Goal: Task Accomplishment & Management: Manage account settings

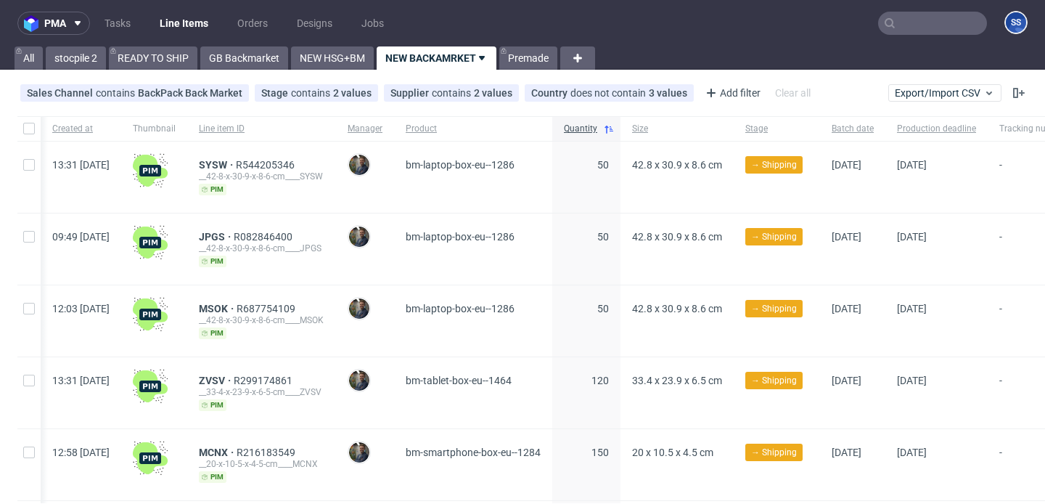
scroll to position [0, 261]
click at [134, 50] on link "READY TO SHIP" at bounding box center [153, 57] width 89 height 23
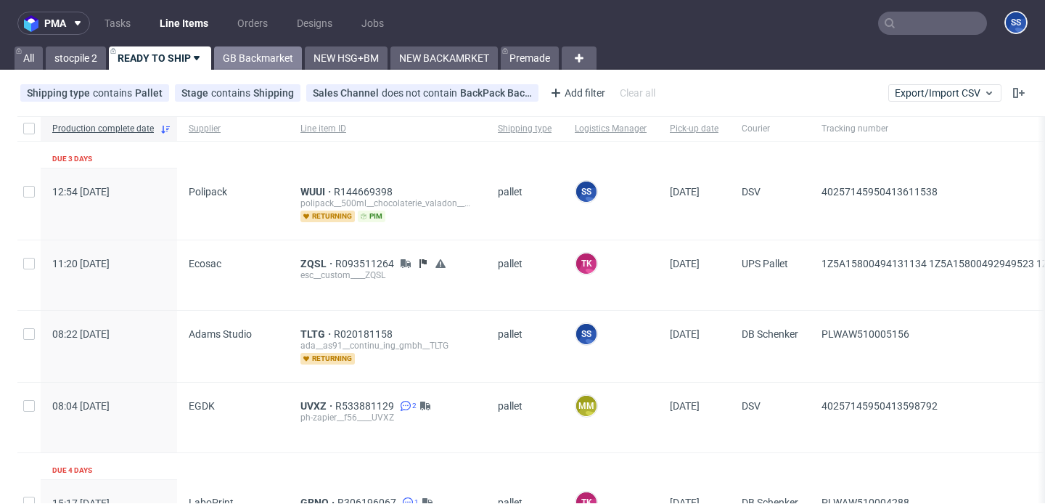
click at [287, 51] on link "GB Backmarket" at bounding box center [258, 57] width 88 height 23
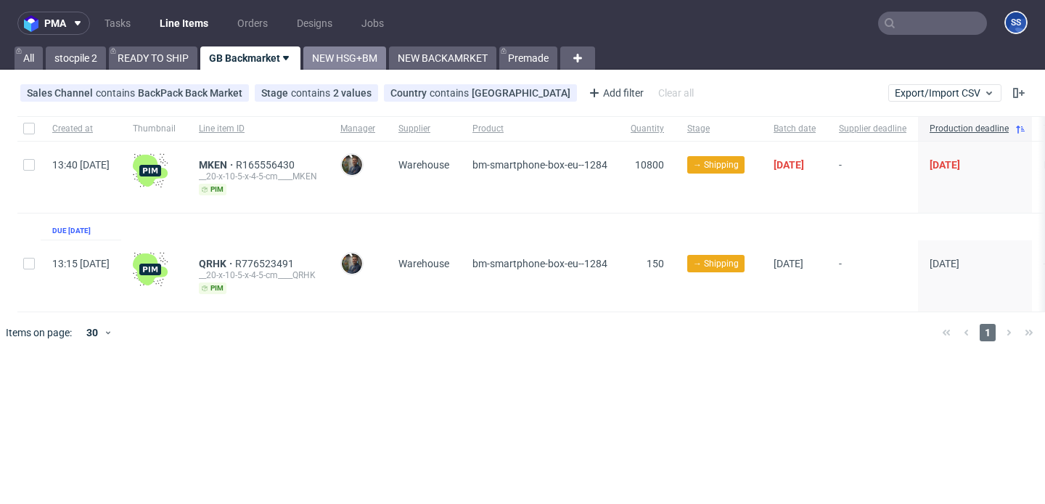
click at [370, 61] on link "NEW HSG+BM" at bounding box center [344, 57] width 83 height 23
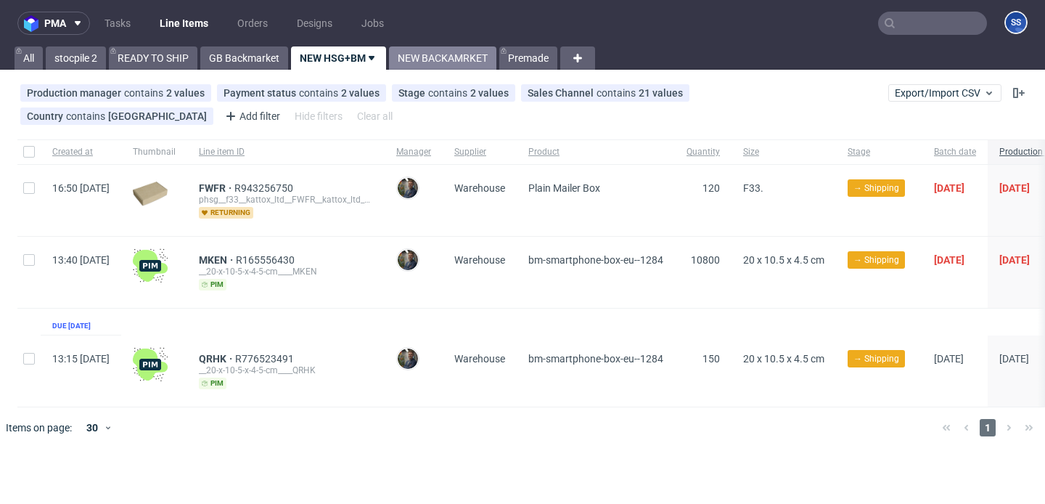
click at [465, 52] on link "NEW BACKAMRKET" at bounding box center [442, 57] width 107 height 23
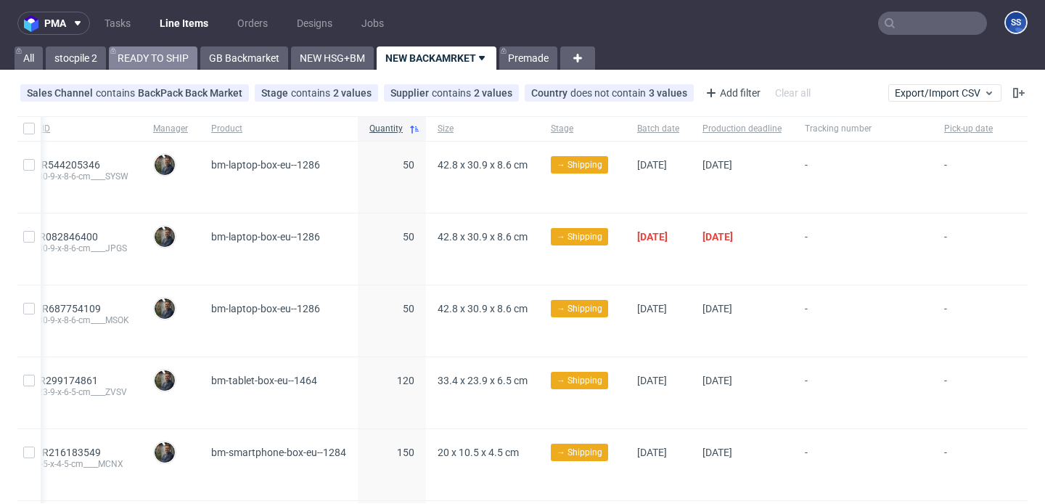
click at [146, 48] on link "READY TO SHIP" at bounding box center [153, 57] width 89 height 23
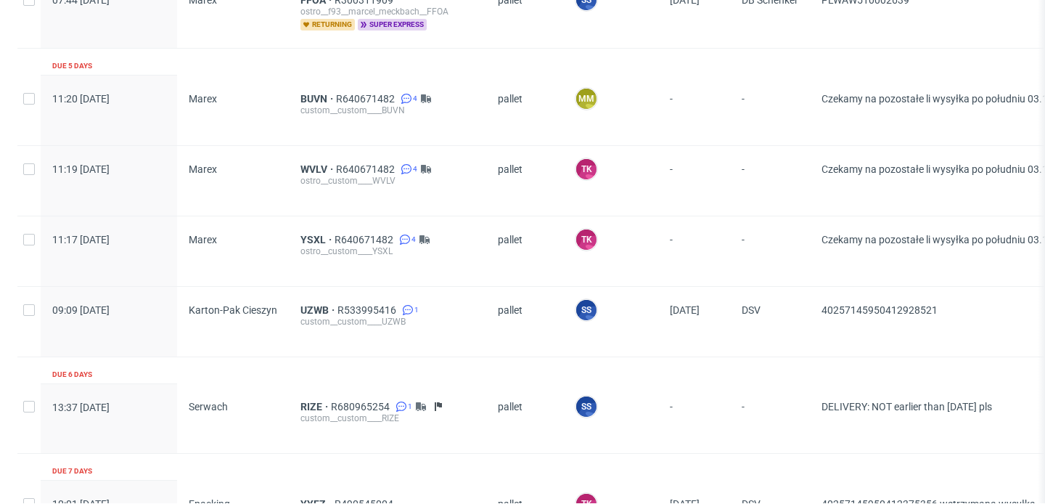
scroll to position [1142, 0]
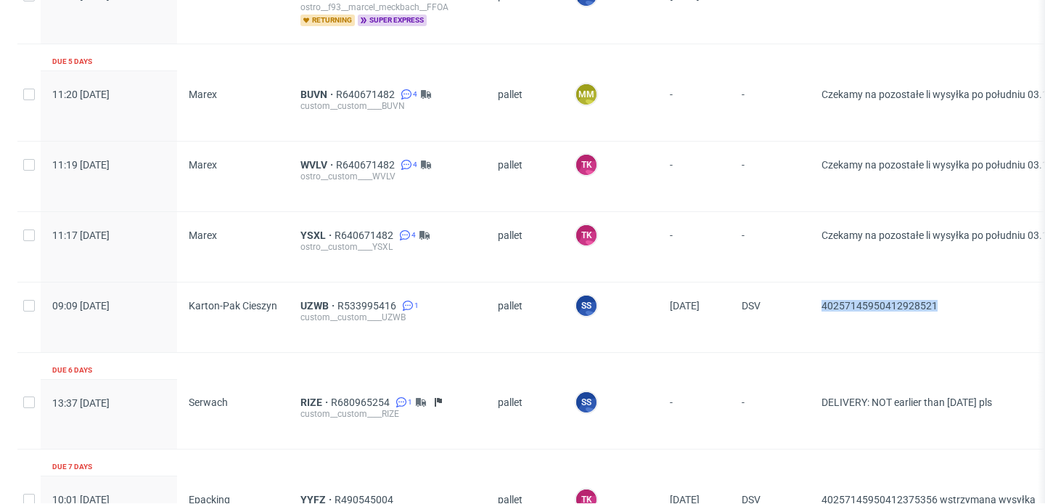
drag, startPoint x: 958, startPoint y: 309, endPoint x: 820, endPoint y: 306, distance: 138.0
copy span "40257145950412928521"
click at [309, 303] on span "UZWB" at bounding box center [319, 306] width 37 height 12
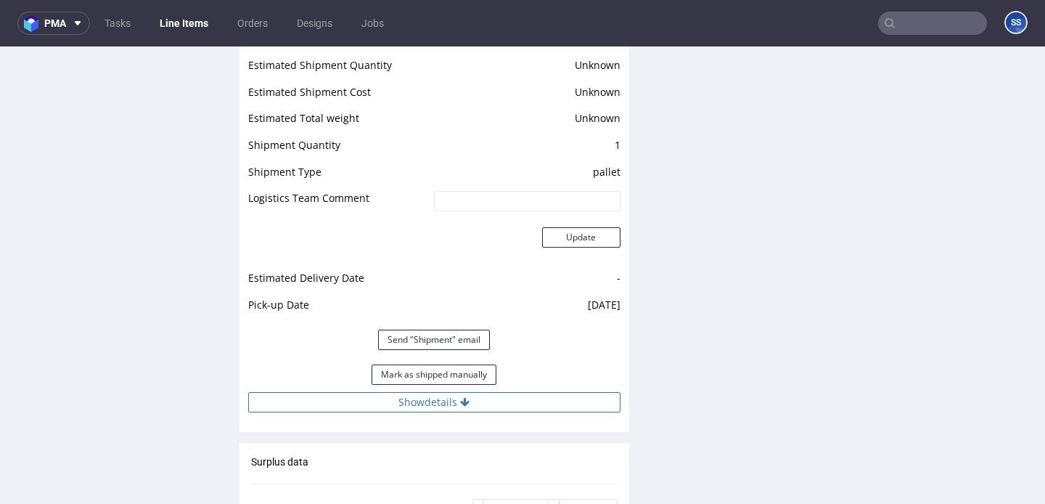
scroll to position [1859, 0]
click at [481, 376] on button "Mark as shipped manually" at bounding box center [434, 376] width 125 height 20
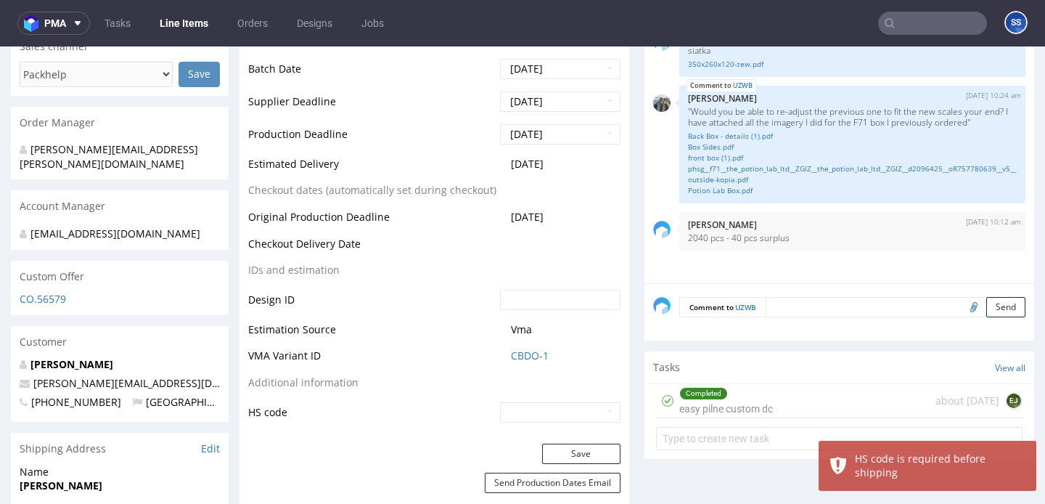
scroll to position [597, 0]
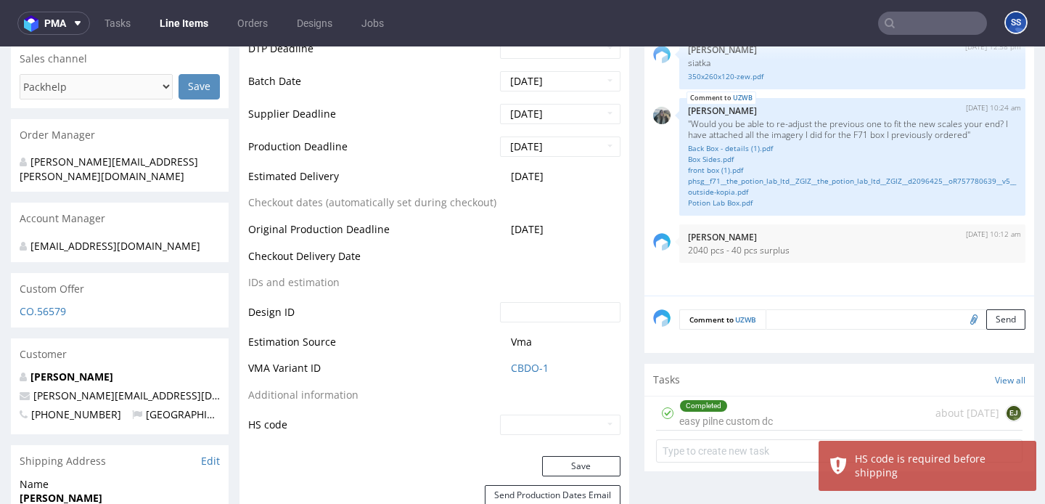
click at [545, 432] on input "text" at bounding box center [560, 425] width 121 height 20
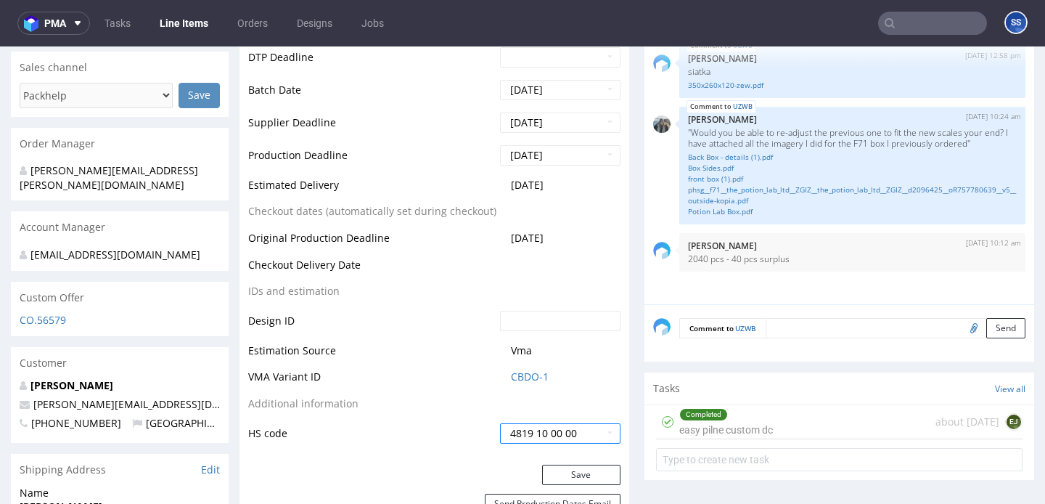
scroll to position [640, 0]
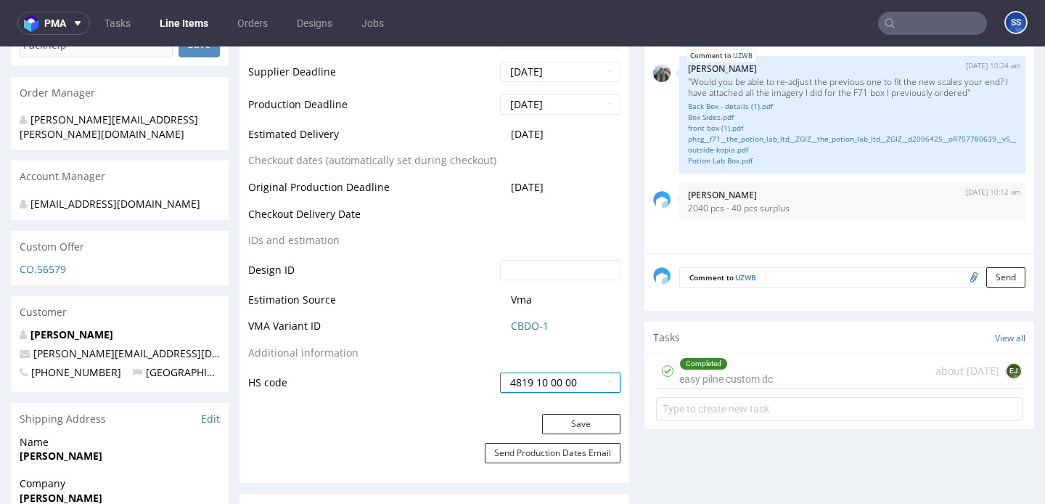
click at [574, 383] on input "4819 10 00 00" at bounding box center [560, 382] width 121 height 20
type input "4"
click at [519, 379] on input "text" at bounding box center [560, 382] width 121 height 20
type input "4819 10 00 00"
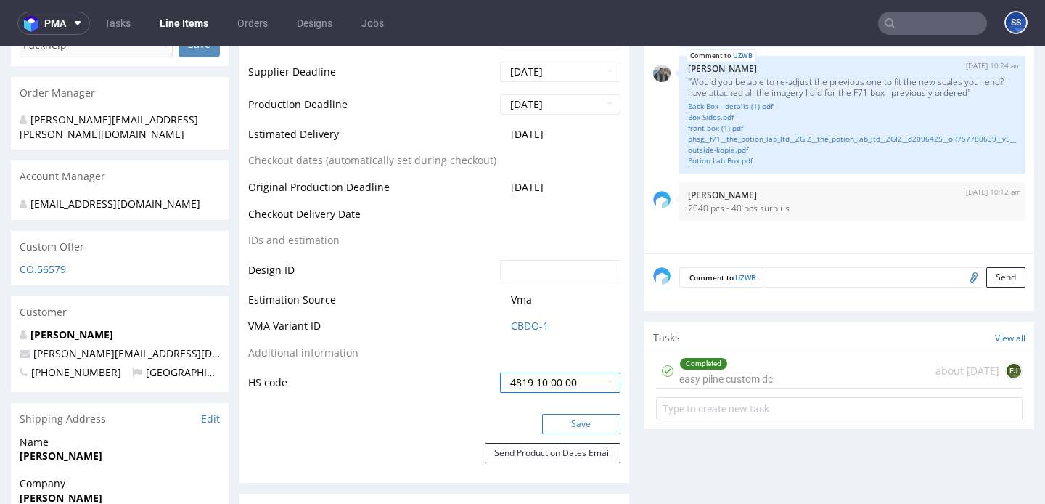
click at [576, 427] on button "Save" at bounding box center [581, 424] width 78 height 20
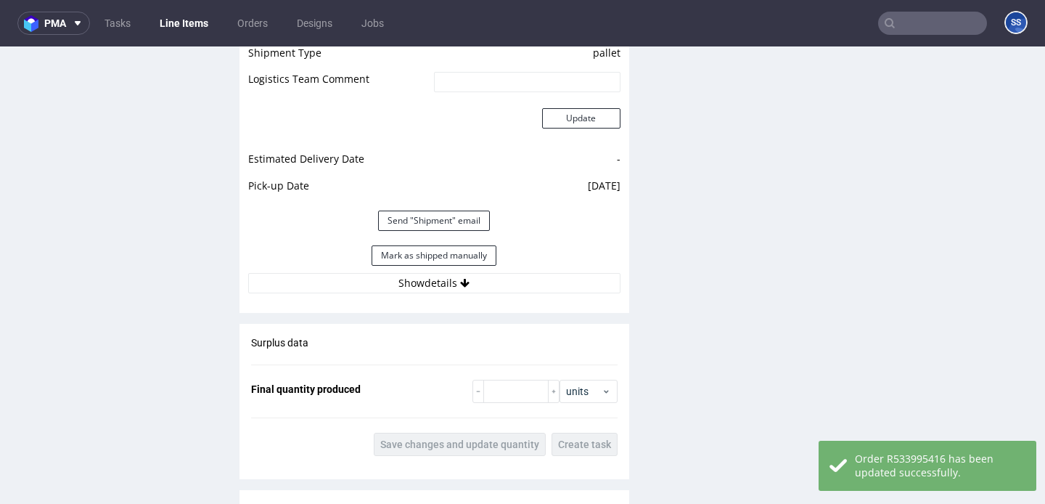
scroll to position [1970, 0]
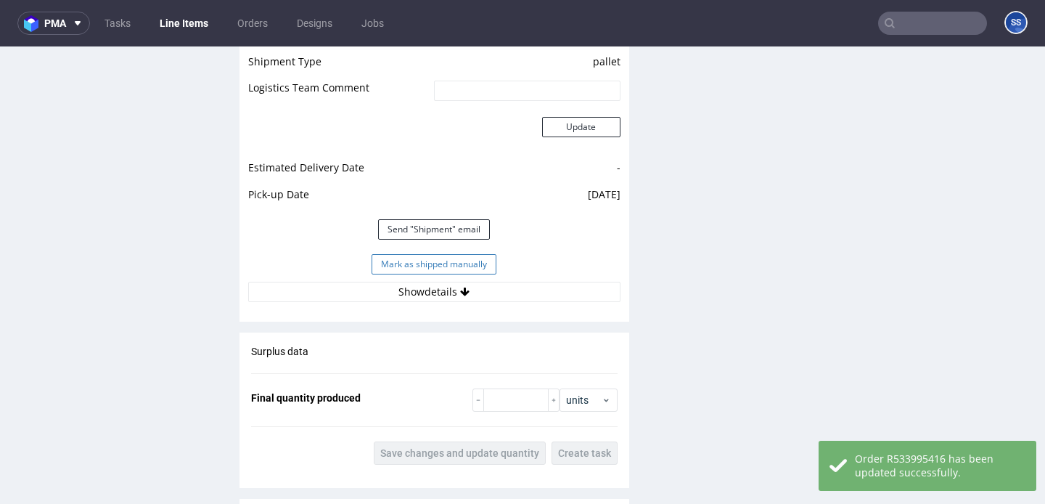
click at [465, 256] on button "Mark as shipped manually" at bounding box center [434, 264] width 125 height 20
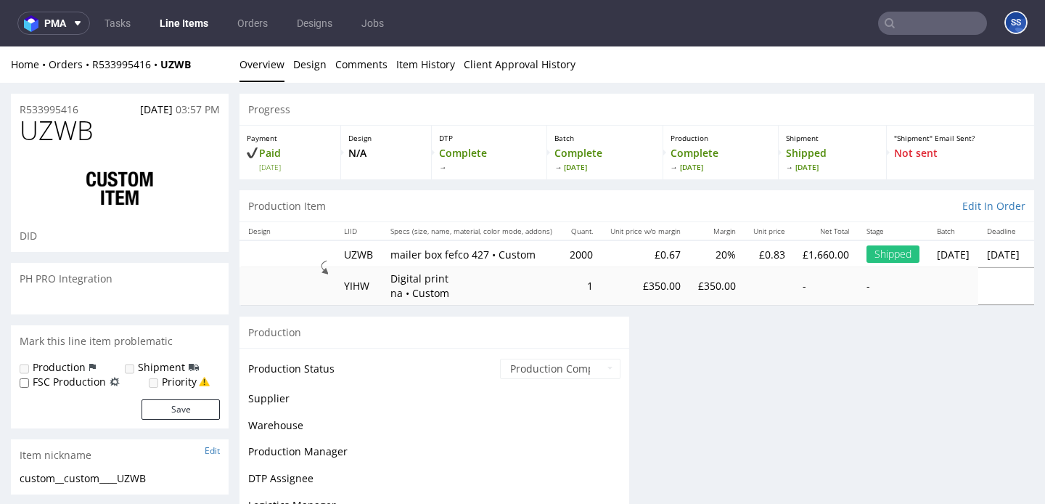
click at [180, 17] on link "Line Items" at bounding box center [184, 23] width 66 height 23
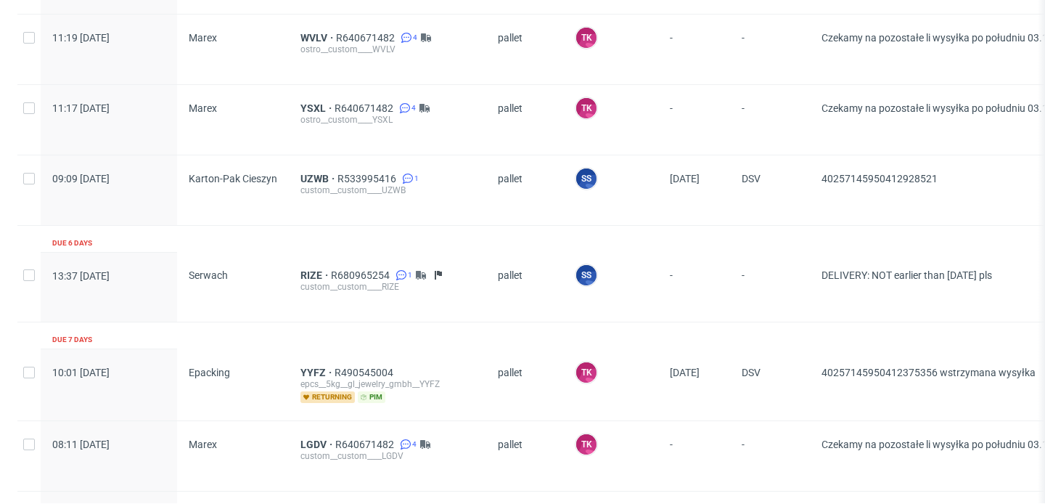
scroll to position [698, 0]
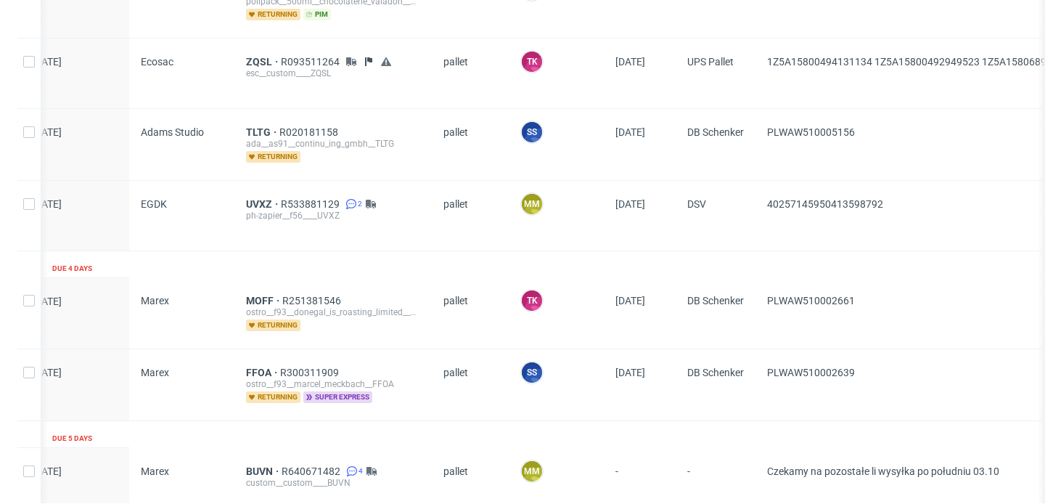
scroll to position [203, 0]
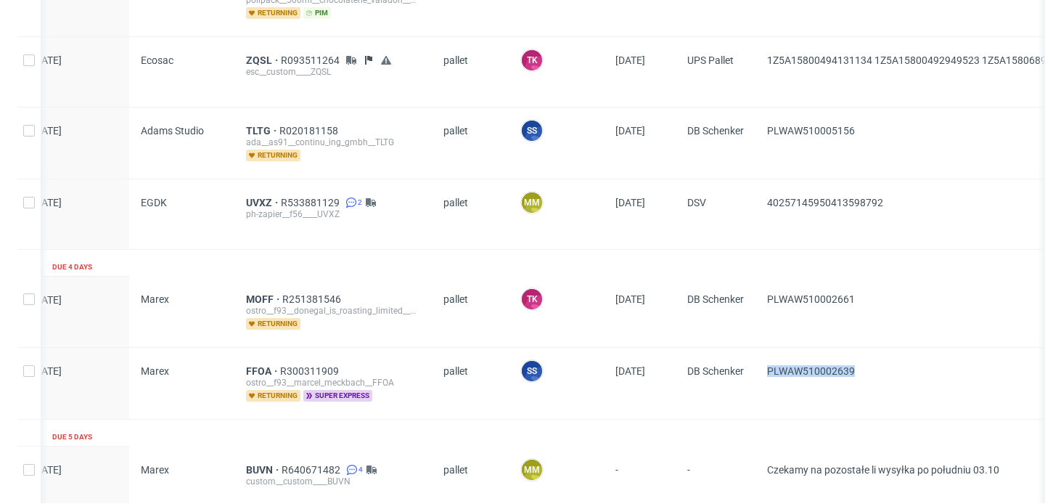
drag, startPoint x: 907, startPoint y: 380, endPoint x: 762, endPoint y: 369, distance: 144.9
copy span "PLWAW510002639"
drag, startPoint x: 234, startPoint y: 365, endPoint x: 266, endPoint y: 365, distance: 31.9
click at [266, 365] on div "FFOA R300311909 ostro__f93__marcel_meckbach__FFOA returning super express" at bounding box center [332, 383] width 197 height 71
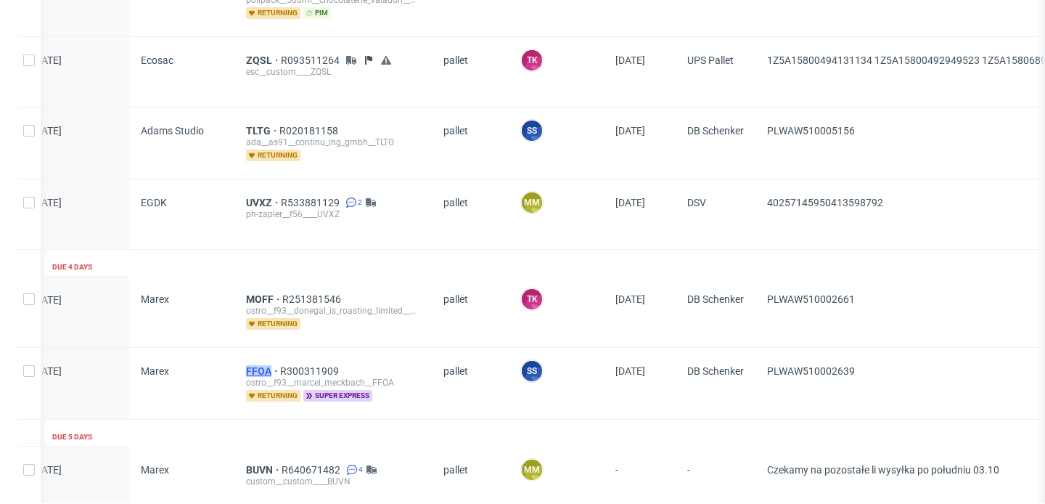
copy span "FFOA"
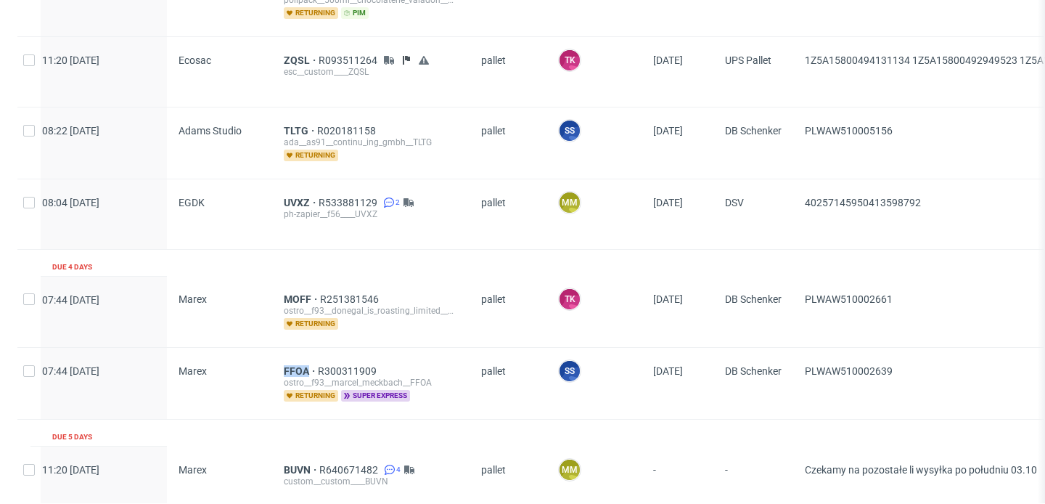
scroll to position [0, 0]
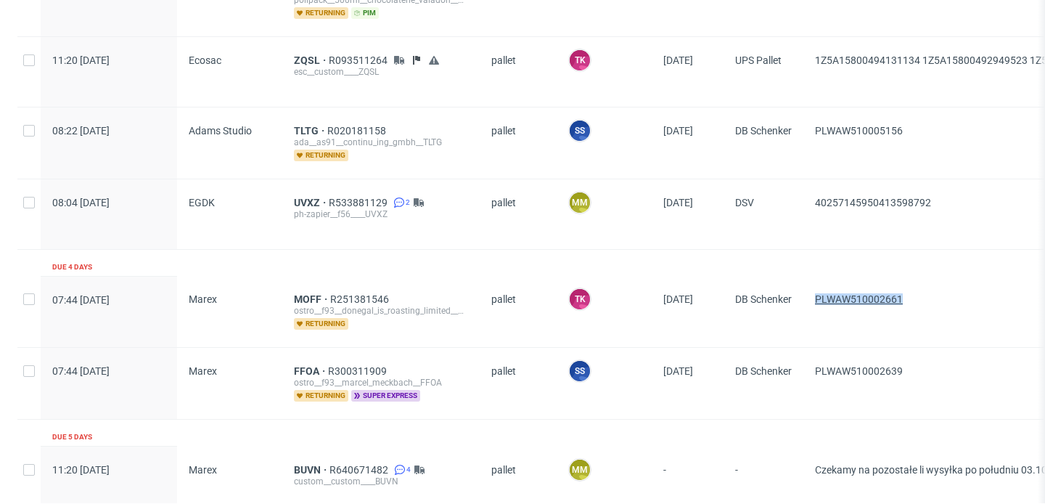
copy span "PLWAW510002661"
drag, startPoint x: 926, startPoint y: 300, endPoint x: 820, endPoint y: 298, distance: 106.7
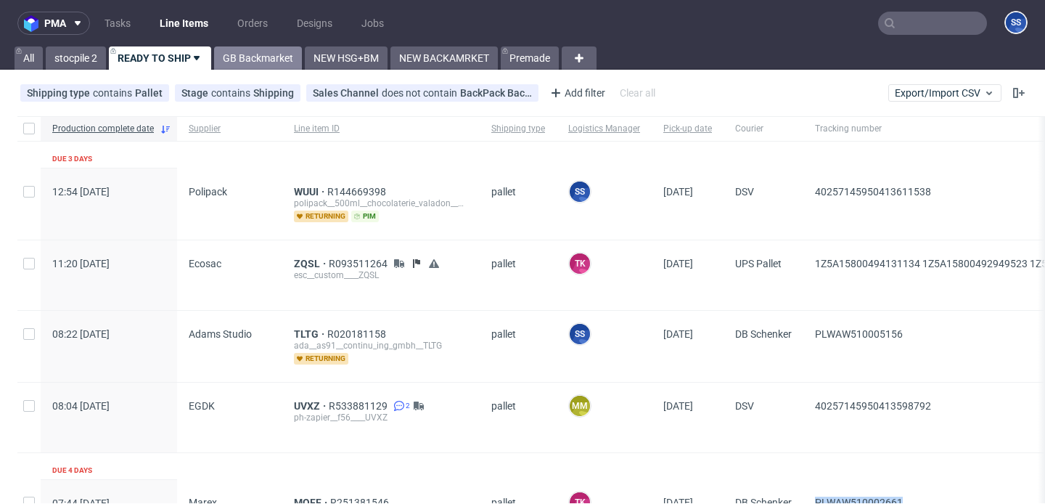
click at [242, 68] on link "GB Backmarket" at bounding box center [258, 57] width 88 height 23
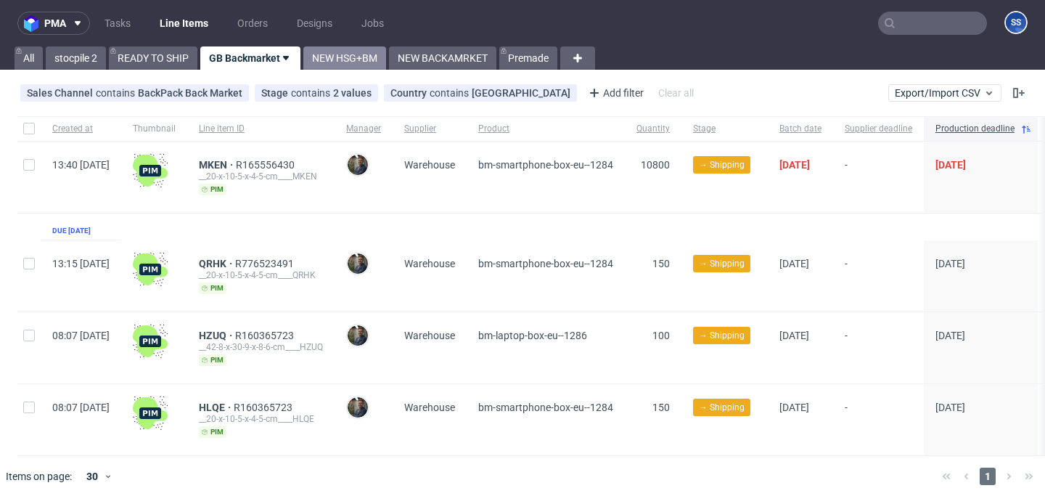
click at [341, 50] on link "NEW HSG+BM" at bounding box center [344, 57] width 83 height 23
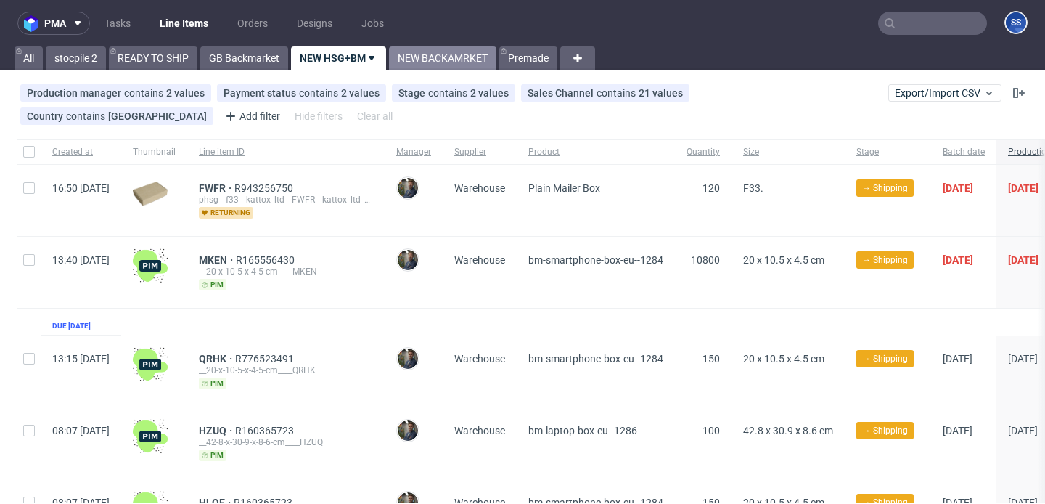
click at [418, 60] on link "NEW BACKAMRKET" at bounding box center [442, 57] width 107 height 23
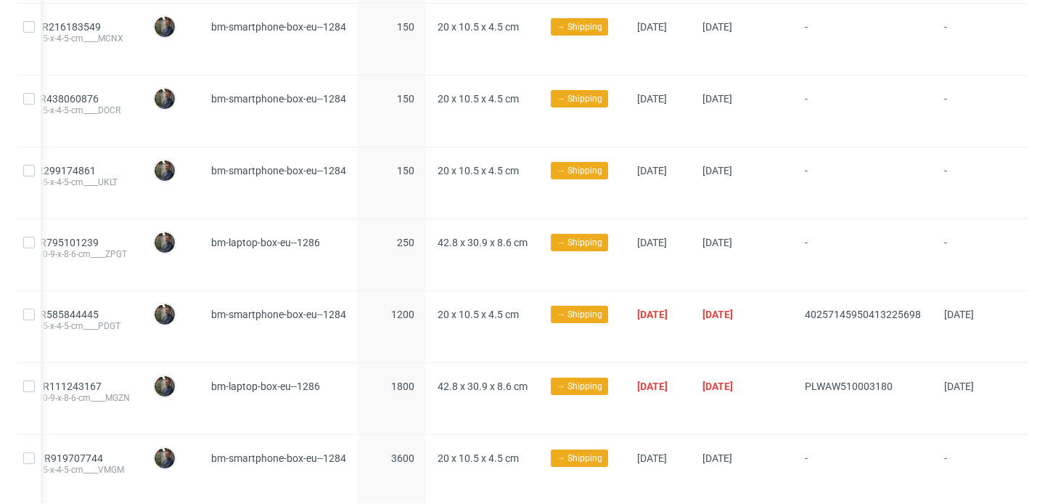
scroll to position [422, 0]
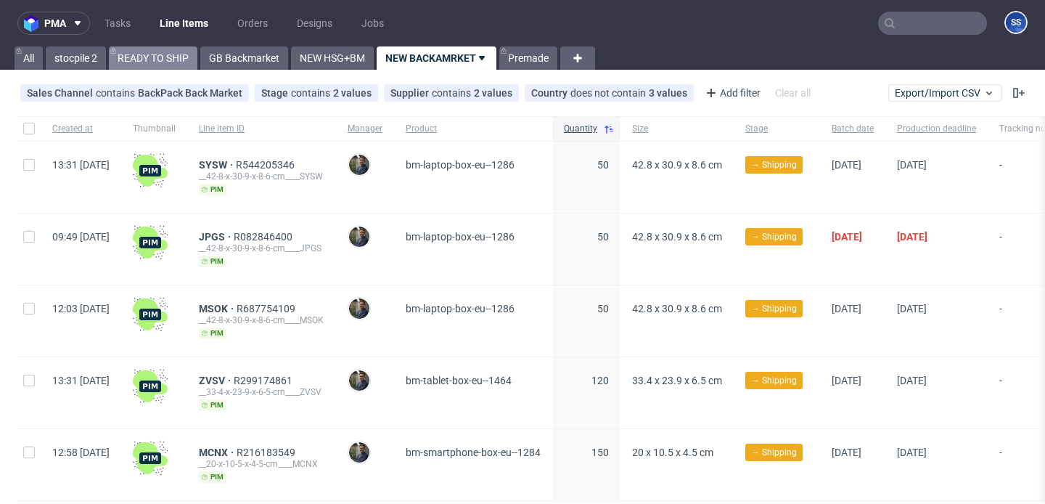
click at [156, 60] on link "READY TO SHIP" at bounding box center [153, 57] width 89 height 23
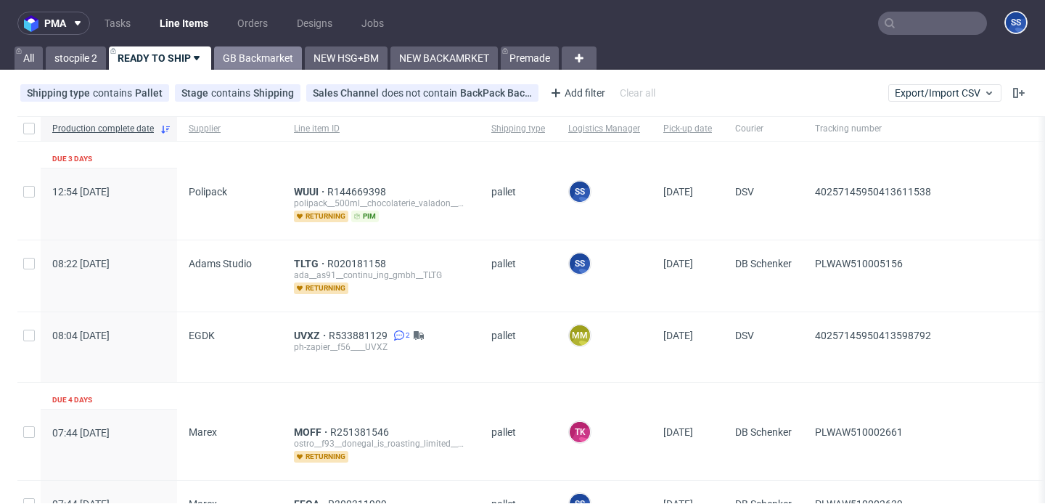
click at [272, 57] on link "GB Backmarket" at bounding box center [258, 57] width 88 height 23
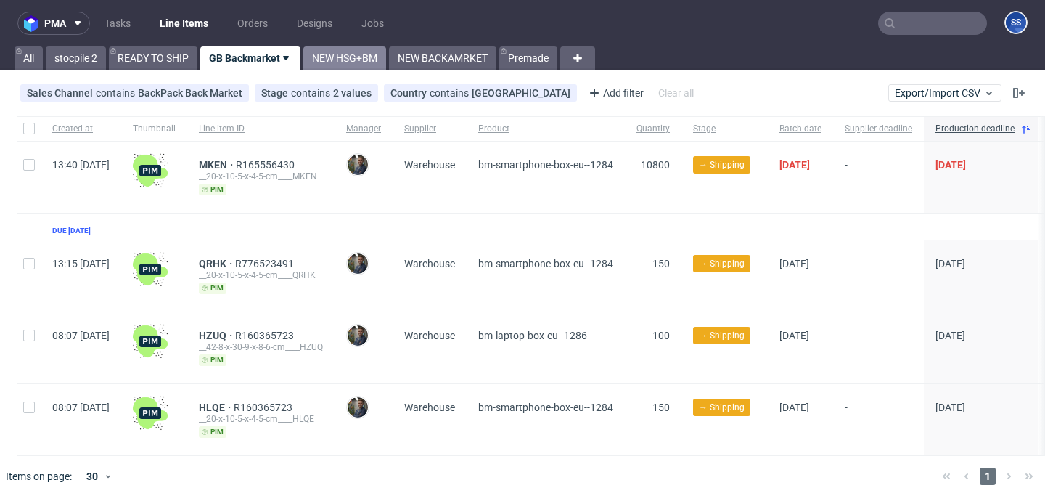
click at [362, 62] on link "NEW HSG+BM" at bounding box center [344, 57] width 83 height 23
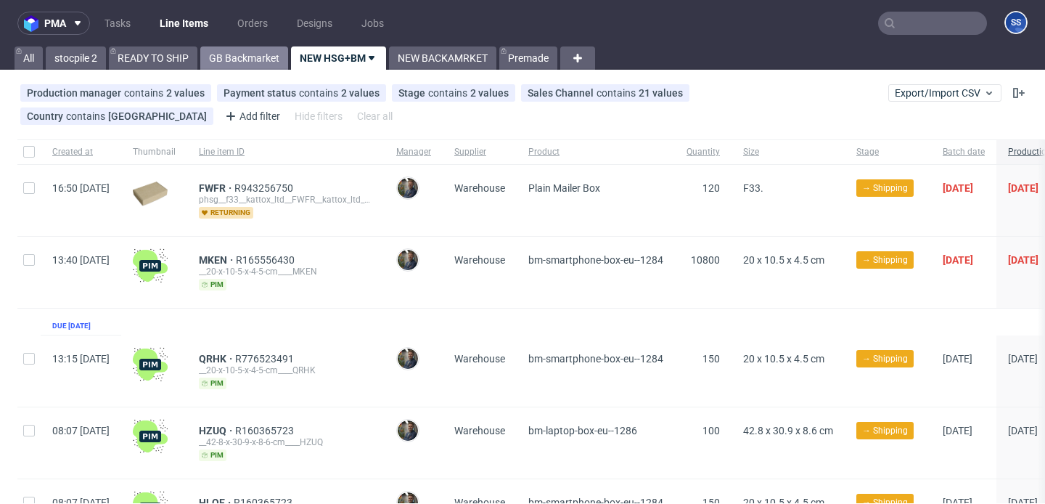
click at [234, 57] on link "GB Backmarket" at bounding box center [244, 57] width 88 height 23
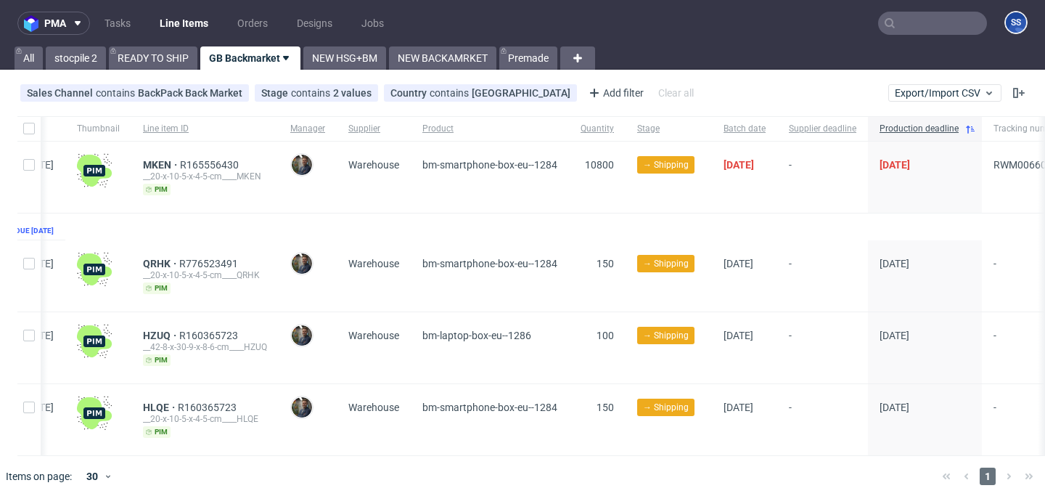
scroll to position [0, 55]
click at [431, 53] on link "NEW BACKAMRKET" at bounding box center [442, 57] width 107 height 23
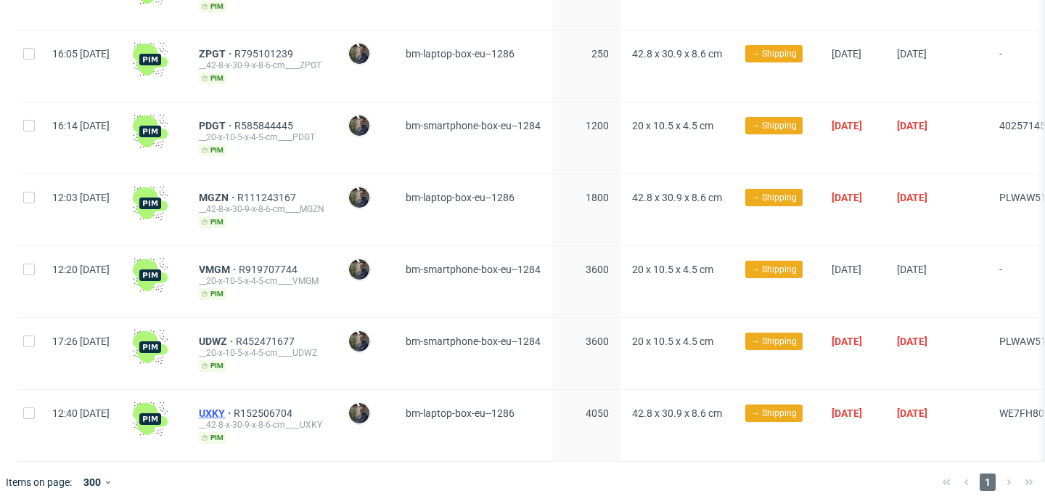
click at [234, 407] on span "UXKY" at bounding box center [216, 413] width 35 height 12
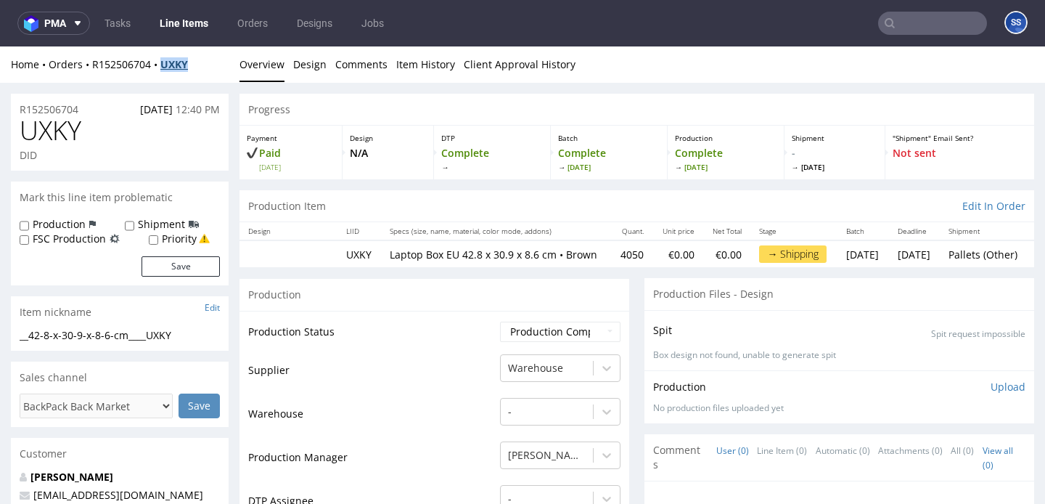
drag, startPoint x: 200, startPoint y: 67, endPoint x: 163, endPoint y: 68, distance: 37.1
click at [163, 68] on div "Home Orders R152506704 UXKY" at bounding box center [120, 64] width 218 height 15
copy strong "UXKY"
click at [197, 57] on div "Home Orders R152506704 UXKY" at bounding box center [120, 64] width 218 height 15
drag, startPoint x: 197, startPoint y: 68, endPoint x: 90, endPoint y: 69, distance: 107.5
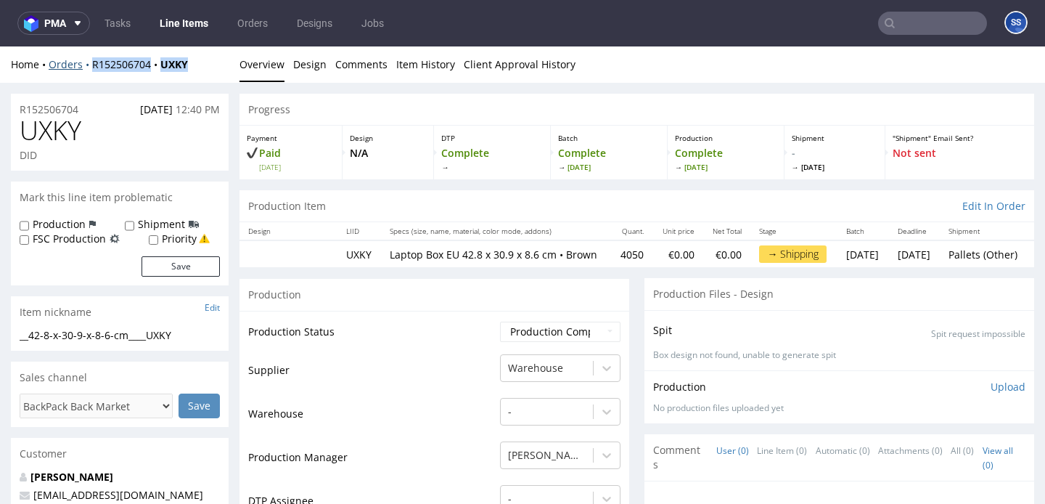
click at [90, 69] on div "Home Orders R152506704 UXKY" at bounding box center [120, 64] width 218 height 15
copy div "R152506704 UXKY"
click at [175, 25] on link "Line Items" at bounding box center [184, 23] width 66 height 23
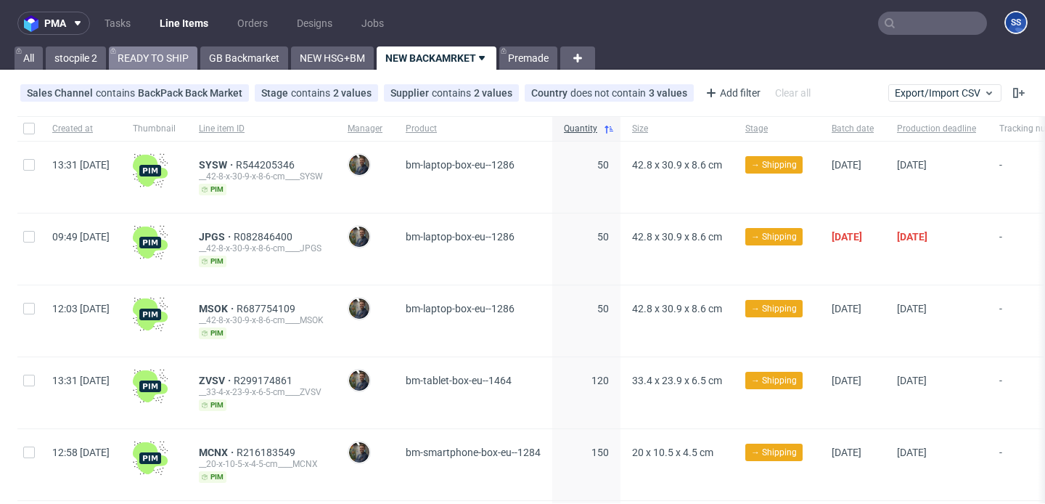
click at [172, 49] on link "READY TO SHIP" at bounding box center [153, 57] width 89 height 23
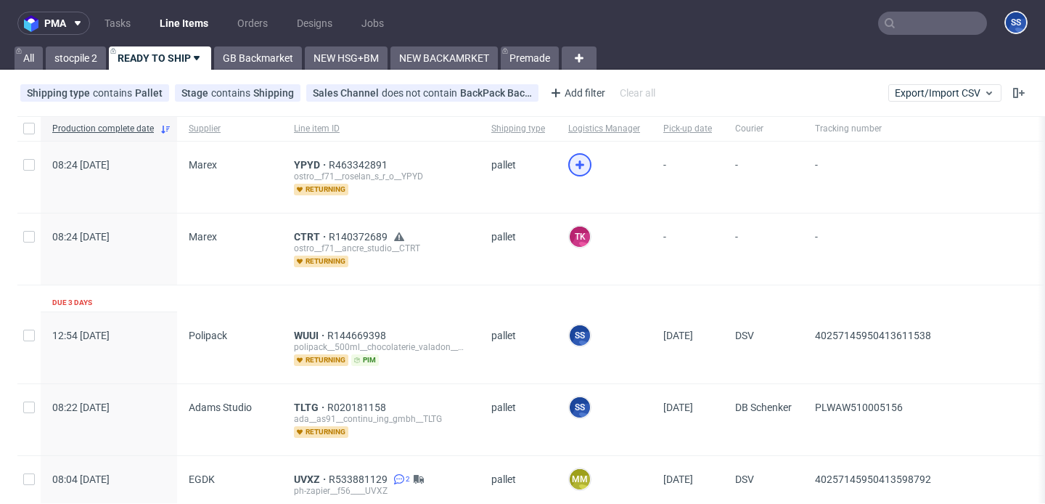
click at [584, 158] on div at bounding box center [579, 164] width 23 height 23
drag, startPoint x: 285, startPoint y: 167, endPoint x: 319, endPoint y: 163, distance: 34.4
click at [319, 163] on div "YPYD R463342891 ostro__f71__roselan_s_r_o__YPYD returning" at bounding box center [380, 177] width 197 height 71
copy span "YPYD"
click at [315, 161] on span "YPYD" at bounding box center [311, 165] width 35 height 12
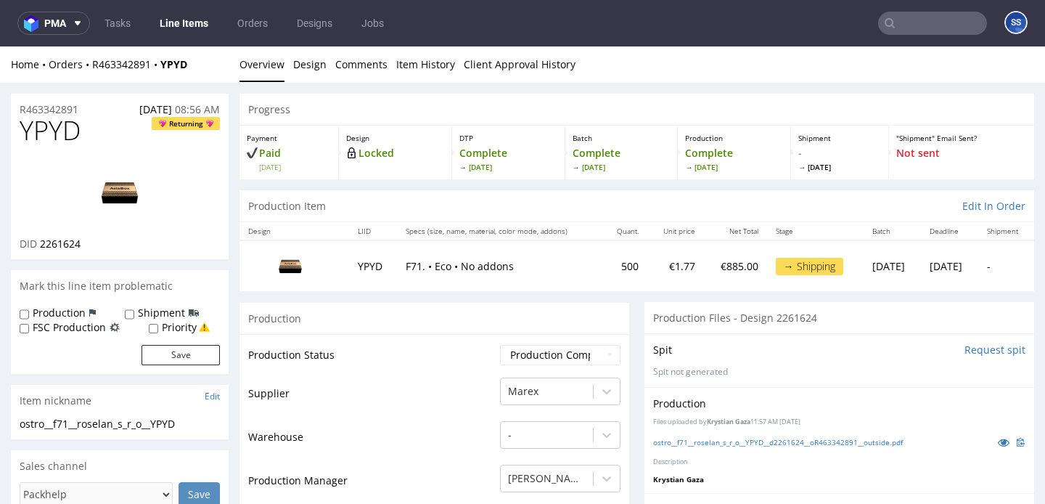
click at [915, 24] on input "text" at bounding box center [932, 23] width 109 height 23
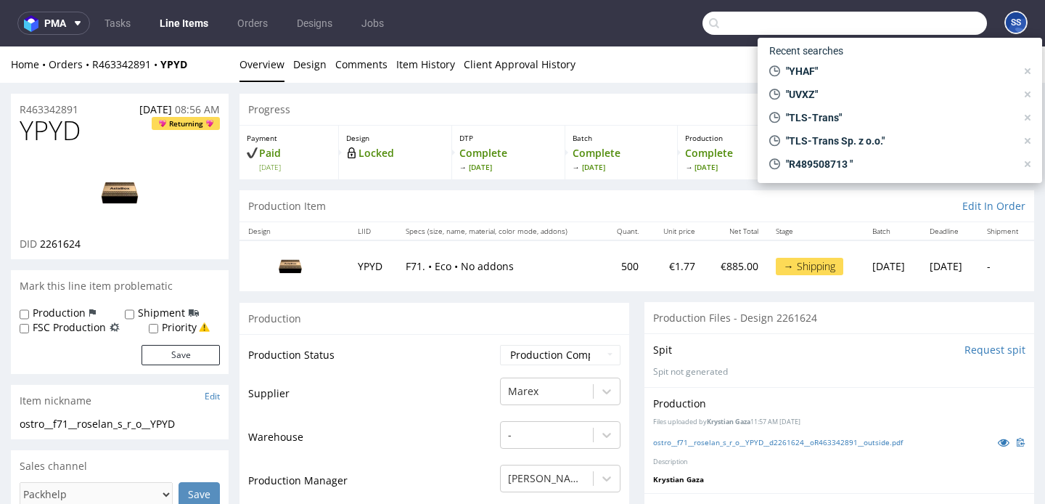
paste input "PLWAW510002661"
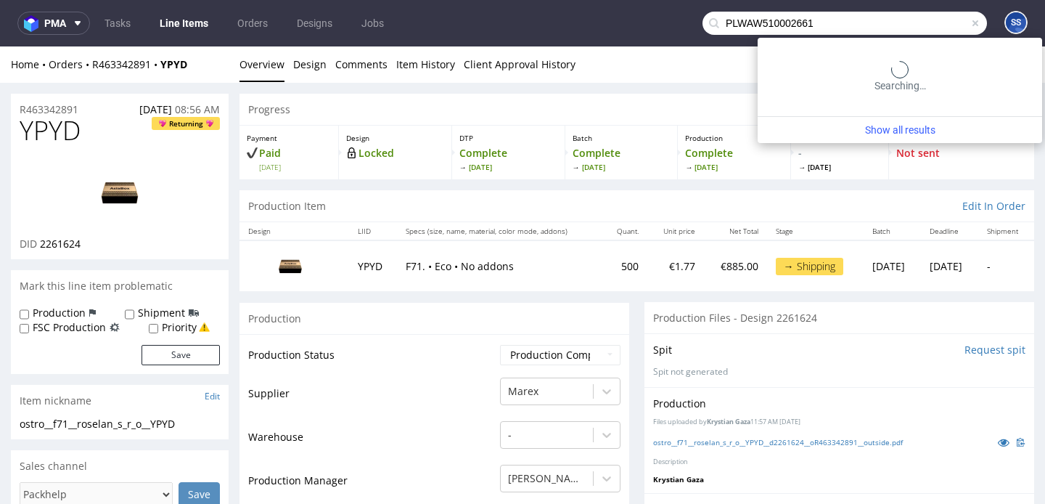
type input "PLWAW510002661"
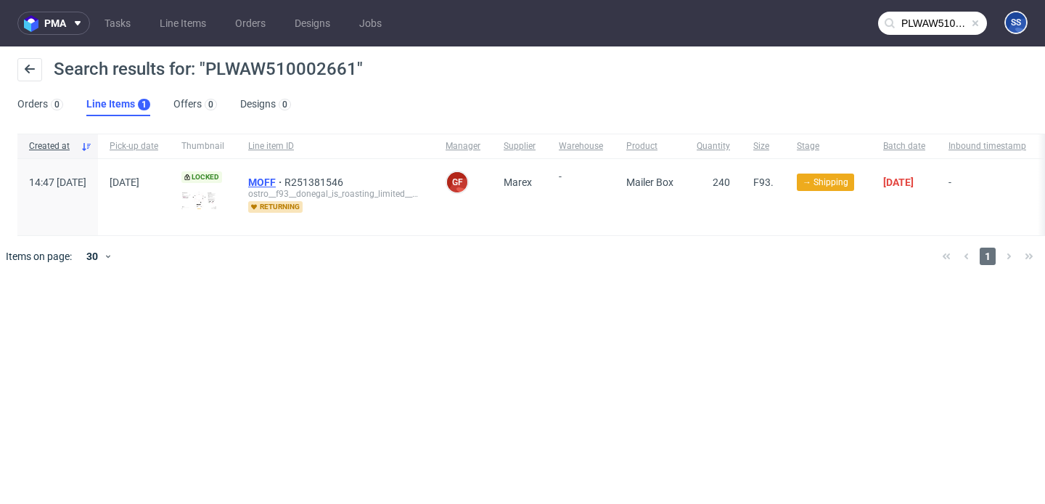
click at [285, 180] on span "MOFF" at bounding box center [266, 182] width 36 height 12
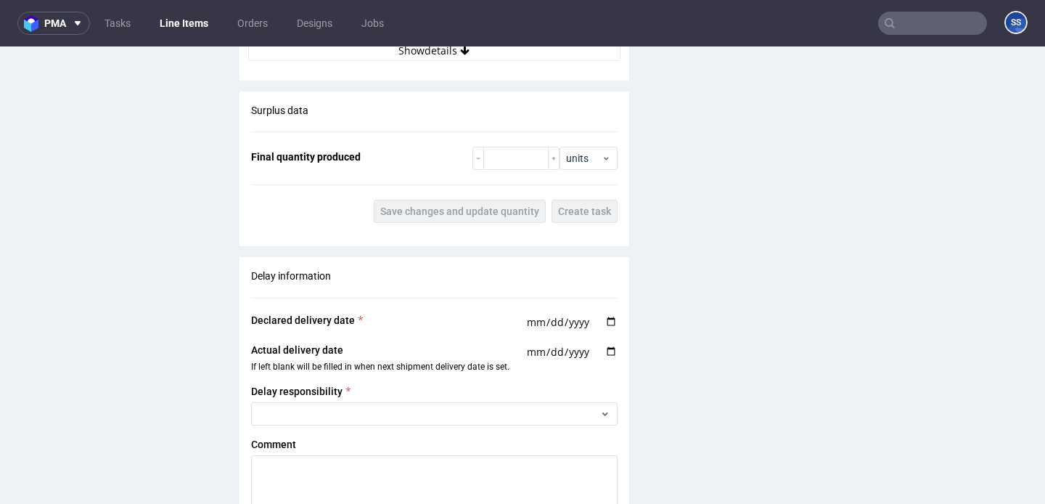
scroll to position [1840, 0]
click at [386, 56] on button "Show details" at bounding box center [434, 50] width 372 height 20
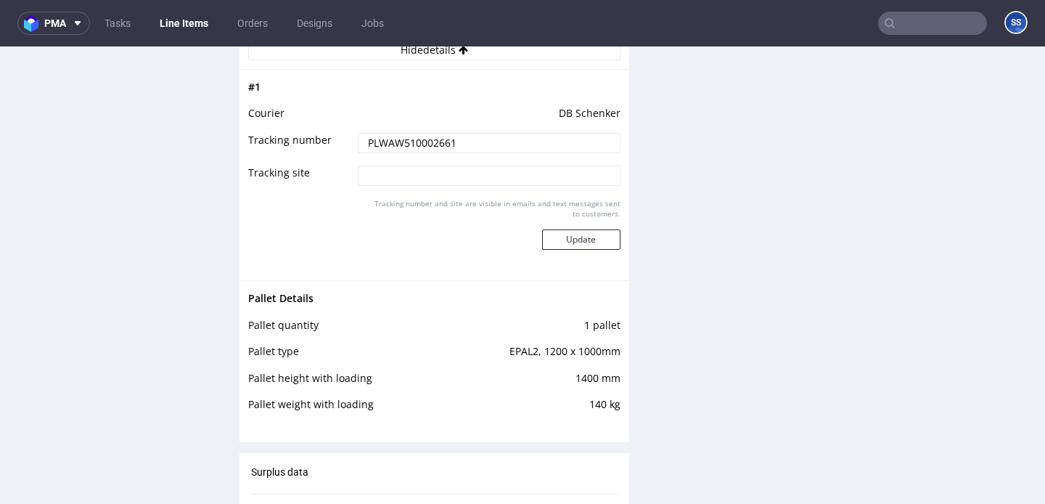
click at [189, 27] on link "Line Items" at bounding box center [184, 23] width 66 height 23
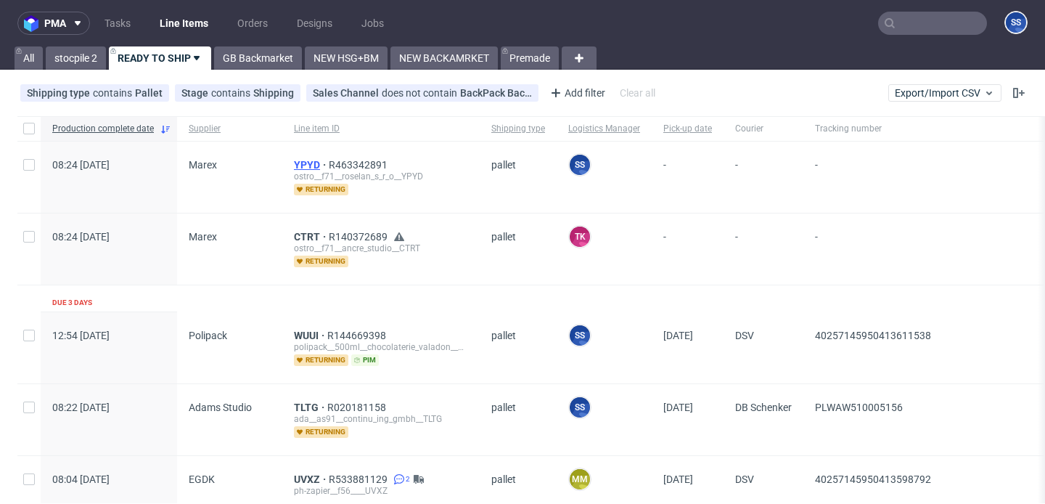
click at [301, 161] on span "YPYD" at bounding box center [311, 165] width 35 height 12
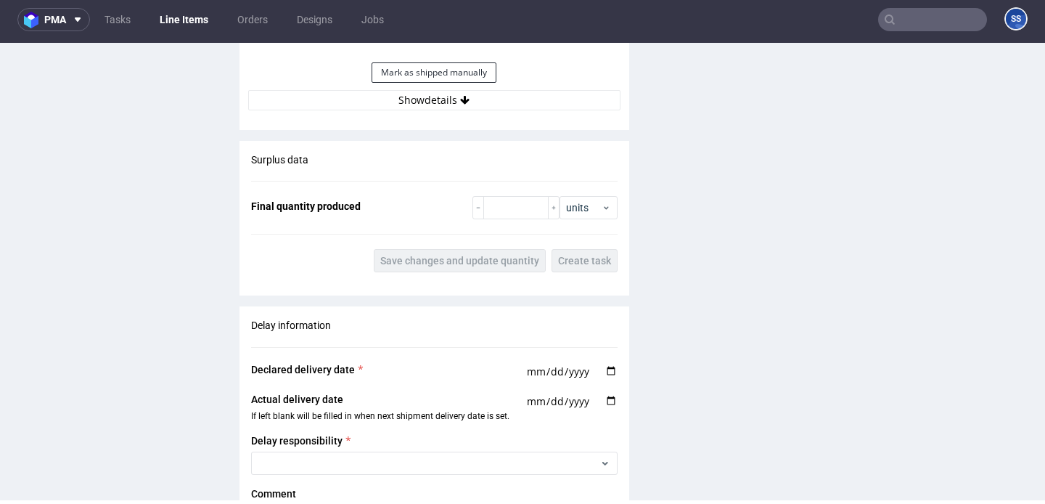
scroll to position [1700, 0]
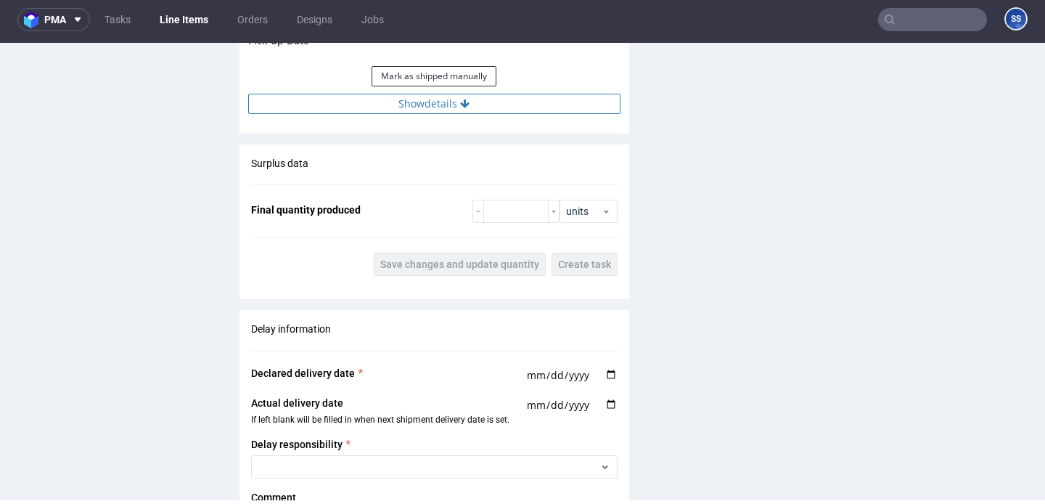
click at [437, 102] on button "Show details" at bounding box center [434, 104] width 372 height 20
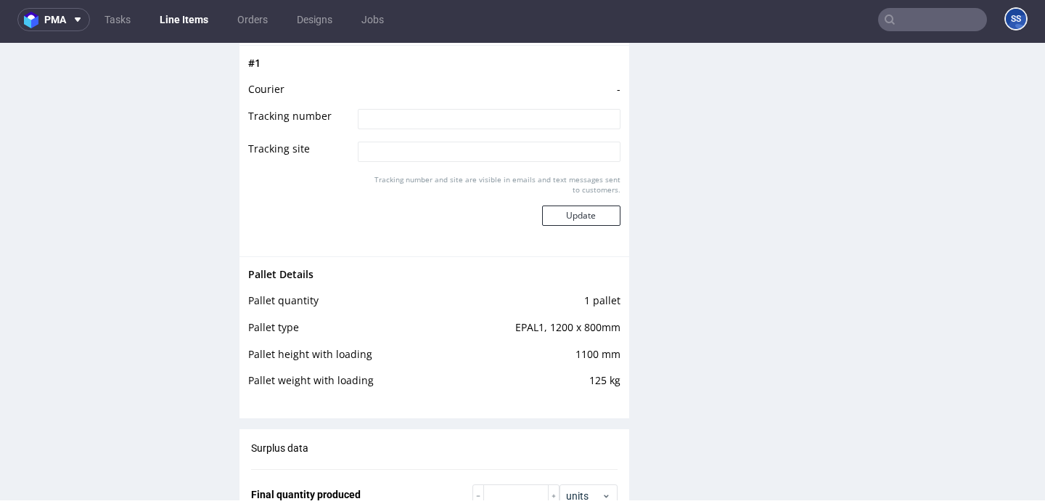
scroll to position [1819, 0]
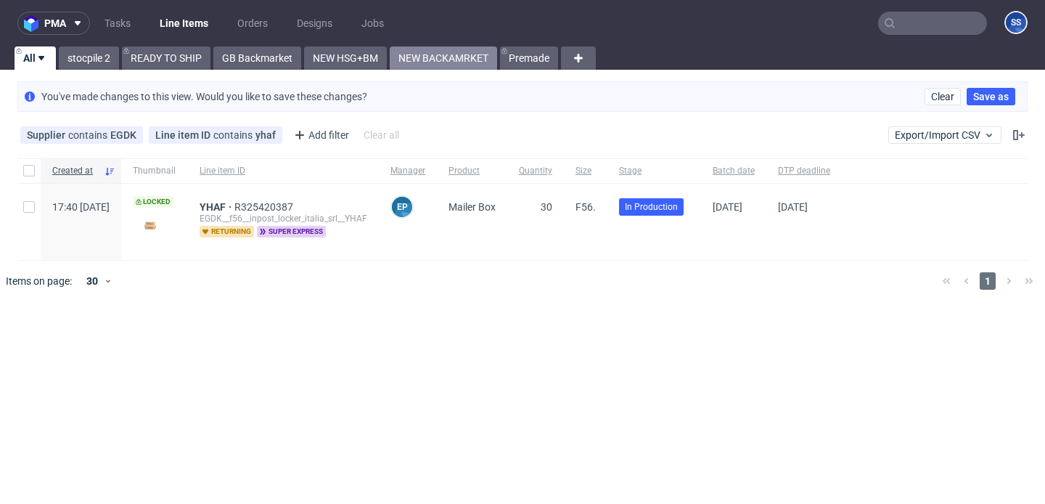
click at [437, 59] on link "NEW BACKAMRKET" at bounding box center [443, 57] width 107 height 23
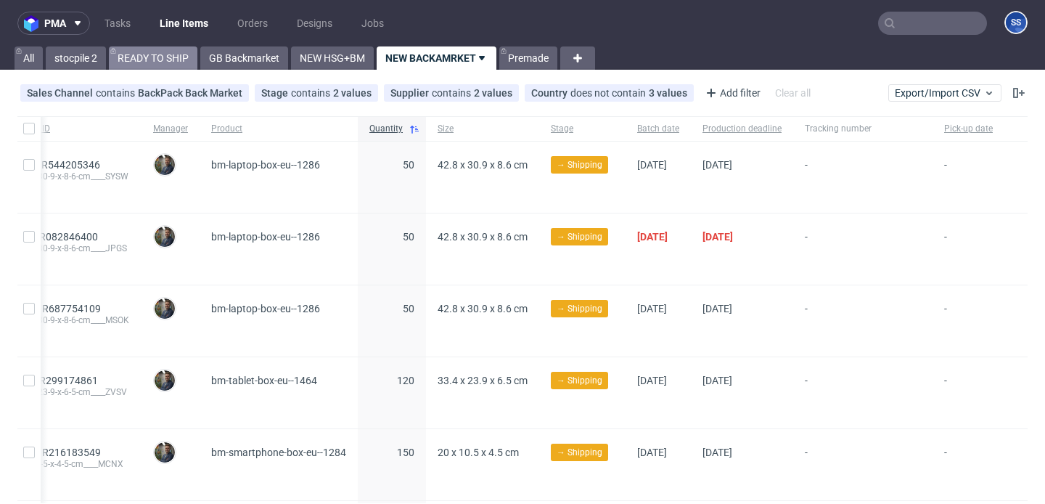
click at [173, 57] on link "READY TO SHIP" at bounding box center [153, 57] width 89 height 23
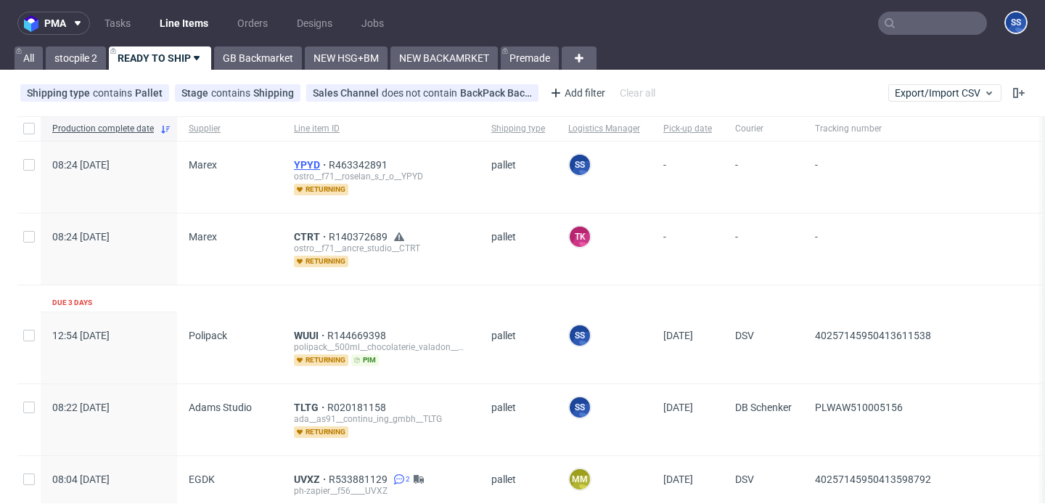
click at [303, 163] on span "YPYD" at bounding box center [311, 165] width 35 height 12
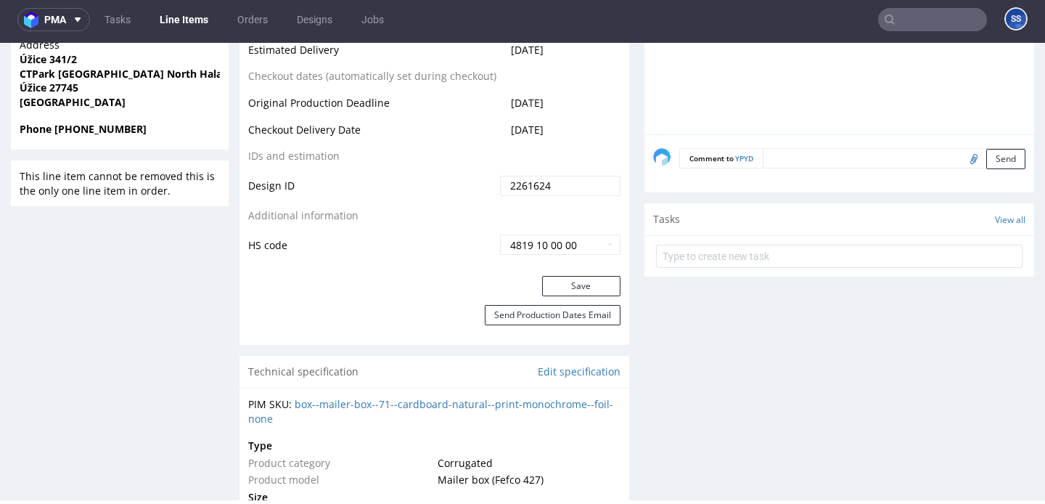
scroll to position [641, 0]
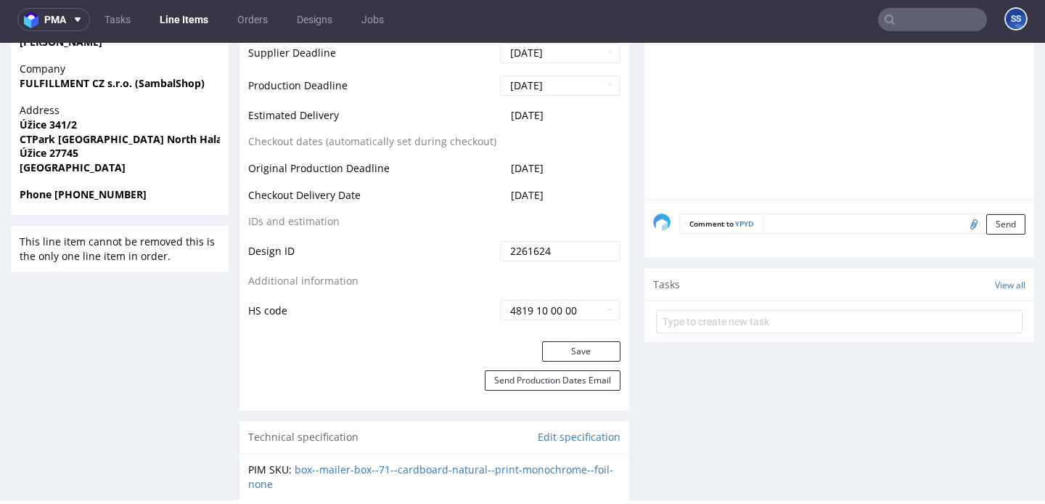
click at [79, 135] on strong "CTPark Prague North Hala: D8.7B unit B" at bounding box center [154, 139] width 269 height 14
click at [47, 83] on strong "FULFILLMENT CZ s.r.o. (SambalShop)" at bounding box center [112, 83] width 185 height 14
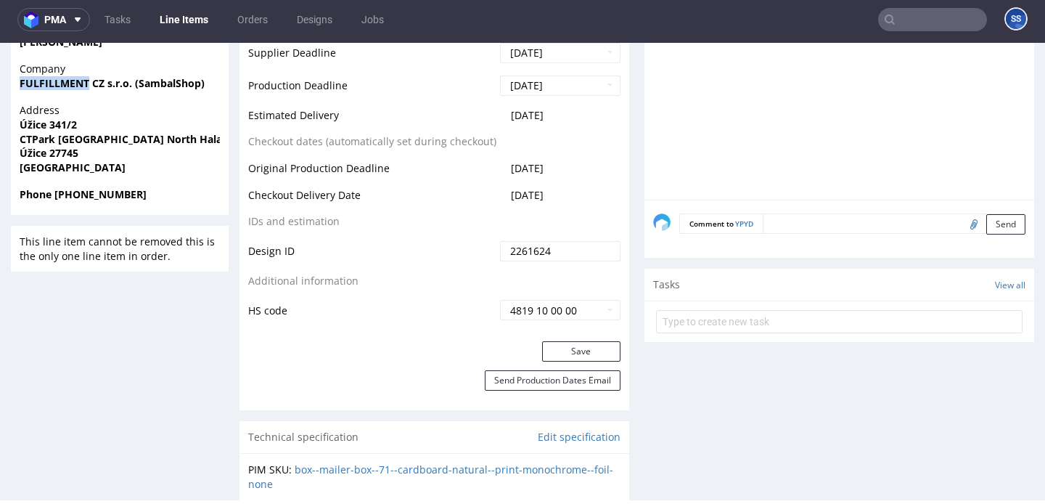
copy strong "FULFILLMENT"
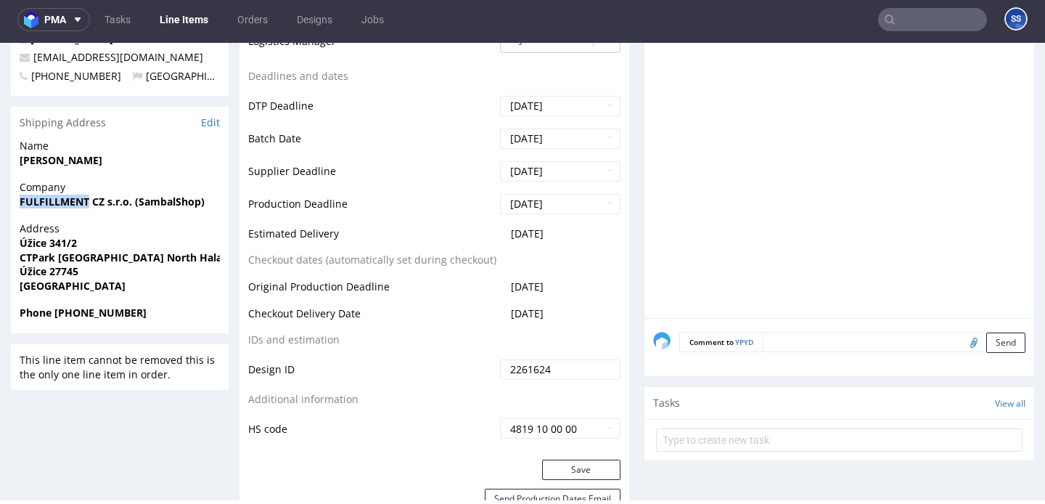
scroll to position [507, 0]
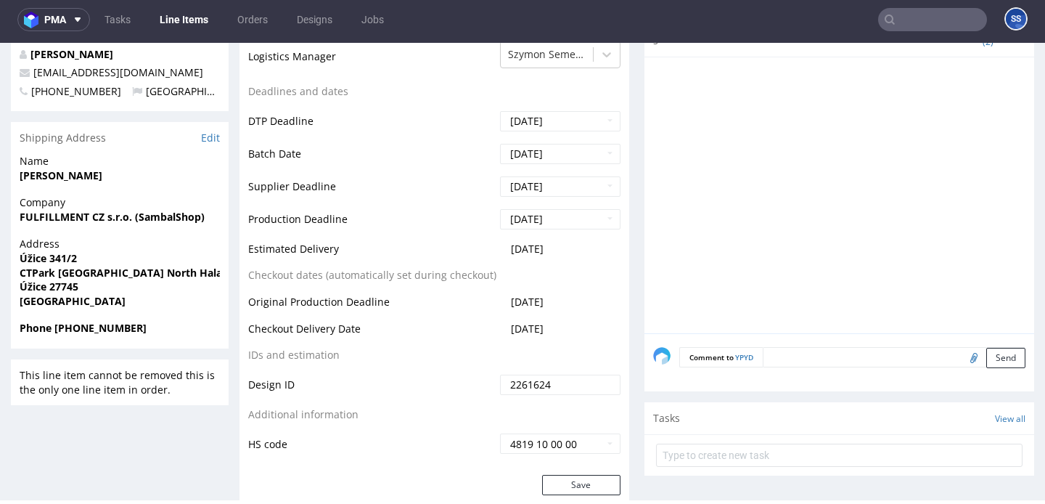
click at [184, 219] on strong "FULFILLMENT CZ s.r.o. (SambalShop)" at bounding box center [112, 217] width 185 height 14
copy strong "FULFILLMENT CZ s.r.o. (SambalShop)"
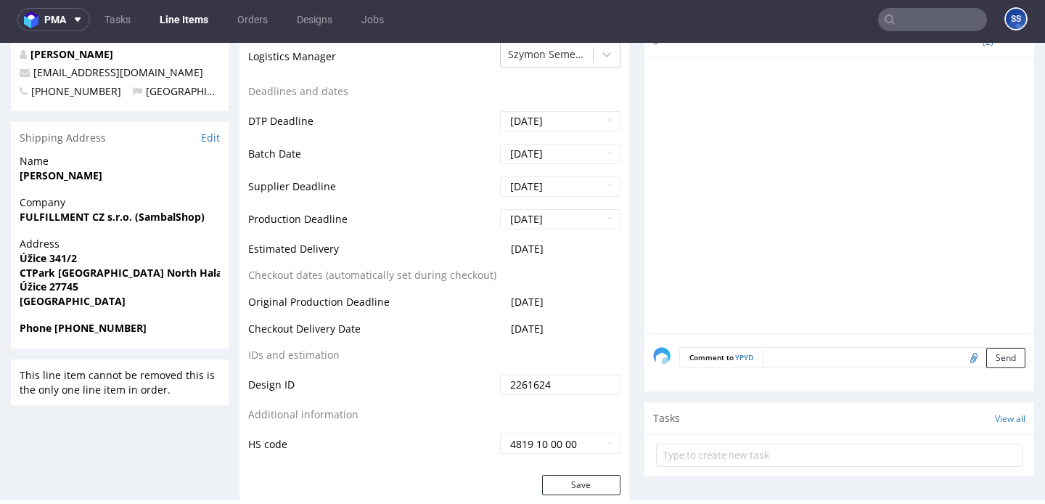
click at [62, 261] on strong "Úžice 341/2" at bounding box center [48, 258] width 57 height 14
copy strong "Úžice 341/2"
click at [33, 287] on strong "Úžice 27745" at bounding box center [49, 287] width 59 height 14
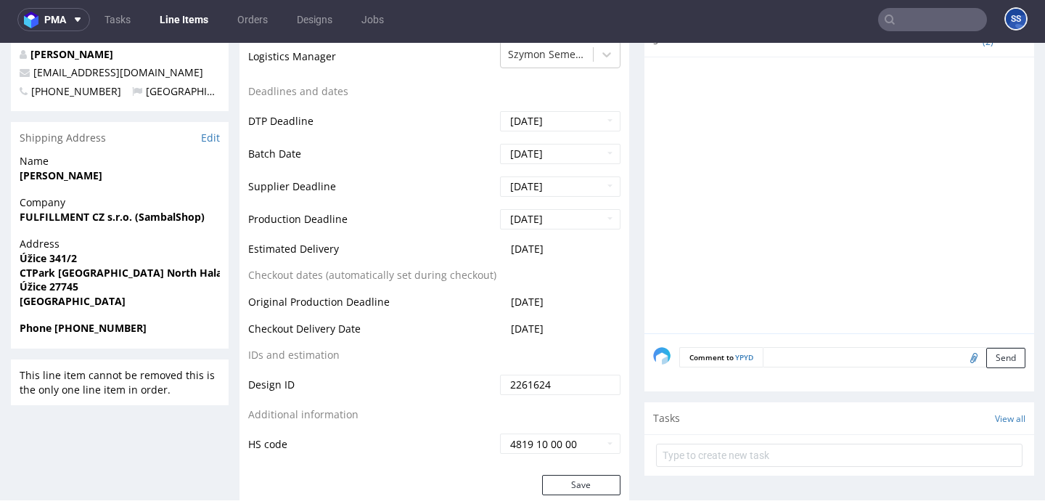
click at [33, 287] on strong "Úžice 27745" at bounding box center [49, 287] width 59 height 14
copy strong "Úžice"
click at [65, 278] on strong "CTPark Prague North Hala: D8.7B unit B" at bounding box center [154, 273] width 269 height 14
copy strong "Prague"
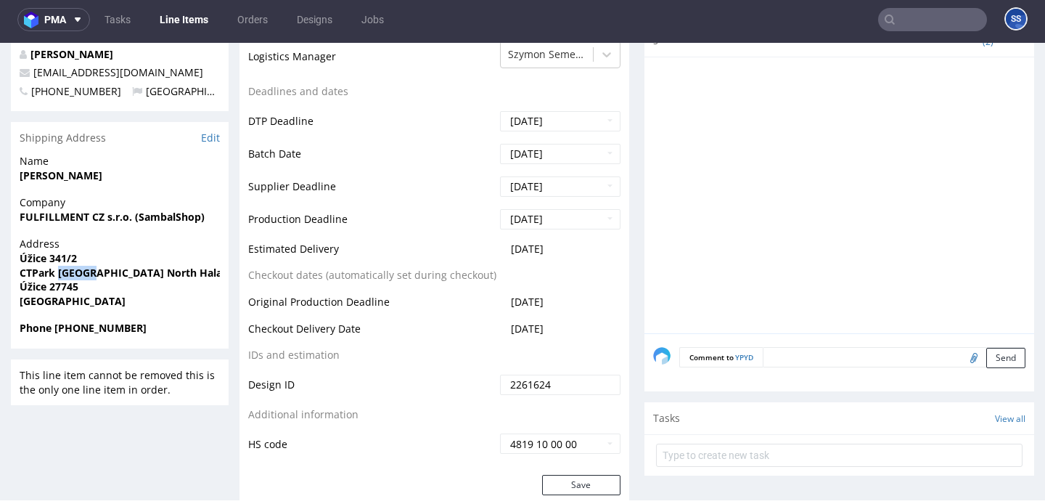
click at [61, 295] on strong "Czech Republic" at bounding box center [73, 301] width 106 height 14
click at [61, 287] on strong "Úžice 27745" at bounding box center [49, 287] width 59 height 14
copy strong "27745"
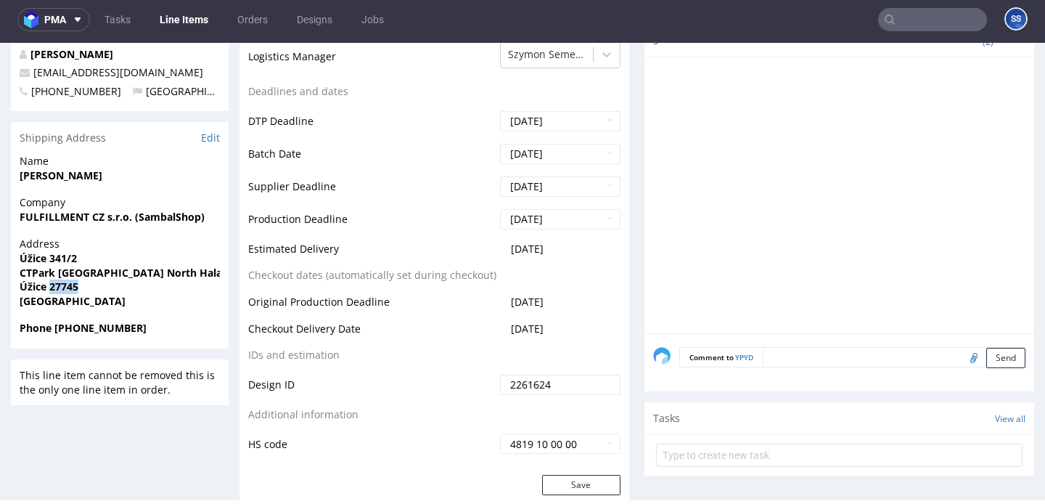
click at [83, 269] on strong "CTPark Prague North Hala: D8.7B unit B" at bounding box center [154, 273] width 269 height 14
copy strong "CTPark Prague North Hala: D8.7B unit B"
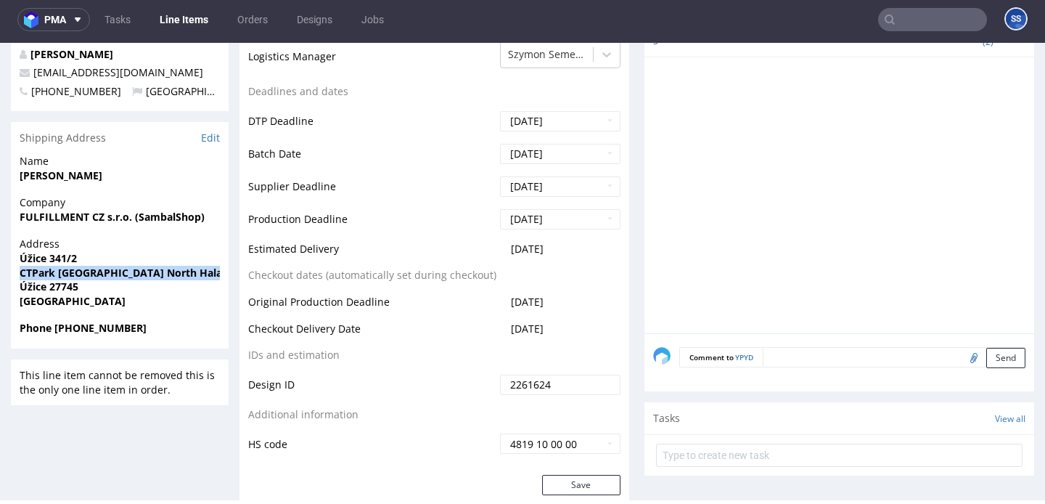
click at [64, 171] on strong "[PERSON_NAME]" at bounding box center [61, 175] width 83 height 14
click at [64, 171] on strong "Pavel Šoustek" at bounding box center [61, 175] width 83 height 14
copy strong "Pavel Šoustek"
drag, startPoint x: 120, startPoint y: 69, endPoint x: 28, endPoint y: 71, distance: 91.5
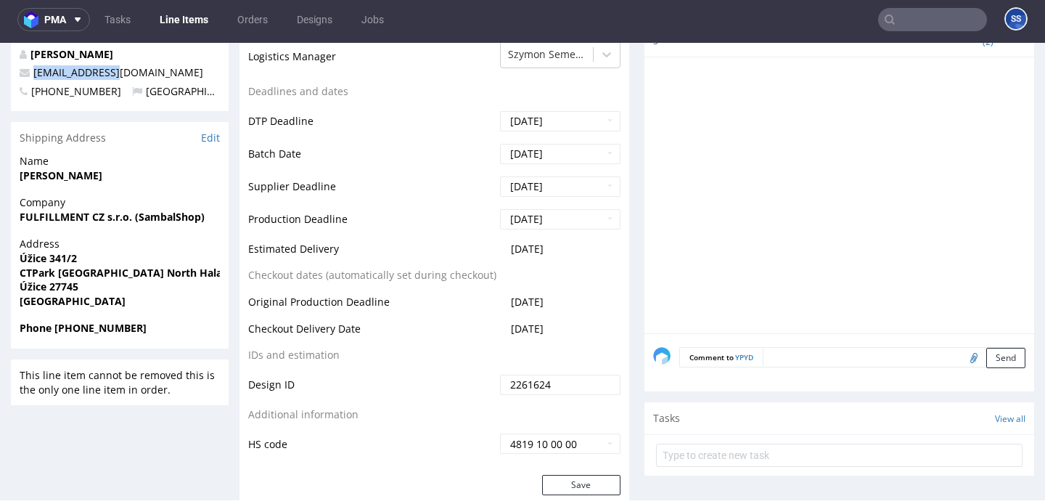
click at [28, 71] on p "info@roselan.cz" at bounding box center [120, 72] width 200 height 15
copy span "info@roselan.cz"
drag, startPoint x: 79, startPoint y: 327, endPoint x: 179, endPoint y: 325, distance: 99.5
click at [179, 325] on span "Phone +420777898901" at bounding box center [120, 328] width 200 height 15
copy strong "777898901"
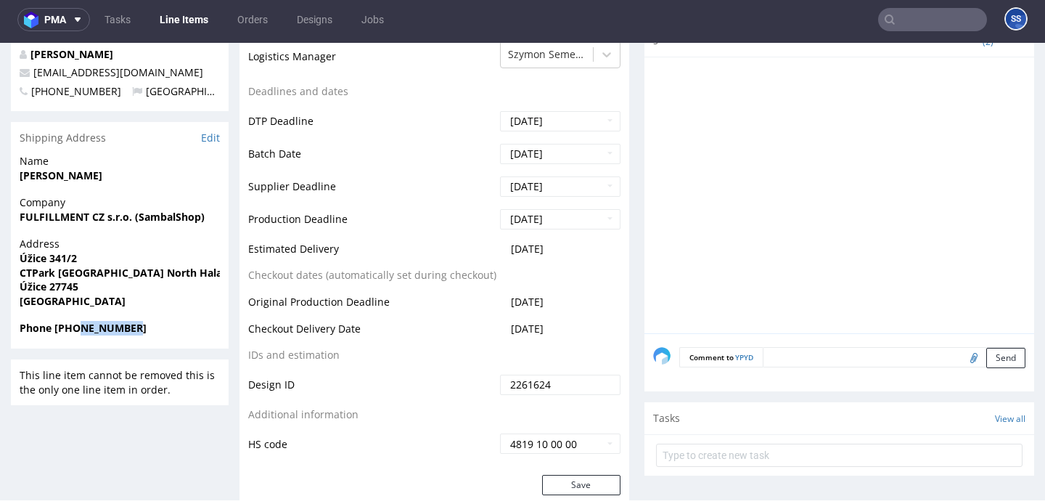
click at [63, 213] on strong "FULFILLMENT CZ s.r.o. (SambalShop)" at bounding box center [112, 217] width 185 height 14
click at [89, 208] on span "Company" at bounding box center [120, 202] width 200 height 15
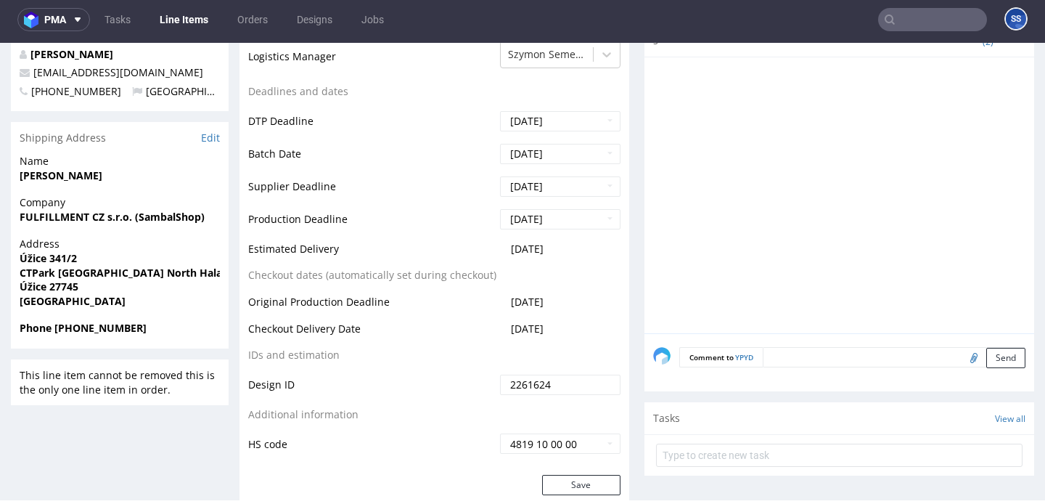
click at [89, 208] on span "Company" at bounding box center [120, 202] width 200 height 15
click at [81, 221] on strong "FULFILLMENT CZ s.r.o. (SambalShop)" at bounding box center [112, 217] width 185 height 14
click at [68, 256] on strong "Úžice 341/2" at bounding box center [48, 258] width 57 height 14
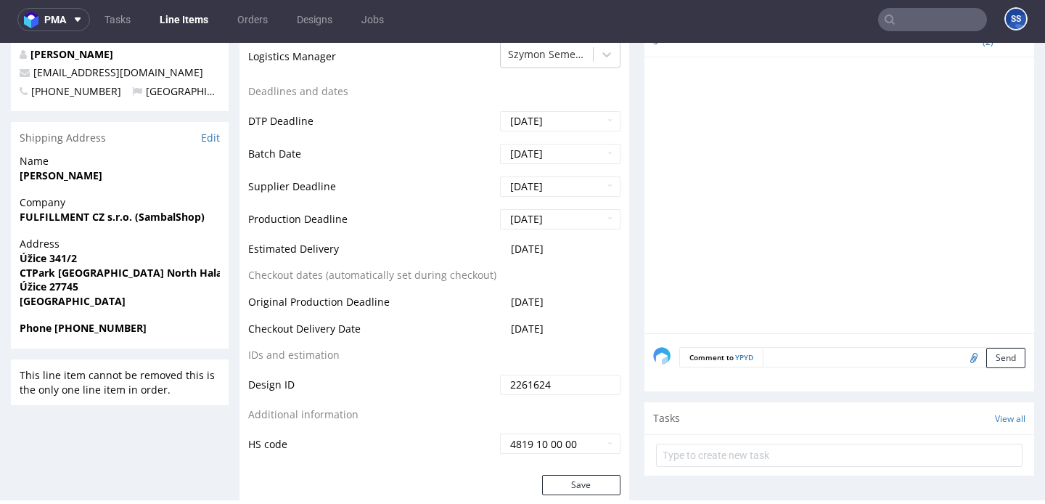
click at [68, 256] on strong "Úžice 341/2" at bounding box center [48, 258] width 57 height 14
click at [136, 268] on strong "CTPark Prague North Hala: D8.7B unit B" at bounding box center [154, 273] width 269 height 14
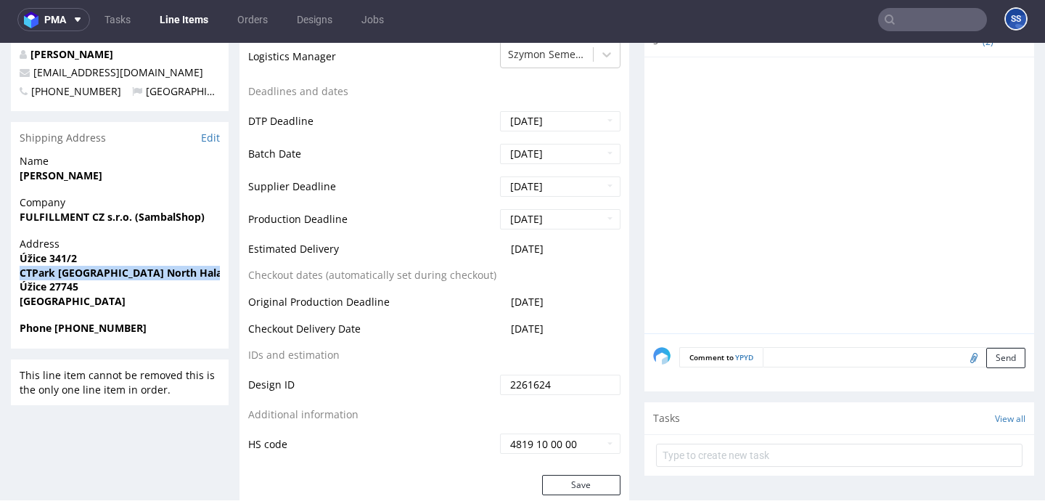
click at [136, 268] on strong "CTPark Prague North Hala: D8.7B unit B" at bounding box center [154, 273] width 269 height 14
click at [44, 287] on strong "Úžice 27745" at bounding box center [49, 287] width 59 height 14
click at [64, 285] on strong "Úžice 27745" at bounding box center [49, 287] width 59 height 14
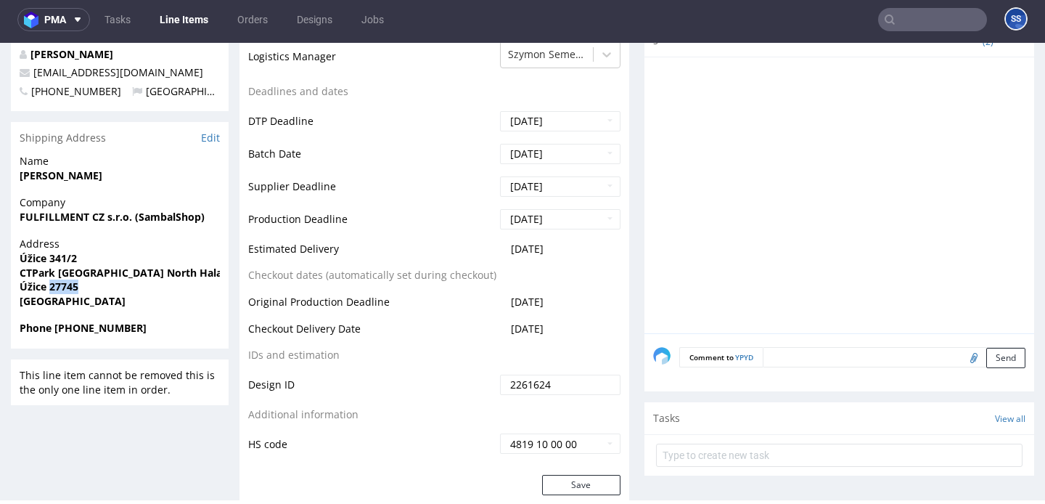
click at [62, 171] on strong "Pavel Šoustek" at bounding box center [61, 175] width 83 height 14
drag, startPoint x: 117, startPoint y: 71, endPoint x: 32, endPoint y: 76, distance: 85.1
click at [32, 76] on p "info@roselan.cz" at bounding box center [120, 72] width 200 height 15
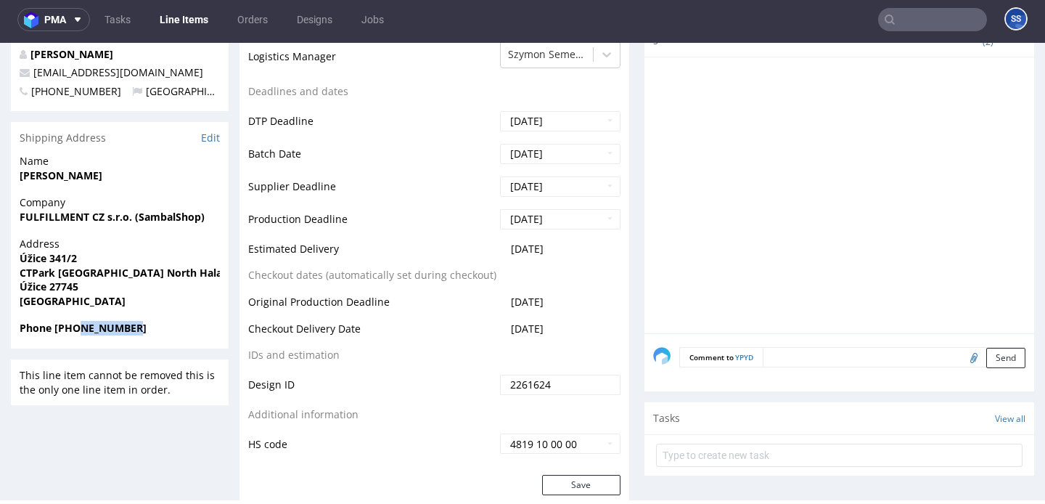
drag, startPoint x: 81, startPoint y: 327, endPoint x: 182, endPoint y: 326, distance: 101.6
click at [182, 326] on span "Phone +420777898901" at bounding box center [120, 328] width 200 height 15
click at [57, 216] on strong "FULFILLMENT CZ s.r.o. (SambalShop)" at bounding box center [112, 217] width 185 height 14
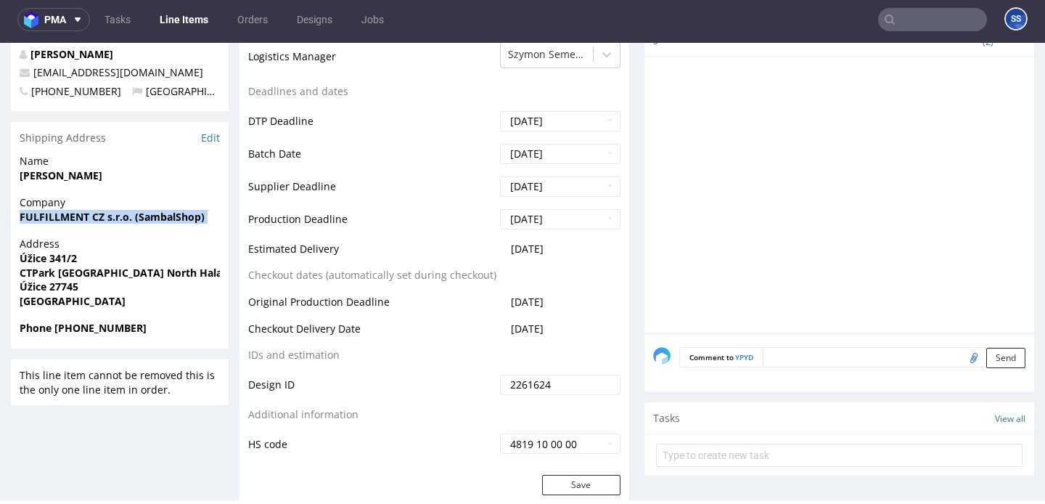
click at [34, 174] on strong "[PERSON_NAME]" at bounding box center [61, 175] width 83 height 14
click at [57, 285] on strong "Úžice 27745" at bounding box center [49, 287] width 59 height 14
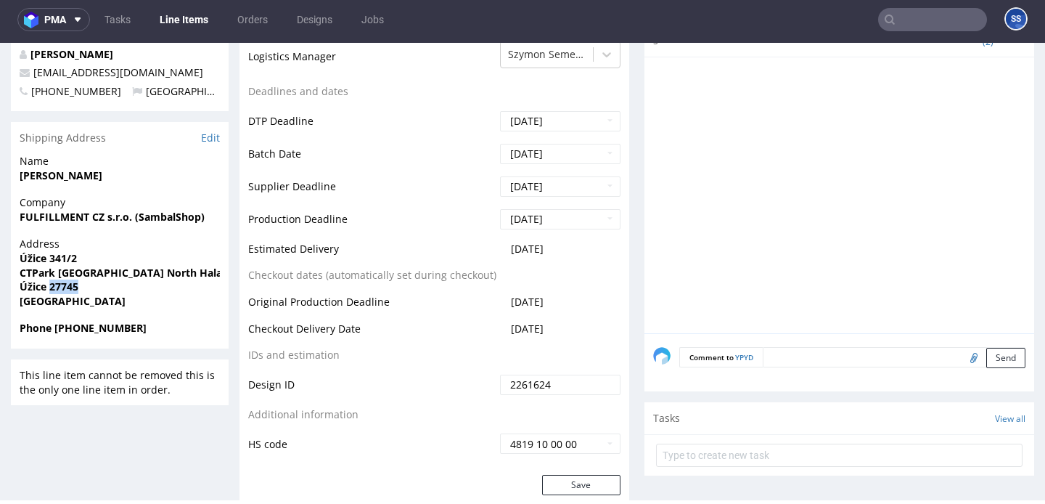
click at [31, 282] on strong "Úžice 27745" at bounding box center [49, 287] width 59 height 14
click at [34, 258] on strong "Úžice 341/2" at bounding box center [48, 258] width 57 height 14
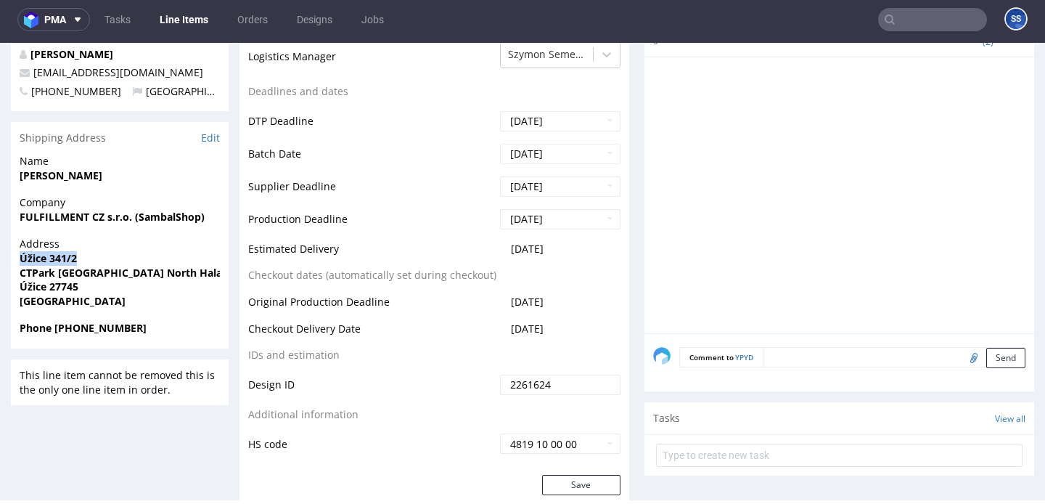
click at [90, 268] on strong "CTPark Prague North Hala: D8.7B unit B" at bounding box center [154, 273] width 269 height 14
drag, startPoint x: 118, startPoint y: 74, endPoint x: 31, endPoint y: 78, distance: 86.5
click at [31, 78] on p "[EMAIL_ADDRESS][DOMAIN_NAME]" at bounding box center [120, 72] width 200 height 15
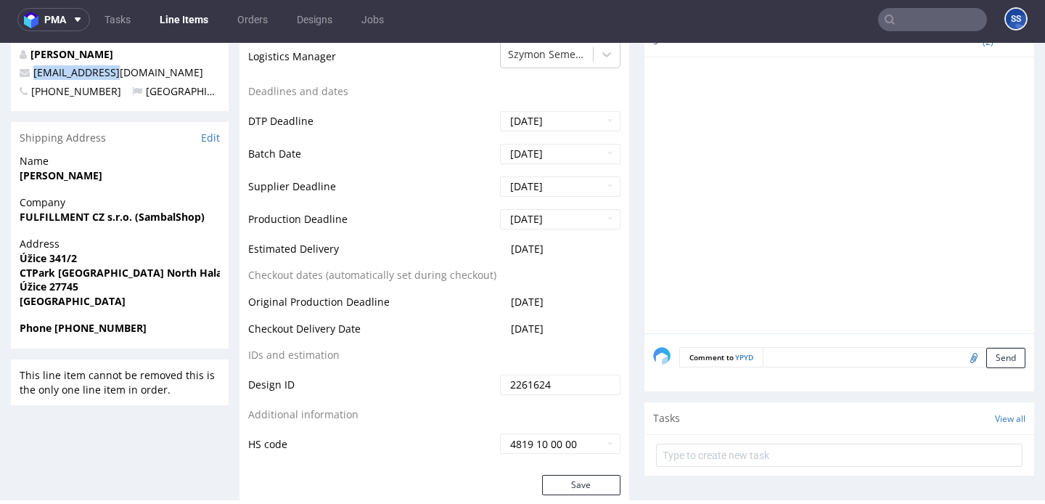
click at [102, 327] on strong "Phone +420777898901" at bounding box center [83, 328] width 127 height 14
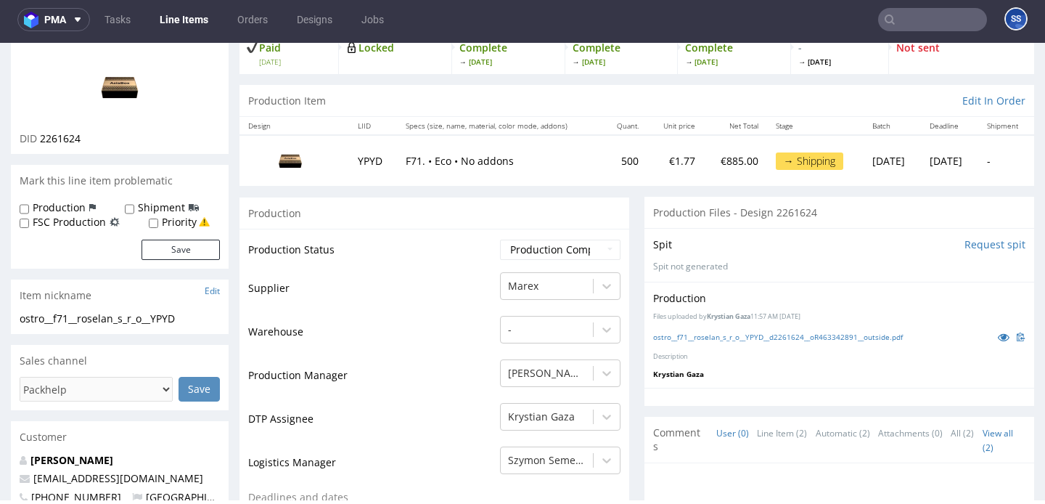
scroll to position [0, 0]
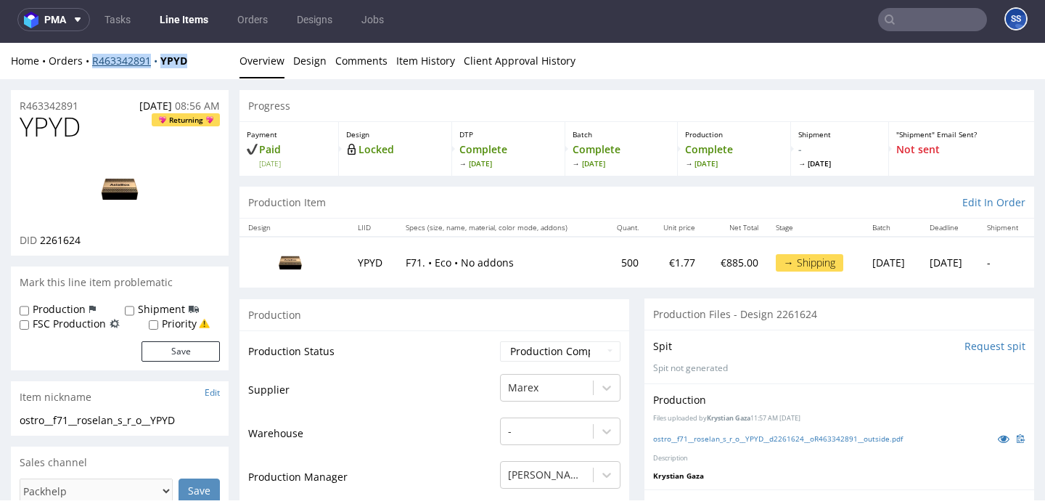
drag, startPoint x: 195, startPoint y: 66, endPoint x: 93, endPoint y: 65, distance: 102.4
click at [93, 65] on div "Home Orders R463342891 YPYD" at bounding box center [120, 61] width 218 height 15
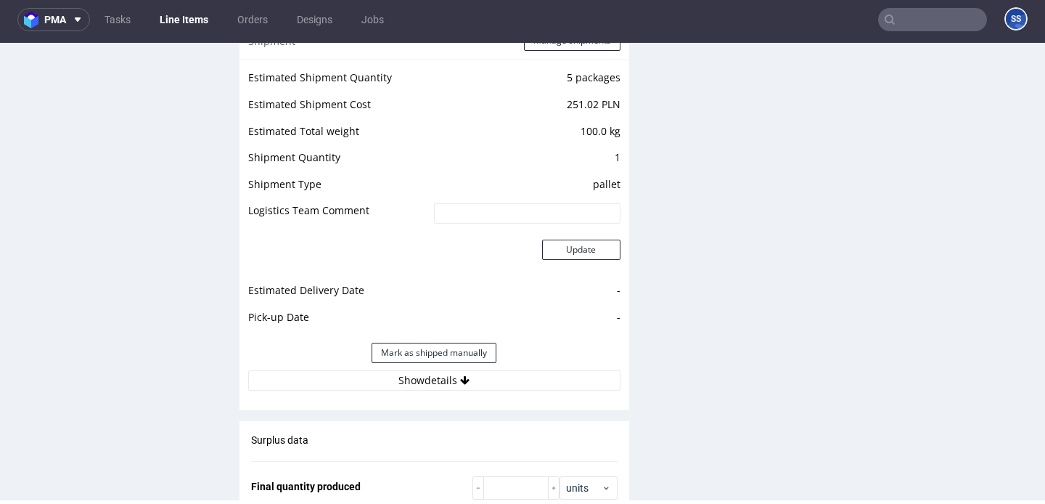
scroll to position [1545, 0]
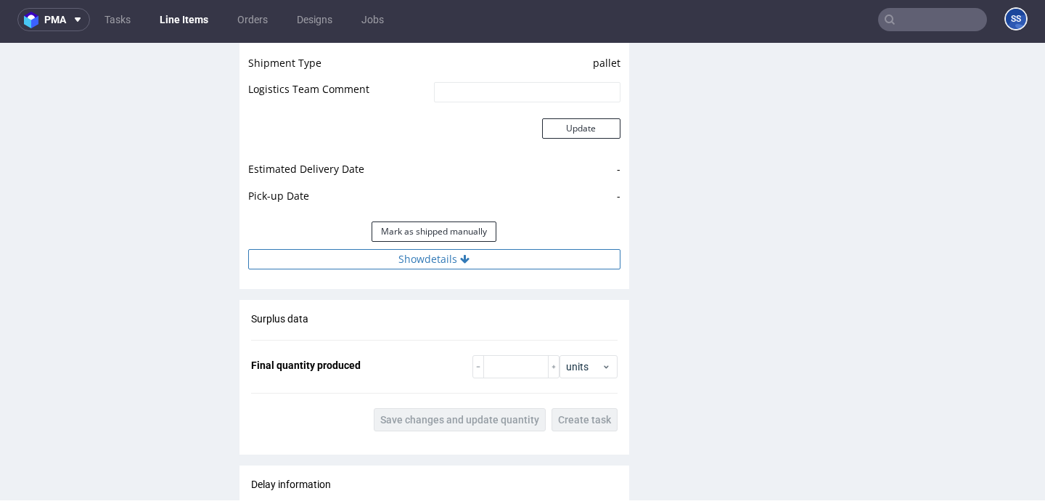
click at [303, 263] on button "Show details" at bounding box center [434, 259] width 372 height 20
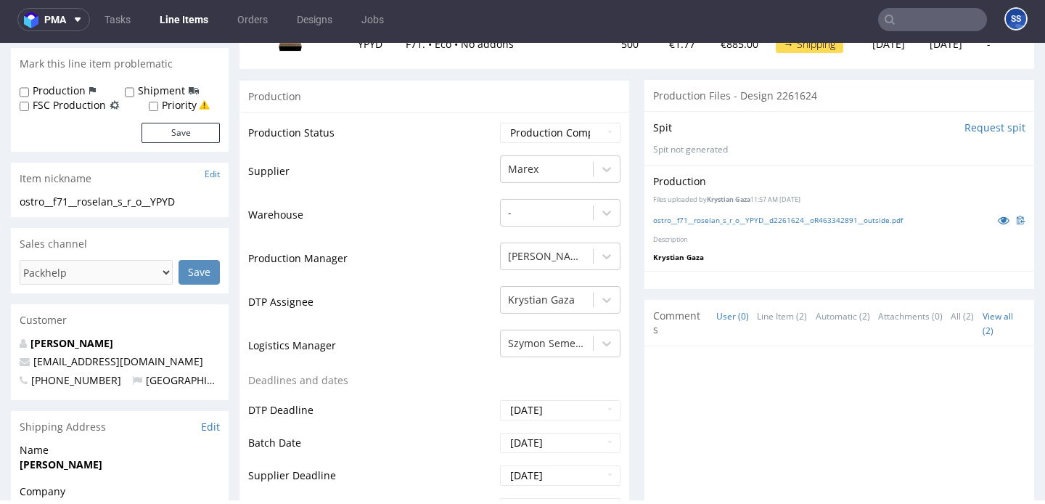
scroll to position [134, 0]
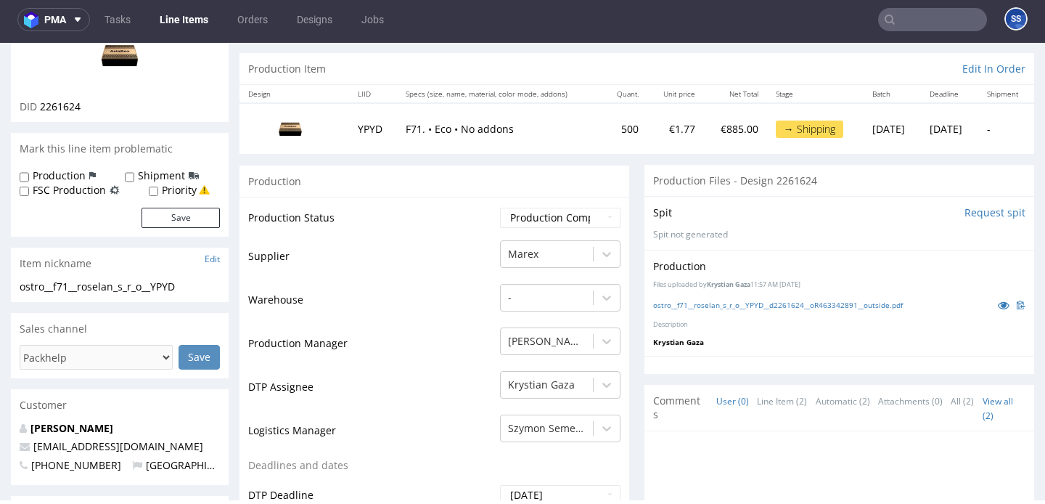
click at [175, 19] on link "Line Items" at bounding box center [184, 19] width 66 height 23
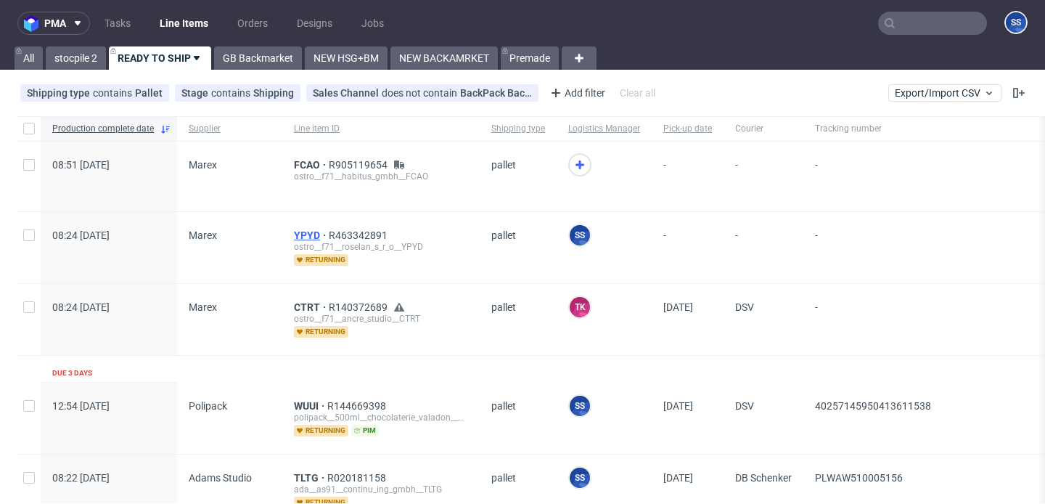
click at [307, 232] on span "YPYD" at bounding box center [311, 235] width 35 height 12
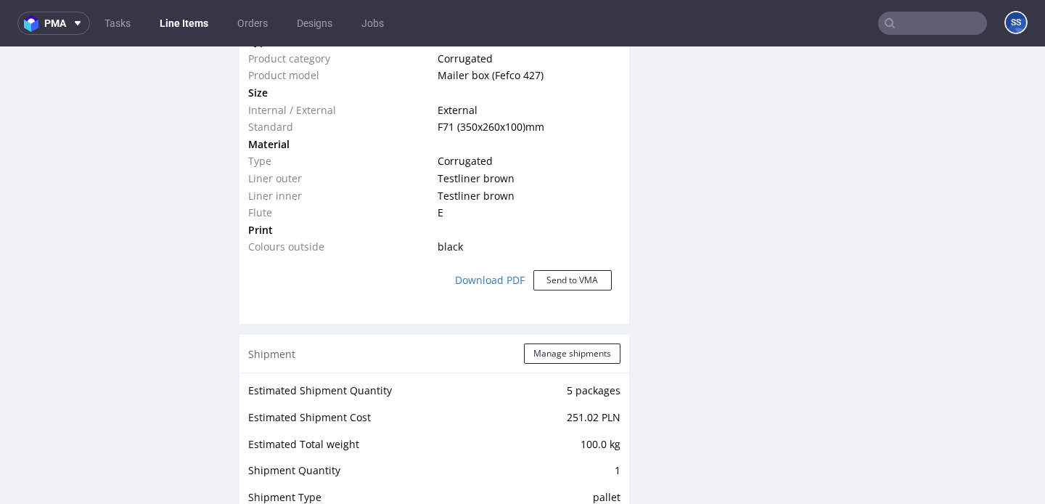
scroll to position [1123, 0]
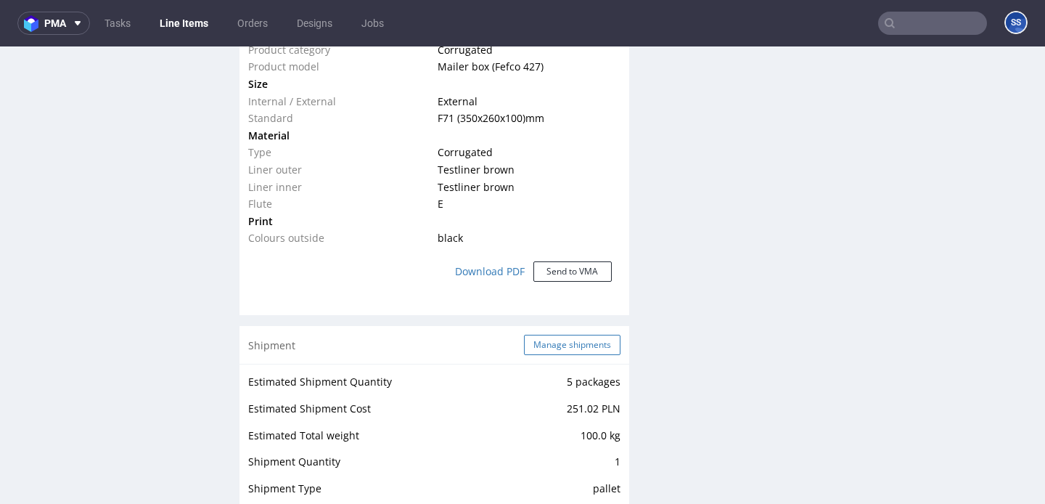
click at [556, 353] on button "Manage shipments" at bounding box center [572, 345] width 97 height 20
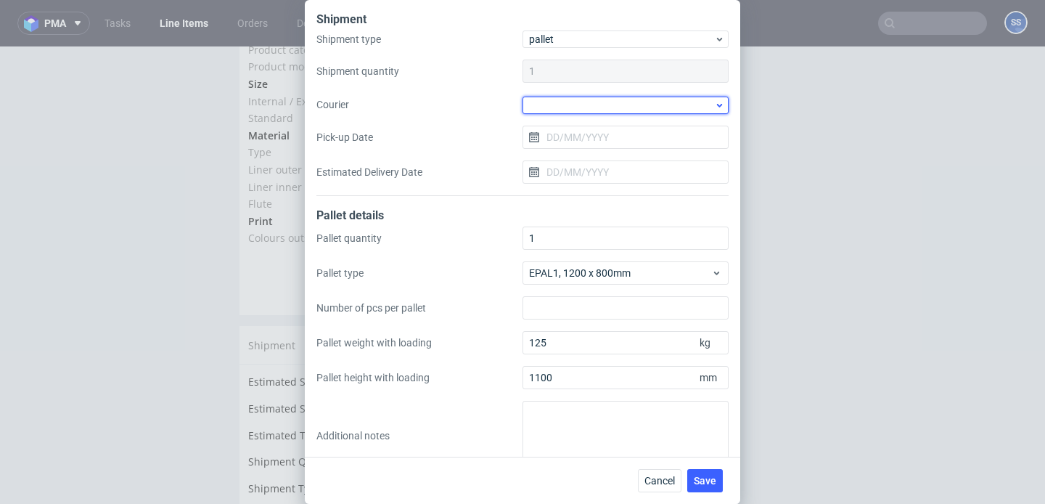
click at [571, 102] on div at bounding box center [626, 105] width 206 height 17
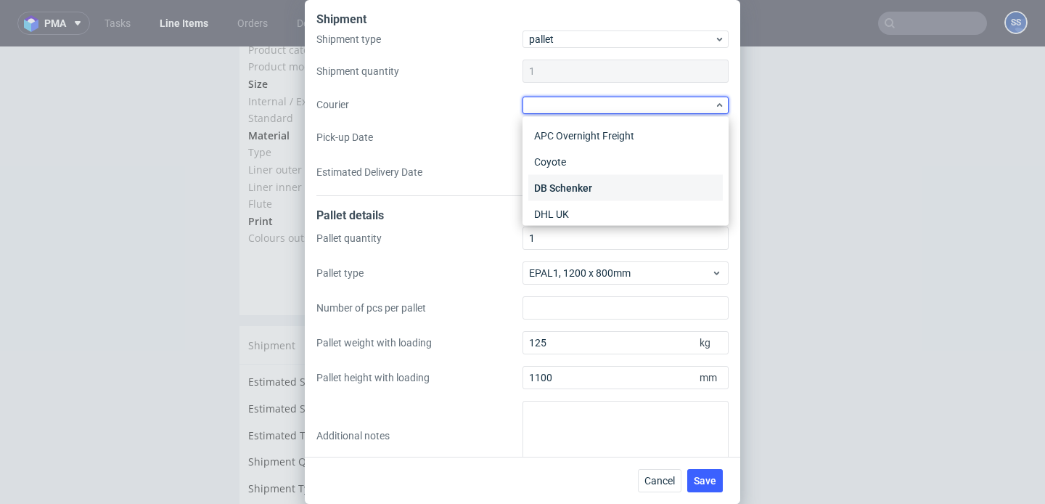
click at [570, 175] on div "DB Schenker" at bounding box center [626, 188] width 195 height 26
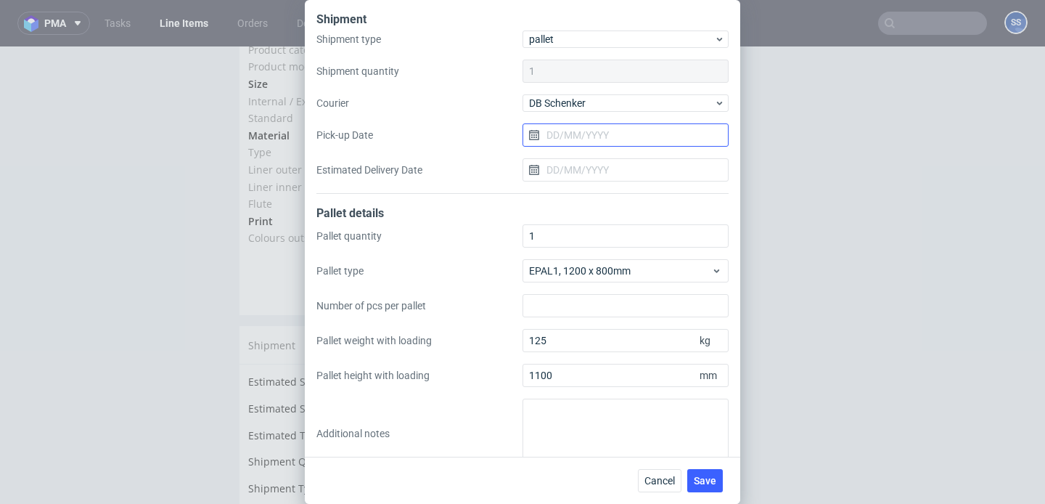
click at [582, 141] on input "Pick-up Date" at bounding box center [626, 134] width 206 height 23
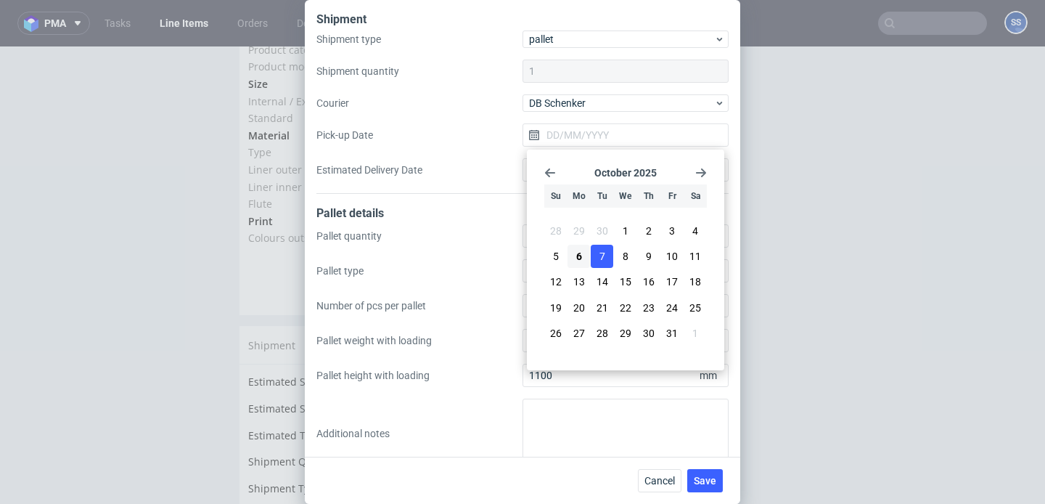
click at [605, 248] on button "7" at bounding box center [602, 256] width 23 height 23
type input "[DATE]"
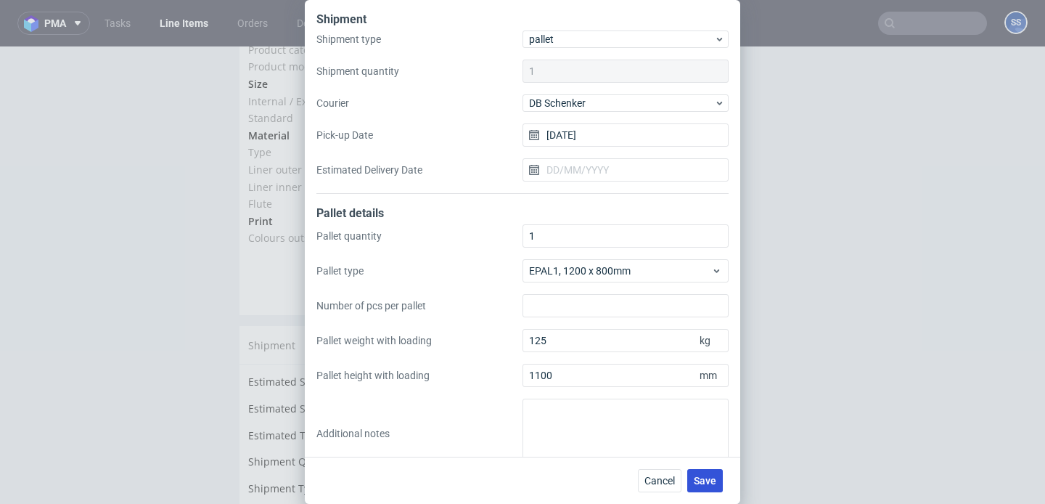
click at [706, 478] on span "Save" at bounding box center [705, 481] width 23 height 10
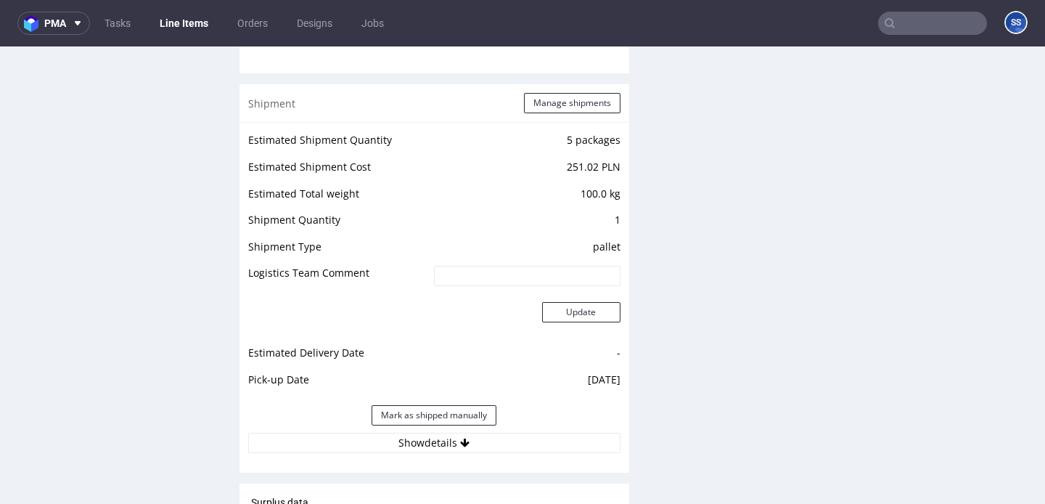
scroll to position [1367, 0]
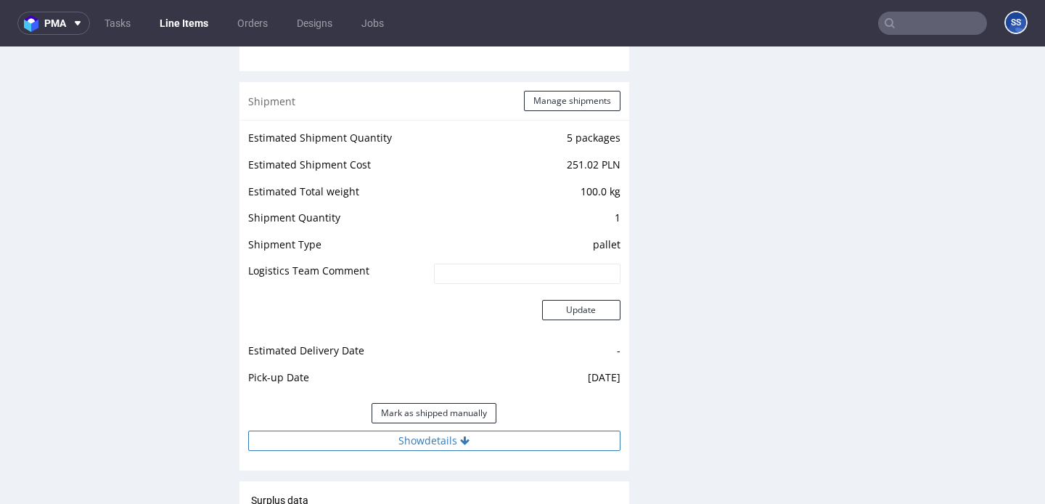
click at [429, 449] on button "Show details" at bounding box center [434, 441] width 372 height 20
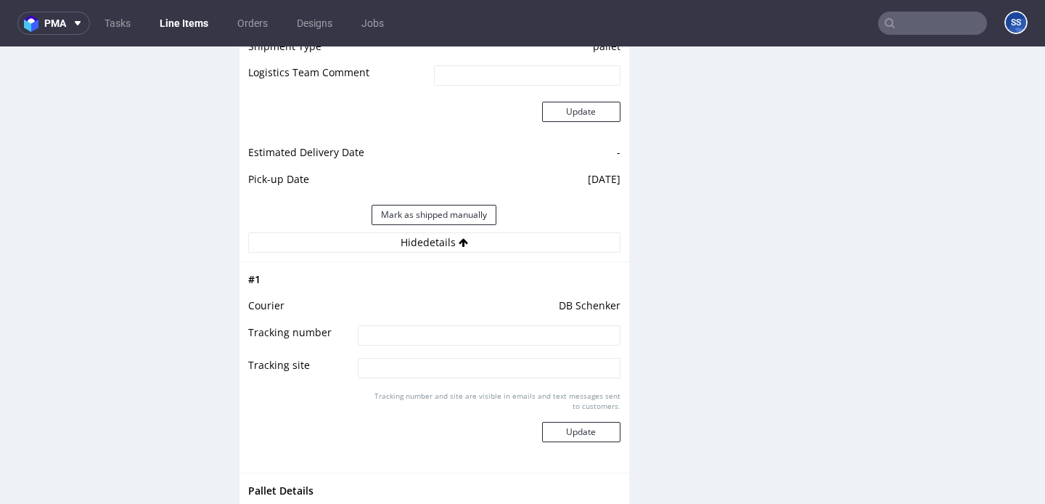
scroll to position [1573, 0]
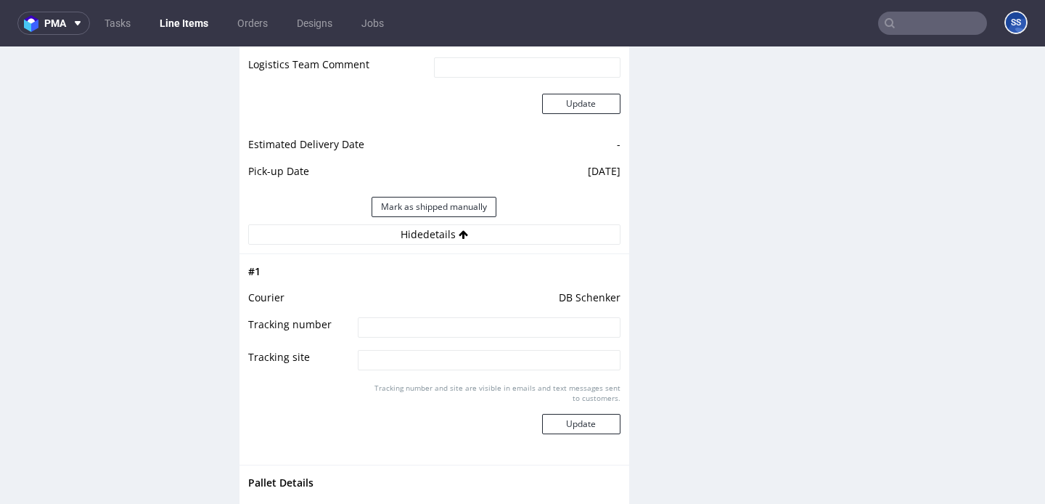
click at [415, 319] on input at bounding box center [489, 327] width 262 height 20
paste input "PLWAW510007171"
type input "PLWAW510007171"
click at [582, 420] on button "Update" at bounding box center [581, 424] width 78 height 20
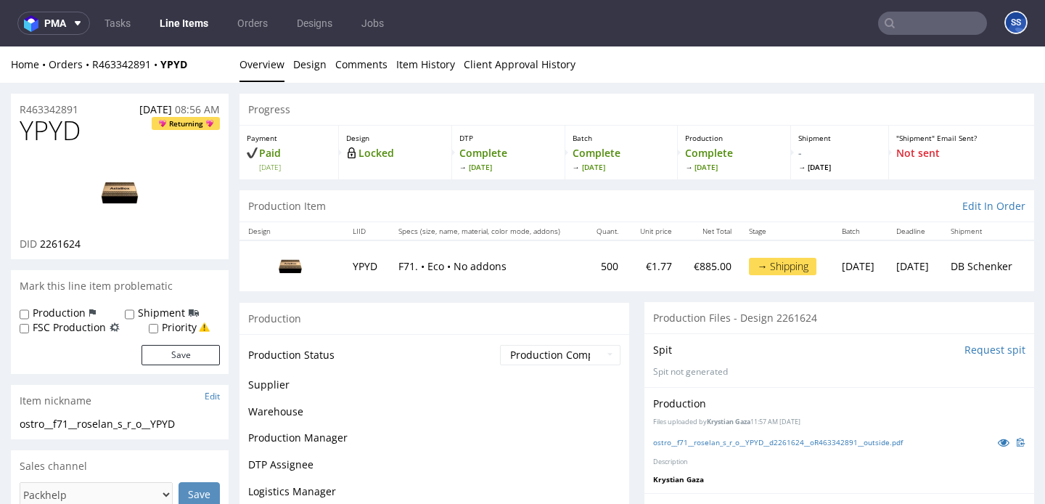
scroll to position [1022, 0]
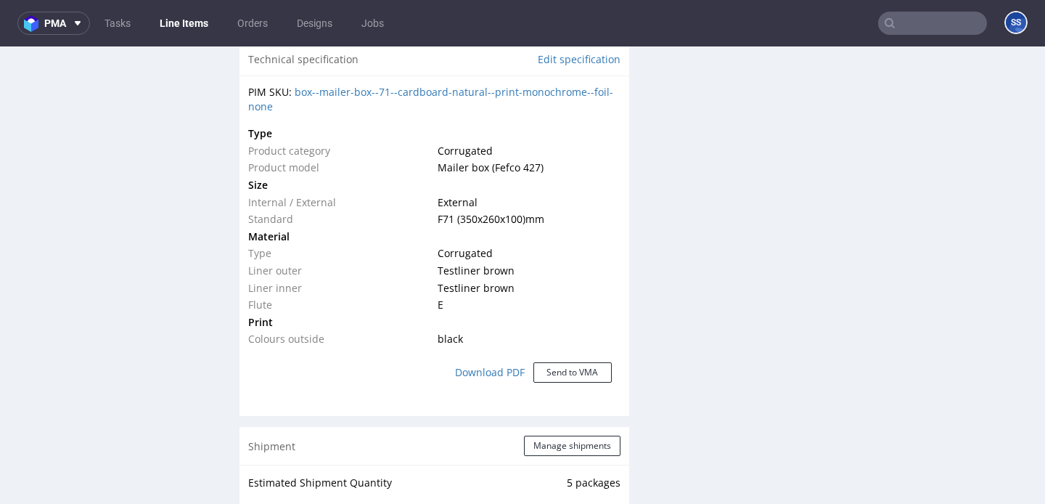
click at [158, 11] on nav "pma Tasks Line Items Orders Designs Jobs SS" at bounding box center [522, 23] width 1045 height 46
click at [173, 30] on link "Line Items" at bounding box center [184, 23] width 66 height 23
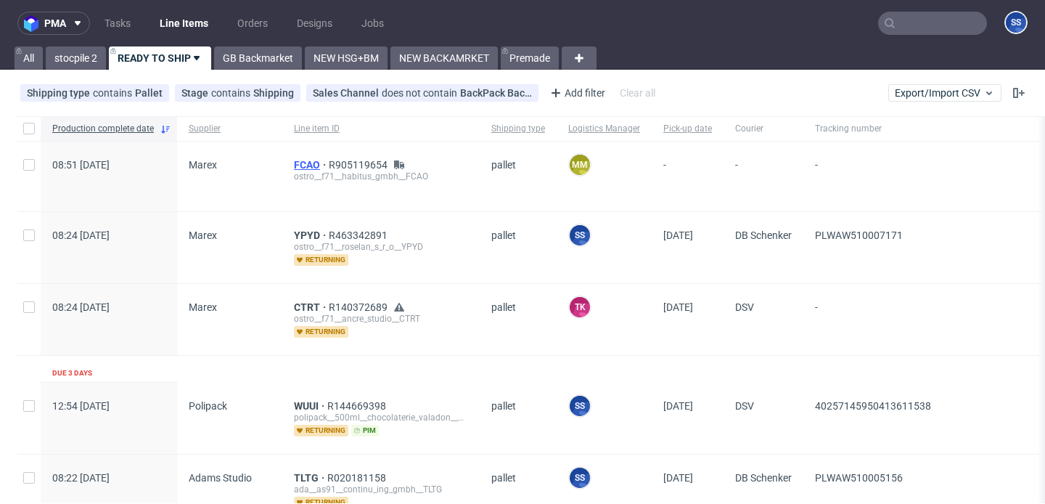
click at [310, 166] on span "FCAO" at bounding box center [311, 165] width 35 height 12
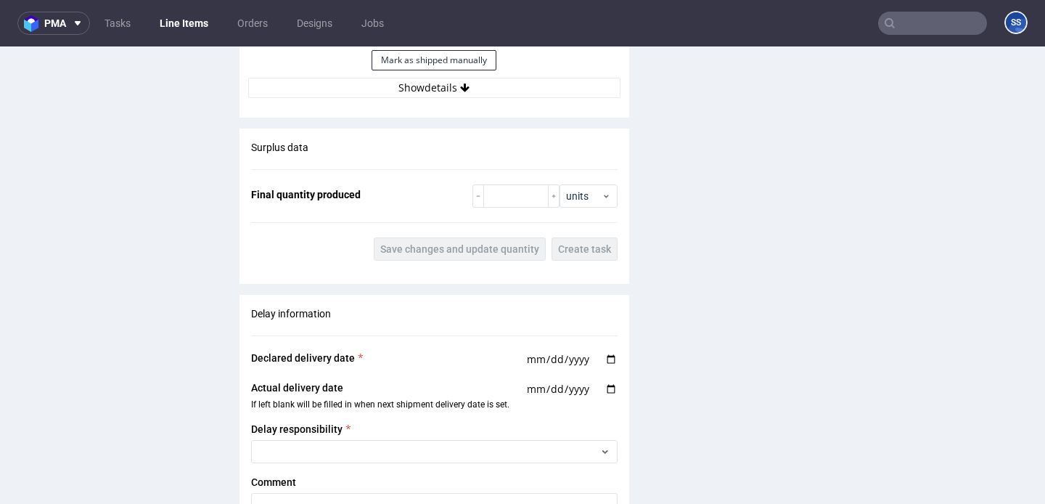
scroll to position [1779, 0]
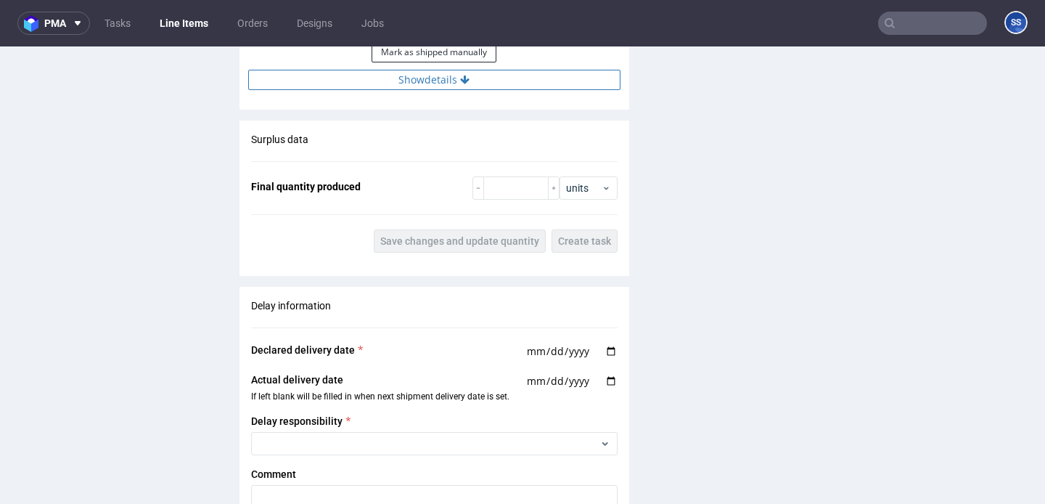
click at [356, 84] on button "Show details" at bounding box center [434, 80] width 372 height 20
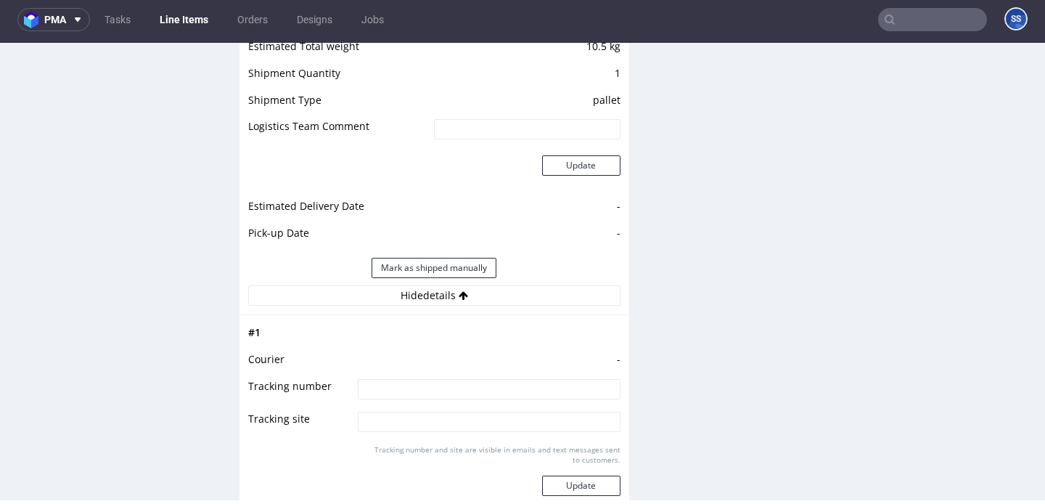
scroll to position [1326, 0]
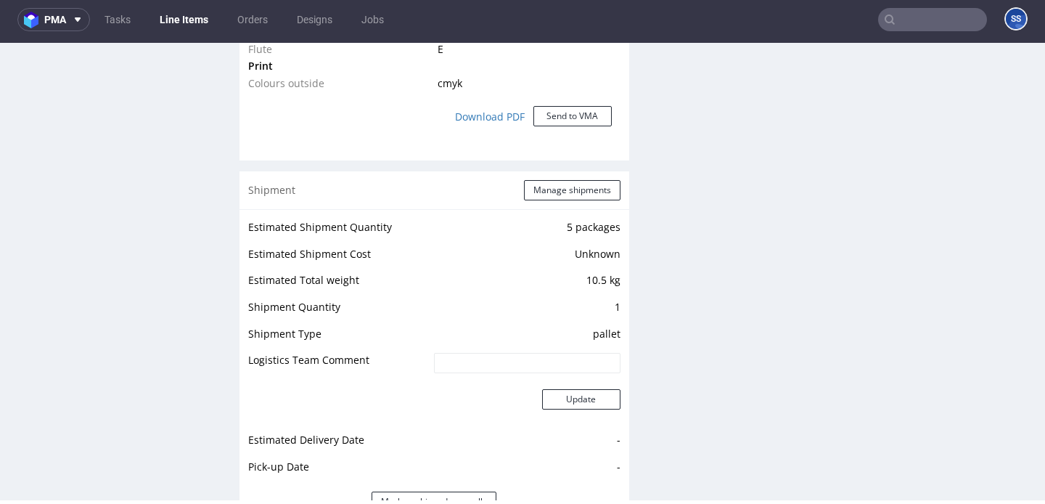
click at [176, 20] on link "Line Items" at bounding box center [184, 19] width 66 height 23
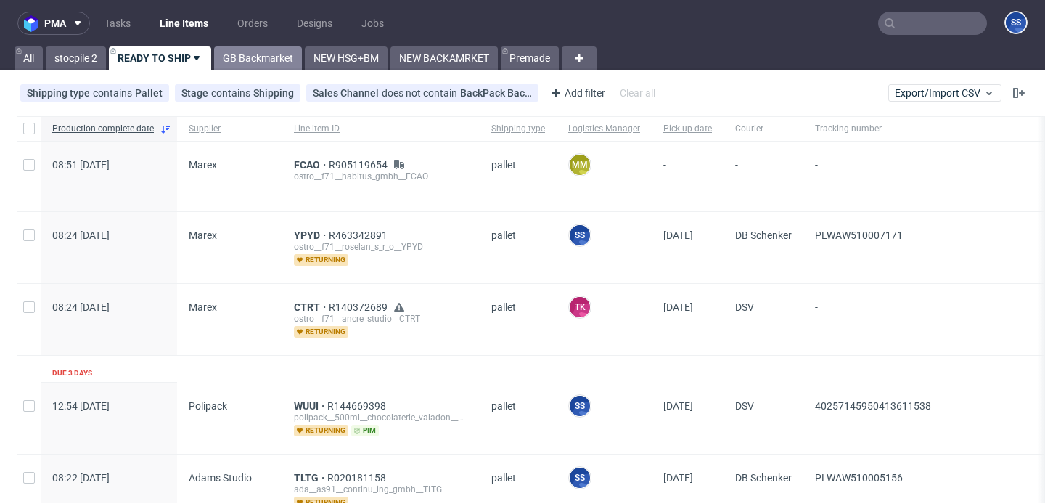
click at [269, 54] on link "GB Backmarket" at bounding box center [258, 57] width 88 height 23
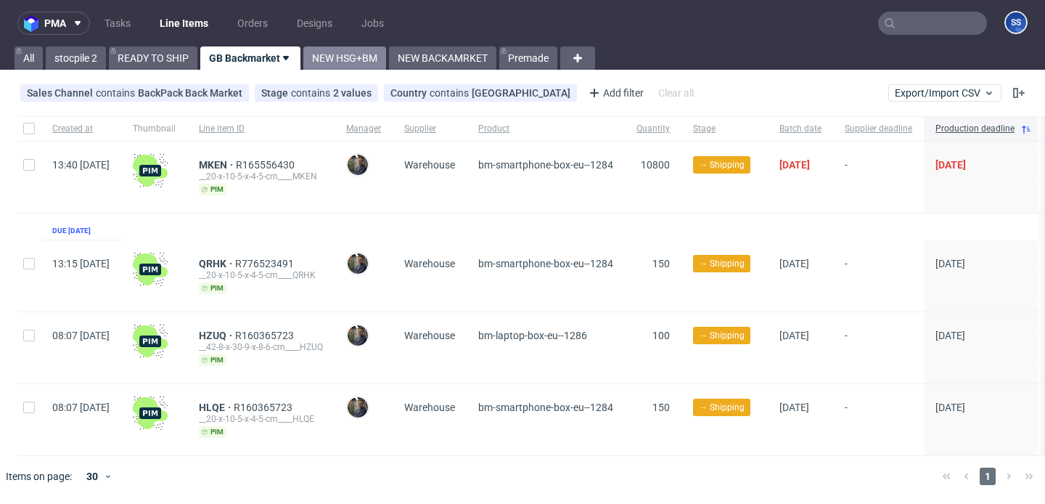
click at [311, 55] on link "NEW HSG+BM" at bounding box center [344, 57] width 83 height 23
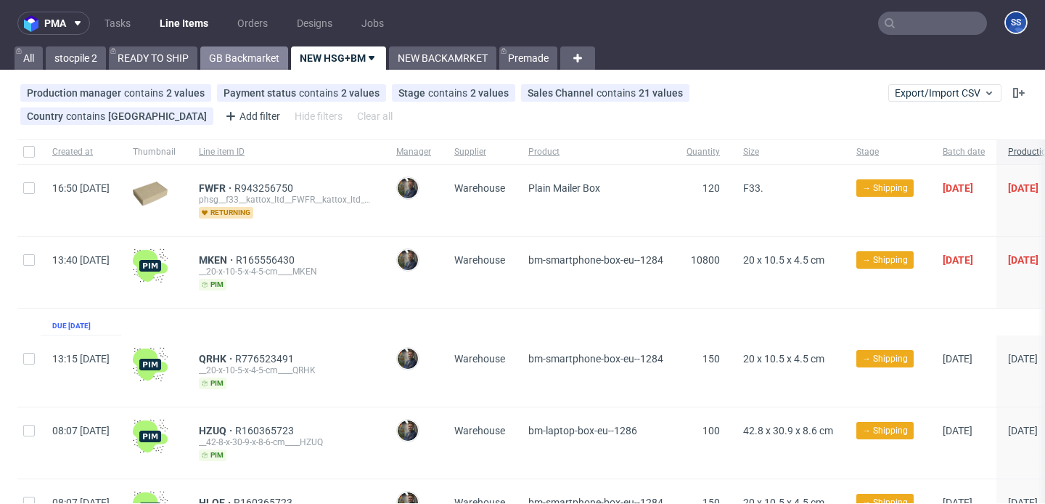
click at [261, 52] on link "GB Backmarket" at bounding box center [244, 57] width 88 height 23
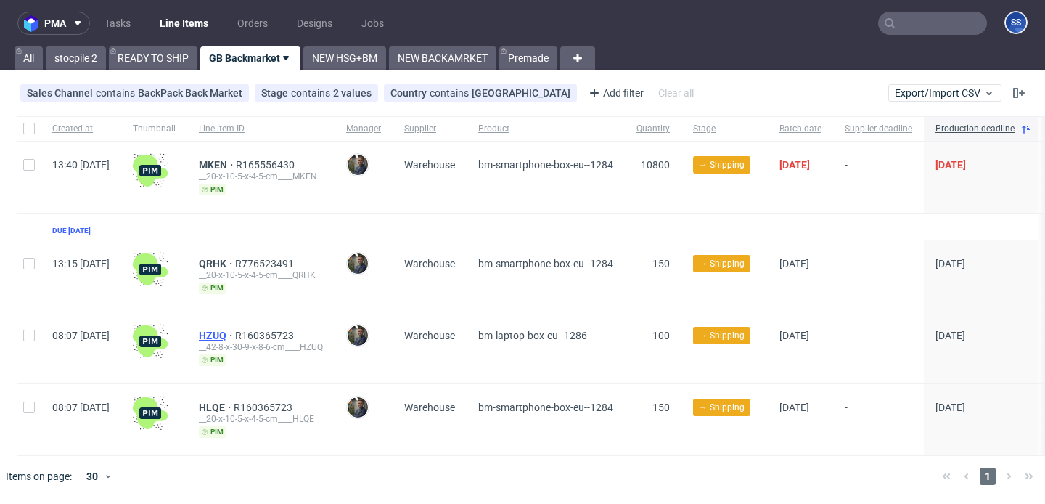
click at [235, 333] on span "HZUQ" at bounding box center [217, 336] width 36 height 12
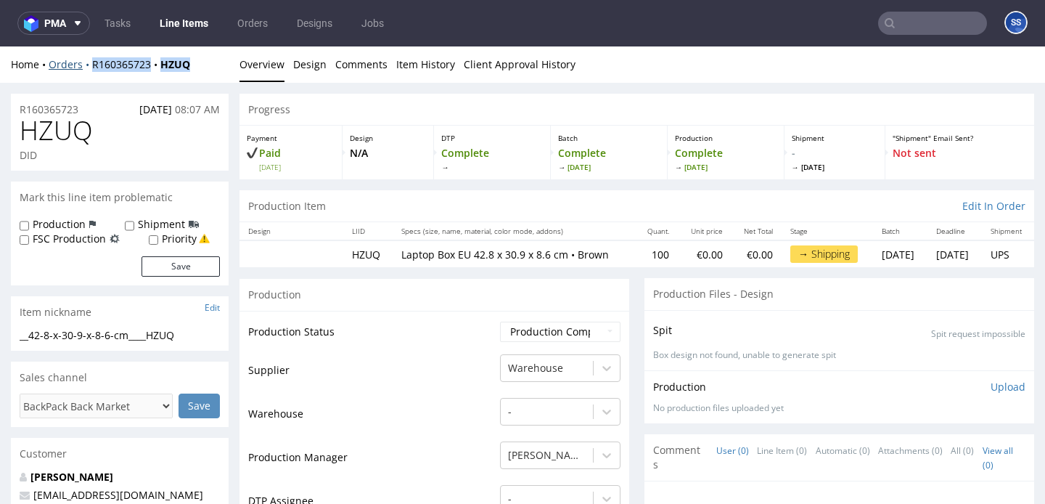
drag, startPoint x: 197, startPoint y: 58, endPoint x: 91, endPoint y: 67, distance: 106.4
click at [91, 67] on div "Home Orders R160365723 HZUQ" at bounding box center [120, 64] width 218 height 15
copy div "R160365723 HZUQ"
click at [192, 23] on link "Line Items" at bounding box center [184, 23] width 66 height 23
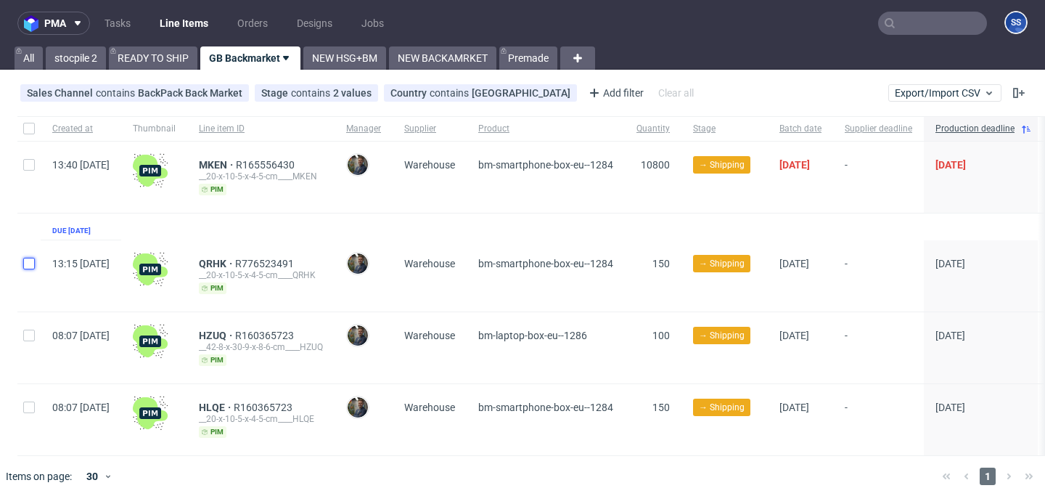
click at [29, 258] on input "checkbox" at bounding box center [29, 264] width 12 height 12
checkbox input "true"
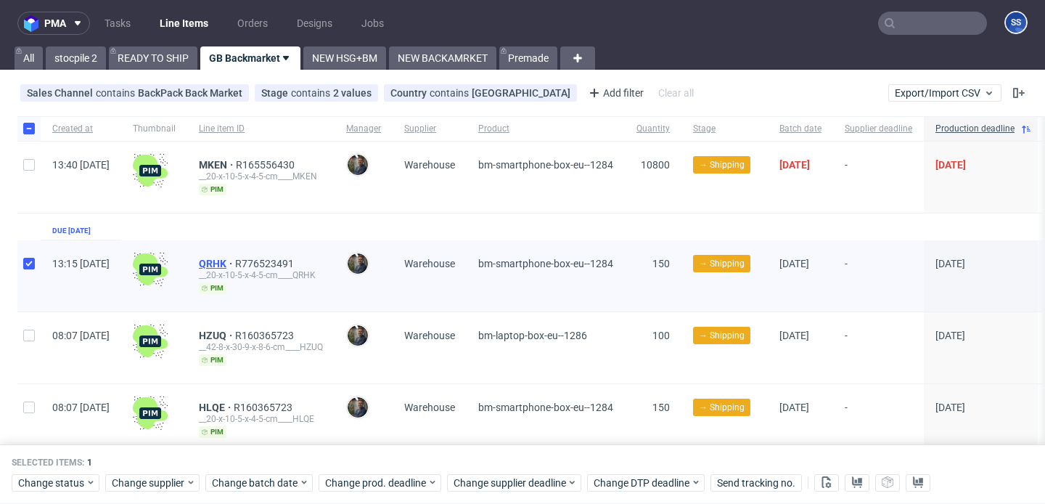
click at [235, 258] on span "QRHK" at bounding box center [217, 264] width 36 height 12
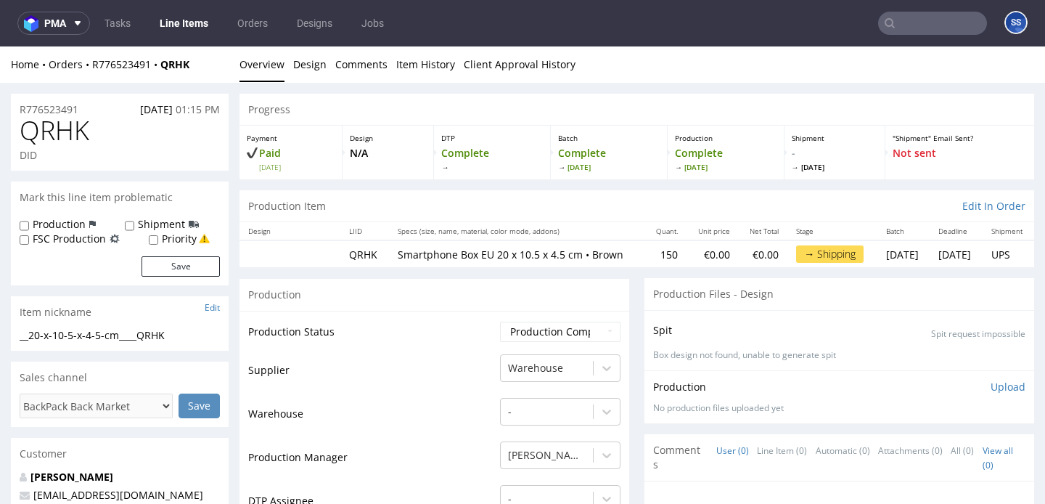
click at [179, 19] on link "Line Items" at bounding box center [184, 23] width 66 height 23
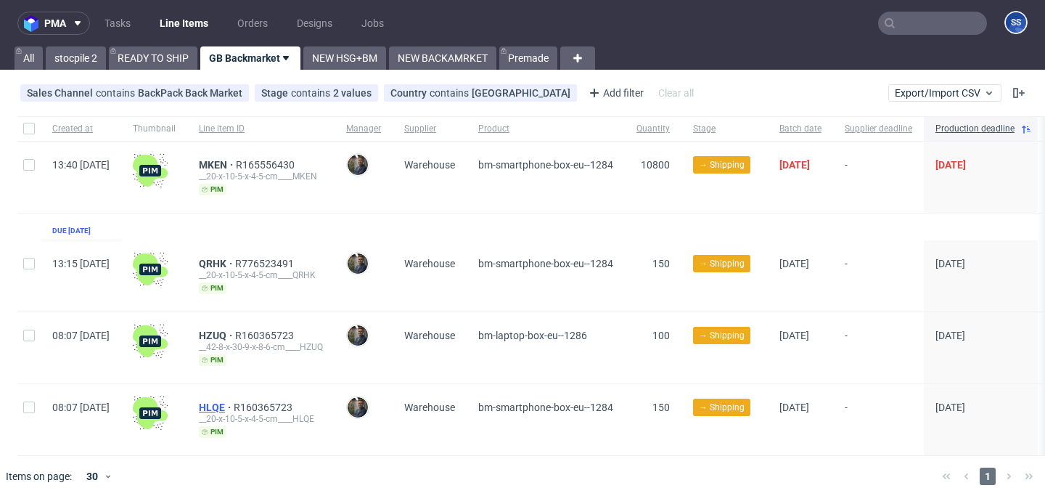
click at [234, 408] on span "HLQE" at bounding box center [216, 407] width 35 height 12
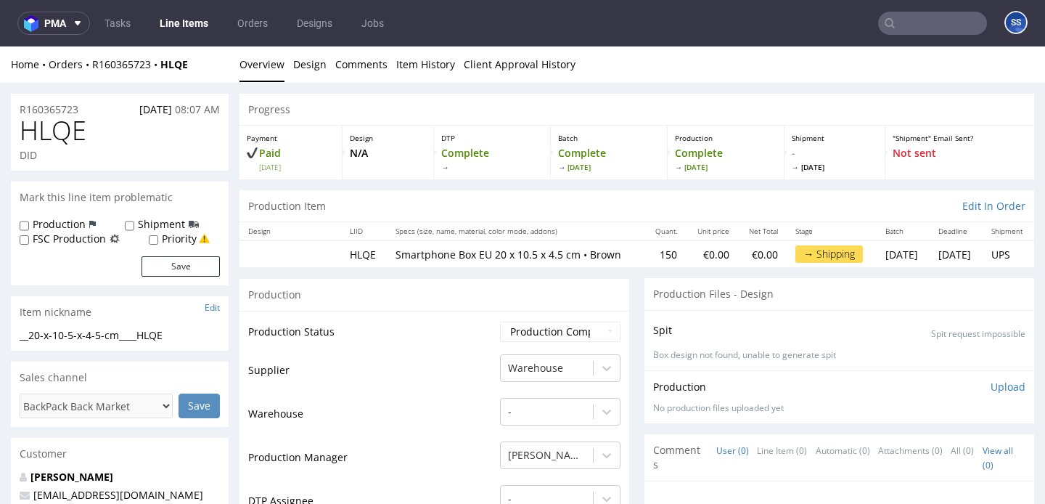
click at [164, 16] on link "Line Items" at bounding box center [184, 23] width 66 height 23
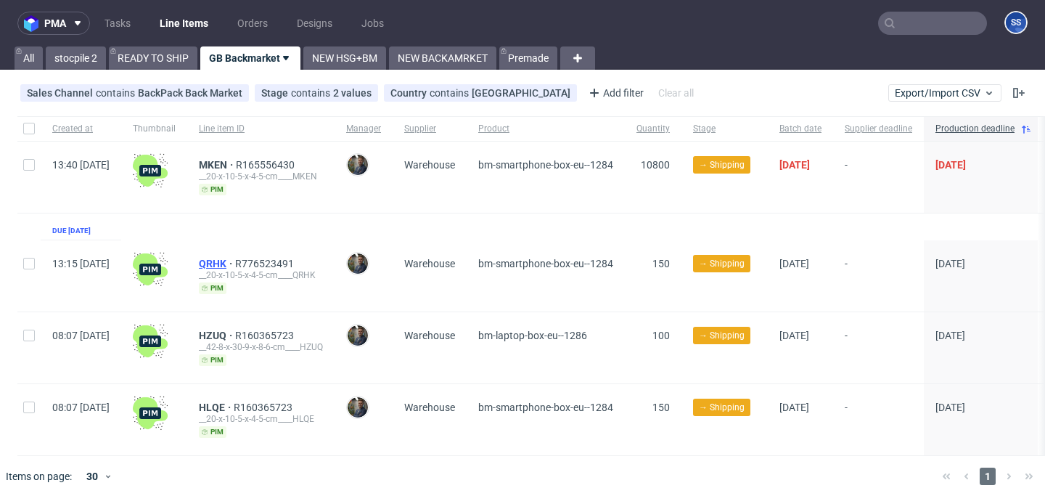
click at [235, 265] on span "QRHK" at bounding box center [217, 264] width 36 height 12
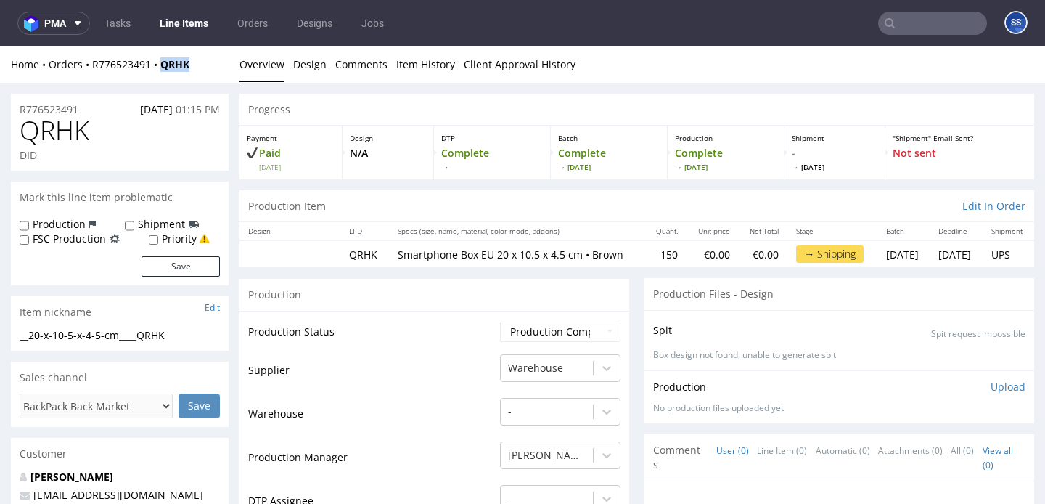
drag, startPoint x: 194, startPoint y: 70, endPoint x: 164, endPoint y: 71, distance: 29.8
click at [164, 71] on div "Home Orders R776523491 QRHK Overview Design Comments Item History Client Approv…" at bounding box center [522, 64] width 1045 height 36
click at [197, 62] on div "Home Orders R776523491 QRHK" at bounding box center [120, 64] width 218 height 15
drag, startPoint x: 197, startPoint y: 62, endPoint x: 170, endPoint y: 66, distance: 27.1
click at [170, 66] on div "Home Orders R776523491 QRHK" at bounding box center [120, 64] width 218 height 15
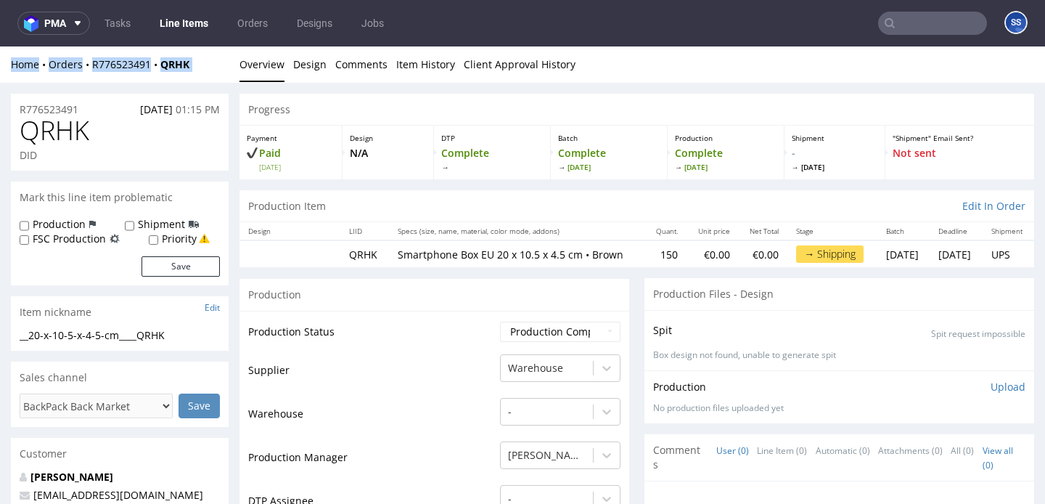
click at [197, 68] on div "Home Orders R776523491 QRHK" at bounding box center [120, 64] width 218 height 15
drag, startPoint x: 200, startPoint y: 68, endPoint x: 165, endPoint y: 69, distance: 34.9
click at [165, 69] on div "Home Orders R776523491 QRHK" at bounding box center [120, 64] width 218 height 15
copy strong "QRHK"
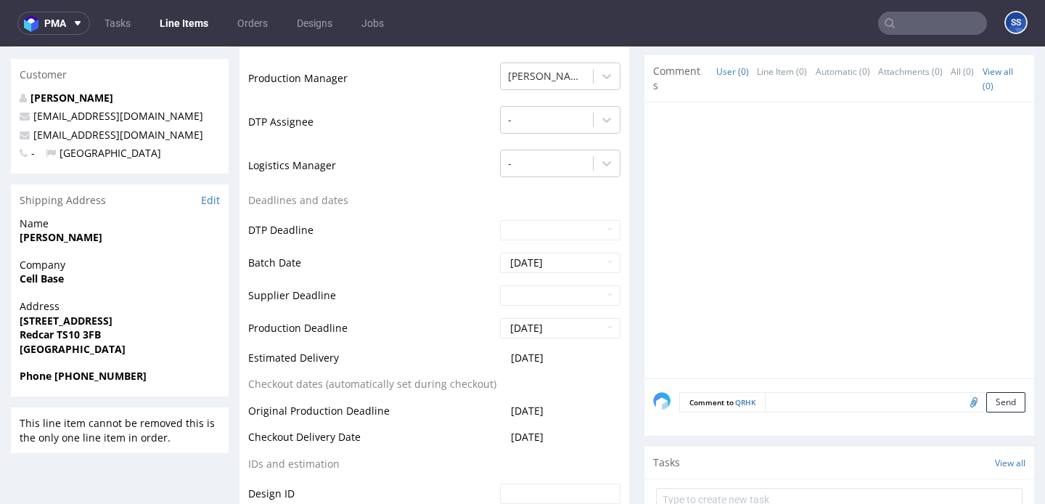
scroll to position [407, 0]
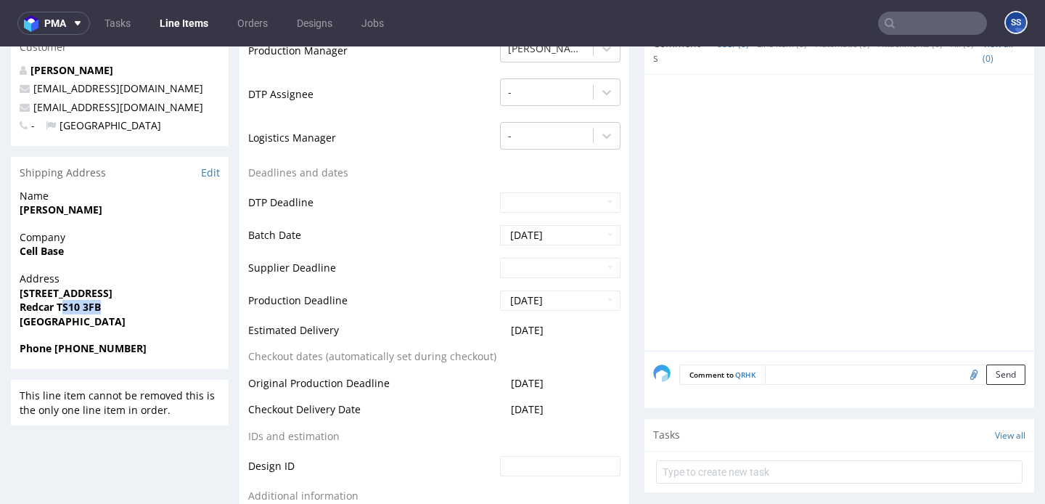
drag, startPoint x: 61, startPoint y: 307, endPoint x: 129, endPoint y: 306, distance: 67.5
click at [129, 306] on span "Redcar TS10 3FB" at bounding box center [120, 307] width 200 height 15
click at [129, 305] on span "Redcar TS10 3FB" at bounding box center [120, 307] width 200 height 15
drag, startPoint x: 129, startPoint y: 305, endPoint x: 63, endPoint y: 305, distance: 65.3
click at [63, 305] on span "Redcar TS10 3FB" at bounding box center [120, 307] width 200 height 15
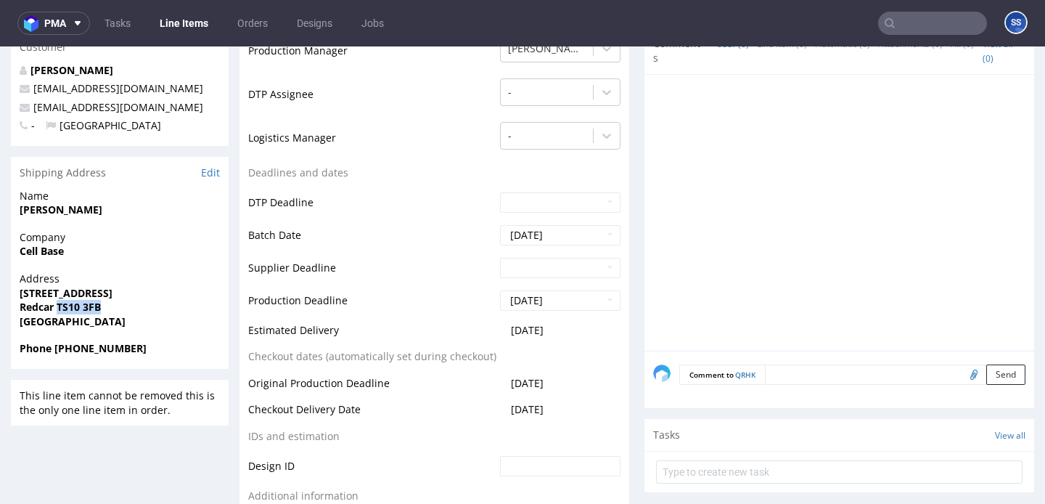
click at [44, 243] on span "Company" at bounding box center [120, 237] width 200 height 15
click at [44, 253] on strong "Cell Base" at bounding box center [42, 251] width 44 height 14
copy strong "Cell Base"
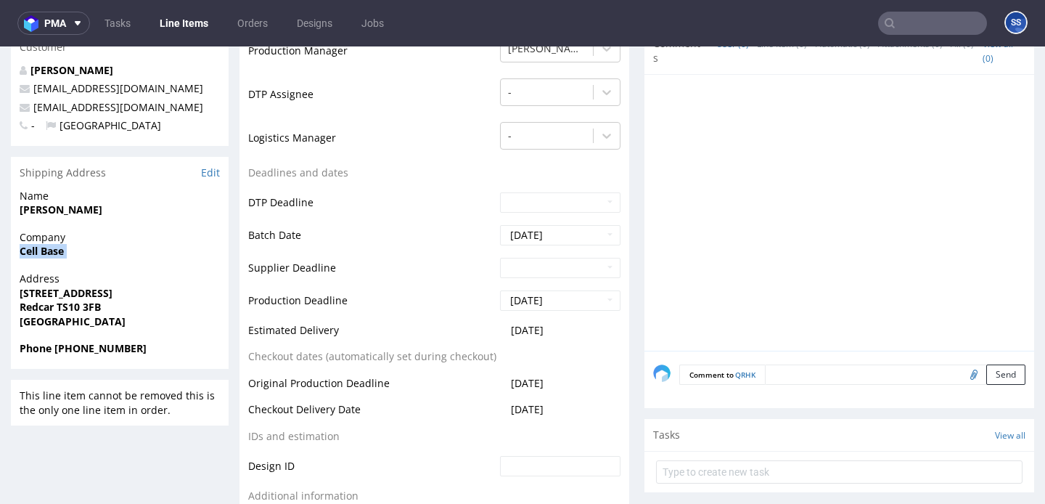
click at [53, 292] on strong "6 Regent Walk" at bounding box center [66, 293] width 93 height 14
copy strong "6 Regent Walk"
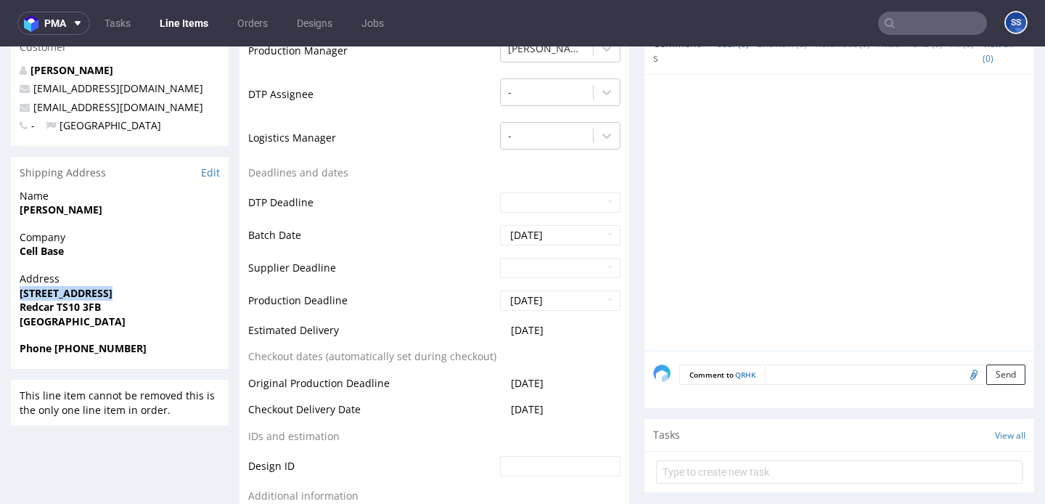
click at [33, 308] on strong "Redcar TS10 3FB" at bounding box center [60, 307] width 81 height 14
copy strong "Redcar"
click at [83, 211] on strong "Muhammad Arshad" at bounding box center [61, 210] width 83 height 14
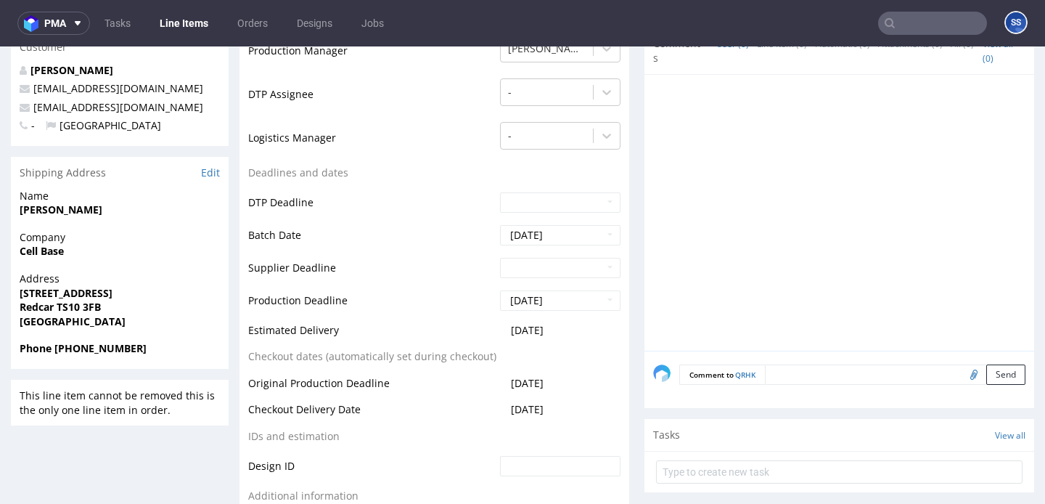
click at [83, 211] on strong "Muhammad Arshad" at bounding box center [61, 210] width 83 height 14
copy strong "Muhammad Arshad"
drag, startPoint x: 54, startPoint y: 348, endPoint x: 155, endPoint y: 348, distance: 100.2
click at [155, 348] on span "Phone +44 07774273007" at bounding box center [120, 348] width 200 height 15
copy strong "+44 07774273007"
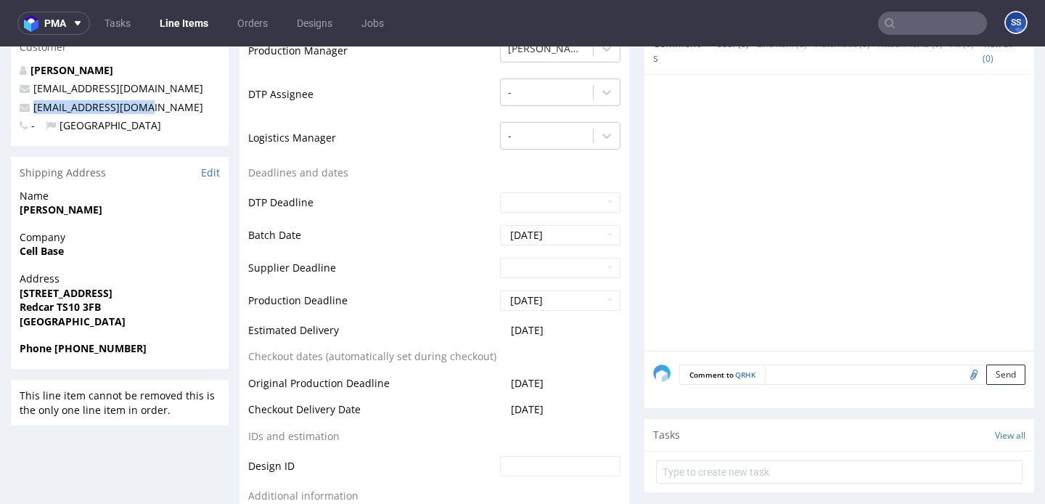
drag, startPoint x: 154, startPoint y: 106, endPoint x: 31, endPoint y: 107, distance: 122.7
click at [31, 107] on p "techmtaltd@gmail.com" at bounding box center [120, 107] width 200 height 15
copy link "techmtaltd@gmail.com"
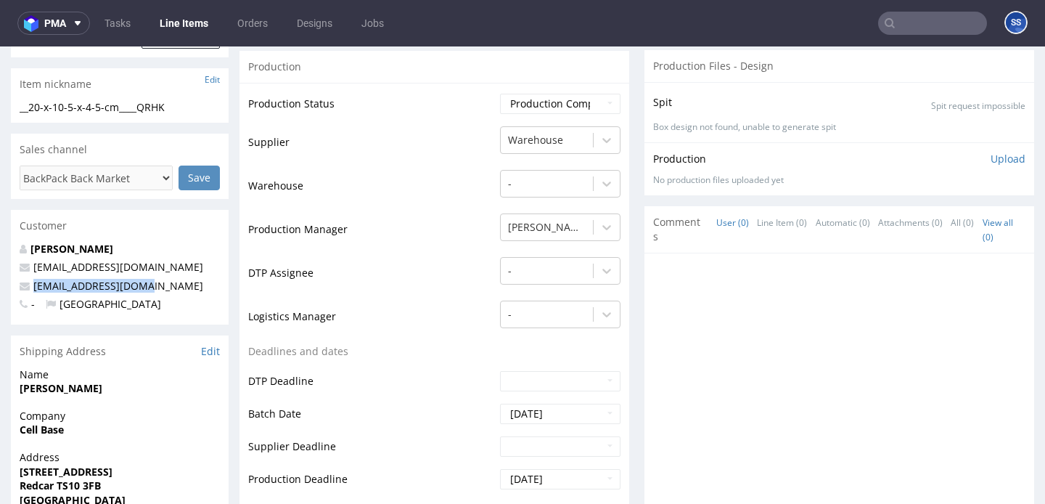
scroll to position [269, 0]
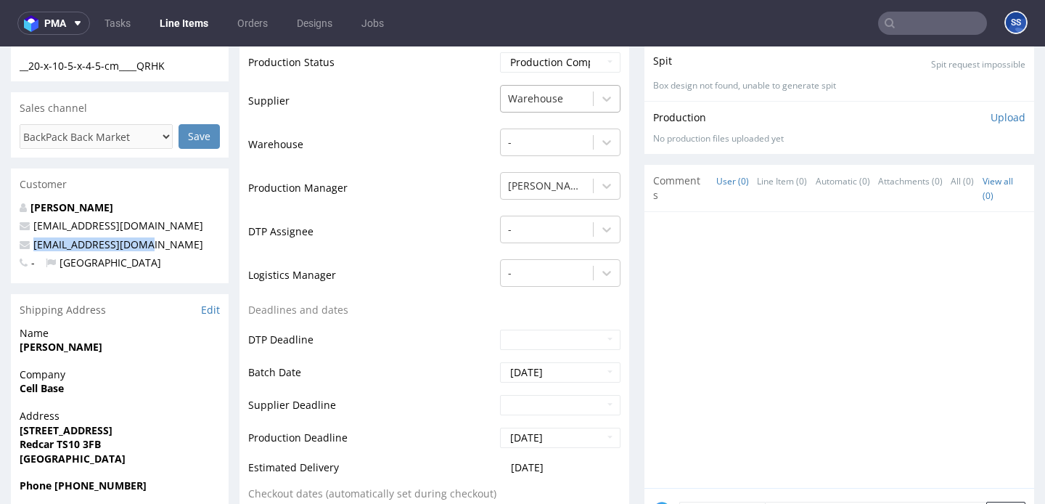
click at [526, 107] on div at bounding box center [547, 98] width 78 height 17
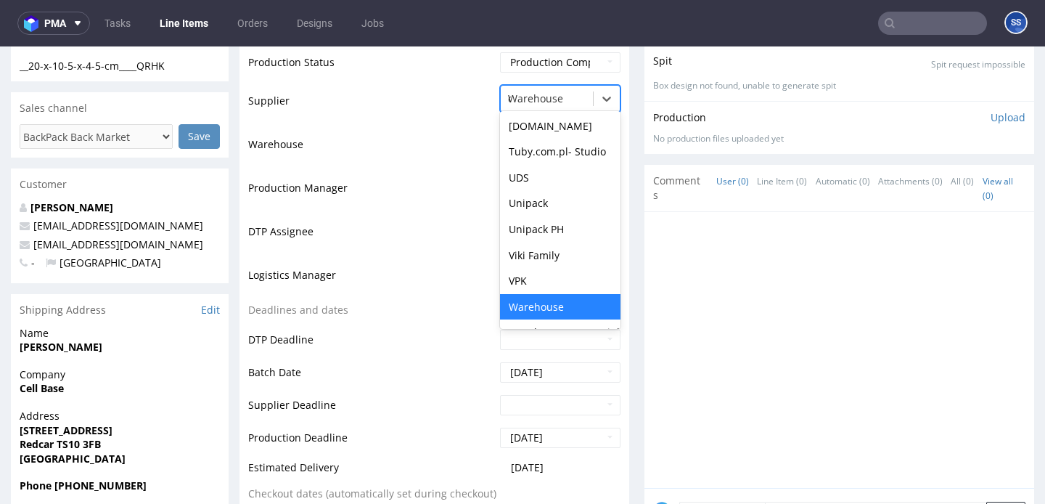
scroll to position [1467, 0]
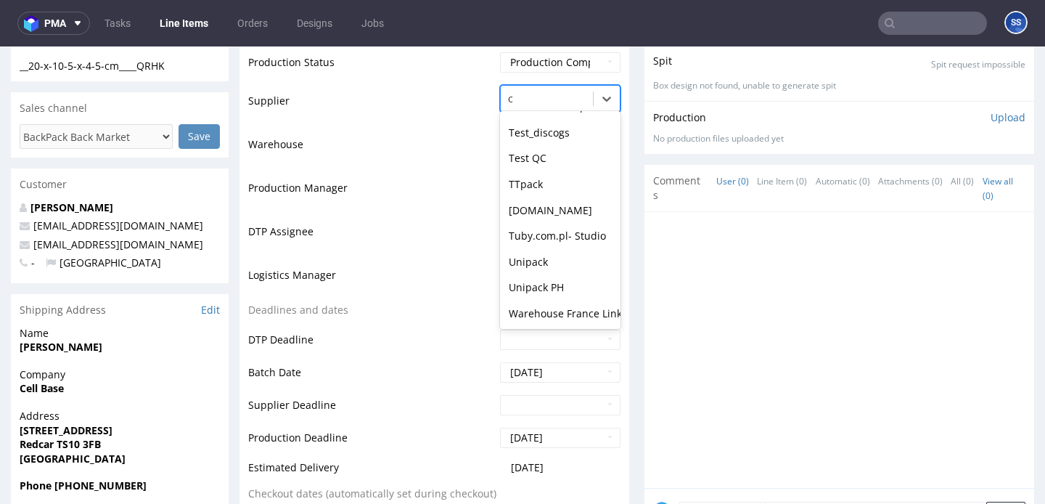
type input "ca"
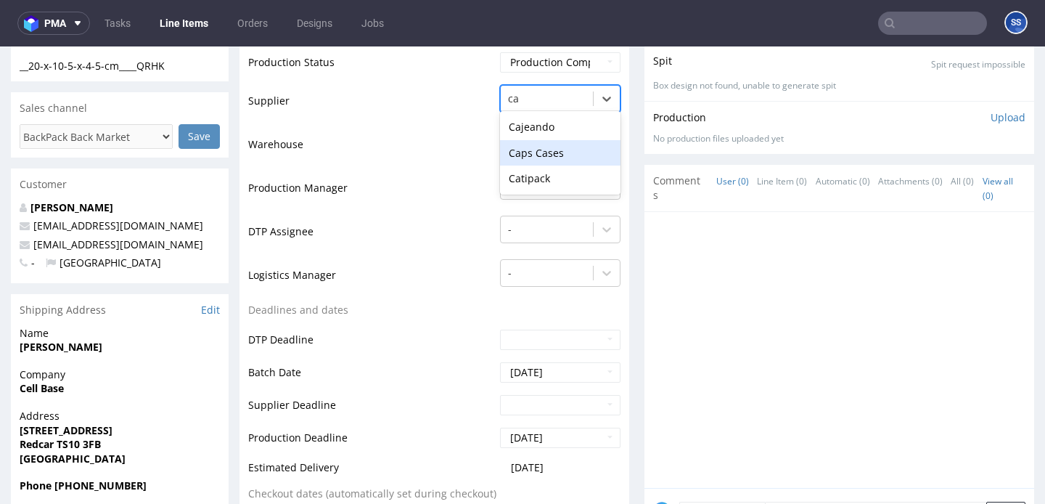
click at [537, 160] on div "Caps Cases" at bounding box center [560, 153] width 121 height 26
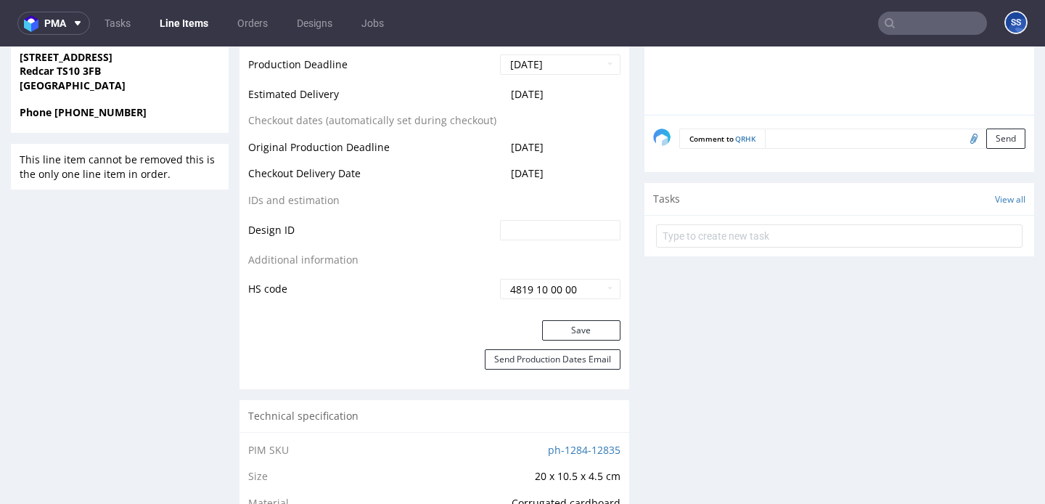
scroll to position [653, 0]
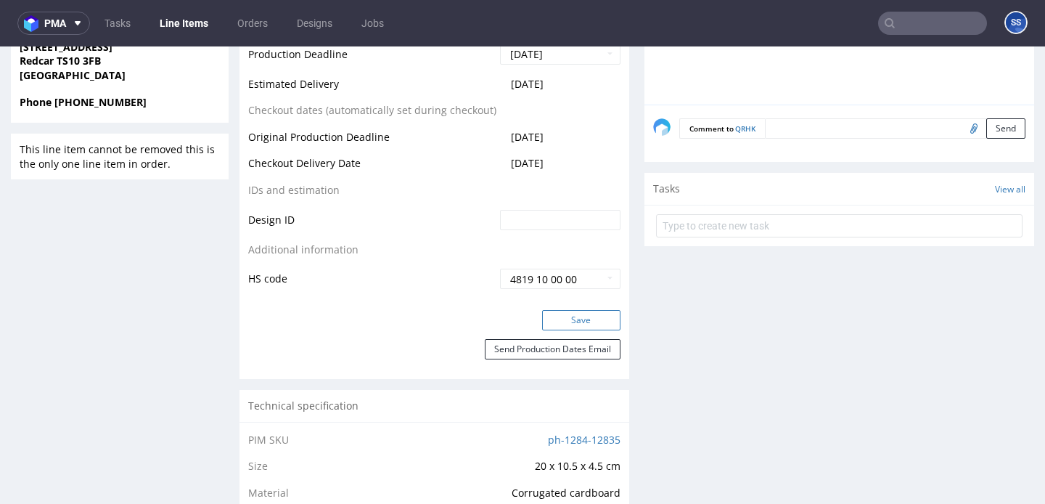
click at [594, 330] on button "Save" at bounding box center [581, 320] width 78 height 20
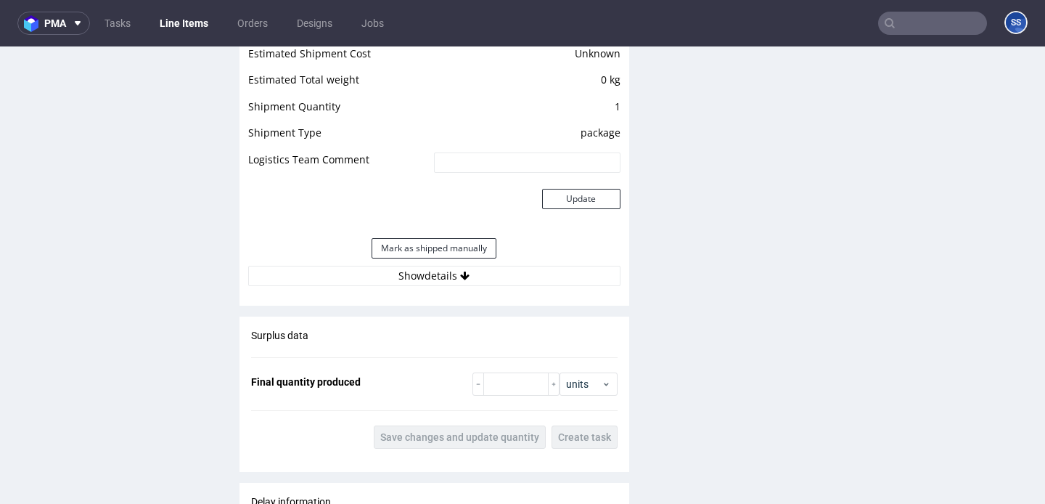
scroll to position [1231, 0]
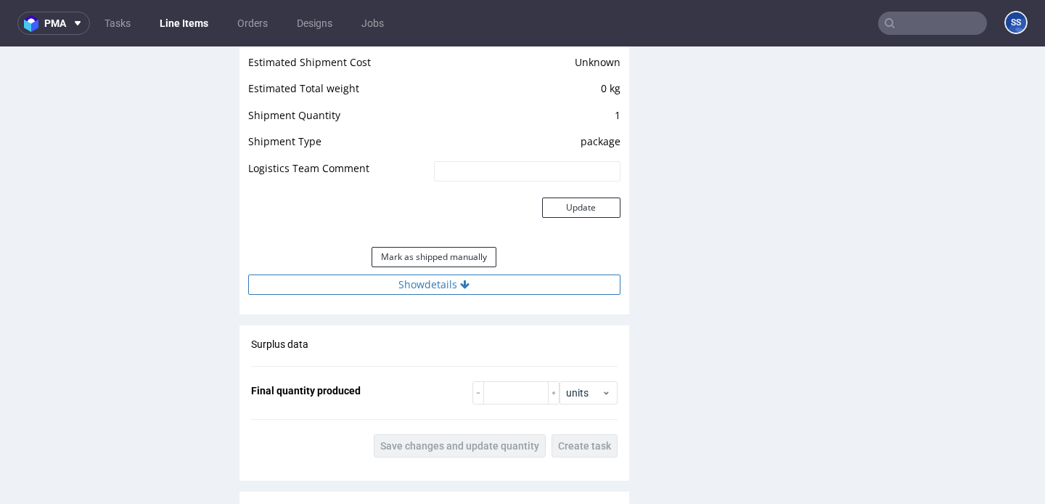
click at [550, 295] on button "Show details" at bounding box center [434, 284] width 372 height 20
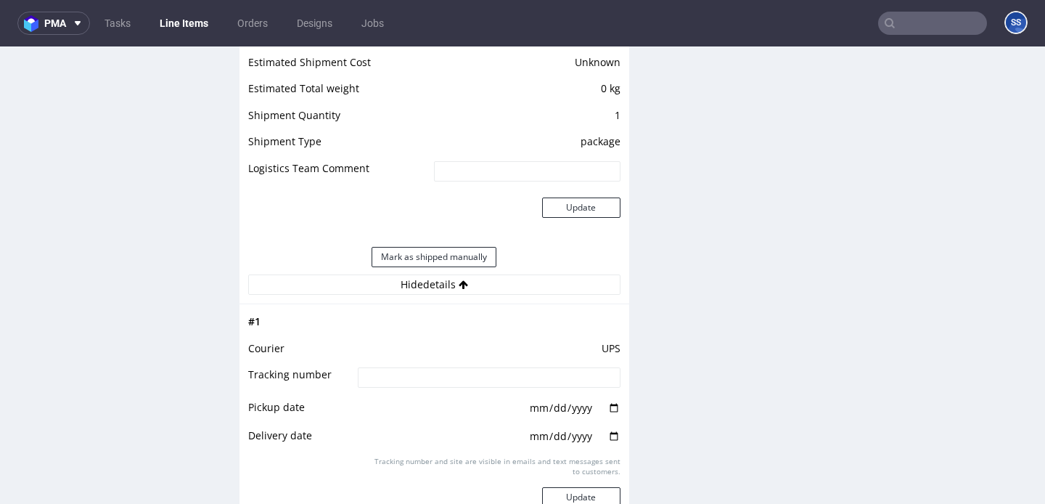
click at [482, 382] on input at bounding box center [489, 377] width 262 height 20
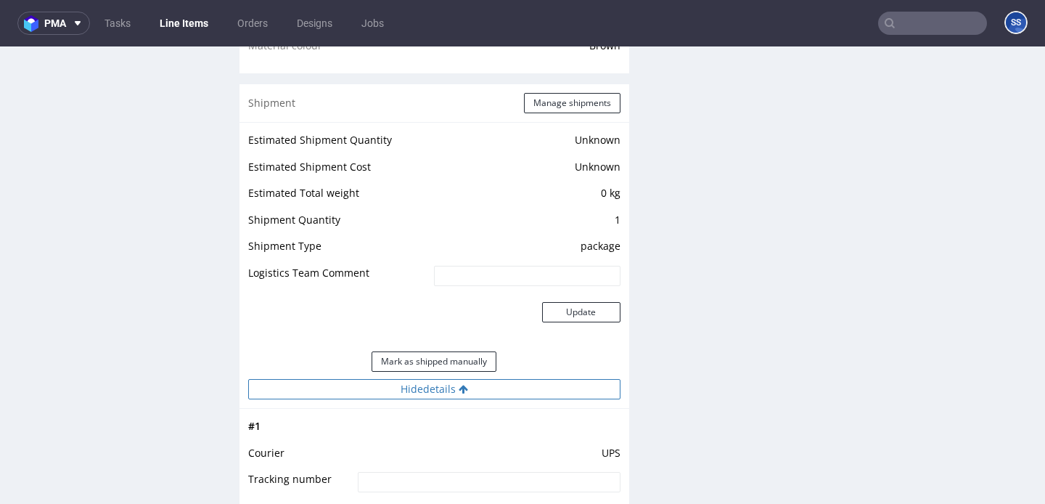
scroll to position [1077, 0]
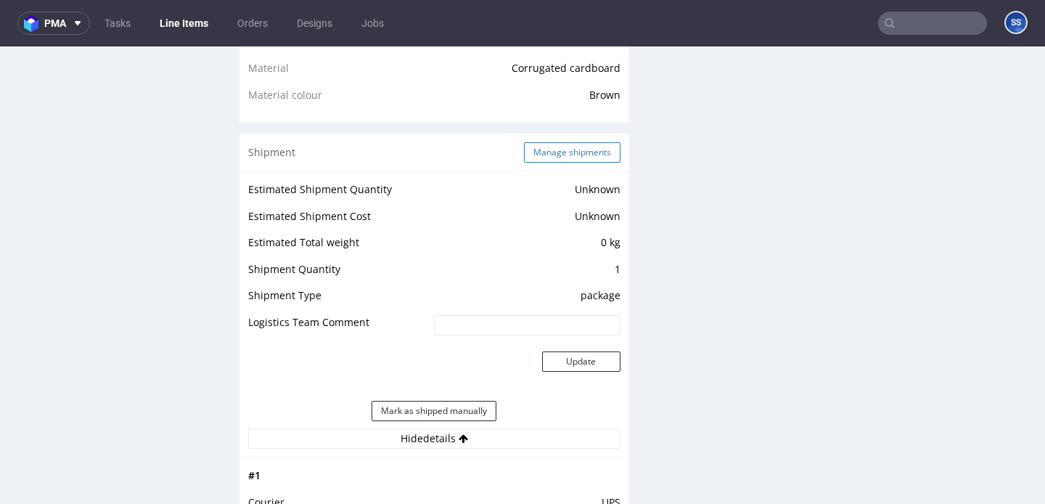
click at [584, 158] on button "Manage shipments" at bounding box center [572, 152] width 97 height 20
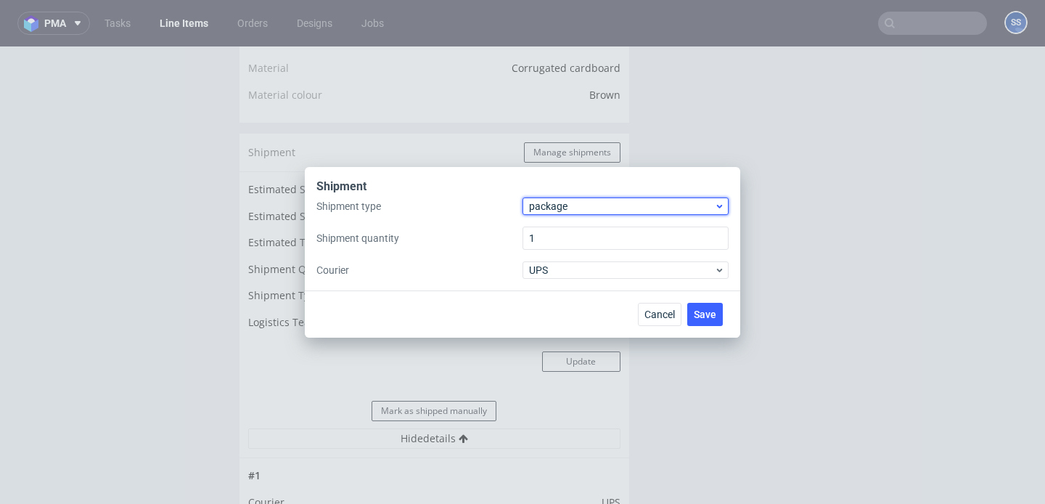
click at [595, 209] on span "package" at bounding box center [621, 206] width 185 height 15
click at [486, 177] on div "Shipment Shipment type package Shipment quantity 1 Courier UPS" at bounding box center [523, 228] width 436 height 123
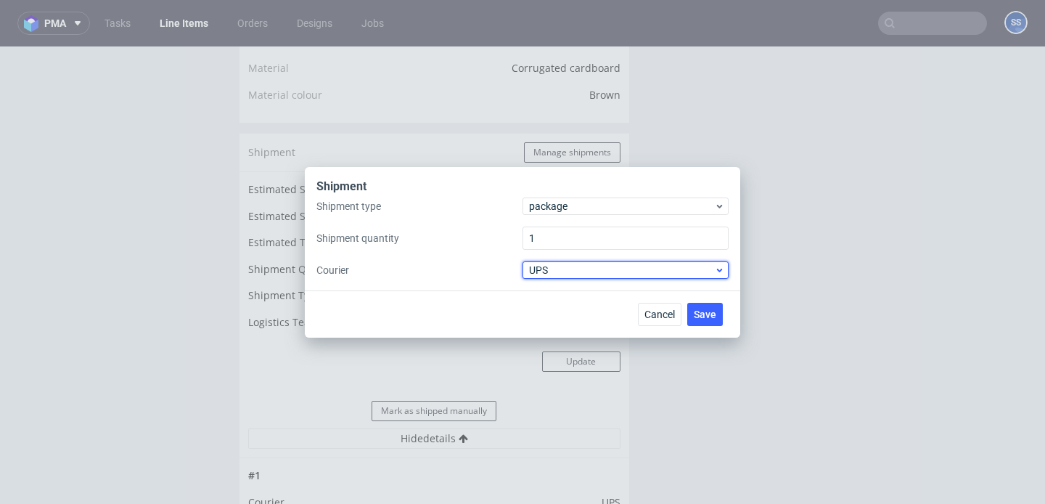
click at [566, 270] on span "UPS" at bounding box center [621, 270] width 185 height 15
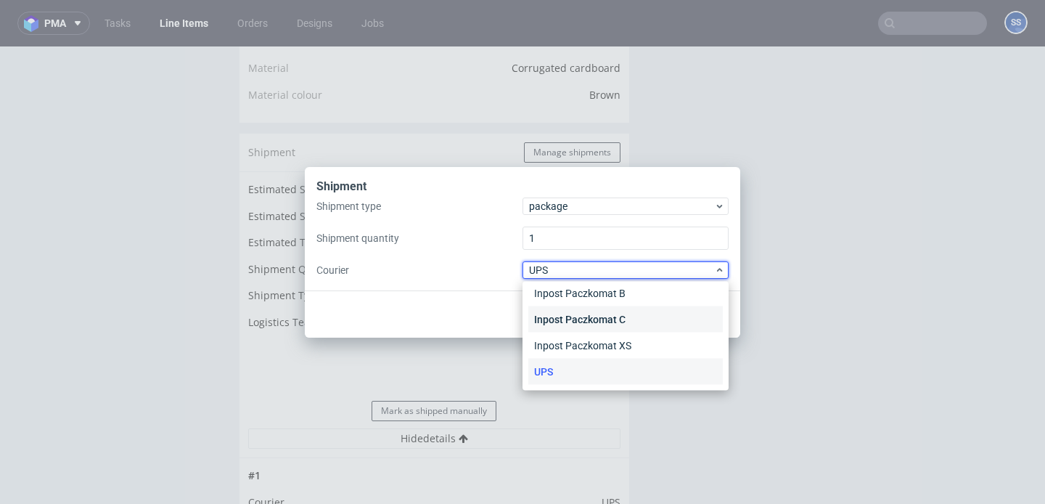
scroll to position [0, 0]
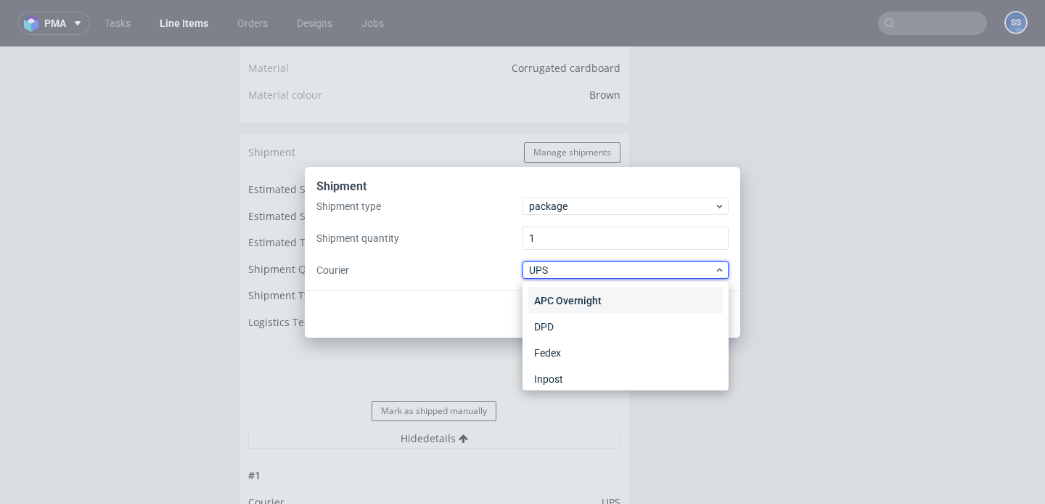
click at [582, 295] on div "APC Overnight" at bounding box center [626, 300] width 195 height 26
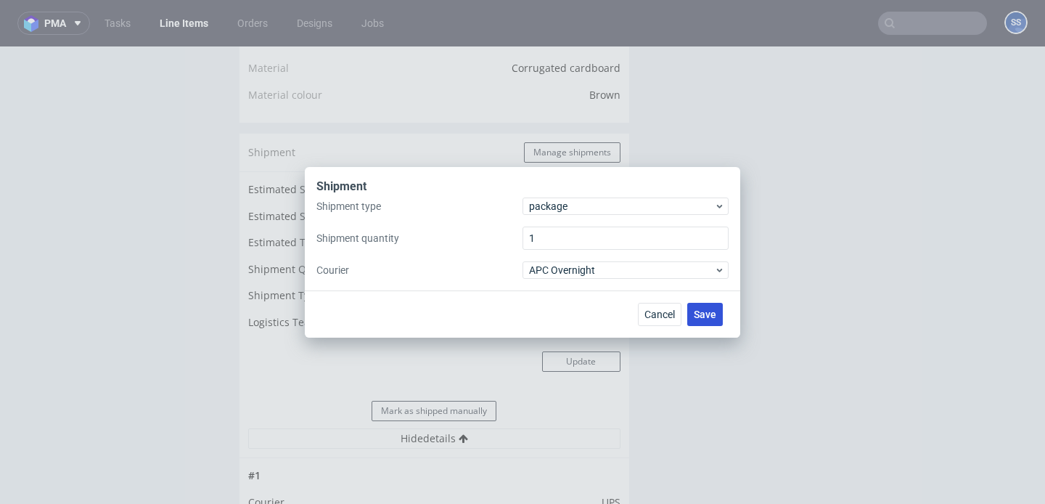
click at [697, 319] on span "Save" at bounding box center [705, 314] width 23 height 10
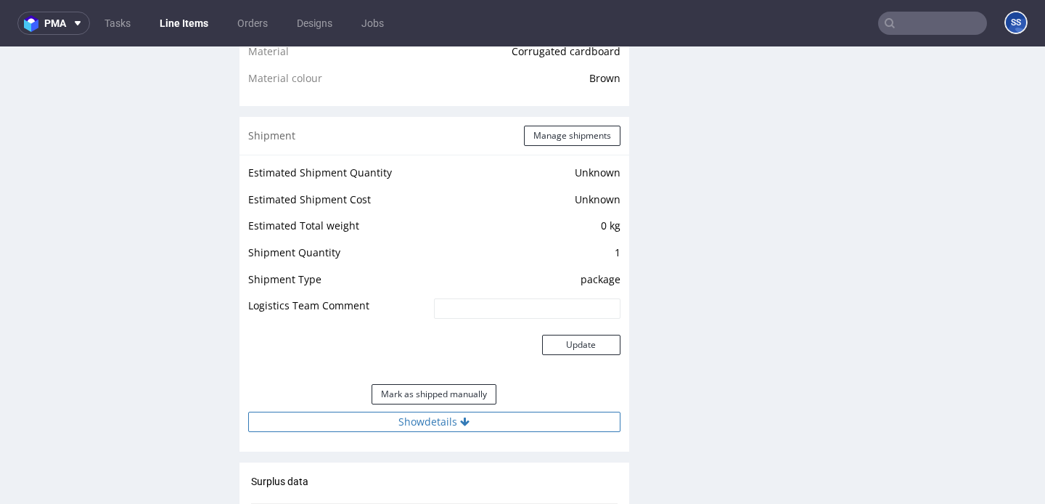
click at [454, 423] on button "Show details" at bounding box center [434, 422] width 372 height 20
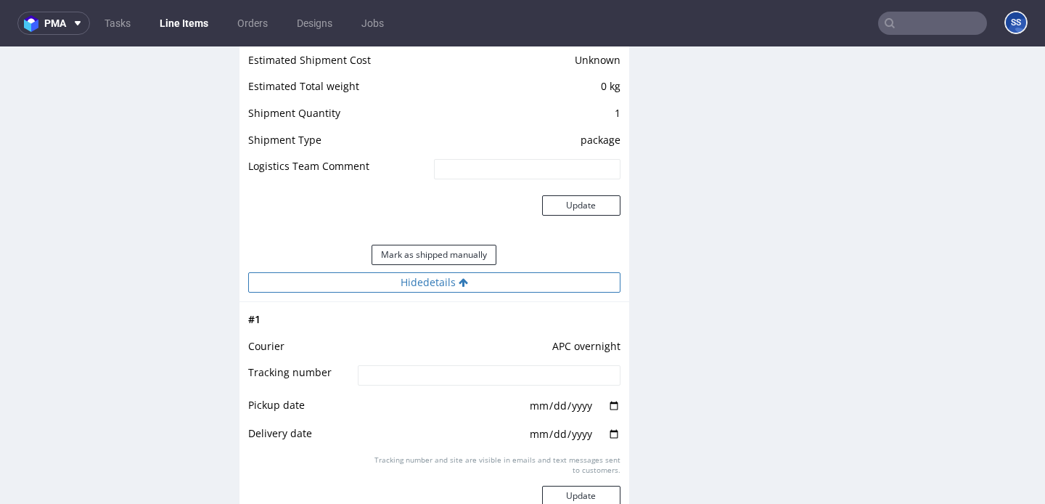
scroll to position [1263, 0]
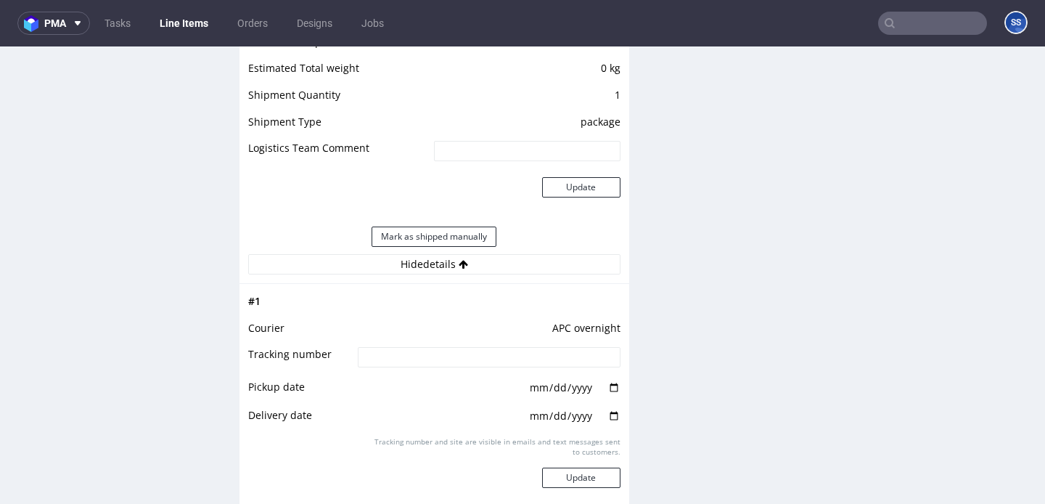
click at [438, 365] on input at bounding box center [489, 357] width 262 height 20
paste input "2025100602920420000054"
type input "2025100602920420000054"
click at [568, 474] on button "Update" at bounding box center [581, 478] width 78 height 20
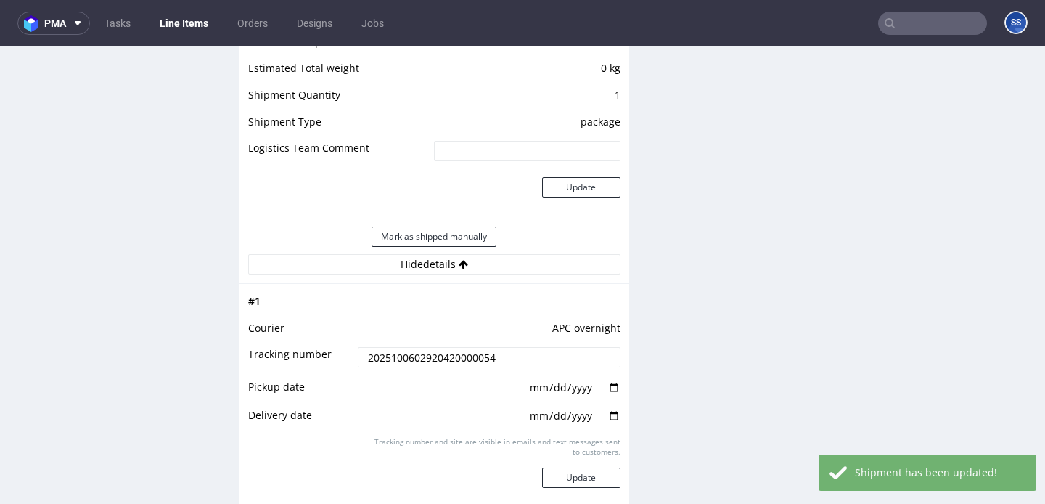
click at [189, 24] on link "Line Items" at bounding box center [184, 23] width 66 height 23
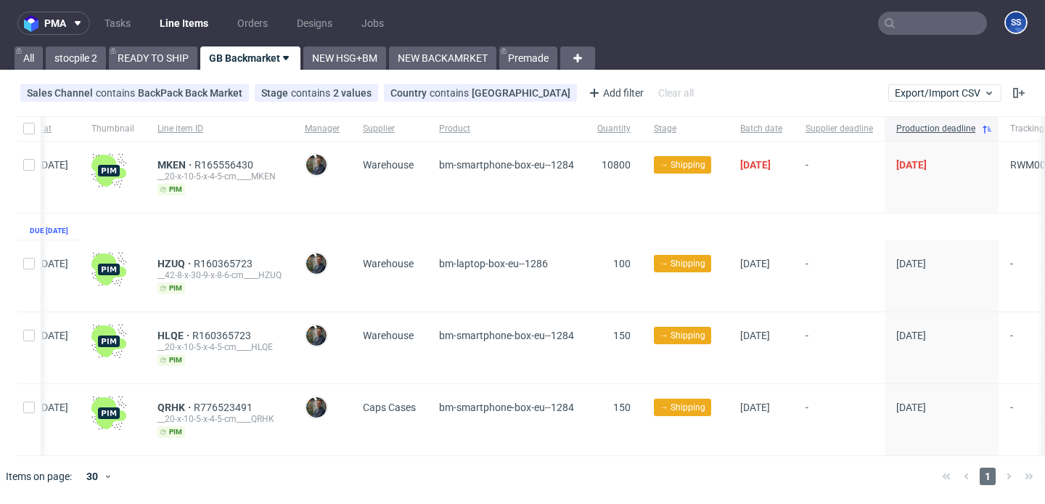
scroll to position [0, 46]
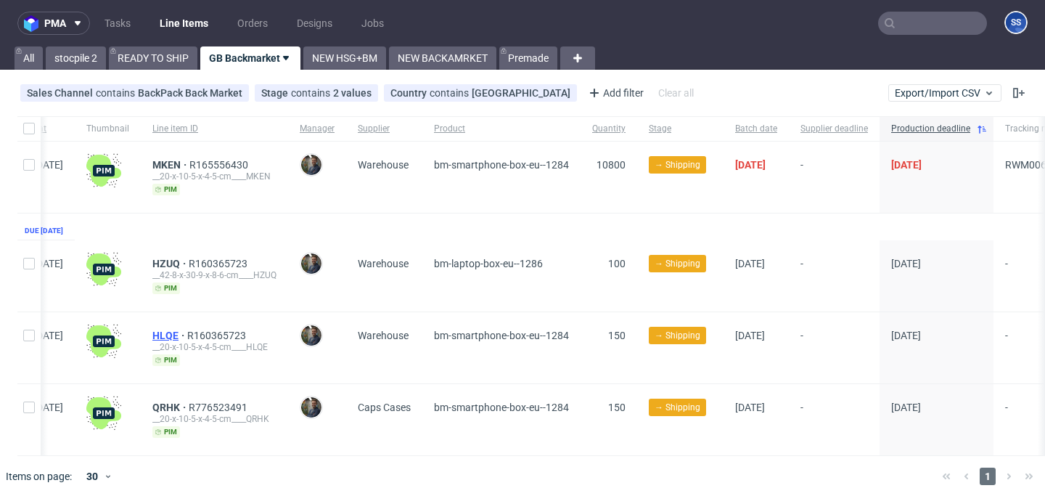
click at [187, 334] on span "HLQE" at bounding box center [169, 336] width 35 height 12
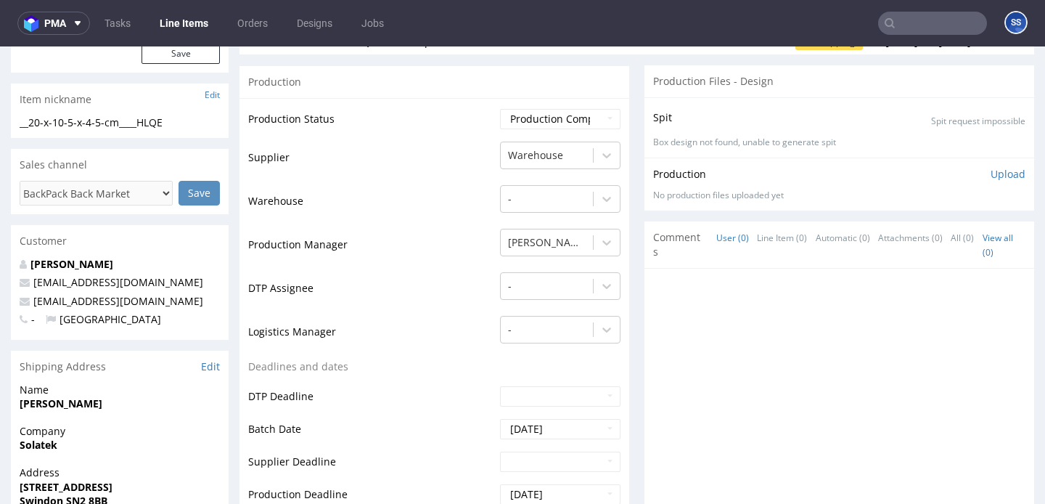
scroll to position [226, 0]
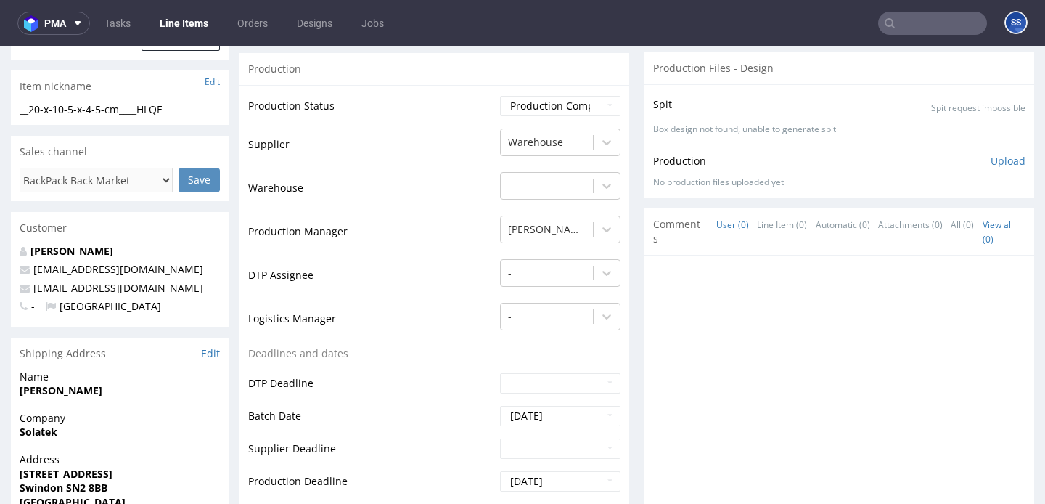
click at [54, 433] on strong "Solatek" at bounding box center [39, 432] width 38 height 14
copy strong "Solatek"
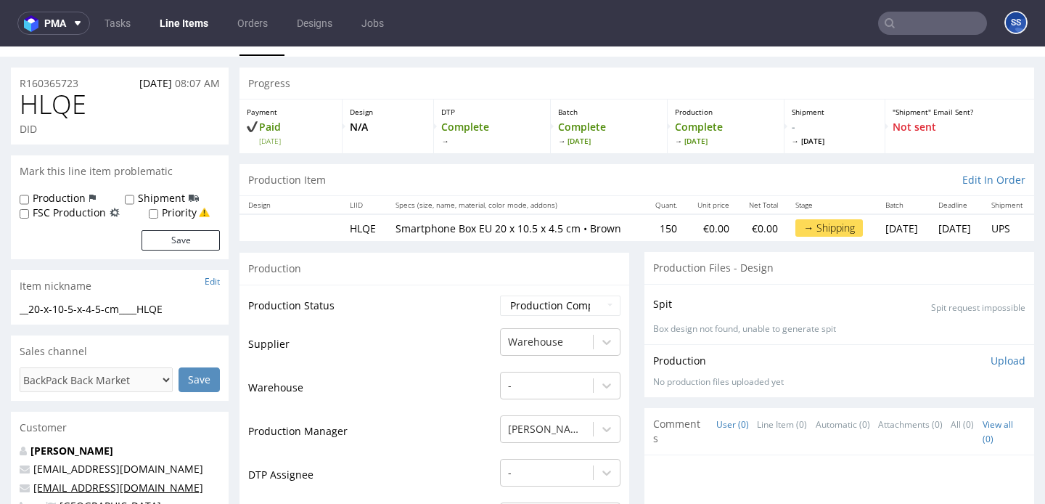
scroll to position [0, 0]
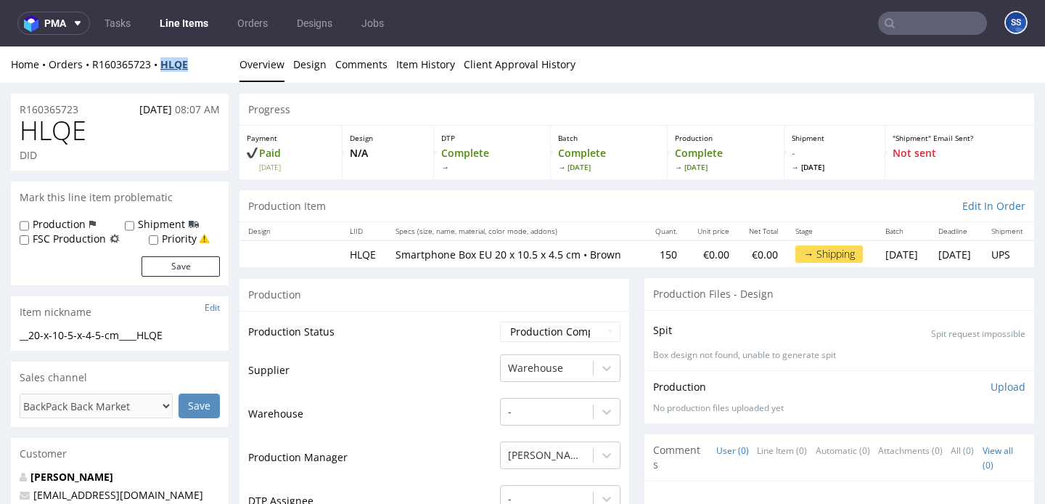
drag, startPoint x: 192, startPoint y: 62, endPoint x: 164, endPoint y: 67, distance: 27.9
click at [164, 67] on div "Home Orders R160365723 HLQE" at bounding box center [120, 64] width 218 height 15
copy strong "HLQE"
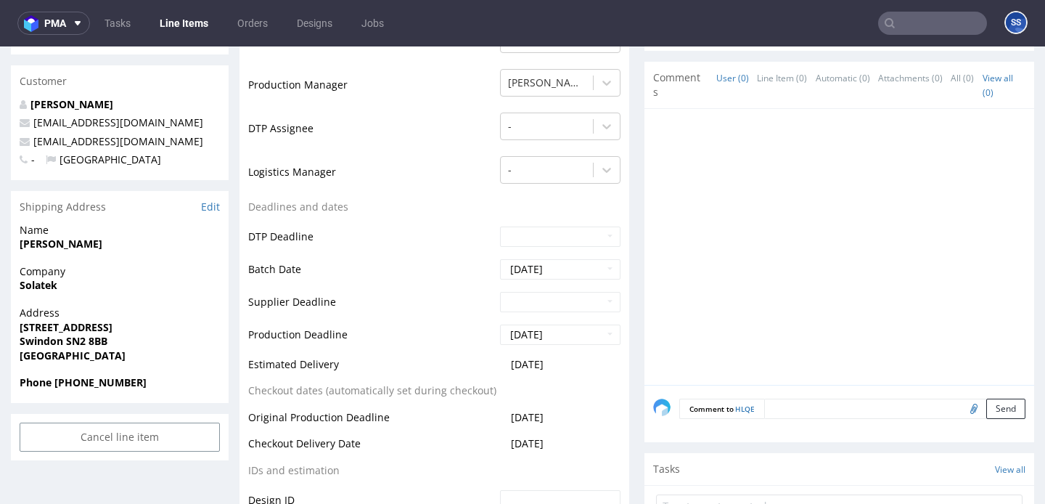
scroll to position [376, 0]
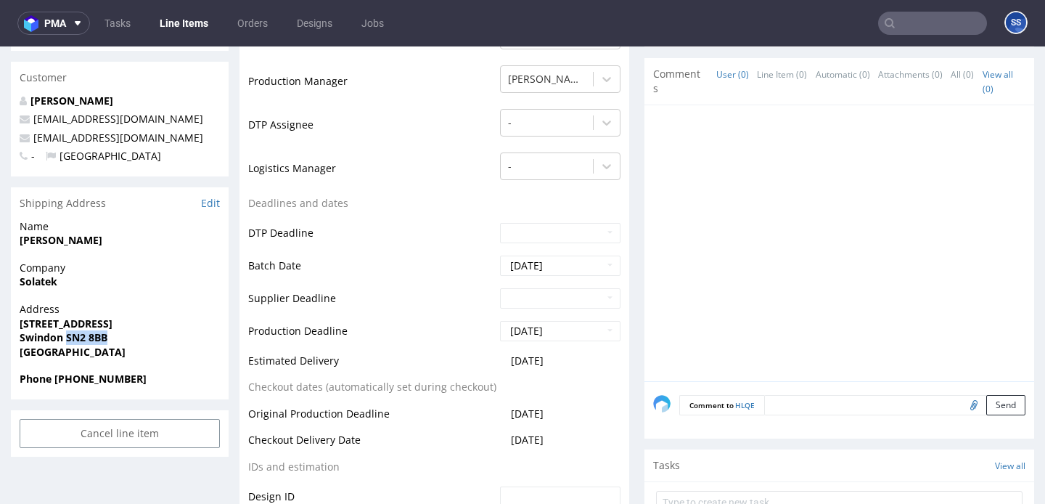
drag, startPoint x: 65, startPoint y: 339, endPoint x: 123, endPoint y: 343, distance: 57.5
click at [123, 343] on span "Swindon SN2 8BB" at bounding box center [120, 337] width 200 height 15
copy strong "SN2 8BB"
click at [45, 283] on strong "Solatek" at bounding box center [39, 281] width 38 height 14
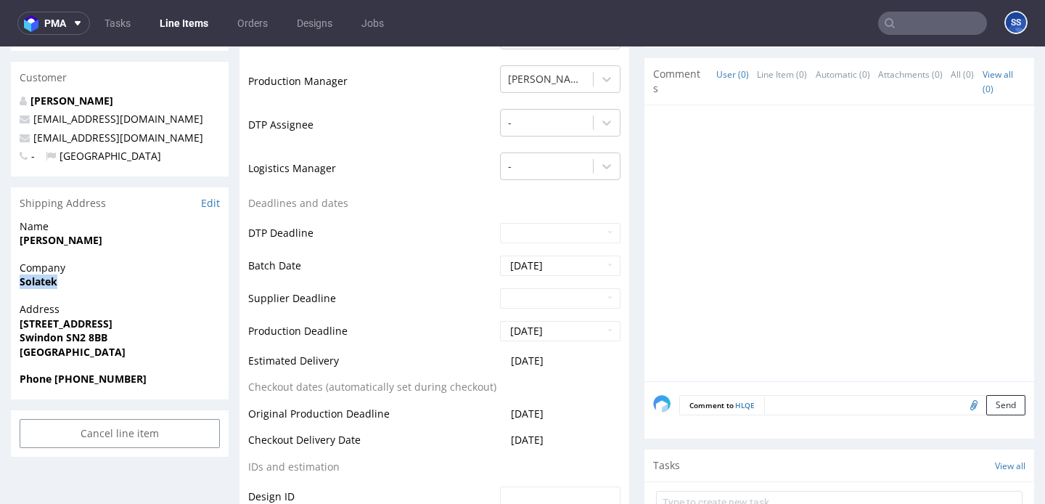
copy strong "Solatek"
click at [91, 323] on strong "Unit 8 Rockhaven Park, Kembrey Street" at bounding box center [66, 324] width 93 height 14
copy strong "Unit 8 Rockhaven Park, Kembrey Street"
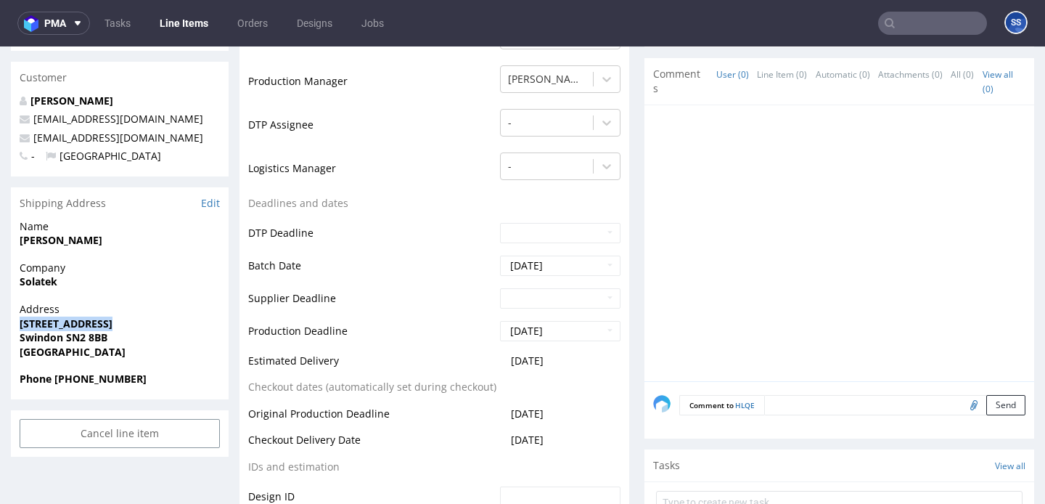
click at [41, 342] on strong "Swindon SN2 8BB" at bounding box center [64, 337] width 88 height 14
copy strong "Swindon"
click at [73, 239] on strong "Ben Warner" at bounding box center [61, 240] width 83 height 14
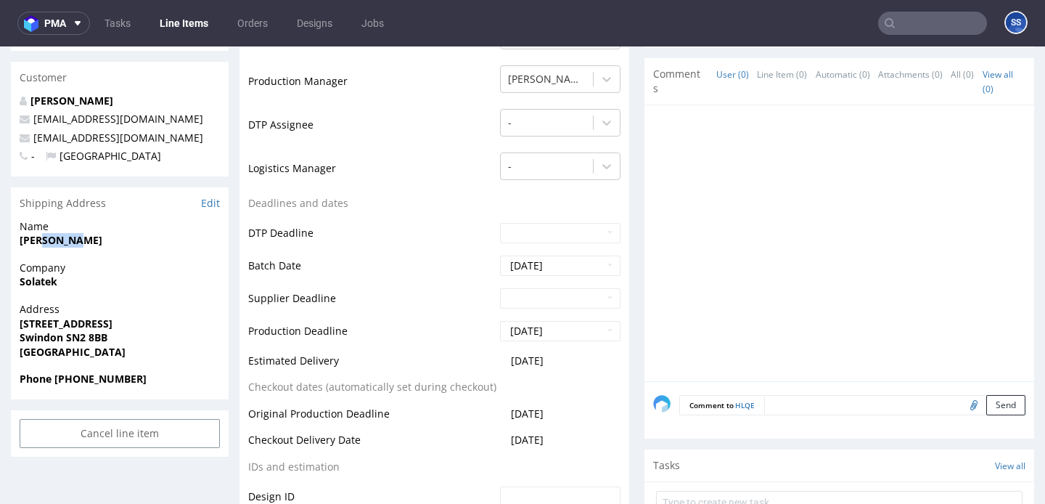
click at [73, 239] on strong "Ben Warner" at bounding box center [61, 240] width 83 height 14
copy strong "Ben Warner"
click at [51, 380] on strong "Phone +44 01793239770" at bounding box center [83, 379] width 127 height 14
drag, startPoint x: 55, startPoint y: 381, endPoint x: 158, endPoint y: 388, distance: 103.3
click at [158, 388] on div "Phone +44 01793239770" at bounding box center [120, 386] width 218 height 28
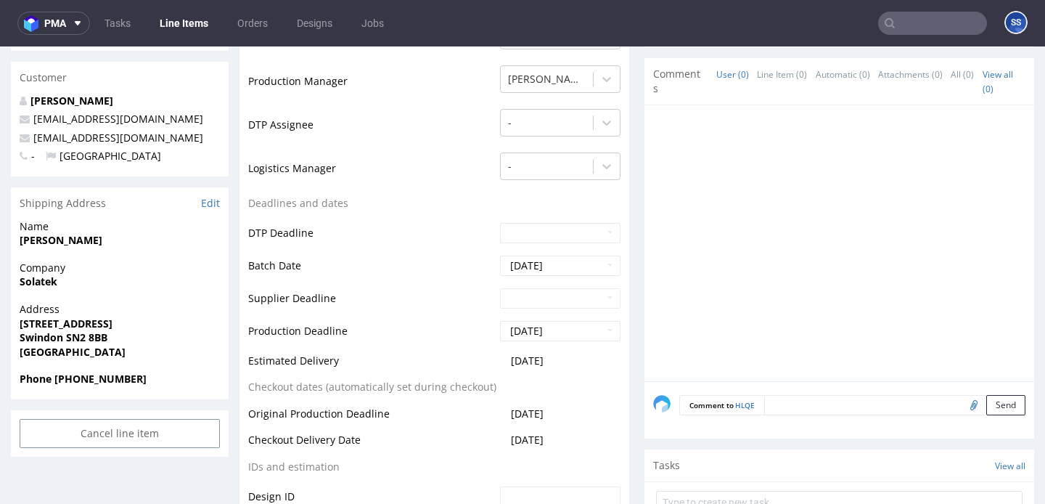
copy strong "+44 01793239770"
drag, startPoint x: 163, startPoint y: 142, endPoint x: 35, endPoint y: 142, distance: 128.5
click at [35, 142] on p "backmarket@lunaco.co.uk" at bounding box center [120, 138] width 200 height 15
copy link "backmarket@lunaco.co.uk"
click at [187, 15] on link "Line Items" at bounding box center [184, 23] width 66 height 23
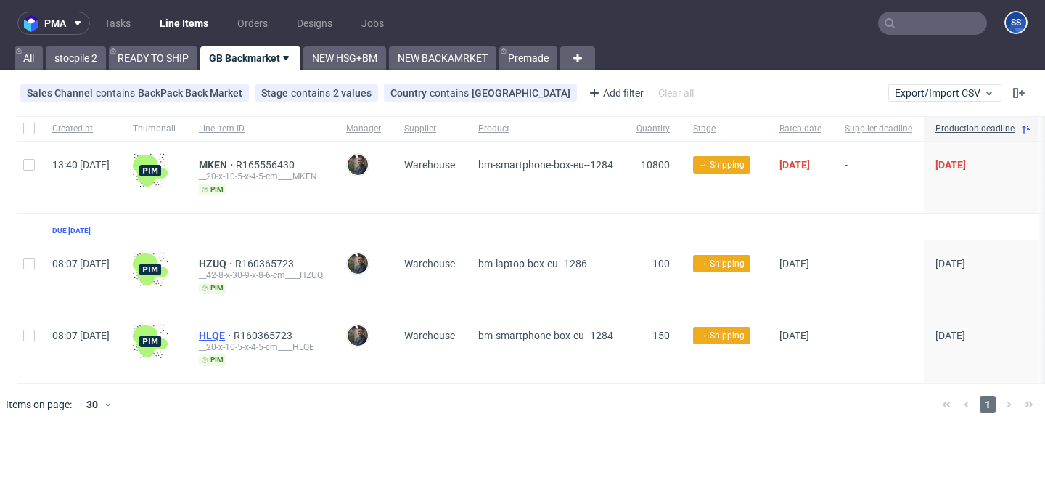
click at [234, 331] on span "HLQE" at bounding box center [216, 336] width 35 height 12
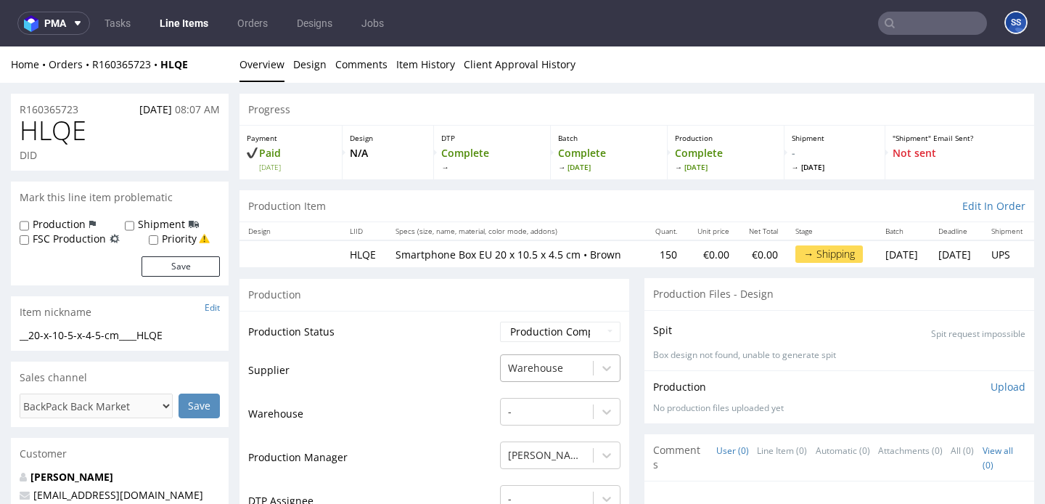
click at [546, 371] on div "Warehouse" at bounding box center [560, 368] width 121 height 28
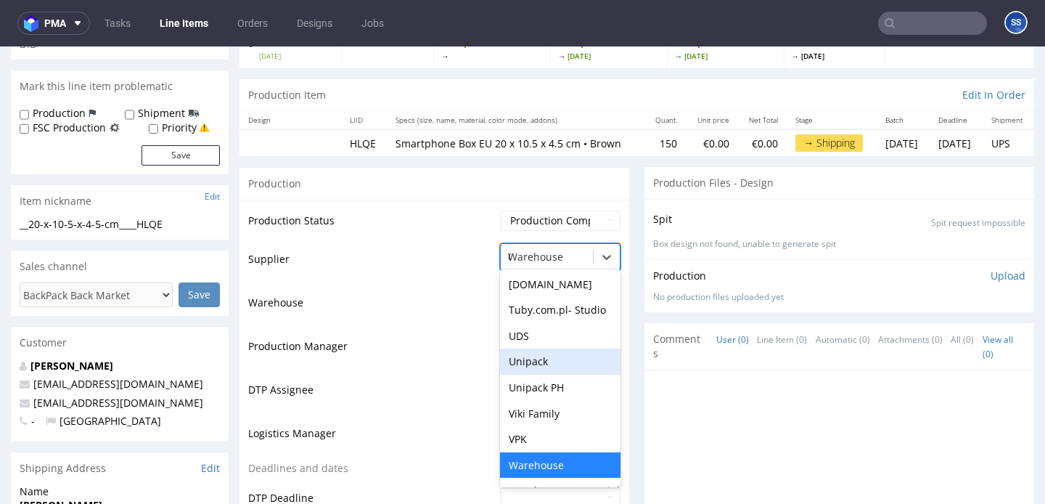
scroll to position [1467, 0]
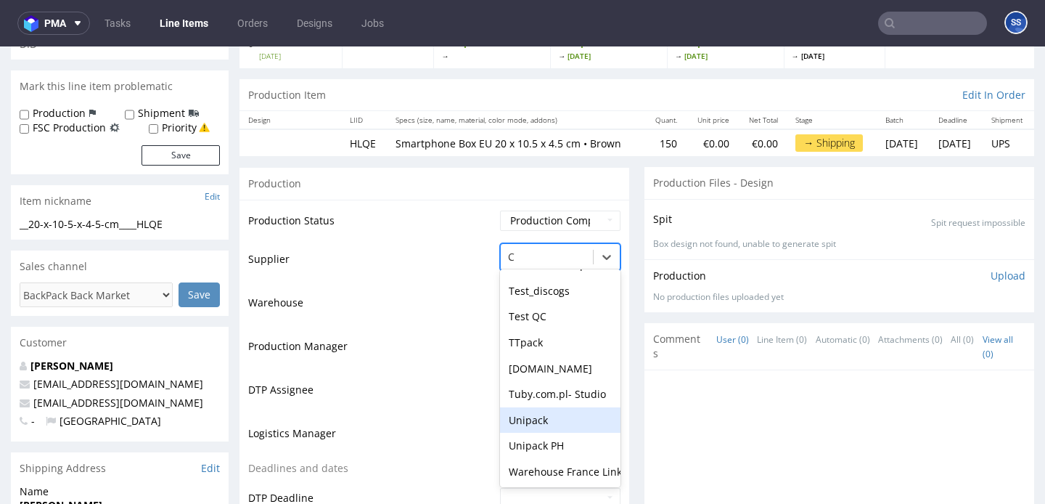
type input "CA"
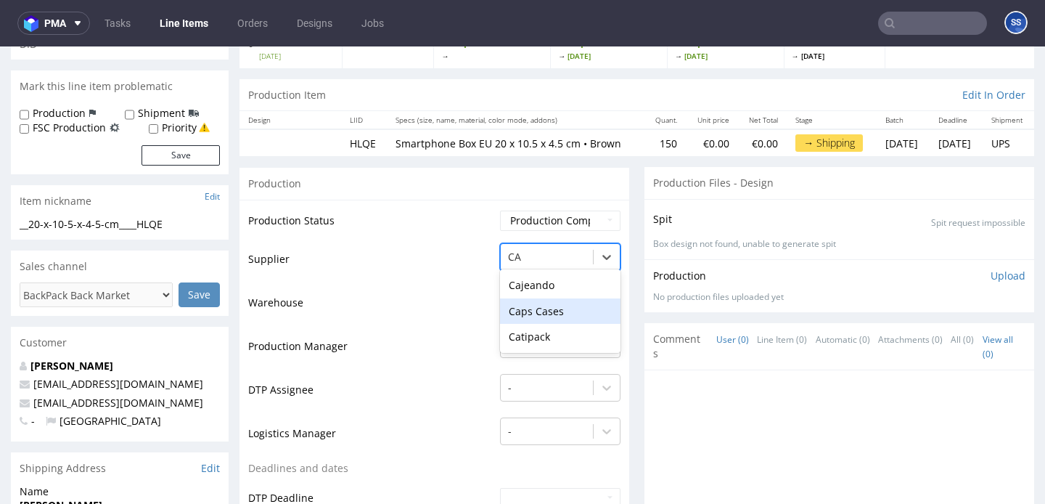
click at [534, 324] on div "Caps Cases" at bounding box center [560, 311] width 121 height 26
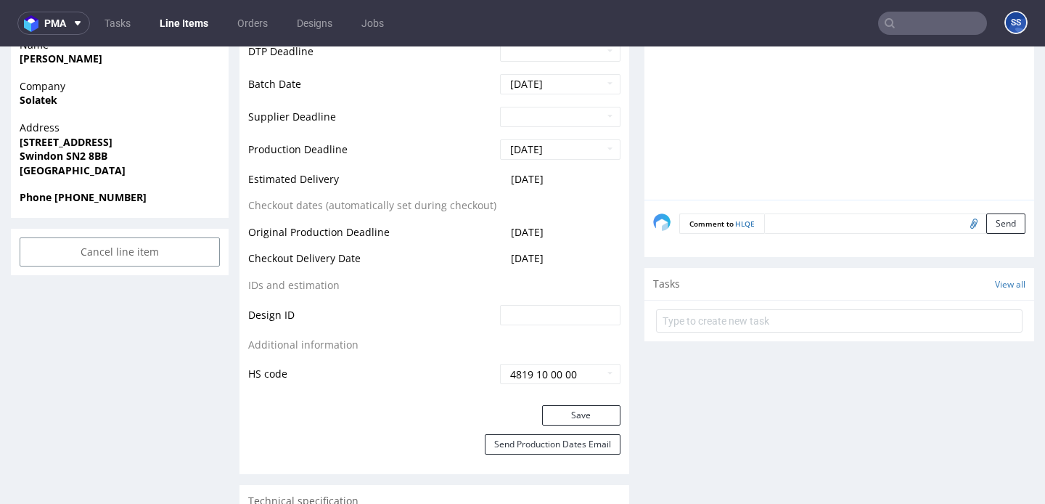
scroll to position [571, 0]
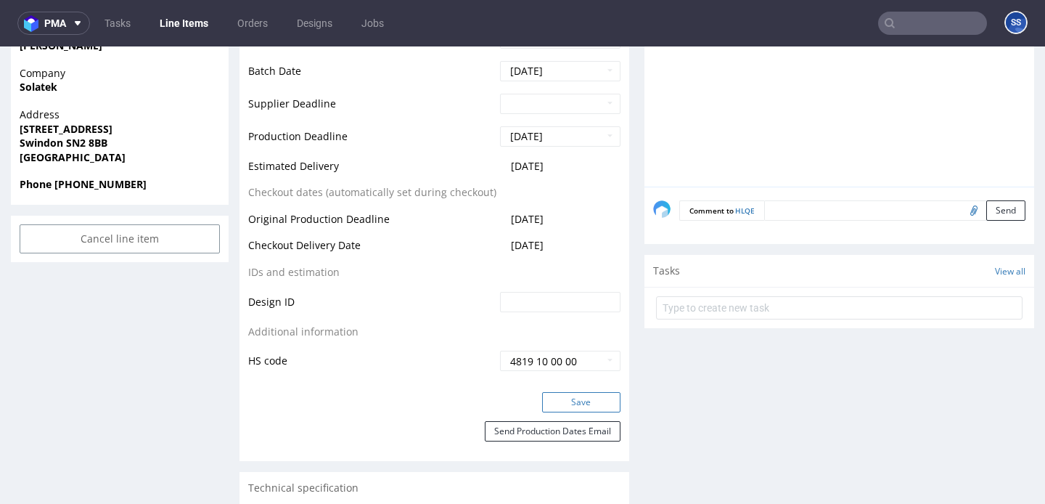
click at [574, 407] on button "Save" at bounding box center [581, 402] width 78 height 20
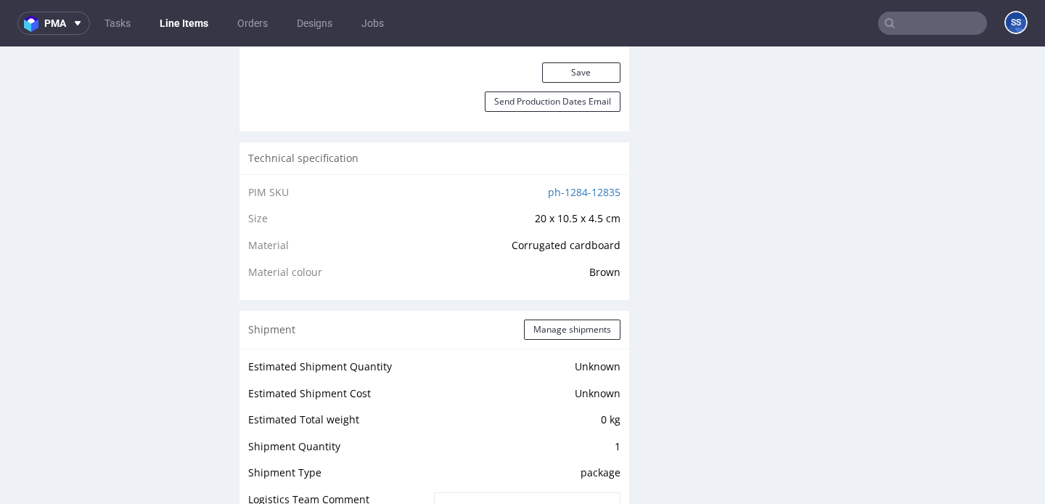
scroll to position [1017, 0]
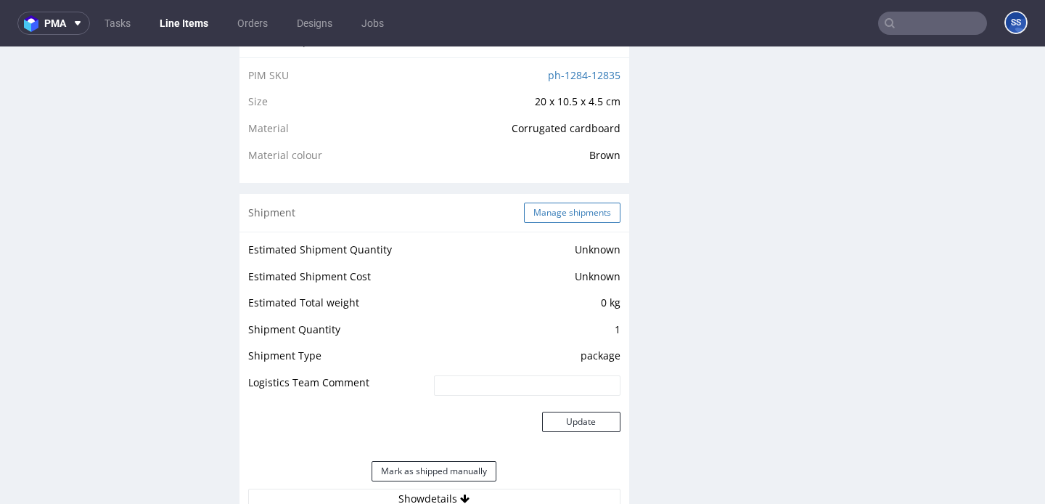
click at [546, 219] on button "Manage shipments" at bounding box center [572, 213] width 97 height 20
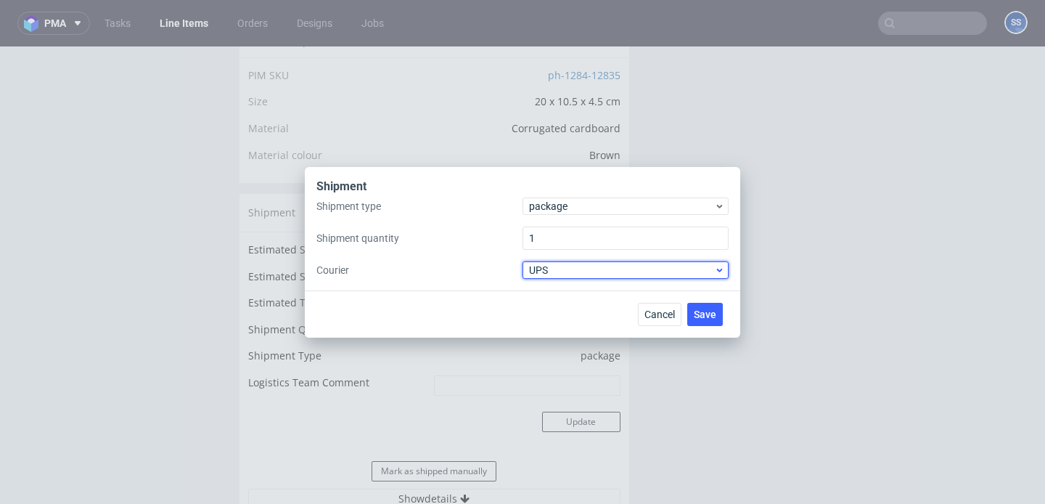
click at [571, 264] on span "UPS" at bounding box center [621, 270] width 185 height 15
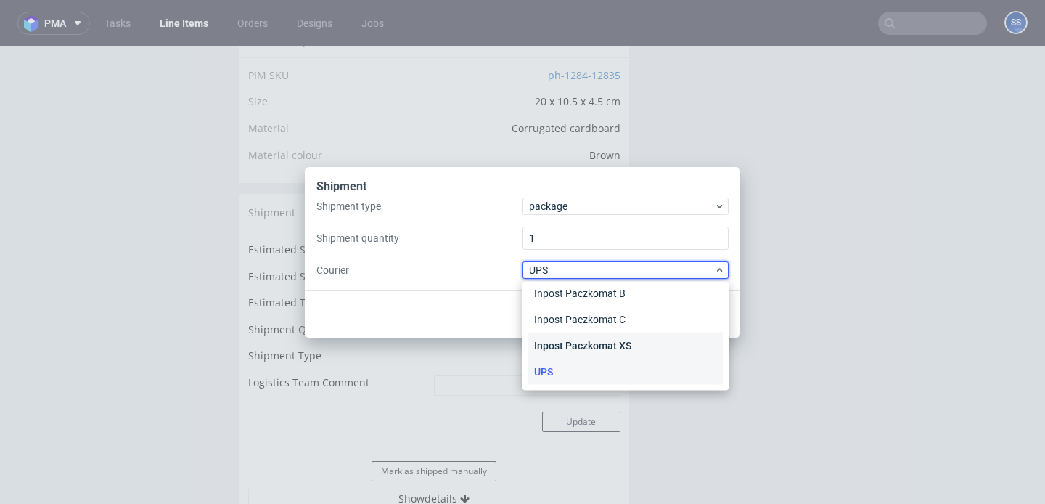
scroll to position [0, 0]
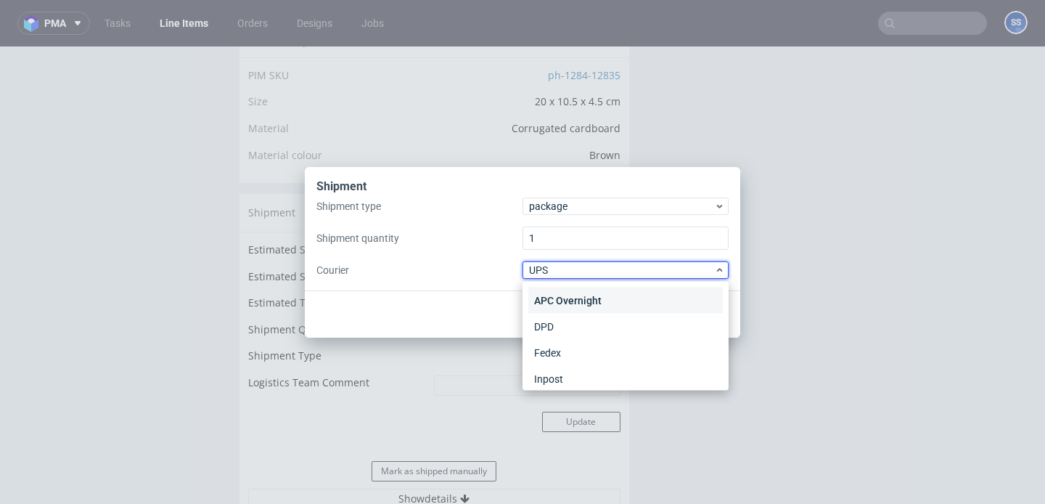
click at [591, 303] on div "APC Overnight" at bounding box center [626, 300] width 195 height 26
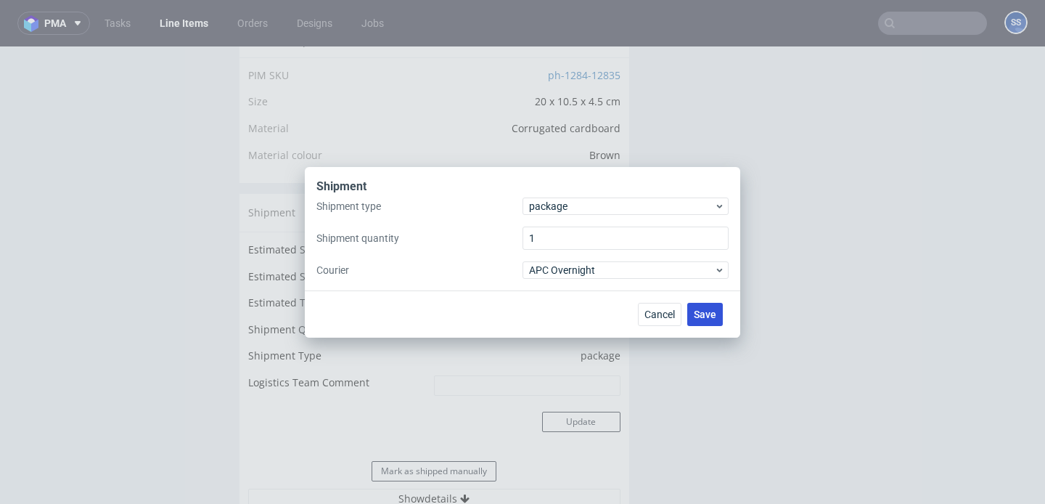
click at [704, 316] on span "Save" at bounding box center [705, 314] width 23 height 10
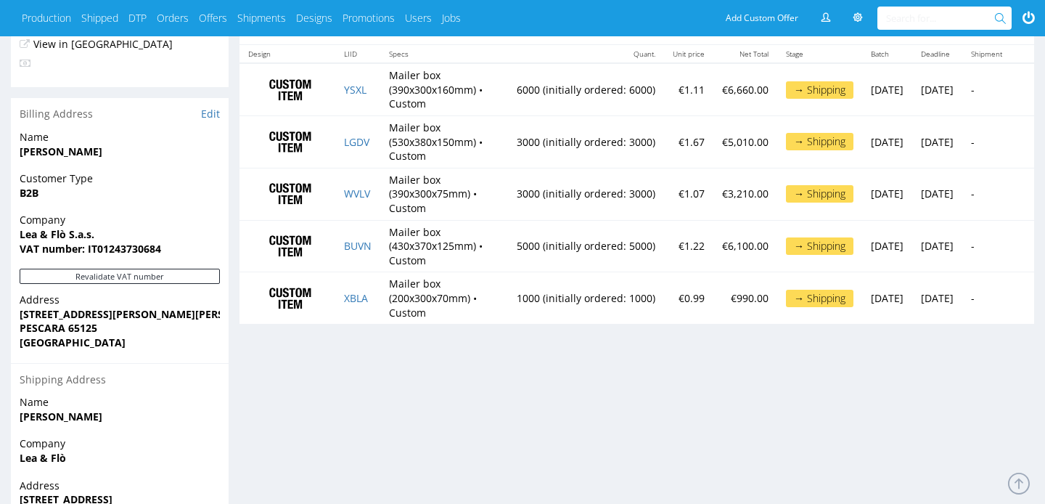
scroll to position [817, 0]
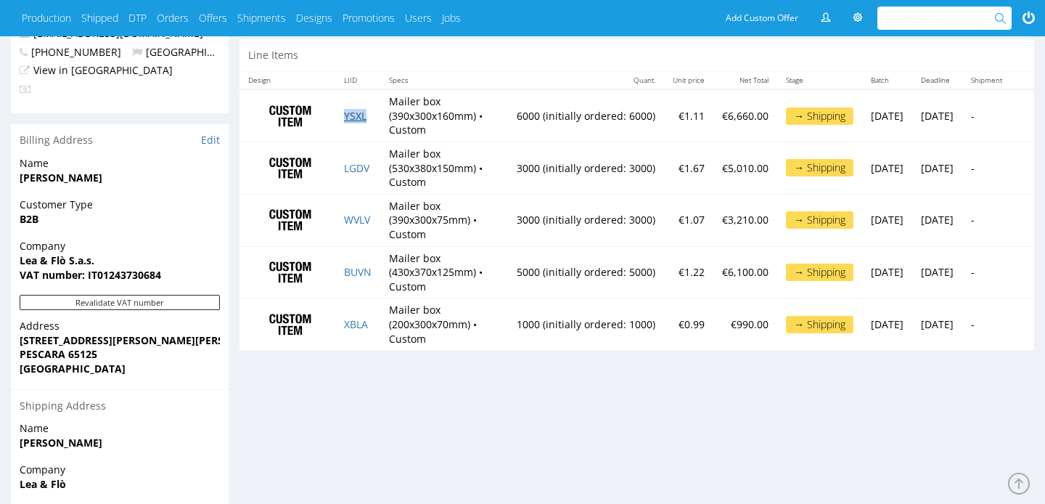
click at [358, 115] on link "YSXL" at bounding box center [355, 116] width 23 height 14
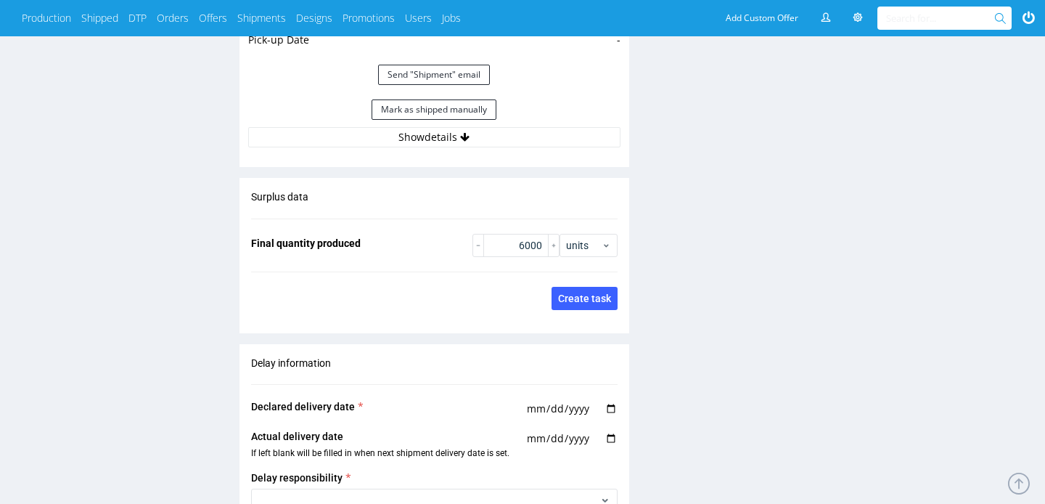
scroll to position [1419, 0]
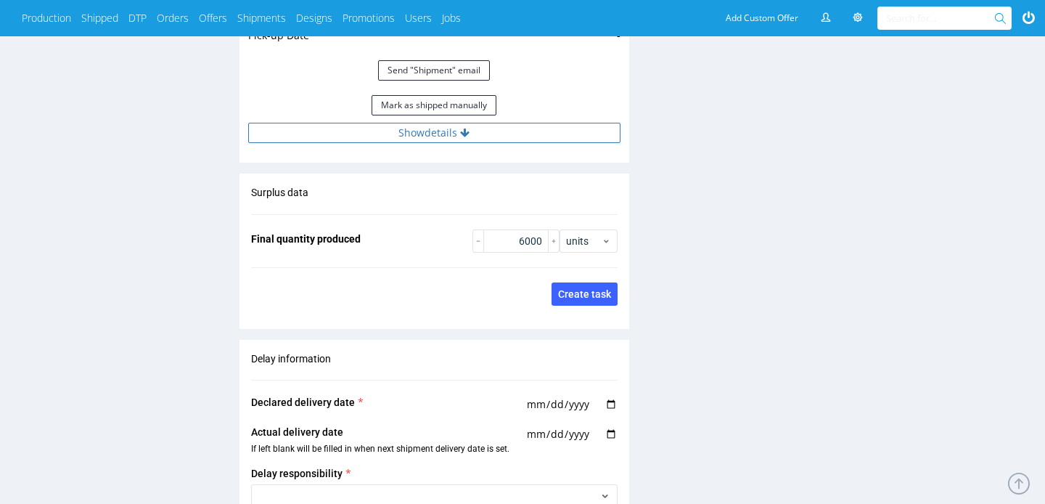
click at [418, 129] on button "Show details" at bounding box center [434, 133] width 372 height 20
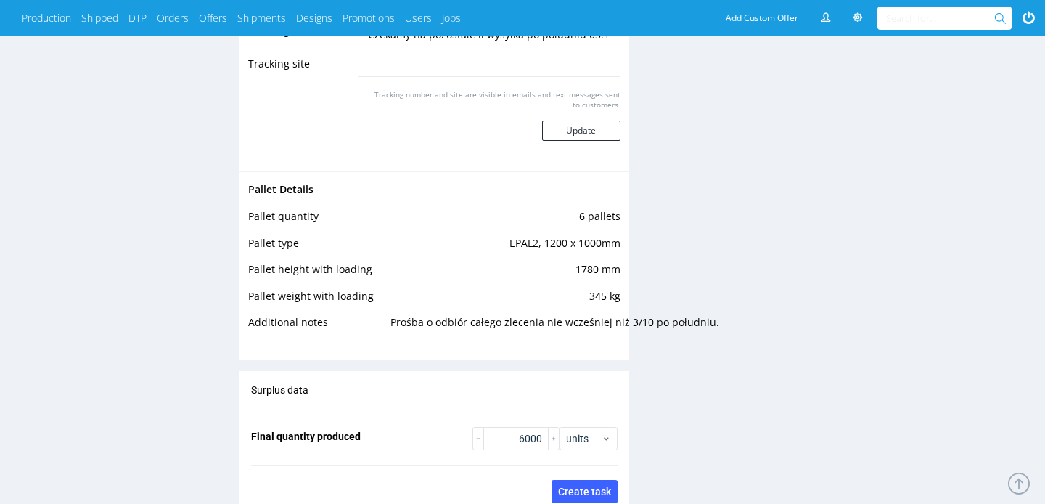
scroll to position [2130, 0]
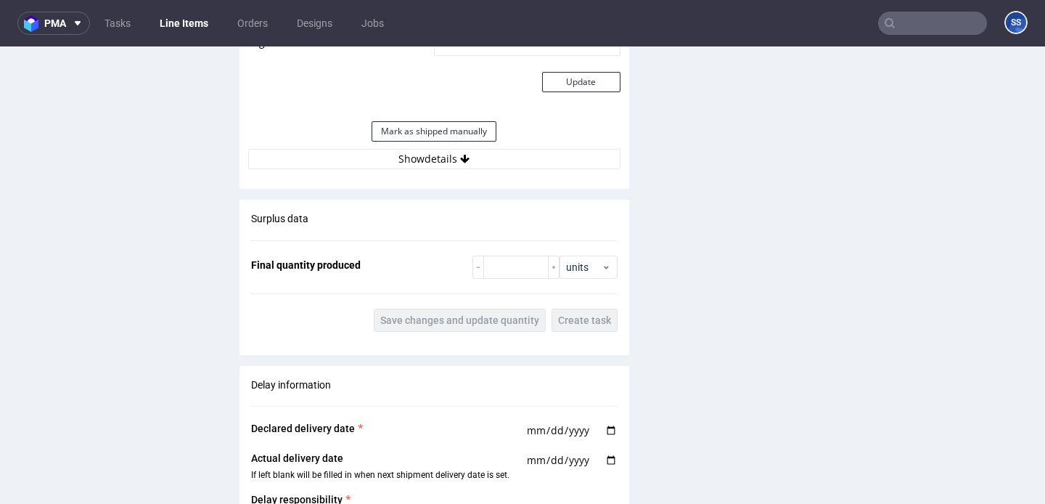
scroll to position [1244, 0]
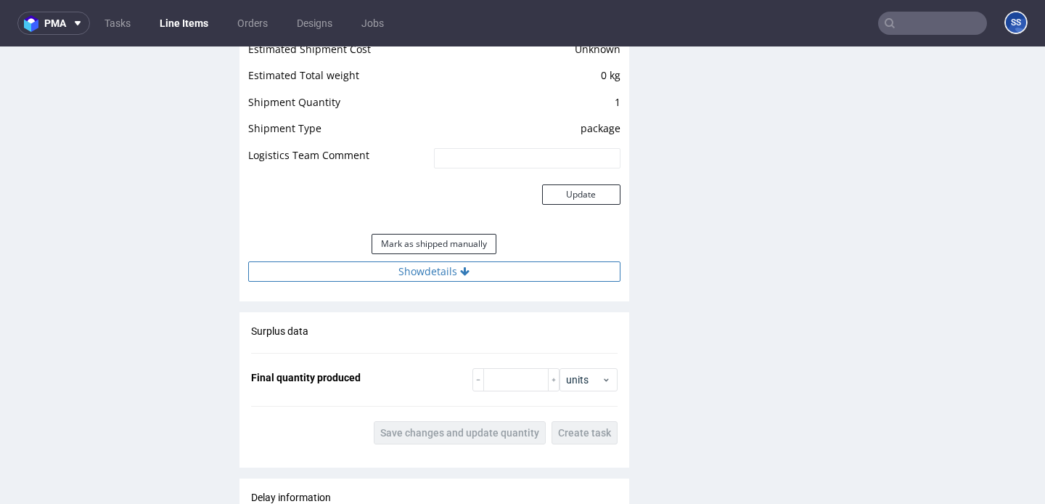
click at [428, 282] on button "Show details" at bounding box center [434, 271] width 372 height 20
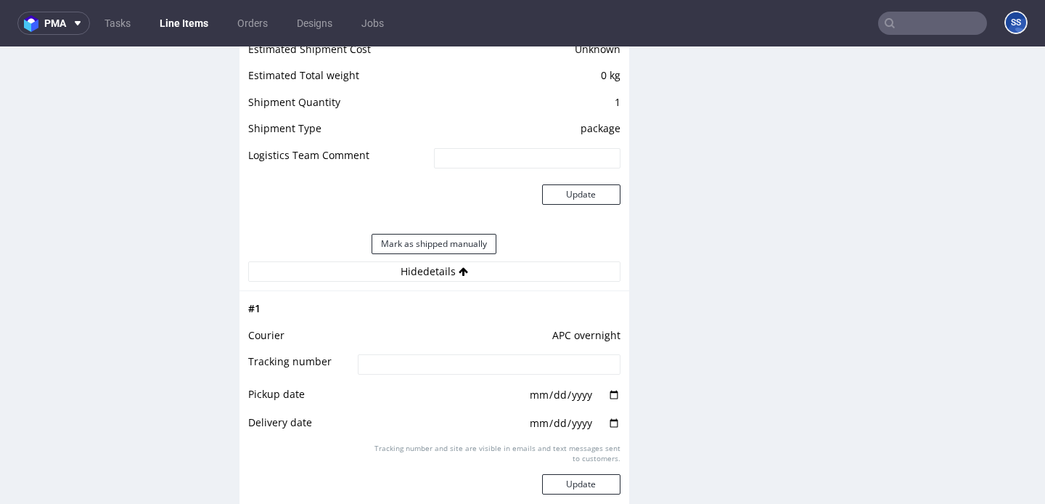
click at [422, 375] on input at bounding box center [489, 364] width 262 height 20
paste input "2025100602920420000055"
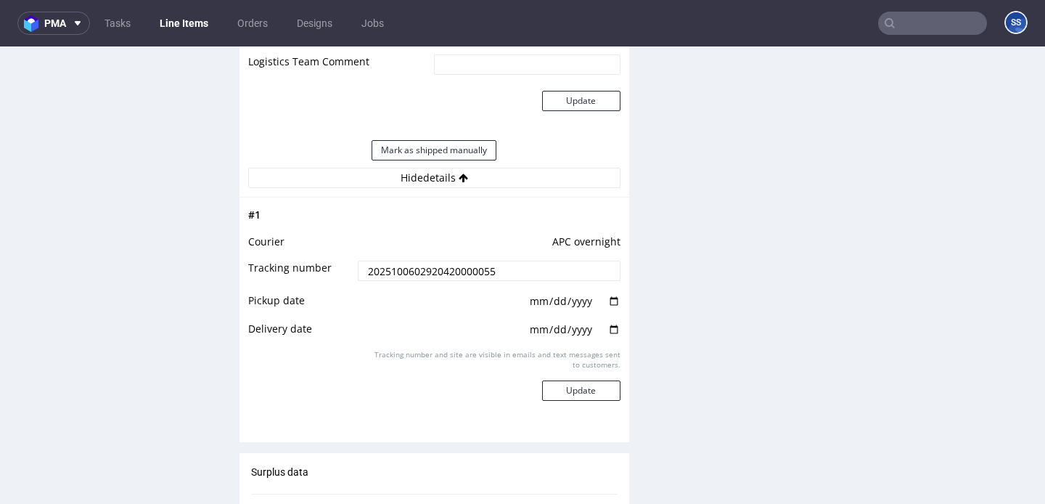
scroll to position [1358, 0]
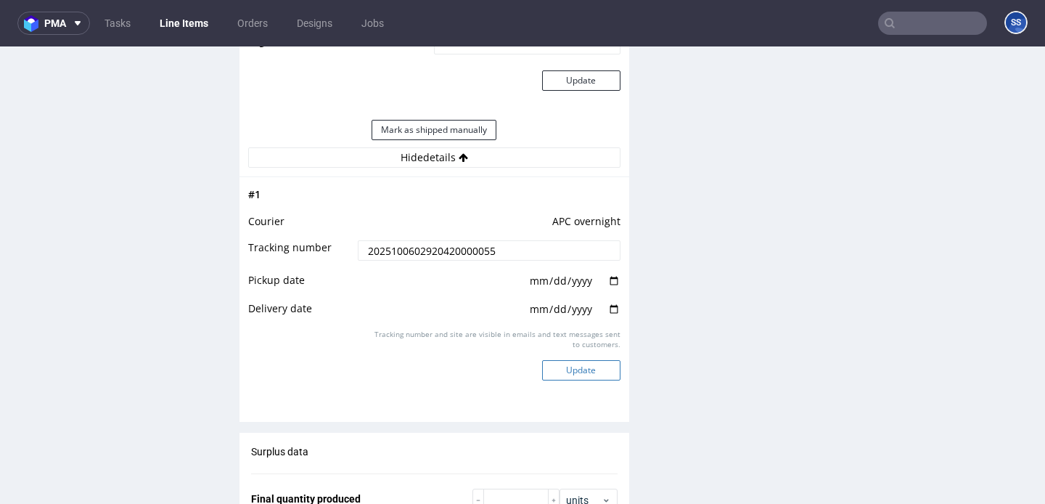
type input "2025100602920420000055"
click at [590, 380] on button "Update" at bounding box center [581, 370] width 78 height 20
click at [184, 21] on link "Line Items" at bounding box center [184, 23] width 66 height 23
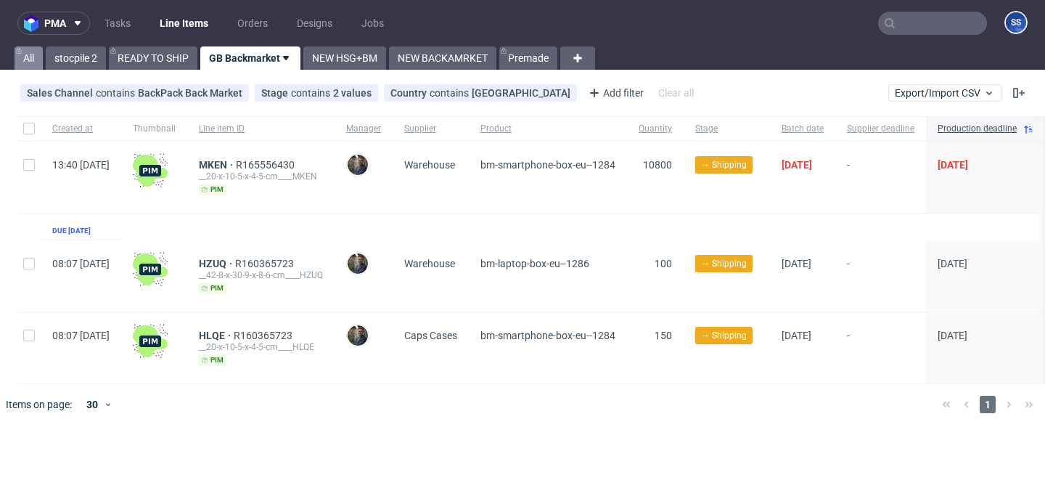
click at [38, 62] on link "All" at bounding box center [29, 57] width 28 height 23
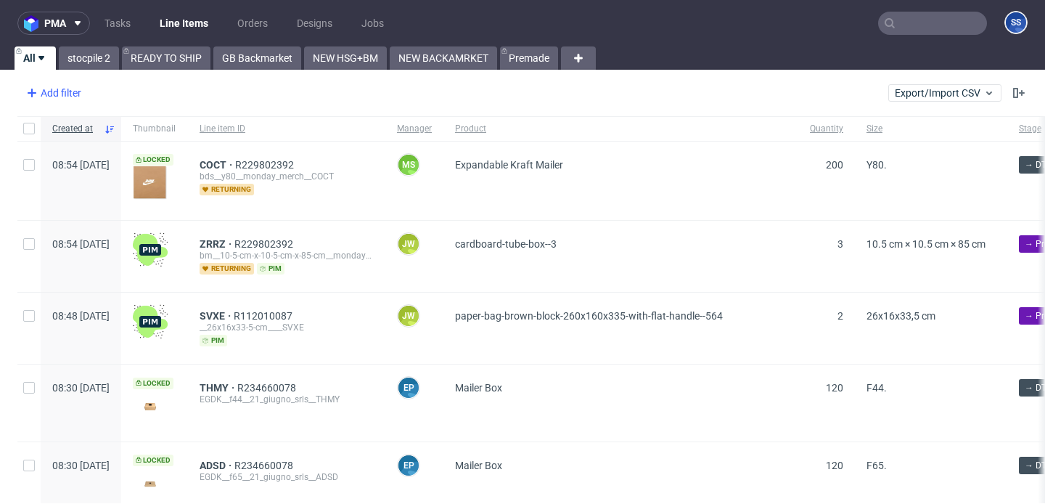
click at [75, 94] on div "Add filter" at bounding box center [52, 92] width 64 height 23
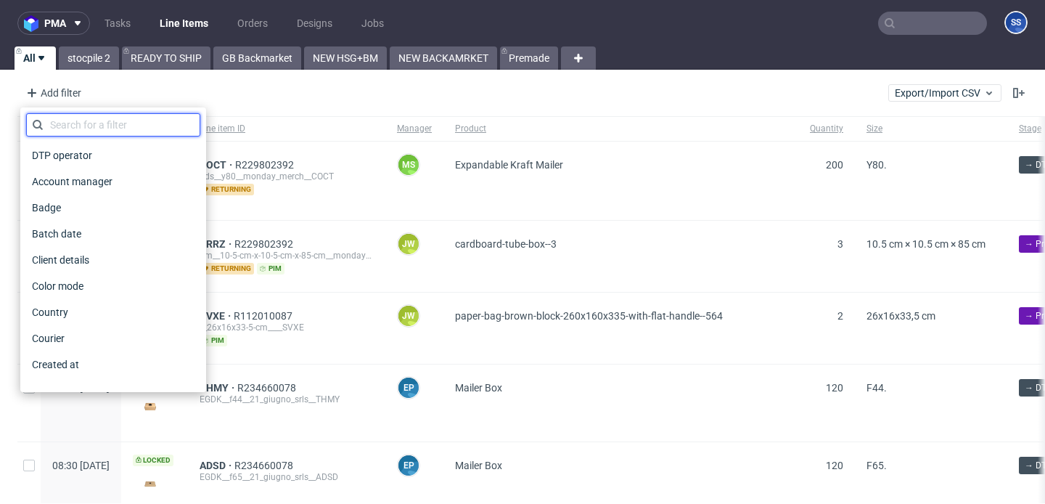
click at [87, 134] on input "text" at bounding box center [113, 124] width 174 height 23
type input "SAL"
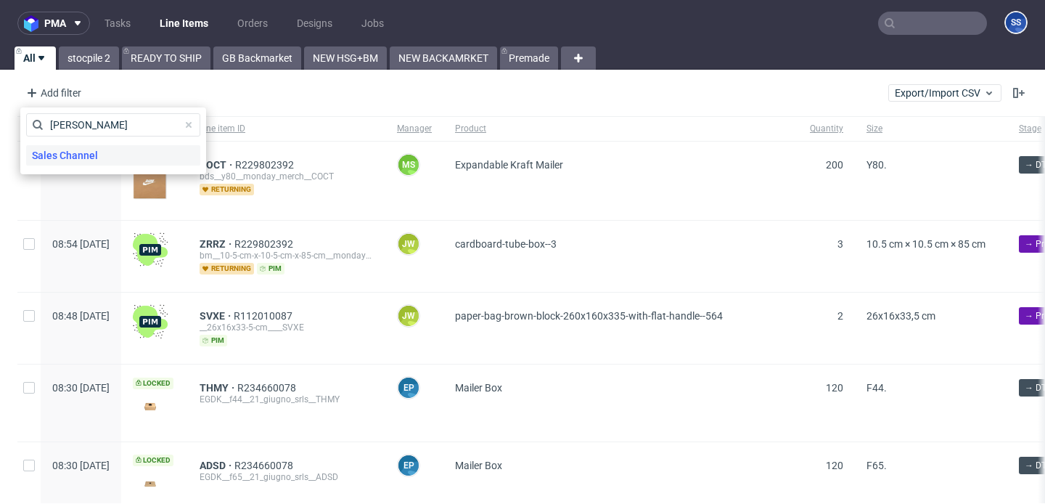
click at [81, 152] on span "Sales Channel" at bounding box center [65, 155] width 78 height 20
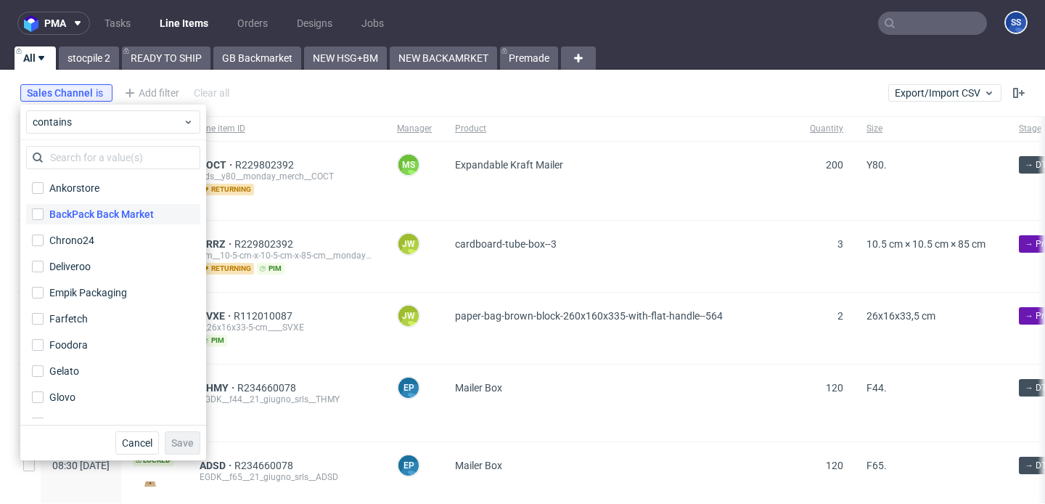
click at [97, 209] on div "BackPack Back Market" at bounding box center [101, 214] width 105 height 15
click at [44, 209] on input "BackPack Back Market" at bounding box center [38, 214] width 12 height 12
checkbox input "true"
click at [174, 433] on button "Save" at bounding box center [183, 442] width 36 height 23
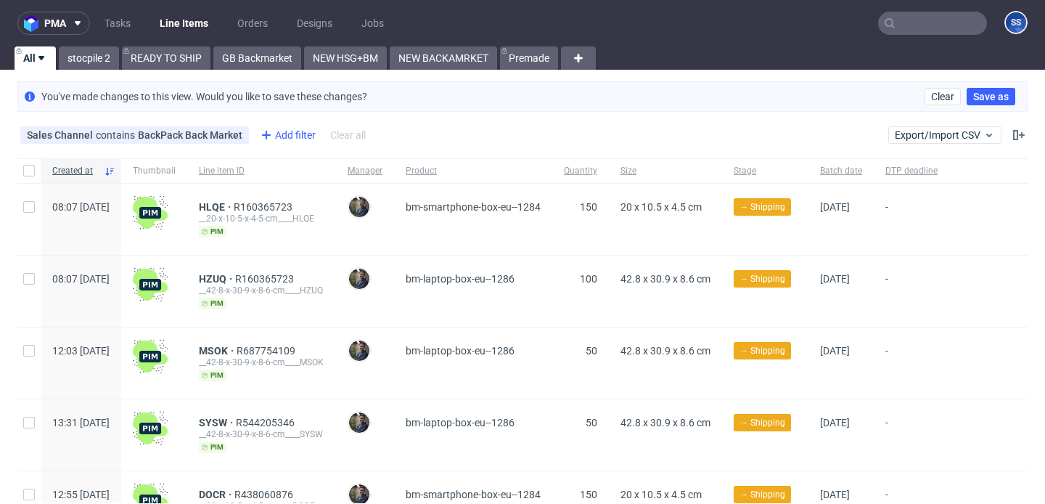
click at [290, 142] on div "Add filter" at bounding box center [287, 134] width 64 height 23
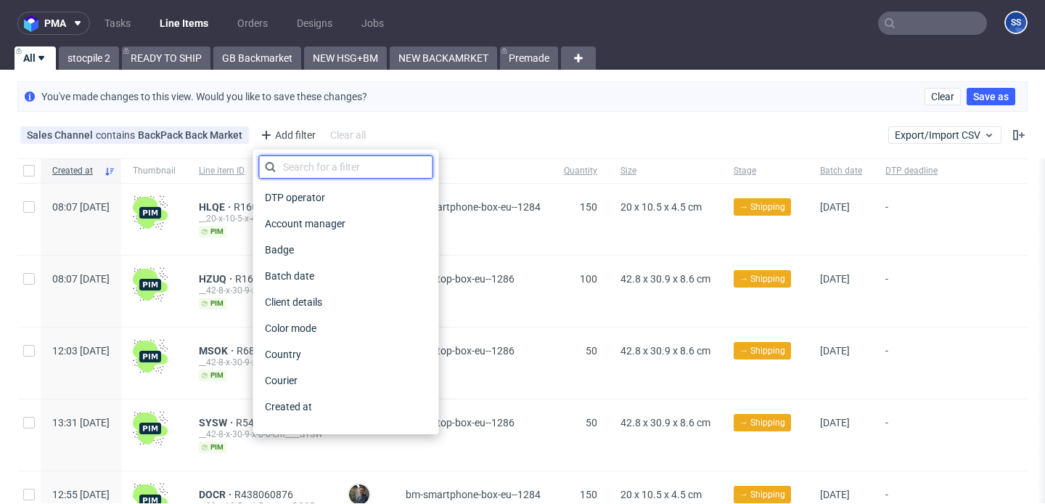
click at [298, 171] on input "text" at bounding box center [346, 166] width 174 height 23
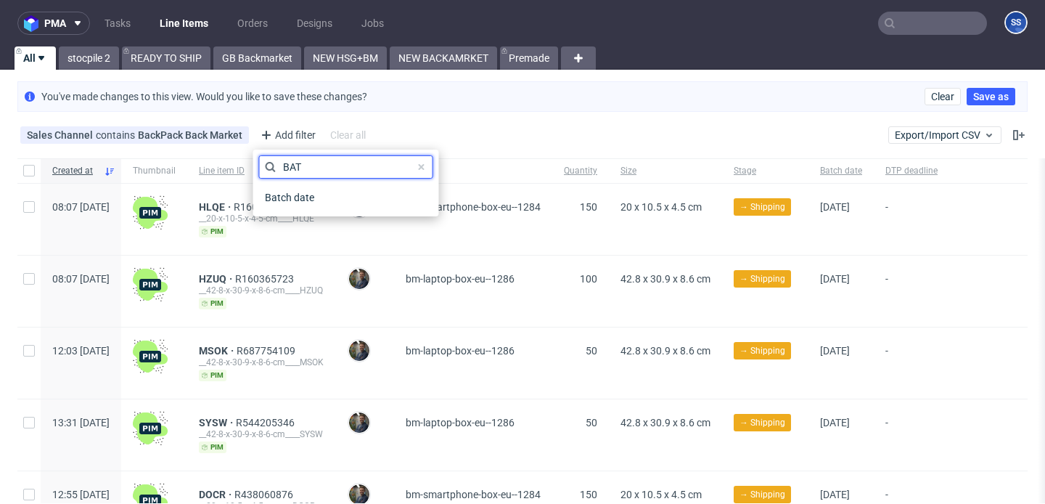
type input "BATC"
click at [298, 195] on span "Batch date" at bounding box center [290, 197] width 62 height 20
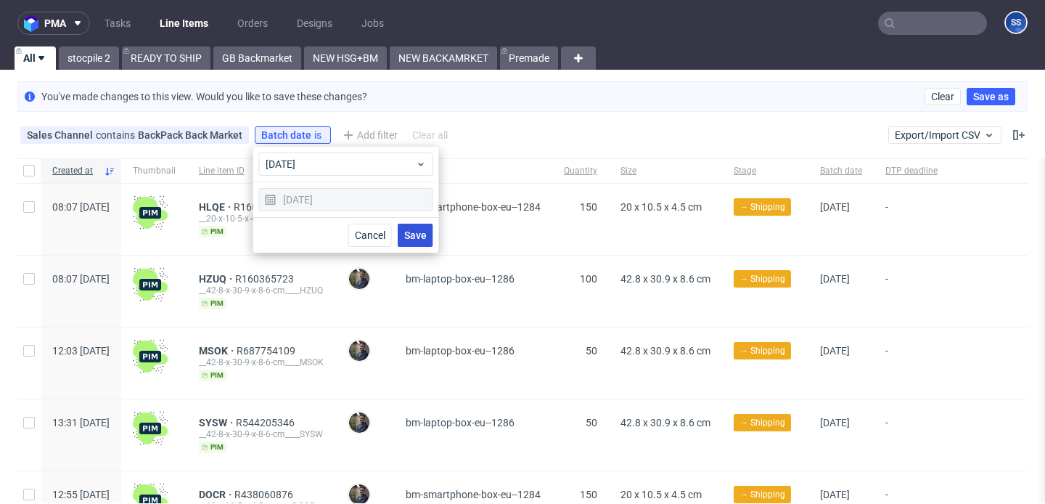
click at [406, 233] on span "Save" at bounding box center [415, 235] width 23 height 10
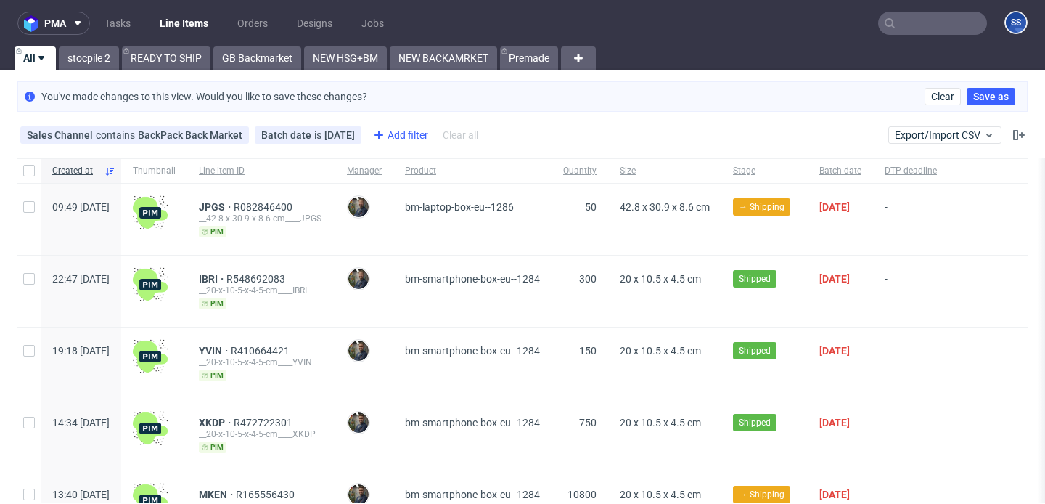
click at [388, 137] on div "Add filter" at bounding box center [399, 134] width 64 height 23
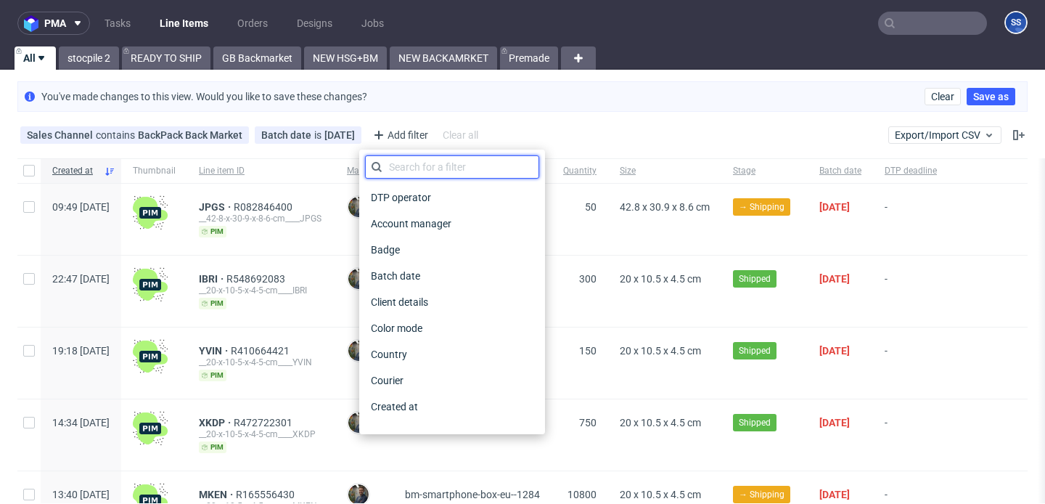
click at [396, 160] on input "text" at bounding box center [452, 166] width 174 height 23
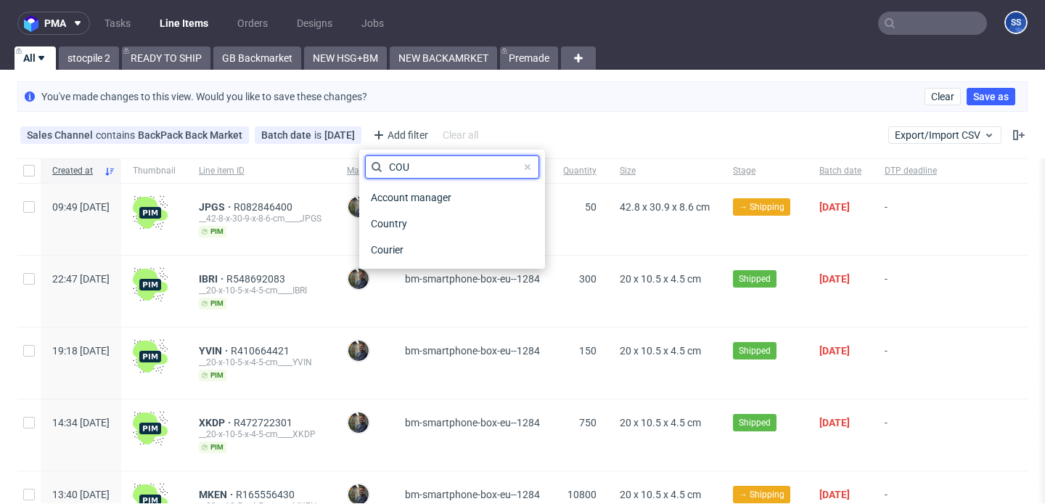
type input "COUN"
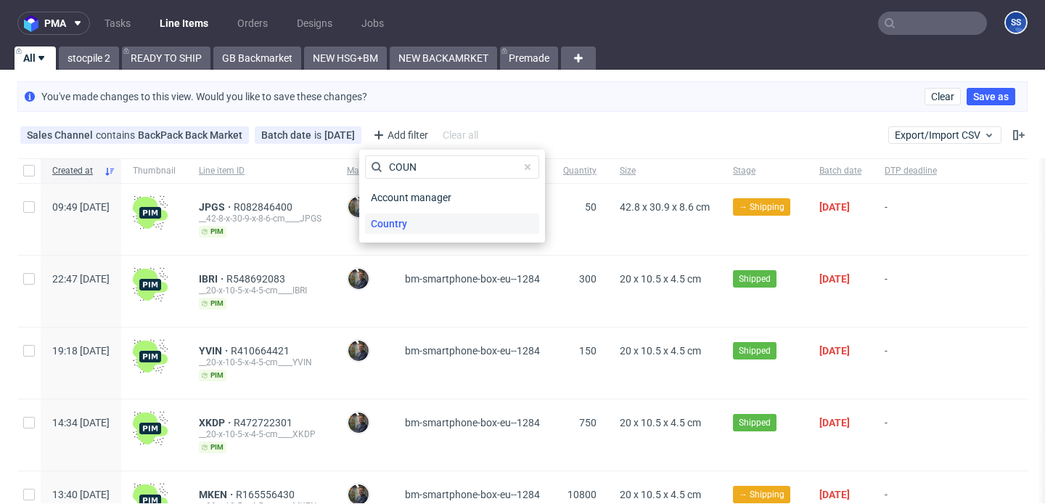
click at [397, 222] on span "Country" at bounding box center [389, 223] width 48 height 20
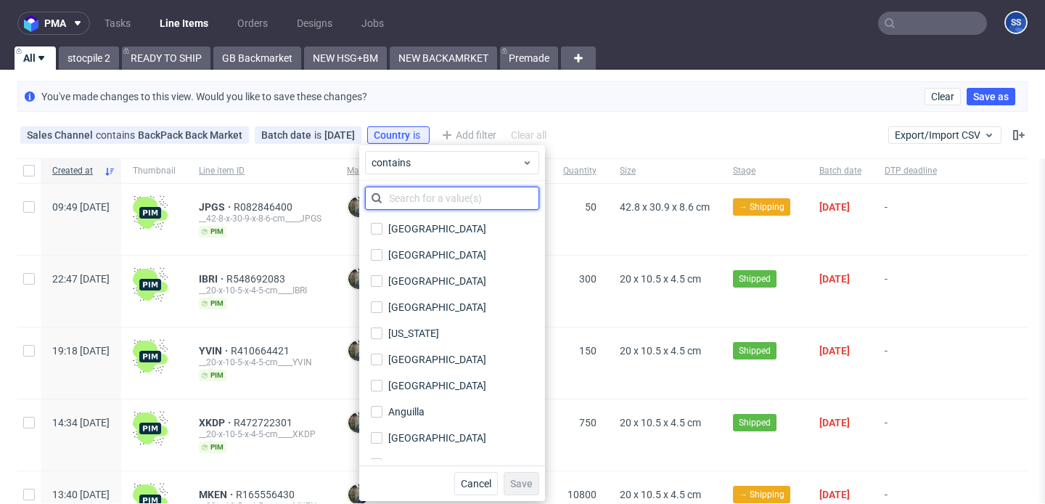
click at [426, 201] on input "text" at bounding box center [452, 198] width 174 height 23
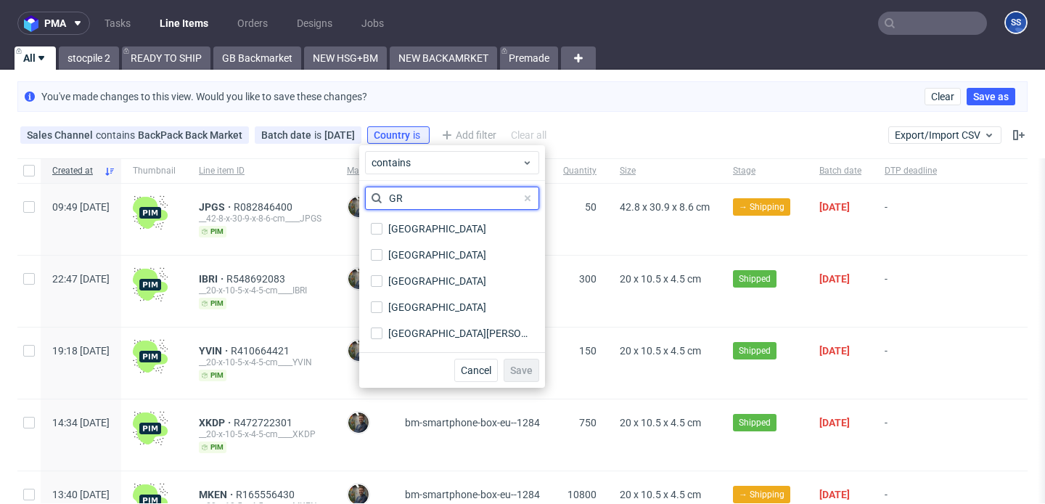
type input "G"
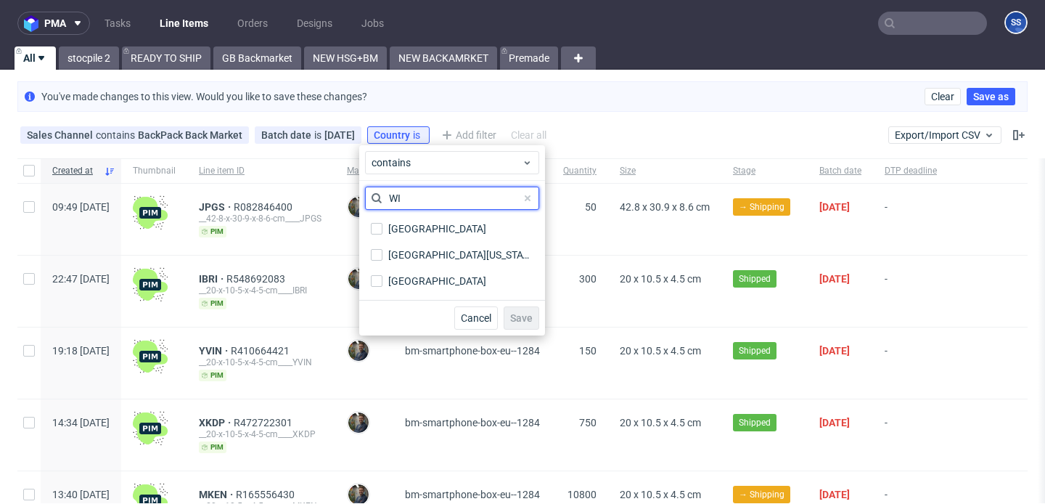
type input "W"
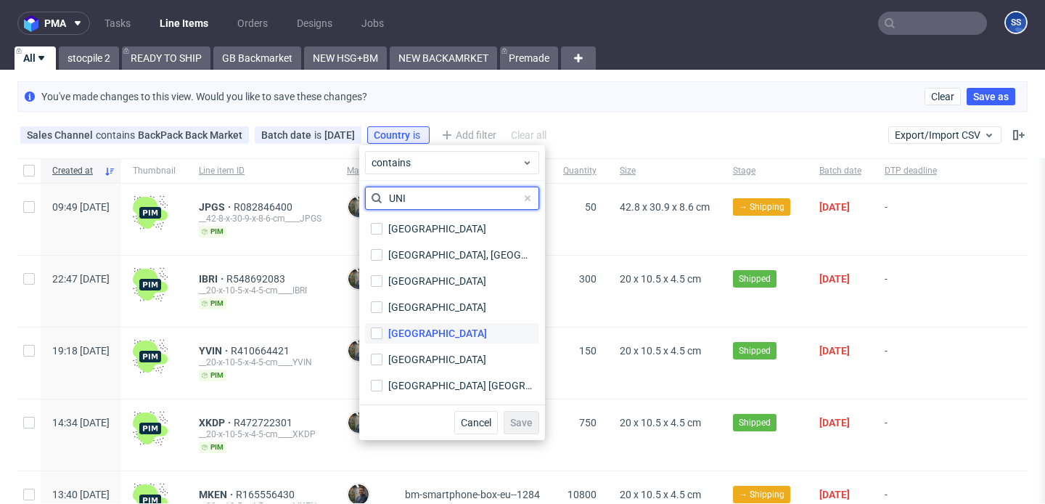
type input "UNI"
click at [441, 329] on div "[GEOGRAPHIC_DATA]" at bounding box center [437, 333] width 99 height 15
click at [383, 329] on input "[GEOGRAPHIC_DATA]" at bounding box center [377, 333] width 12 height 12
checkbox input "true"
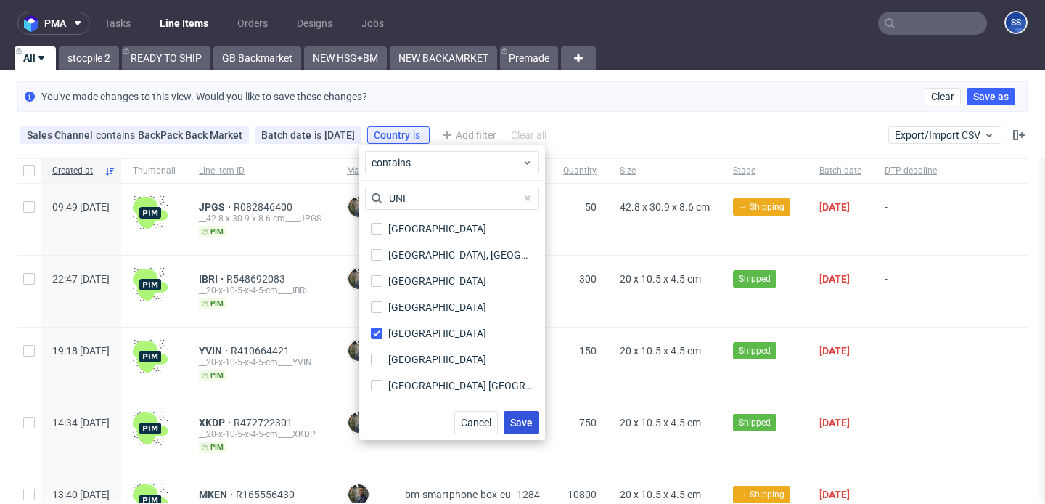
click at [520, 425] on span "Save" at bounding box center [521, 422] width 23 height 10
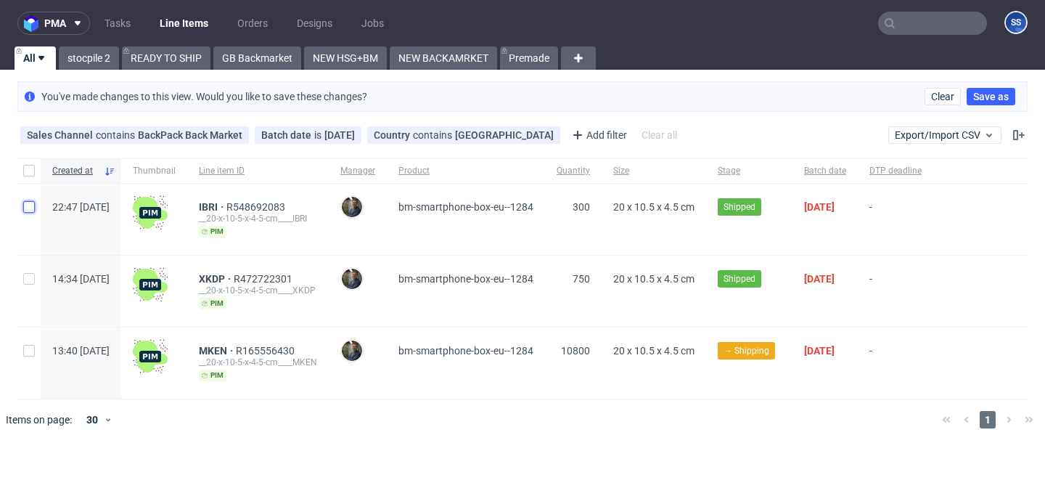
click at [33, 204] on input "checkbox" at bounding box center [29, 207] width 12 height 12
checkbox input "true"
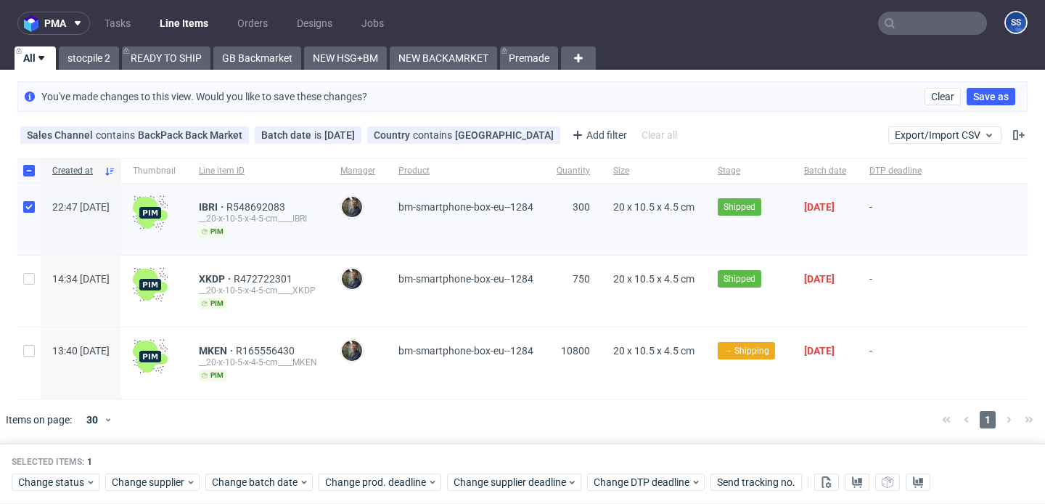
click at [31, 271] on div at bounding box center [28, 291] width 23 height 71
checkbox input "true"
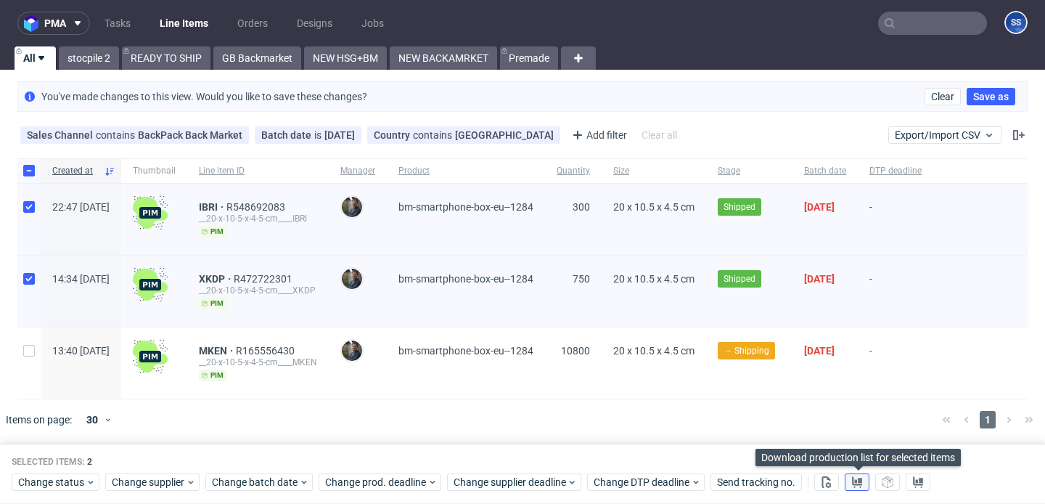
click at [854, 480] on use at bounding box center [857, 482] width 10 height 12
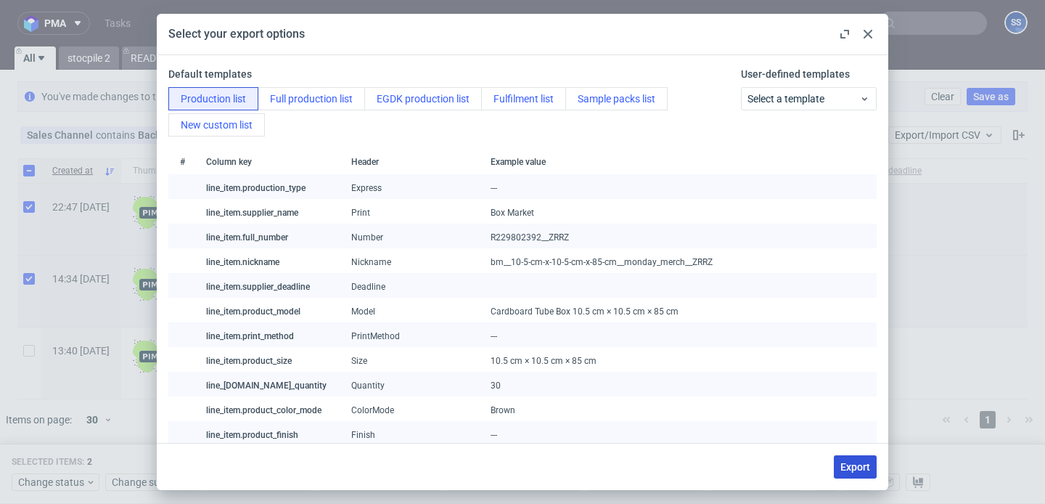
click at [873, 463] on button "Export" at bounding box center [855, 466] width 43 height 23
checkbox input "false"
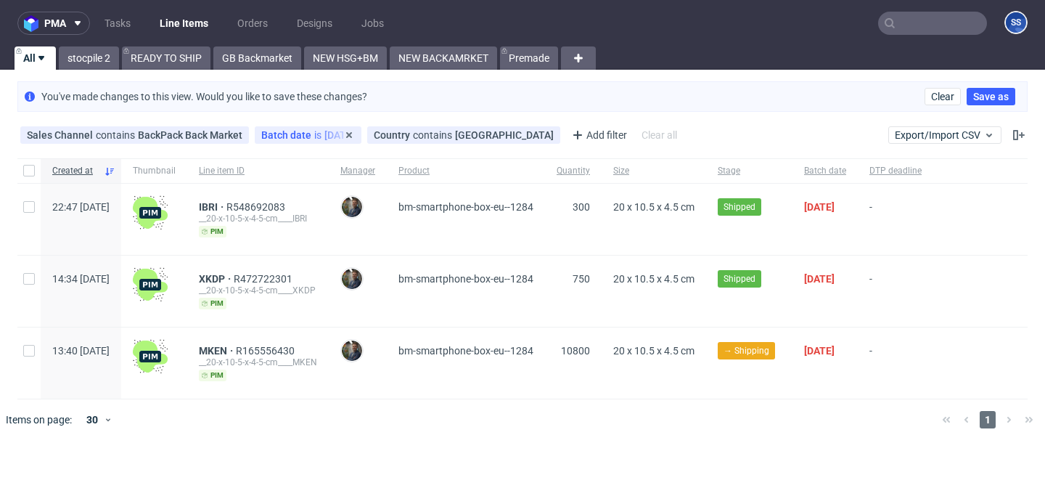
click at [270, 136] on span "Batch date" at bounding box center [287, 135] width 53 height 12
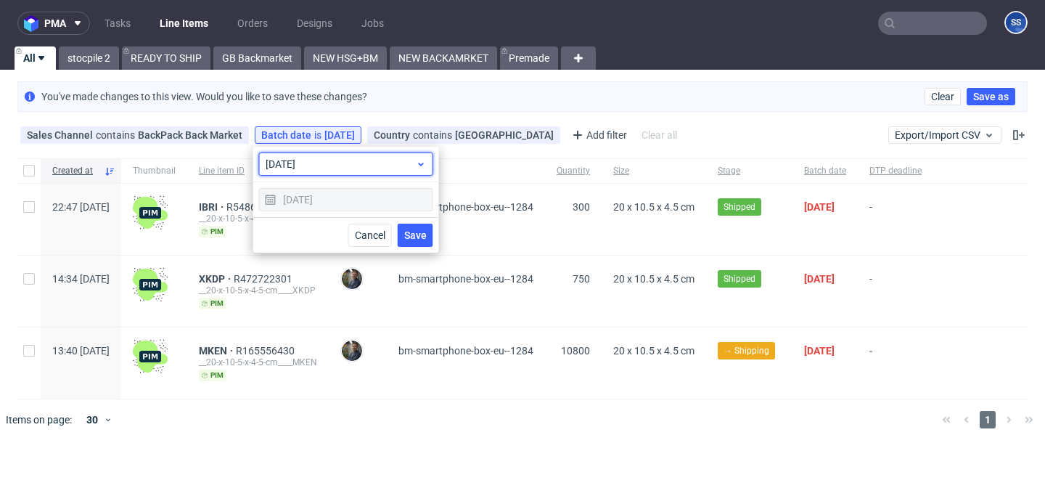
click at [311, 168] on span "today" at bounding box center [341, 164] width 150 height 15
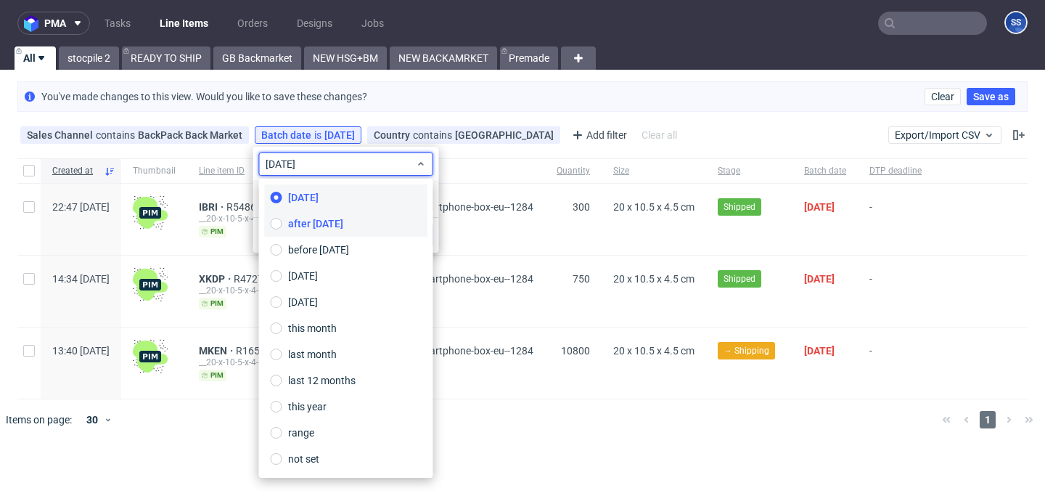
click at [311, 216] on label "after today" at bounding box center [346, 224] width 163 height 26
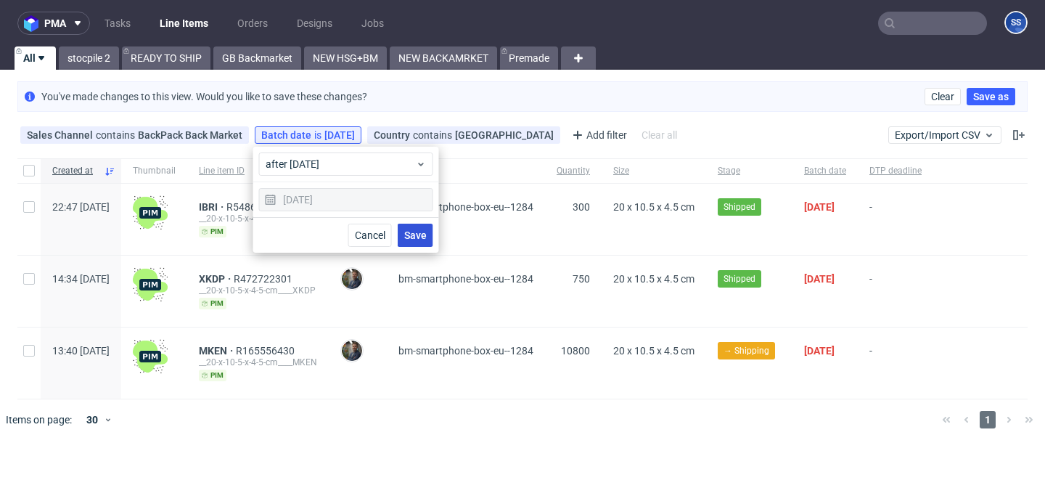
click at [426, 244] on button "Save" at bounding box center [416, 235] width 36 height 23
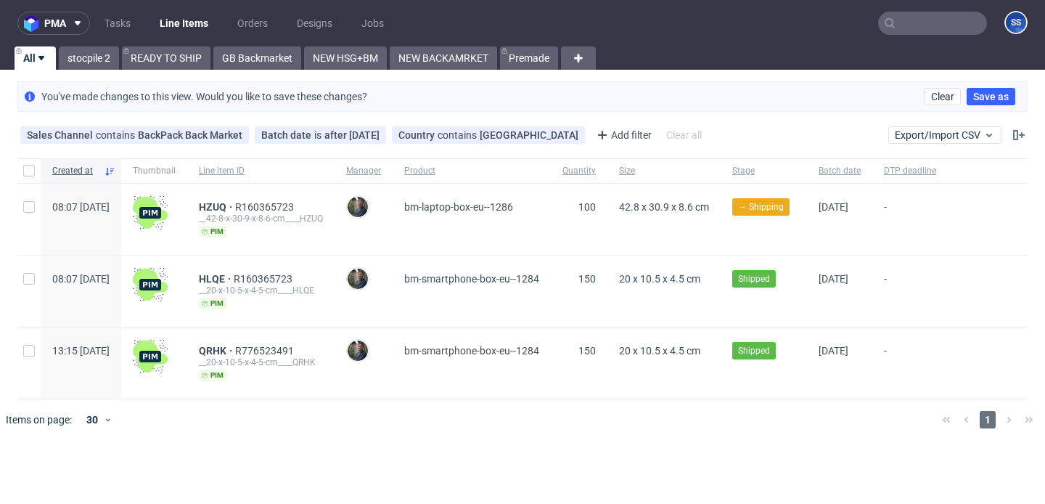
click at [27, 285] on div at bounding box center [28, 291] width 23 height 71
checkbox input "true"
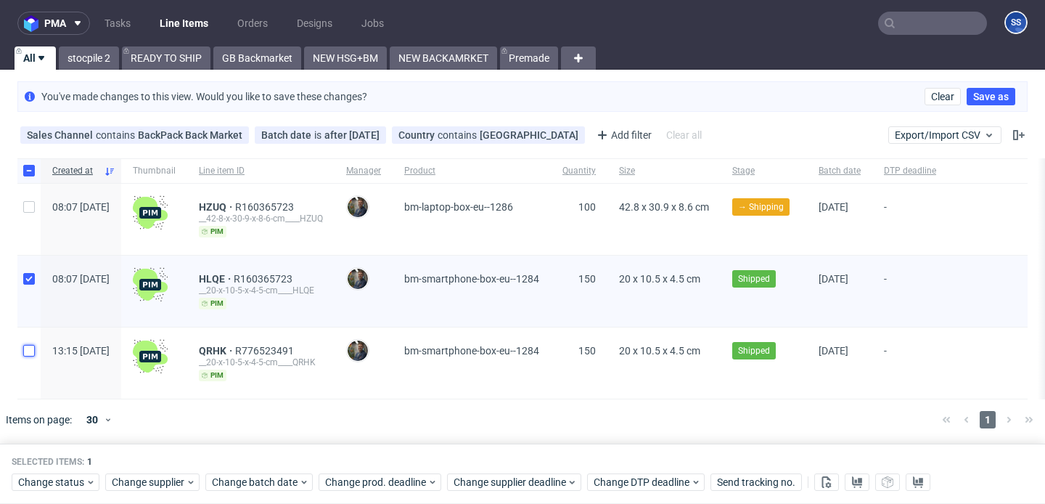
click at [24, 354] on input "checkbox" at bounding box center [29, 351] width 12 height 12
checkbox input "true"
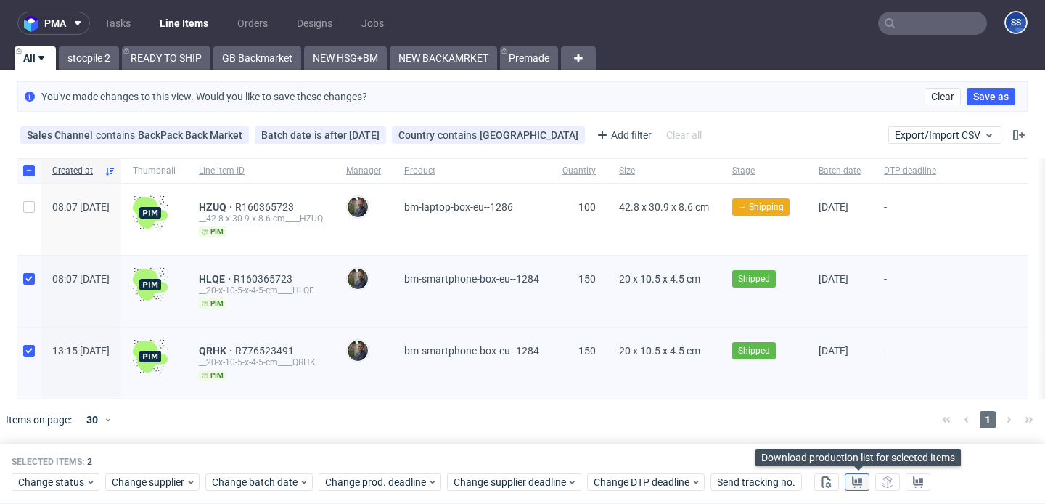
click at [857, 475] on button at bounding box center [857, 482] width 25 height 17
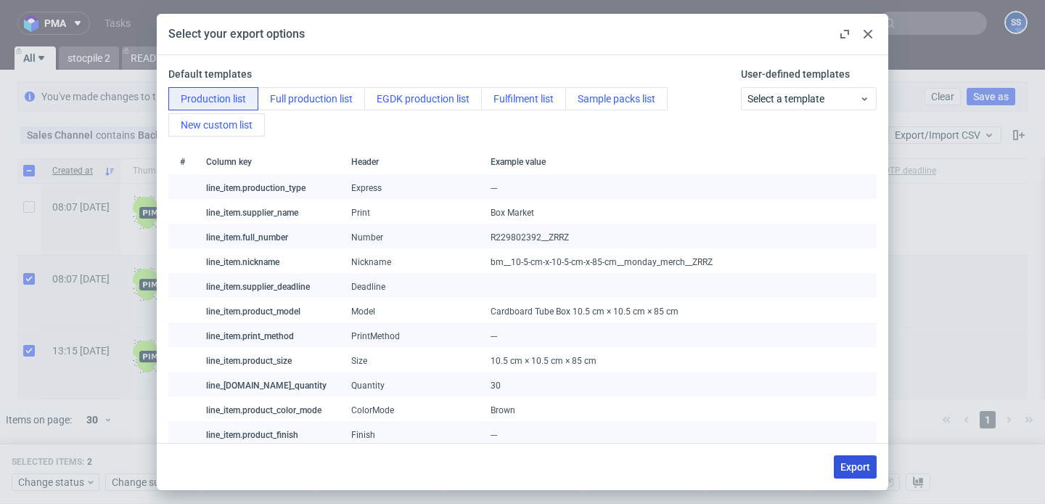
click at [860, 467] on span "Export" at bounding box center [856, 467] width 30 height 10
checkbox input "false"
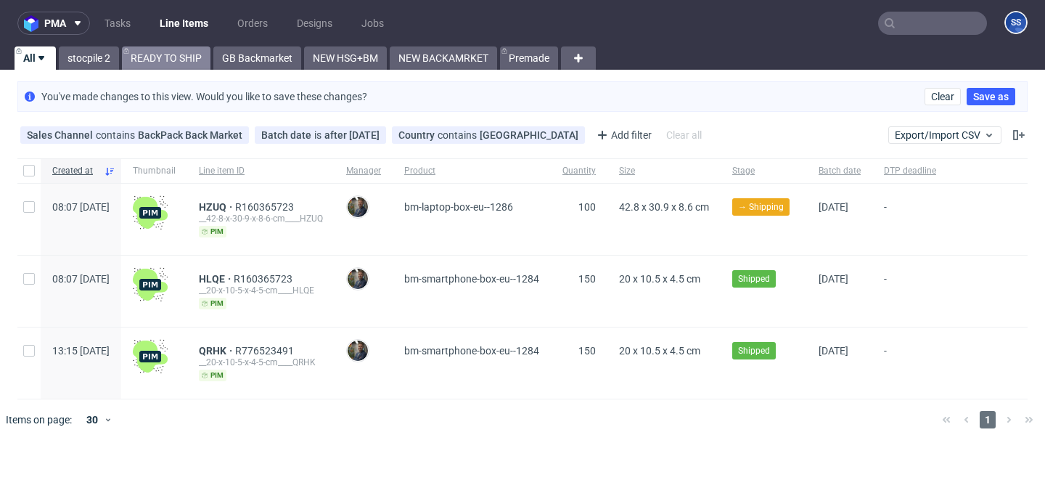
click at [169, 60] on link "READY TO SHIP" at bounding box center [166, 57] width 89 height 23
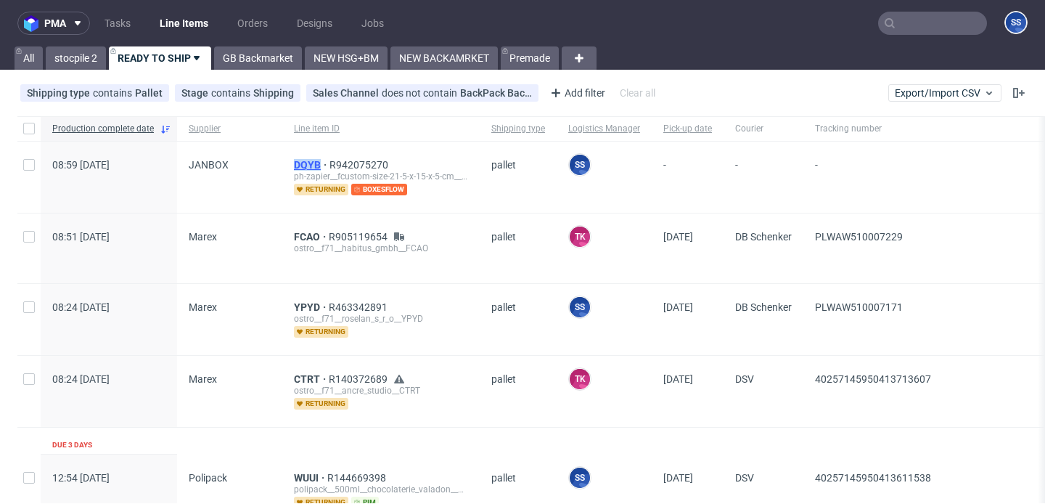
drag, startPoint x: 280, startPoint y: 168, endPoint x: 319, endPoint y: 164, distance: 39.4
click at [319, 164] on div "DQYB R942075270 ph-zapier__fcustom-size-21-5-x-15-x-5-cm__jacob_ug_haftungsbesc…" at bounding box center [380, 177] width 197 height 71
copy span "DQYB"
click at [311, 164] on span "DQYB" at bounding box center [312, 165] width 36 height 12
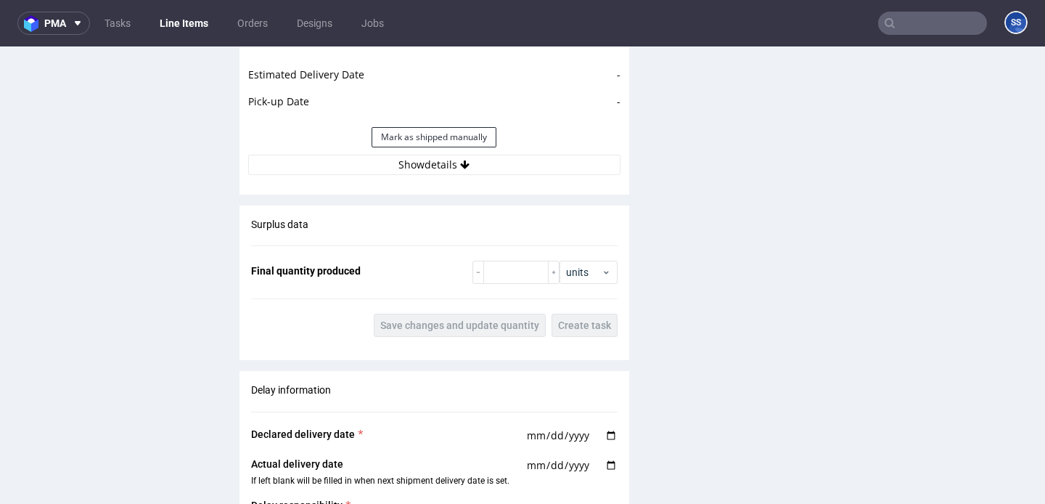
scroll to position [1724, 0]
click at [406, 171] on button "Show details" at bounding box center [434, 164] width 372 height 20
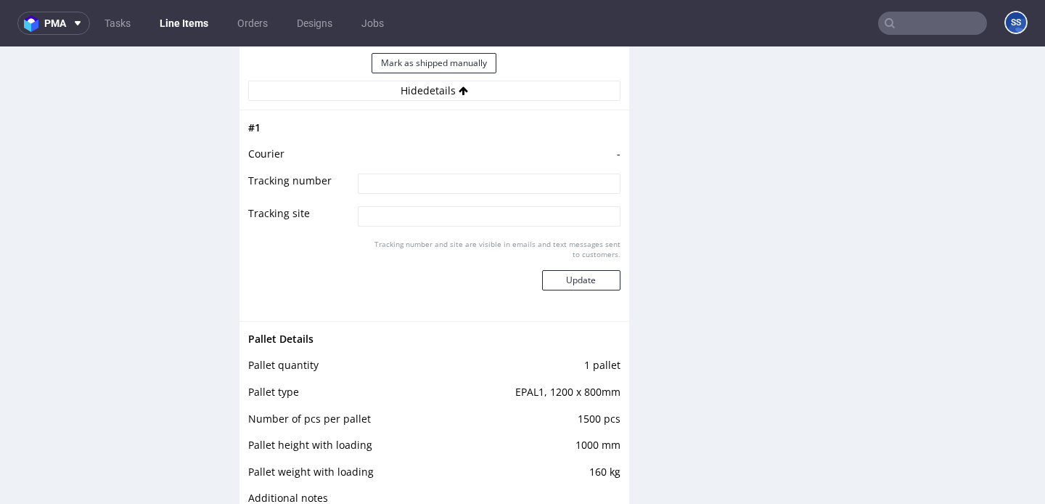
scroll to position [1810, 0]
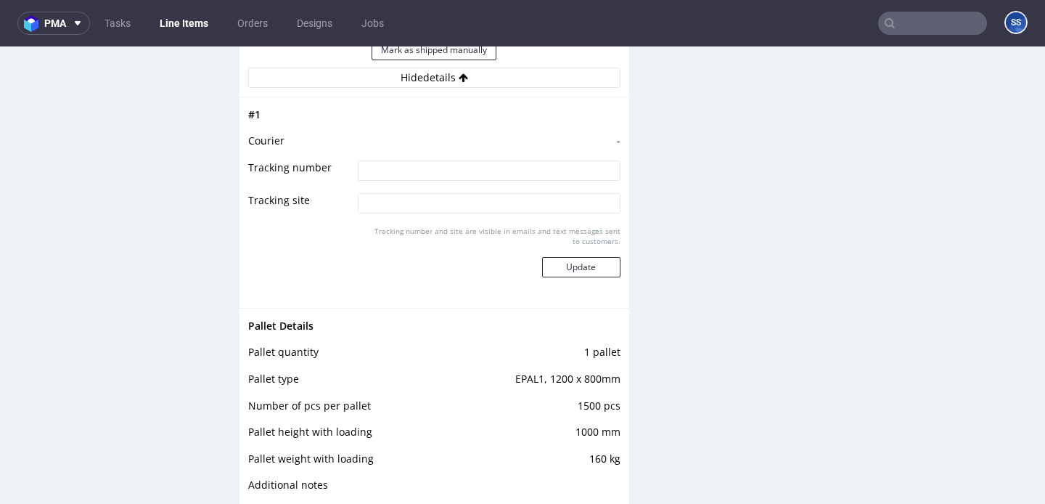
click at [185, 25] on link "Line Items" at bounding box center [184, 23] width 66 height 23
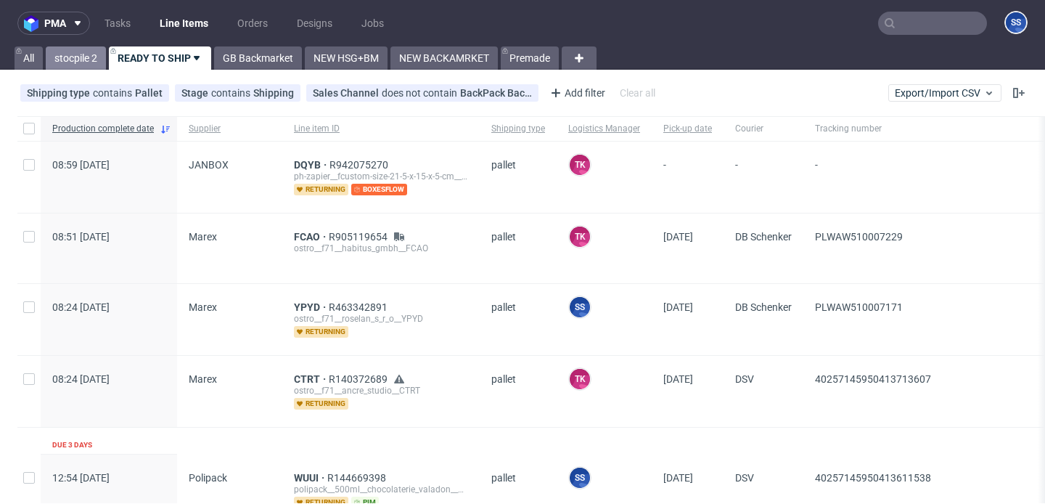
click at [75, 55] on link "stocpile 2" at bounding box center [76, 57] width 60 height 23
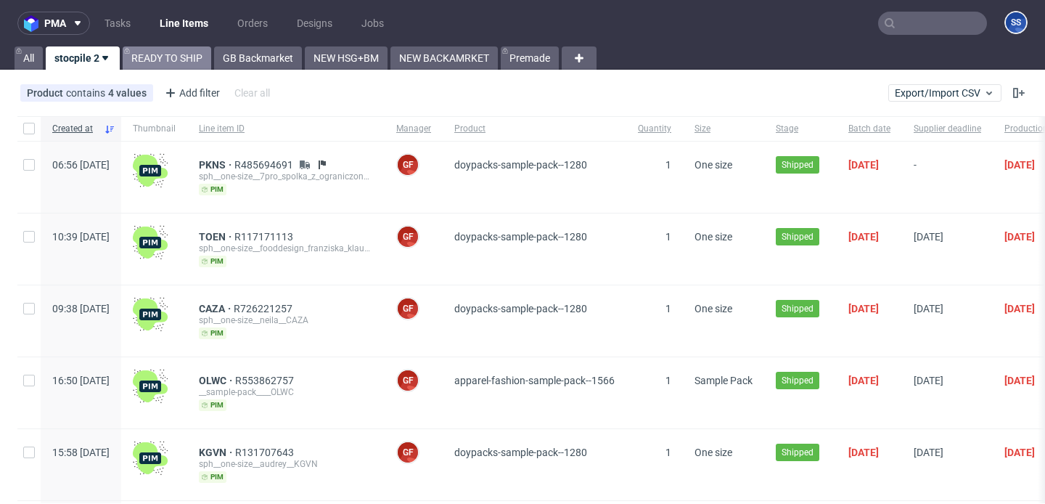
click at [159, 52] on link "READY TO SHIP" at bounding box center [167, 57] width 89 height 23
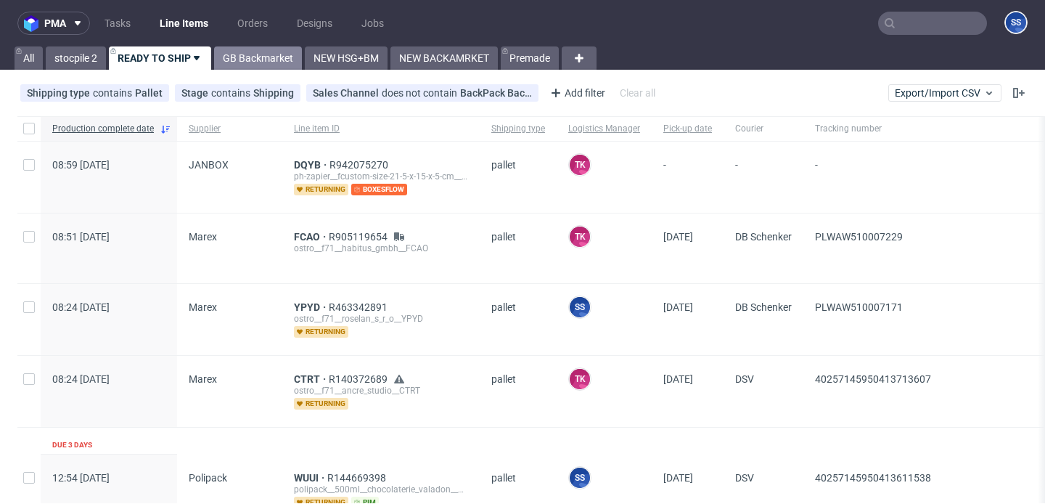
click at [270, 66] on link "GB Backmarket" at bounding box center [258, 57] width 88 height 23
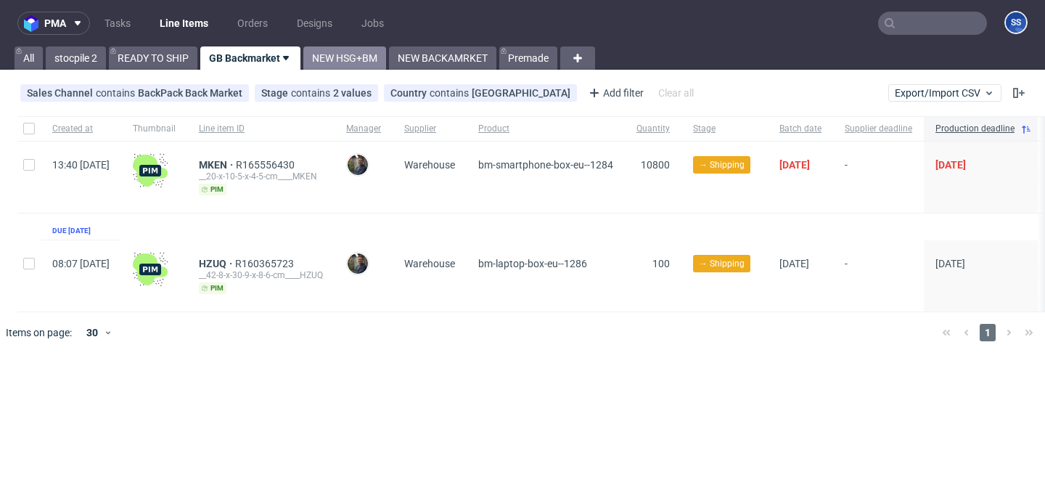
click at [316, 51] on link "NEW HSG+BM" at bounding box center [344, 57] width 83 height 23
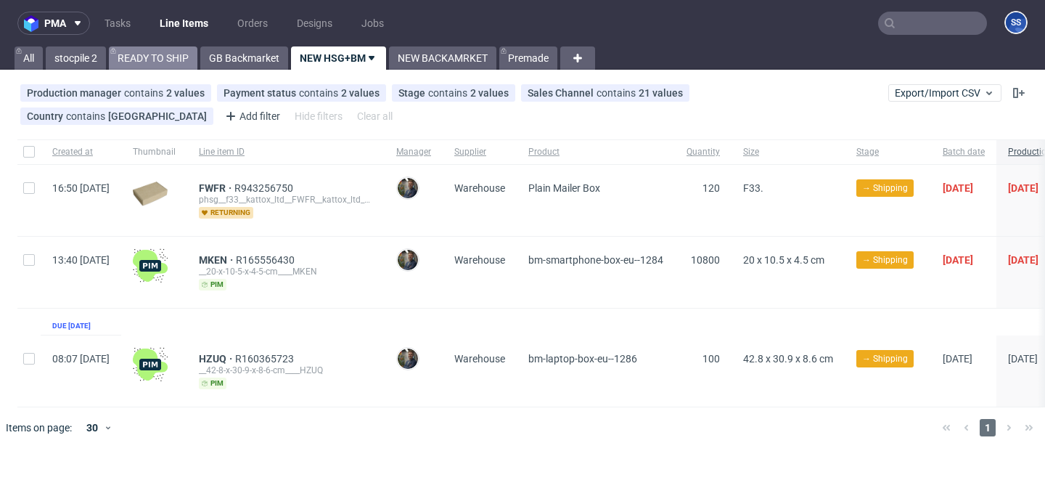
click at [164, 52] on link "READY TO SHIP" at bounding box center [153, 57] width 89 height 23
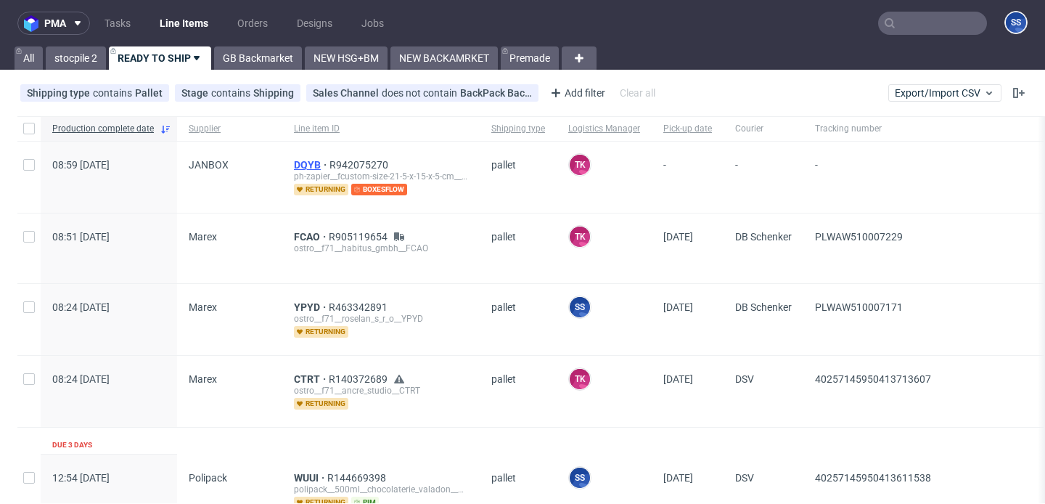
click at [295, 166] on span "DQYB" at bounding box center [312, 165] width 36 height 12
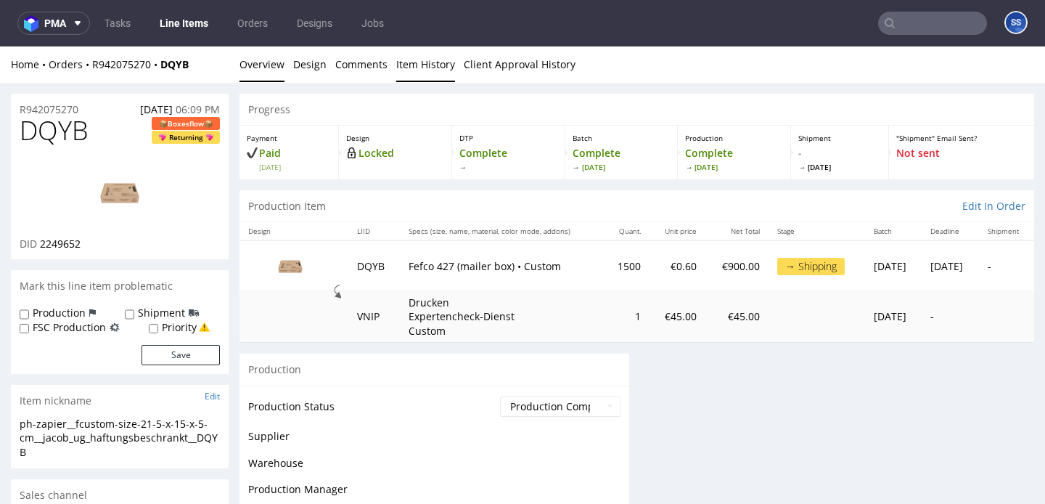
click at [415, 65] on link "Item History" at bounding box center [425, 64] width 59 height 36
click at [417, 61] on link "Item History" at bounding box center [425, 64] width 59 height 36
click at [180, 28] on link "Line Items" at bounding box center [184, 23] width 66 height 23
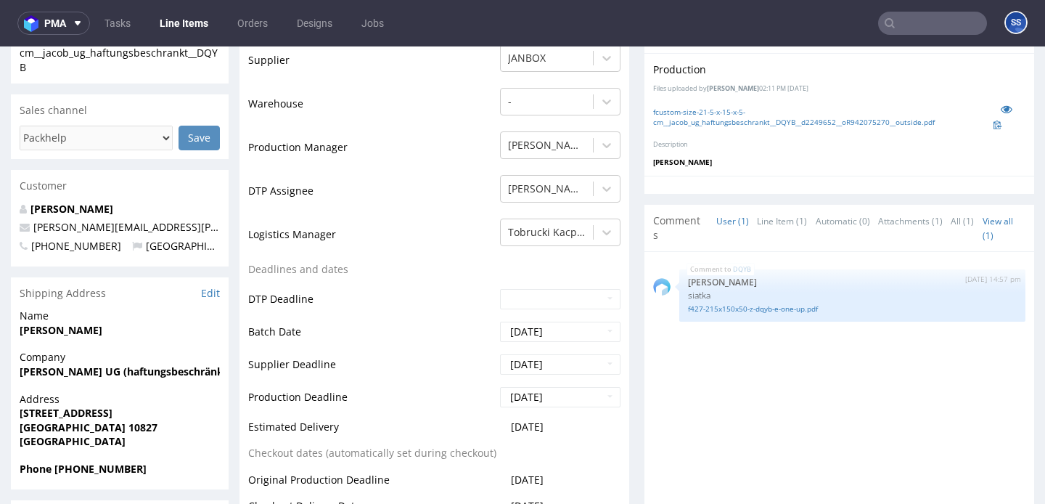
scroll to position [391, 0]
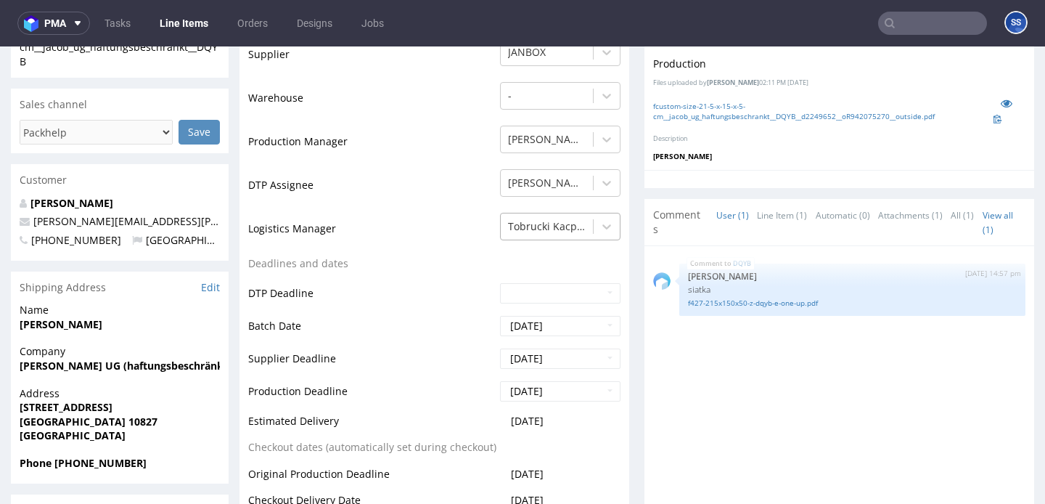
click at [547, 235] on div "Tobrucki Kacper" at bounding box center [547, 226] width 92 height 23
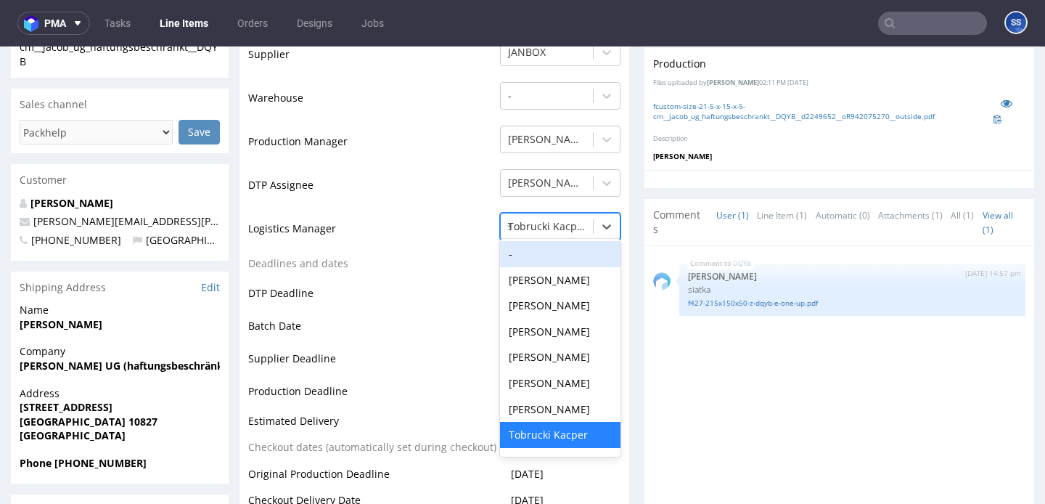
scroll to position [0, 0]
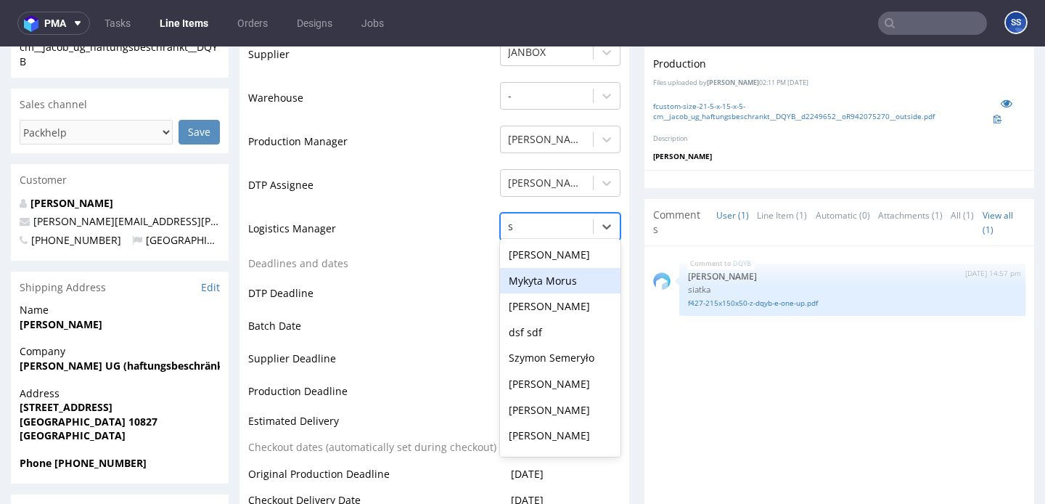
type input "sz"
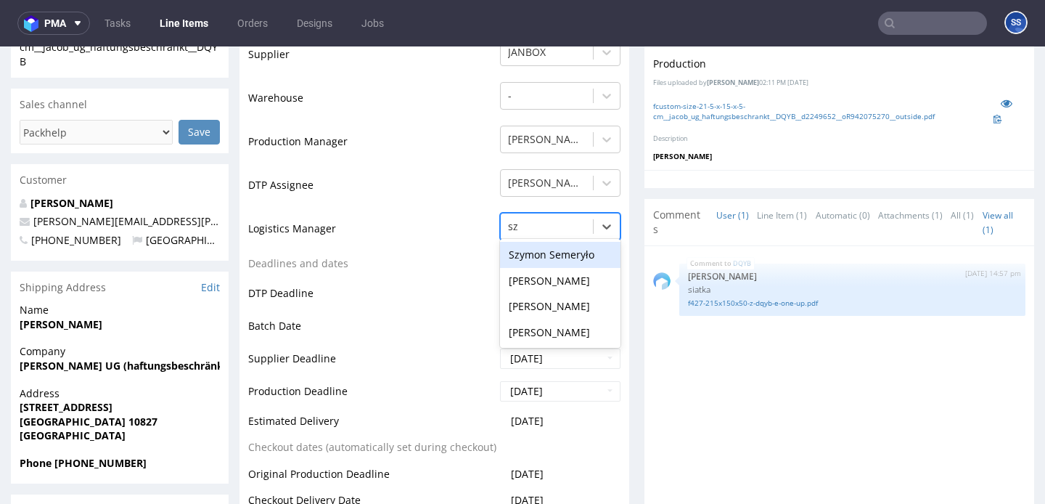
click at [554, 253] on div "Szymon Semeryło" at bounding box center [560, 255] width 121 height 26
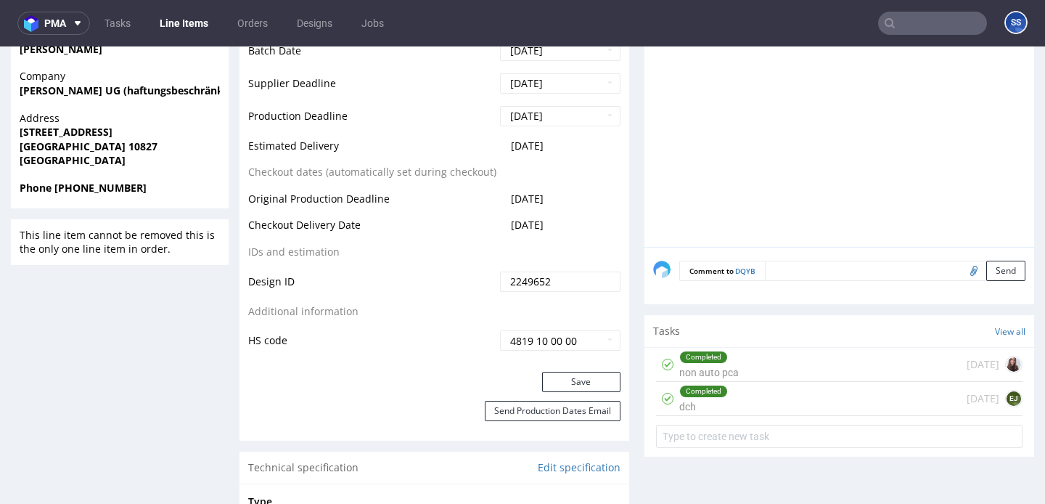
scroll to position [688, 0]
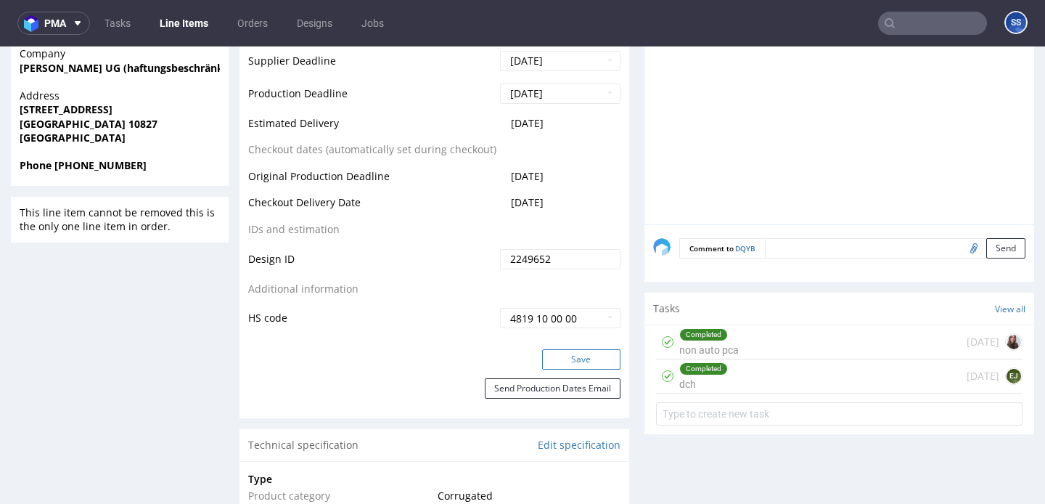
click at [562, 357] on button "Save" at bounding box center [581, 359] width 78 height 20
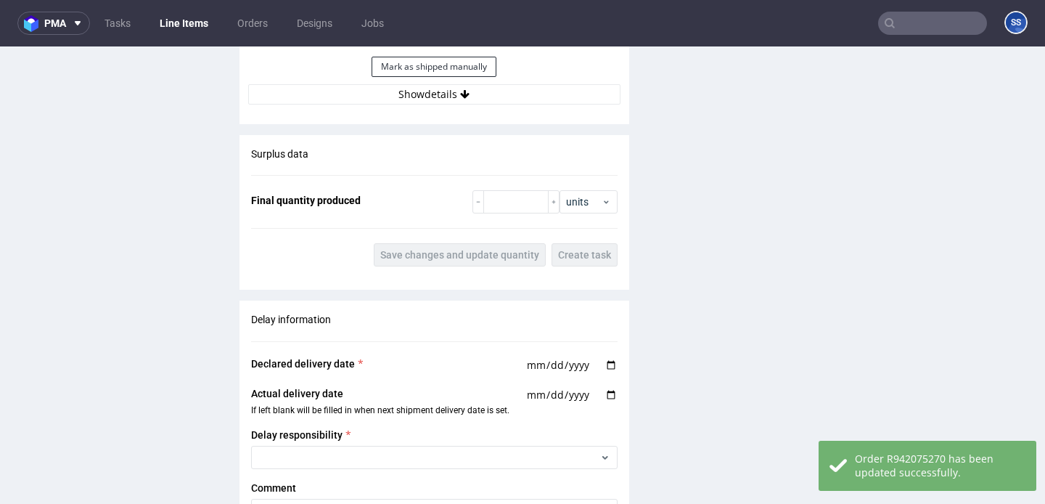
scroll to position [1795, 0]
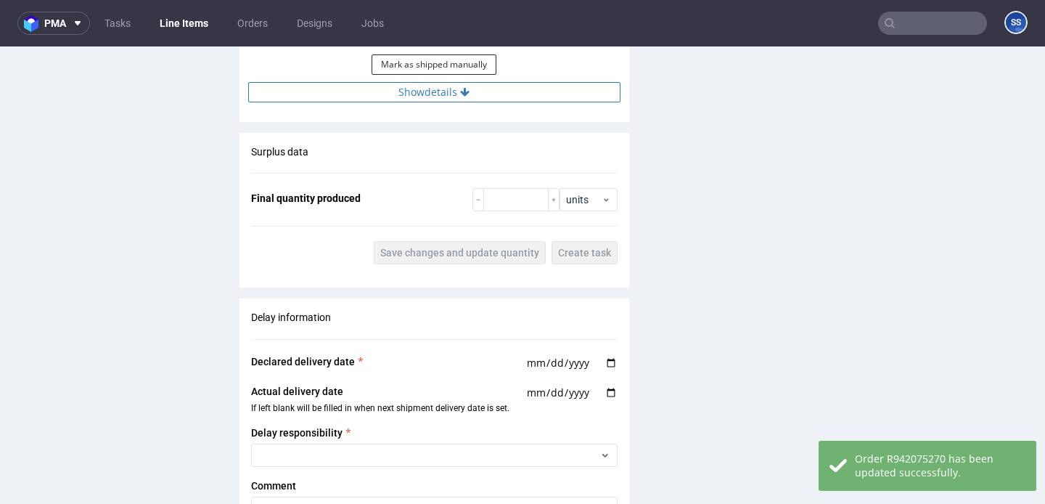
click at [422, 93] on button "Show details" at bounding box center [434, 92] width 372 height 20
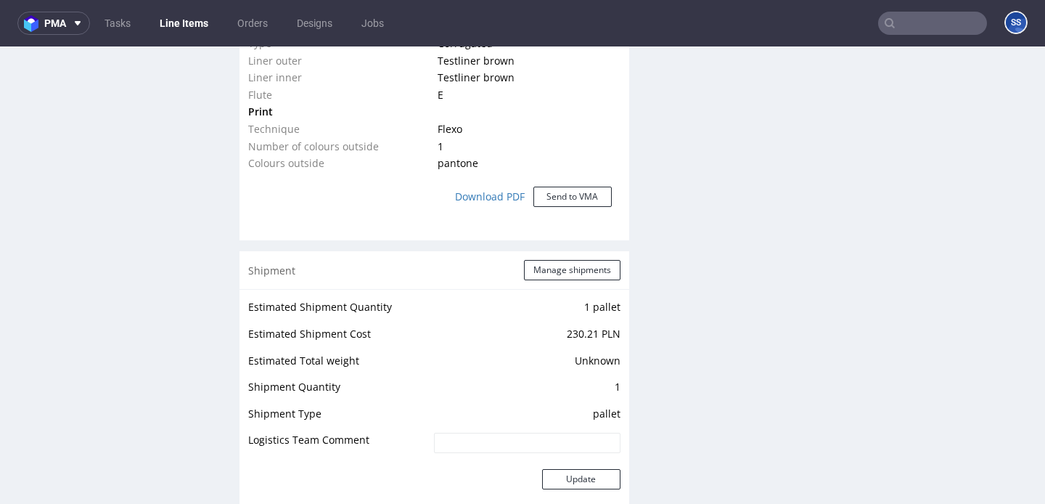
scroll to position [1322, 0]
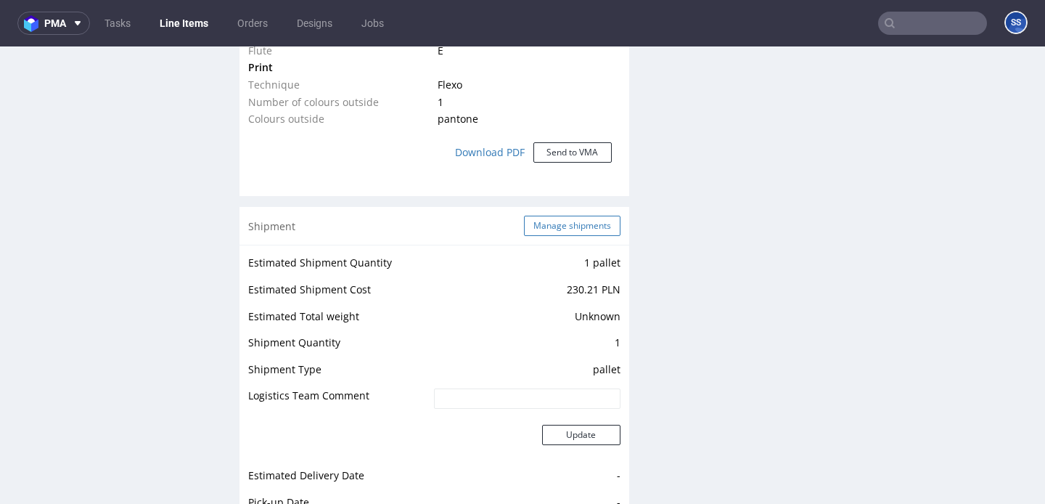
click at [546, 223] on button "Manage shipments" at bounding box center [572, 226] width 97 height 20
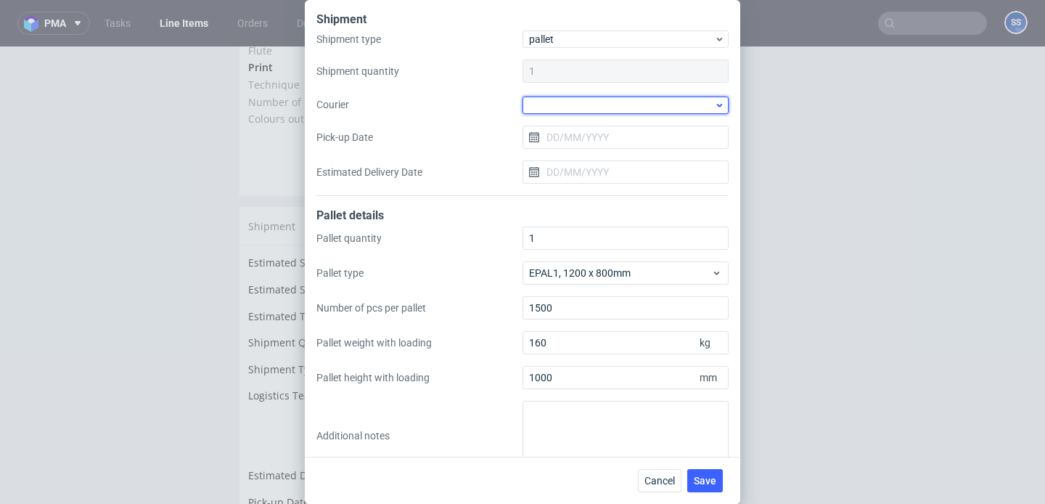
click at [557, 105] on div at bounding box center [626, 105] width 206 height 17
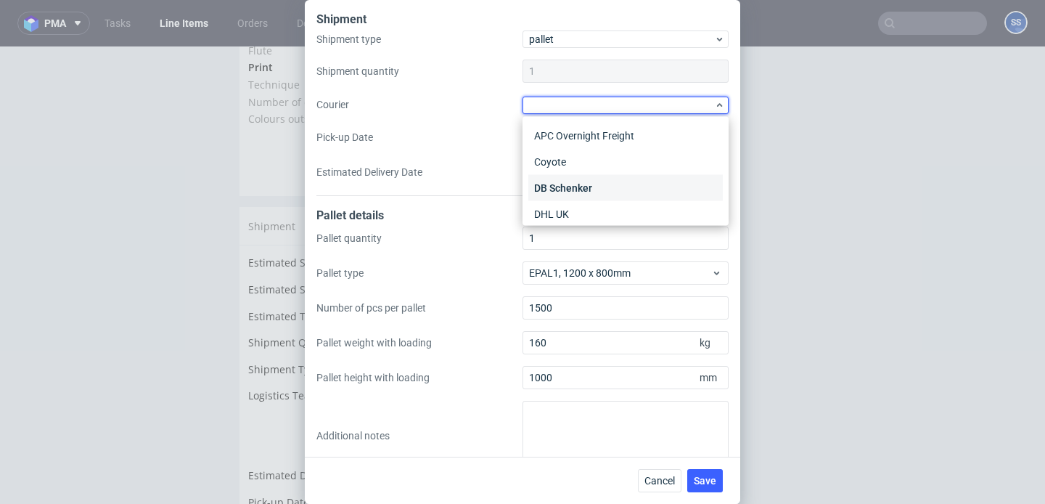
click at [595, 192] on div "DB Schenker" at bounding box center [626, 188] width 195 height 26
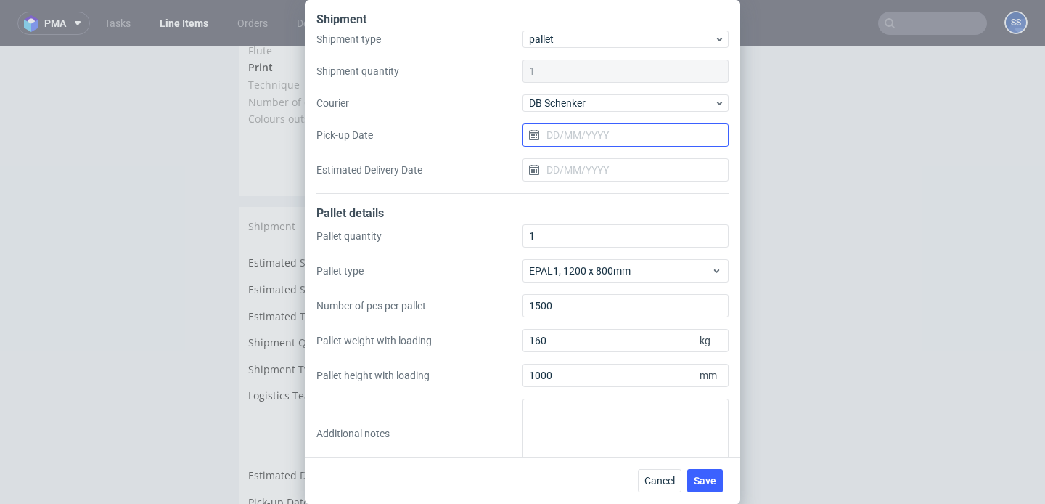
click at [570, 133] on input "Pick-up Date" at bounding box center [626, 134] width 206 height 23
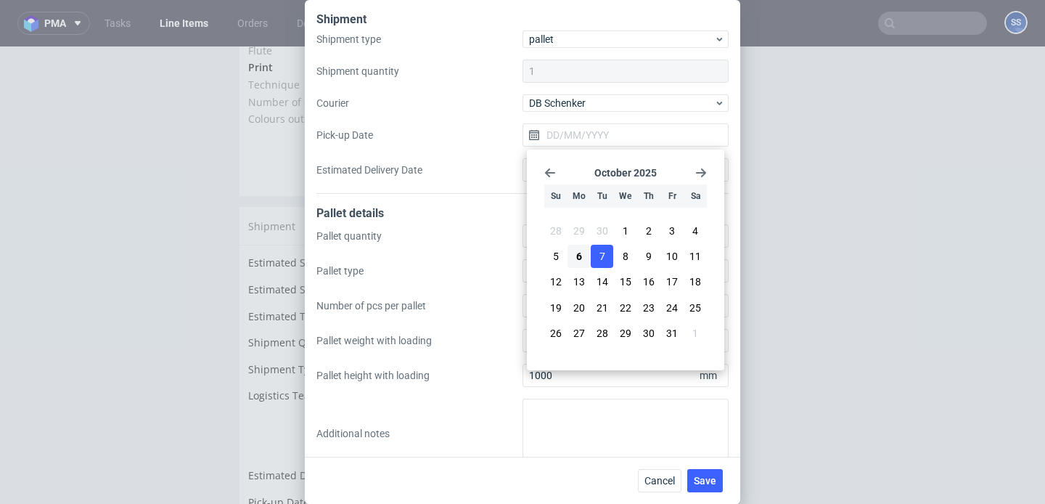
click at [610, 261] on button "7" at bounding box center [602, 256] width 23 height 23
type input "[DATE]"
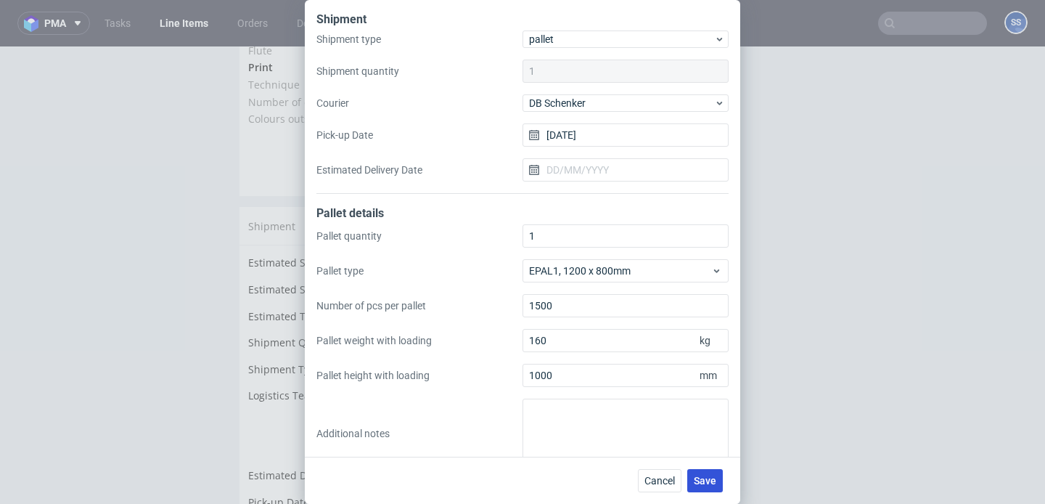
click at [702, 476] on span "Save" at bounding box center [705, 481] width 23 height 10
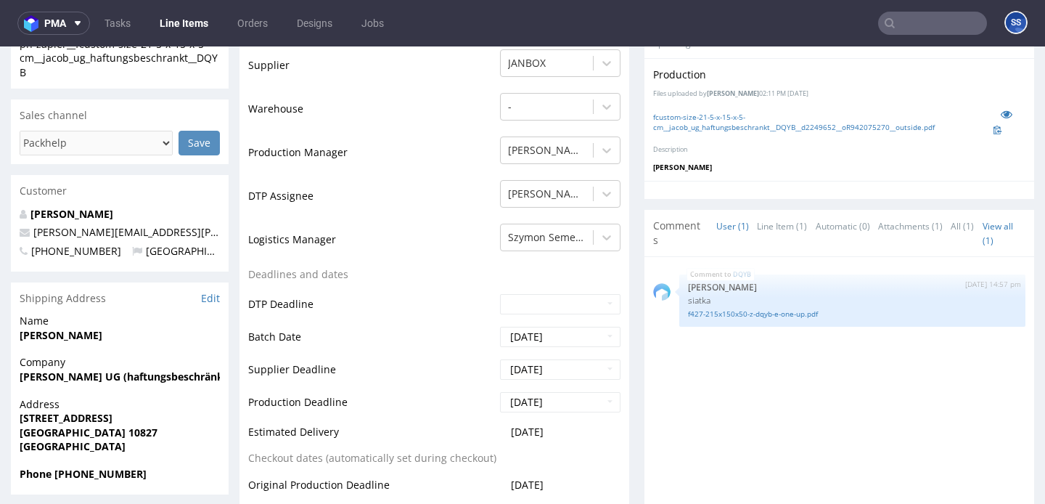
scroll to position [385, 0]
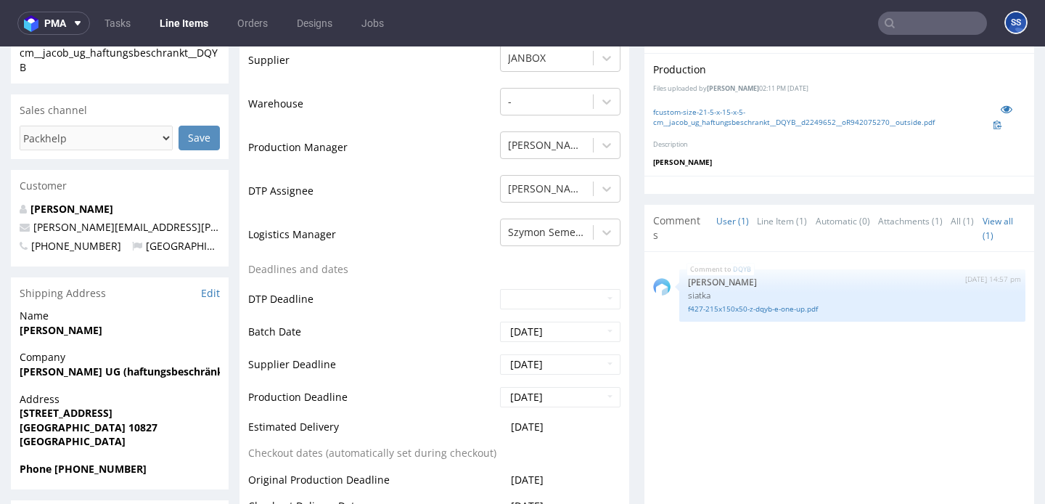
click at [28, 373] on strong "[PERSON_NAME] UG (haftungsbeschränkt)" at bounding box center [126, 371] width 212 height 14
click at [40, 373] on strong "[PERSON_NAME] UG (haftungsbeschränkt)" at bounding box center [126, 371] width 212 height 14
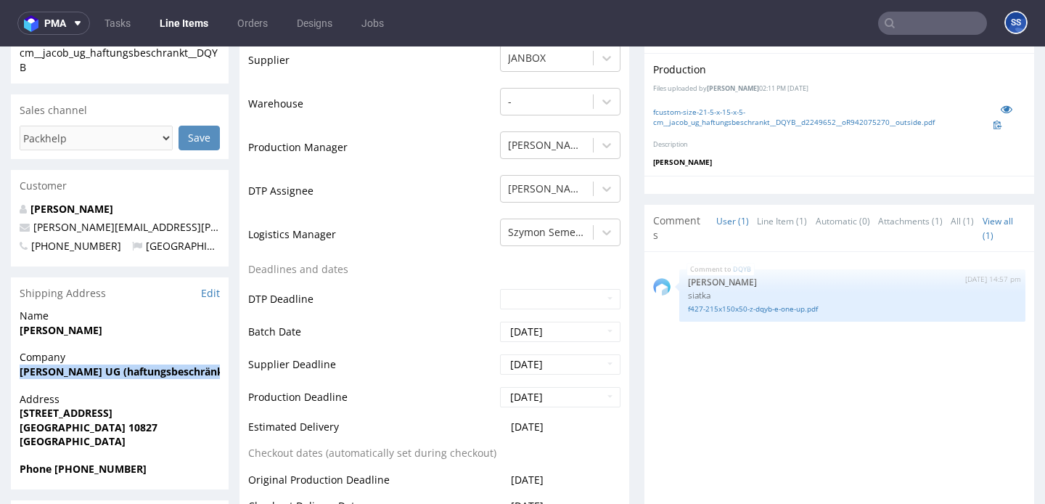
click at [50, 414] on strong "[STREET_ADDRESS]" at bounding box center [66, 413] width 93 height 14
click at [38, 425] on strong "[GEOGRAPHIC_DATA] 10827" at bounding box center [89, 427] width 138 height 14
click at [72, 424] on strong "[GEOGRAPHIC_DATA] 10827" at bounding box center [89, 427] width 138 height 14
click at [72, 424] on strong "Berlin 10827" at bounding box center [89, 427] width 138 height 14
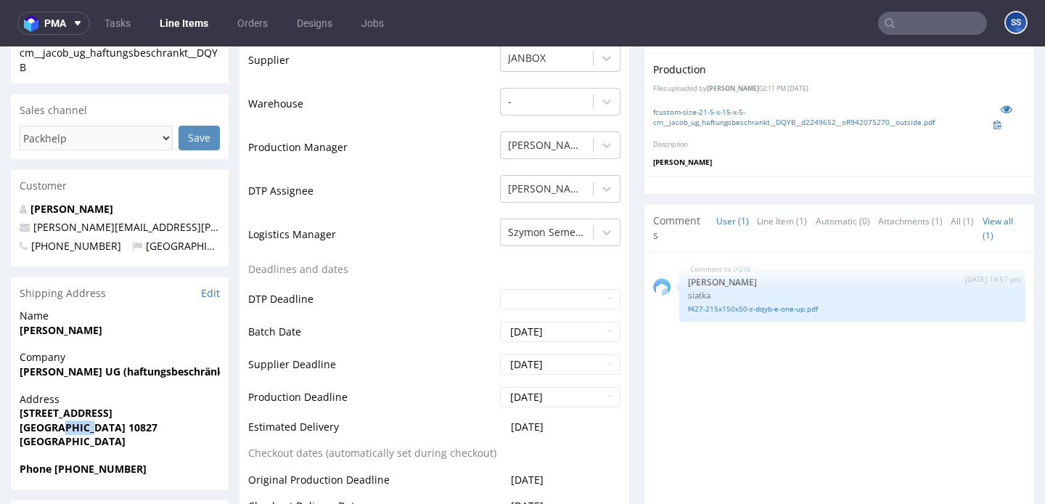
copy strong "10827"
click at [53, 415] on strong "Crellestraße 22A" at bounding box center [66, 413] width 93 height 14
copy strong "[STREET_ADDRESS]"
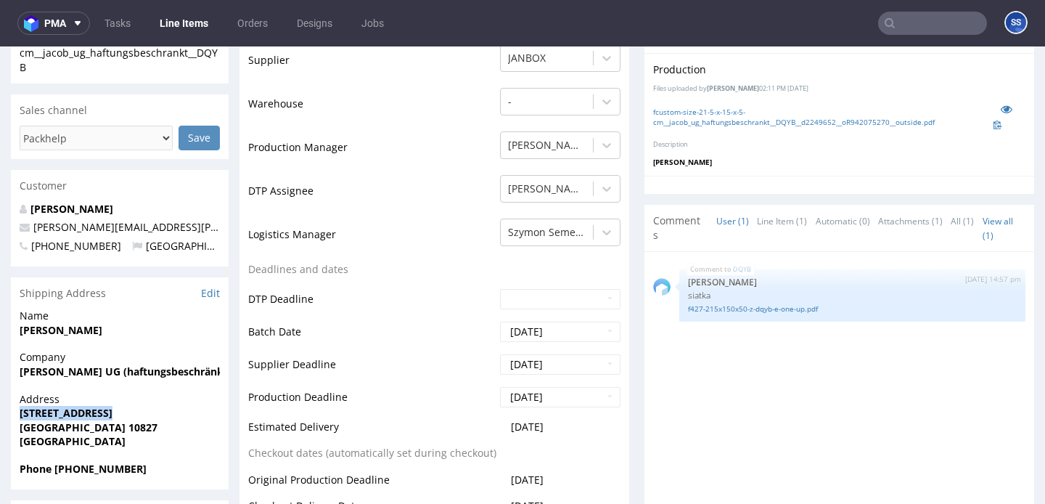
click at [70, 327] on strong "[PERSON_NAME]" at bounding box center [61, 330] width 83 height 14
copy strong "[PERSON_NAME]"
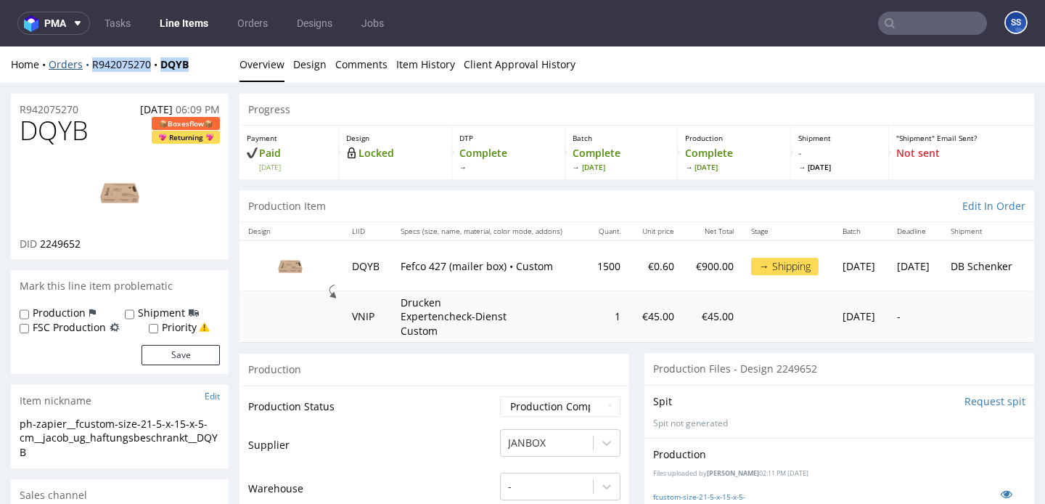
drag, startPoint x: 206, startPoint y: 64, endPoint x: 88, endPoint y: 62, distance: 118.4
click at [88, 62] on div "Home Orders R942075270 DQYB" at bounding box center [120, 64] width 218 height 15
copy div "R942075270 DQYB"
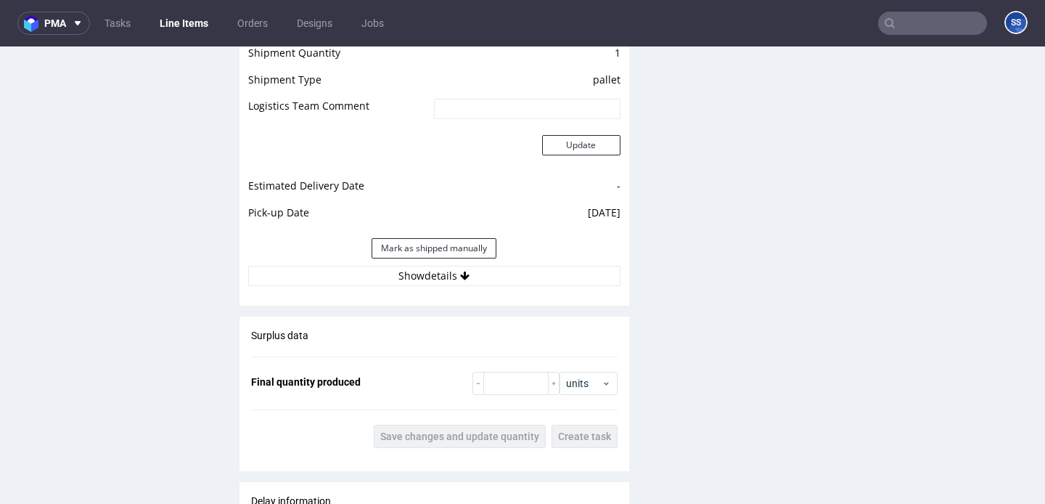
scroll to position [1650, 0]
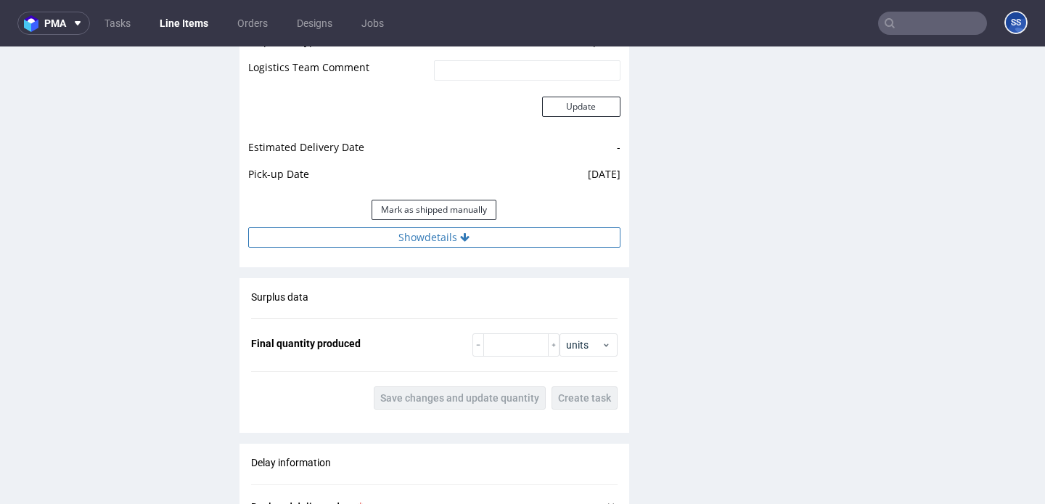
click at [437, 237] on button "Show details" at bounding box center [434, 237] width 372 height 20
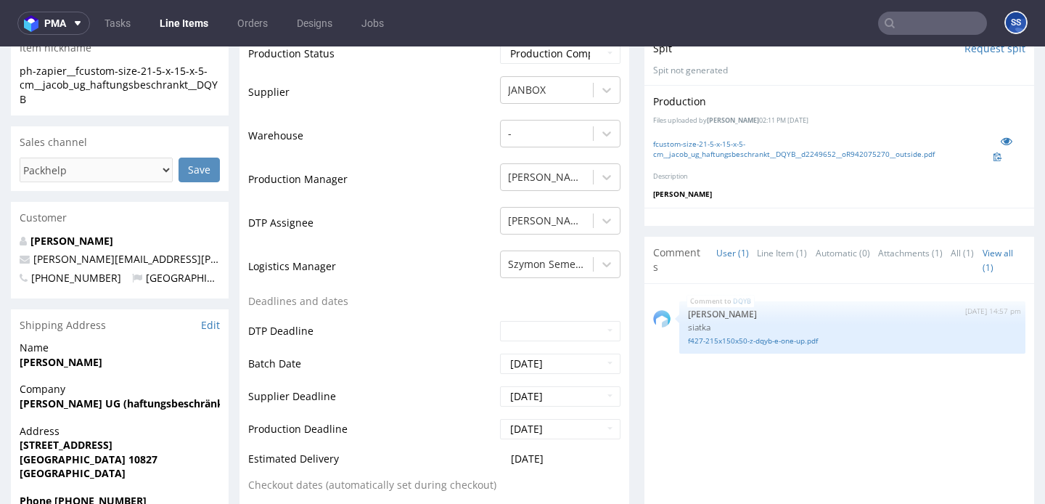
scroll to position [343, 0]
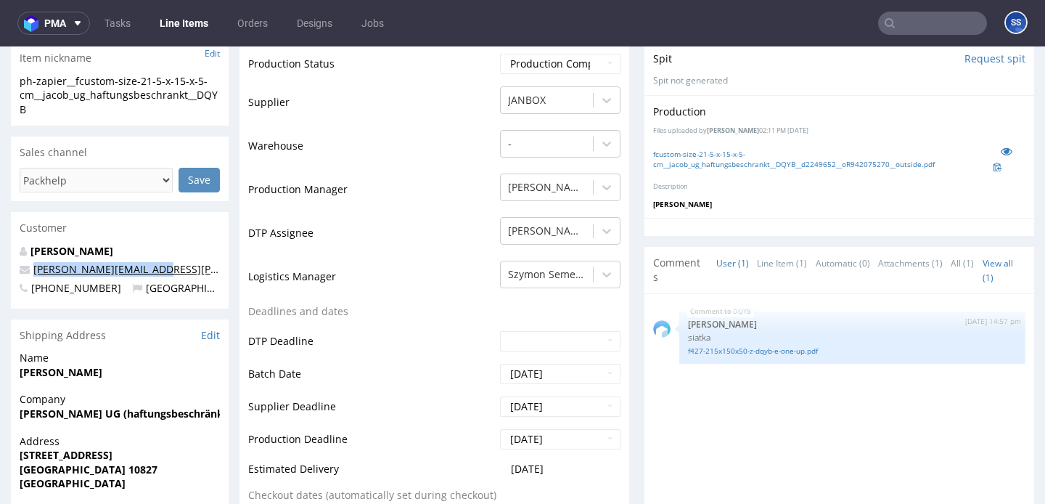
drag, startPoint x: 158, startPoint y: 269, endPoint x: 35, endPoint y: 272, distance: 122.7
click at [35, 272] on p "[PERSON_NAME][EMAIL_ADDRESS][PERSON_NAME][DOMAIN_NAME]" at bounding box center [120, 269] width 200 height 15
copy link "[PERSON_NAME][EMAIL_ADDRESS][PERSON_NAME][DOMAIN_NAME]"
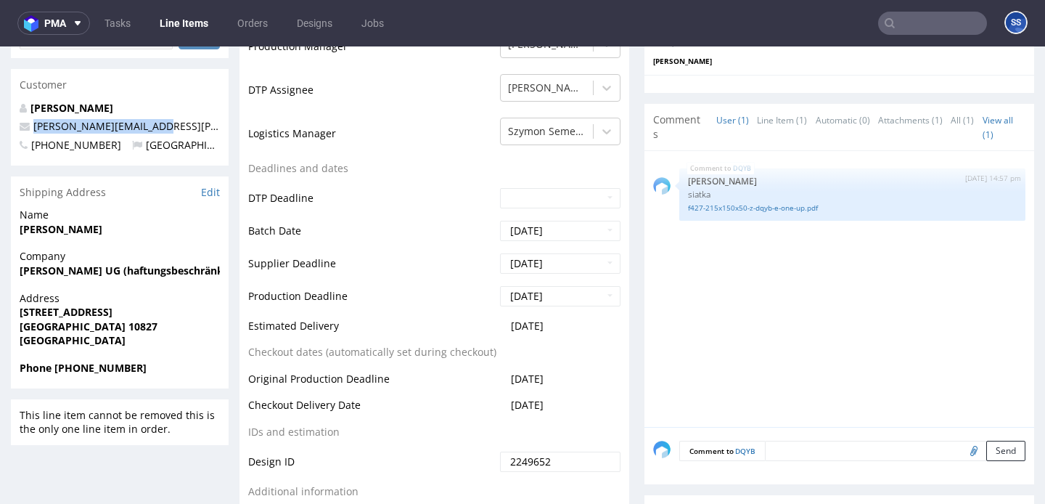
scroll to position [487, 0]
click at [108, 362] on strong "Phone +491632598407" at bounding box center [83, 366] width 127 height 14
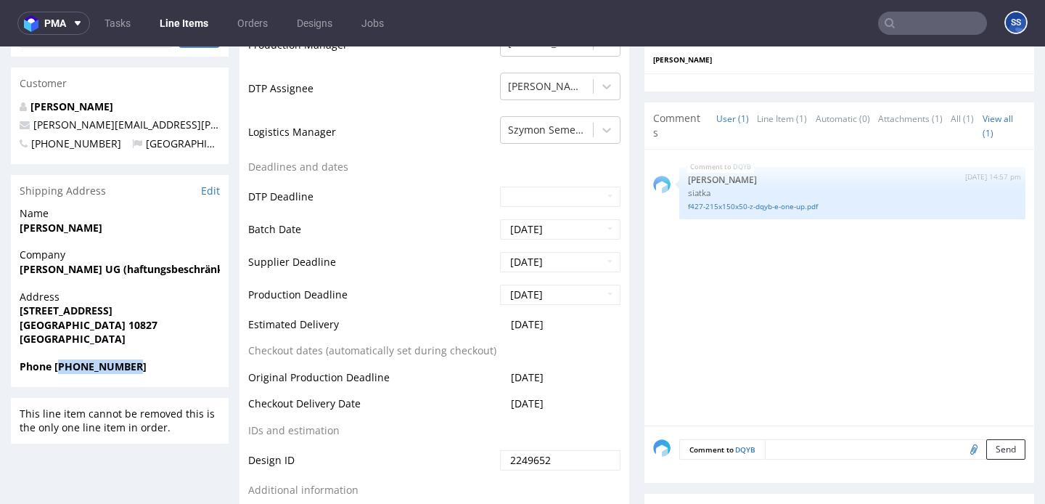
copy strong "491632598407"
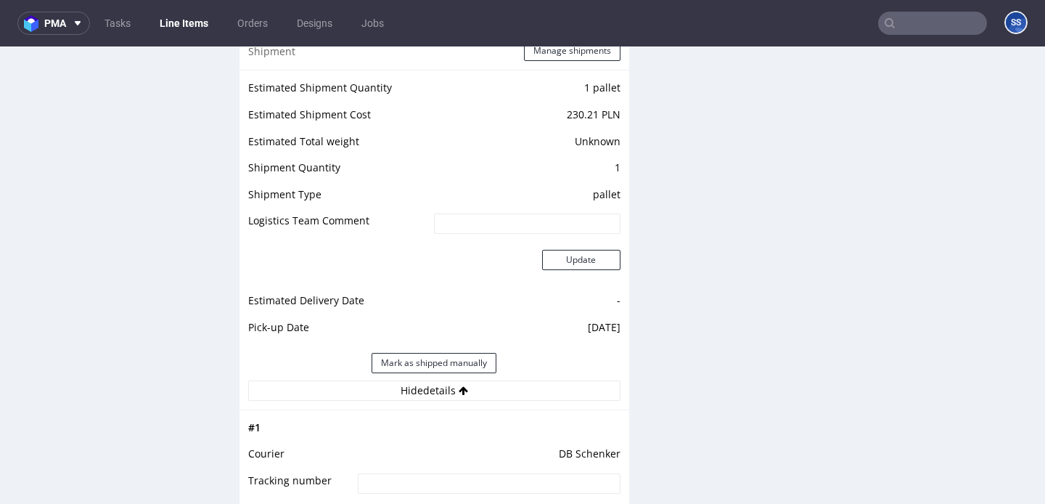
scroll to position [1530, 0]
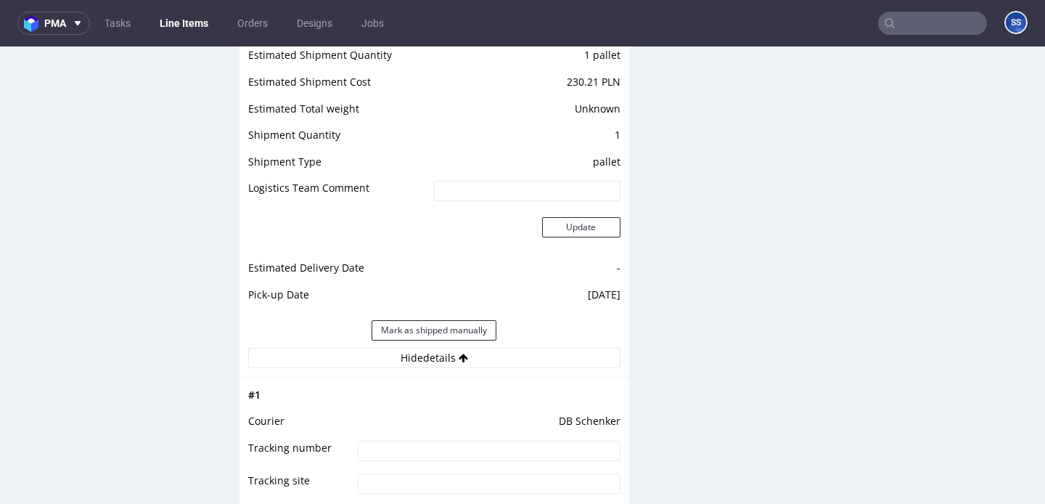
click at [464, 445] on input at bounding box center [489, 451] width 262 height 20
paste input "PLWAW510007247"
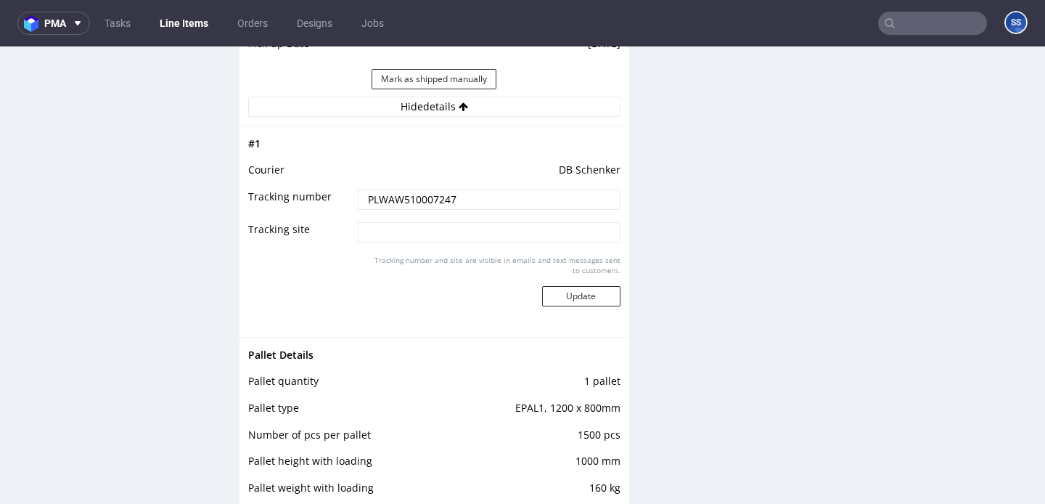
scroll to position [1798, 0]
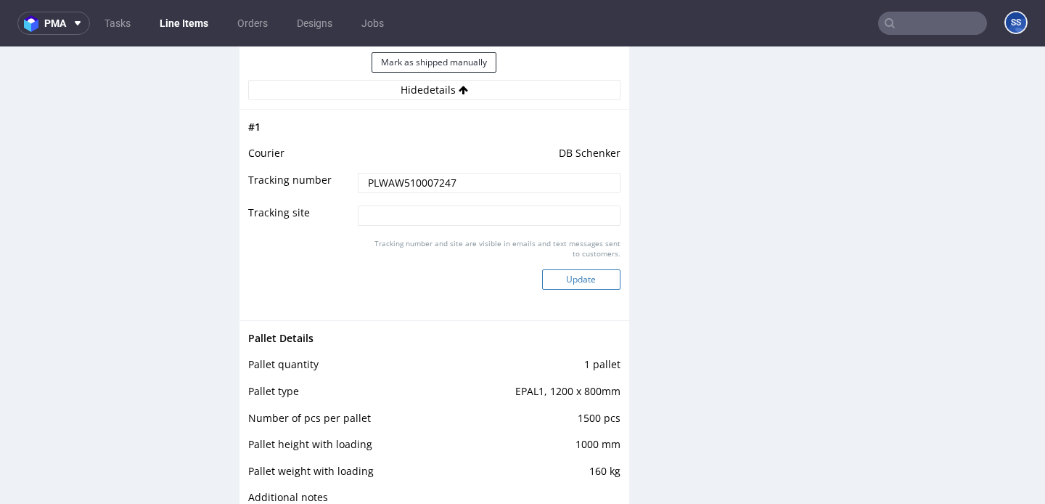
type input "PLWAW510007247"
click at [558, 280] on button "Update" at bounding box center [581, 279] width 78 height 20
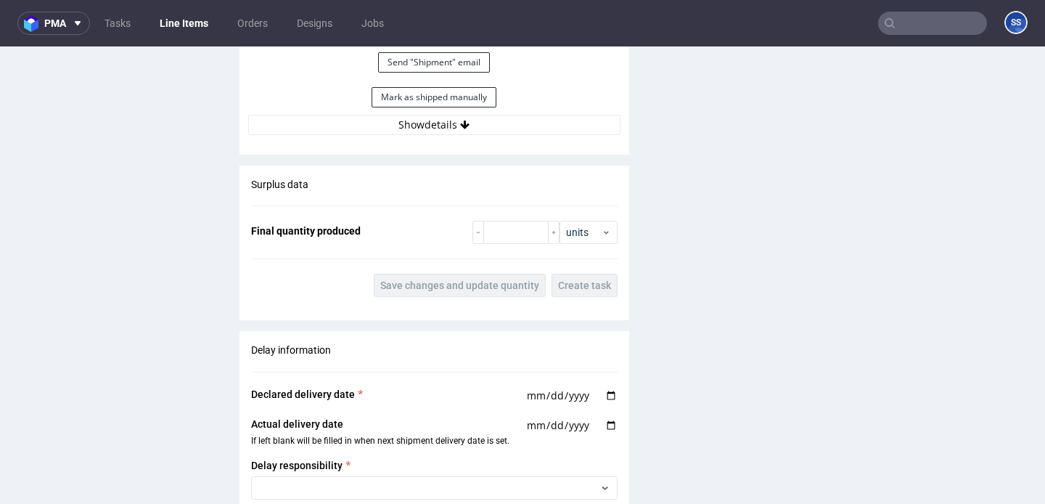
click at [192, 16] on link "Line Items" at bounding box center [184, 23] width 66 height 23
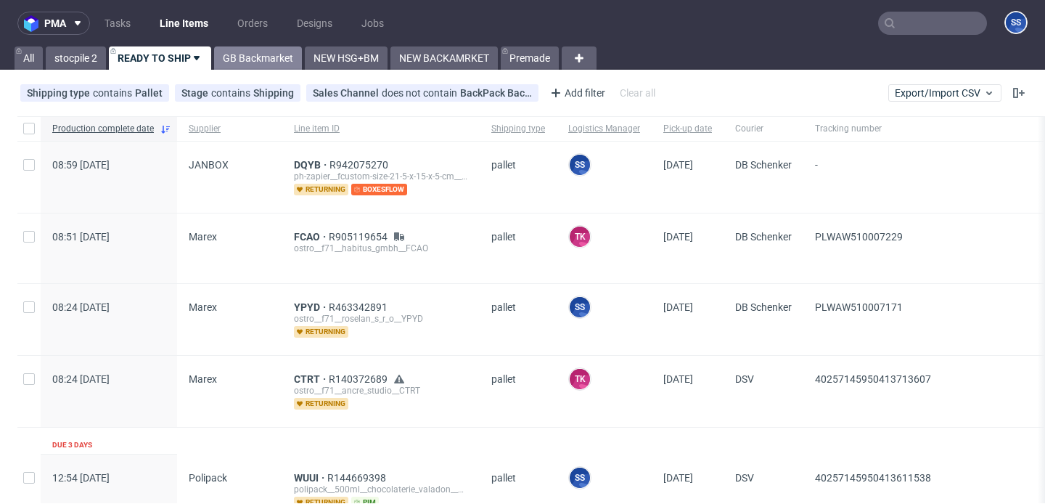
click at [264, 59] on link "GB Backmarket" at bounding box center [258, 57] width 88 height 23
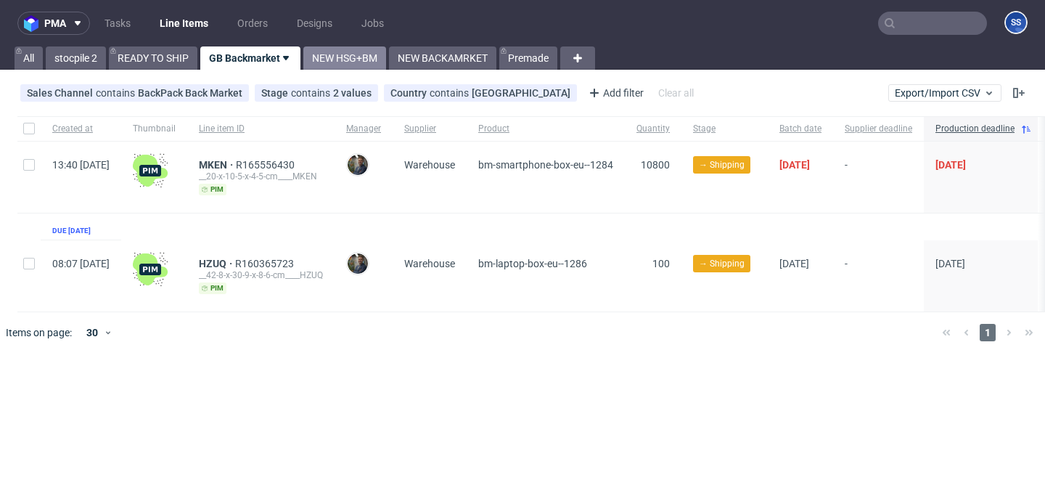
click at [344, 59] on link "NEW HSG+BM" at bounding box center [344, 57] width 83 height 23
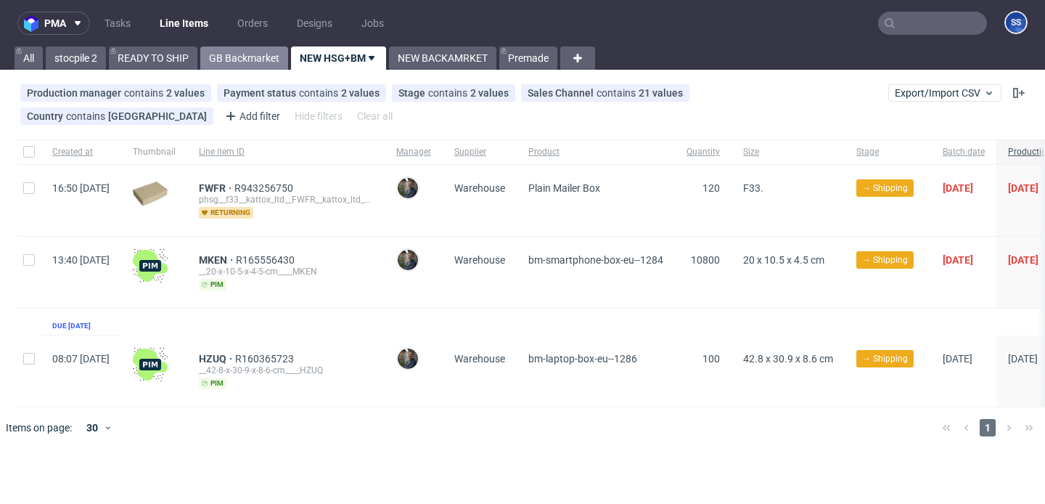
click at [249, 49] on link "GB Backmarket" at bounding box center [244, 57] width 88 height 23
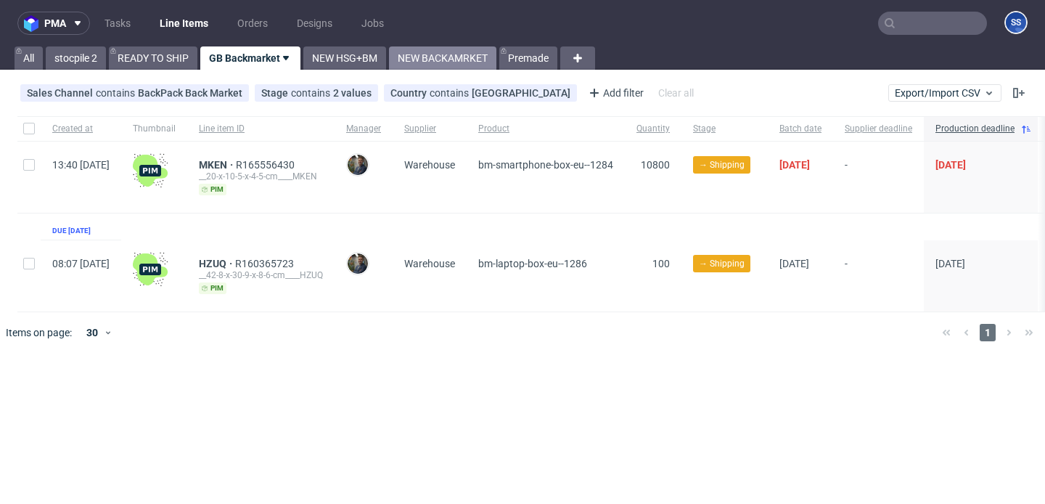
click at [423, 62] on link "NEW BACKAMRKET" at bounding box center [442, 57] width 107 height 23
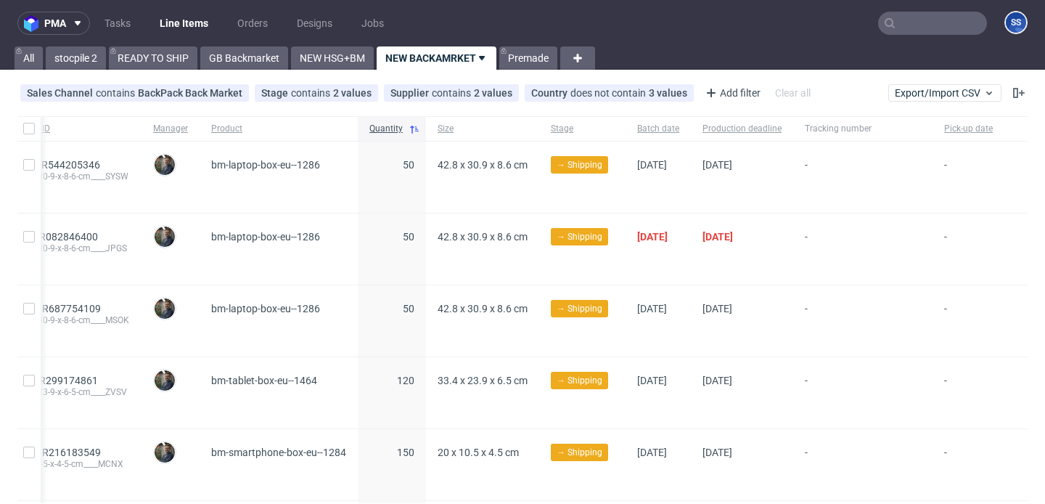
click at [900, 25] on input "text" at bounding box center [932, 23] width 109 height 23
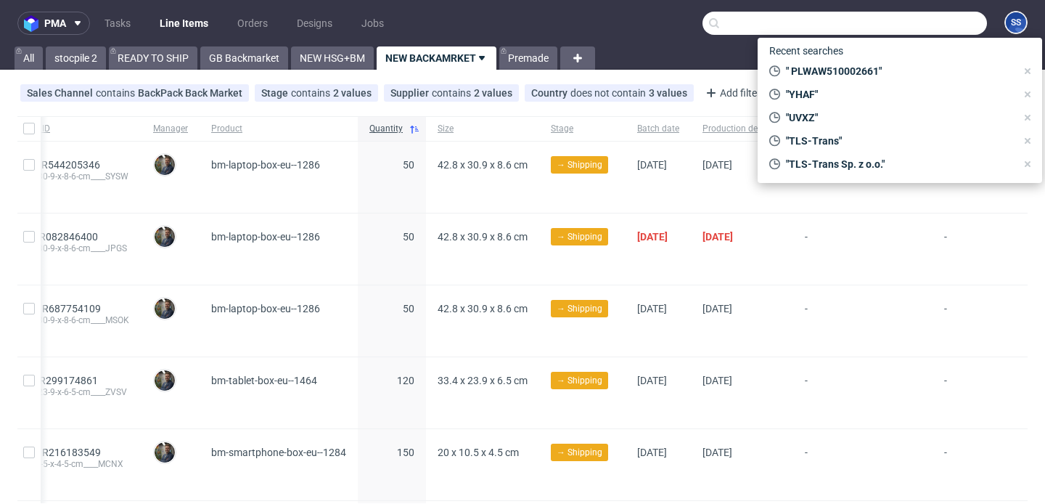
paste input "R525562622"
type input "R525562622"
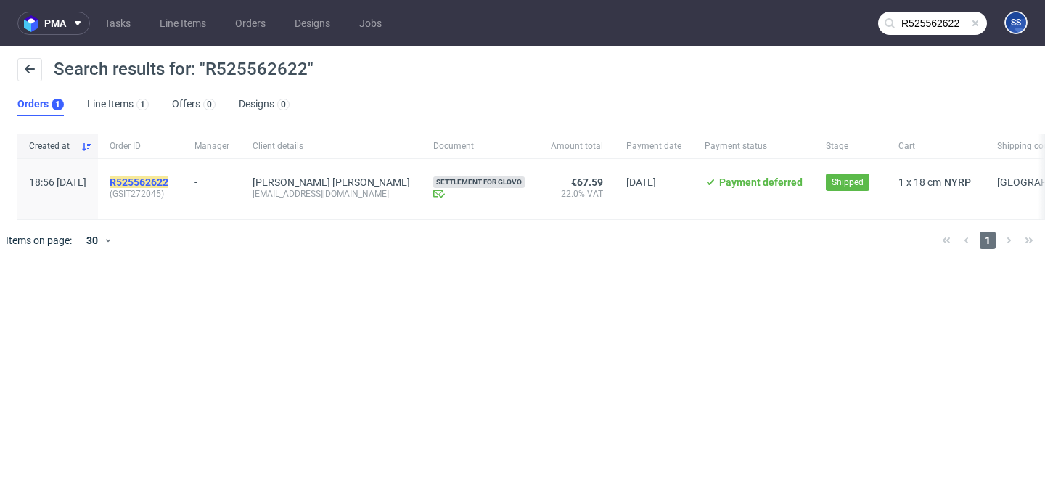
click at [168, 180] on mark "R525562622" at bounding box center [139, 182] width 59 height 12
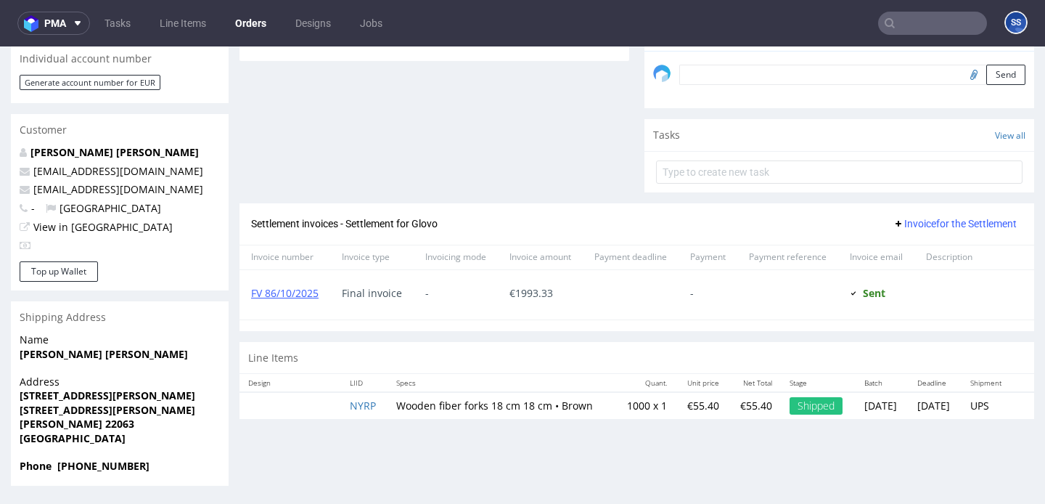
scroll to position [4, 0]
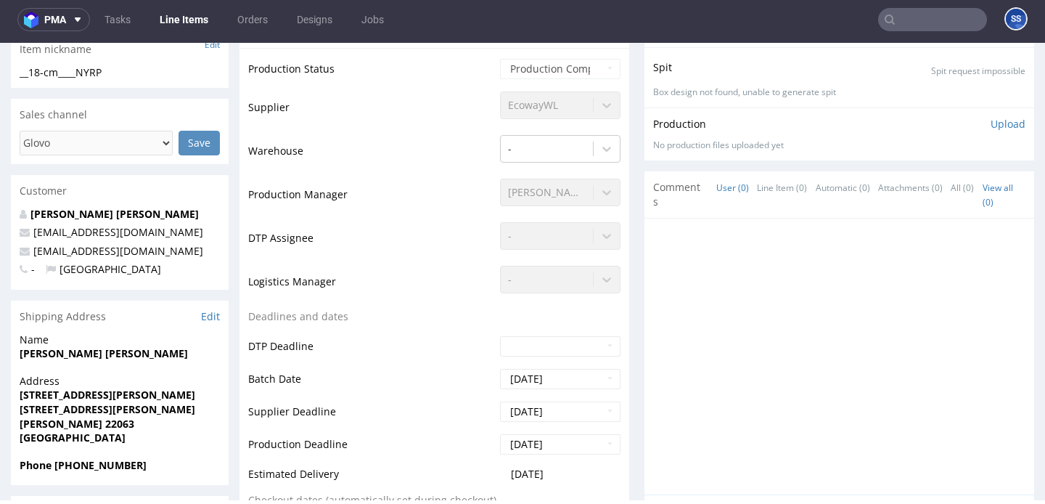
scroll to position [264, 0]
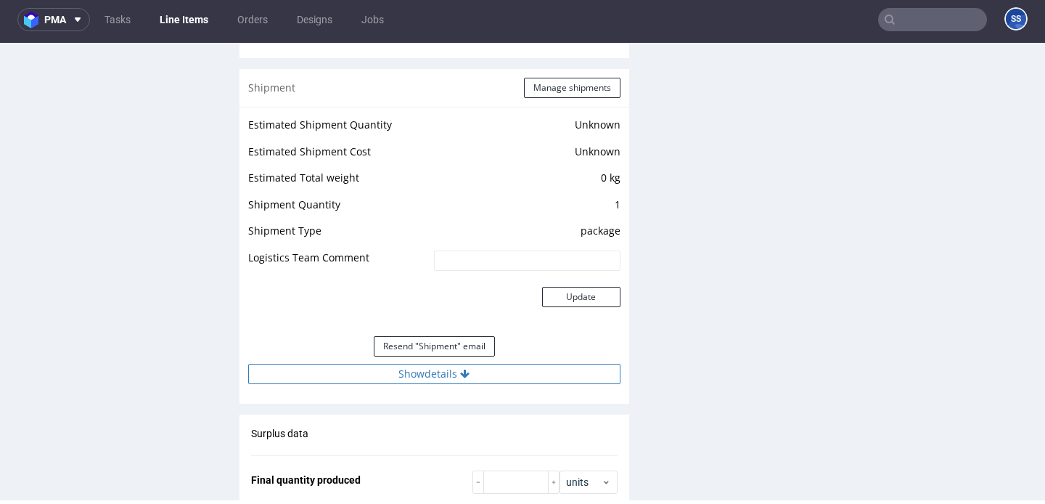
click at [405, 379] on button "Show details" at bounding box center [434, 374] width 372 height 20
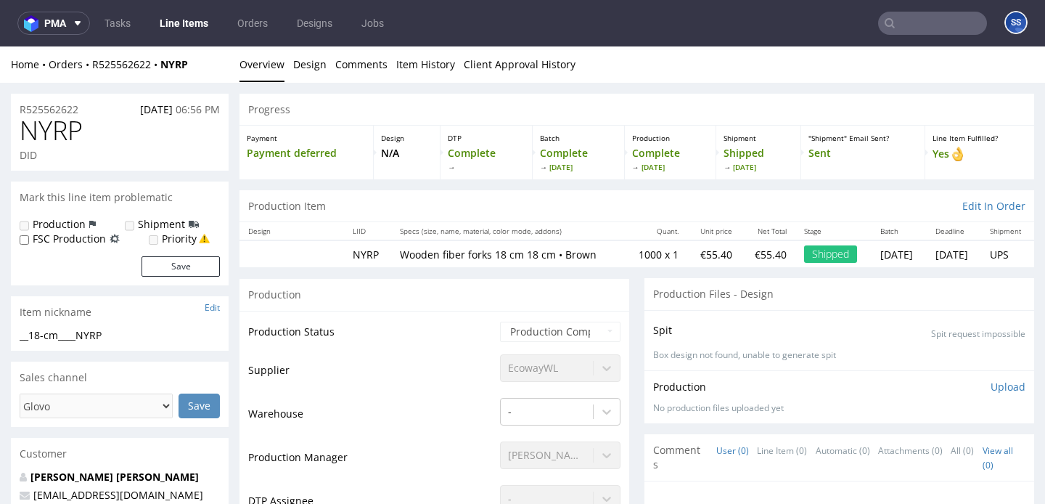
scroll to position [1, 0]
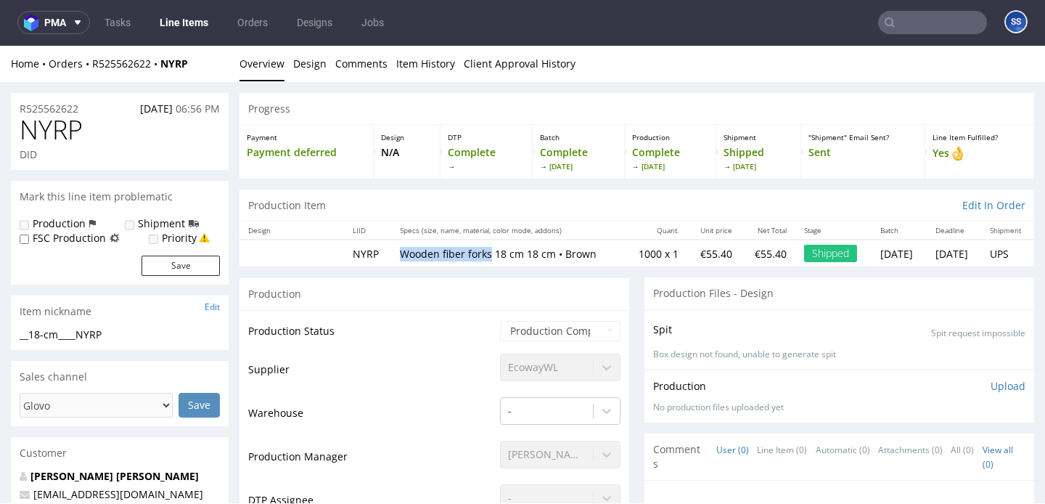
drag, startPoint x: 393, startPoint y: 256, endPoint x: 478, endPoint y: 256, distance: 84.9
click at [478, 256] on p "Wooden fiber forks 18 cm 18 cm • Brown" at bounding box center [508, 254] width 216 height 15
copy p "Wooden fiber forks"
click at [191, 27] on link "Line Items" at bounding box center [184, 22] width 66 height 23
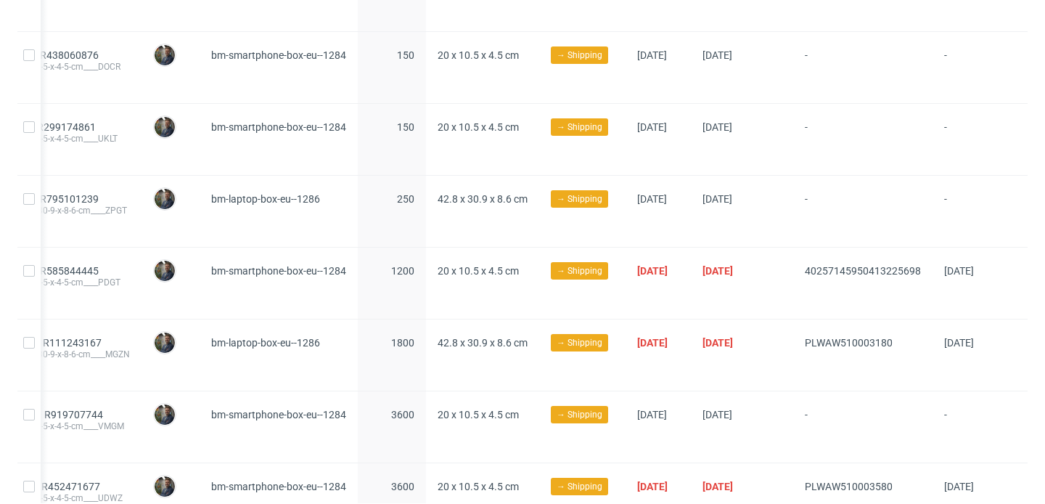
scroll to position [414, 0]
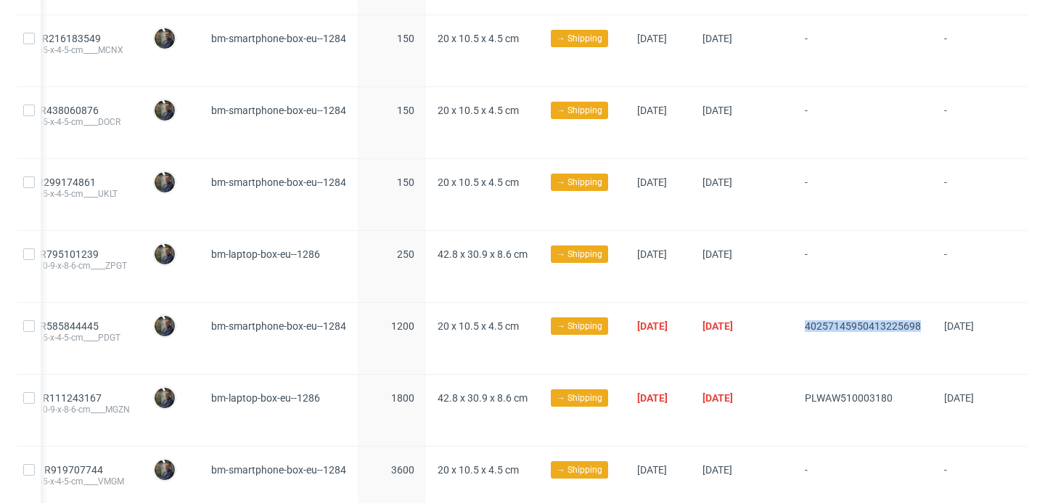
drag, startPoint x: 779, startPoint y: 319, endPoint x: 908, endPoint y: 322, distance: 129.3
click at [908, 322] on div "40257145950413225698" at bounding box center [863, 338] width 139 height 71
copy span "40257145950413225698"
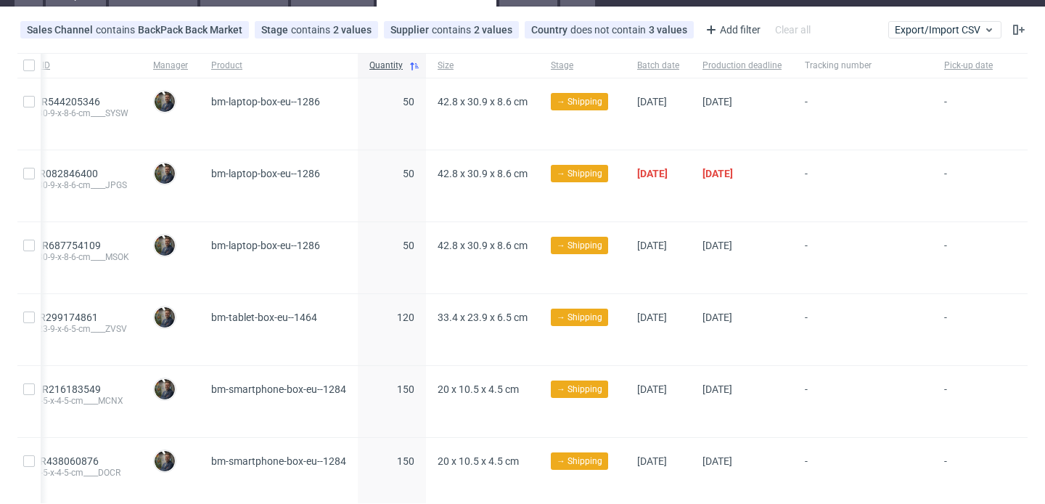
scroll to position [0, 0]
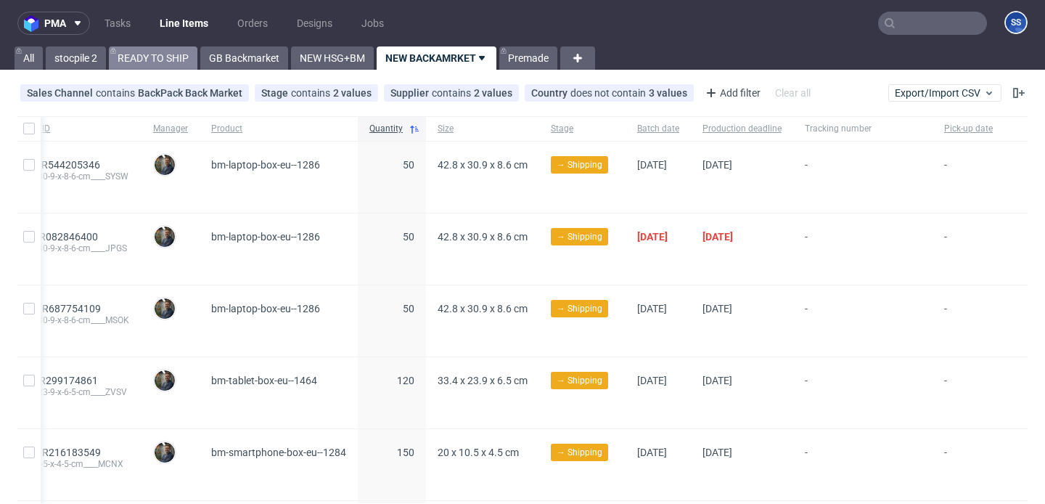
click at [162, 49] on link "READY TO SHIP" at bounding box center [153, 57] width 89 height 23
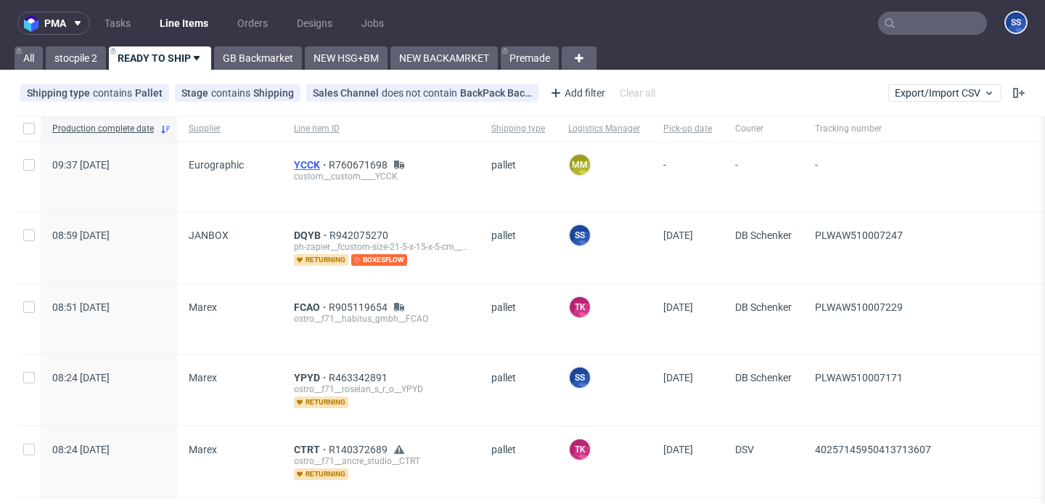
click at [296, 160] on span "YCCK" at bounding box center [311, 165] width 35 height 12
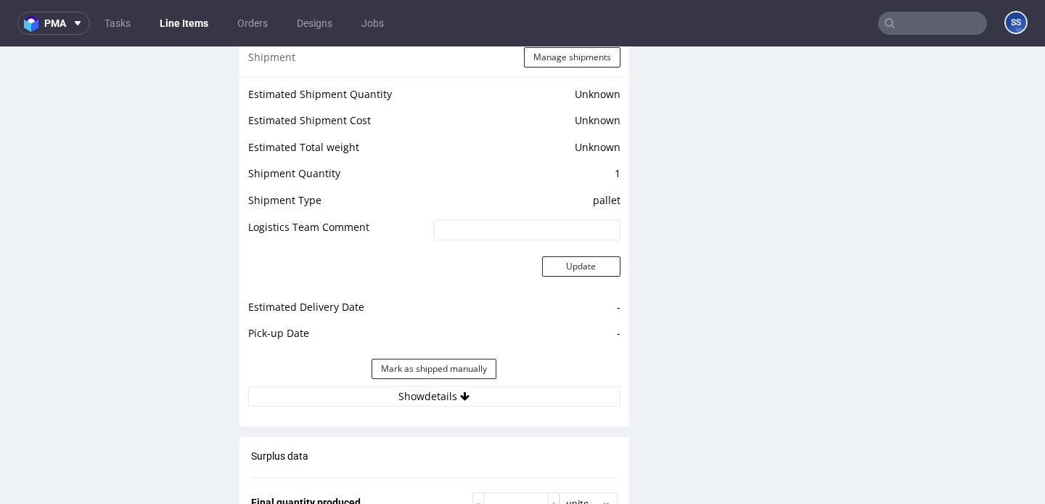
scroll to position [2185, 0]
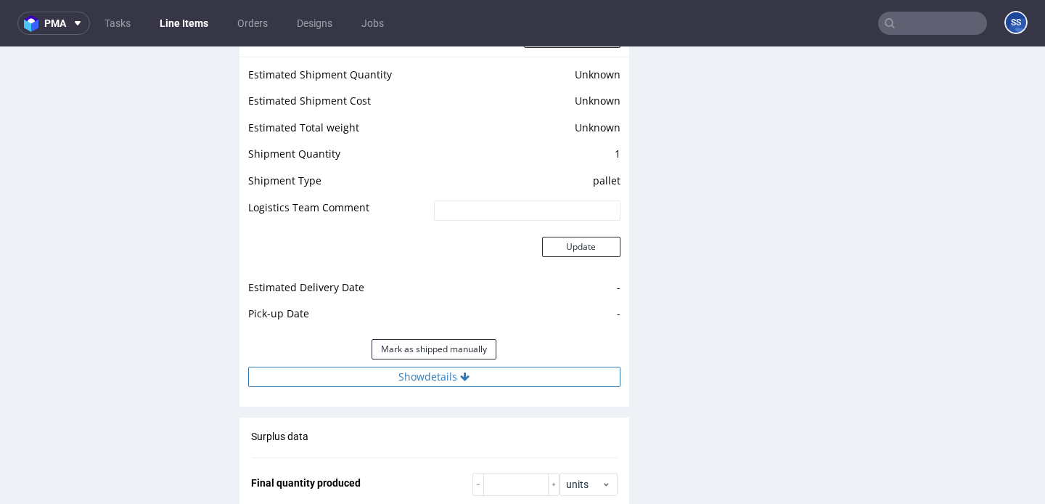
click at [446, 367] on button "Show details" at bounding box center [434, 377] width 372 height 20
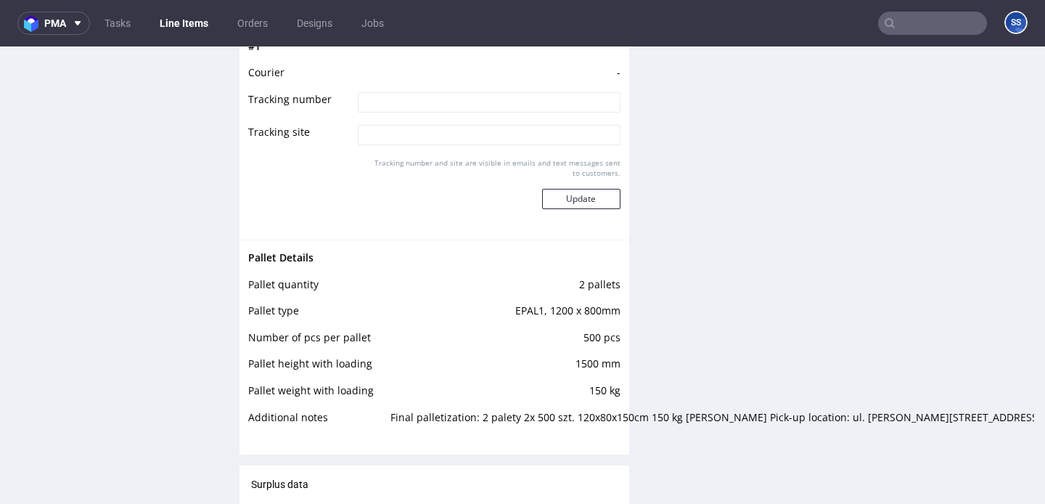
scroll to position [2553, 0]
click at [184, 22] on link "Line Items" at bounding box center [184, 23] width 66 height 23
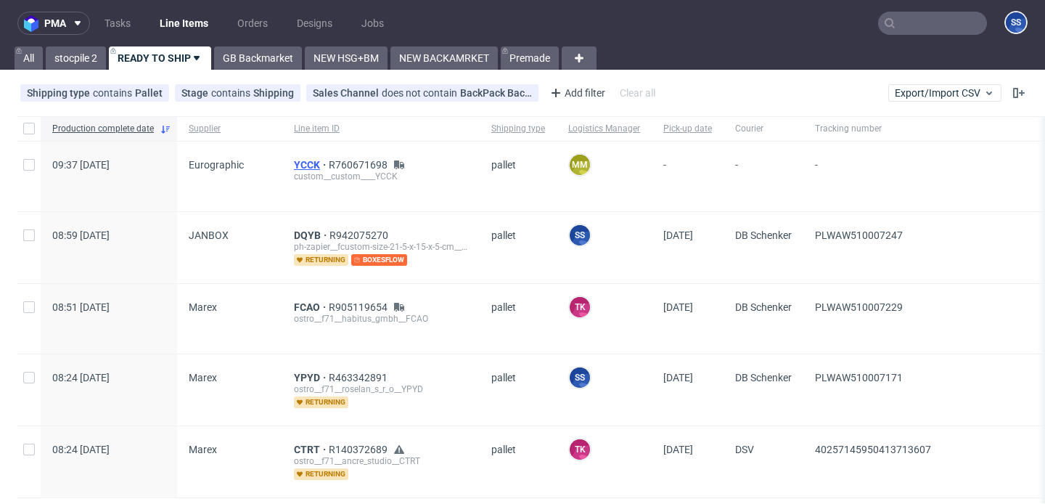
click at [302, 162] on span "YCCK" at bounding box center [311, 165] width 35 height 12
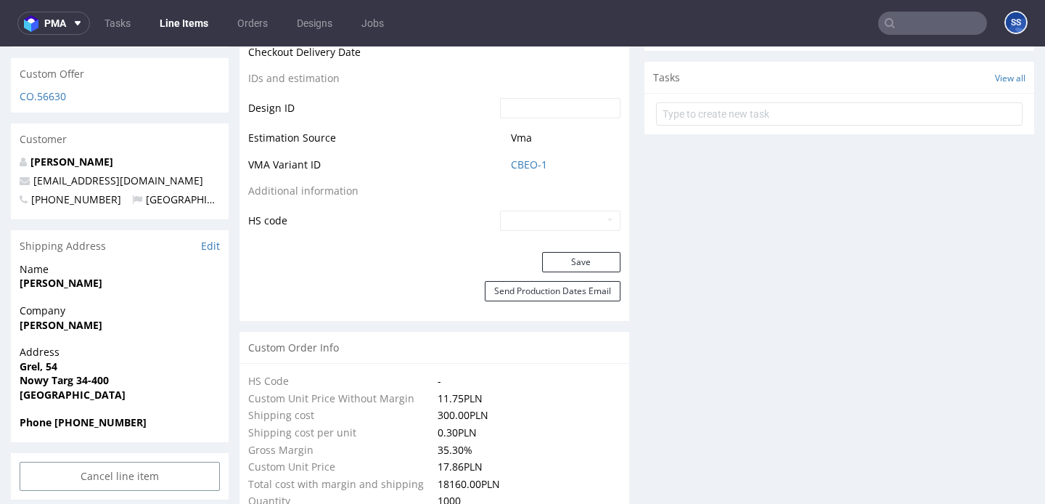
scroll to position [813, 0]
click at [178, 29] on link "Line Items" at bounding box center [184, 23] width 66 height 23
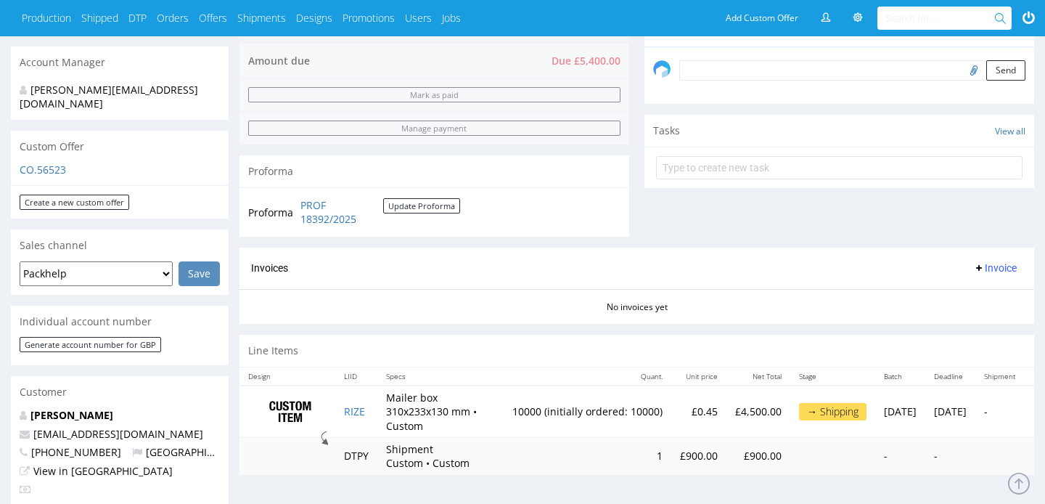
scroll to position [420, 0]
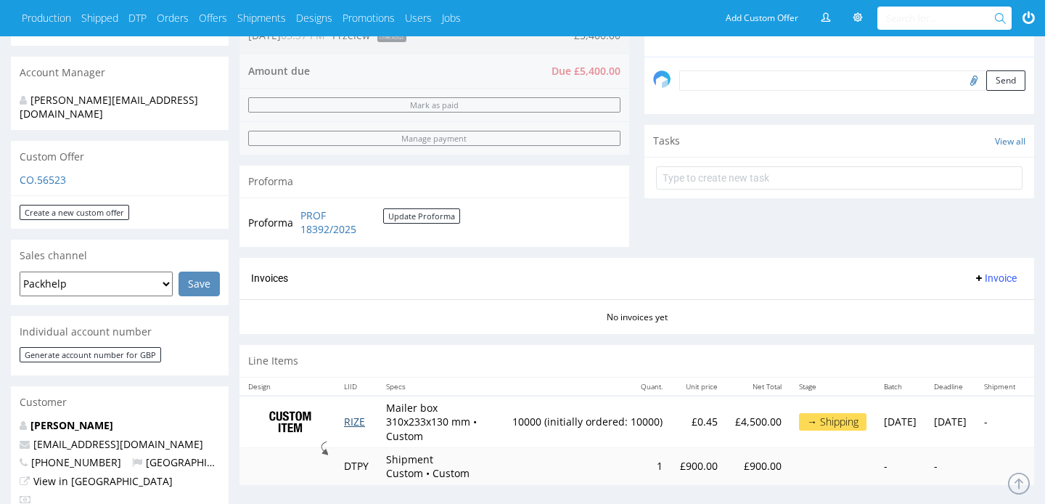
click at [354, 421] on link "RIZE" at bounding box center [354, 422] width 21 height 14
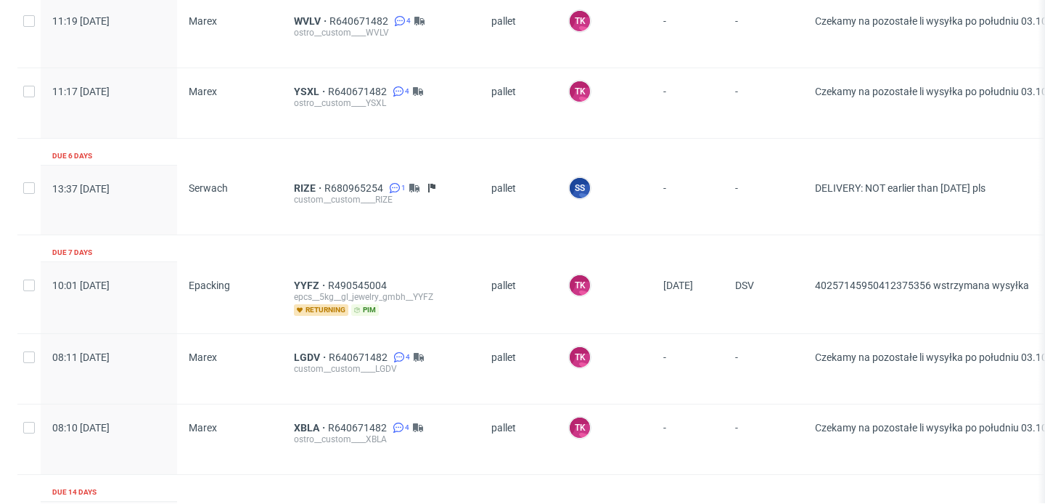
scroll to position [1010, 0]
click at [302, 181] on span "RIZE" at bounding box center [309, 187] width 30 height 12
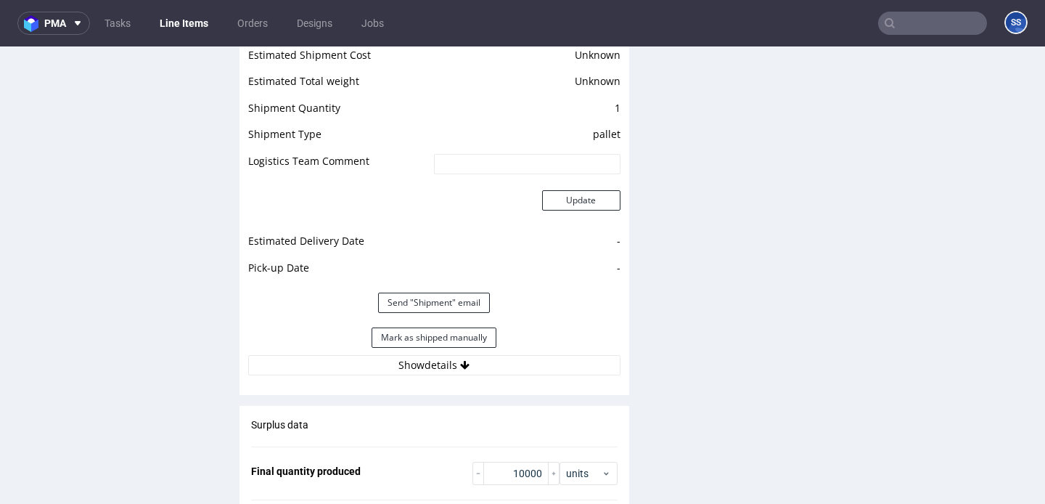
scroll to position [2056, 0]
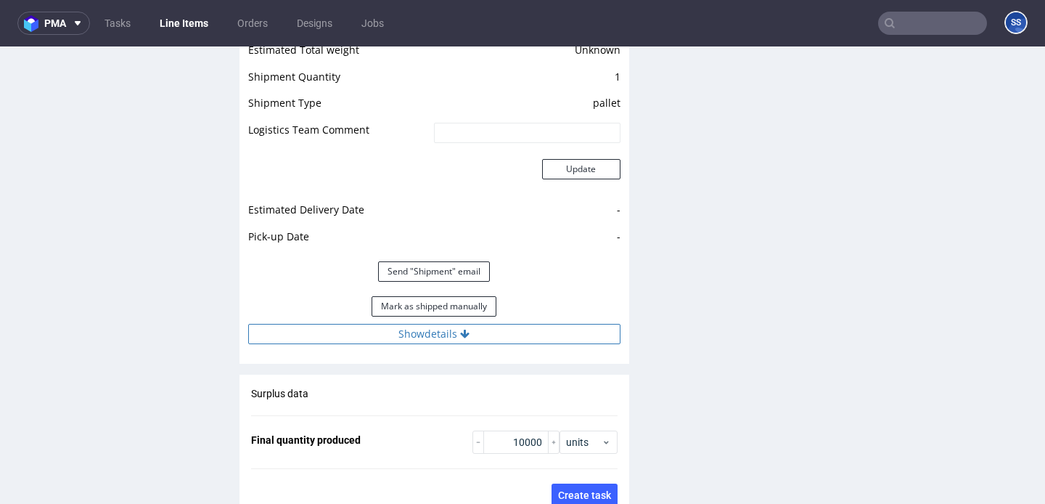
click at [419, 327] on button "Show details" at bounding box center [434, 334] width 372 height 20
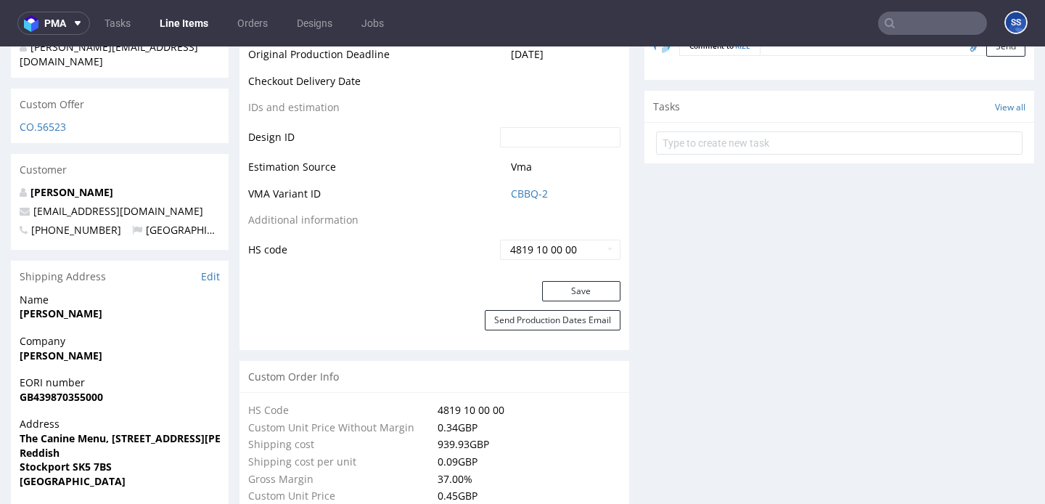
scroll to position [772, 0]
click at [34, 459] on strong "Stockport SK5 7BS" at bounding box center [66, 466] width 92 height 14
copy strong "Stockport SK5 7BS"
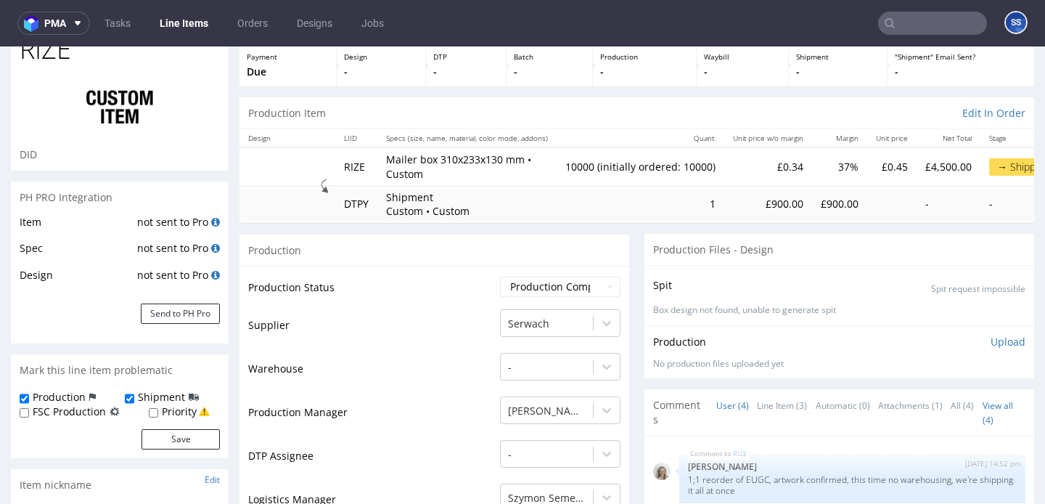
scroll to position [0, 0]
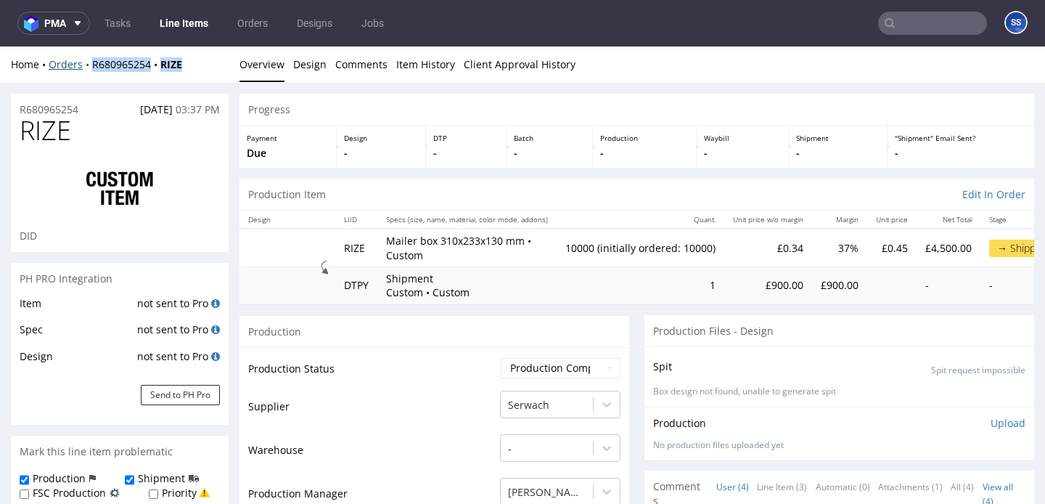
drag, startPoint x: 193, startPoint y: 63, endPoint x: 91, endPoint y: 65, distance: 102.4
click at [91, 65] on div "Home Orders R680965254 RIZE" at bounding box center [120, 64] width 218 height 15
copy div "R680965254 RIZE"
click at [192, 70] on div "Home Orders R680965254 RIZE" at bounding box center [120, 64] width 218 height 15
drag, startPoint x: 192, startPoint y: 70, endPoint x: 93, endPoint y: 66, distance: 99.6
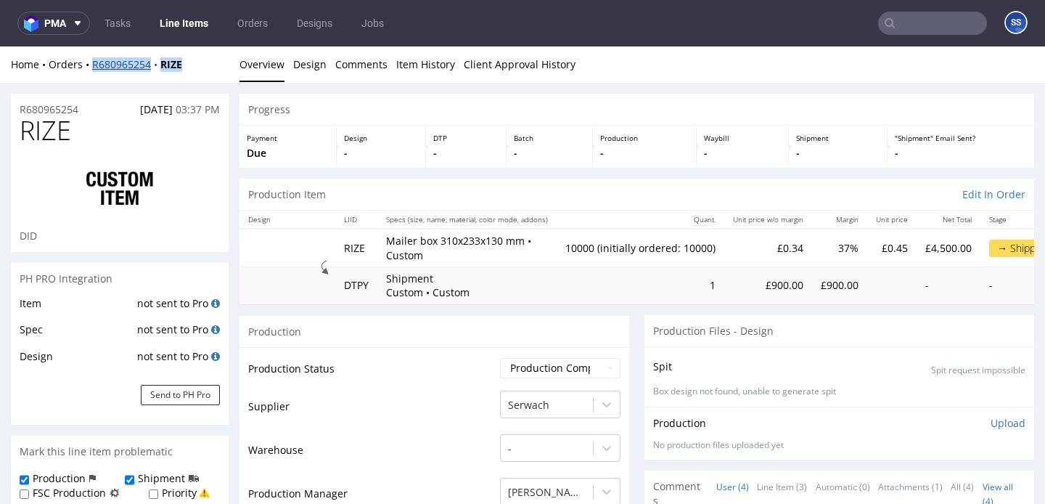
click at [93, 66] on div "Home Orders R680965254 RIZE" at bounding box center [120, 64] width 218 height 15
copy div "R680965254 RIZE"
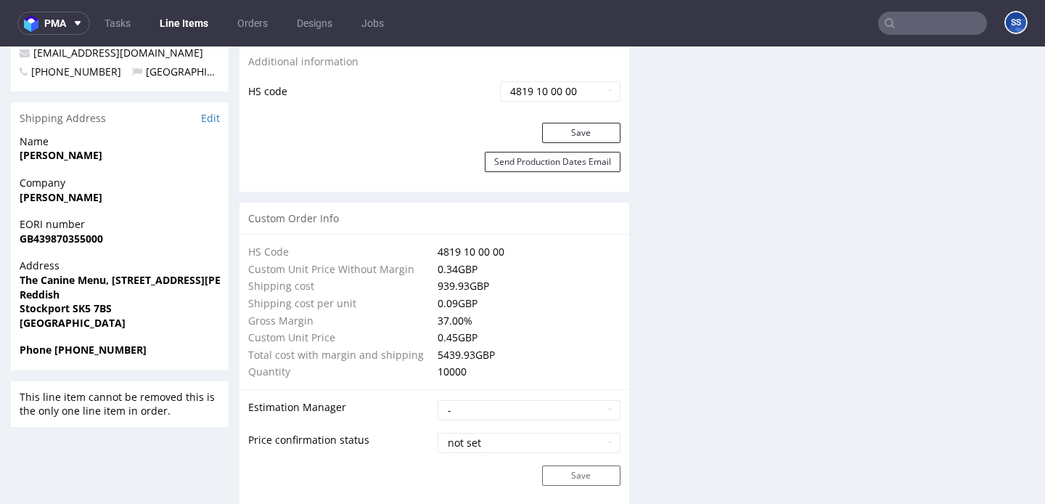
scroll to position [929, 0]
click at [178, 25] on link "Line Items" at bounding box center [184, 23] width 66 height 23
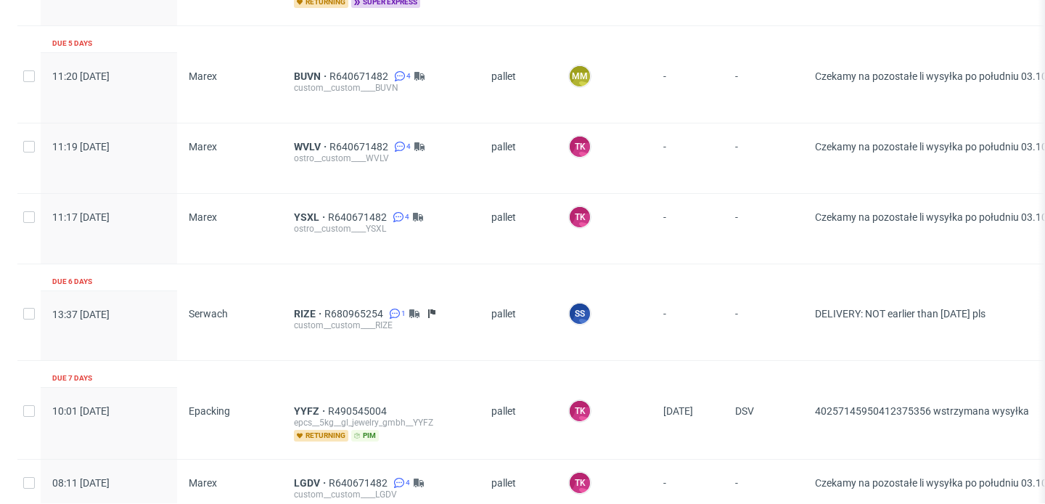
scroll to position [946, 0]
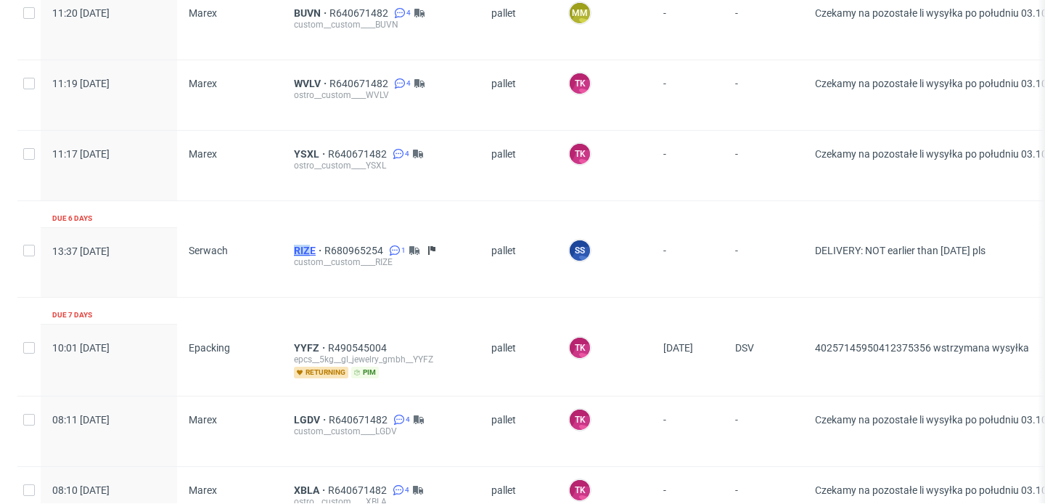
drag, startPoint x: 280, startPoint y: 255, endPoint x: 302, endPoint y: 251, distance: 22.8
click at [280, 248] on div "Serwach" at bounding box center [229, 262] width 105 height 70
drag, startPoint x: 280, startPoint y: 248, endPoint x: 308, endPoint y: 248, distance: 27.6
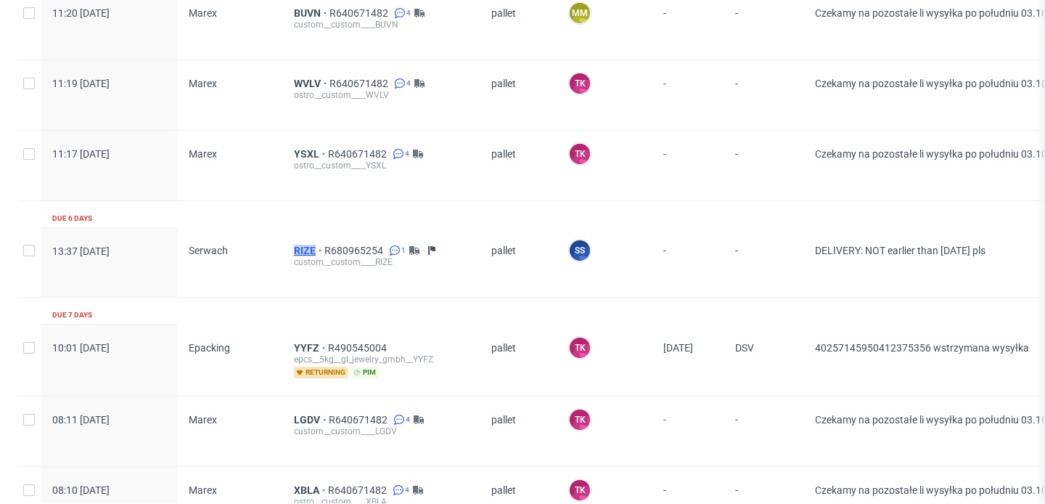
copy div "RIZE"
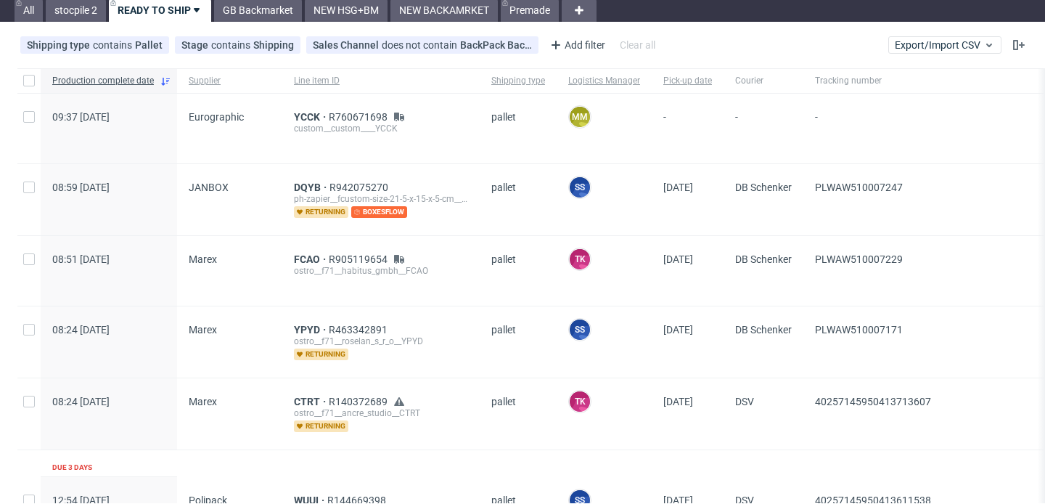
scroll to position [0, 0]
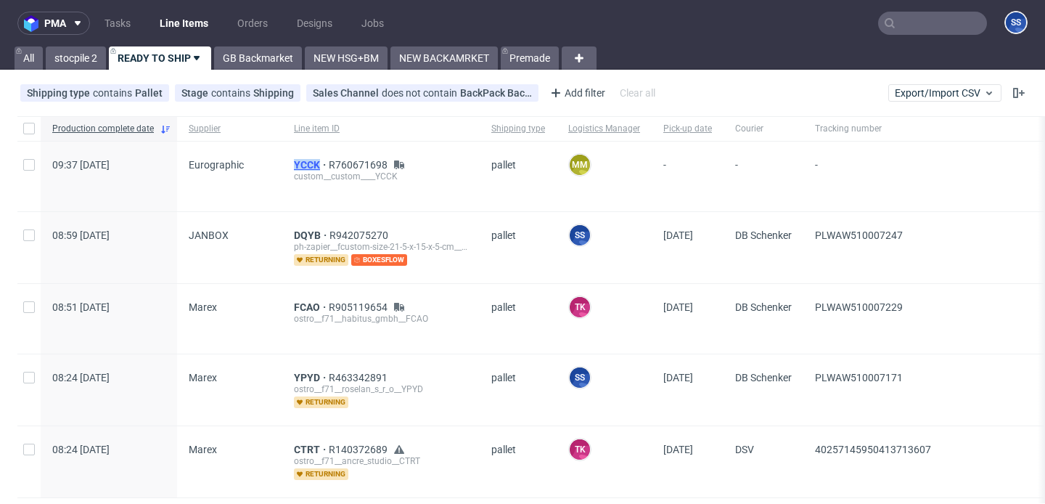
drag, startPoint x: 277, startPoint y: 164, endPoint x: 319, endPoint y: 169, distance: 42.4
copy div "YCCK"
click at [297, 161] on span "YCCK" at bounding box center [311, 165] width 35 height 12
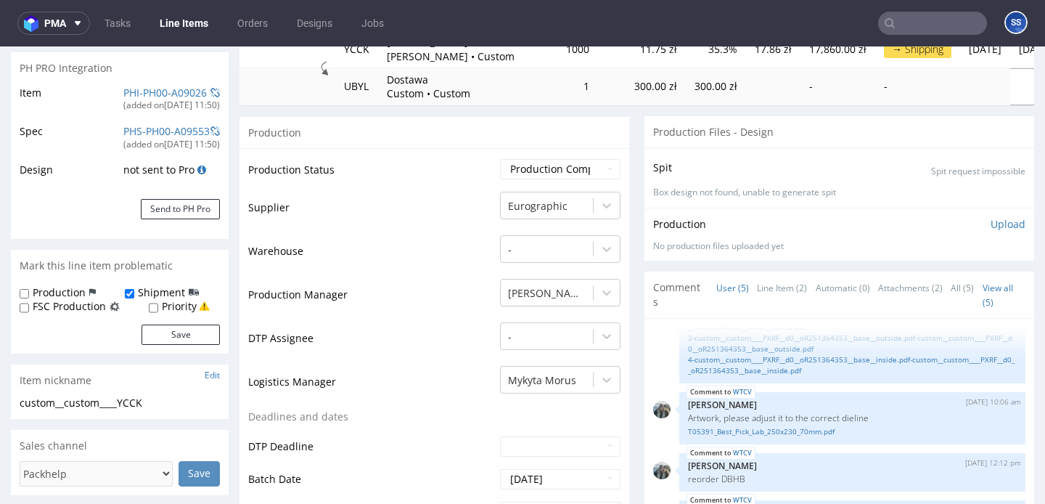
scroll to position [216, 0]
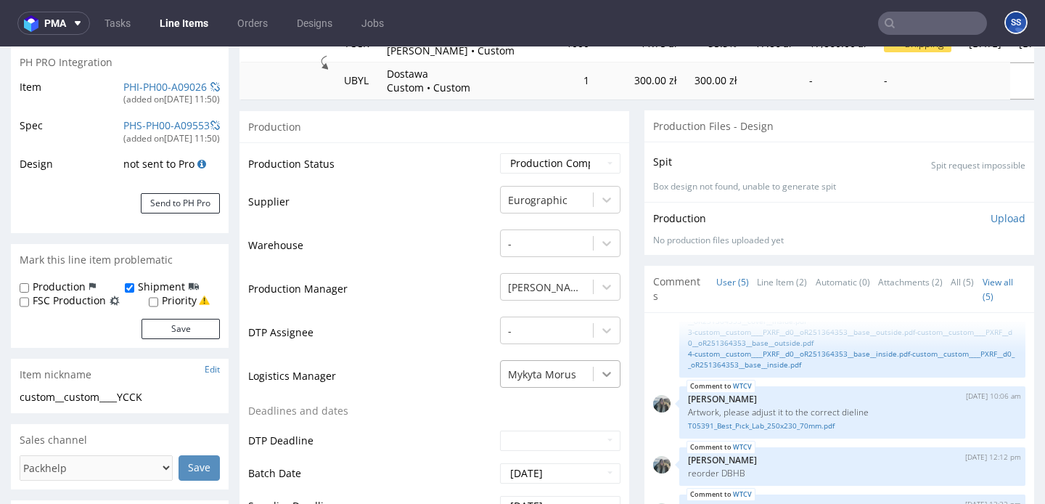
click at [600, 367] on div "Mykyta Morus" at bounding box center [560, 370] width 121 height 20
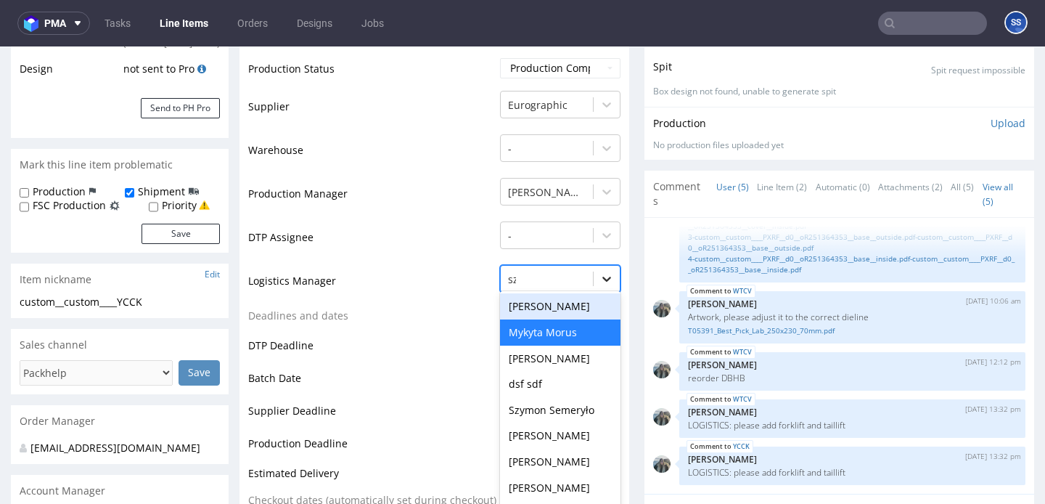
scroll to position [0, 0]
type input "szy"
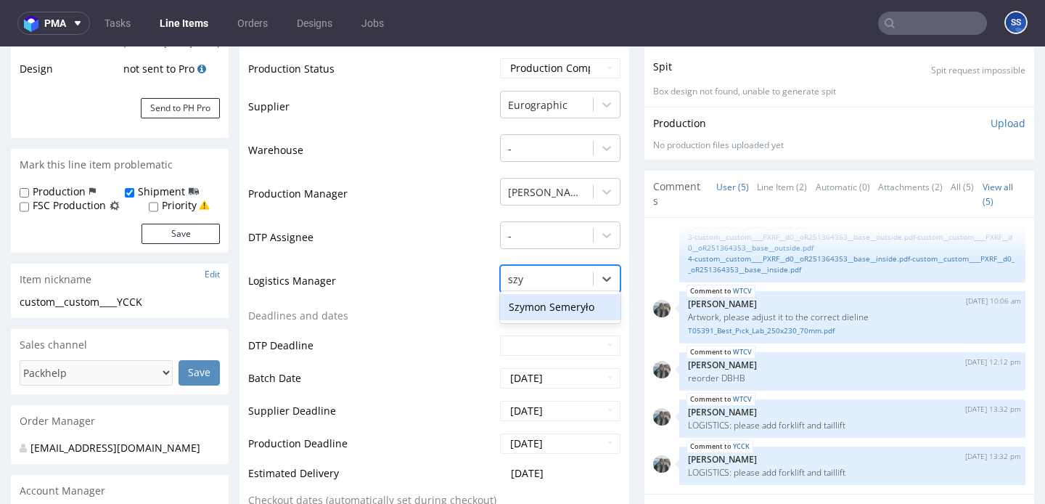
click at [570, 302] on div "Szymon Semeryło" at bounding box center [560, 307] width 121 height 26
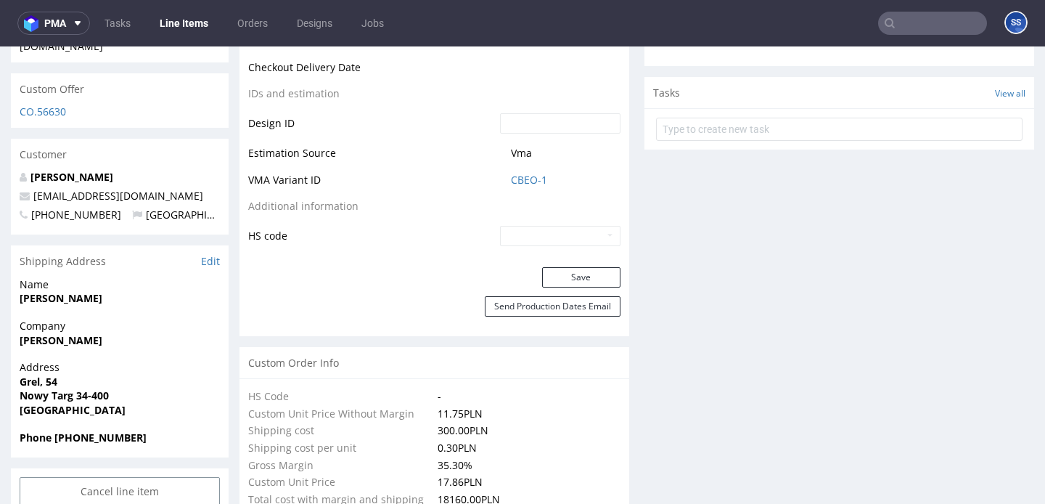
scroll to position [808, 0]
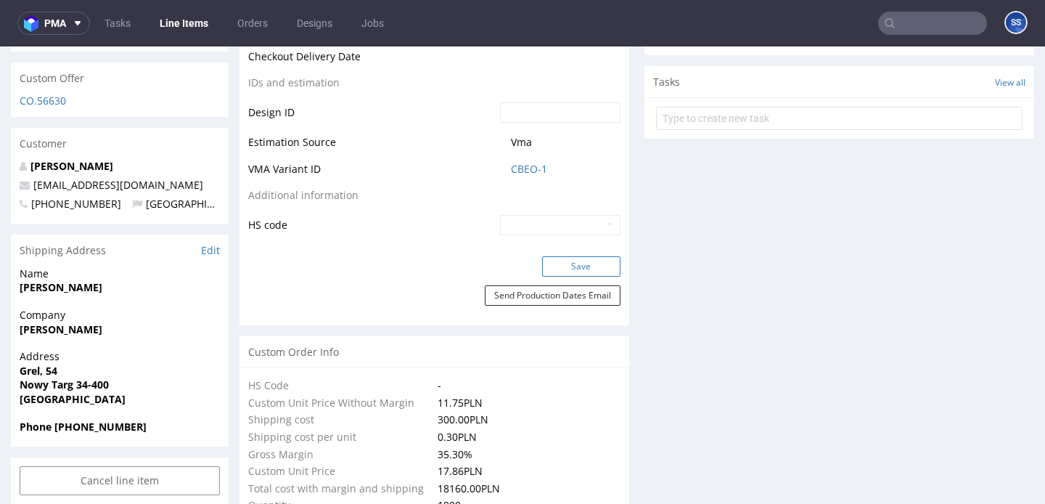
click at [568, 256] on button "Save" at bounding box center [581, 266] width 78 height 20
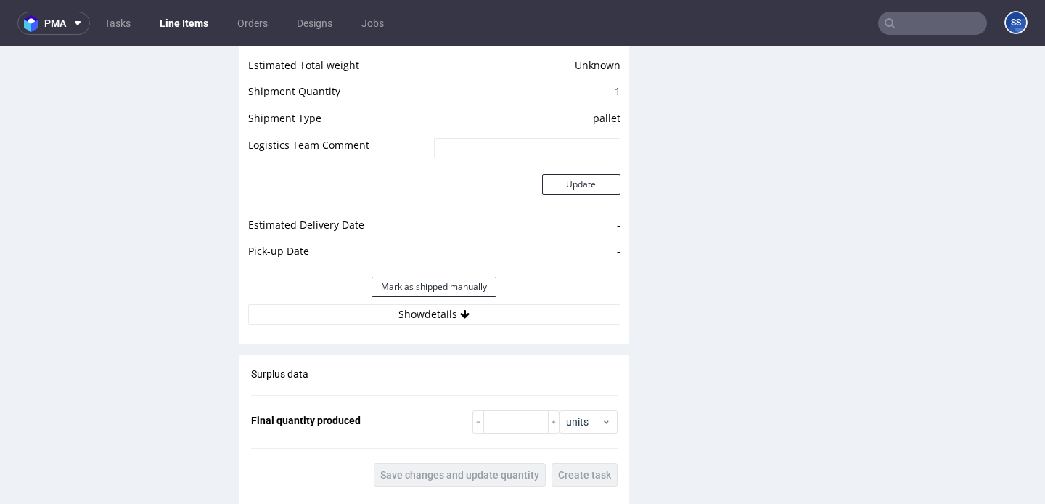
scroll to position [2264, 0]
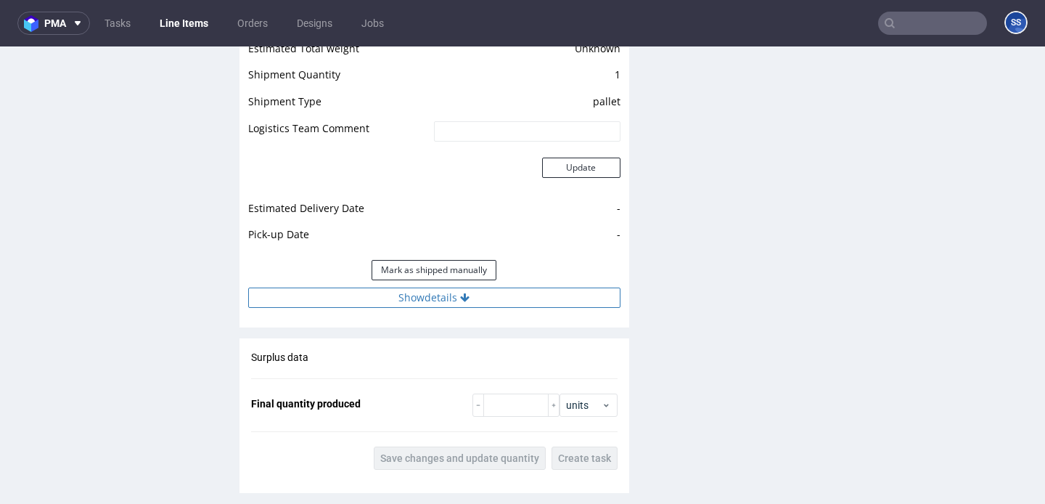
click at [442, 287] on button "Show details" at bounding box center [434, 297] width 372 height 20
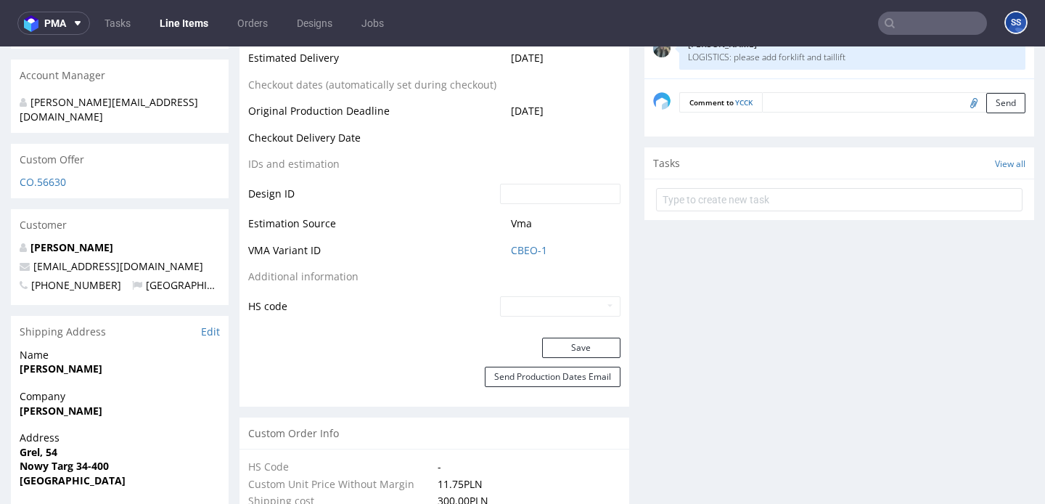
scroll to position [734, 0]
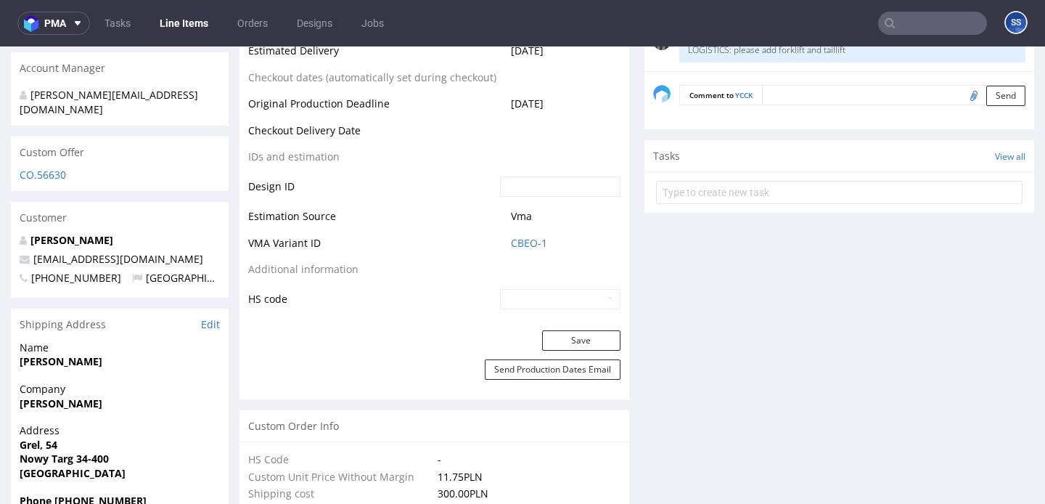
click at [53, 396] on strong "[PERSON_NAME]" at bounding box center [61, 403] width 83 height 14
copy strong "[PERSON_NAME]"
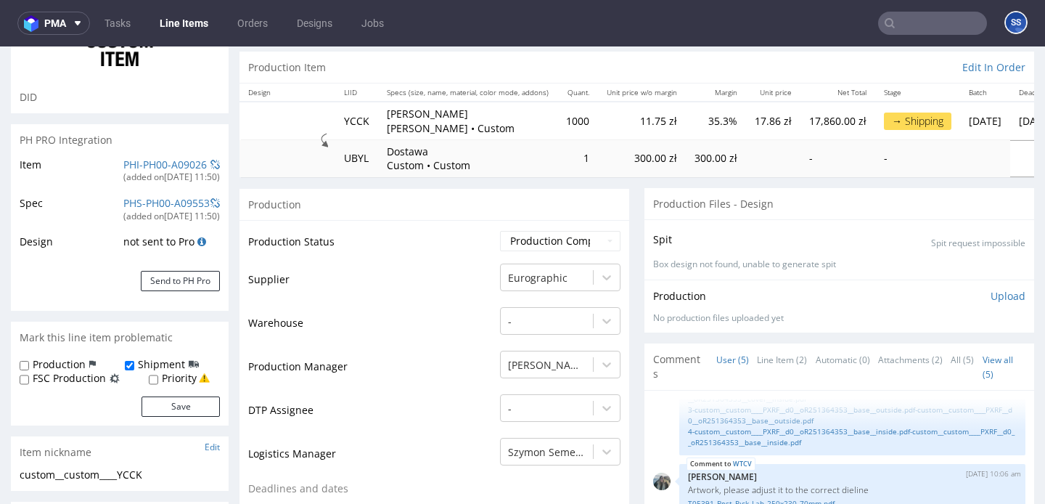
scroll to position [0, 0]
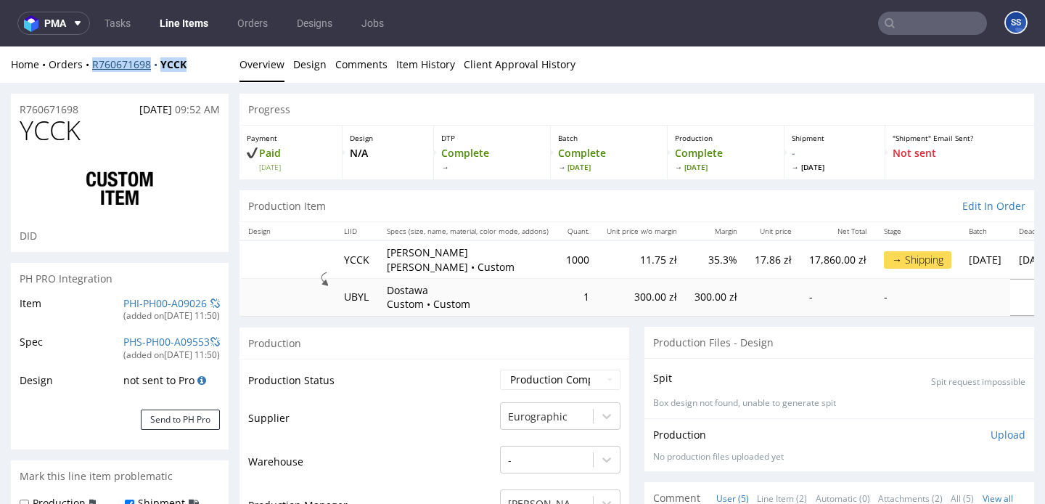
drag, startPoint x: 210, startPoint y: 62, endPoint x: 91, endPoint y: 66, distance: 118.4
click at [91, 67] on div "Home Orders R760671698 YCCK" at bounding box center [120, 64] width 218 height 15
copy div "R760671698 YCCK"
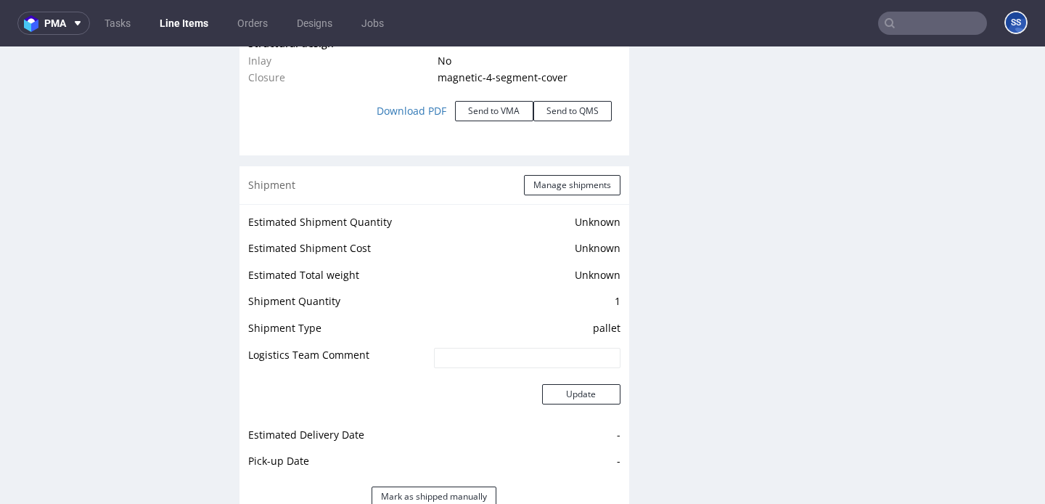
scroll to position [2007, 0]
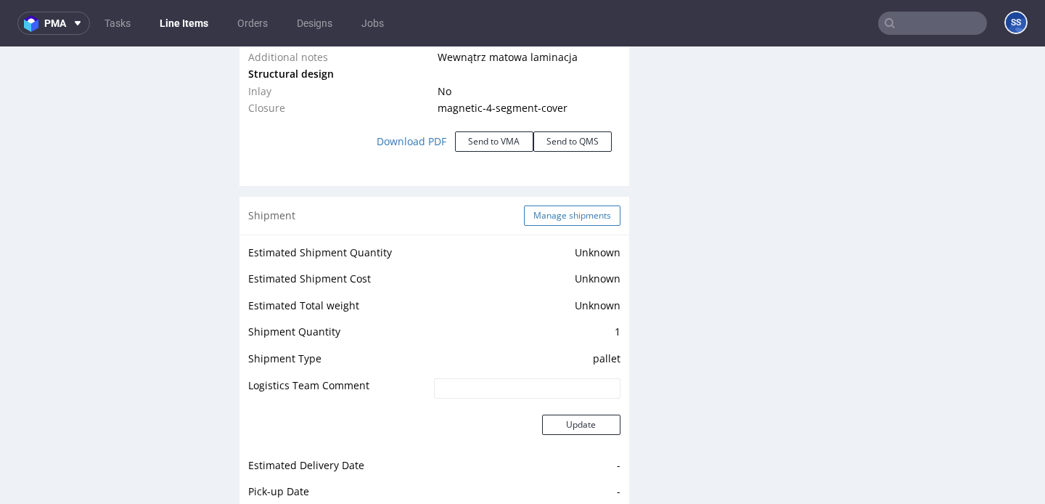
click at [524, 205] on button "Manage shipments" at bounding box center [572, 215] width 97 height 20
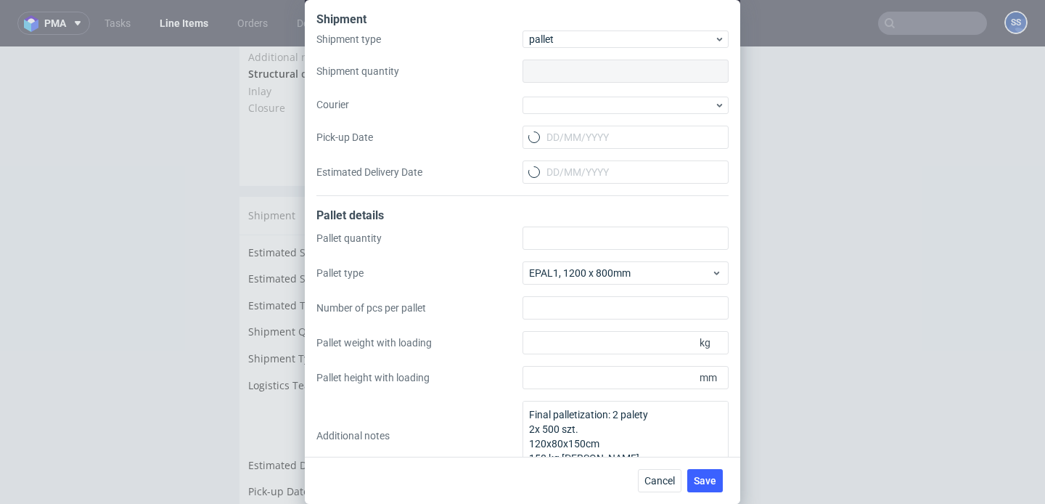
type input "1"
type input "2"
type input "500"
type input "150"
type input "1500"
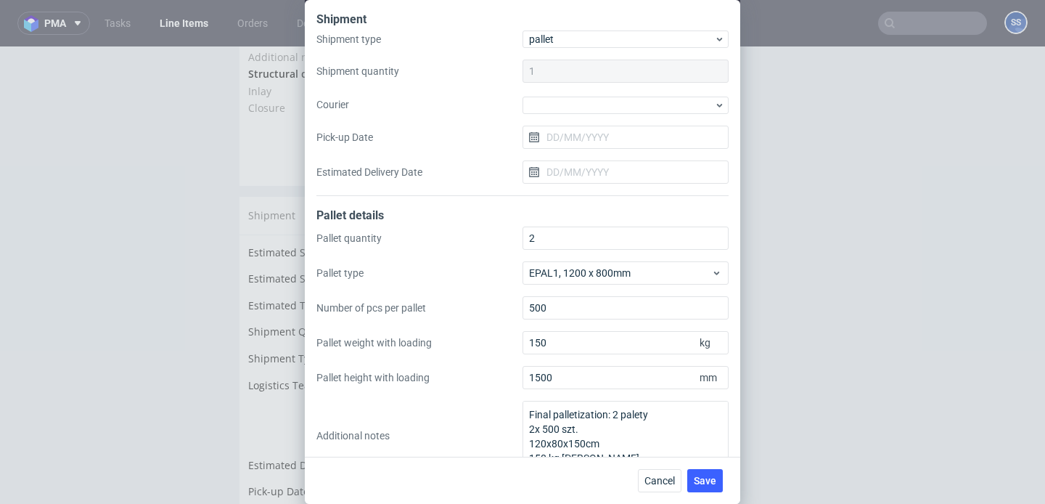
click at [580, 95] on div at bounding box center [626, 104] width 206 height 20
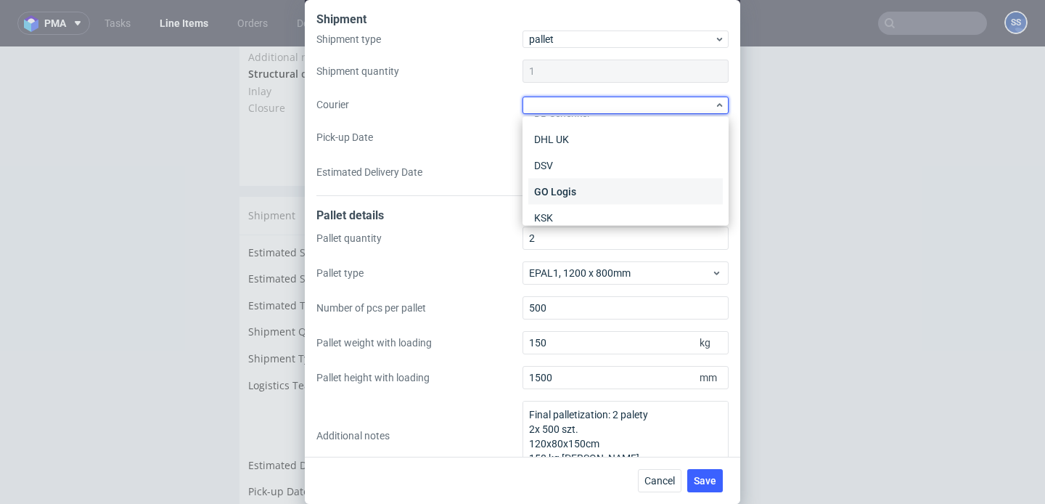
scroll to position [119, 0]
click at [584, 195] on div "Kuehne + Nagel" at bounding box center [626, 200] width 195 height 26
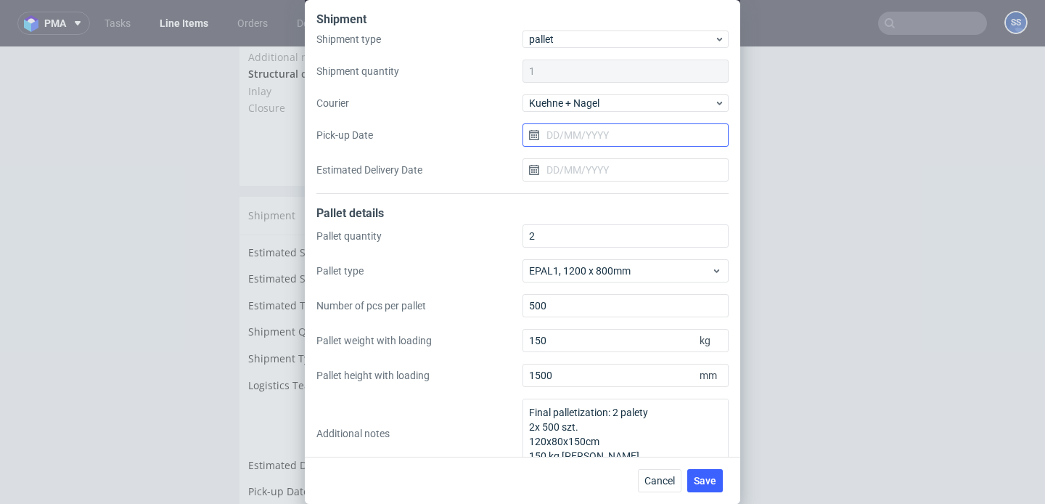
click at [605, 129] on input "Pick-up Date" at bounding box center [626, 134] width 206 height 23
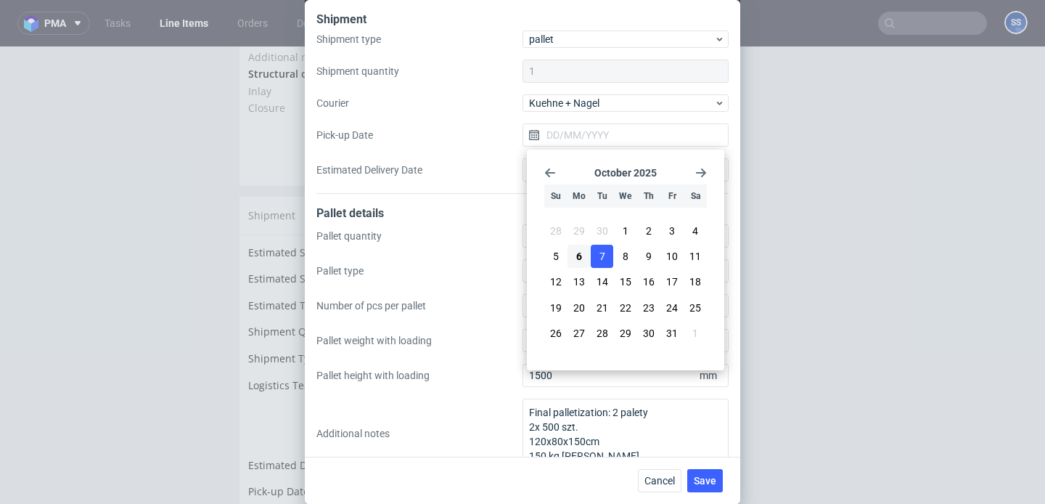
click at [598, 263] on button "7" at bounding box center [602, 256] width 23 height 23
type input "[DATE]"
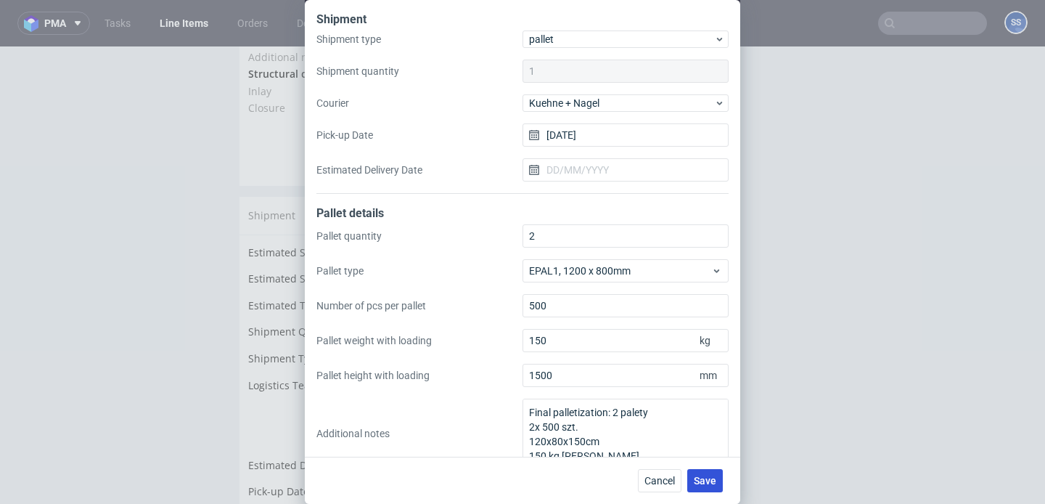
click at [711, 477] on span "Save" at bounding box center [705, 481] width 23 height 10
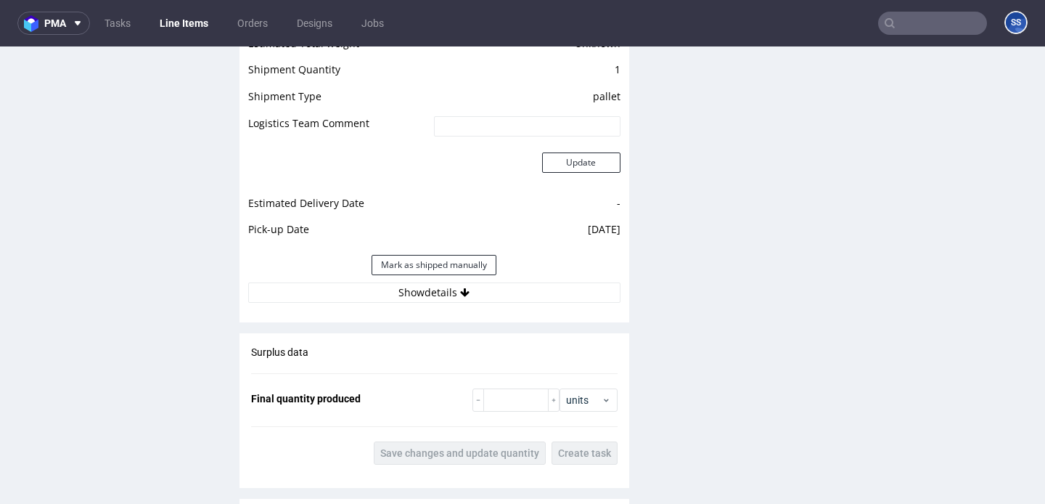
scroll to position [2268, 0]
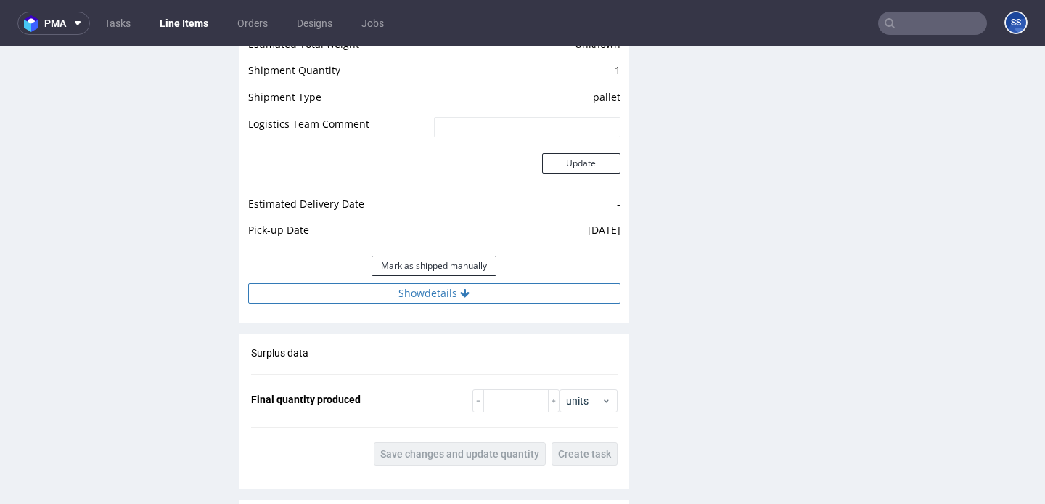
click at [484, 283] on button "Show details" at bounding box center [434, 293] width 372 height 20
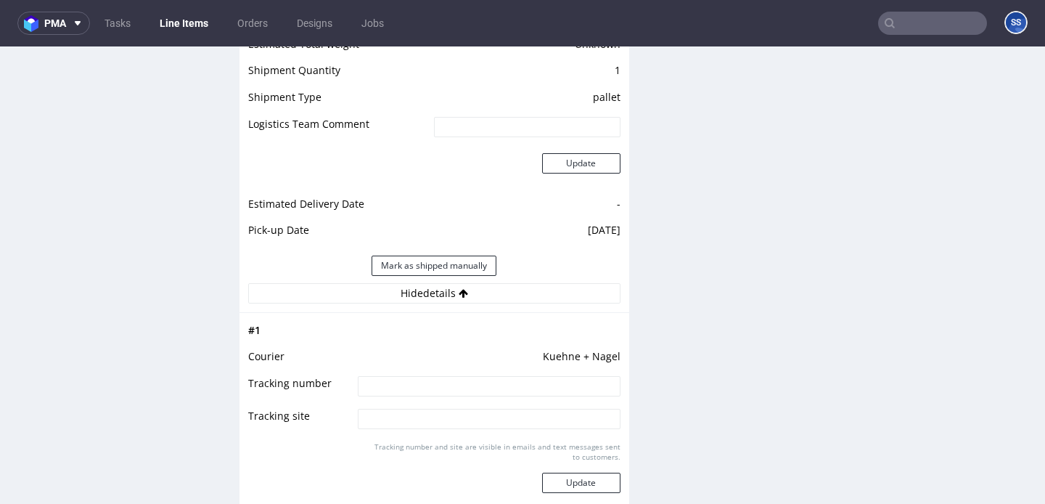
click at [451, 376] on input at bounding box center [489, 386] width 262 height 20
paste input "RWM006615354"
type input "RWM006615354"
click at [561, 473] on button "Update" at bounding box center [581, 483] width 78 height 20
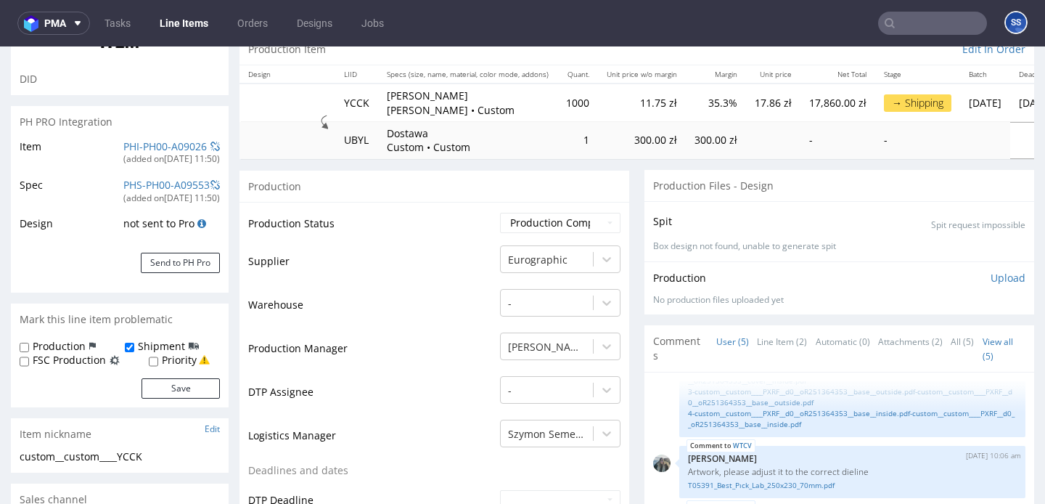
scroll to position [0, 0]
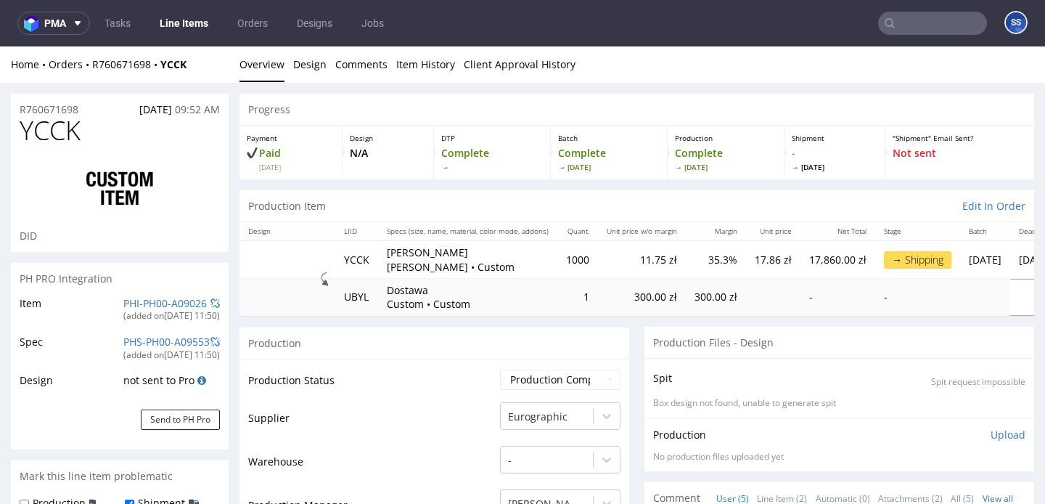
click at [177, 17] on link "Line Items" at bounding box center [184, 23] width 66 height 23
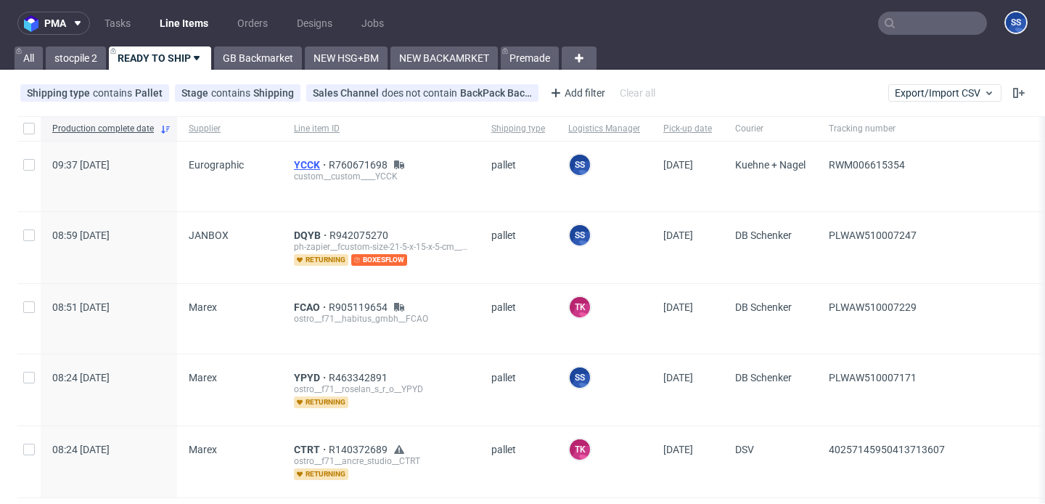
click at [298, 162] on span "YCCK" at bounding box center [311, 165] width 35 height 12
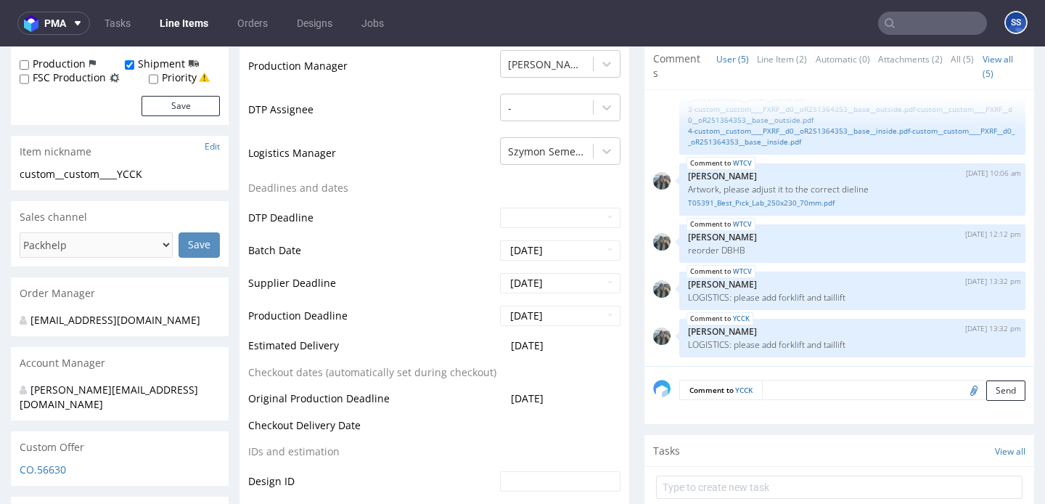
scroll to position [326, 0]
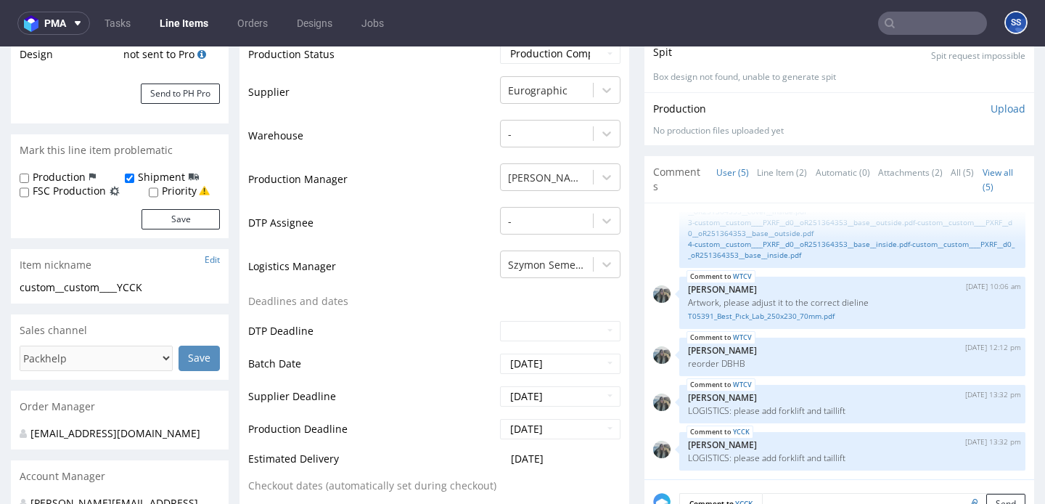
click at [183, 20] on link "Line Items" at bounding box center [184, 23] width 66 height 23
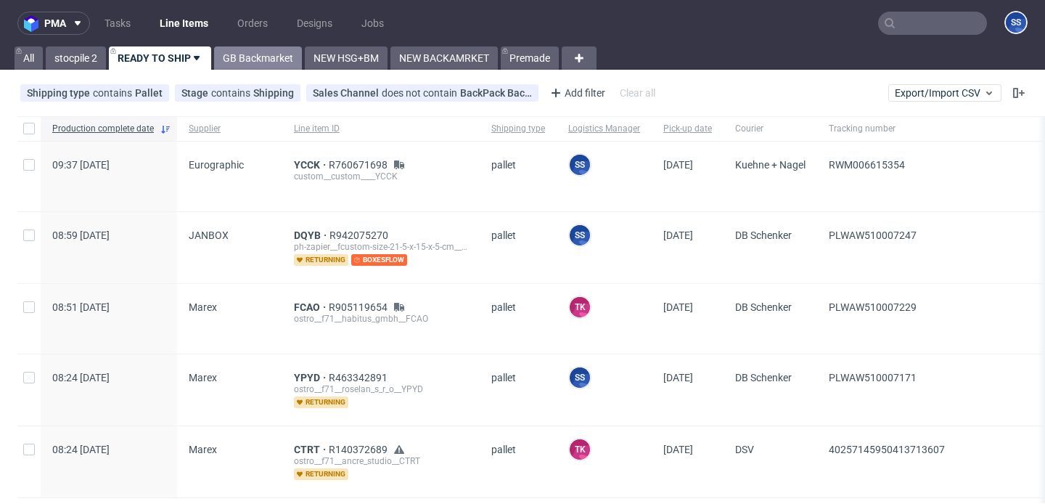
click at [251, 55] on link "GB Backmarket" at bounding box center [258, 57] width 88 height 23
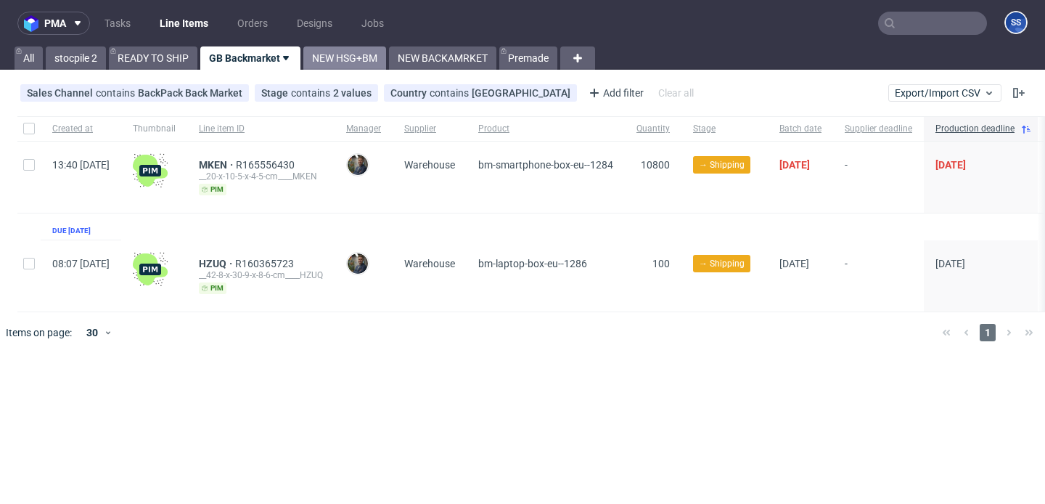
click at [336, 54] on link "NEW HSG+BM" at bounding box center [344, 57] width 83 height 23
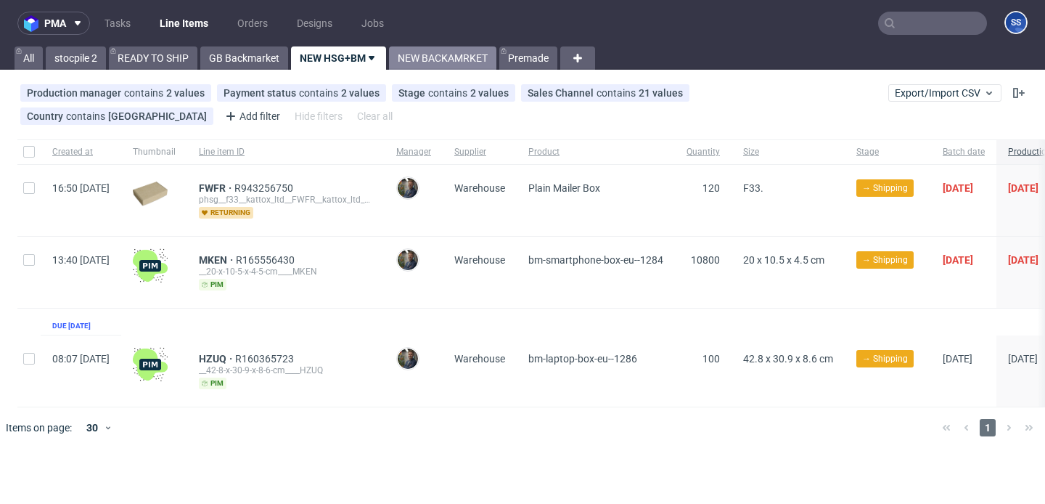
click at [432, 57] on link "NEW BACKAMRKET" at bounding box center [442, 57] width 107 height 23
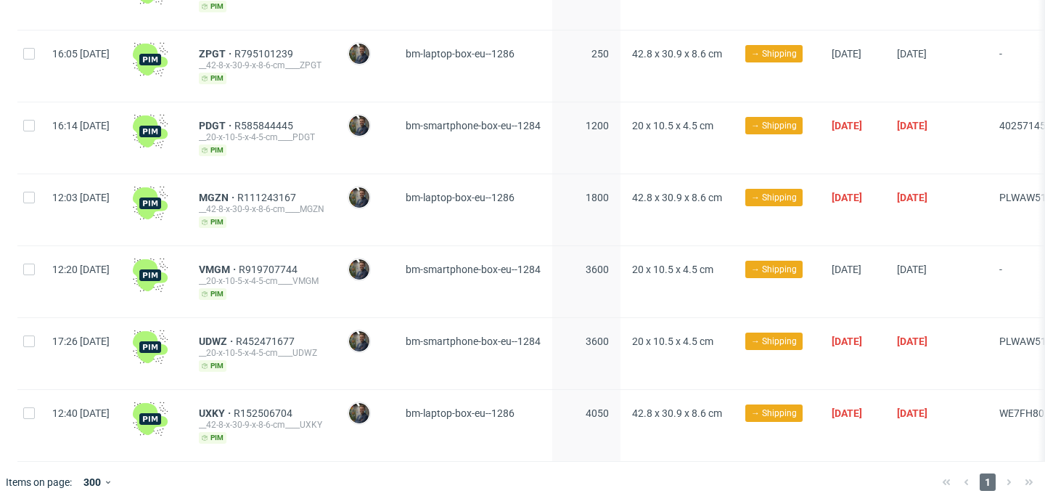
scroll to position [0, 261]
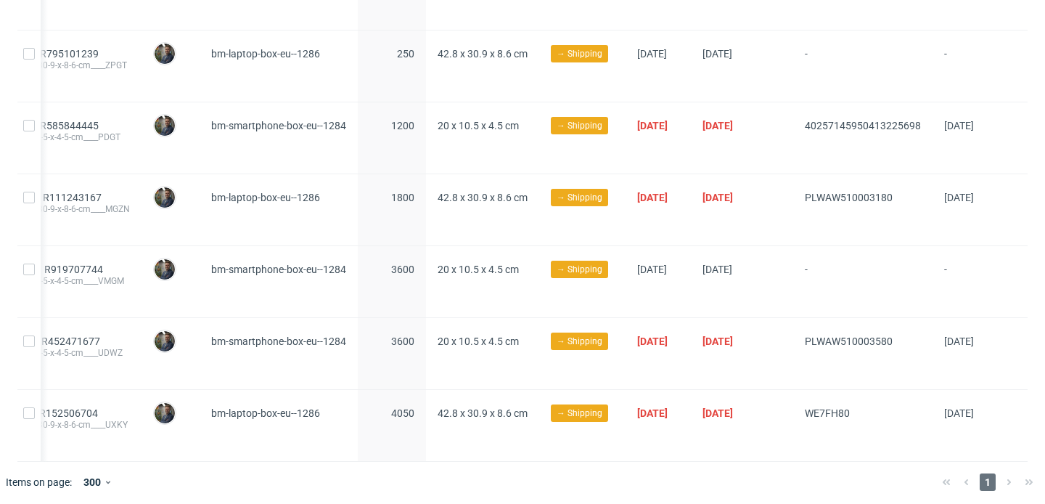
drag, startPoint x: 775, startPoint y: 192, endPoint x: 884, endPoint y: 196, distance: 109.0
click at [884, 196] on div "12:03 Wed 01.10.2025 MGZN R111243167 __42-8-x-30-9-x-8-6-cm____MGZN pim Maciej …" at bounding box center [425, 210] width 1205 height 72
copy div "PLWAW510003180"
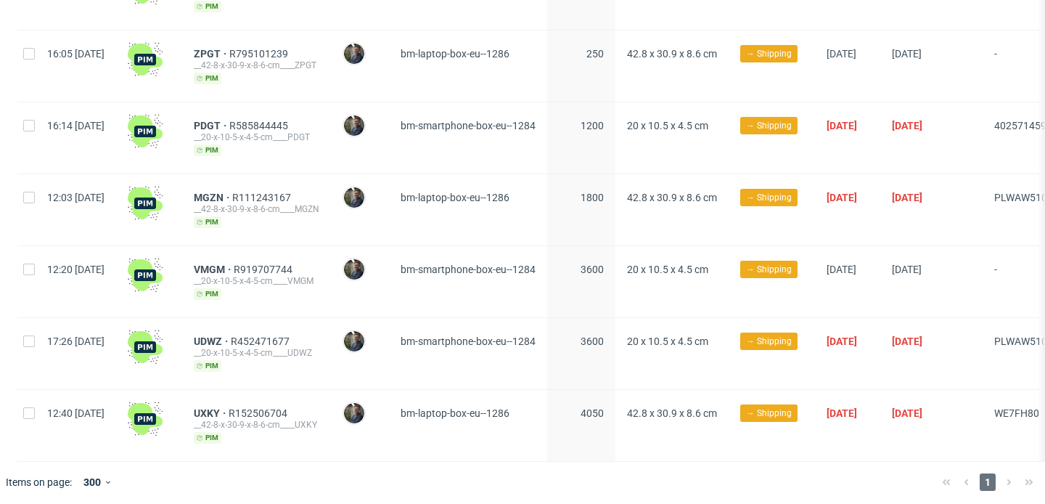
scroll to position [0, 0]
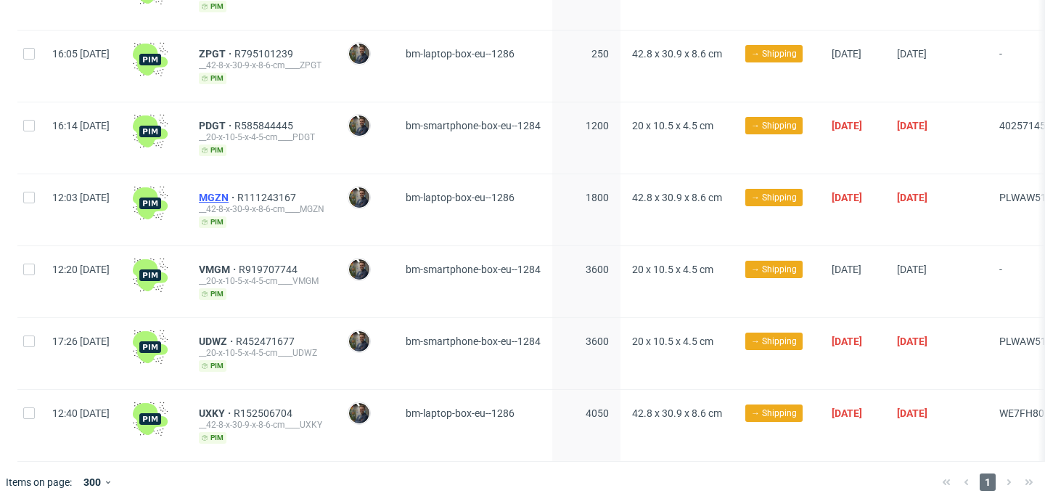
click at [237, 196] on span "MGZN" at bounding box center [218, 198] width 38 height 12
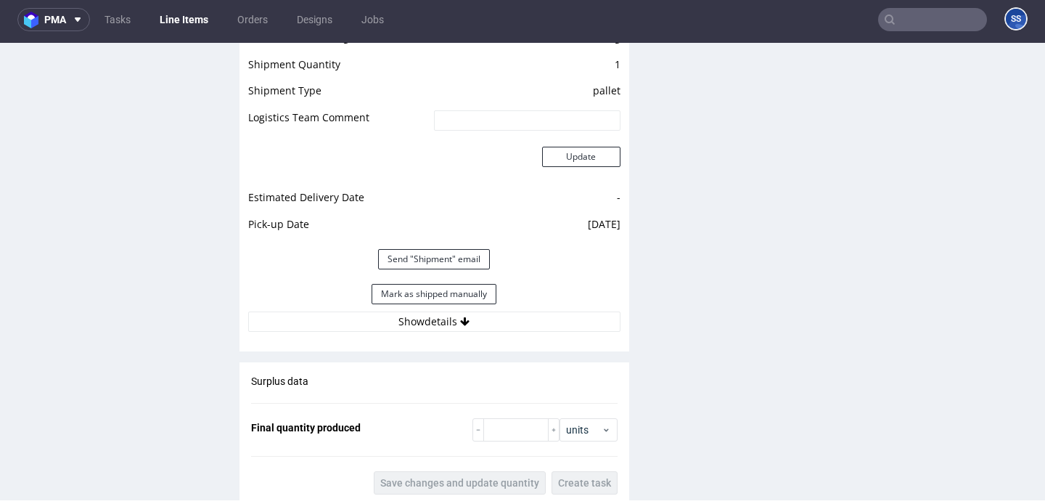
scroll to position [1298, 0]
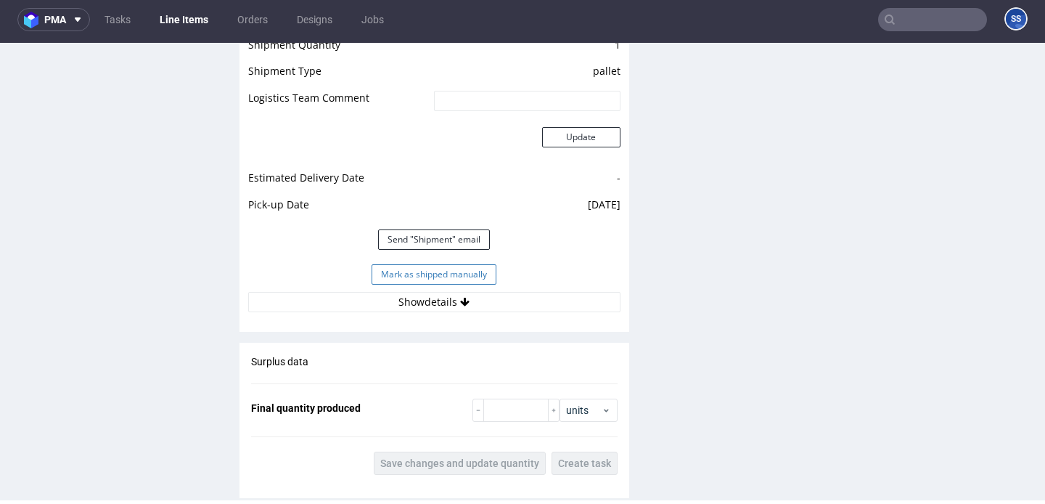
click at [446, 281] on button "Mark as shipped manually" at bounding box center [434, 274] width 125 height 20
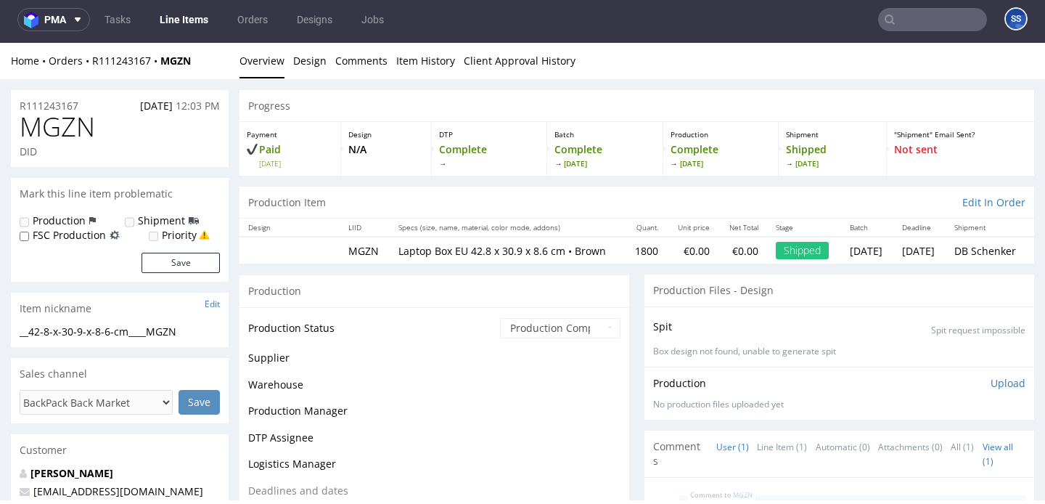
scroll to position [1109, 0]
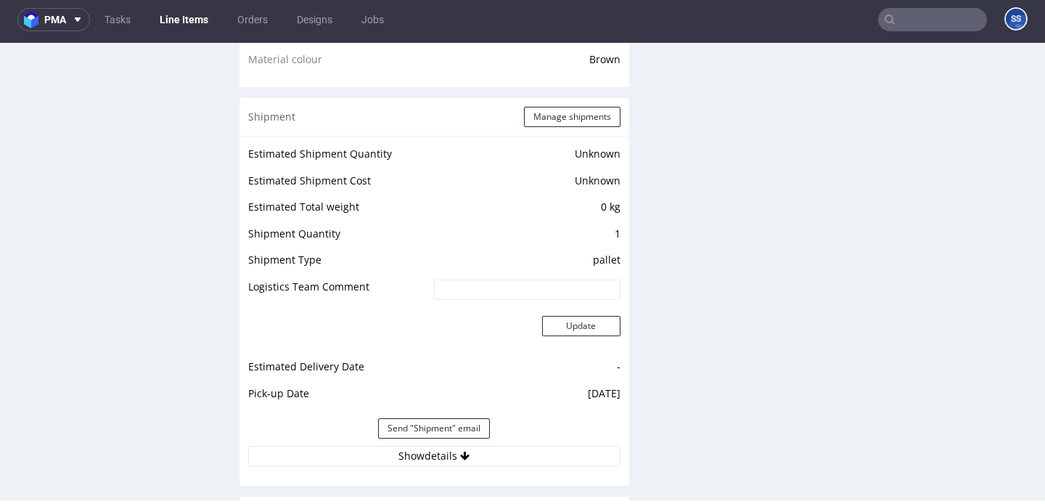
click at [185, 20] on link "Line Items" at bounding box center [184, 19] width 66 height 23
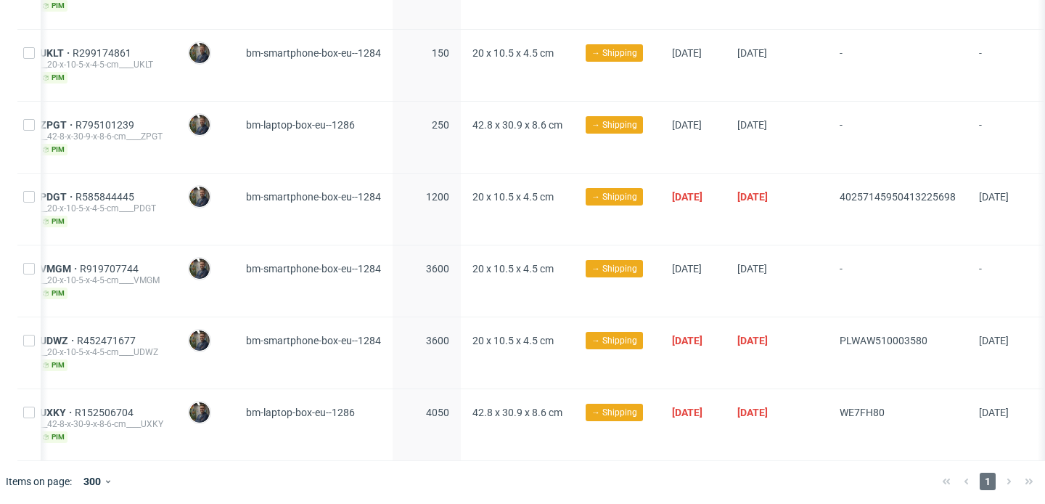
scroll to position [0, 261]
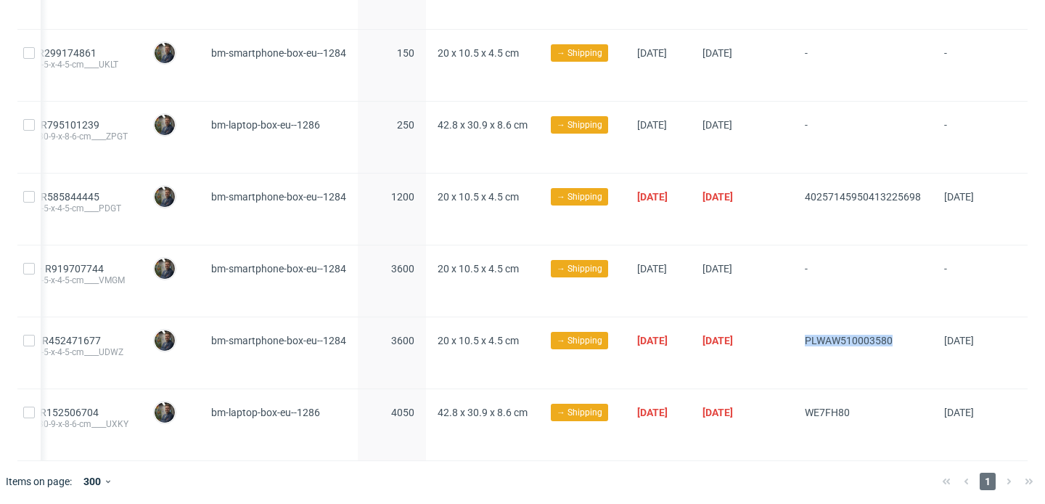
drag, startPoint x: 882, startPoint y: 340, endPoint x: 783, endPoint y: 341, distance: 98.7
click at [794, 341] on div "PLWAW510003580" at bounding box center [863, 352] width 139 height 71
copy span "PLWAW510003580"
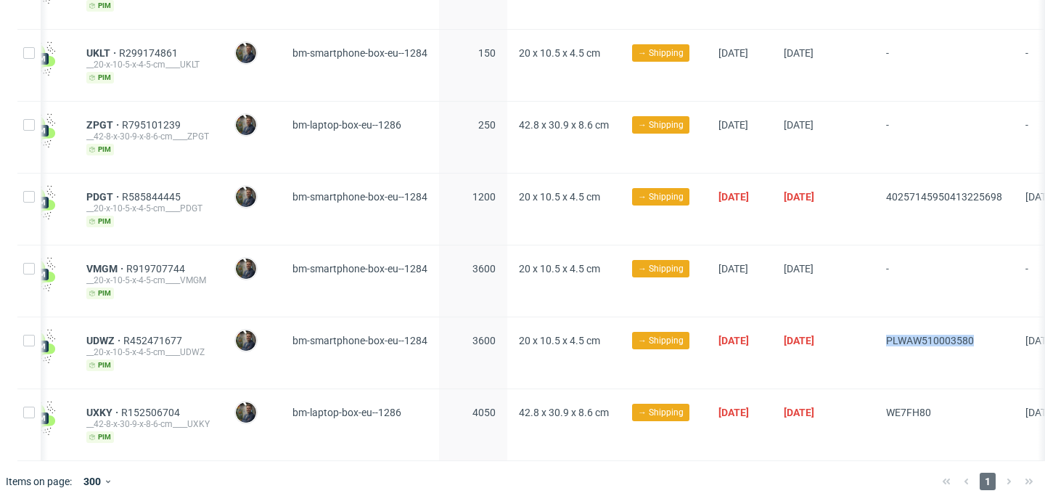
scroll to position [0, 0]
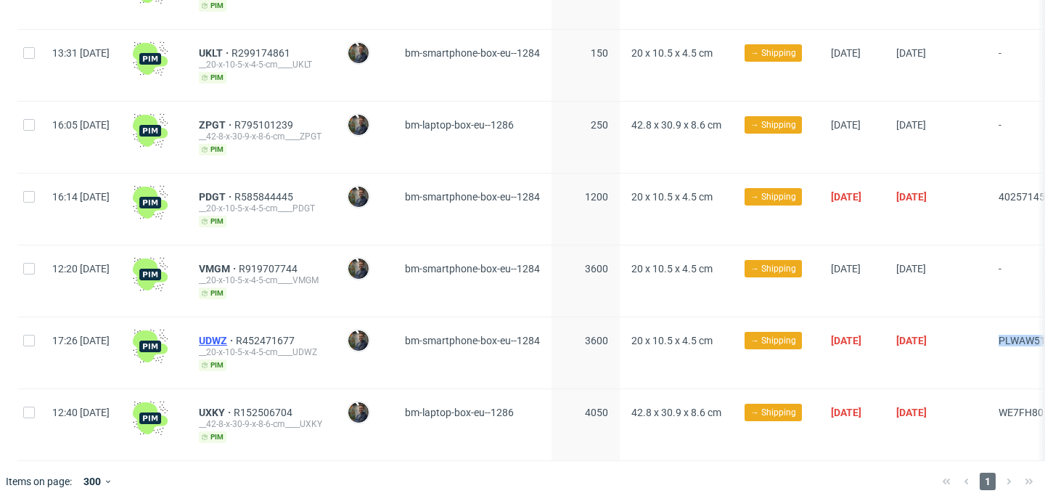
click at [236, 338] on span "UDWZ" at bounding box center [217, 341] width 37 height 12
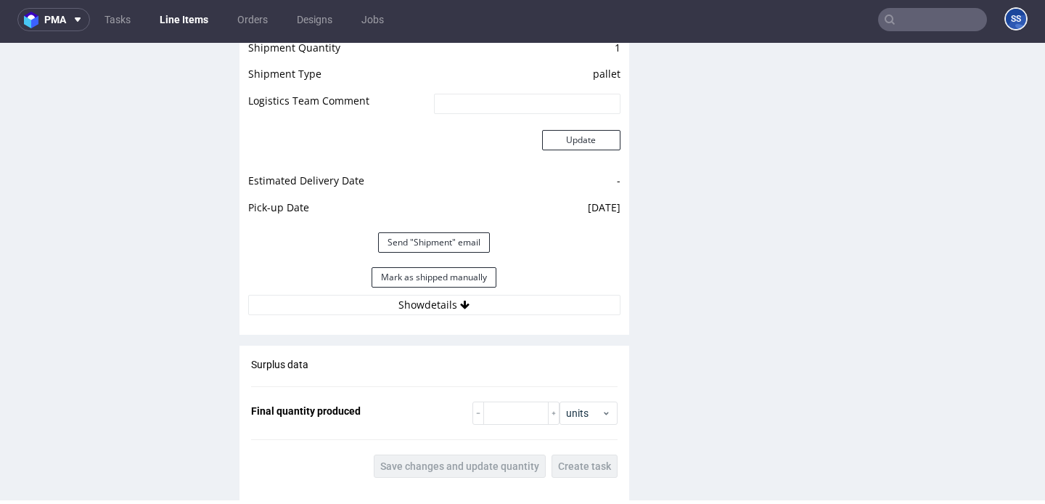
scroll to position [1313, 0]
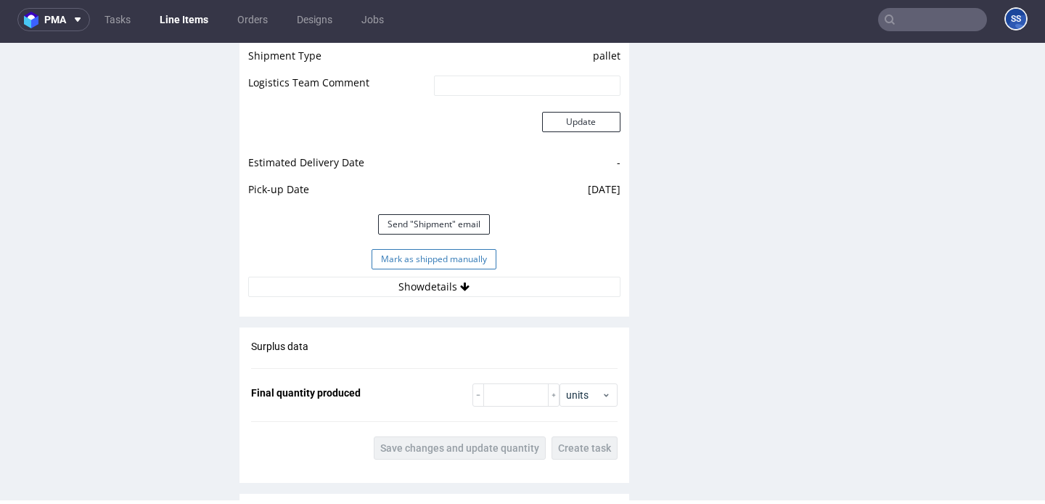
click at [405, 263] on button "Mark as shipped manually" at bounding box center [434, 259] width 125 height 20
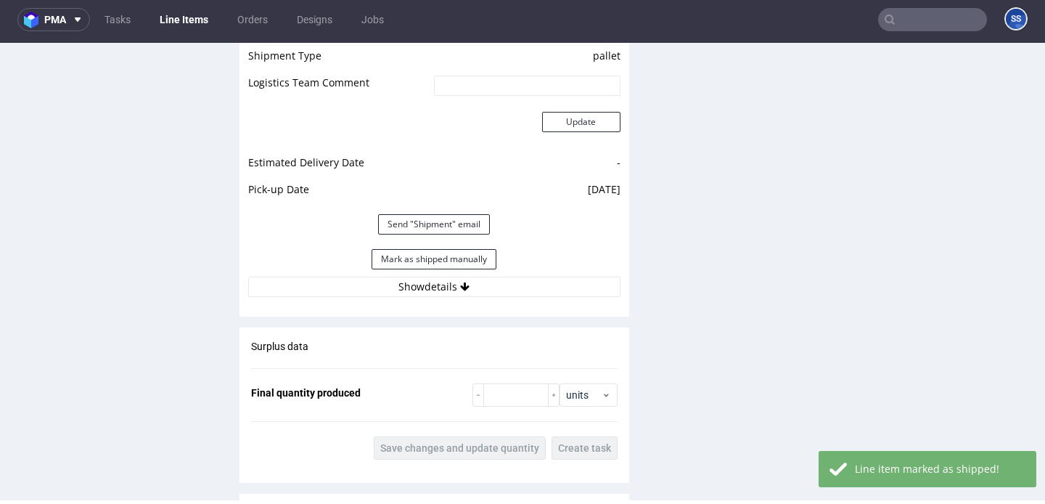
click at [173, 12] on link "Line Items" at bounding box center [184, 19] width 66 height 23
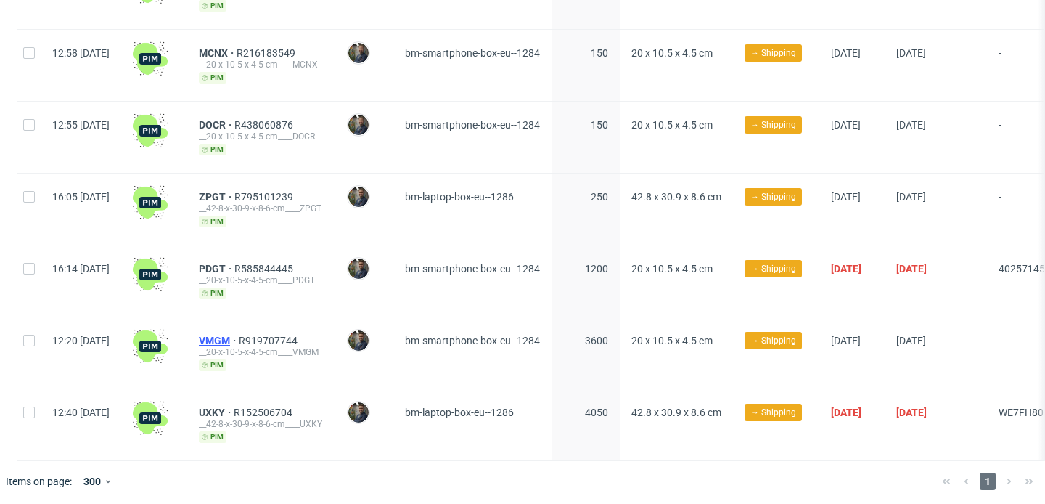
click at [239, 335] on span "VMGM" at bounding box center [219, 341] width 40 height 12
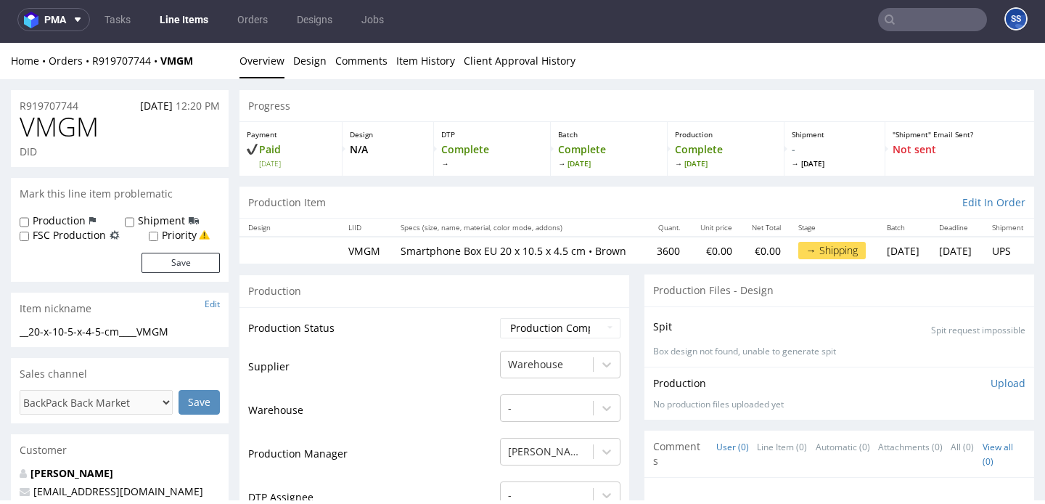
click at [186, 25] on link "Line Items" at bounding box center [184, 19] width 66 height 23
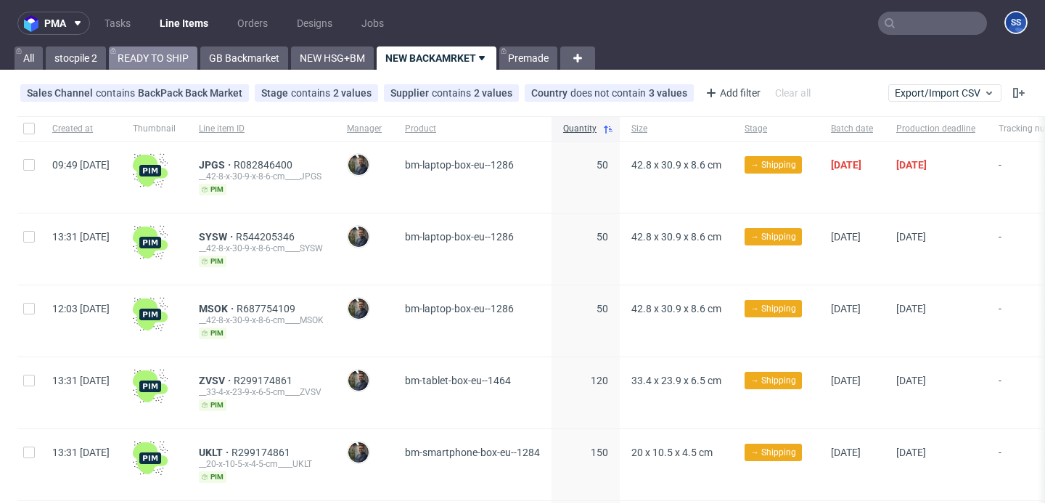
click at [155, 59] on link "READY TO SHIP" at bounding box center [153, 57] width 89 height 23
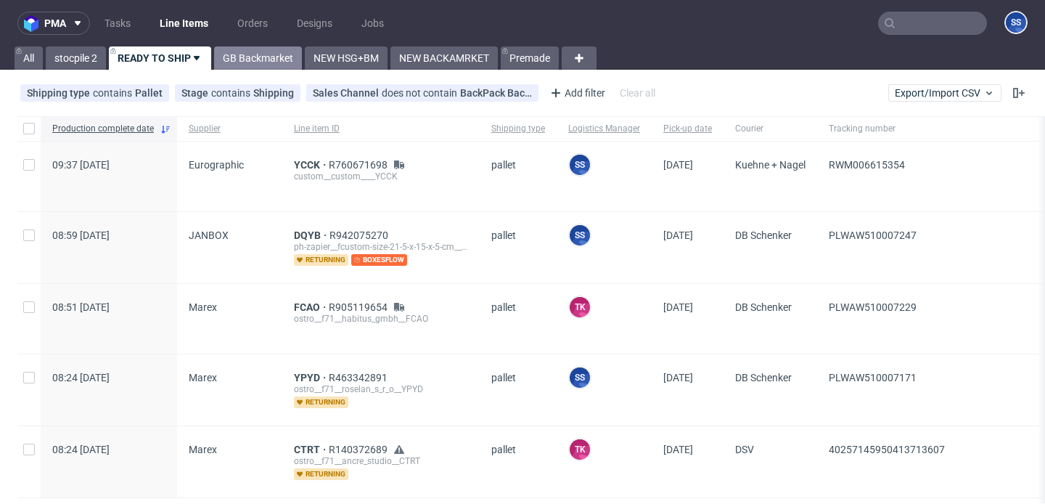
click at [272, 60] on link "GB Backmarket" at bounding box center [258, 57] width 88 height 23
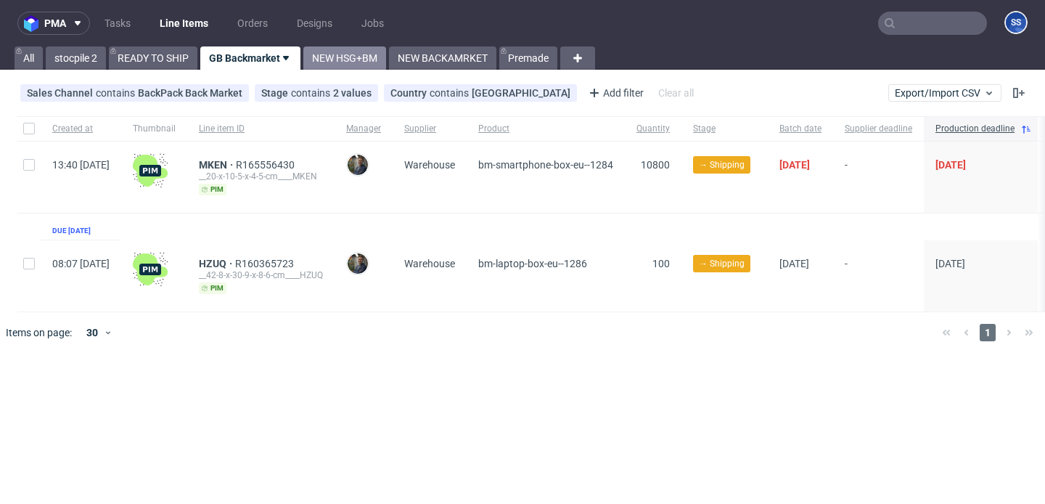
click at [374, 65] on link "NEW HSG+BM" at bounding box center [344, 57] width 83 height 23
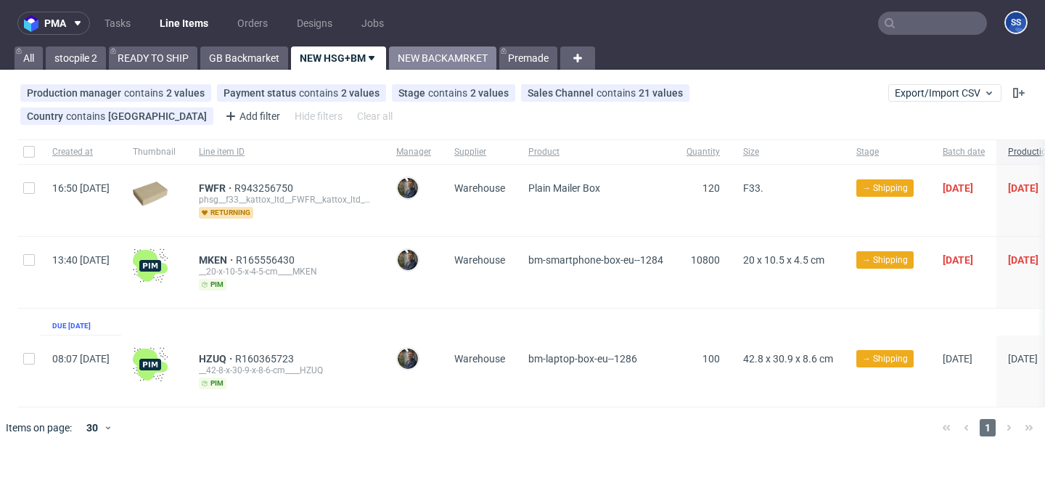
click at [441, 65] on link "NEW BACKAMRKET" at bounding box center [442, 57] width 107 height 23
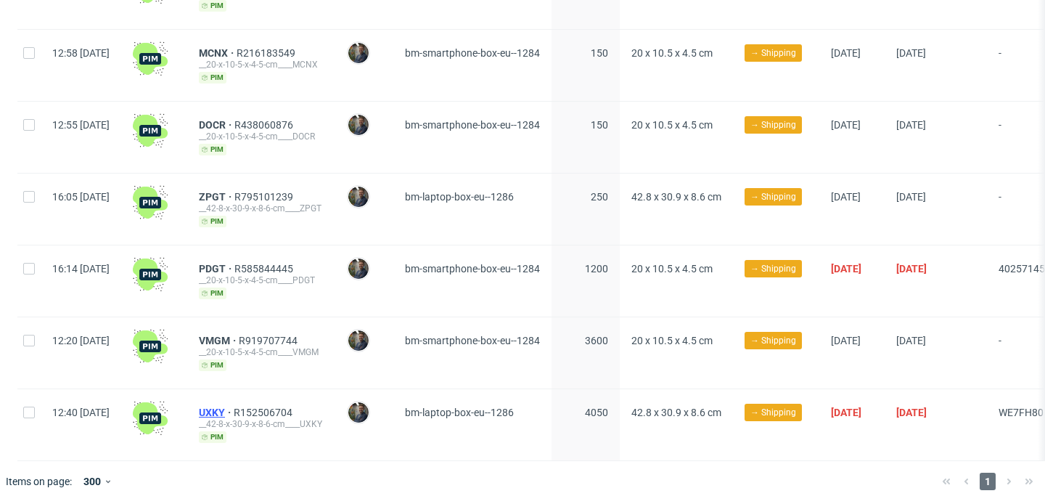
click at [234, 407] on span "UXKY" at bounding box center [216, 413] width 35 height 12
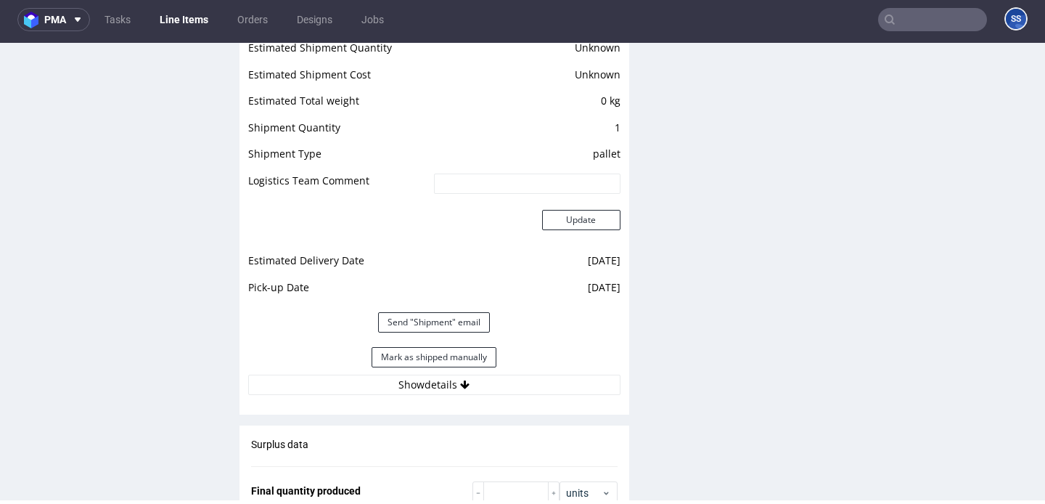
scroll to position [1244, 0]
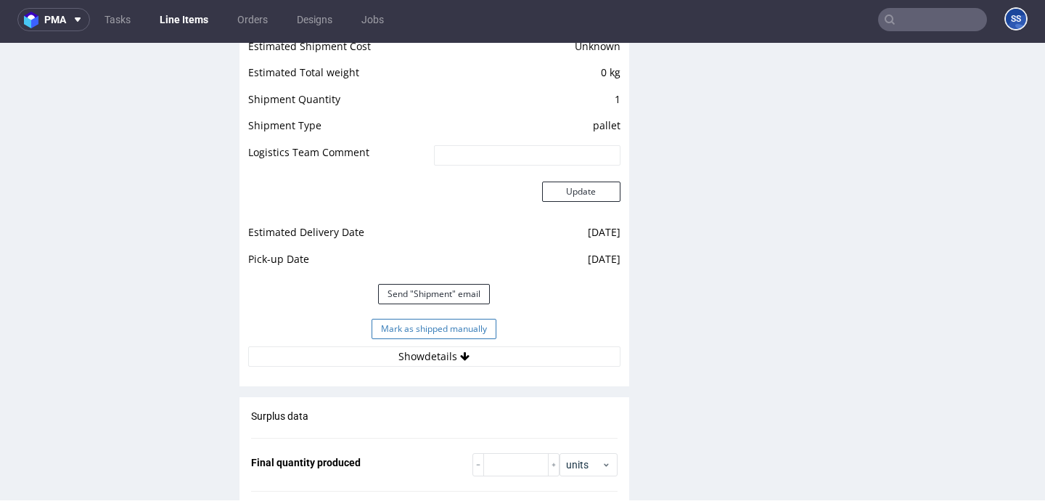
click at [473, 339] on button "Mark as shipped manually" at bounding box center [434, 329] width 125 height 20
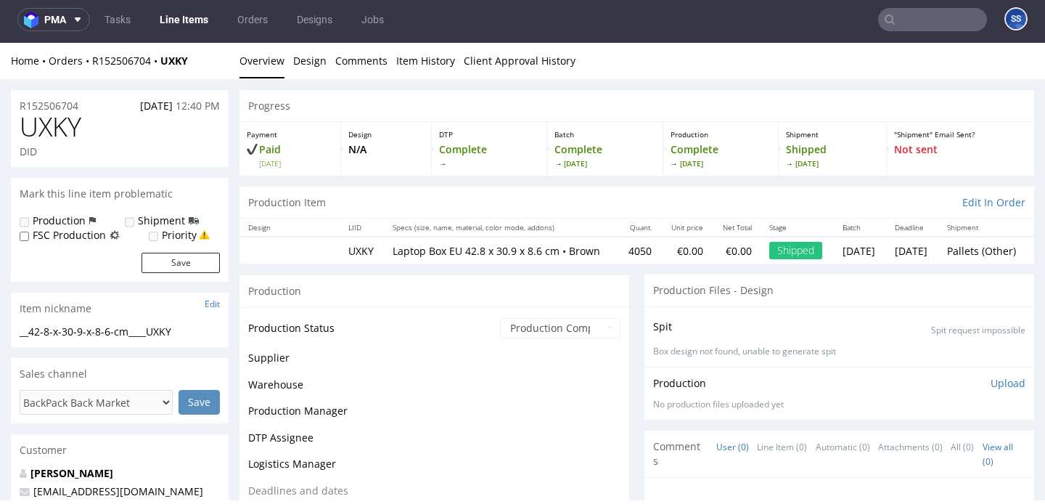
scroll to position [1109, 0]
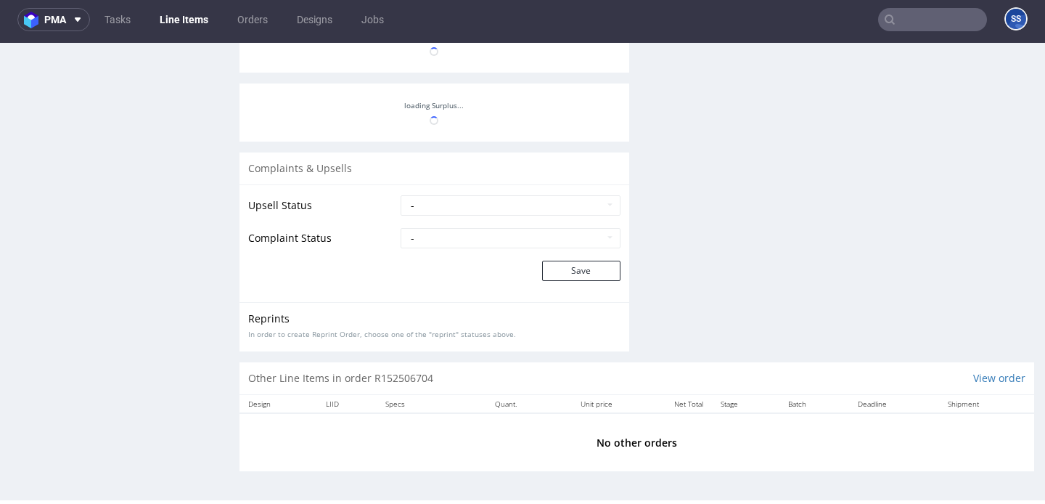
click at [186, 16] on link "Line Items" at bounding box center [184, 19] width 66 height 23
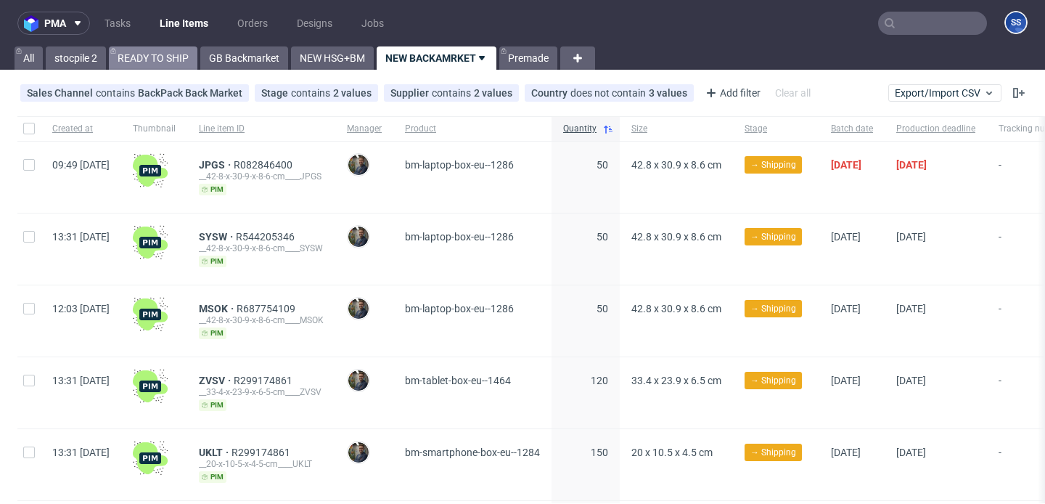
click at [144, 60] on link "READY TO SHIP" at bounding box center [153, 57] width 89 height 23
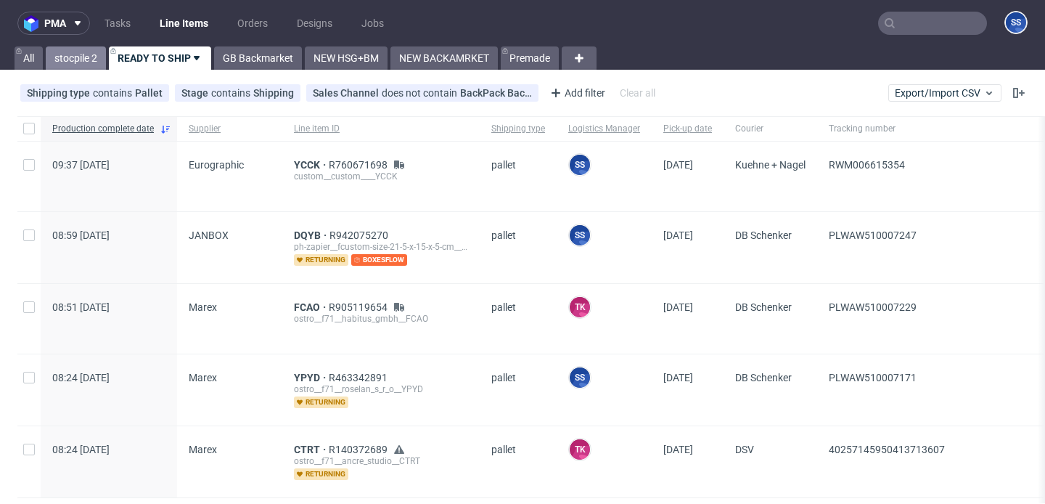
click at [86, 60] on link "stocpile 2" at bounding box center [76, 57] width 60 height 23
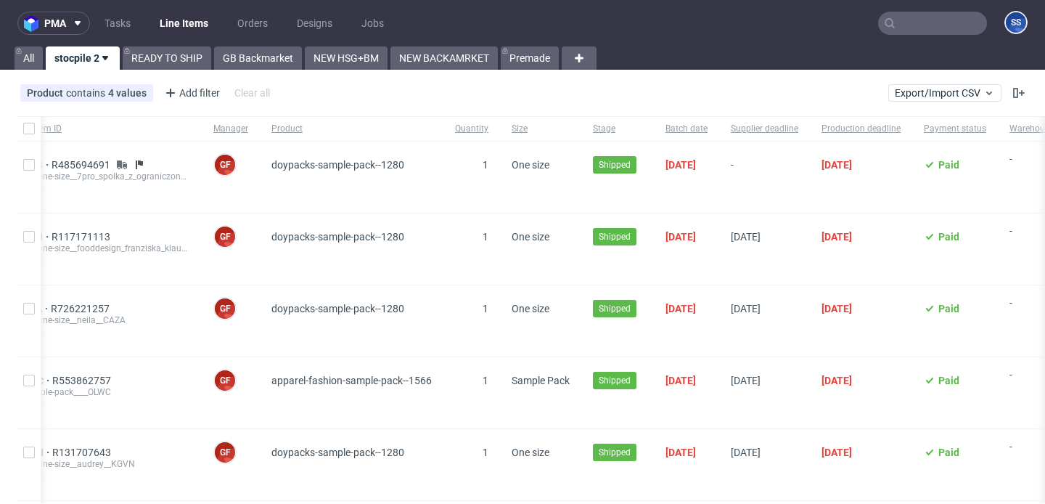
scroll to position [0, 302]
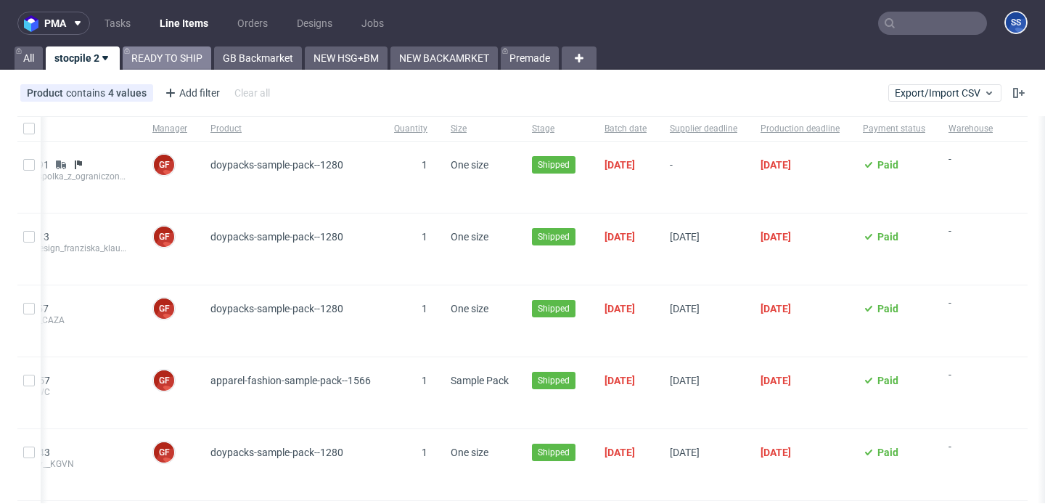
click at [171, 56] on link "READY TO SHIP" at bounding box center [167, 57] width 89 height 23
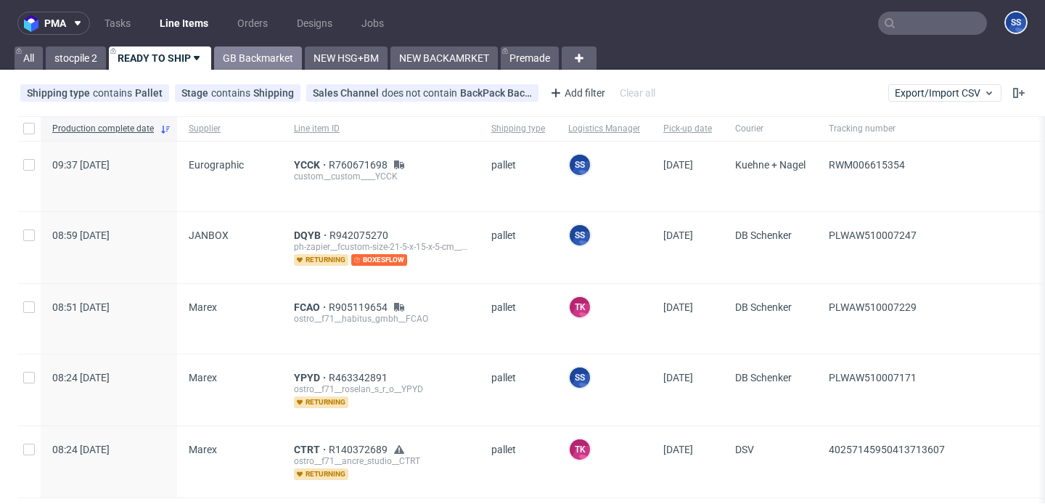
click at [248, 62] on link "GB Backmarket" at bounding box center [258, 57] width 88 height 23
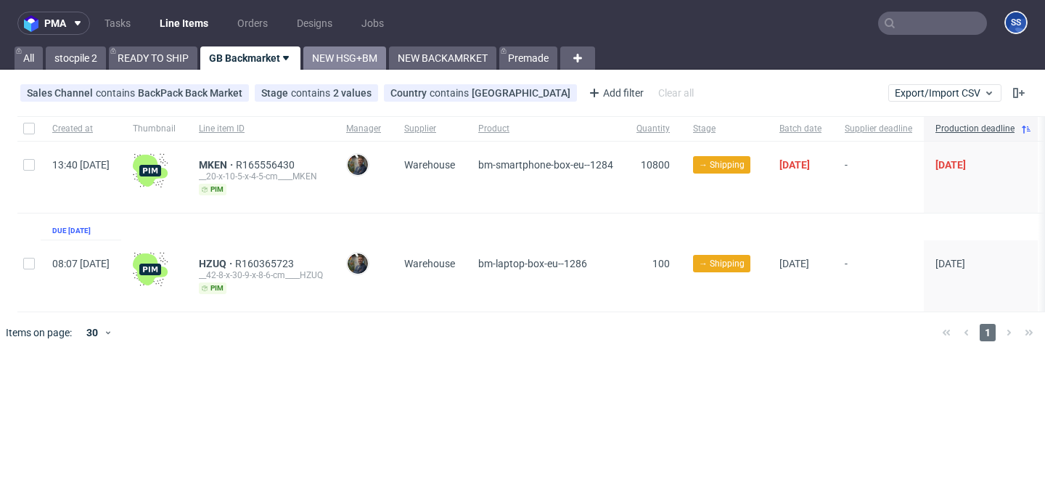
click at [375, 55] on link "NEW HSG+BM" at bounding box center [344, 57] width 83 height 23
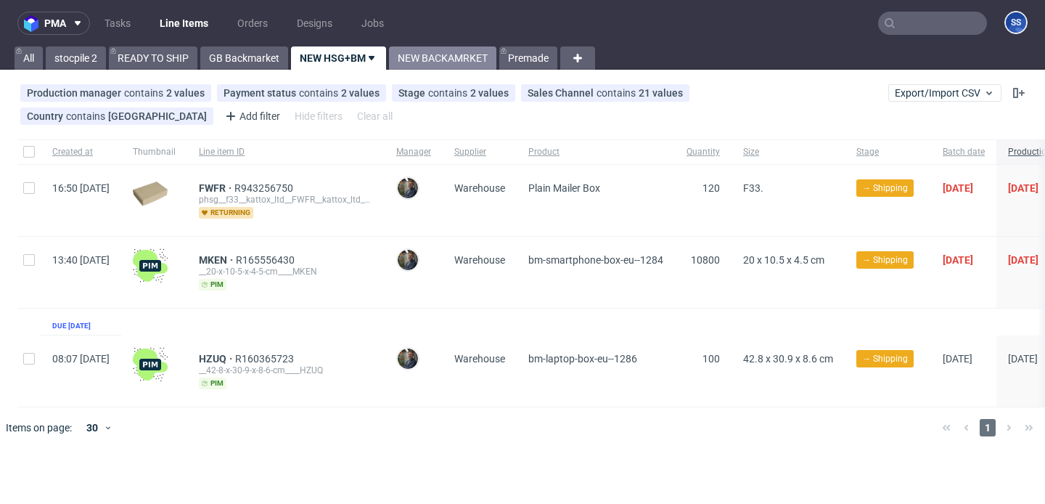
click at [437, 66] on link "NEW BACKAMRKET" at bounding box center [442, 57] width 107 height 23
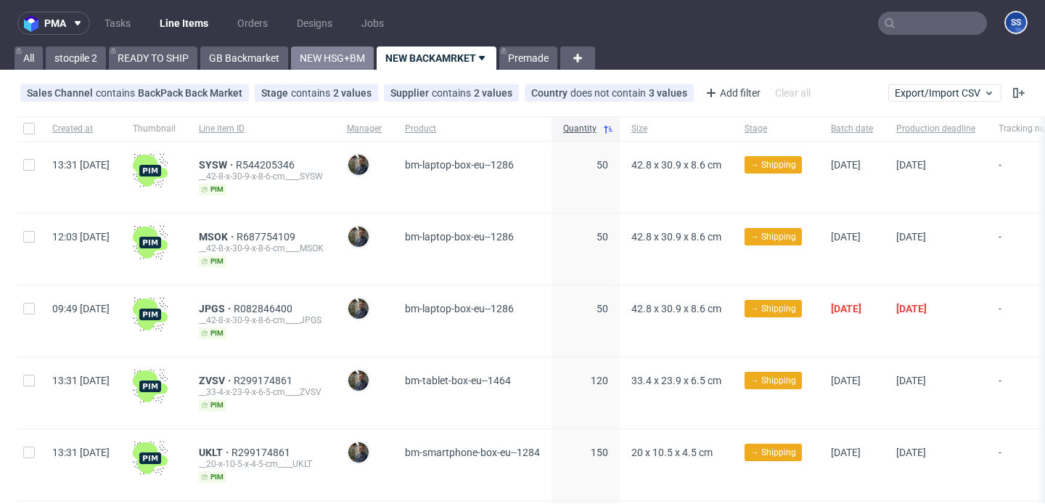
click at [344, 60] on link "NEW HSG+BM" at bounding box center [332, 57] width 83 height 23
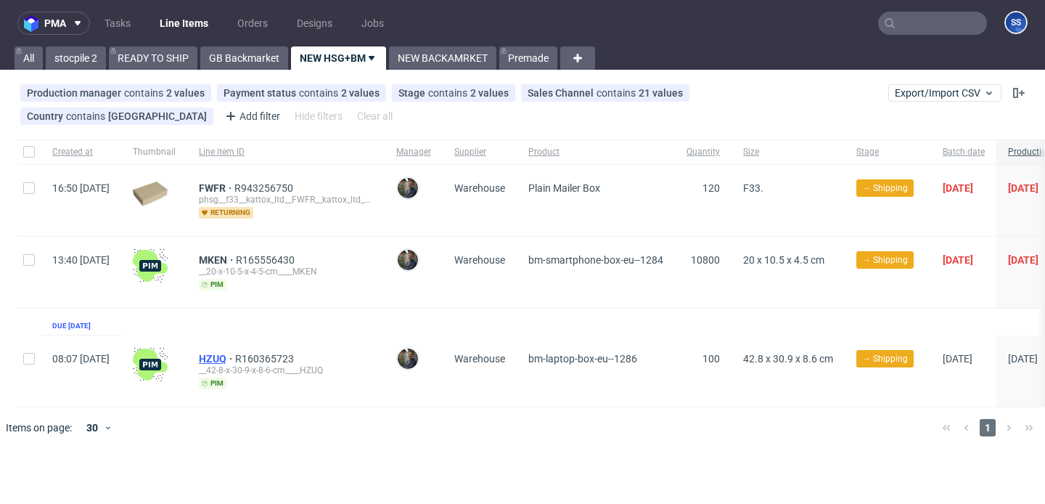
click at [235, 353] on span "HZUQ" at bounding box center [217, 359] width 36 height 12
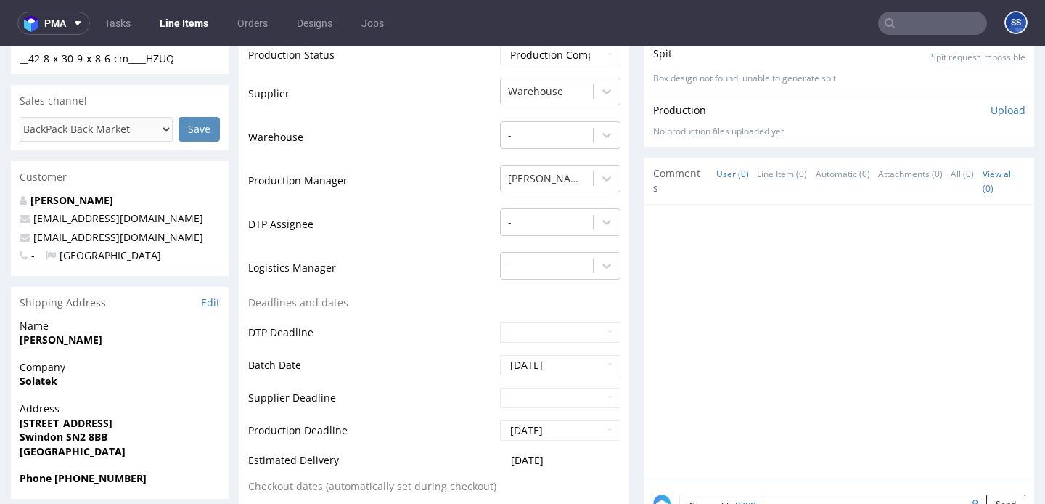
scroll to position [280, 0]
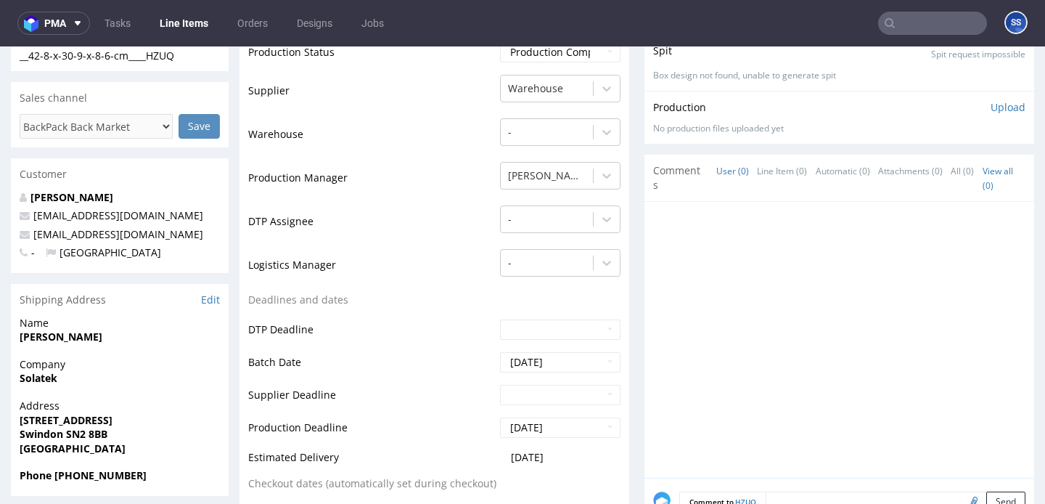
click at [38, 376] on strong "Solatek" at bounding box center [39, 378] width 38 height 14
click at [55, 364] on span "Company" at bounding box center [120, 364] width 200 height 15
click at [39, 377] on strong "Solatek" at bounding box center [39, 378] width 38 height 14
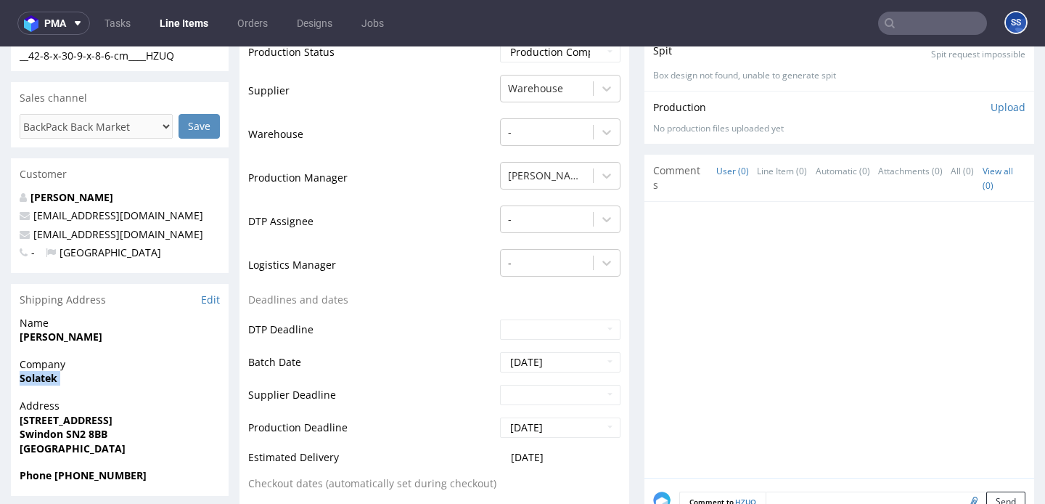
click at [39, 377] on strong "Solatek" at bounding box center [39, 378] width 38 height 14
copy strong "Solatek"
click at [53, 333] on strong "Ben Warner" at bounding box center [61, 337] width 83 height 14
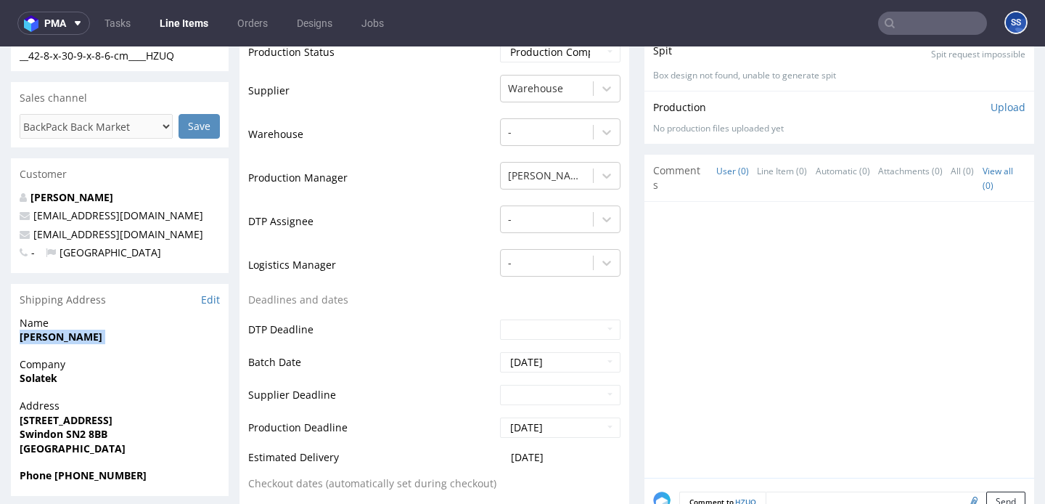
copy strong "Ben Warner"
click at [126, 413] on span "Unit 8 Rockhaven Park, Kembrey Street" at bounding box center [120, 420] width 200 height 15
copy strong "Unit 8 Rockhaven Park, Kembrey Street"
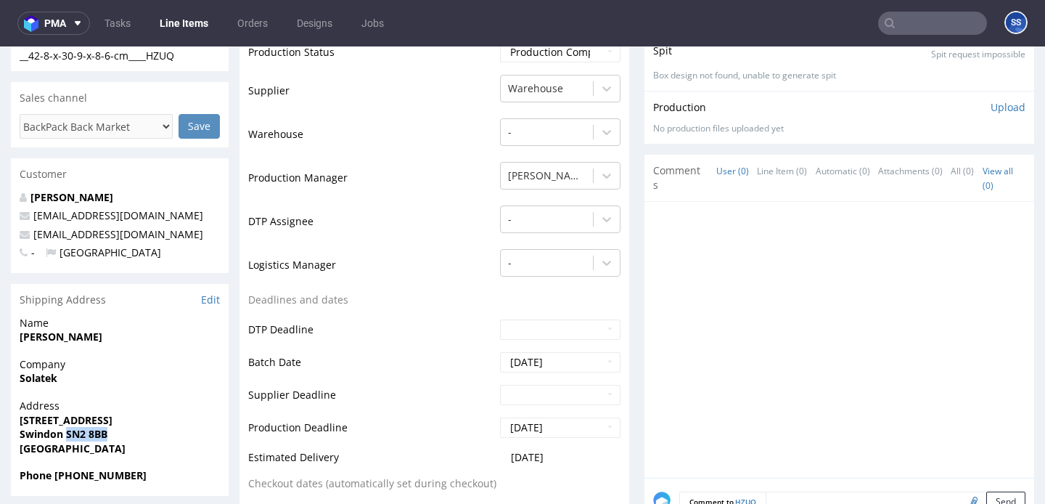
drag, startPoint x: 68, startPoint y: 431, endPoint x: 301, endPoint y: 245, distance: 298.6
click at [139, 428] on span "Swindon SN2 8BB" at bounding box center [120, 434] width 200 height 15
copy strong "SN2 8BB"
click at [30, 428] on strong "Swindon SN2 8BB" at bounding box center [64, 434] width 88 height 14
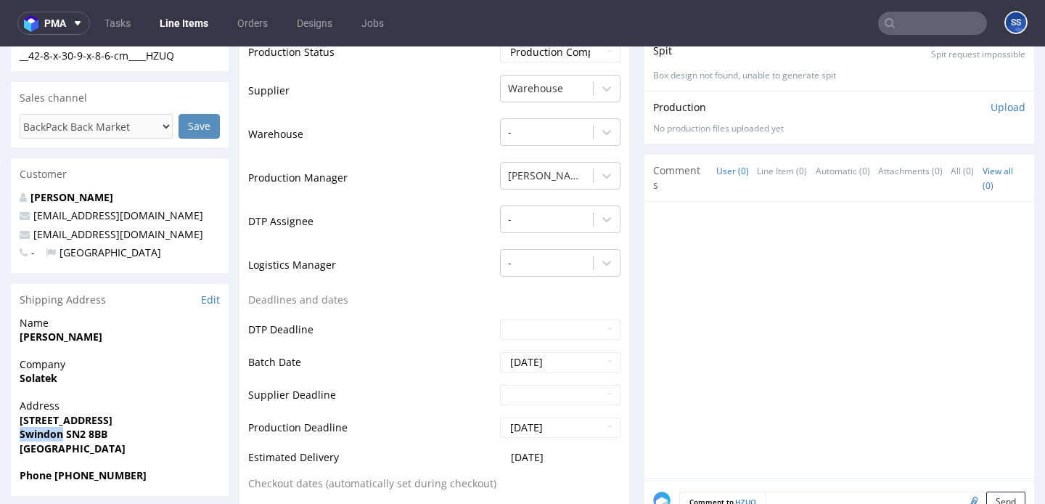
copy strong "Swindon"
drag, startPoint x: 123, startPoint y: 235, endPoint x: 60, endPoint y: 232, distance: 62.5
click at [37, 237] on p "backmarket@lunaco.co.uk" at bounding box center [120, 234] width 200 height 15
click at [169, 250] on p "- United Kingdom" at bounding box center [120, 252] width 200 height 15
drag, startPoint x: 179, startPoint y: 238, endPoint x: 290, endPoint y: 83, distance: 191.4
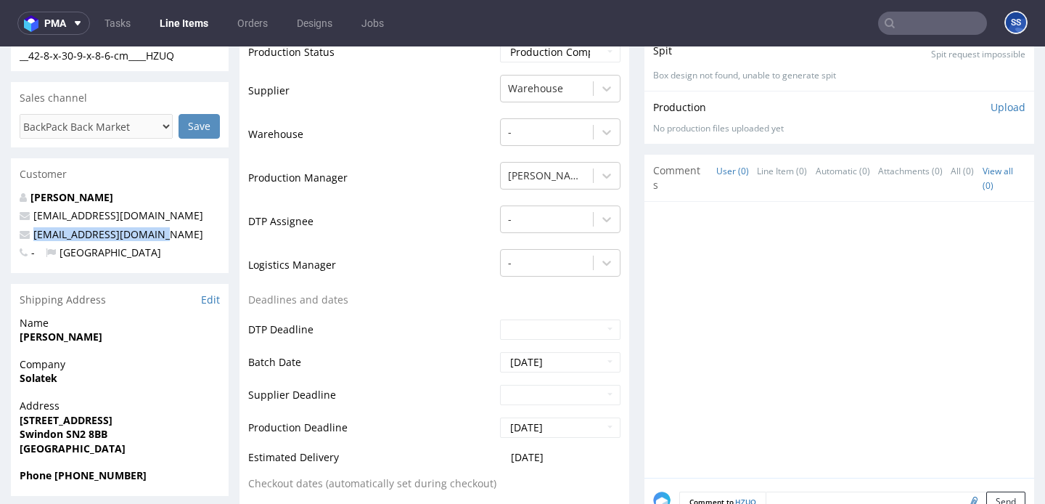
click at [25, 238] on p "backmarket@lunaco.co.uk" at bounding box center [120, 234] width 200 height 15
copy span "backmarket@lunaco.co.uk"
drag, startPoint x: 54, startPoint y: 475, endPoint x: 257, endPoint y: 403, distance: 214.9
click at [182, 468] on span "Phone +44 01793239770" at bounding box center [120, 475] width 200 height 15
copy strong "+44 01793239770"
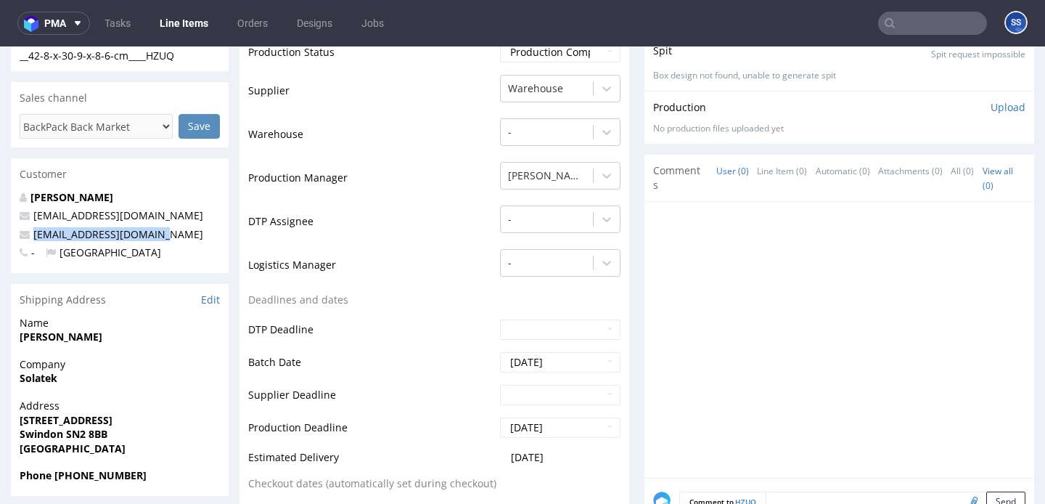
scroll to position [0, 0]
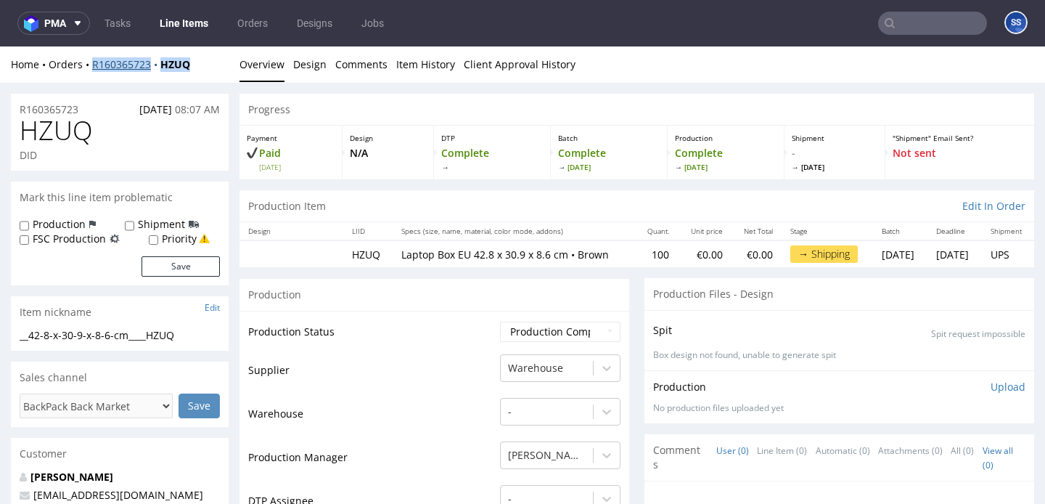
drag, startPoint x: 202, startPoint y: 67, endPoint x: 110, endPoint y: 60, distance: 92.5
click at [87, 66] on div "Home Orders R160365723 HZUQ" at bounding box center [120, 64] width 218 height 15
copy div "R160365723 HZUQ"
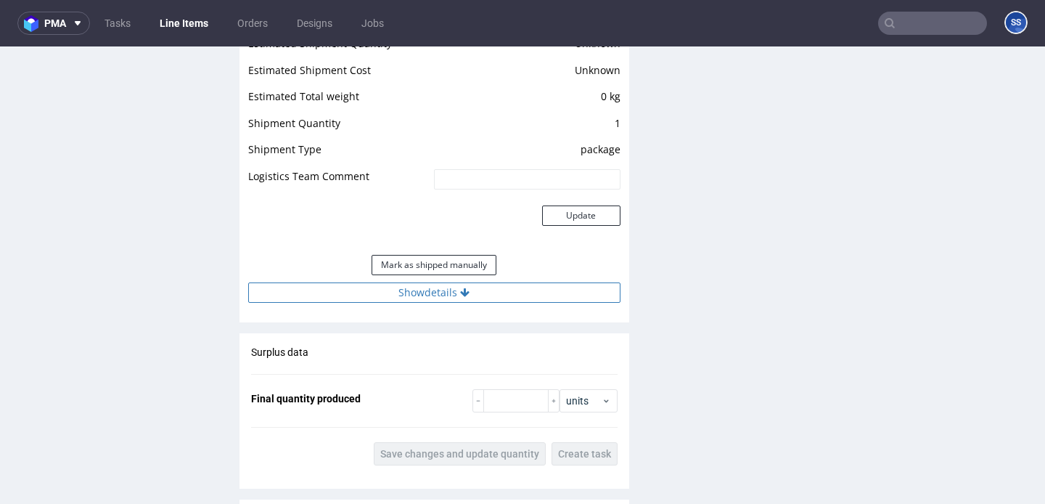
click at [483, 298] on button "Show details" at bounding box center [434, 292] width 372 height 20
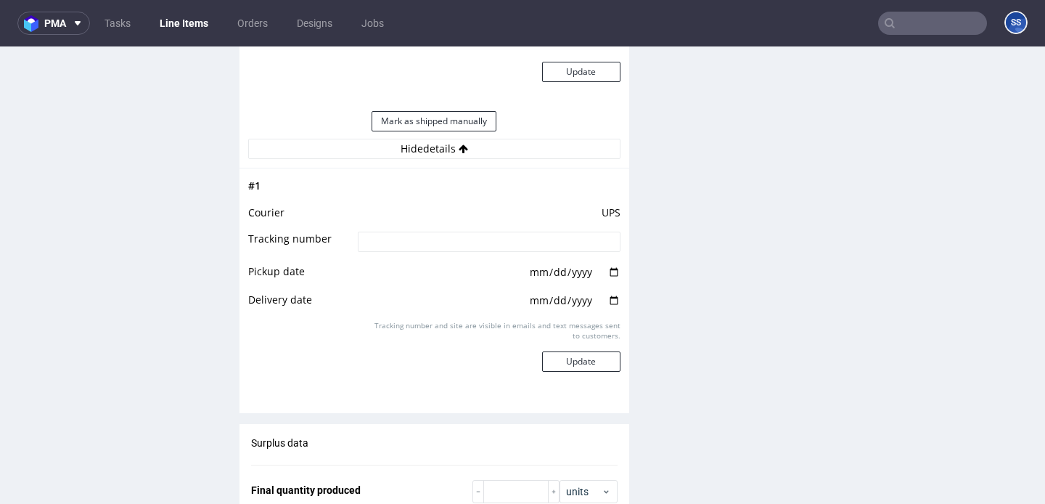
scroll to position [1368, 0]
click at [457, 243] on input at bounding box center [489, 240] width 262 height 20
paste input "1Z5A15806896707792"
type input "1Z5A15806896707792"
click at [580, 361] on button "Update" at bounding box center [581, 360] width 78 height 20
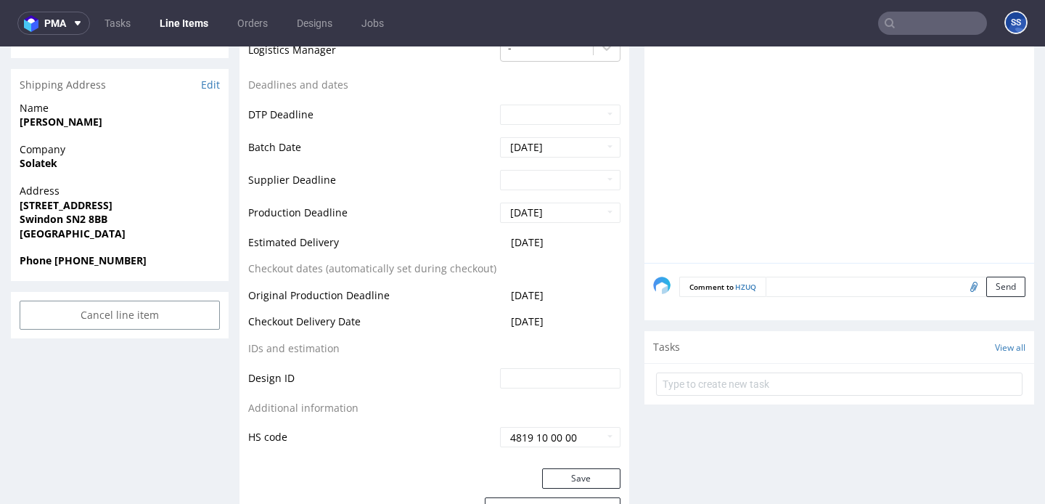
scroll to position [0, 0]
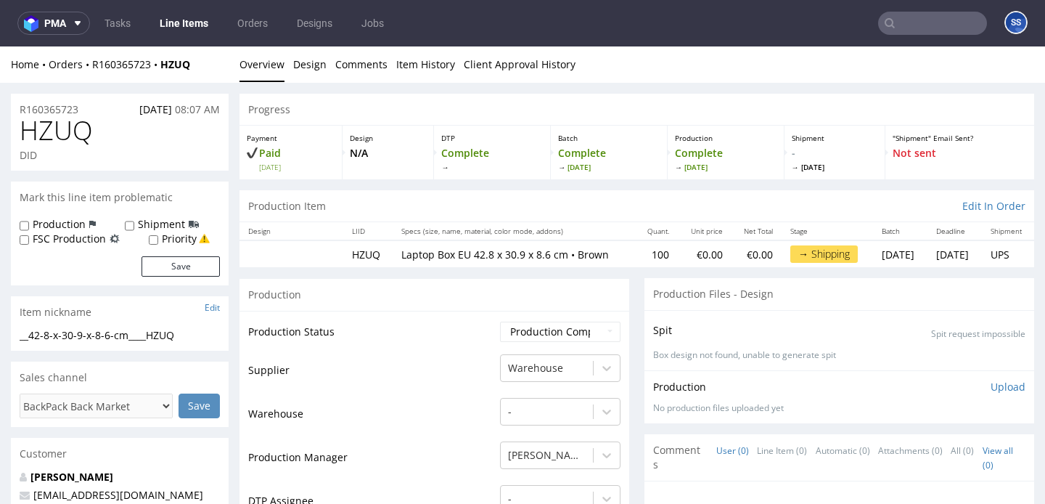
click at [187, 25] on link "Line Items" at bounding box center [184, 23] width 66 height 23
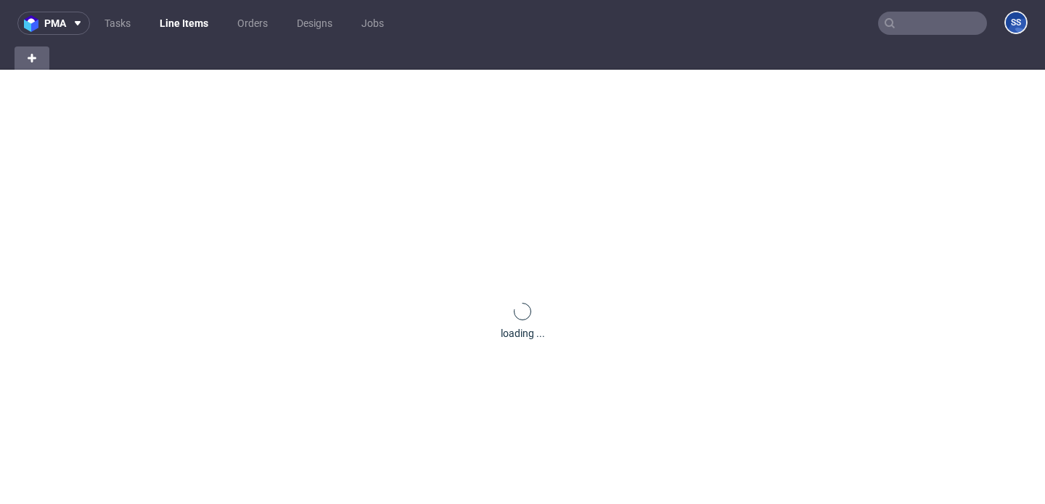
scroll to position [9, 0]
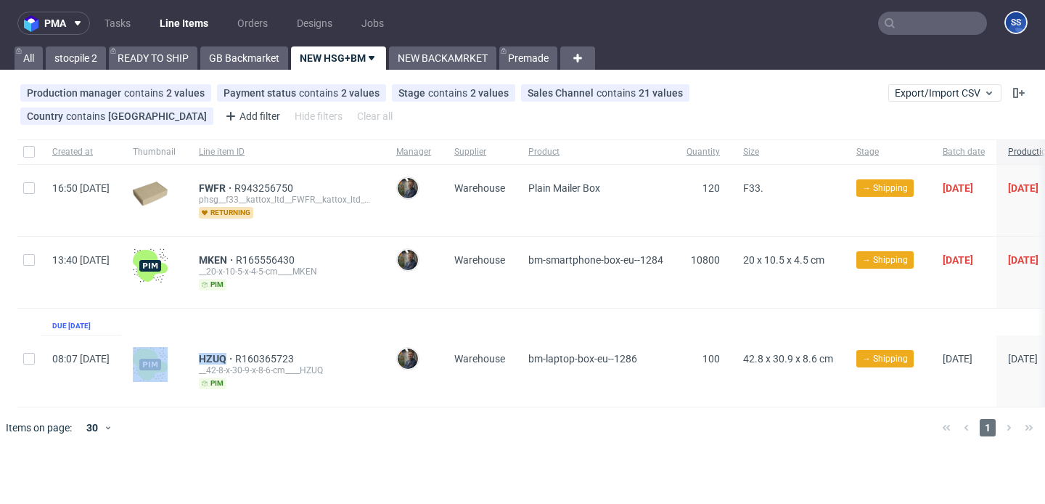
drag, startPoint x: 233, startPoint y: 355, endPoint x: 593, endPoint y: 136, distance: 421.6
click at [269, 354] on div "08:07 Mon 06.10.2025 HZUQ R160365723 __42-8-x-30-9-x-8-6-cm____HZUQ pim Maciej …" at bounding box center [763, 371] width 1492 height 72
click at [160, 51] on link "READY TO SHIP" at bounding box center [153, 57] width 89 height 23
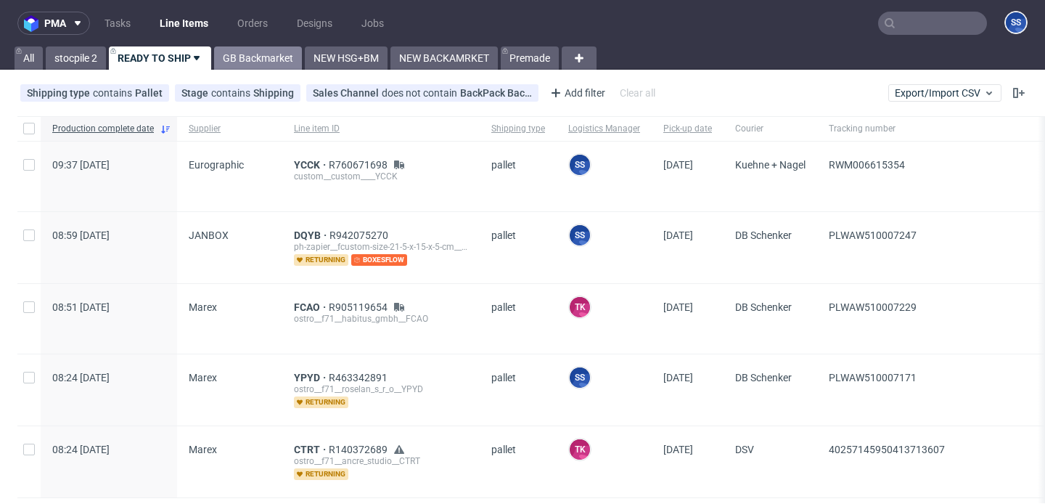
click at [276, 49] on link "GB Backmarket" at bounding box center [258, 57] width 88 height 23
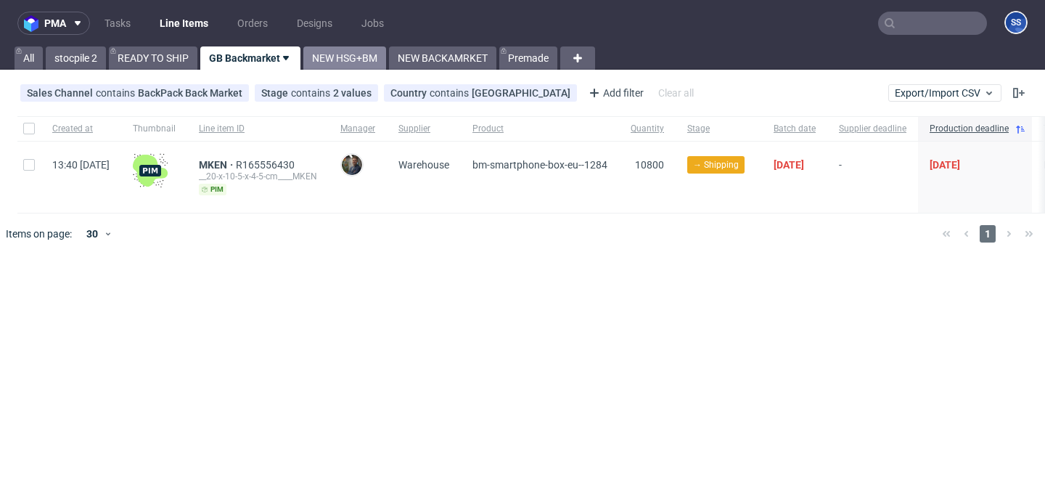
click at [356, 57] on link "NEW HSG+BM" at bounding box center [344, 57] width 83 height 23
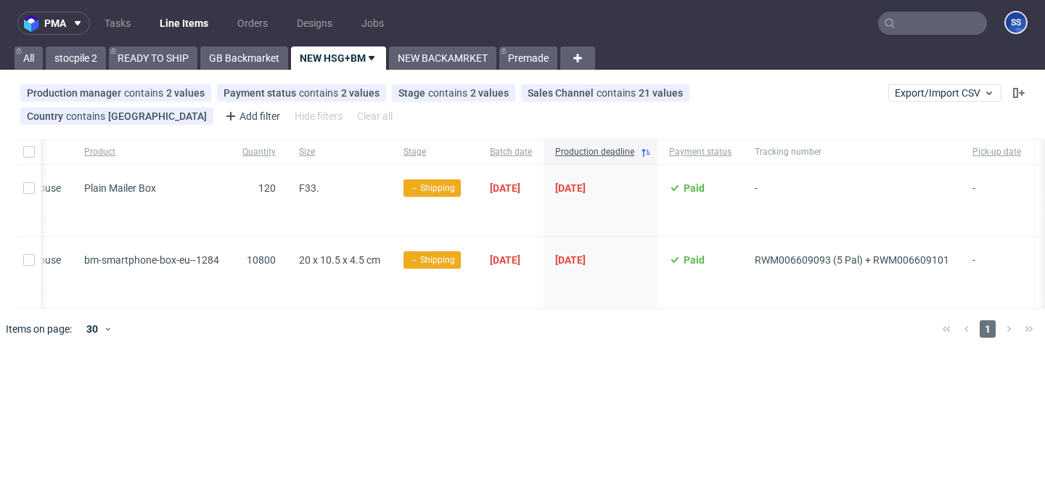
scroll to position [0, 464]
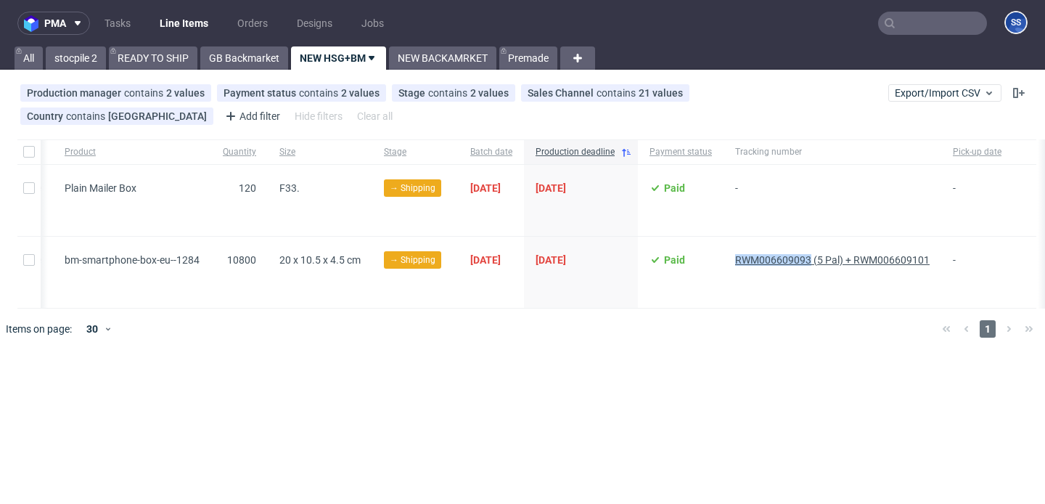
drag, startPoint x: 767, startPoint y: 262, endPoint x: 856, endPoint y: 261, distance: 88.6
click at [856, 261] on div "13:40 Thu 02.10.2025 MKEN R165556430 __20-x-10-5-x-4-5-cm____MKEN pim Maciej So…" at bounding box center [295, 273] width 1483 height 72
copy div "RWM006609093"
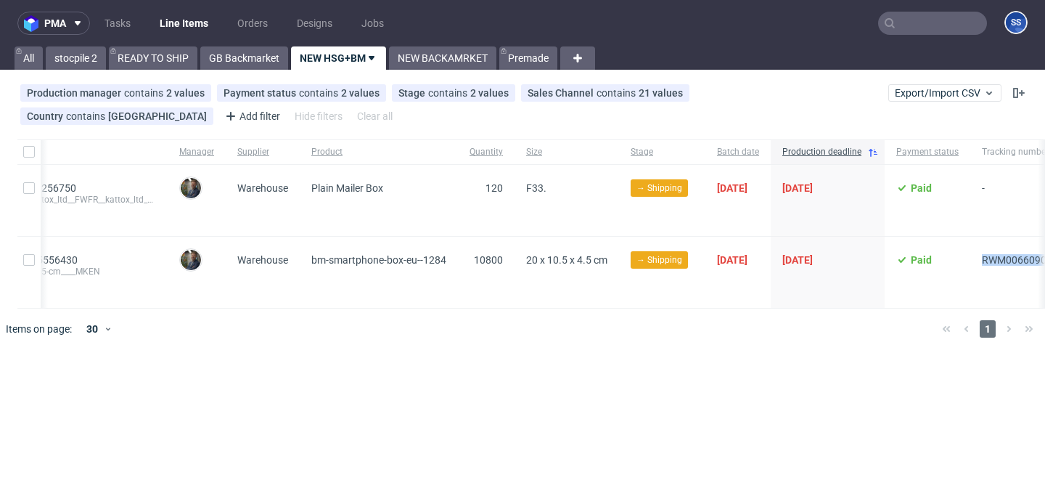
scroll to position [0, 0]
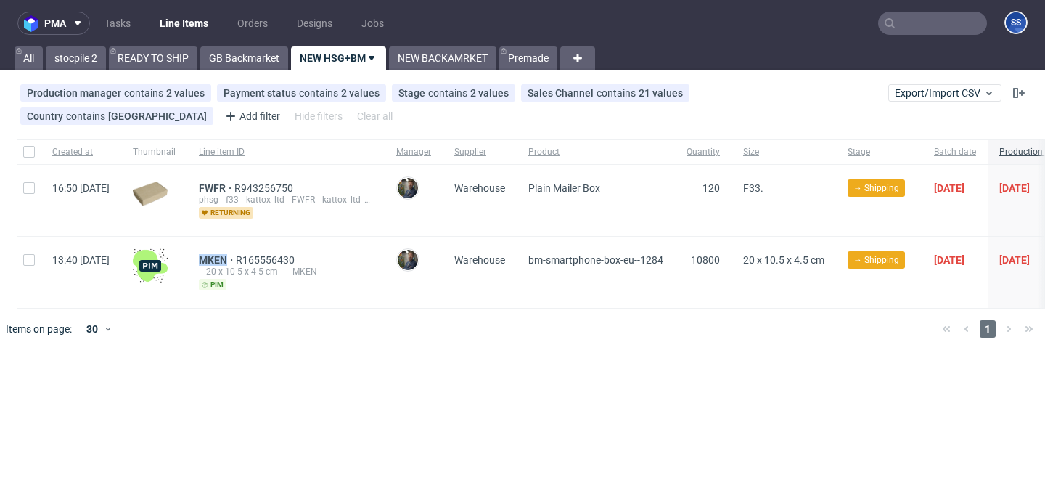
drag, startPoint x: 232, startPoint y: 254, endPoint x: 473, endPoint y: 186, distance: 250.5
click at [266, 255] on div "MKEN R165556430 __20-x-10-5-x-4-5-cm____MKEN pim" at bounding box center [285, 272] width 197 height 71
copy span "MKEN"
click at [245, 47] on link "GB Backmarket" at bounding box center [244, 57] width 88 height 23
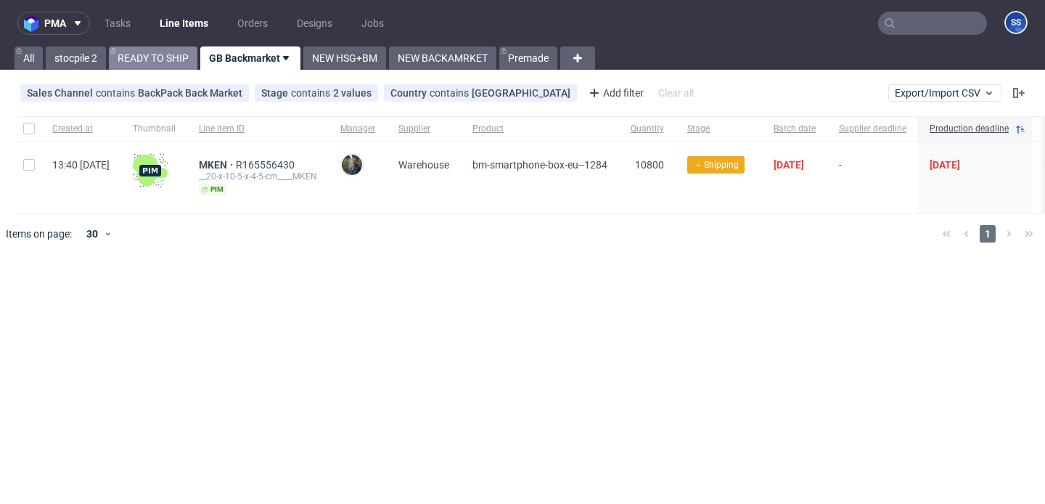
click at [183, 61] on link "READY TO SHIP" at bounding box center [153, 57] width 89 height 23
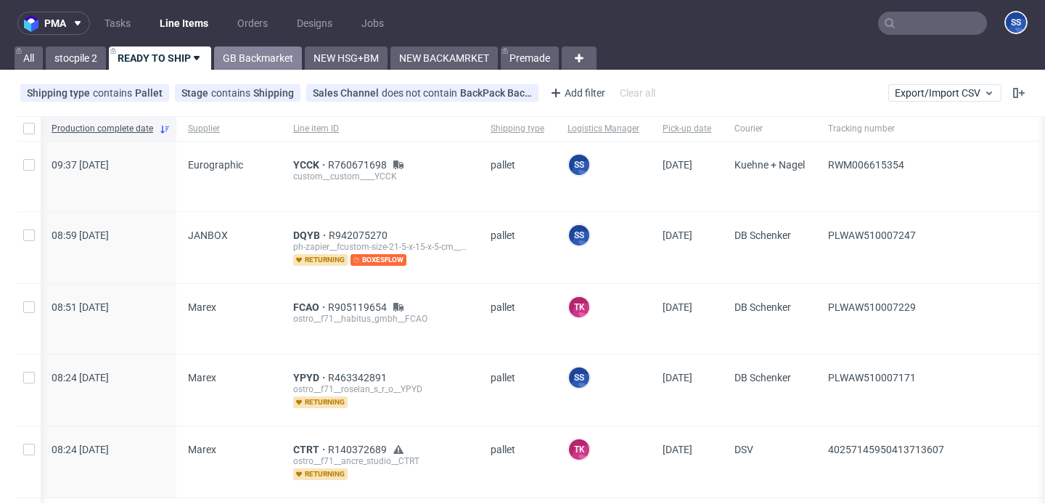
click at [248, 52] on link "GB Backmarket" at bounding box center [258, 57] width 88 height 23
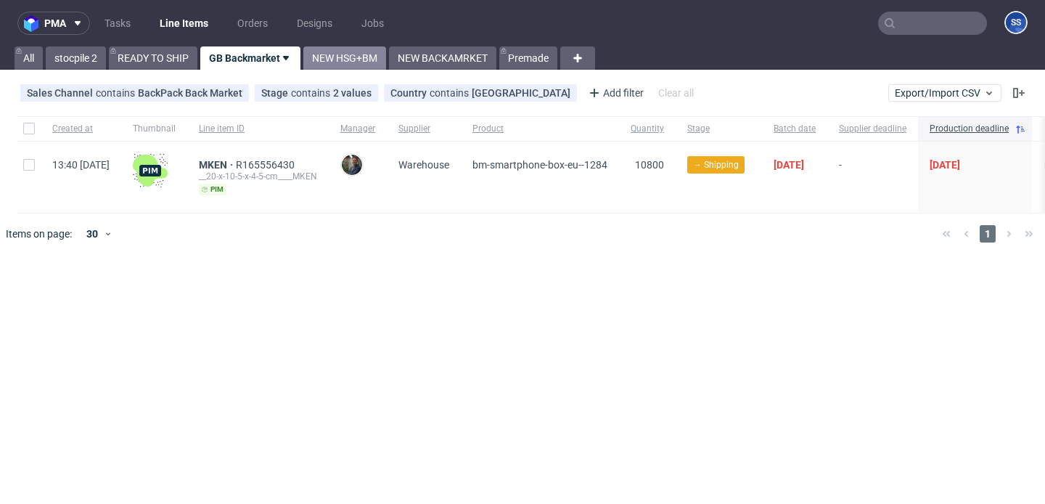
click at [325, 60] on link "NEW HSG+BM" at bounding box center [344, 57] width 83 height 23
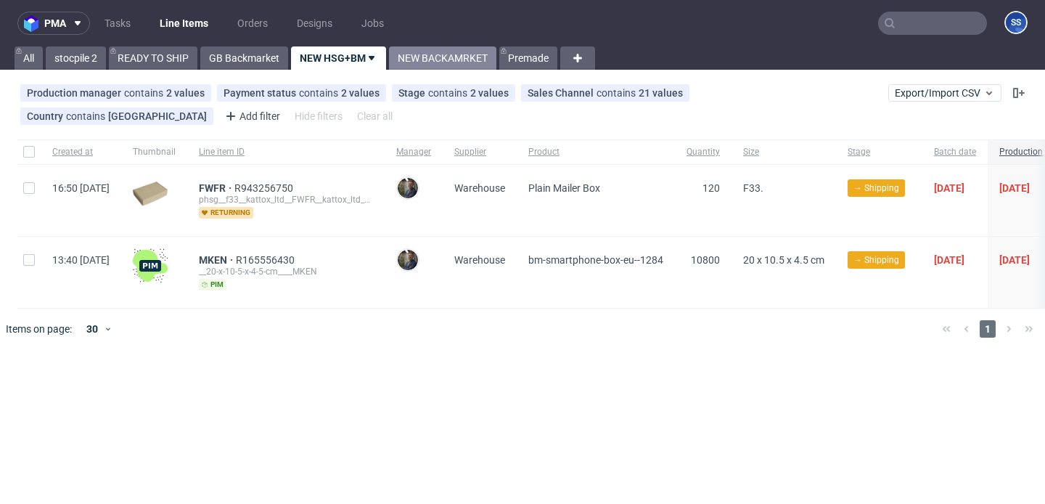
click at [438, 57] on link "NEW BACKAMRKET" at bounding box center [442, 57] width 107 height 23
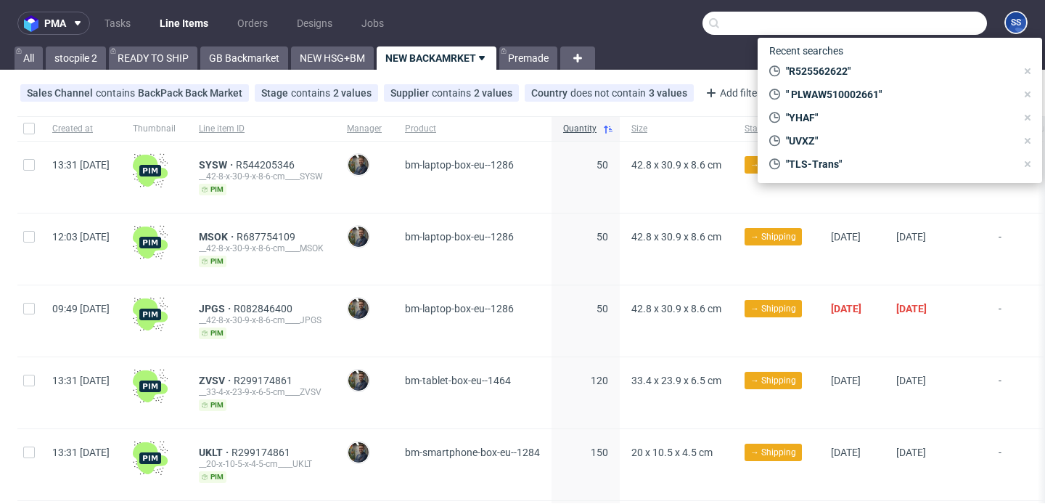
click at [942, 20] on input "text" at bounding box center [845, 23] width 285 height 23
paste input "R495805960_HRGY"
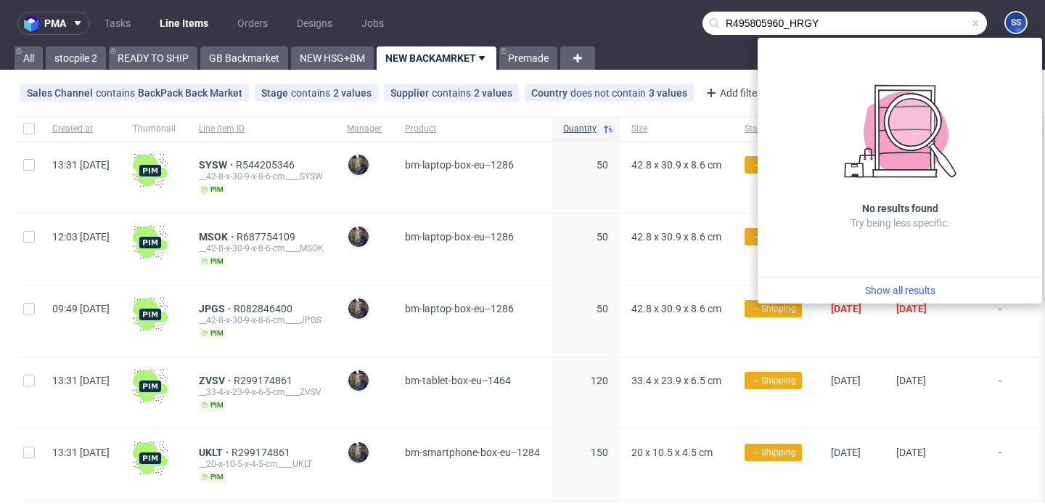
drag, startPoint x: 782, startPoint y: 21, endPoint x: 773, endPoint y: 21, distance: 8.7
click at [741, 21] on input "R495805960_HRGY" at bounding box center [845, 23] width 285 height 23
click at [782, 23] on input "R495805960_HRGY" at bounding box center [845, 23] width 285 height 23
drag, startPoint x: 778, startPoint y: 25, endPoint x: 663, endPoint y: 22, distance: 114.8
click at [663, 22] on nav "pma Tasks Line Items Orders Designs Jobs R495805960_HRGY SS" at bounding box center [522, 23] width 1045 height 46
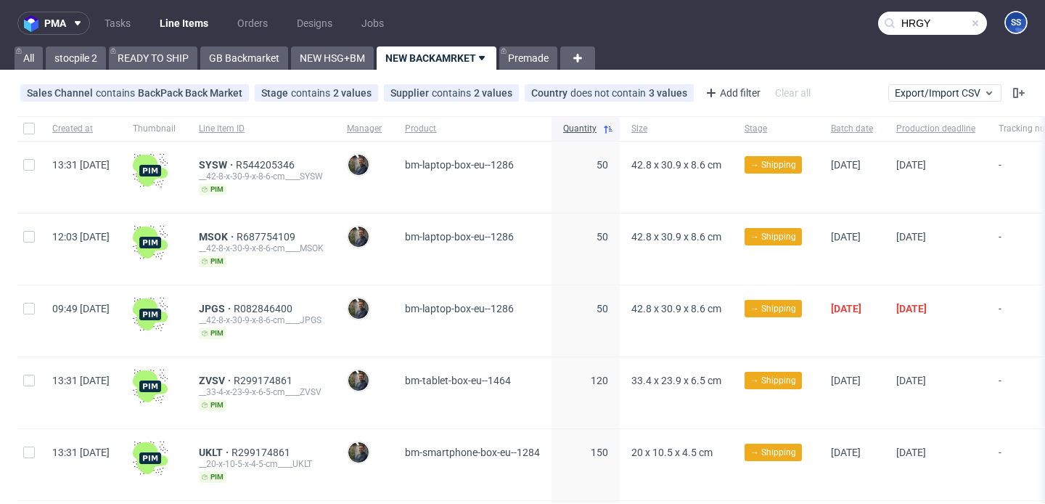
type input "HRGY"
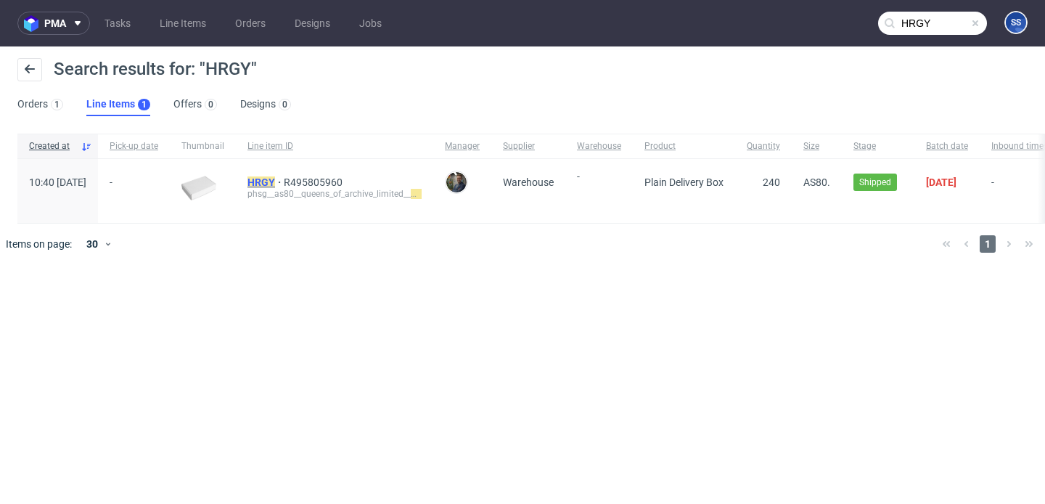
click at [275, 183] on mark "HRGY" at bounding box center [262, 182] width 28 height 12
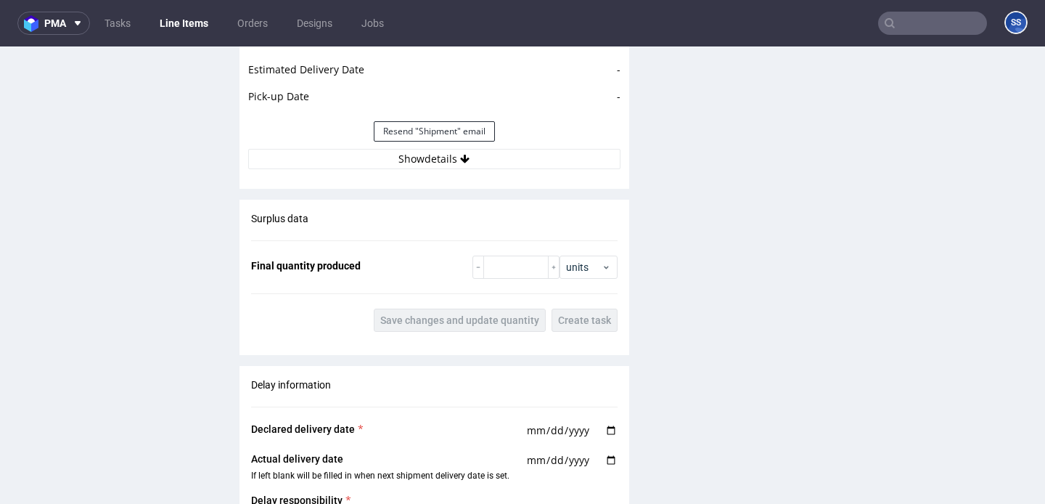
scroll to position [1778, 0]
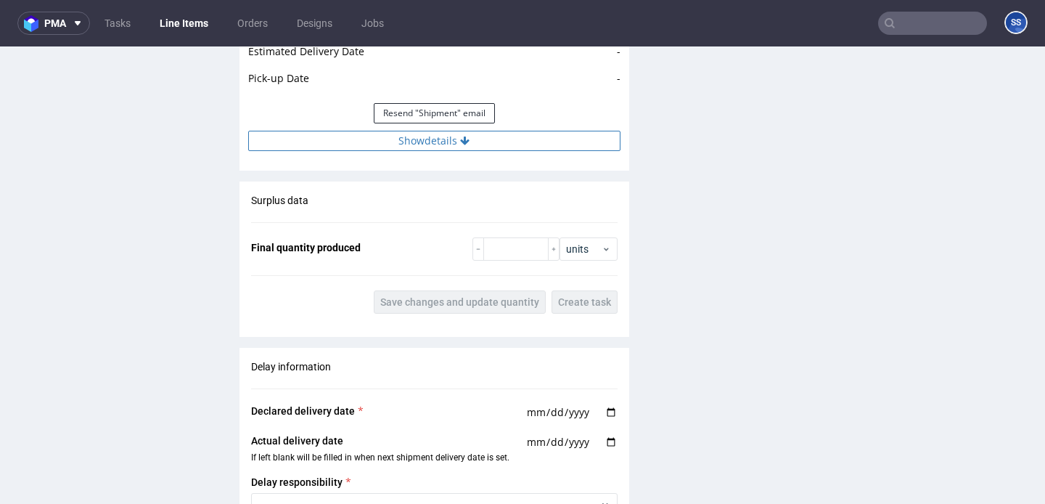
click at [454, 144] on button "Show details" at bounding box center [434, 141] width 372 height 20
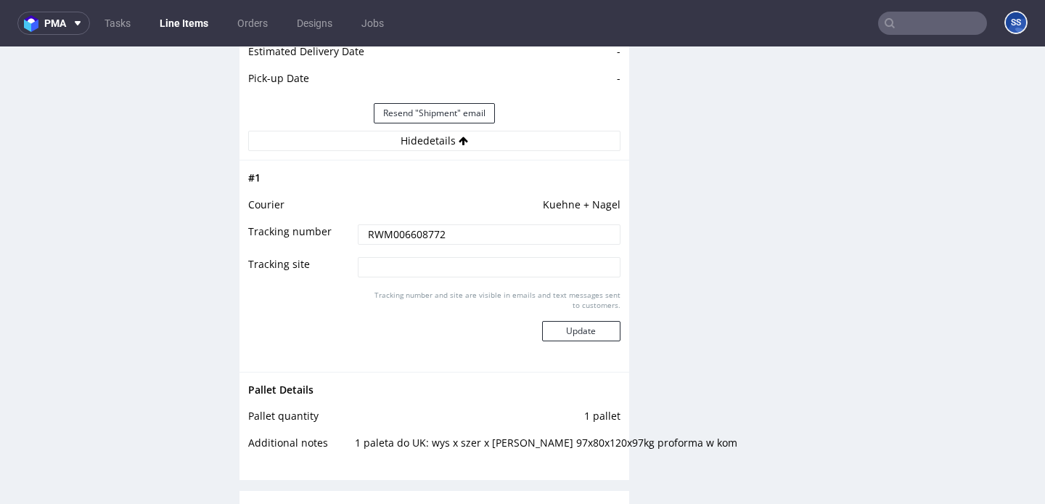
click at [183, 24] on link "Line Items" at bounding box center [184, 23] width 66 height 23
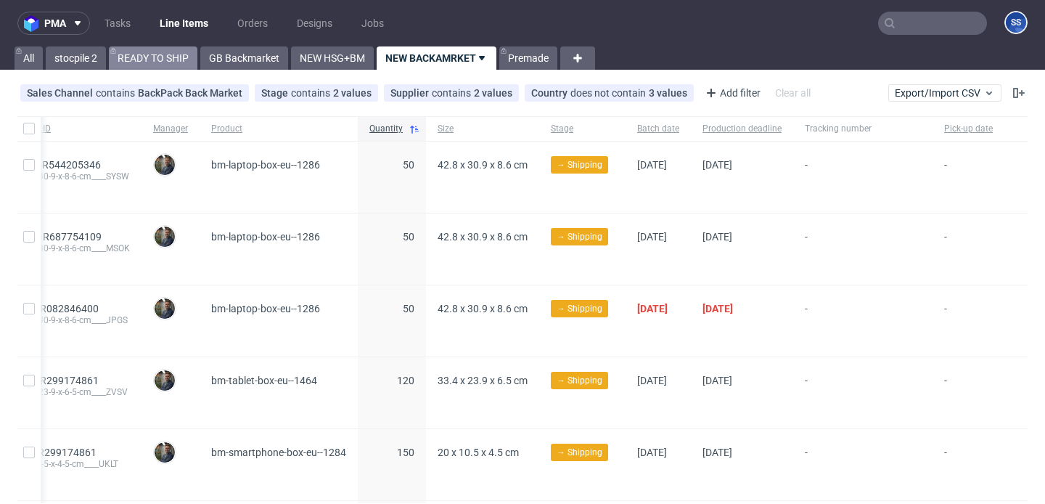
click at [168, 55] on link "READY TO SHIP" at bounding box center [153, 57] width 89 height 23
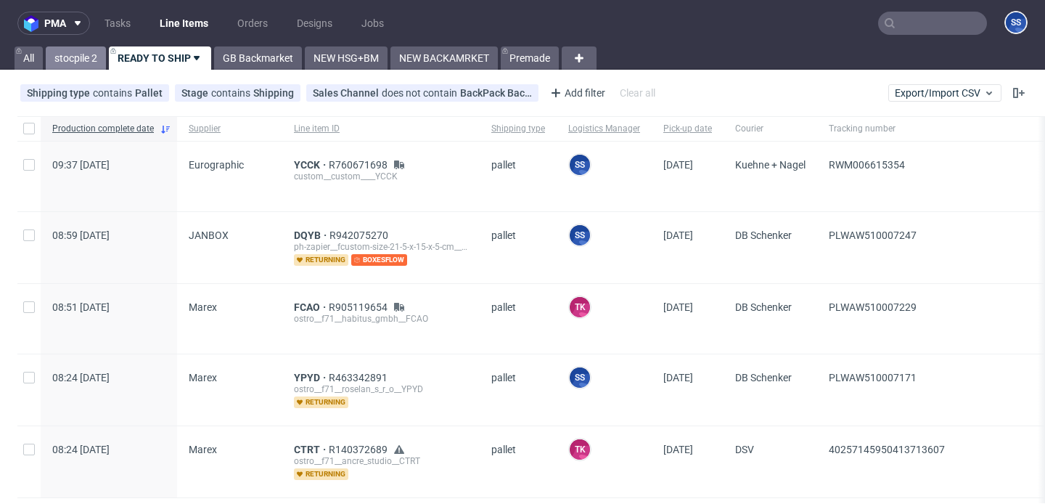
click at [77, 54] on link "stocpile 2" at bounding box center [76, 57] width 60 height 23
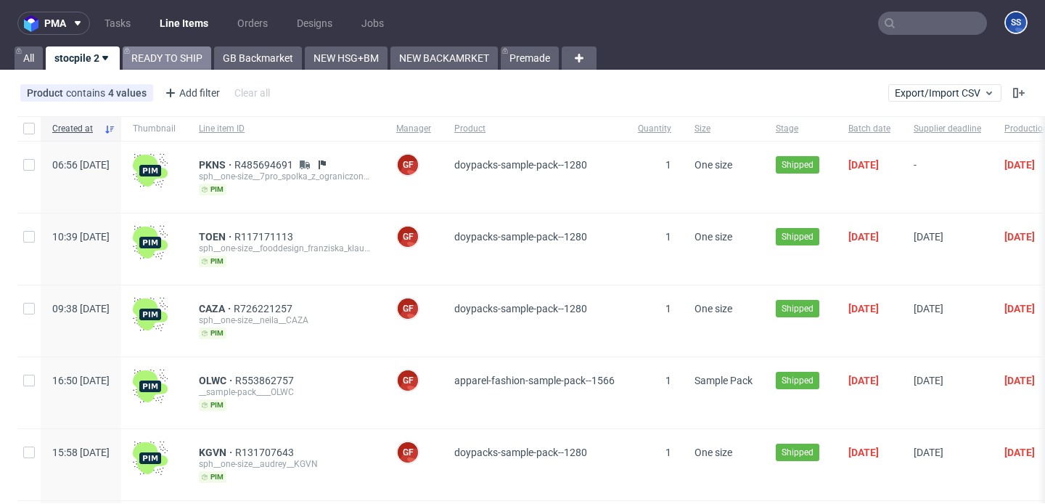
click at [156, 62] on link "READY TO SHIP" at bounding box center [167, 57] width 89 height 23
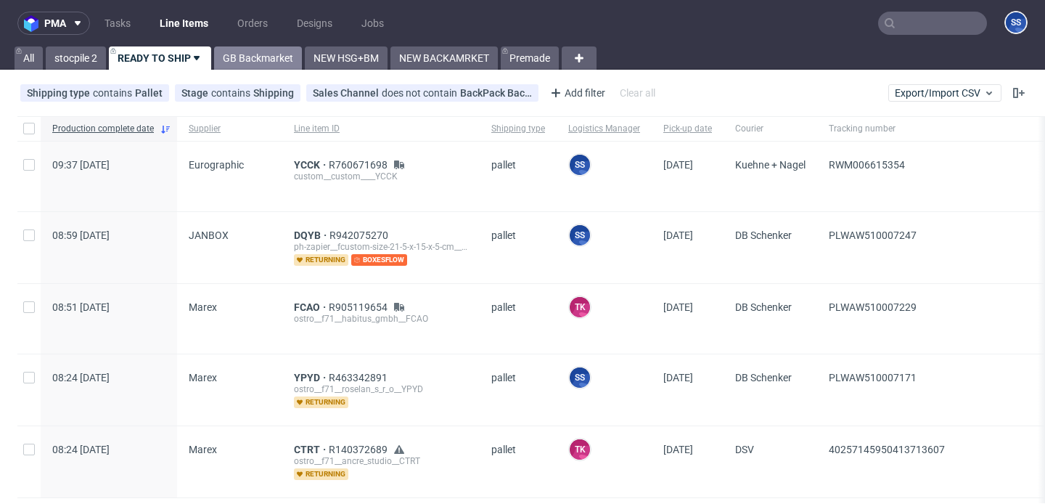
click at [253, 55] on link "GB Backmarket" at bounding box center [258, 57] width 88 height 23
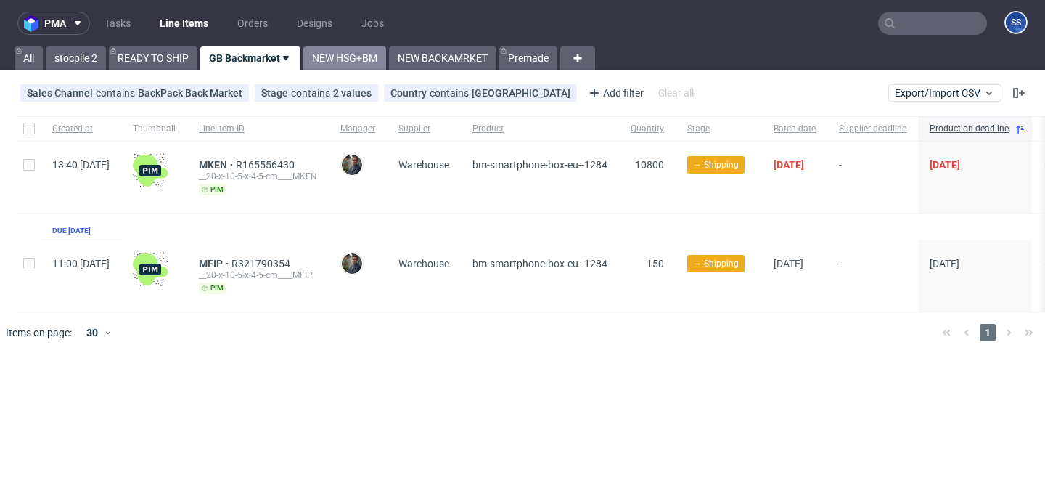
click at [334, 61] on link "NEW HSG+BM" at bounding box center [344, 57] width 83 height 23
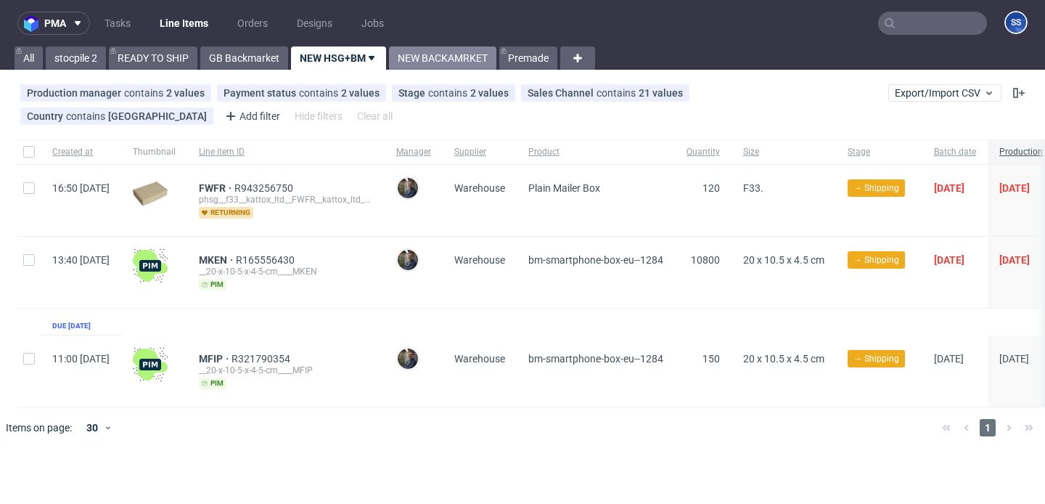
click at [468, 62] on link "NEW BACKAMRKET" at bounding box center [442, 57] width 107 height 23
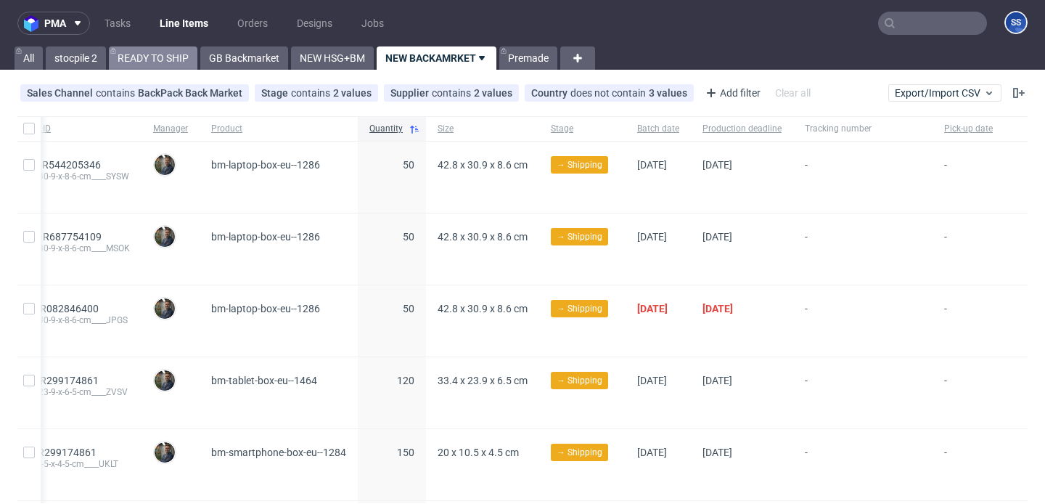
click at [145, 52] on link "READY TO SHIP" at bounding box center [153, 57] width 89 height 23
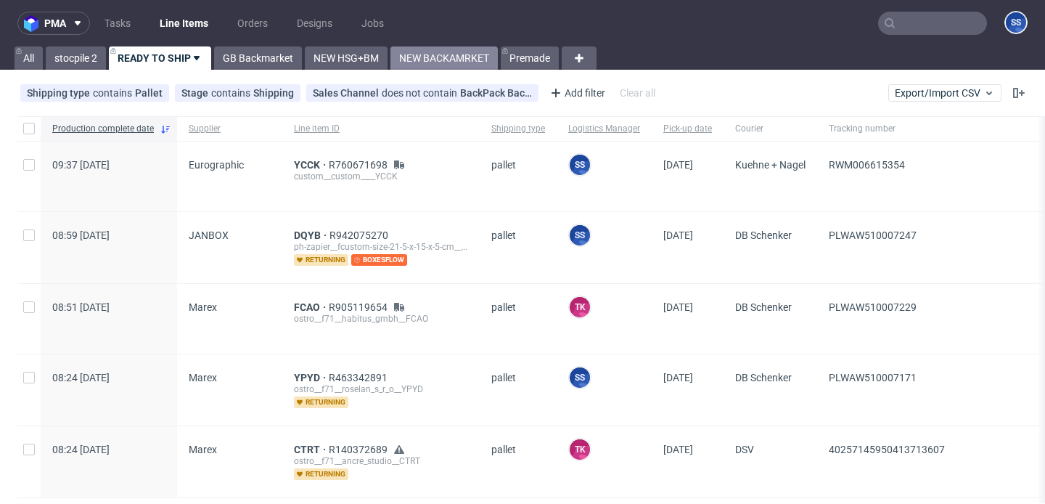
click at [468, 56] on link "NEW BACKAMRKET" at bounding box center [444, 57] width 107 height 23
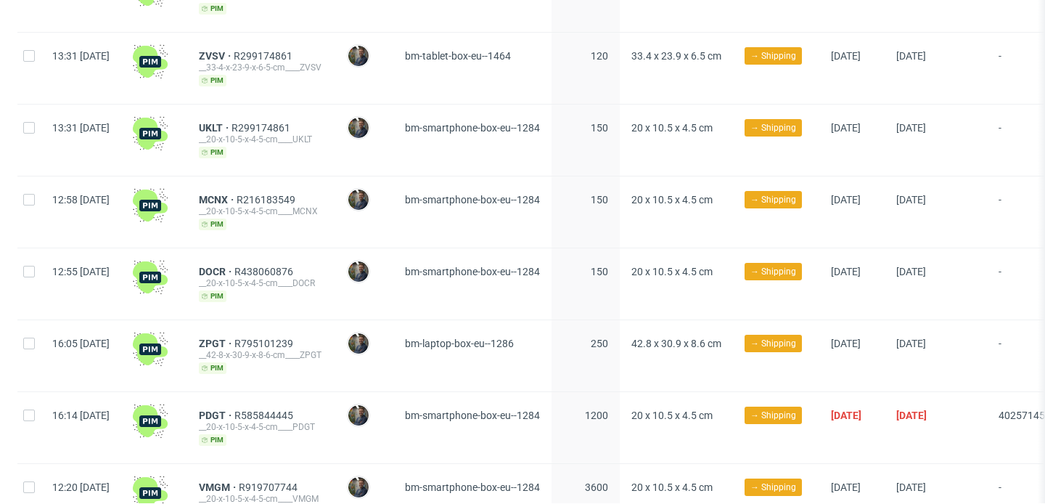
scroll to position [400, 0]
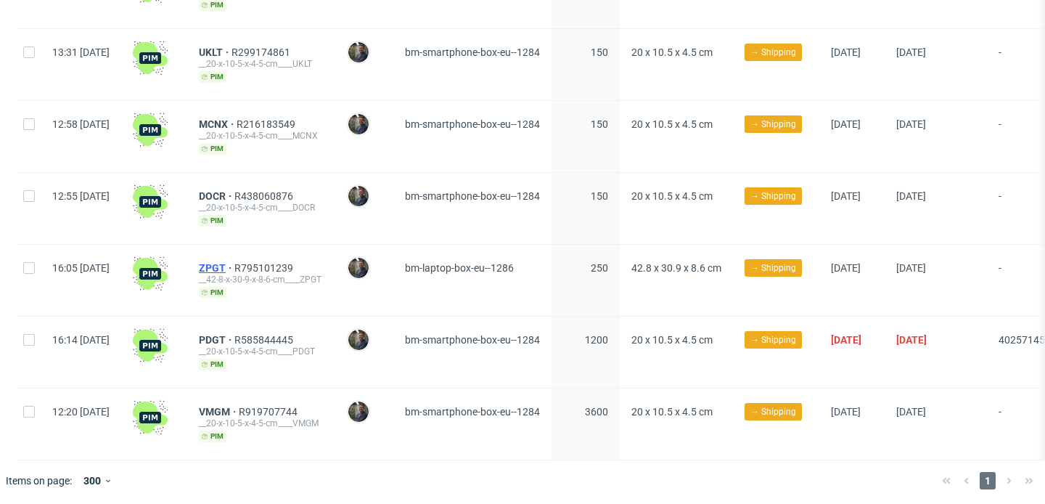
click at [234, 266] on span "ZPGT" at bounding box center [217, 268] width 36 height 12
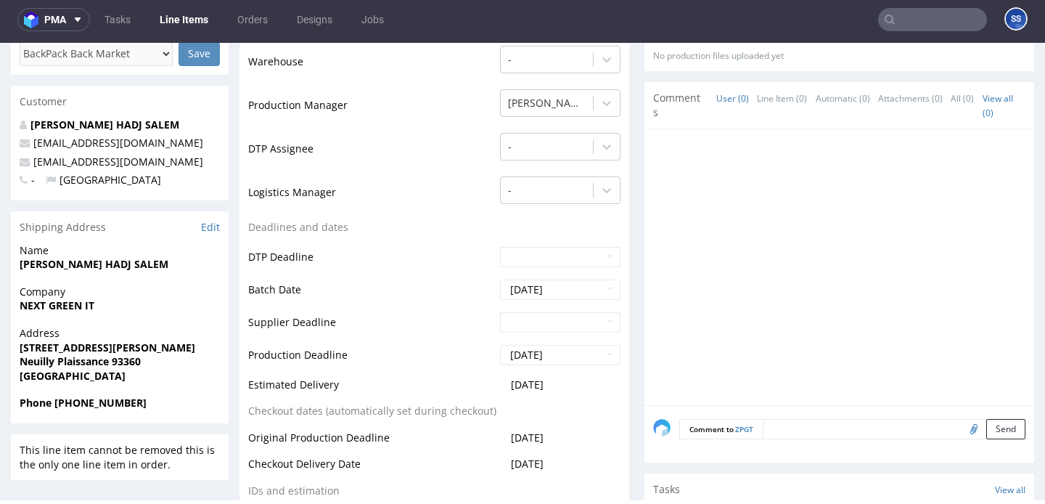
scroll to position [349, 0]
click at [59, 306] on strong "NEXT GREEN IT" at bounding box center [57, 305] width 75 height 14
copy strong "NEXT GREEN IT"
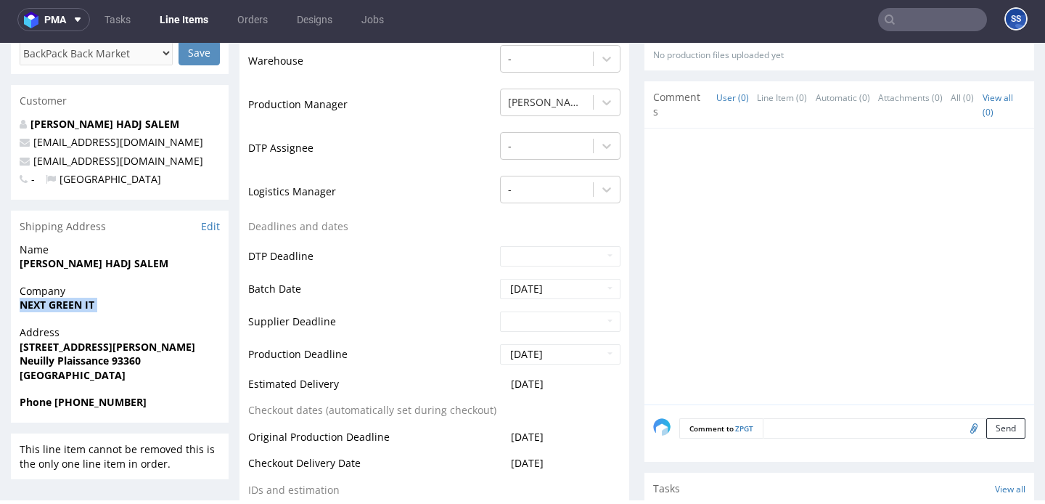
scroll to position [0, 0]
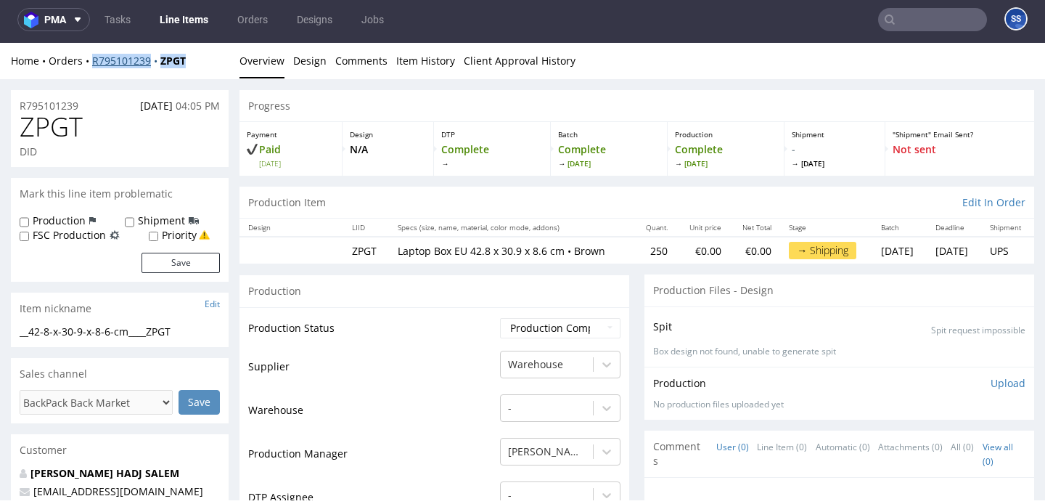
drag, startPoint x: 204, startPoint y: 61, endPoint x: 93, endPoint y: 60, distance: 111.1
click at [93, 60] on div "Home Orders R795101239 ZPGT" at bounding box center [120, 61] width 218 height 15
copy div "R795101239 ZPGT"
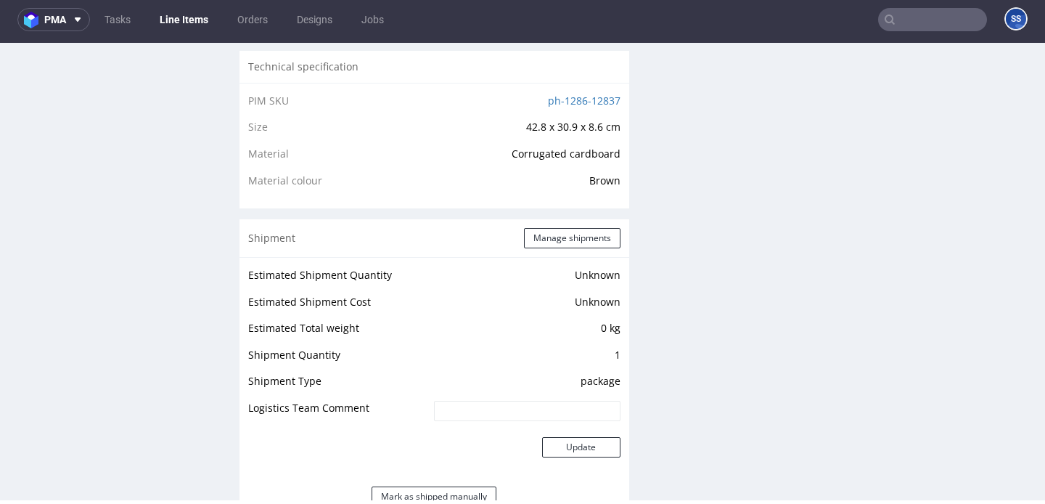
scroll to position [1005, 0]
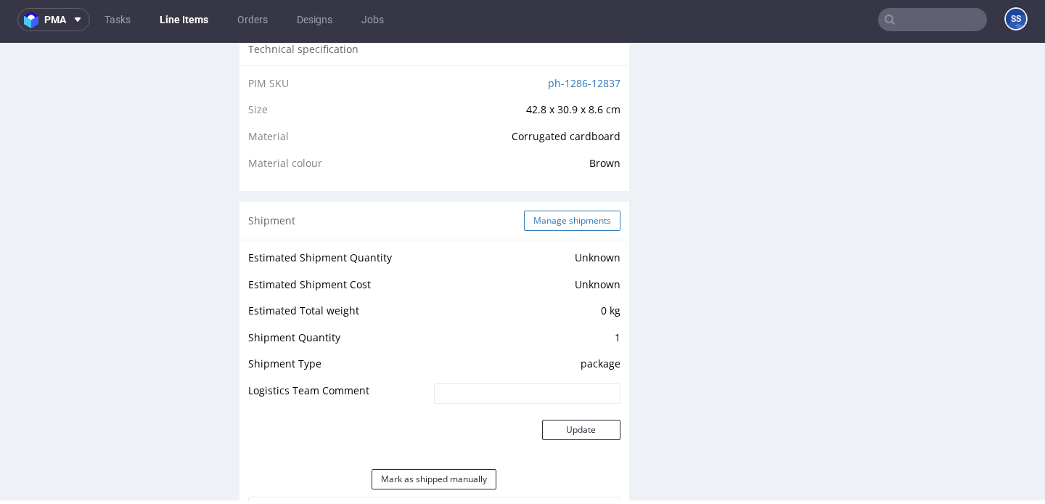
click at [584, 224] on button "Manage shipments" at bounding box center [572, 221] width 97 height 20
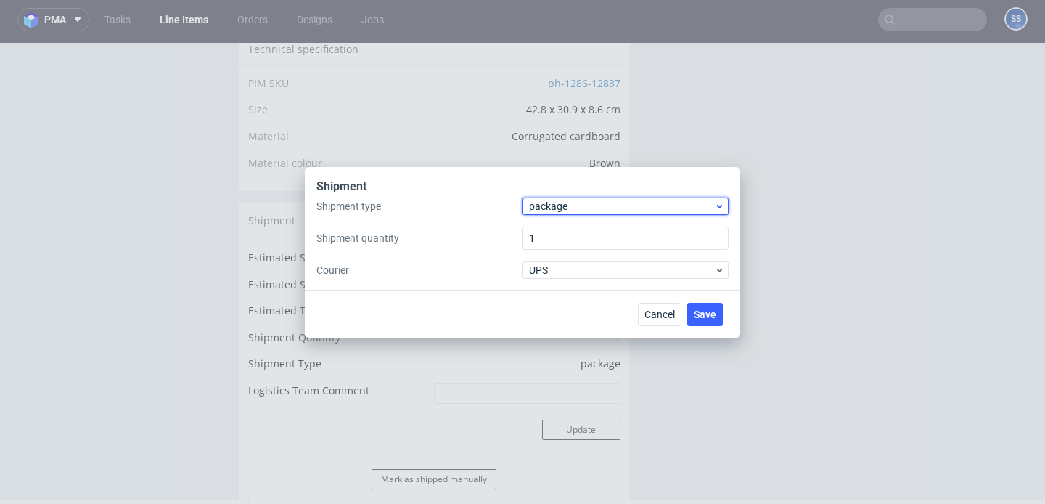
click at [575, 209] on span "package" at bounding box center [621, 206] width 185 height 15
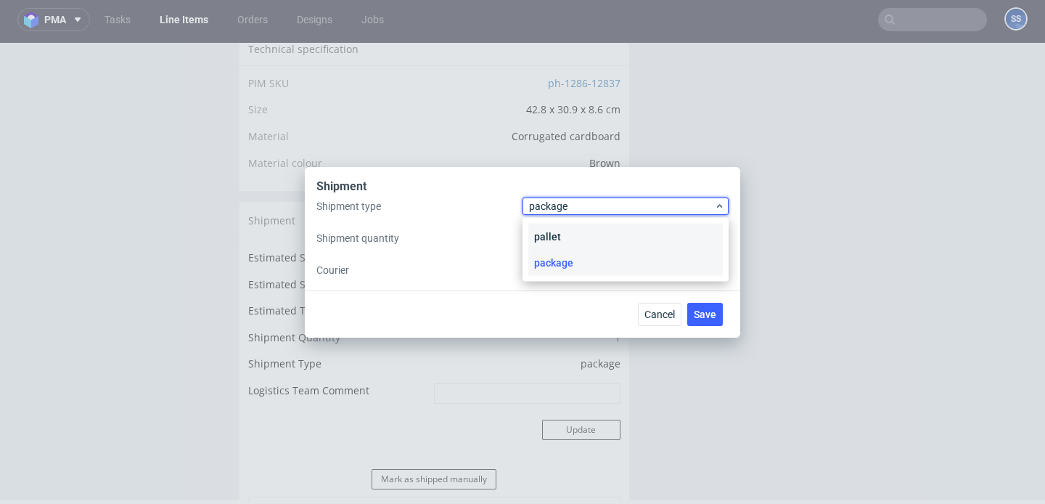
click at [576, 234] on div "pallet" at bounding box center [626, 237] width 195 height 26
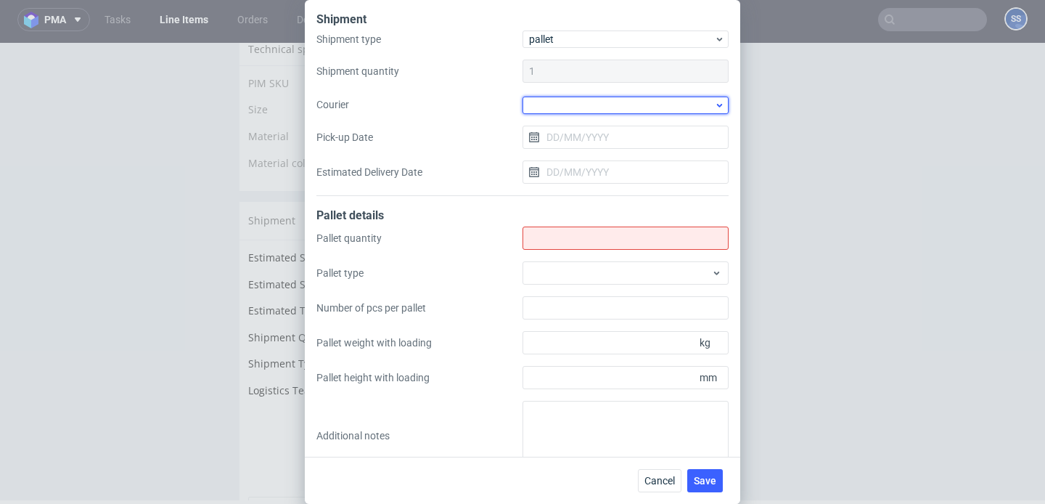
click at [558, 107] on div at bounding box center [626, 105] width 206 height 17
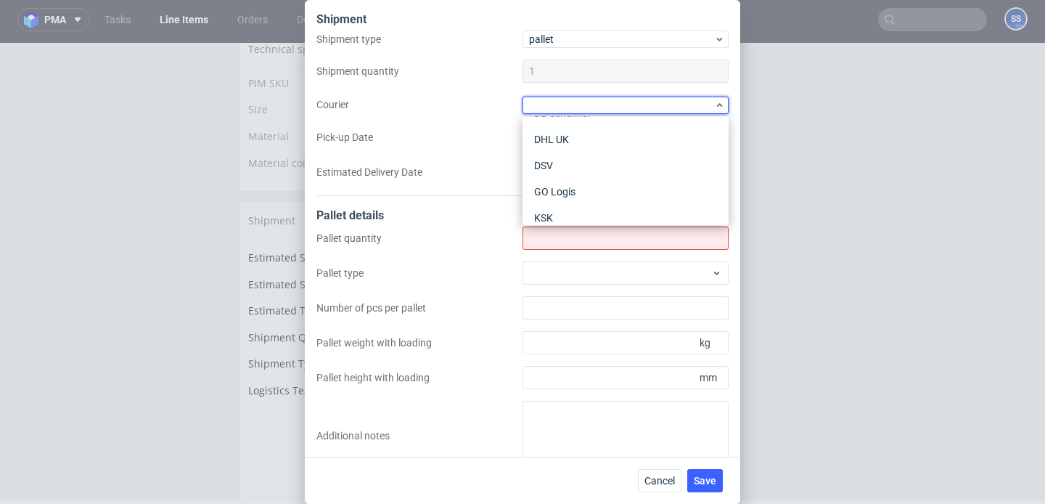
scroll to position [78, 0]
click at [577, 166] on div "DSV" at bounding box center [626, 163] width 195 height 26
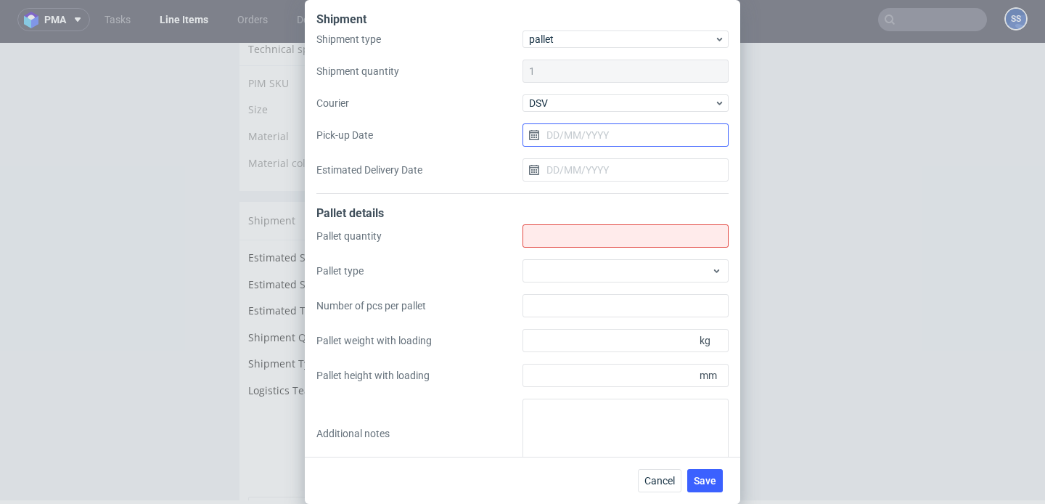
click at [558, 133] on input "Pick-up Date" at bounding box center [626, 134] width 206 height 23
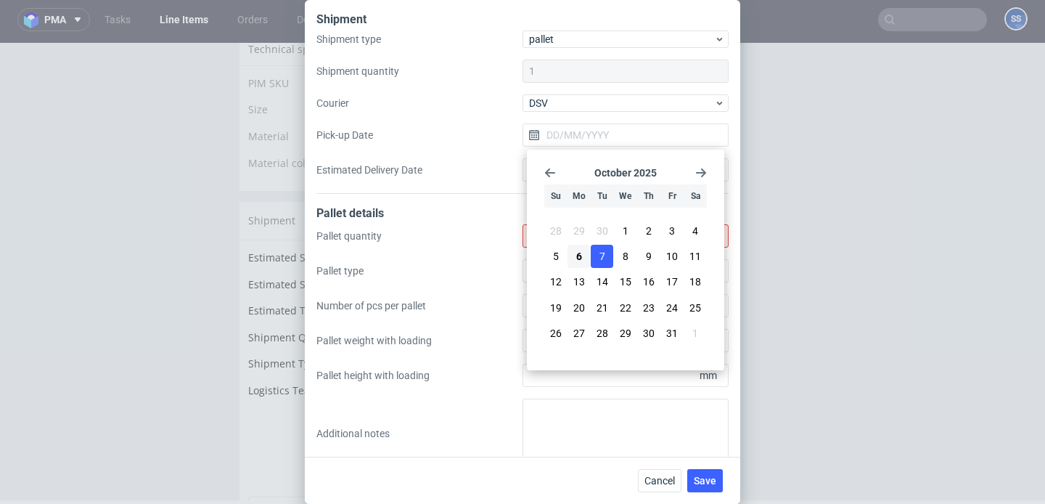
click at [600, 259] on span "7" at bounding box center [603, 256] width 6 height 15
type input "[DATE]"
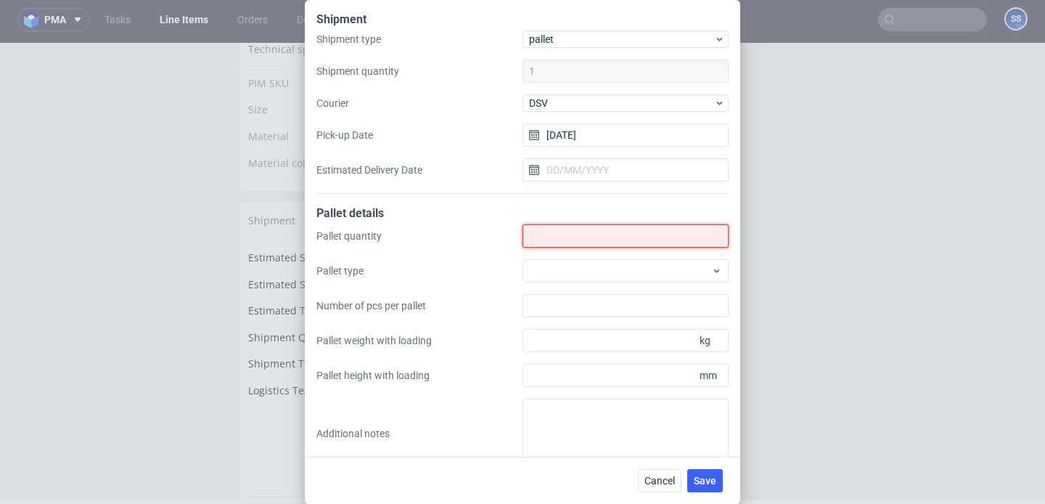
click at [572, 231] on input "Shipment type" at bounding box center [626, 235] width 206 height 23
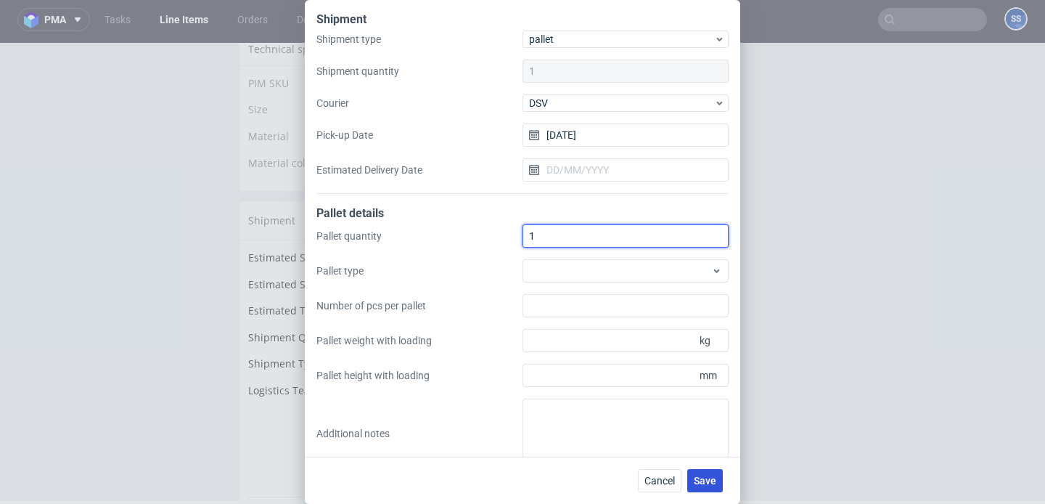
type input "1"
click at [705, 476] on span "Save" at bounding box center [705, 481] width 23 height 10
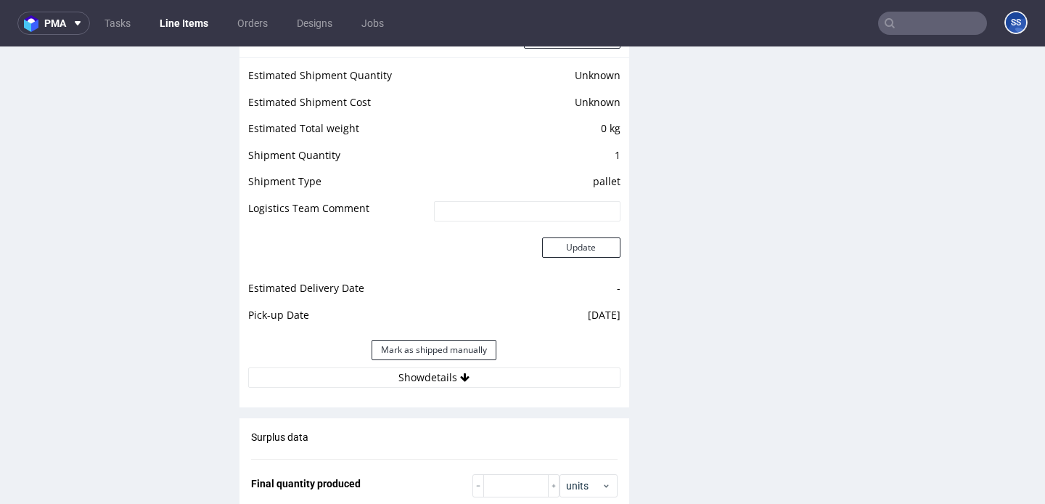
scroll to position [1199, 0]
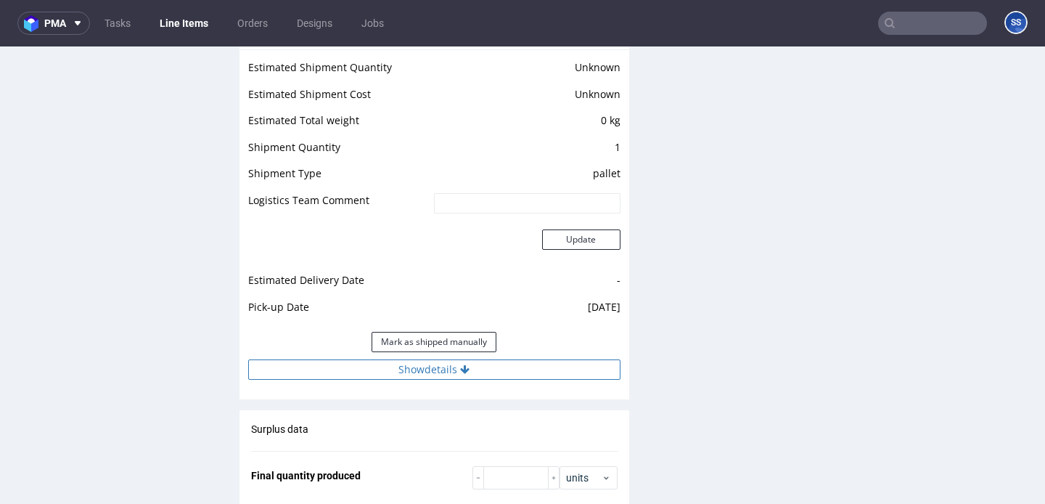
click at [473, 374] on button "Show details" at bounding box center [434, 369] width 372 height 20
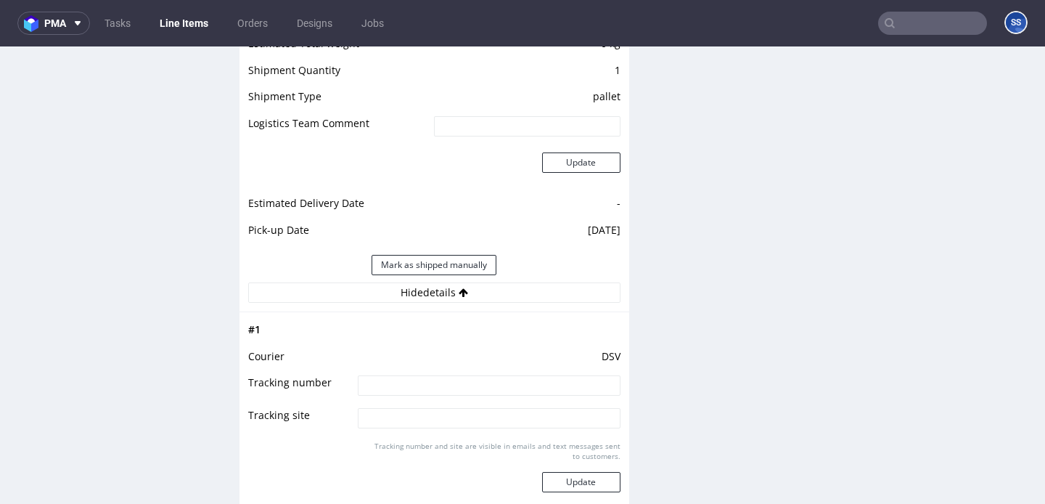
scroll to position [1278, 0]
click at [428, 388] on input at bounding box center [489, 383] width 262 height 20
paste input "40257145950413781590"
type input "40257145950413781590"
click at [596, 476] on button "Update" at bounding box center [581, 480] width 78 height 20
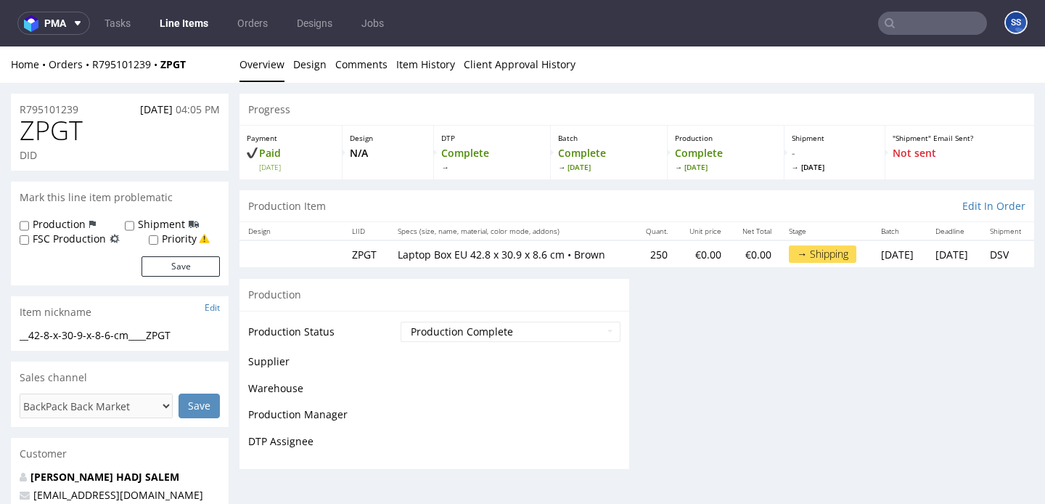
scroll to position [1098, 0]
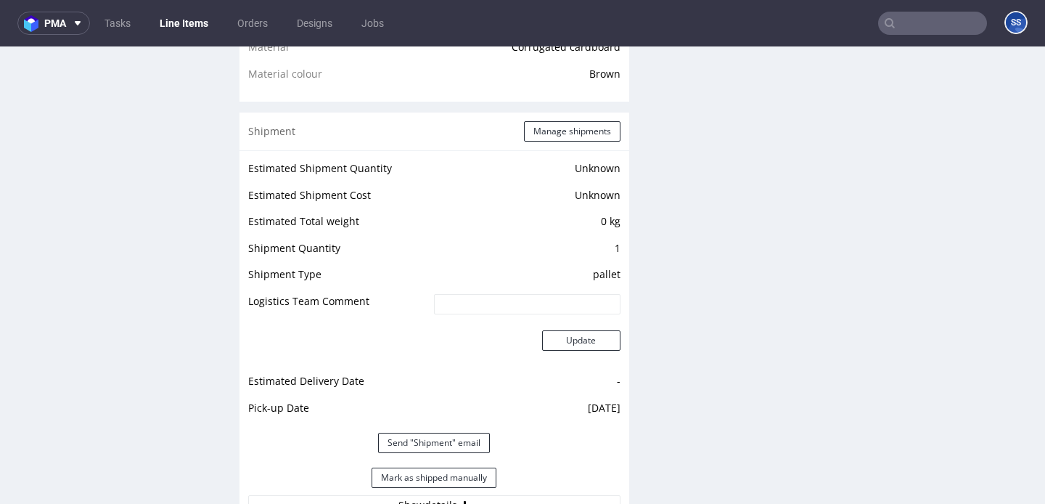
click at [192, 23] on link "Line Items" at bounding box center [184, 23] width 66 height 23
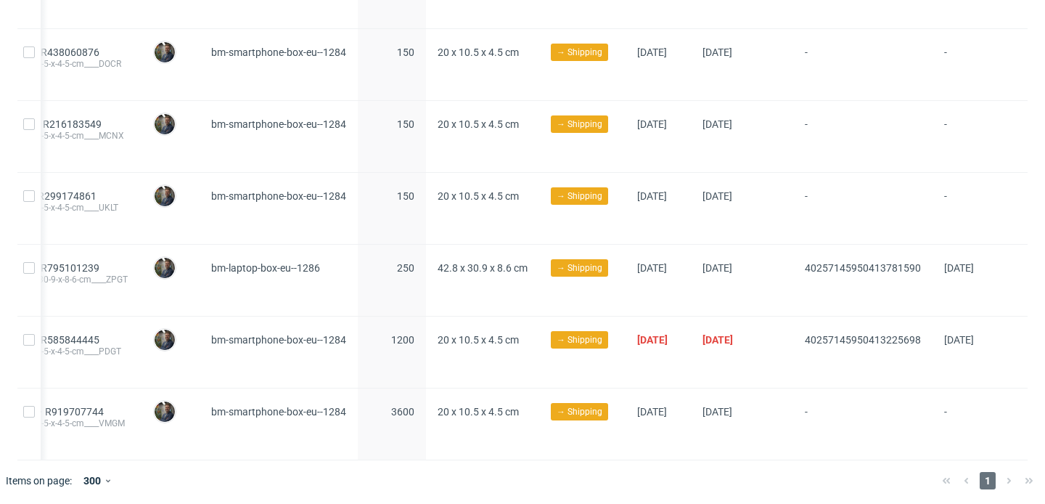
scroll to position [0, 261]
drag, startPoint x: 788, startPoint y: 337, endPoint x: 907, endPoint y: 338, distance: 119.1
click at [907, 338] on div "16:14 [DATE] PDGT R585844445 __20-x-10-5-x-4-5-cm____PDGT [PERSON_NAME] [PERSON…" at bounding box center [426, 353] width 1204 height 72
copy div "40257145950413225698"
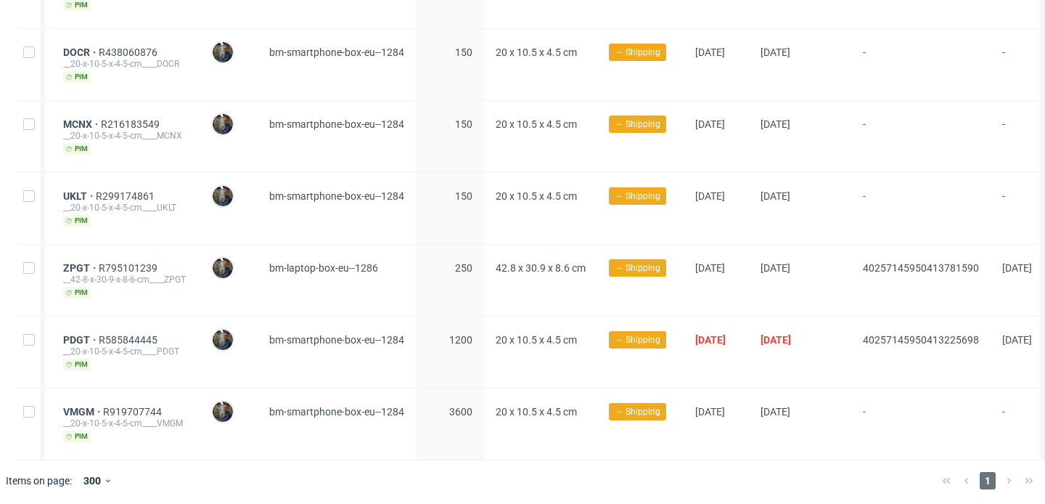
scroll to position [0, 0]
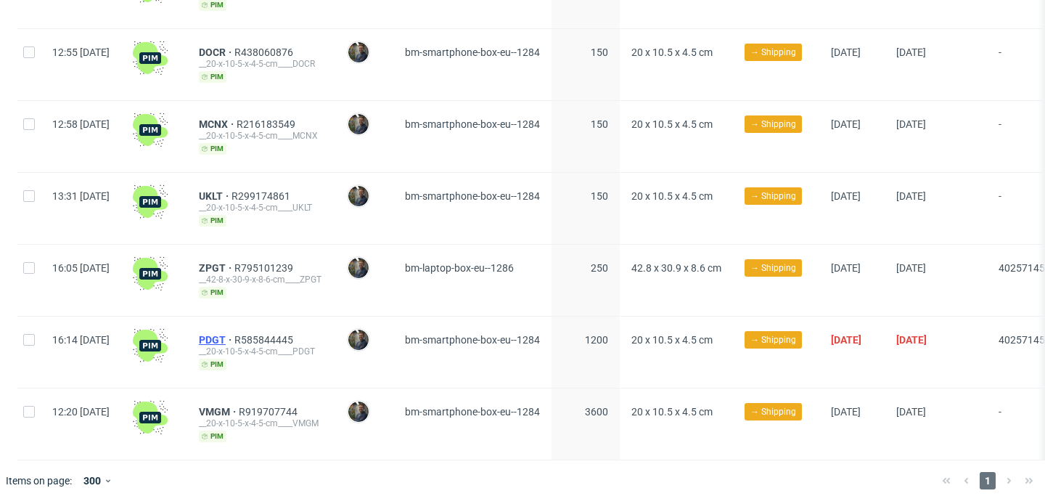
click at [234, 334] on span "PDGT" at bounding box center [217, 340] width 36 height 12
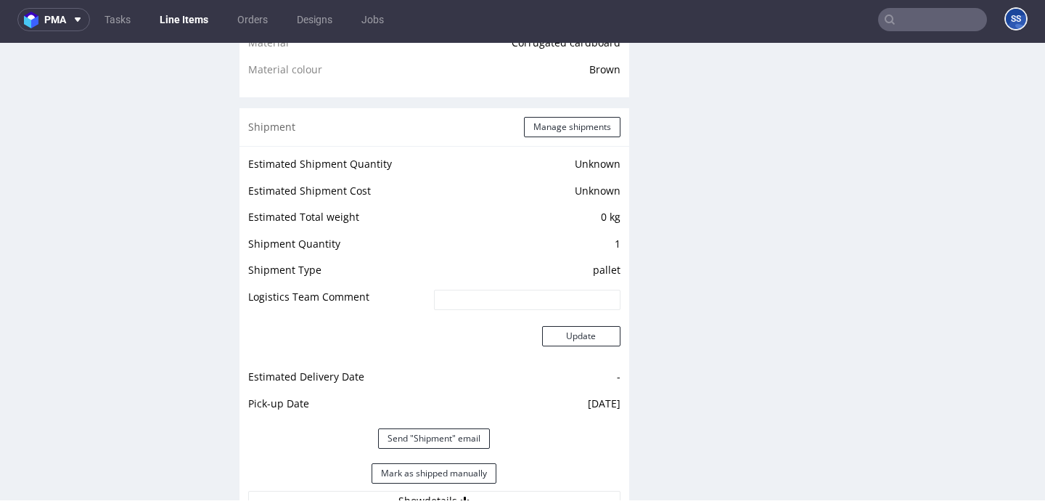
scroll to position [1115, 0]
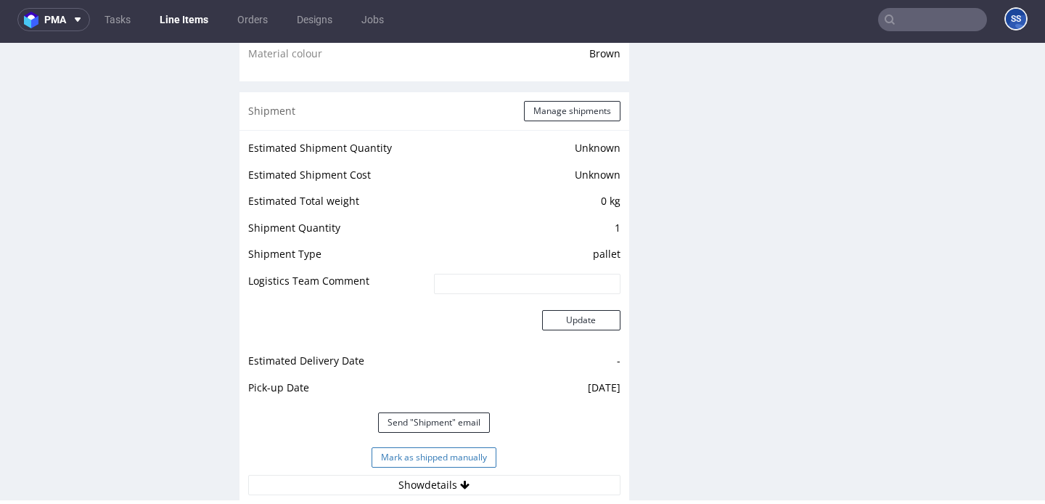
click at [436, 464] on button "Mark as shipped manually" at bounding box center [434, 457] width 125 height 20
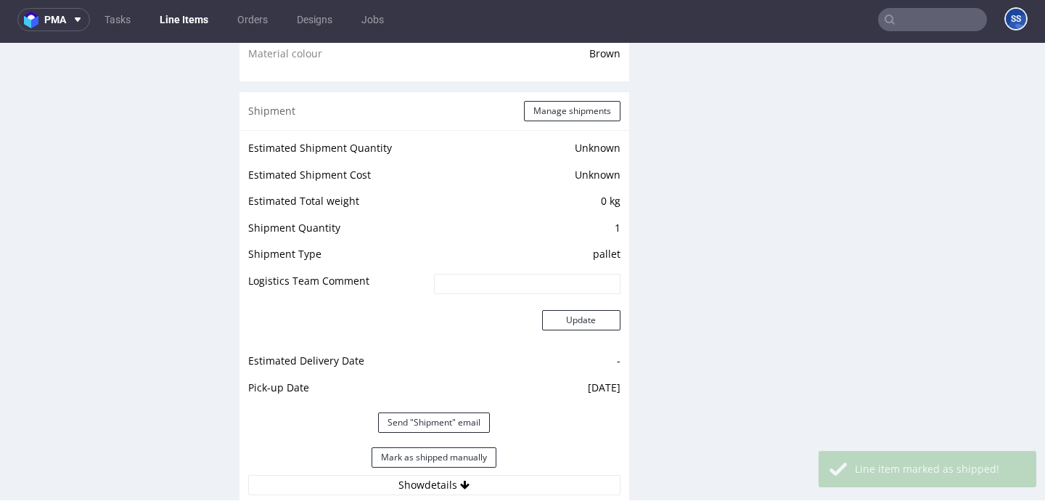
click at [184, 19] on link "Line Items" at bounding box center [184, 19] width 66 height 23
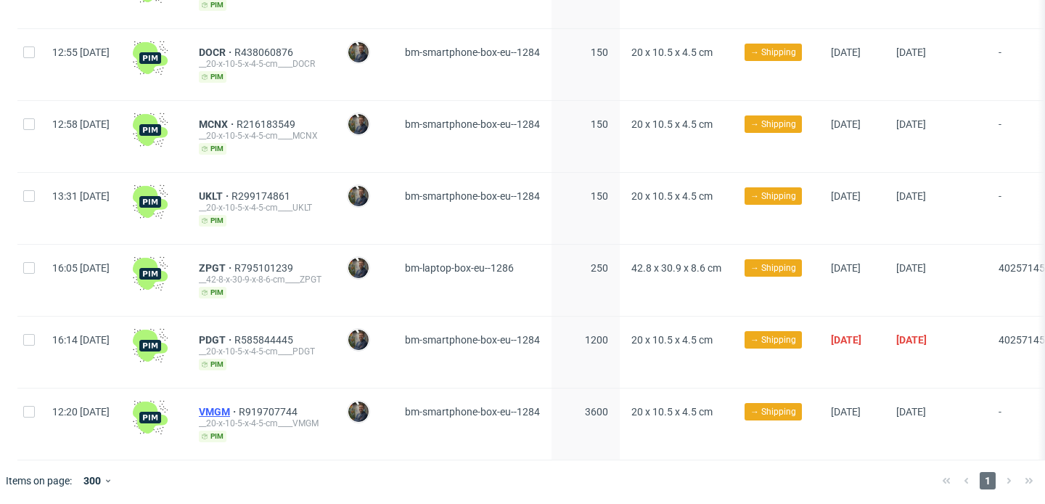
click at [239, 408] on span "VMGM" at bounding box center [219, 412] width 40 height 12
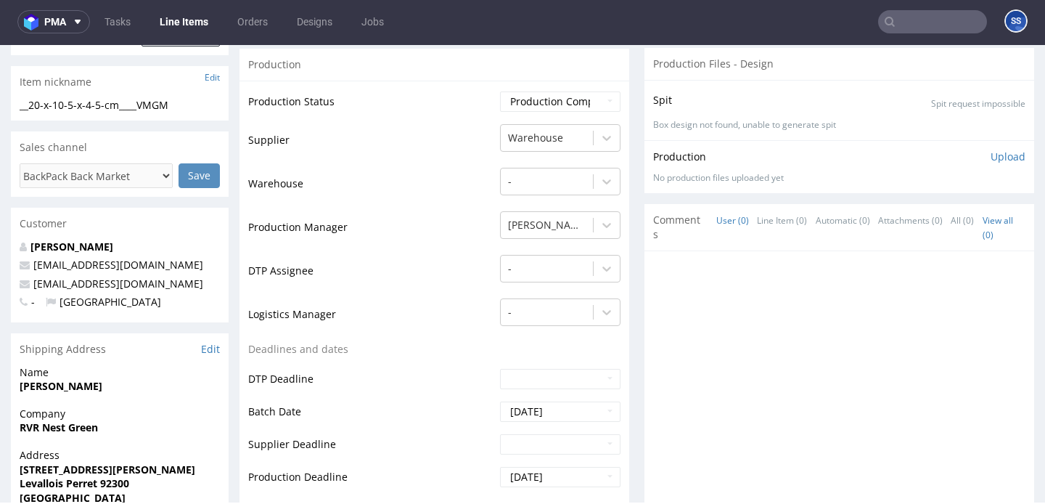
scroll to position [275, 0]
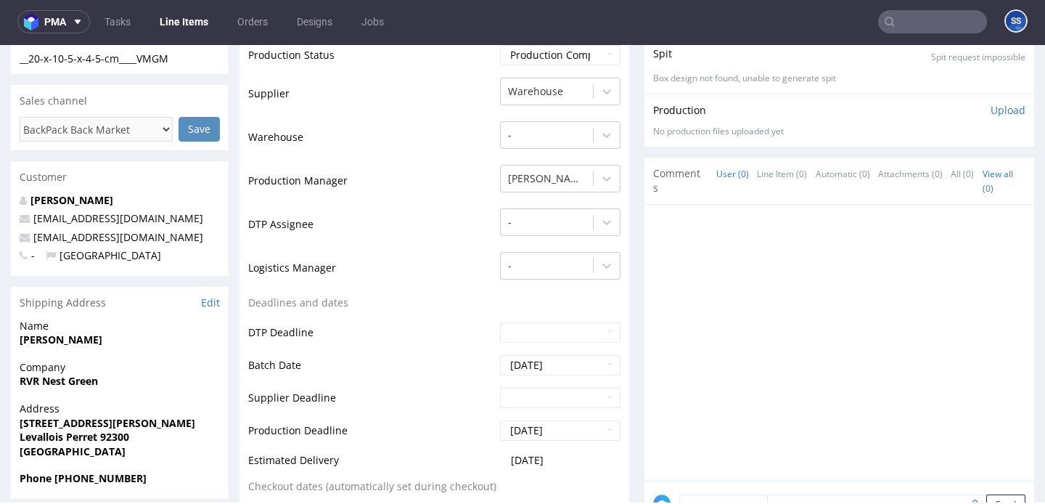
click at [60, 380] on strong "RVR Nest Green" at bounding box center [59, 381] width 78 height 14
copy strong "RVR Nest Green"
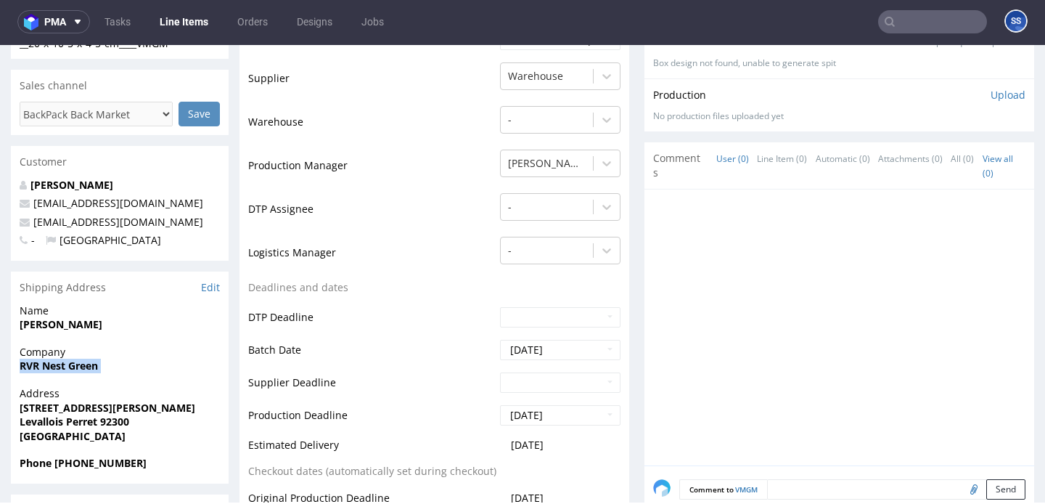
scroll to position [293, 0]
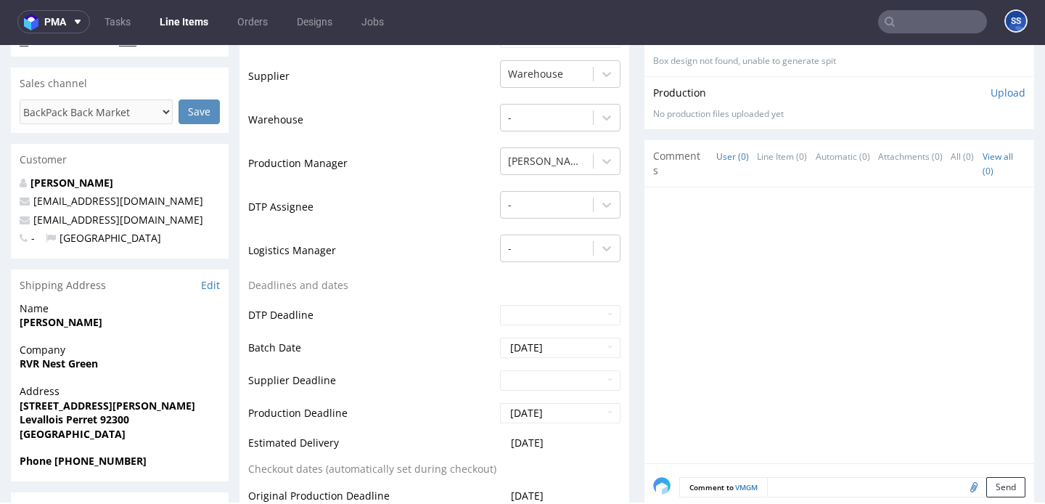
click at [77, 323] on strong "[PERSON_NAME]" at bounding box center [61, 322] width 83 height 14
click at [69, 330] on div "Name [PERSON_NAME]" at bounding box center [120, 321] width 218 height 41
click at [72, 325] on strong "[PERSON_NAME]" at bounding box center [61, 322] width 83 height 14
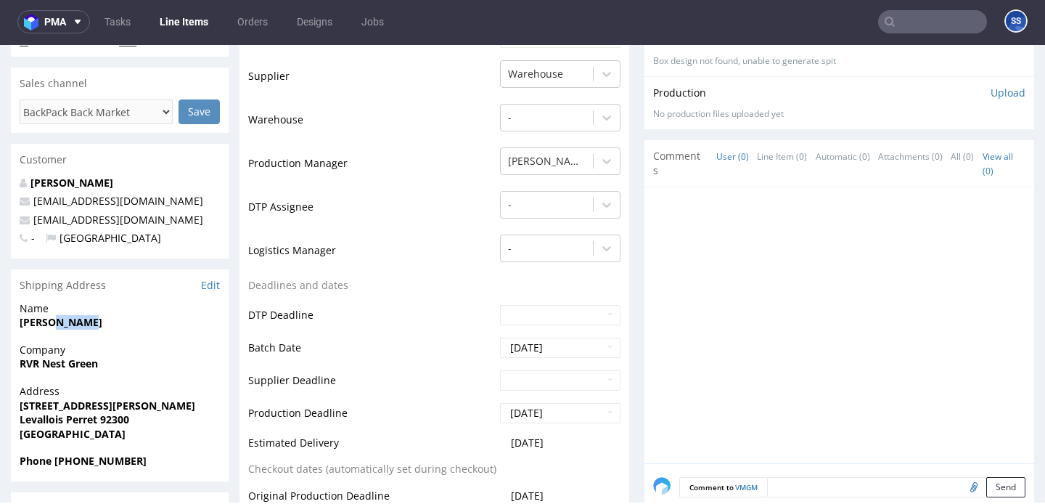
click at [72, 325] on strong "[PERSON_NAME]" at bounding box center [61, 322] width 83 height 14
copy strong "[PERSON_NAME]"
click at [123, 424] on strong "Levallois Perret 92300" at bounding box center [75, 419] width 110 height 14
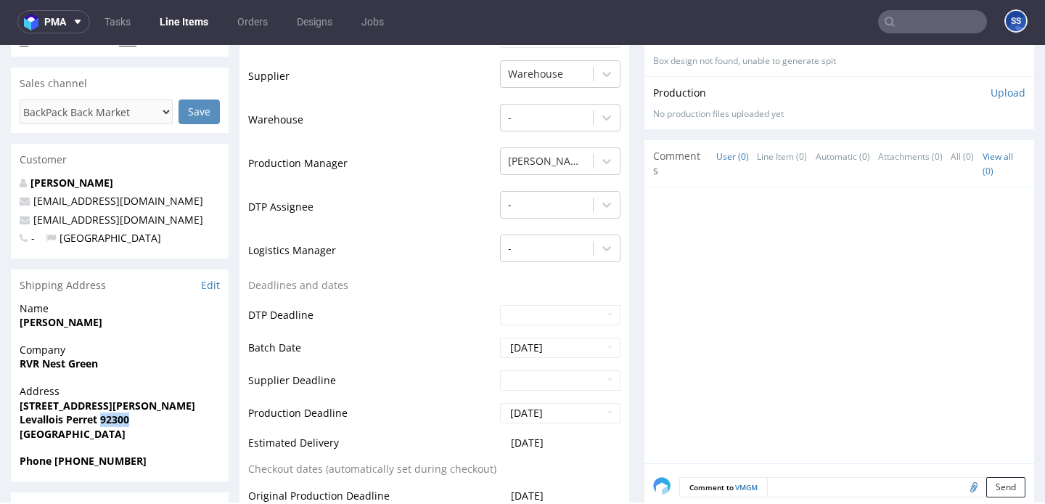
copy strong "92300"
click at [57, 410] on strong "[STREET_ADDRESS][PERSON_NAME]" at bounding box center [108, 406] width 176 height 14
copy strong "[STREET_ADDRESS][PERSON_NAME]"
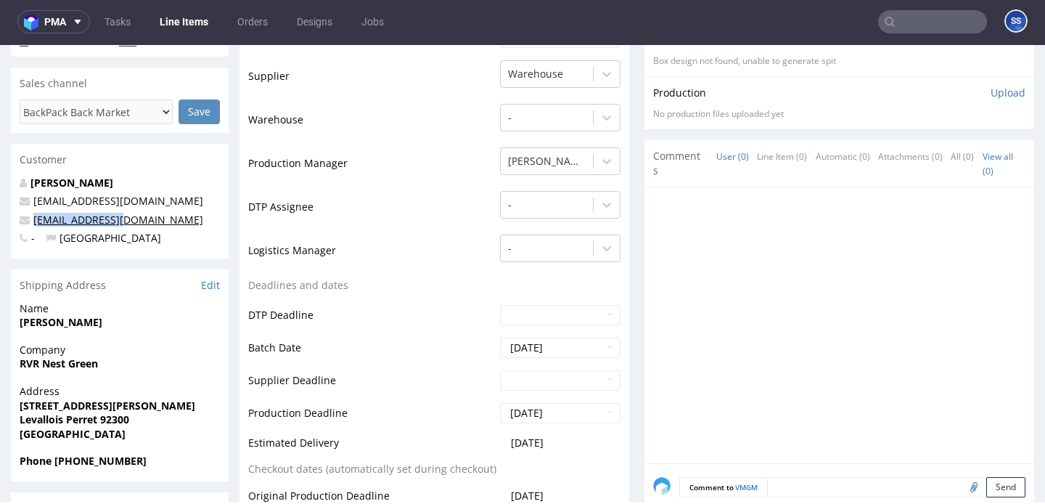
drag, startPoint x: 126, startPoint y: 221, endPoint x: 34, endPoint y: 217, distance: 91.6
click at [34, 217] on p "[EMAIL_ADDRESS][DOMAIN_NAME]" at bounding box center [120, 220] width 200 height 15
copy link "[EMAIL_ADDRESS][DOMAIN_NAME]"
drag, startPoint x: 87, startPoint y: 459, endPoint x: 197, endPoint y: 457, distance: 109.6
click at [195, 462] on span "Phone [PHONE_NUMBER]" at bounding box center [120, 461] width 200 height 15
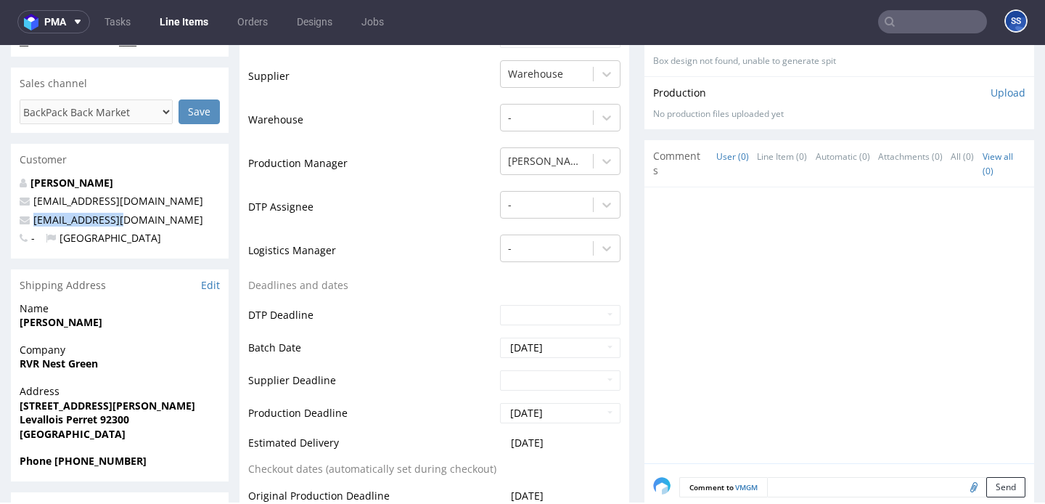
copy strong "[PHONE_NUMBER]"
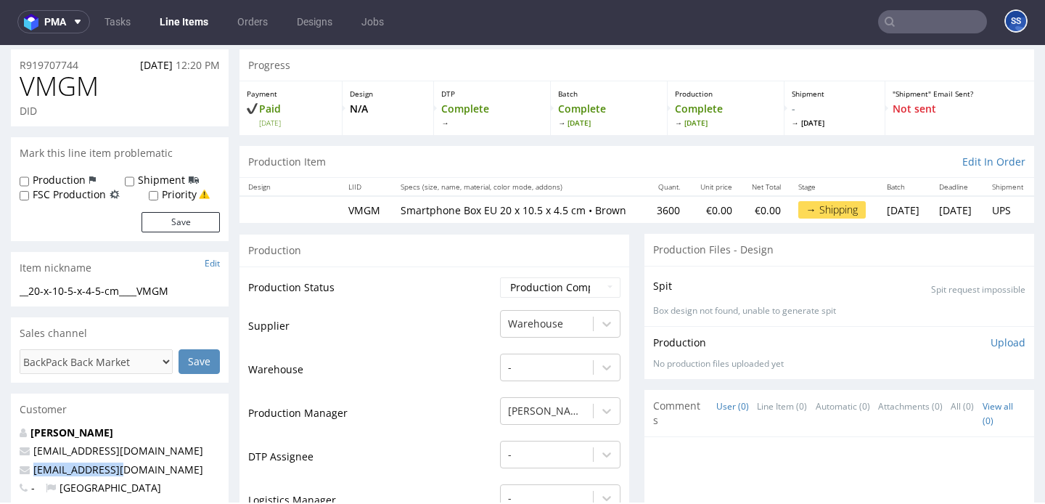
scroll to position [0, 0]
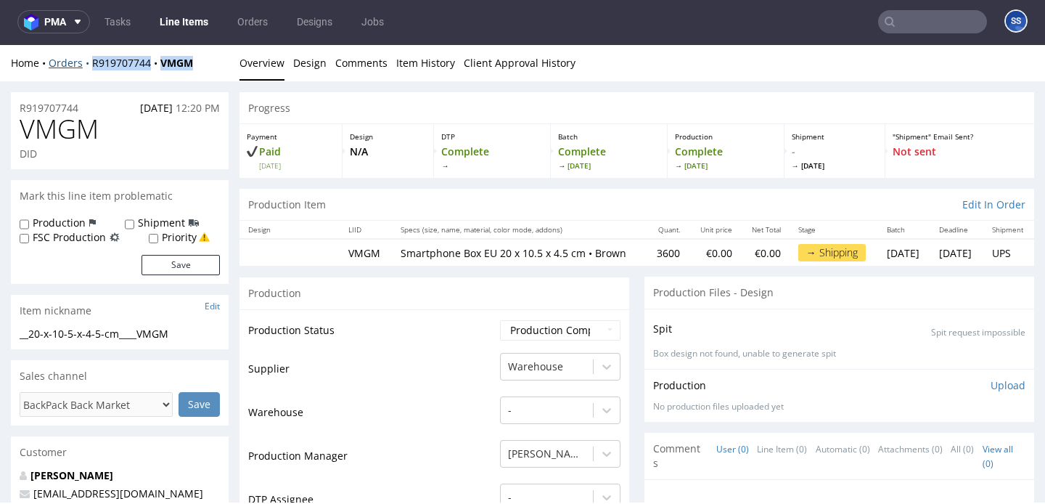
drag, startPoint x: 197, startPoint y: 63, endPoint x: 89, endPoint y: 64, distance: 108.2
click at [89, 64] on div "Home Orders R919707744 VMGM" at bounding box center [120, 63] width 218 height 15
copy div "R919707744 VMGM"
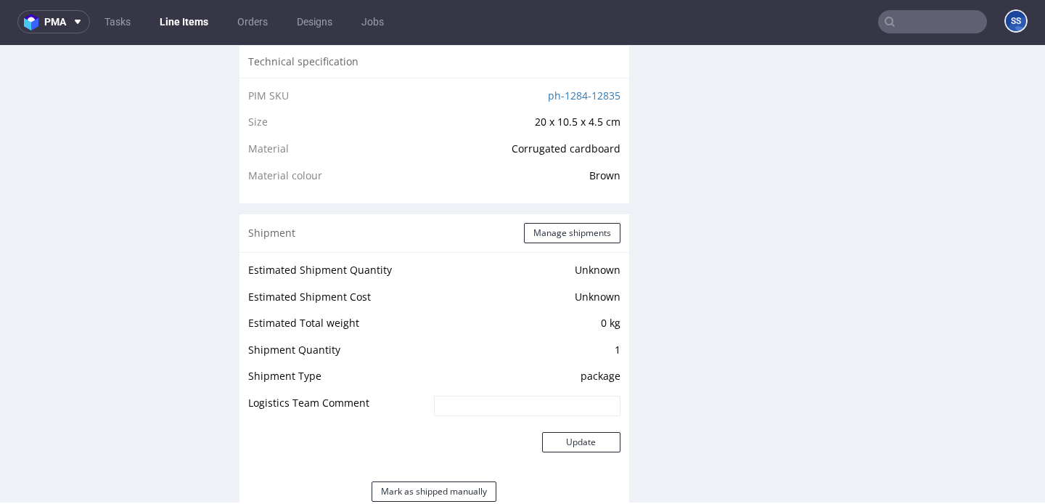
scroll to position [1040, 0]
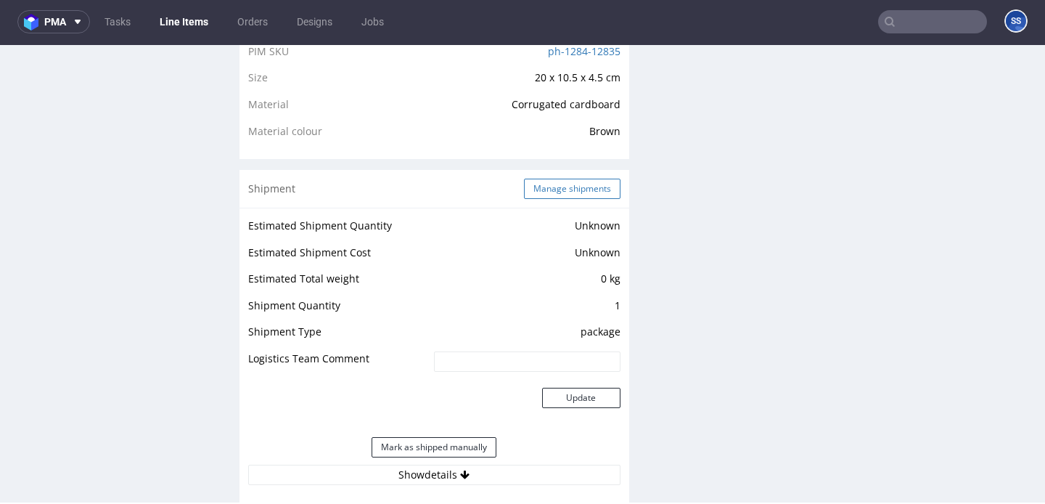
click at [551, 197] on button "Manage shipments" at bounding box center [572, 189] width 97 height 20
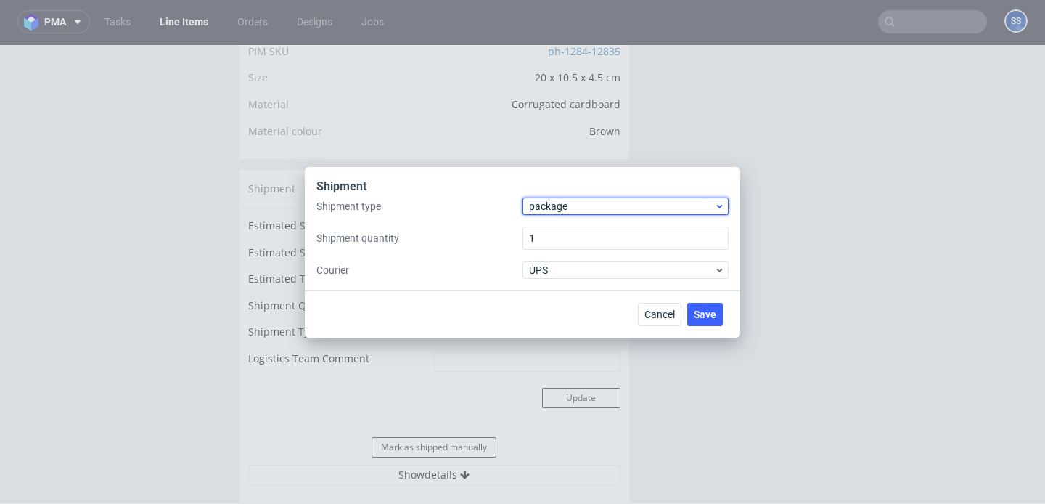
click at [568, 211] on span "package" at bounding box center [621, 206] width 185 height 15
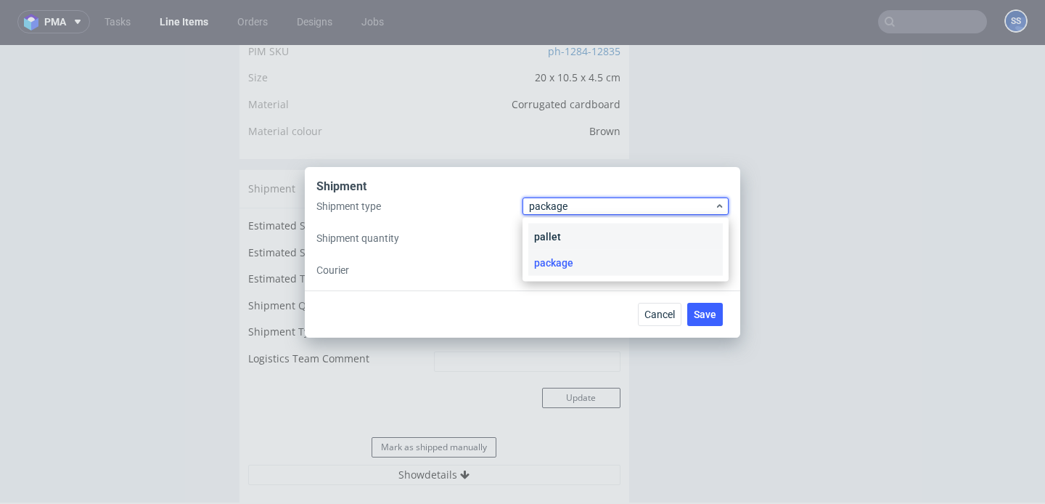
click at [566, 233] on div "pallet" at bounding box center [626, 237] width 195 height 26
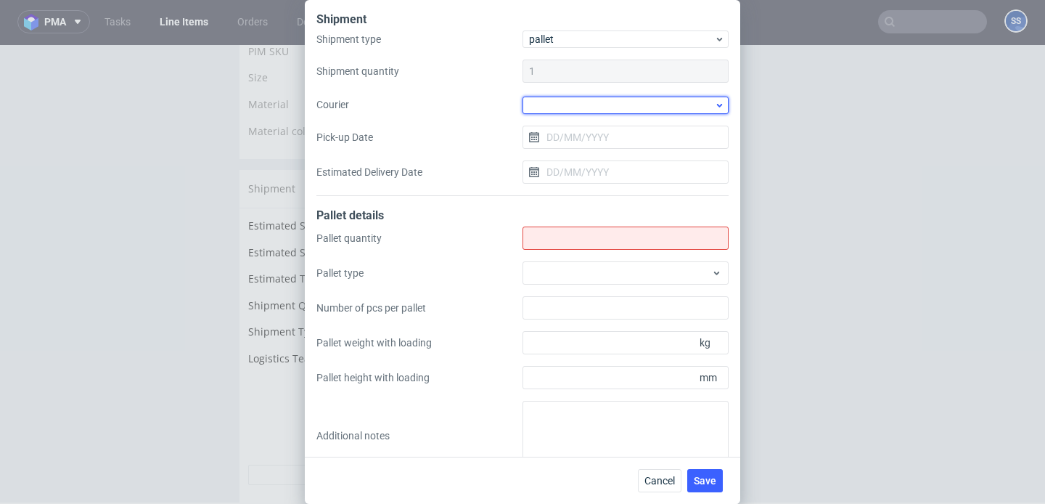
click at [533, 99] on div at bounding box center [626, 105] width 206 height 17
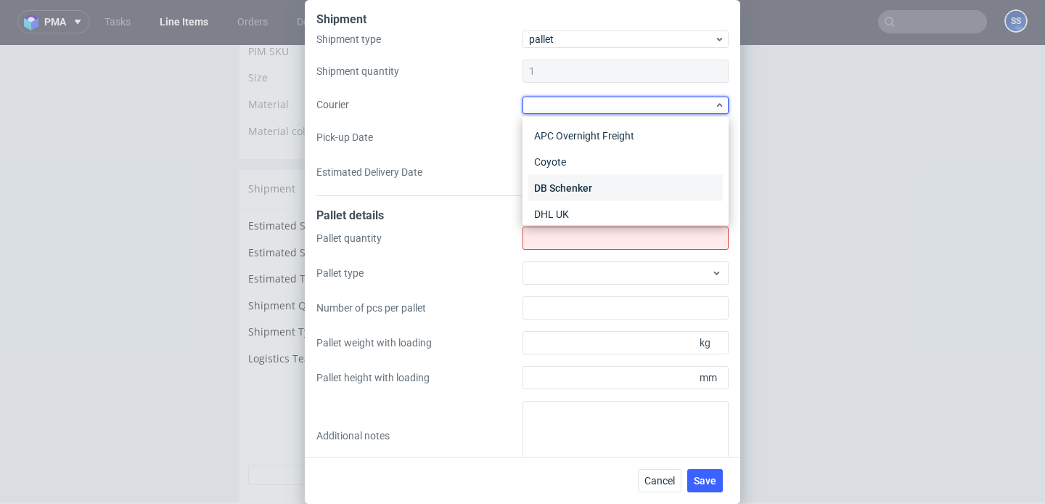
click at [598, 187] on div "DB Schenker" at bounding box center [626, 188] width 195 height 26
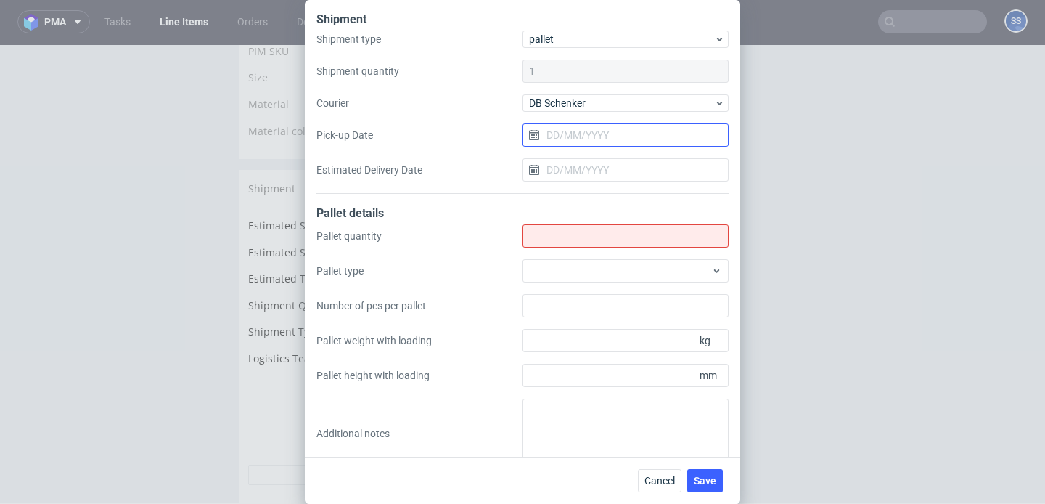
click at [564, 129] on input "Pick-up Date" at bounding box center [626, 134] width 206 height 23
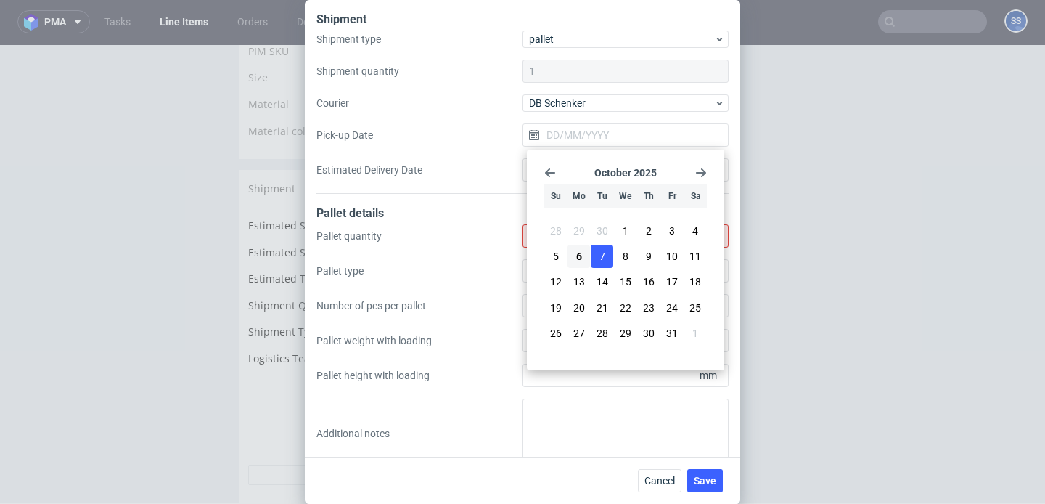
click at [604, 260] on span "7" at bounding box center [603, 256] width 6 height 15
type input "[DATE]"
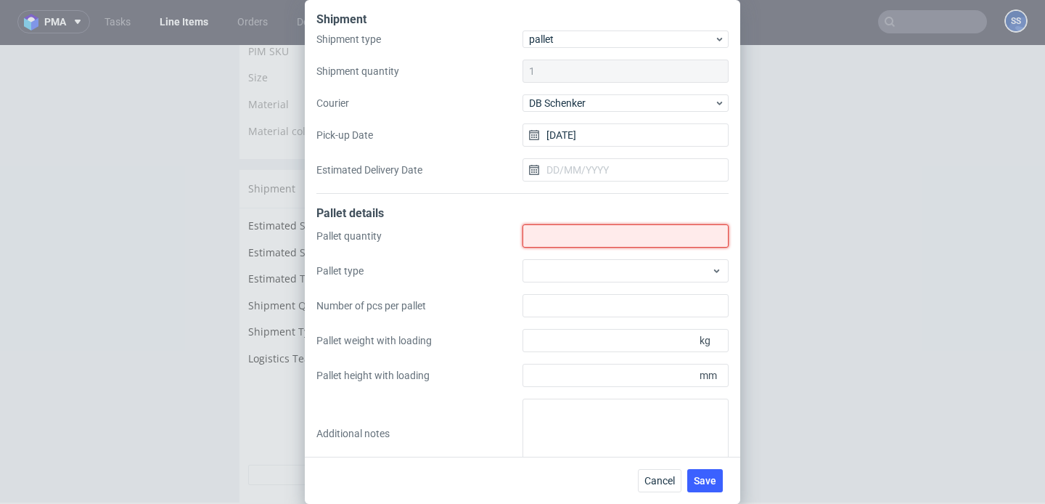
click at [602, 230] on input "Shipment type" at bounding box center [626, 235] width 206 height 23
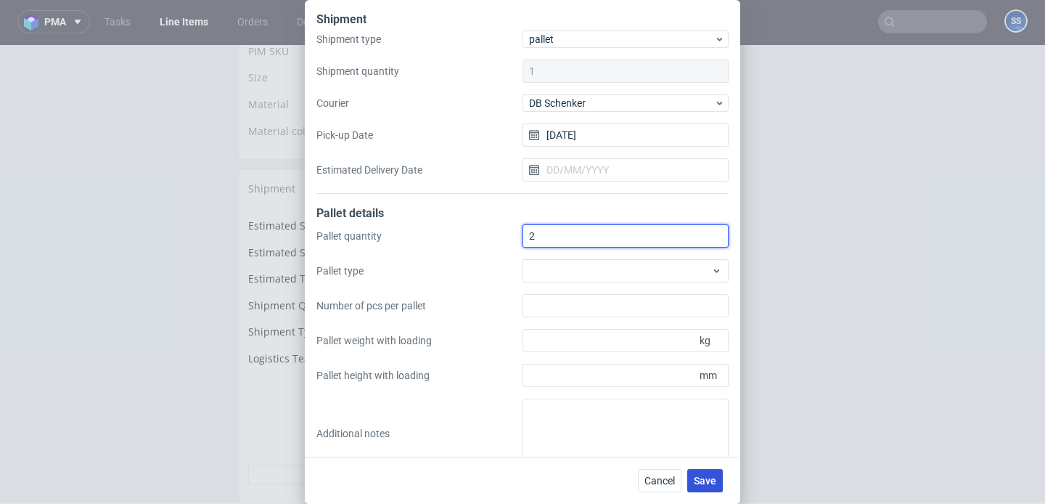
type input "2"
click at [706, 482] on span "Save" at bounding box center [705, 481] width 23 height 10
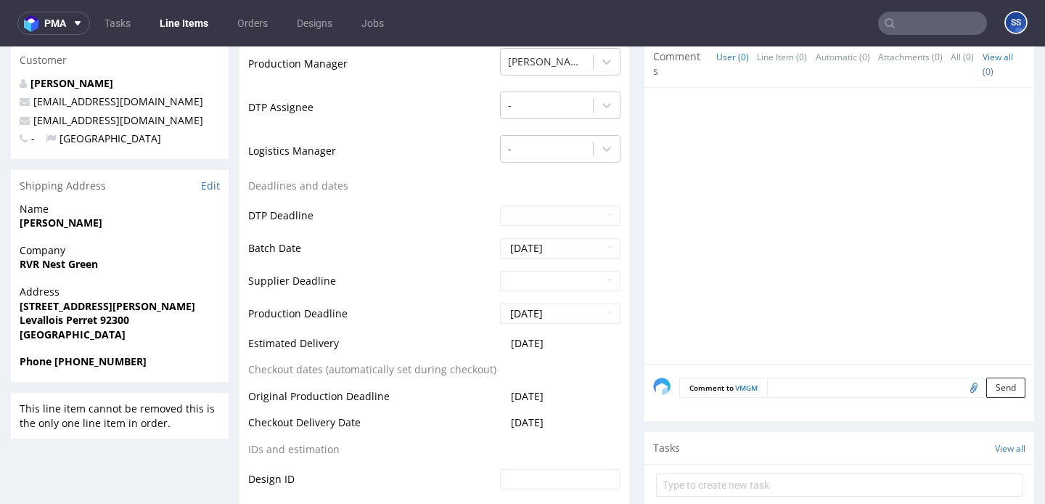
scroll to position [1218, 0]
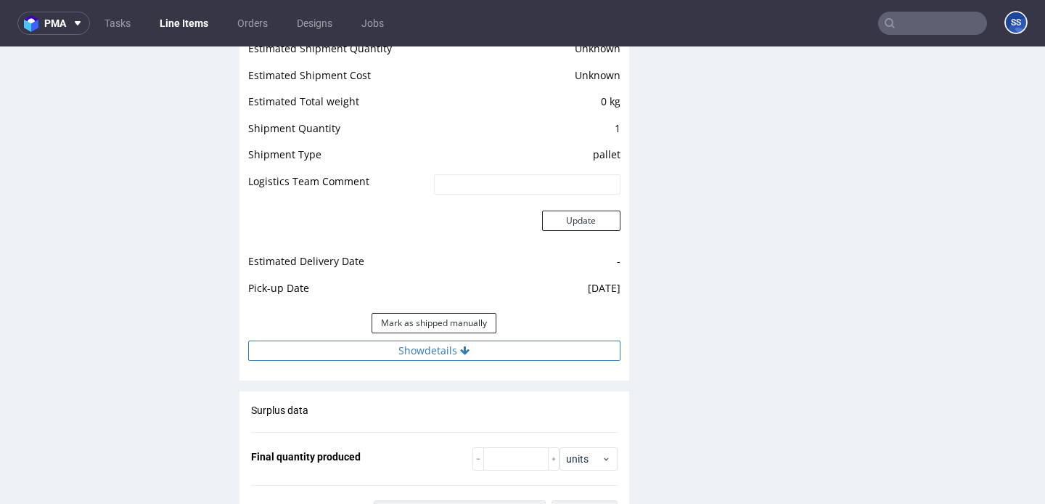
click at [457, 361] on button "Show details" at bounding box center [434, 350] width 372 height 20
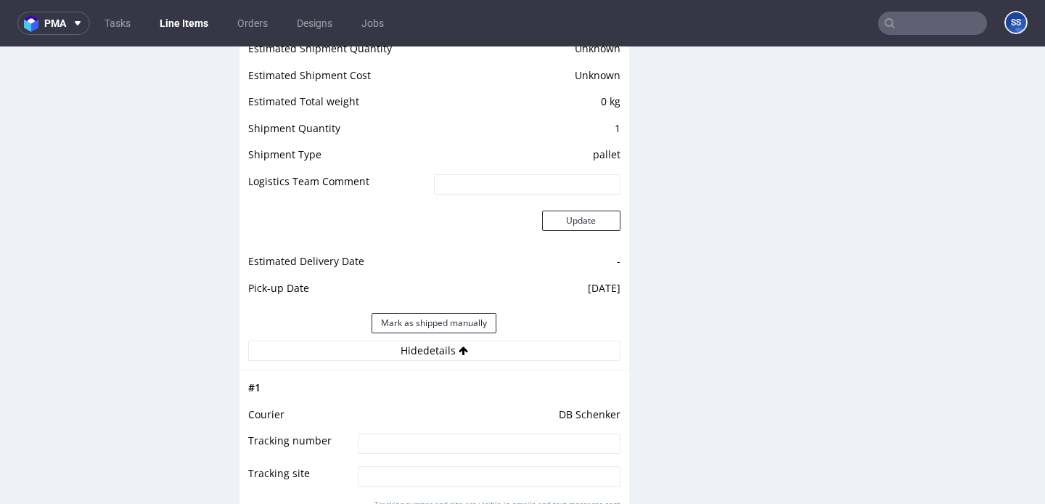
click at [444, 444] on input at bounding box center [489, 443] width 262 height 20
paste input "PLWAW510008400"
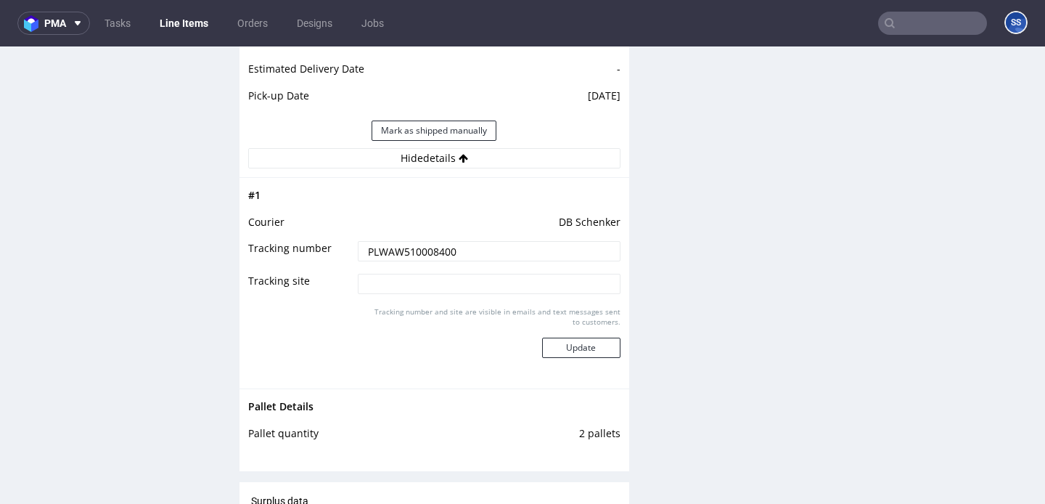
scroll to position [1414, 0]
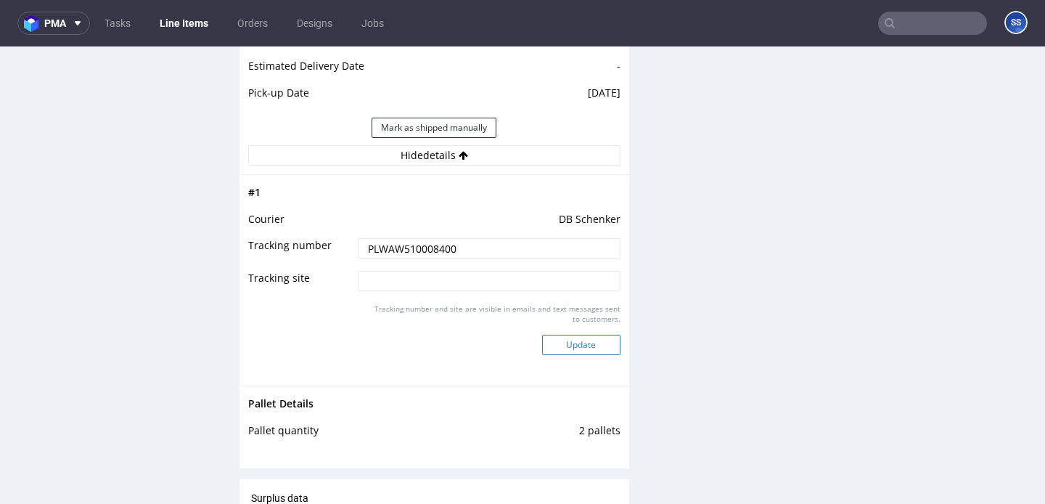
type input "PLWAW510008400"
click at [571, 354] on button "Update" at bounding box center [581, 345] width 78 height 20
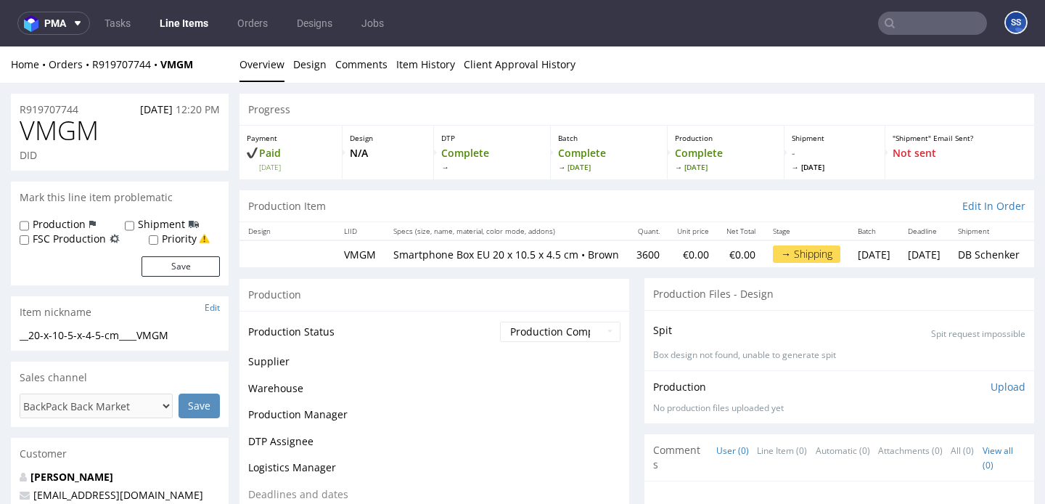
scroll to position [1109, 0]
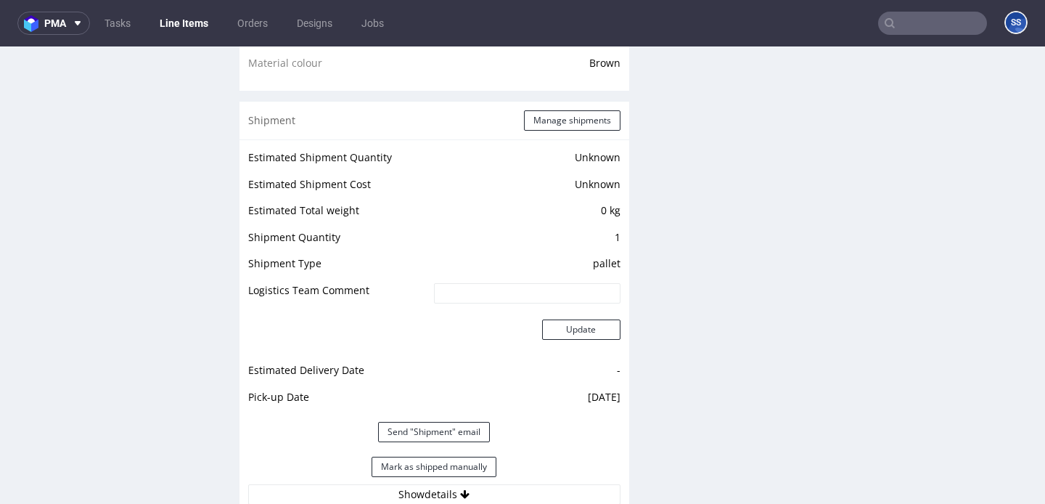
click at [189, 20] on link "Line Items" at bounding box center [184, 23] width 66 height 23
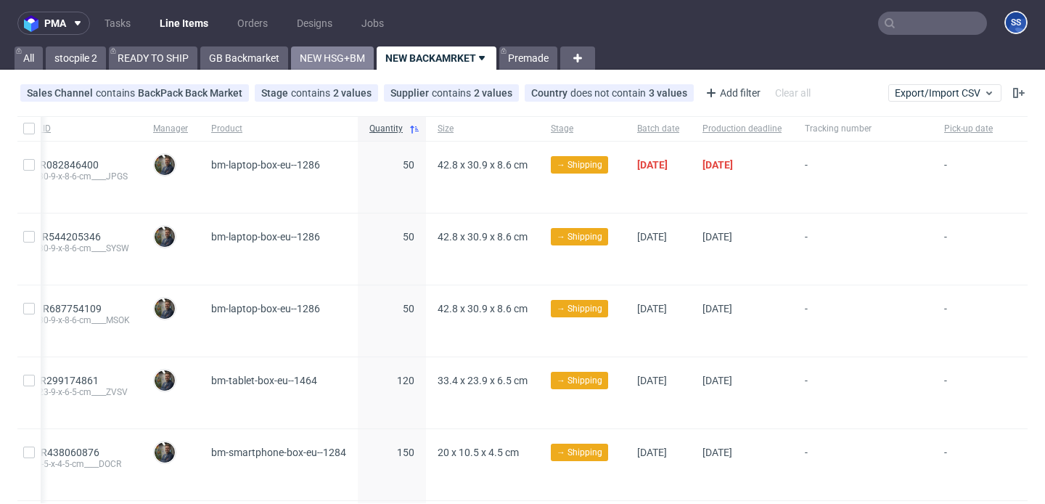
click at [308, 51] on link "NEW HSG+BM" at bounding box center [332, 57] width 83 height 23
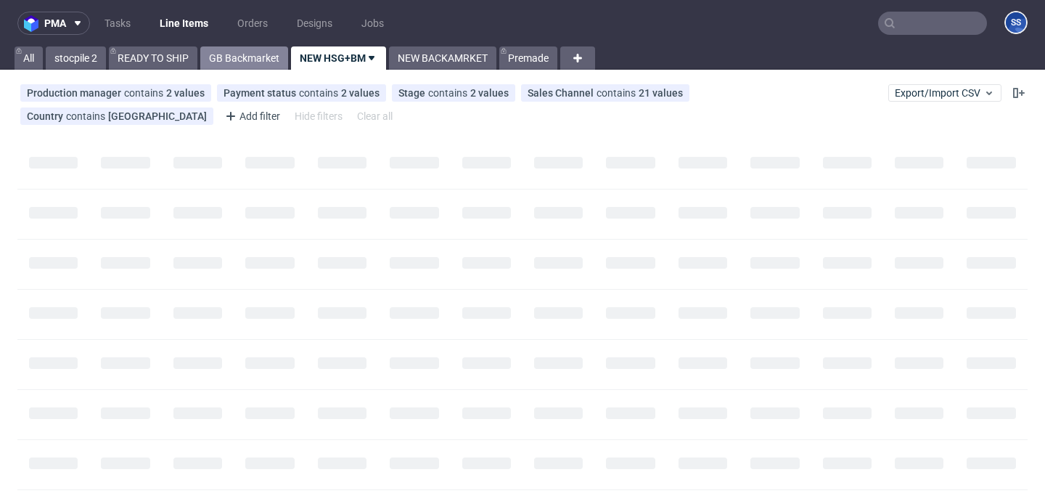
click at [265, 56] on link "GB Backmarket" at bounding box center [244, 57] width 88 height 23
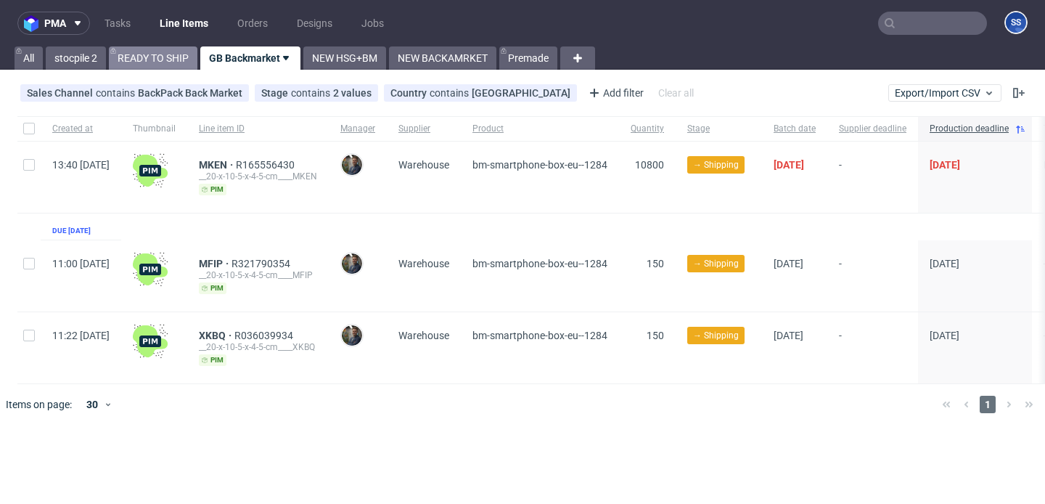
click at [146, 56] on link "READY TO SHIP" at bounding box center [153, 57] width 89 height 23
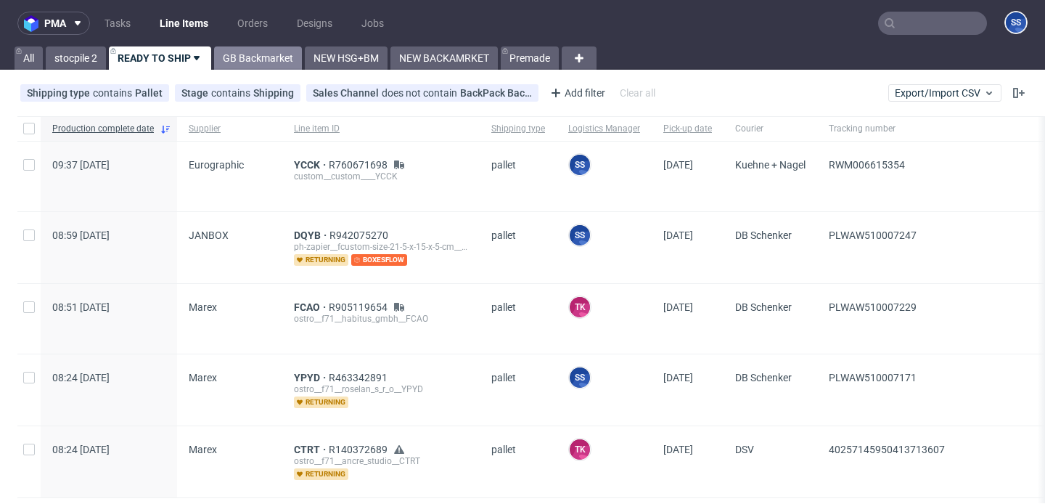
click at [259, 56] on link "GB Backmarket" at bounding box center [258, 57] width 88 height 23
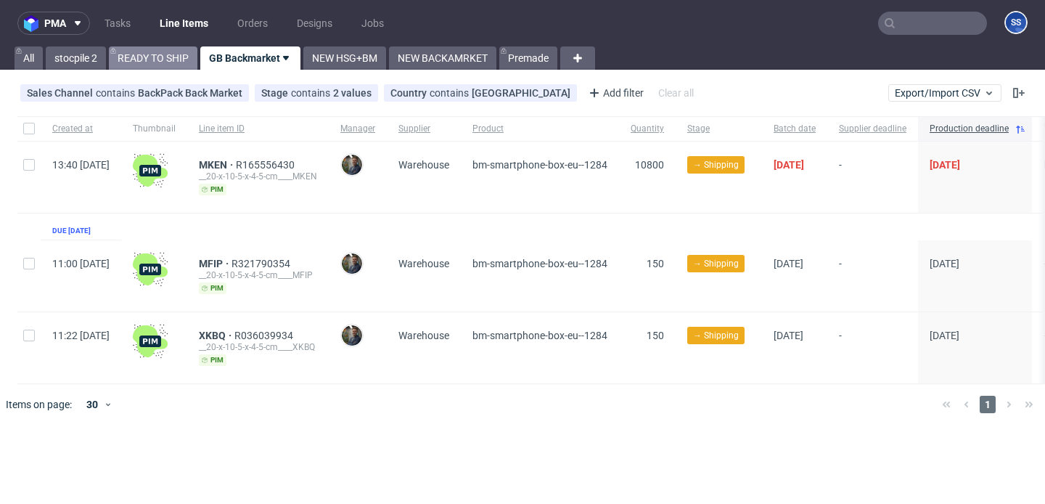
click at [166, 60] on link "READY TO SHIP" at bounding box center [153, 57] width 89 height 23
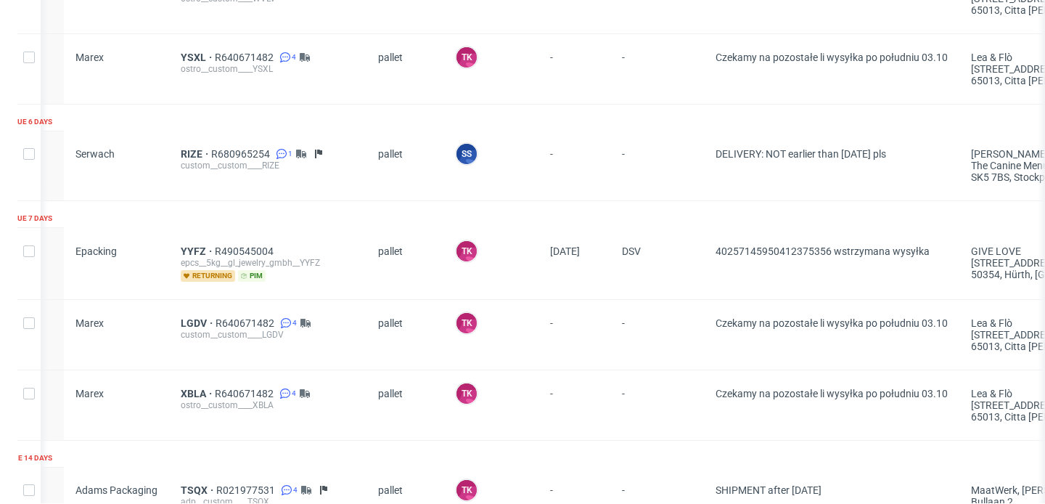
scroll to position [0, 118]
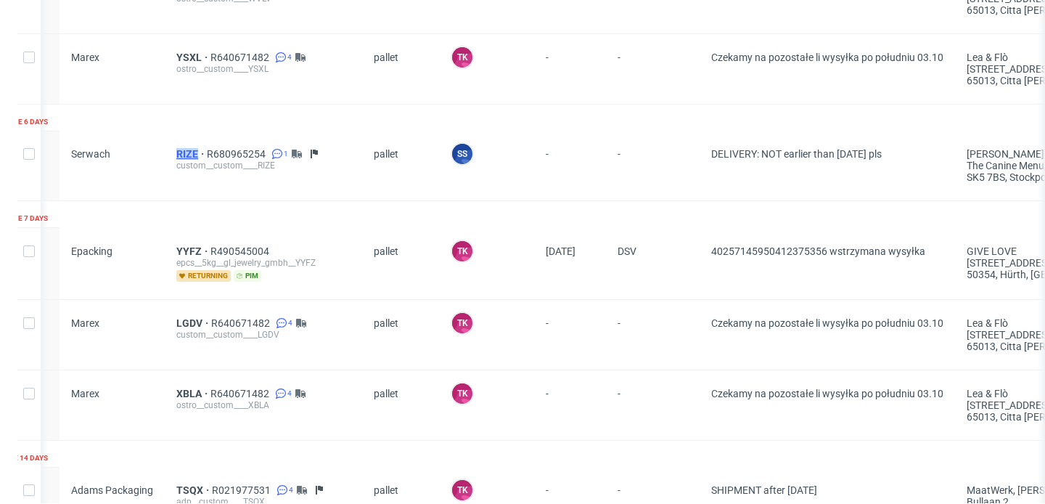
drag, startPoint x: 160, startPoint y: 150, endPoint x: 200, endPoint y: 147, distance: 40.8
click at [203, 147] on div "13:37 Tue 30.09.2025 Serwach RIZE R680965254 1 custom__custom____RIZE pallet SS…" at bounding box center [969, 166] width 2139 height 70
copy div "RIZE"
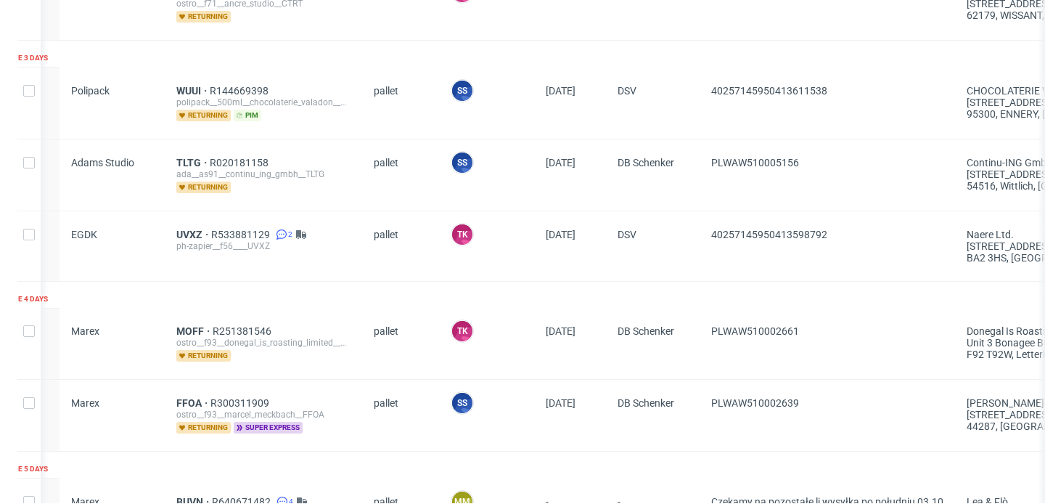
scroll to position [0, 0]
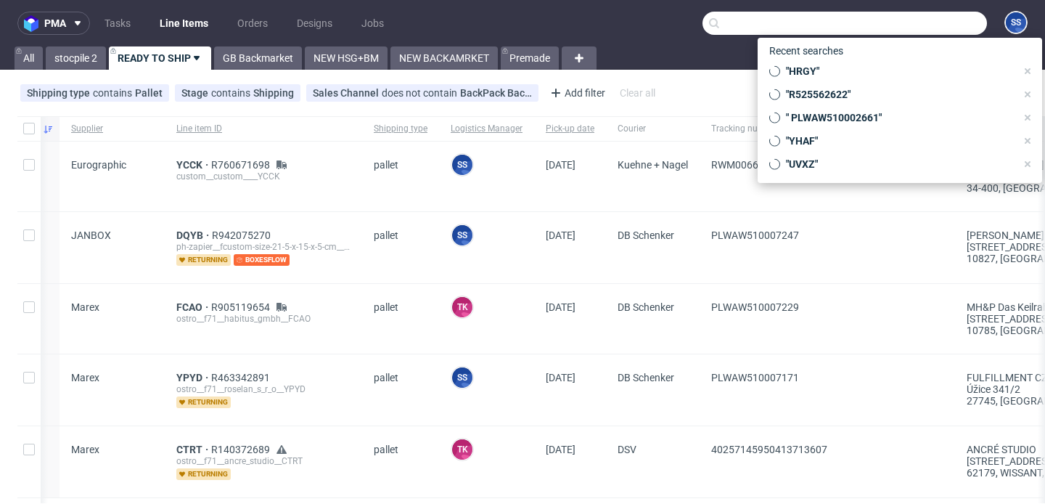
click at [918, 20] on input "text" at bounding box center [845, 23] width 285 height 23
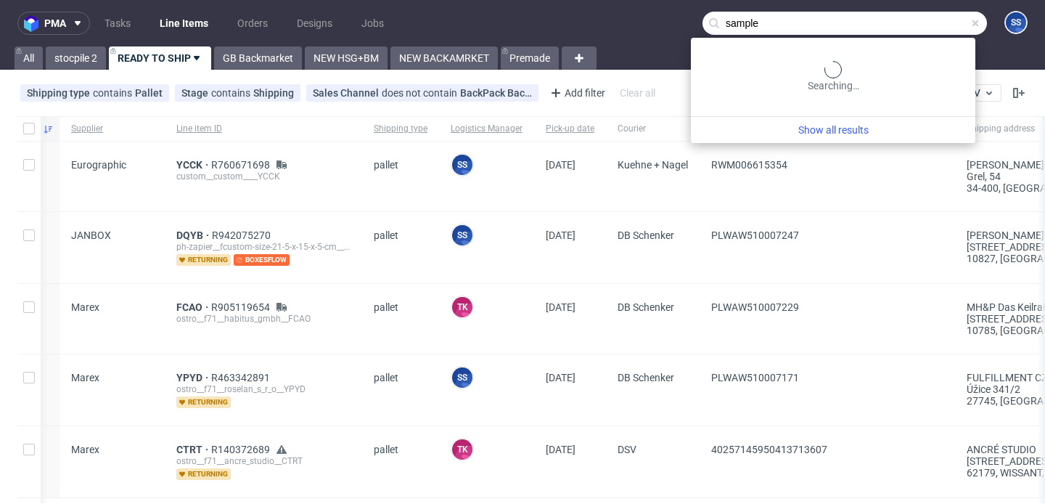
type input "sample"
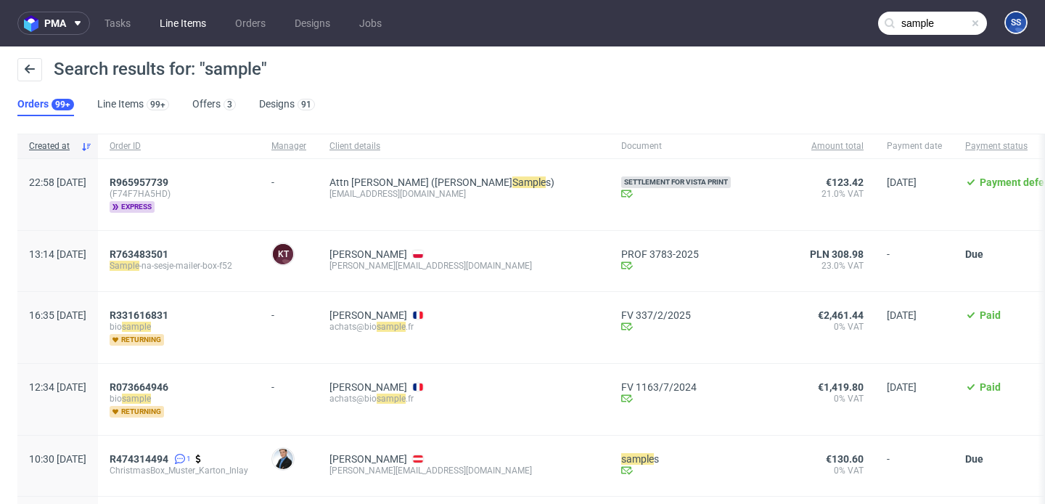
click at [187, 22] on link "Line Items" at bounding box center [183, 23] width 64 height 23
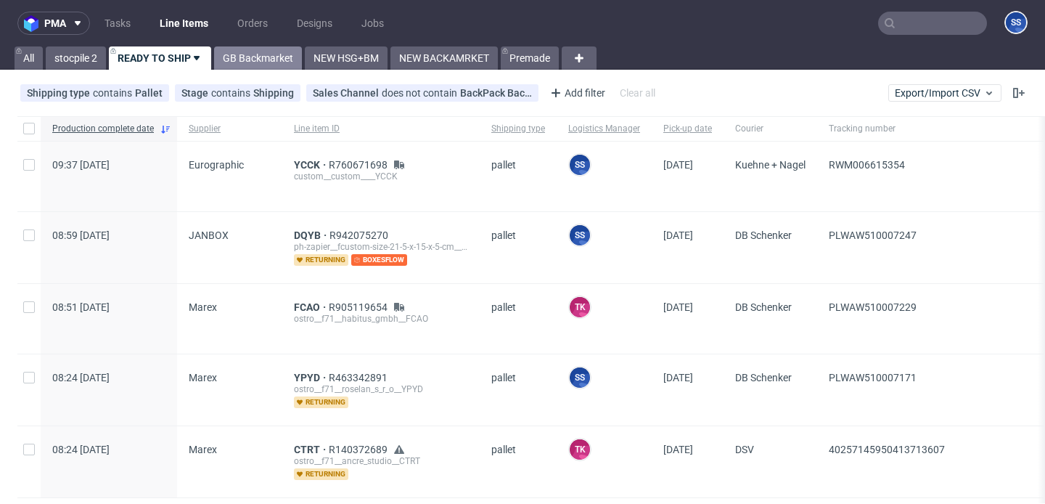
click at [272, 54] on link "GB Backmarket" at bounding box center [258, 57] width 88 height 23
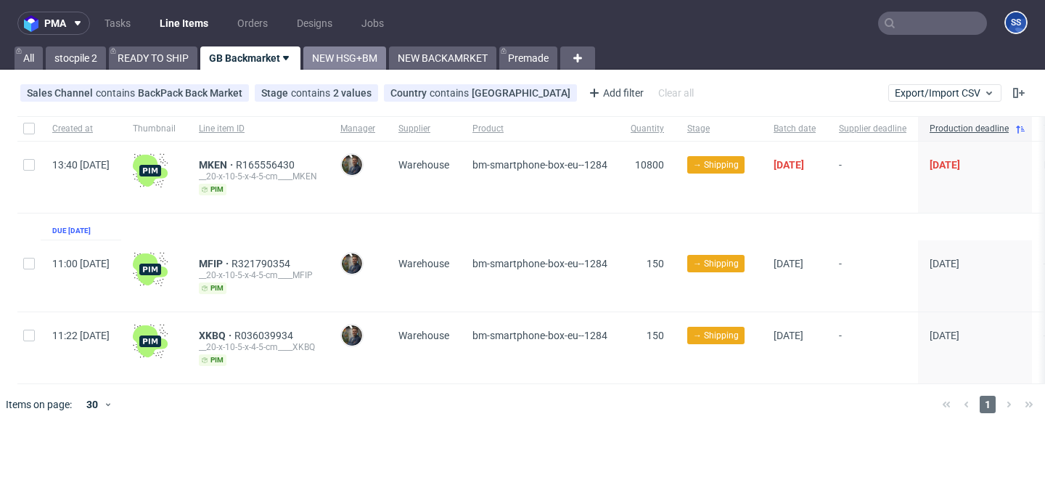
click at [336, 58] on link "NEW HSG+BM" at bounding box center [344, 57] width 83 height 23
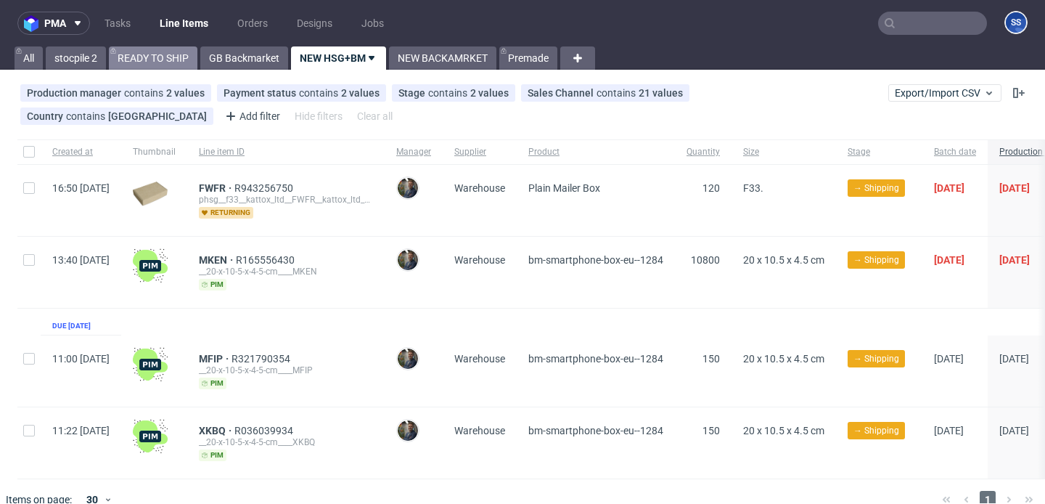
click at [164, 59] on link "READY TO SHIP" at bounding box center [153, 57] width 89 height 23
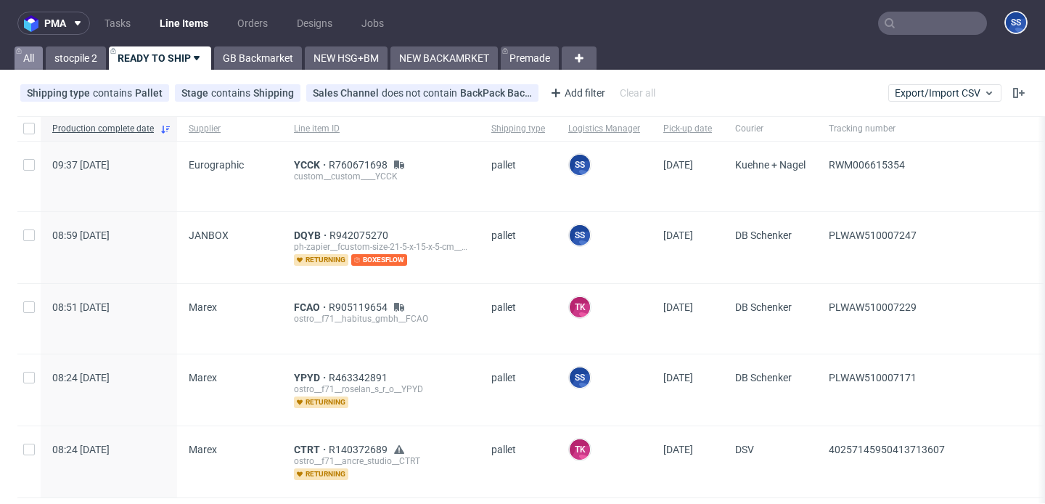
click at [33, 52] on link "All" at bounding box center [29, 57] width 28 height 23
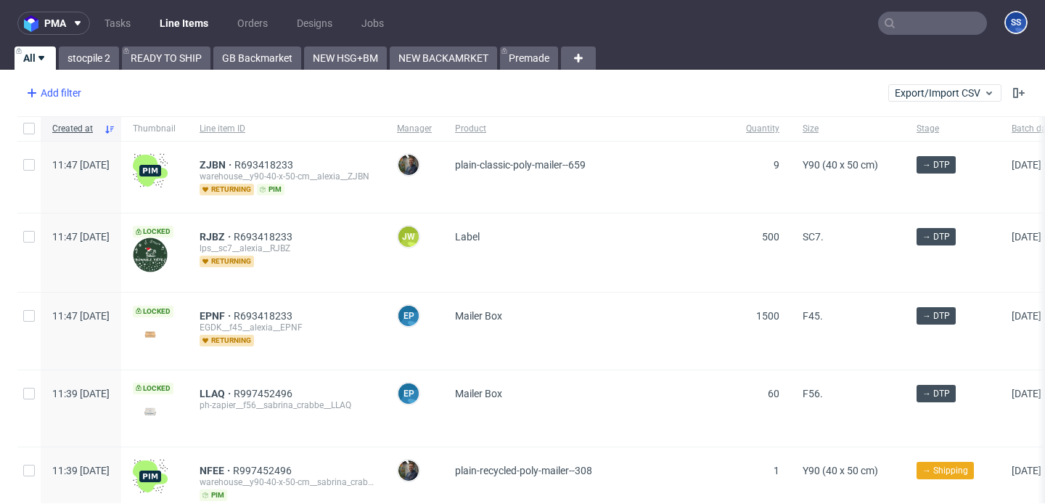
click at [68, 95] on div "Add filter" at bounding box center [52, 92] width 64 height 23
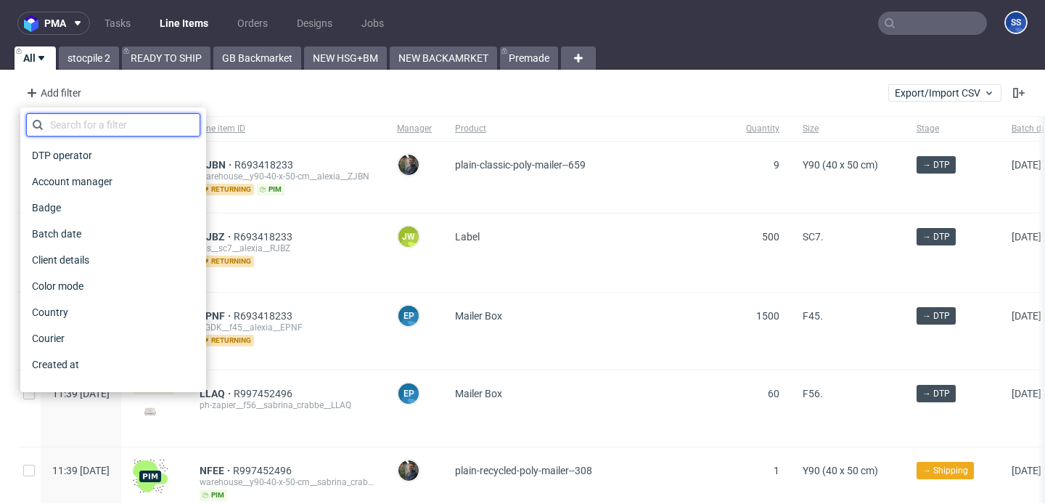
click at [137, 123] on input "text" at bounding box center [113, 124] width 174 height 23
type input "w"
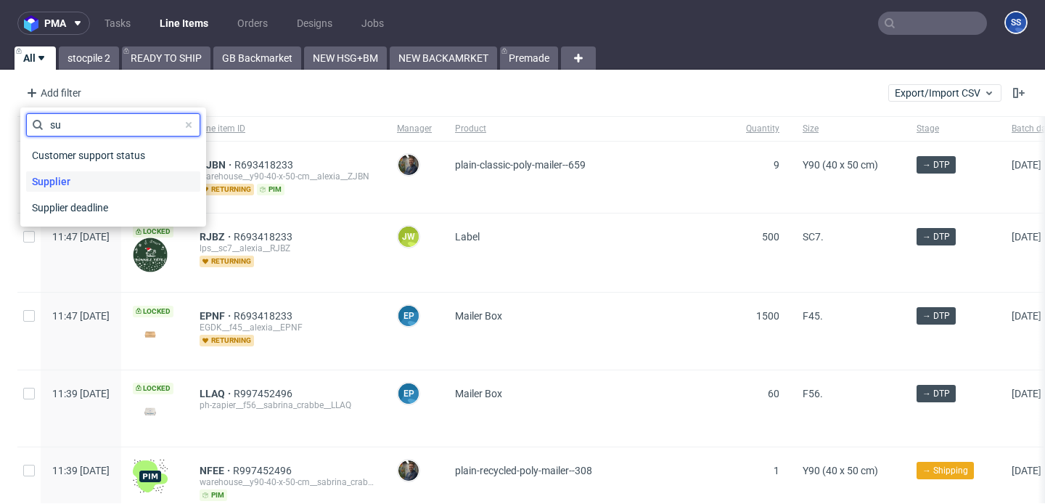
type input "su"
click at [86, 182] on div "Supplier" at bounding box center [113, 181] width 174 height 20
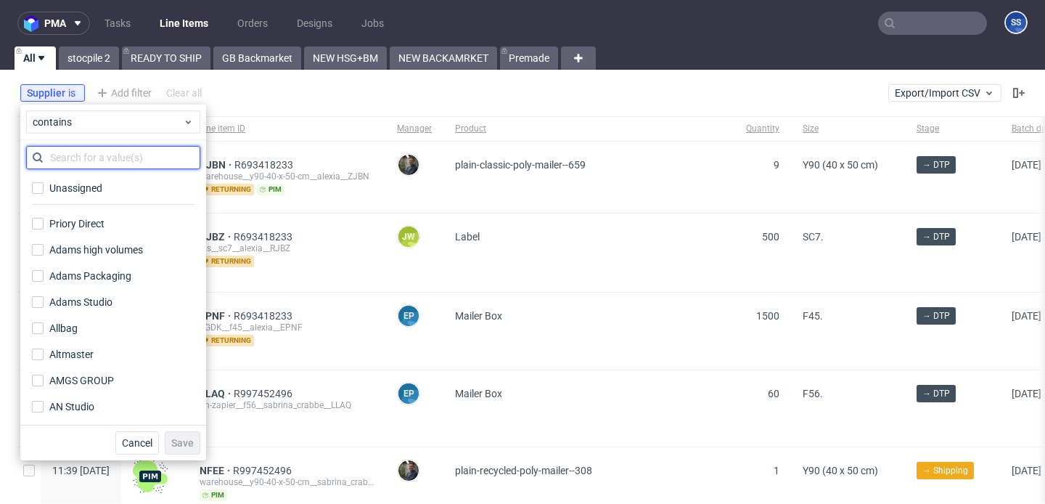
click at [114, 163] on input "text" at bounding box center [113, 157] width 174 height 23
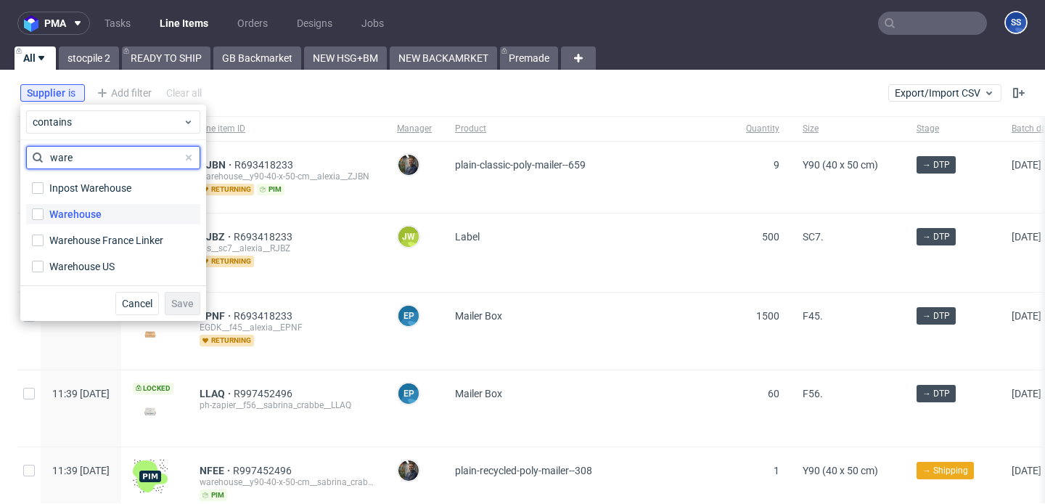
type input "ware"
click at [102, 210] on label "Warehouse" at bounding box center [113, 214] width 174 height 20
click at [44, 210] on input "Warehouse" at bounding box center [38, 214] width 12 height 12
checkbox input "true"
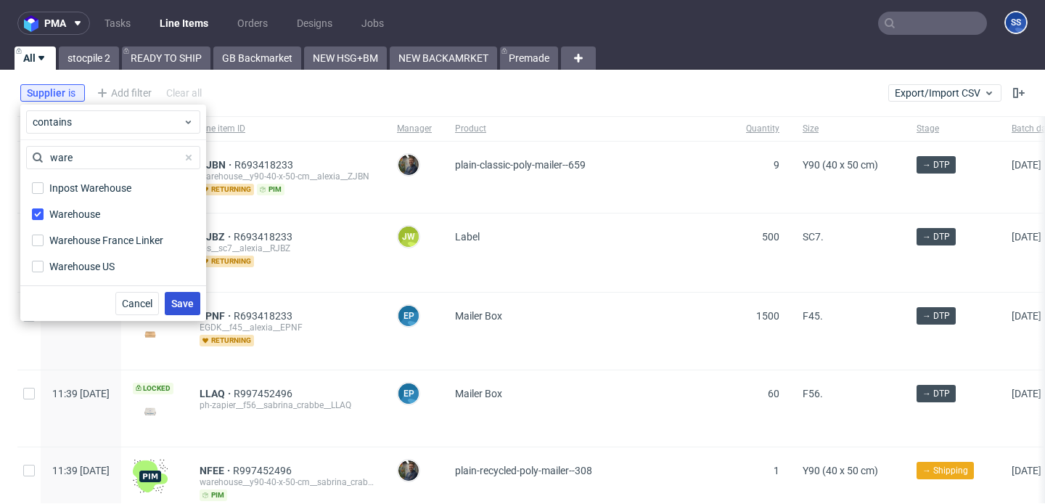
click at [177, 303] on span "Save" at bounding box center [182, 303] width 23 height 10
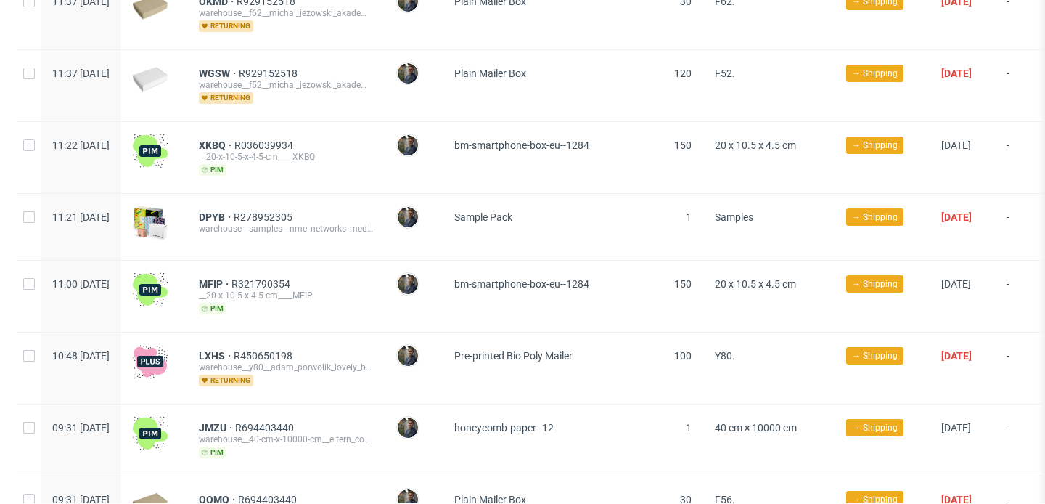
scroll to position [351, 0]
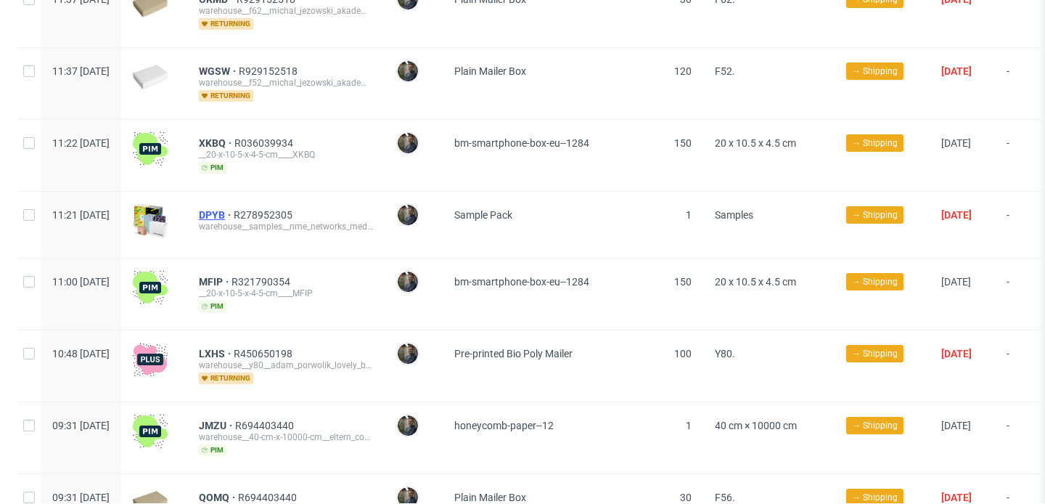
click at [234, 214] on span "DPYB" at bounding box center [216, 215] width 35 height 12
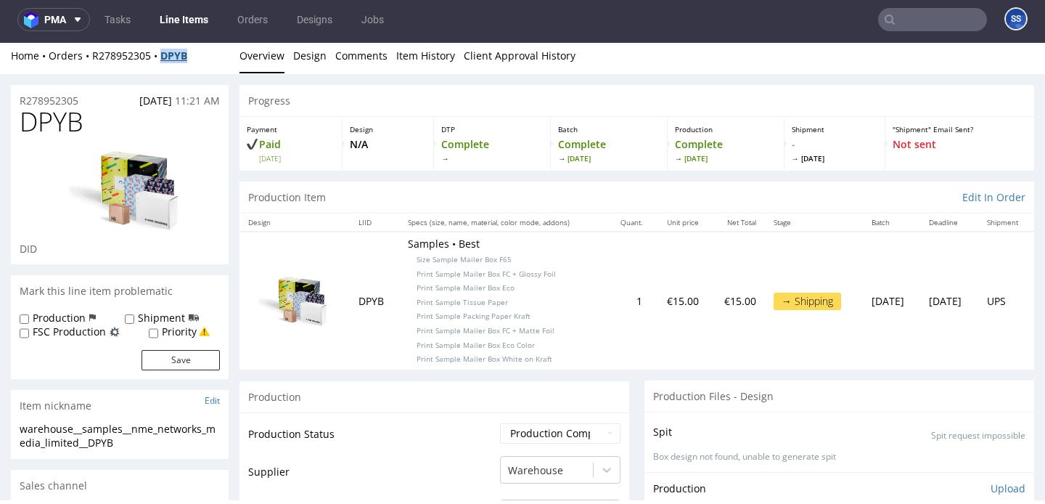
drag, startPoint x: 202, startPoint y: 57, endPoint x: 163, endPoint y: 60, distance: 38.5
click at [163, 60] on div "Home Orders R278952305 DPYB" at bounding box center [120, 56] width 218 height 15
copy strong "DPYB"
click at [183, 25] on link "Line Items" at bounding box center [184, 19] width 66 height 23
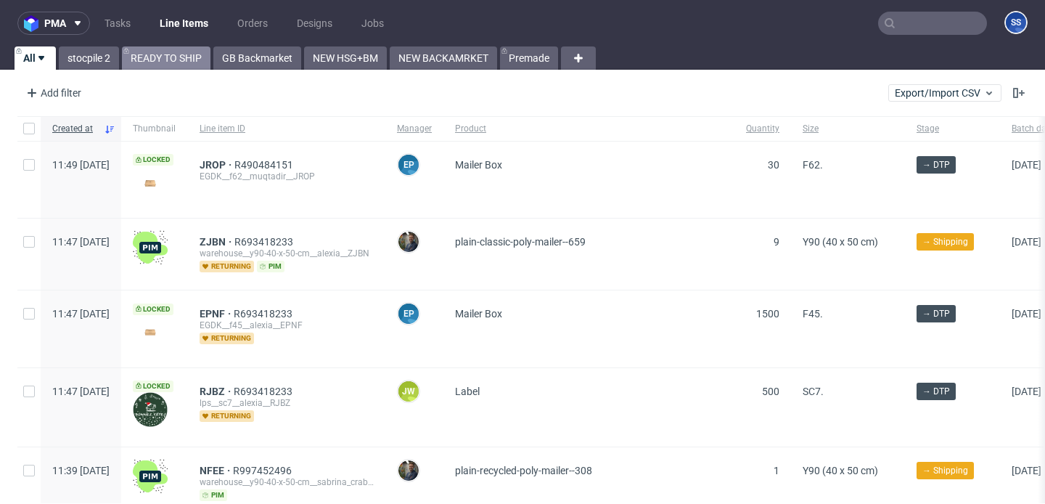
click at [152, 63] on link "READY TO SHIP" at bounding box center [166, 57] width 89 height 23
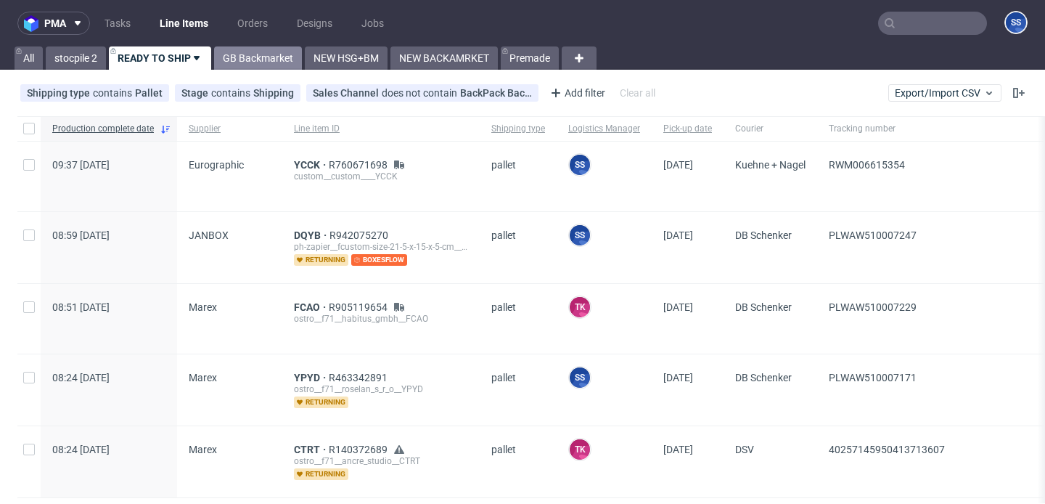
click at [247, 53] on link "GB Backmarket" at bounding box center [258, 57] width 88 height 23
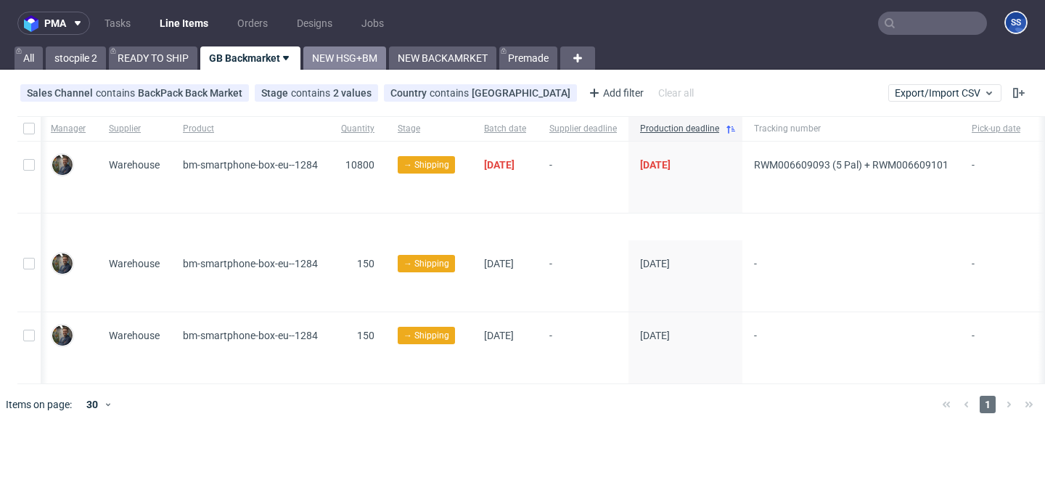
scroll to position [0, 293]
click at [344, 57] on link "NEW HSG+BM" at bounding box center [344, 57] width 83 height 23
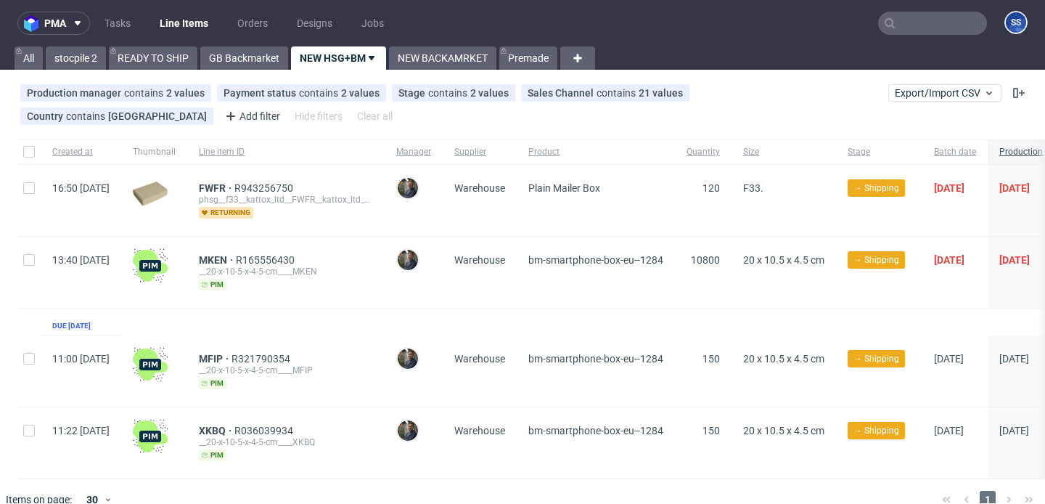
scroll to position [20, 0]
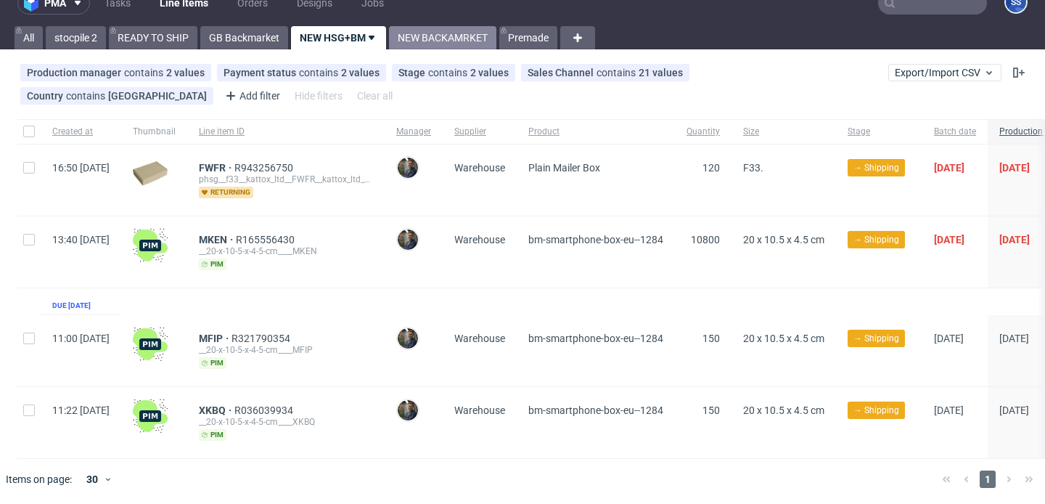
click at [434, 36] on link "NEW BACKAMRKET" at bounding box center [442, 37] width 107 height 23
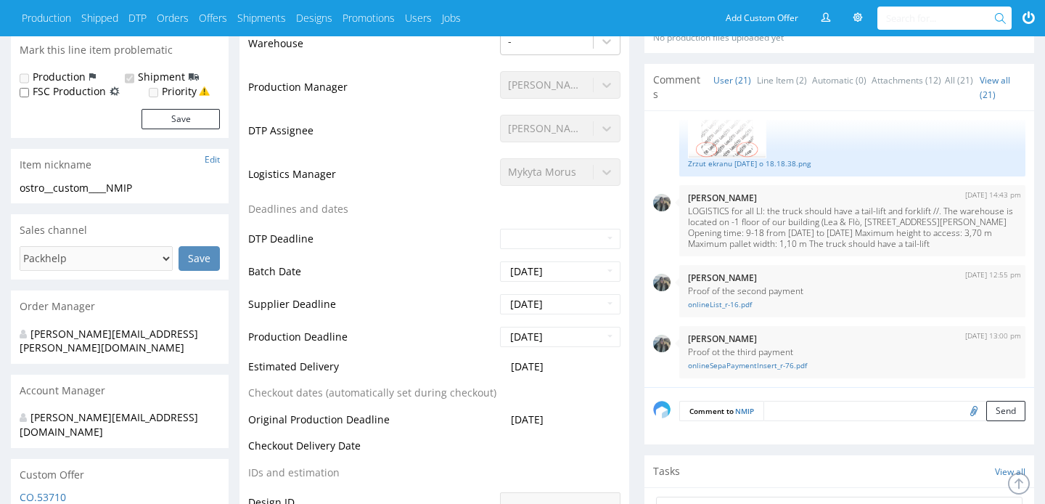
scroll to position [362, 0]
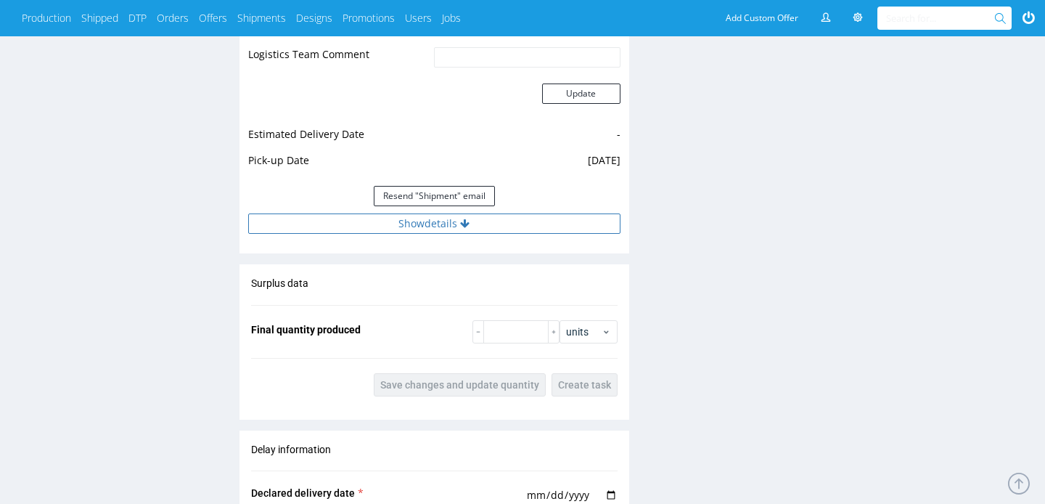
click at [462, 226] on icon at bounding box center [464, 224] width 9 height 10
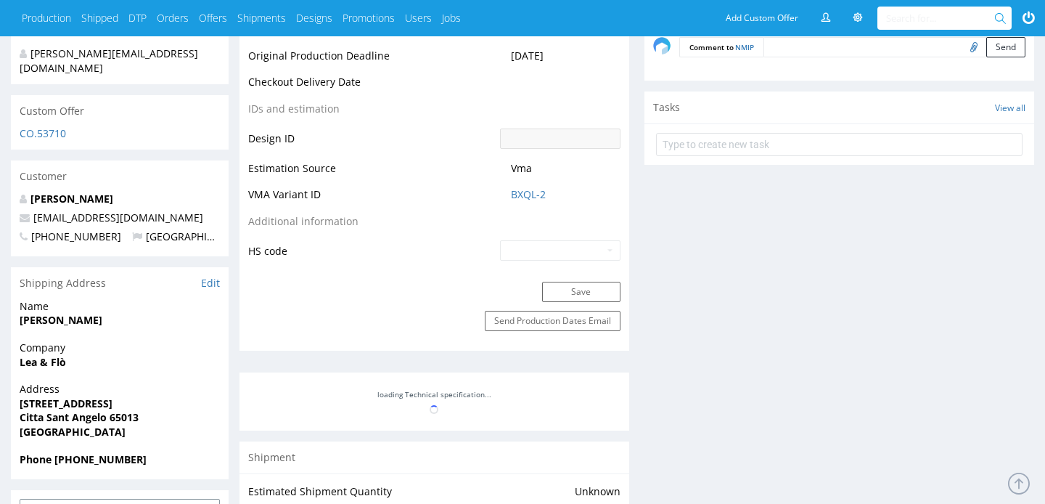
scroll to position [720, 0]
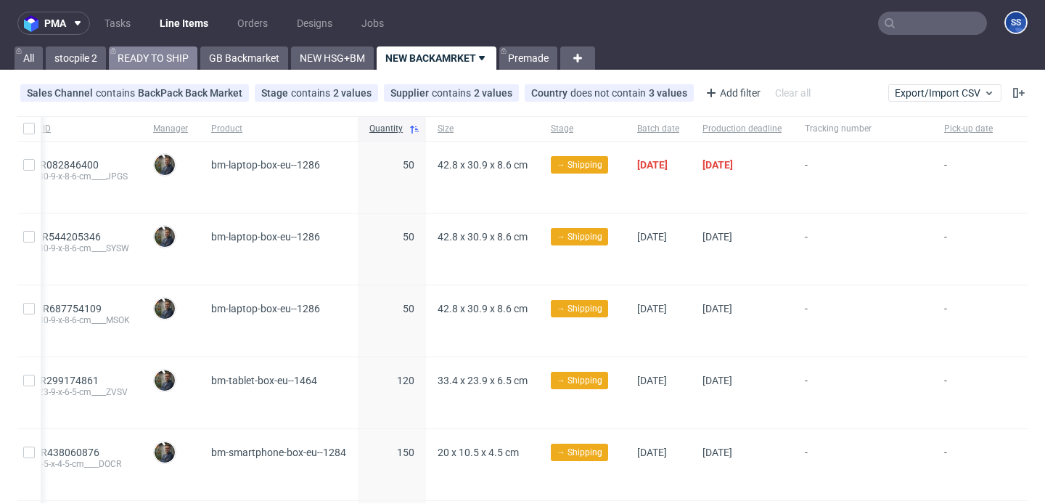
click at [145, 54] on link "READY TO SHIP" at bounding box center [153, 57] width 89 height 23
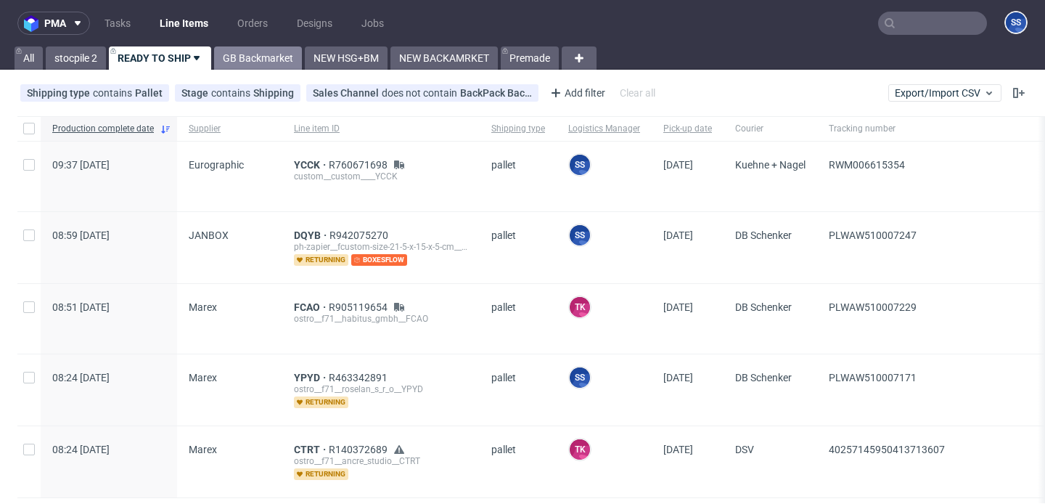
click at [282, 52] on link "GB Backmarket" at bounding box center [258, 57] width 88 height 23
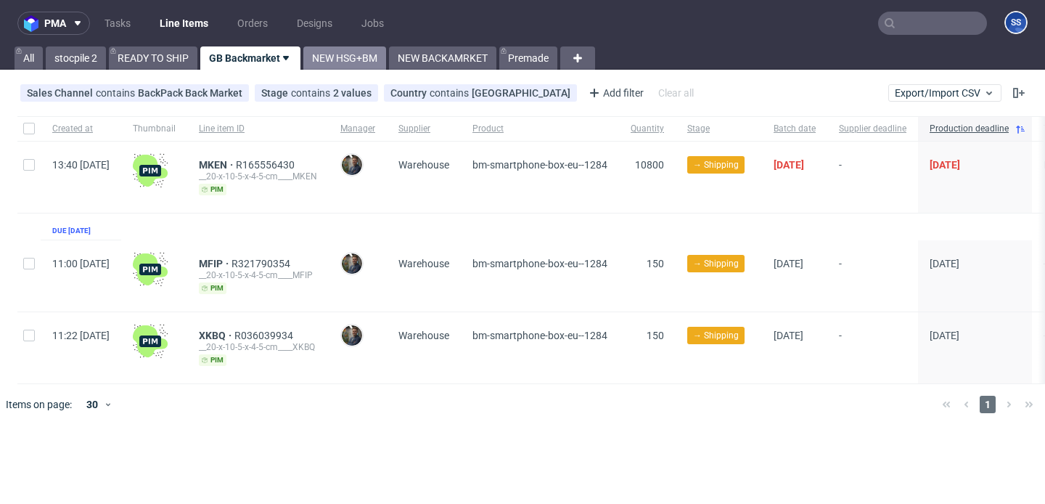
click at [326, 52] on link "NEW HSG+BM" at bounding box center [344, 57] width 83 height 23
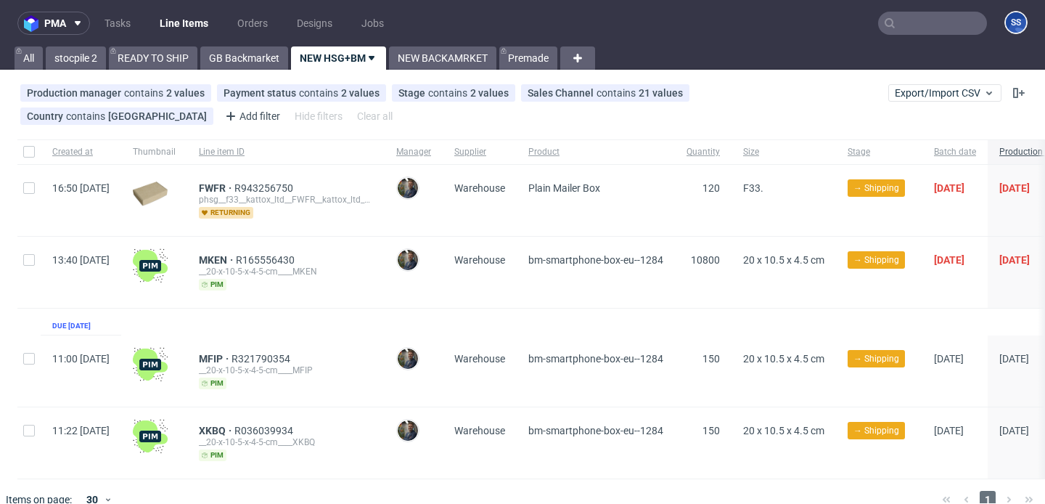
scroll to position [20, 0]
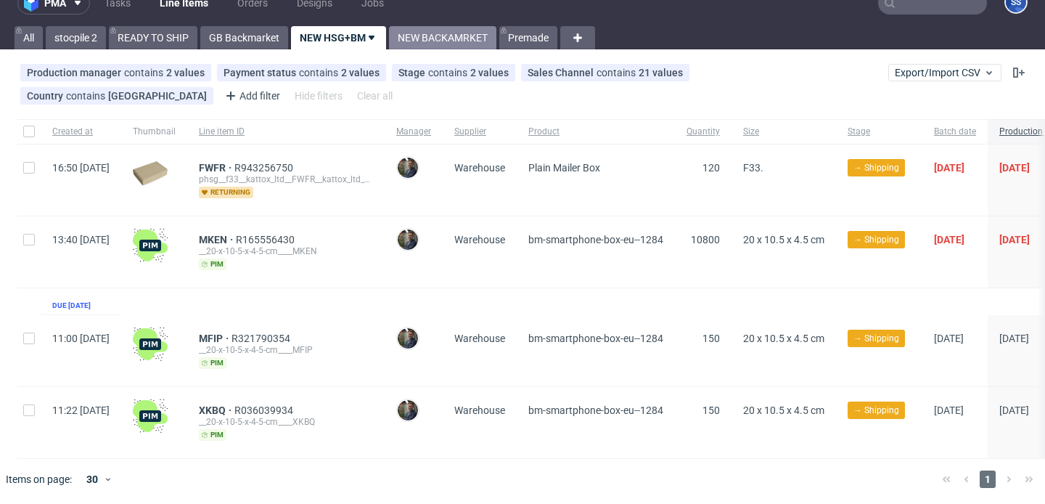
click at [410, 31] on link "NEW BACKAMRKET" at bounding box center [442, 37] width 107 height 23
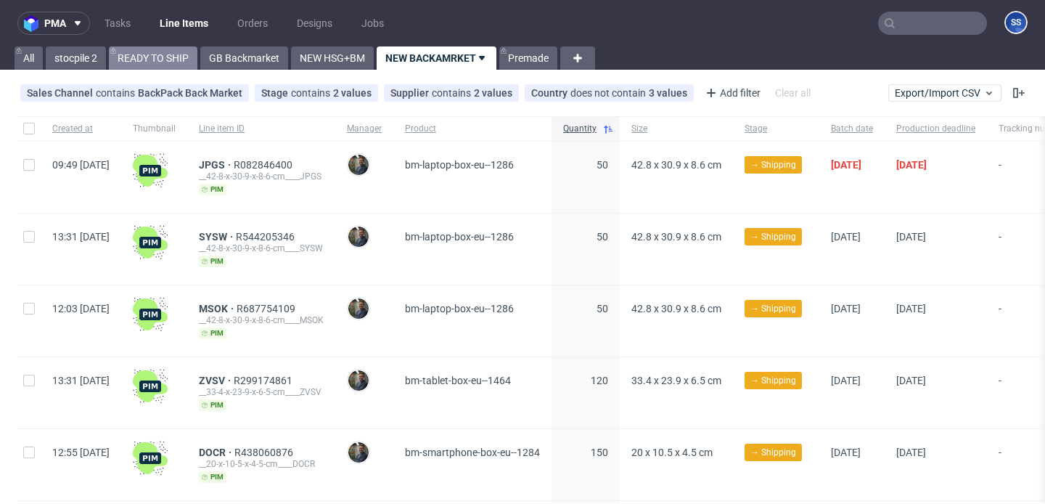
click at [179, 68] on link "READY TO SHIP" at bounding box center [153, 57] width 89 height 23
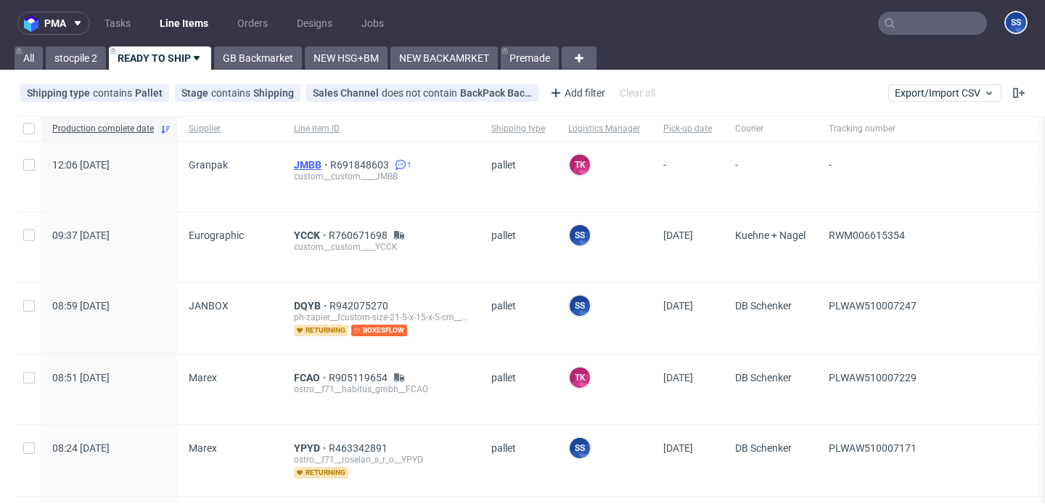
click at [298, 162] on span "JMBB" at bounding box center [312, 165] width 36 height 12
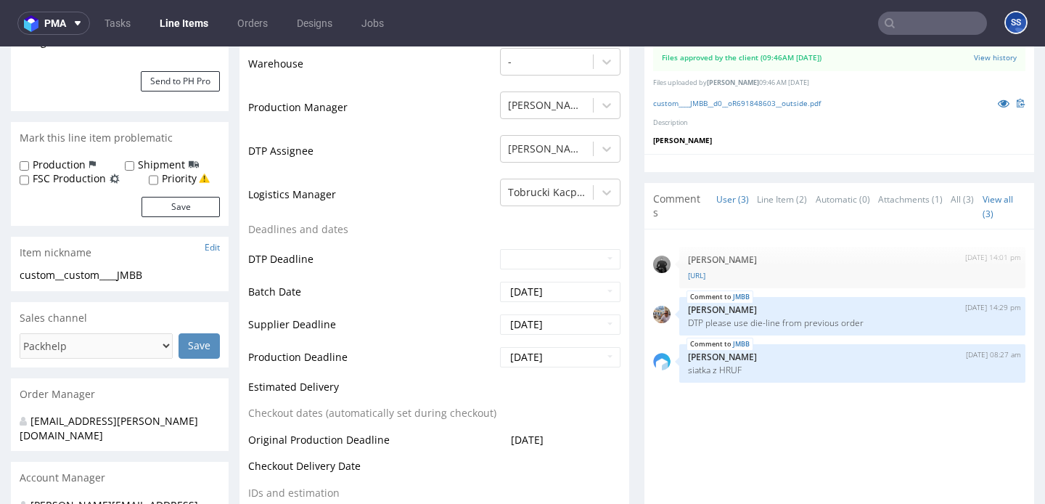
scroll to position [339, 0]
click at [176, 31] on link "Line Items" at bounding box center [184, 23] width 66 height 23
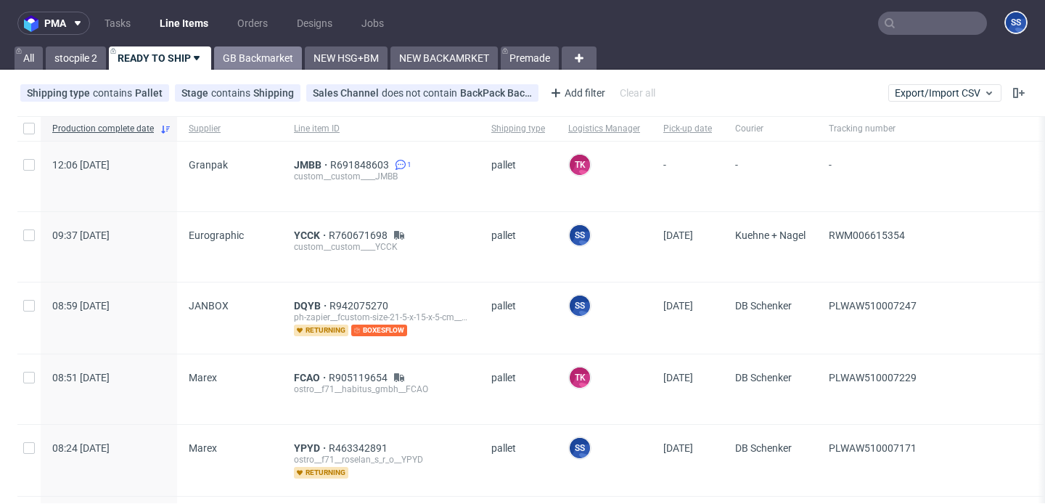
click at [257, 57] on link "GB Backmarket" at bounding box center [258, 57] width 88 height 23
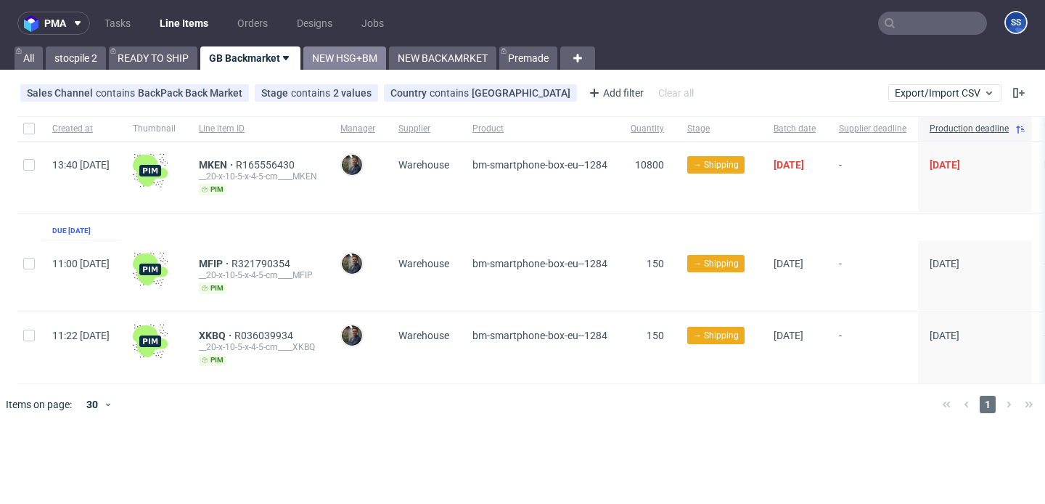
click at [343, 53] on link "NEW HSG+BM" at bounding box center [344, 57] width 83 height 23
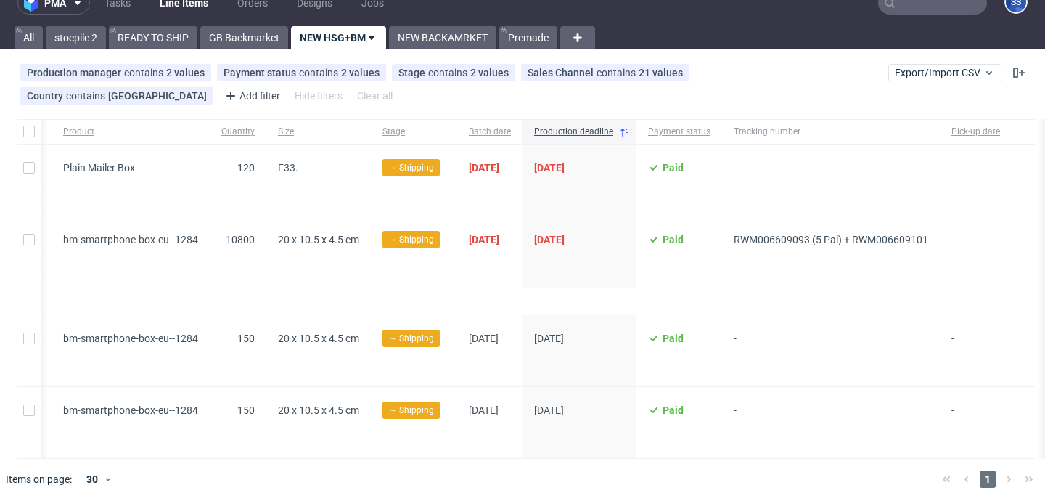
scroll to position [0, 474]
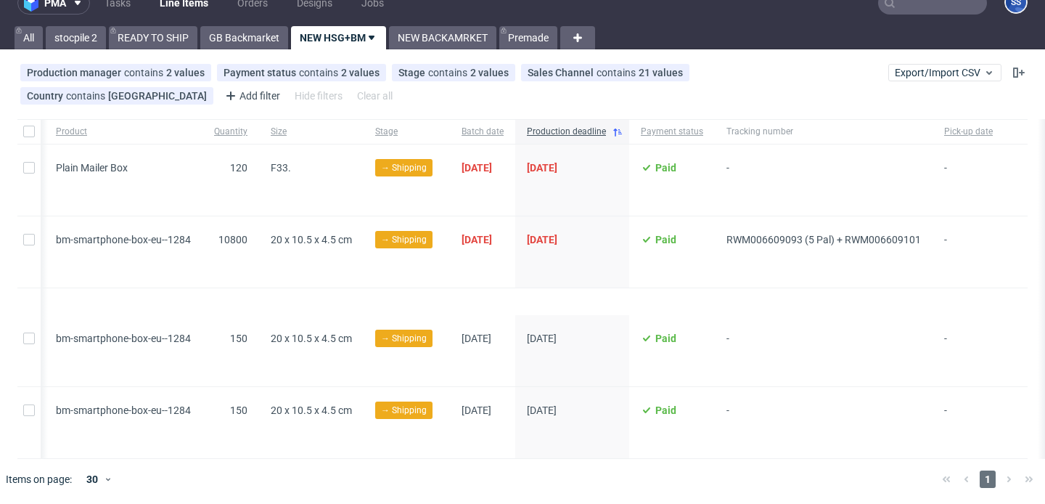
click at [446, 37] on link "NEW BACKAMRKET" at bounding box center [442, 37] width 107 height 23
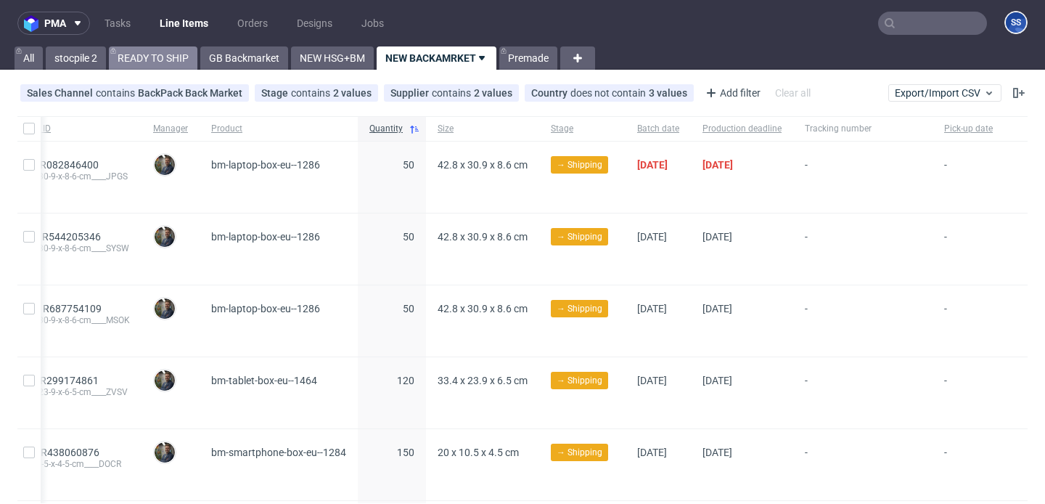
click at [139, 62] on link "READY TO SHIP" at bounding box center [153, 57] width 89 height 23
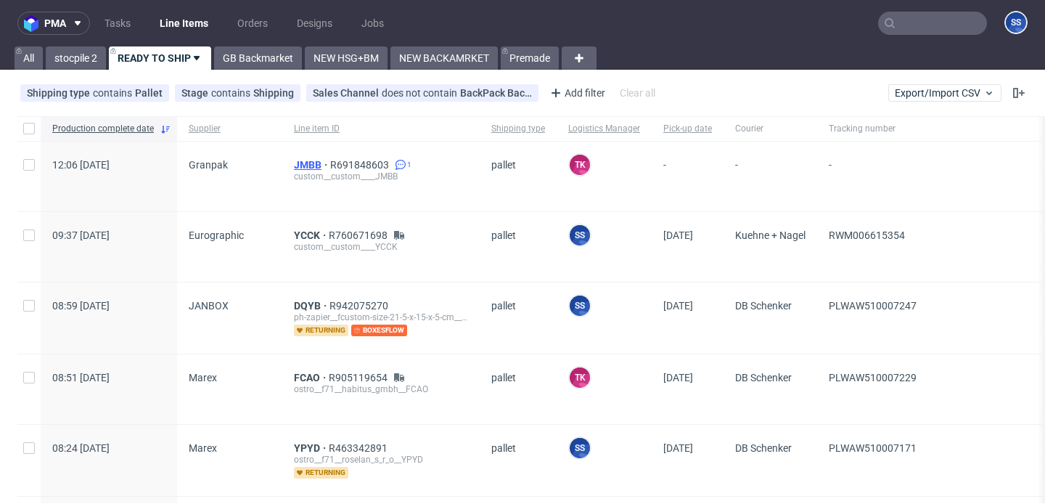
click at [318, 163] on span "JMBB" at bounding box center [312, 165] width 36 height 12
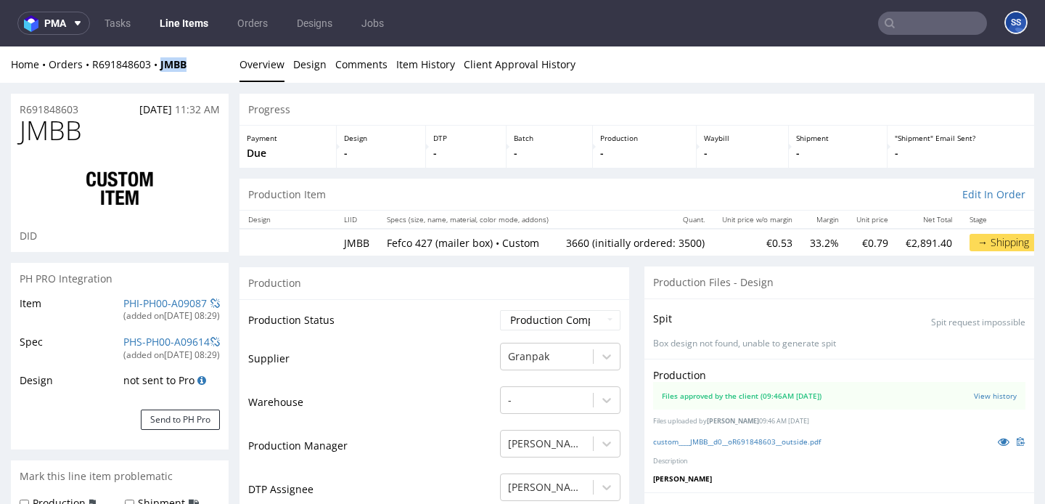
drag, startPoint x: 199, startPoint y: 65, endPoint x: 204, endPoint y: 127, distance: 62.6
click at [165, 66] on div "Home Orders R691848603 JMBB" at bounding box center [120, 64] width 218 height 15
copy strong "JMBB"
click at [190, 30] on link "Line Items" at bounding box center [184, 23] width 66 height 23
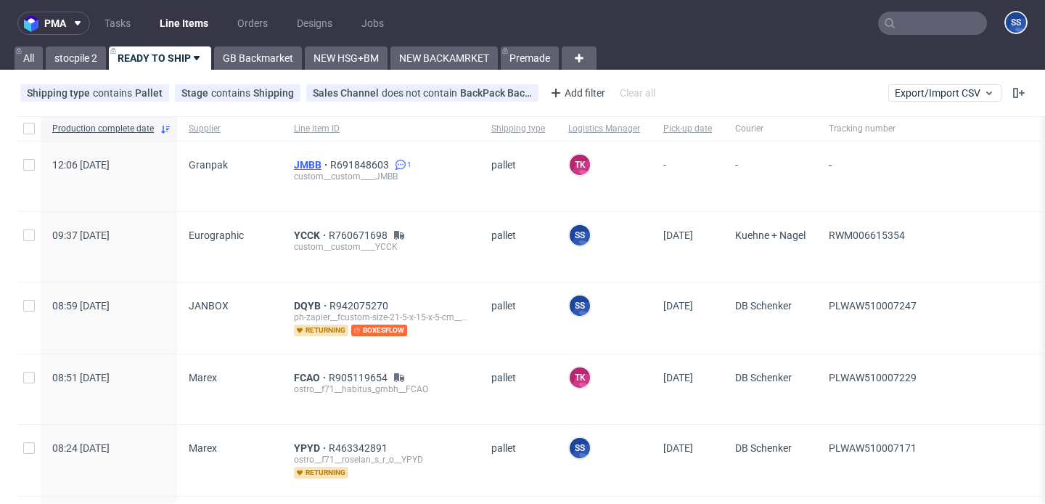
click at [295, 161] on span "JMBB" at bounding box center [312, 165] width 36 height 12
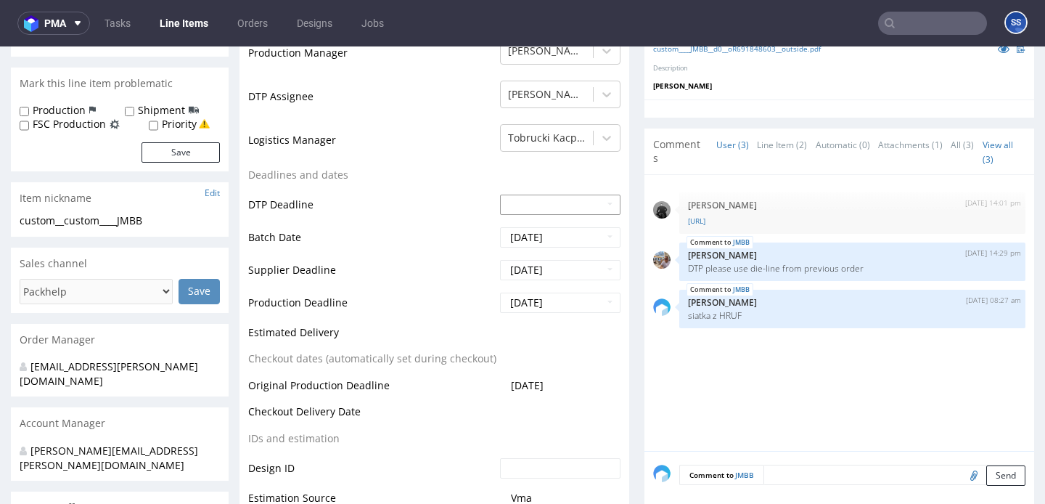
scroll to position [388, 0]
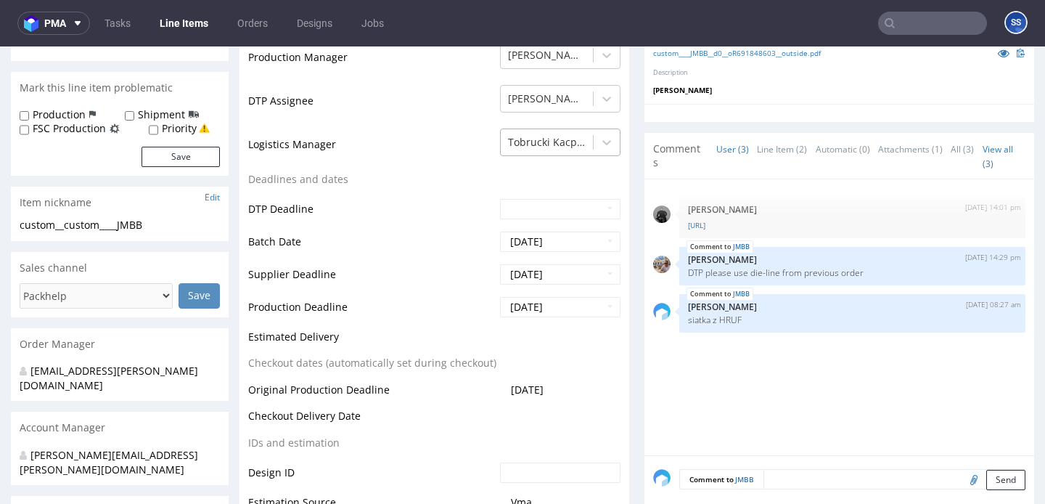
click at [550, 147] on div at bounding box center [547, 142] width 78 height 17
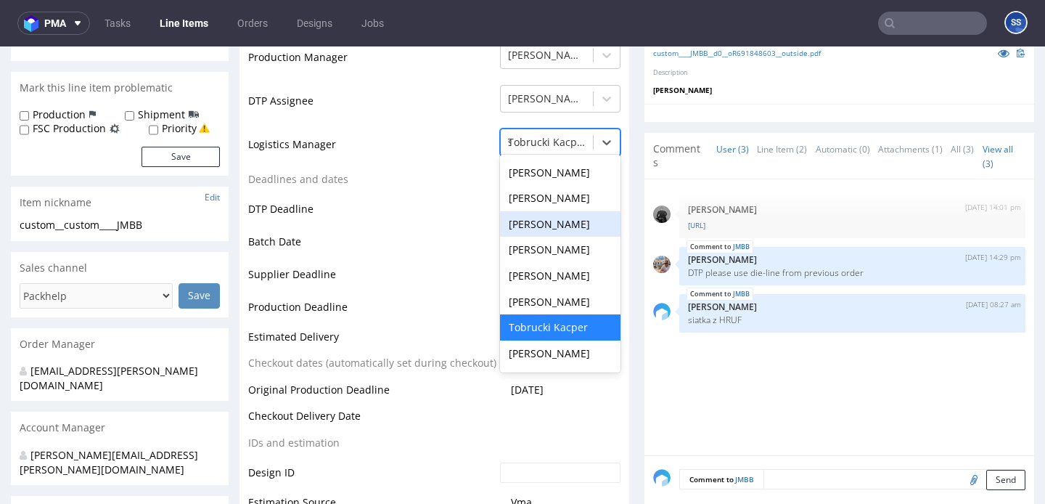
scroll to position [0, 0]
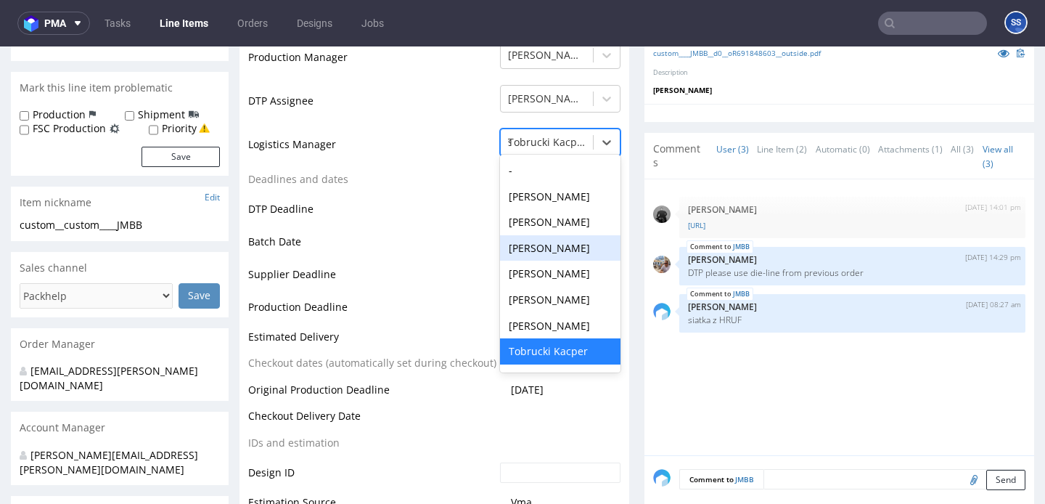
type input "sz"
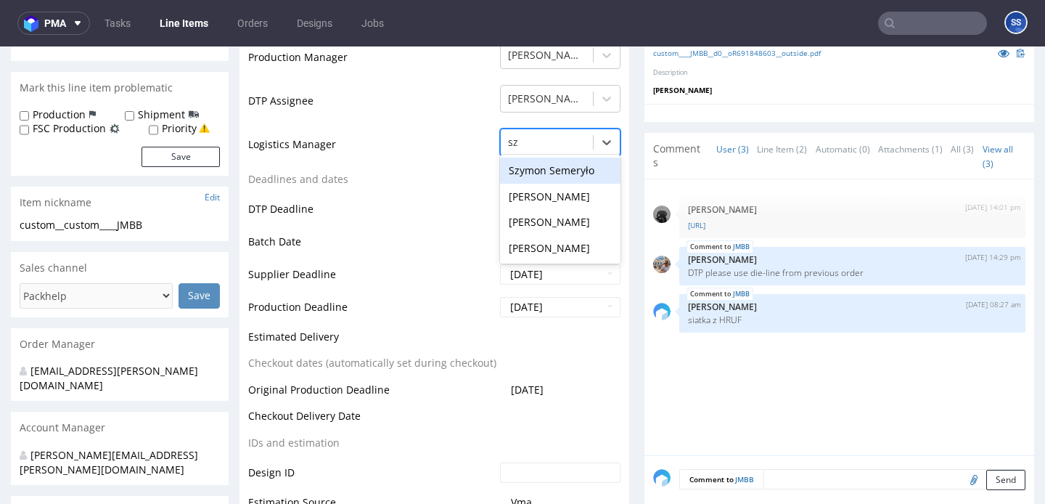
click at [544, 170] on div "Szymon Semeryło" at bounding box center [560, 171] width 121 height 26
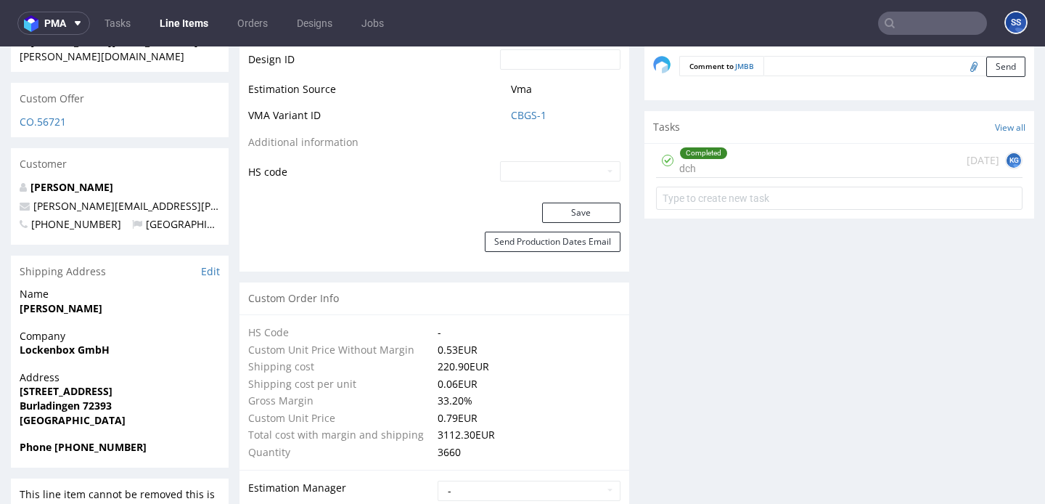
scroll to position [816, 0]
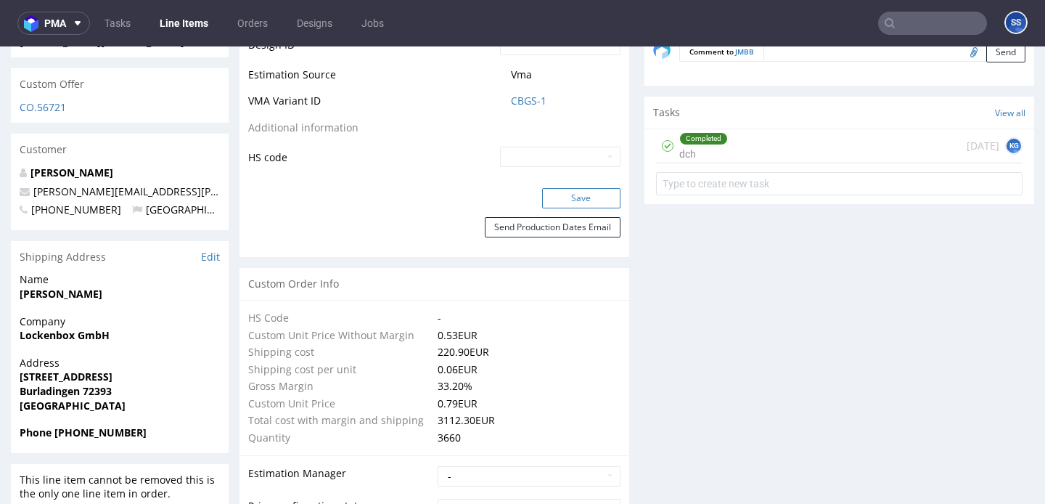
click at [553, 202] on button "Save" at bounding box center [581, 198] width 78 height 20
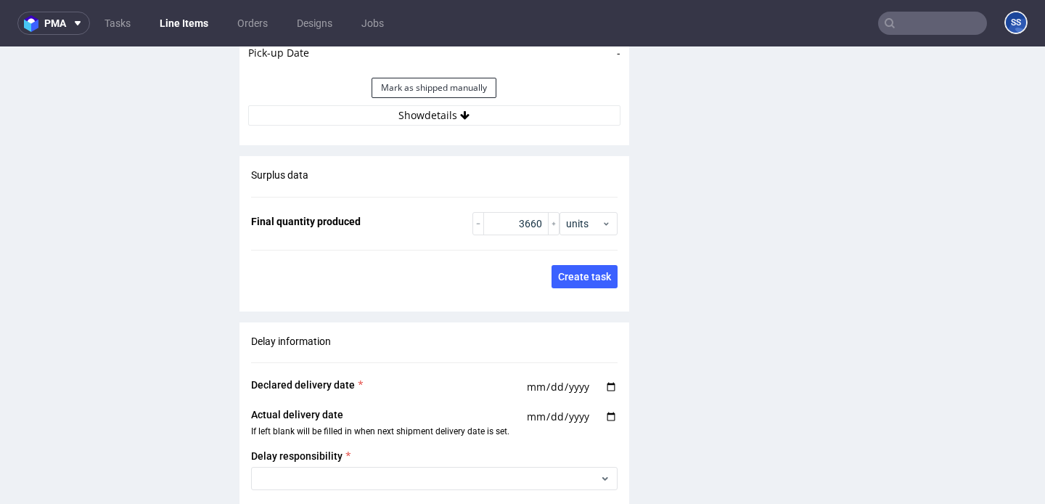
scroll to position [2179, 0]
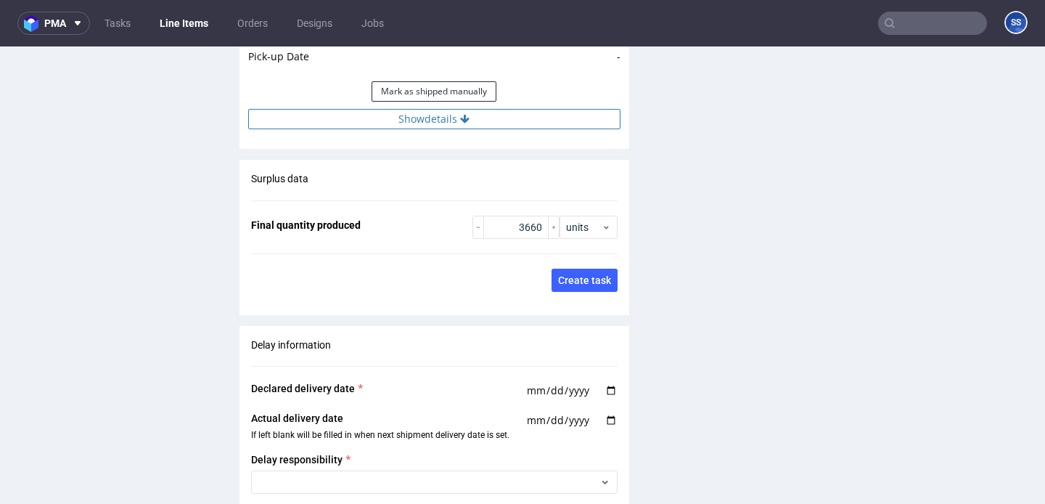
click at [372, 121] on button "Show details" at bounding box center [434, 119] width 372 height 20
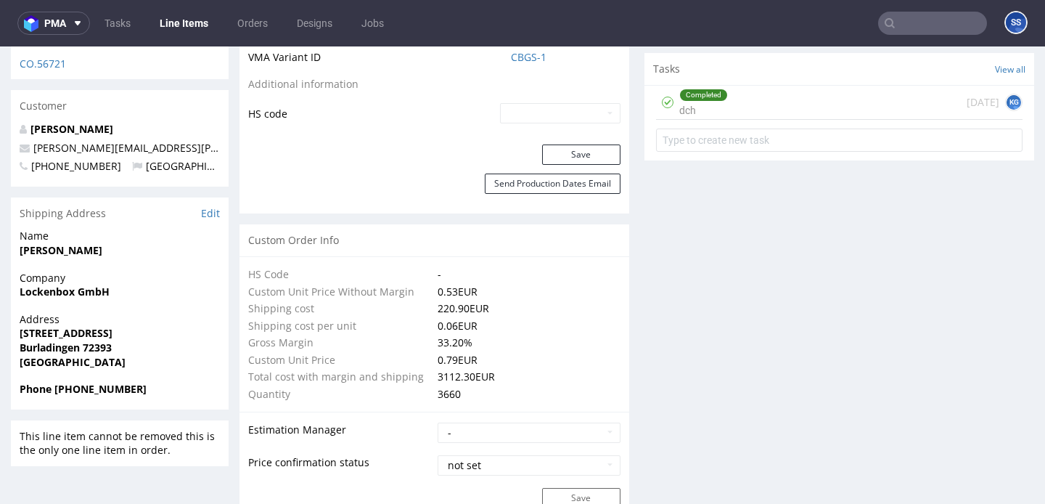
scroll to position [861, 0]
click at [70, 283] on strong "Lockenbox GmbH" at bounding box center [65, 290] width 90 height 14
copy strong "Lockenbox GmbH"
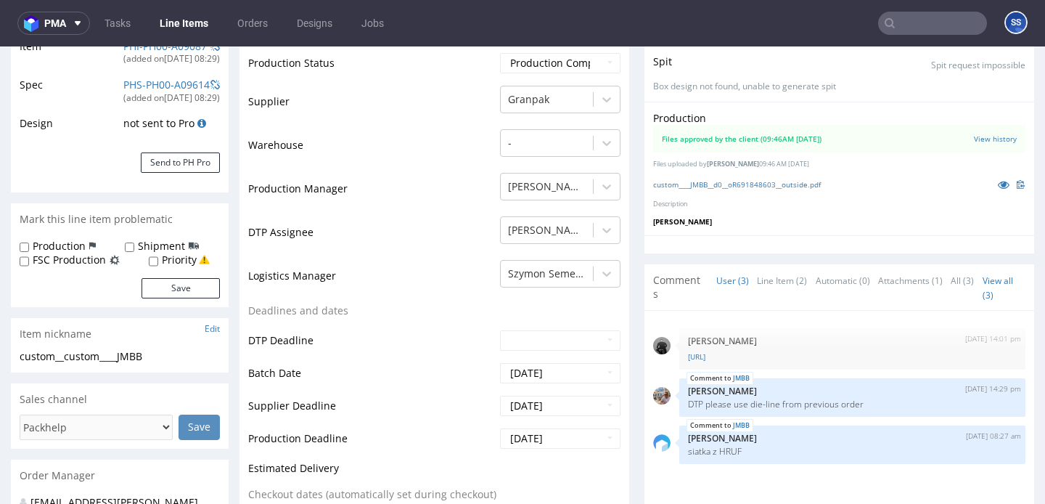
scroll to position [0, 0]
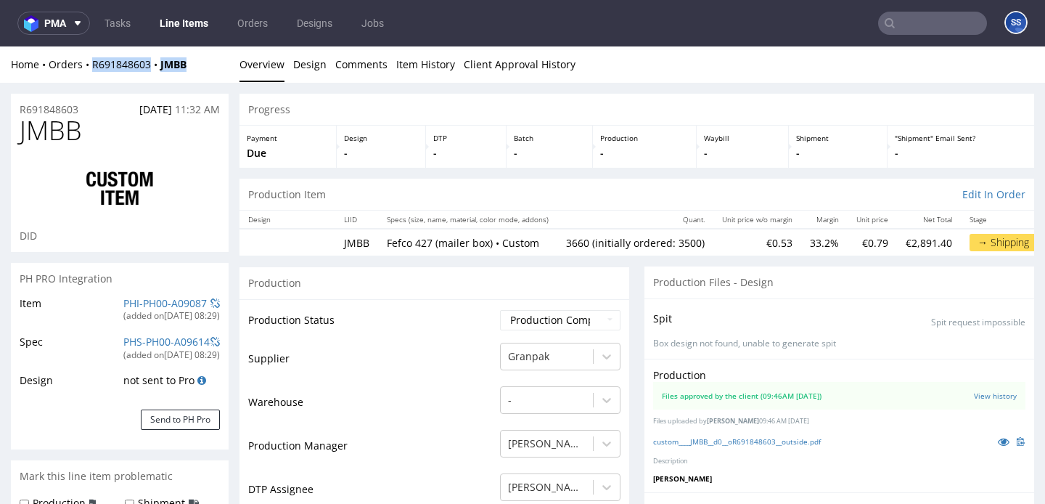
drag, startPoint x: 193, startPoint y: 66, endPoint x: 142, endPoint y: 55, distance: 52.0
click at [92, 60] on div "Home Orders R691848603 JMBB" at bounding box center [120, 64] width 218 height 15
copy div "R691848603 JMBB"
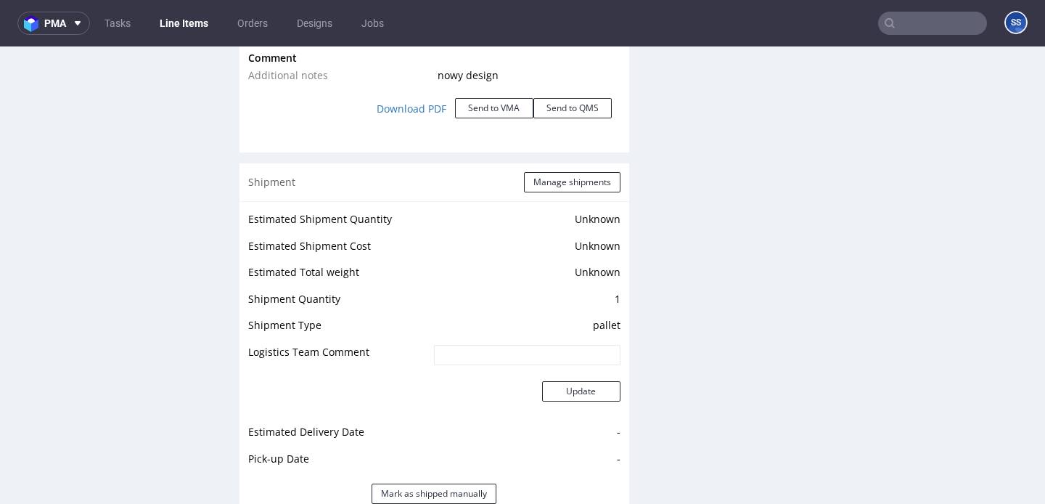
scroll to position [1799, 0]
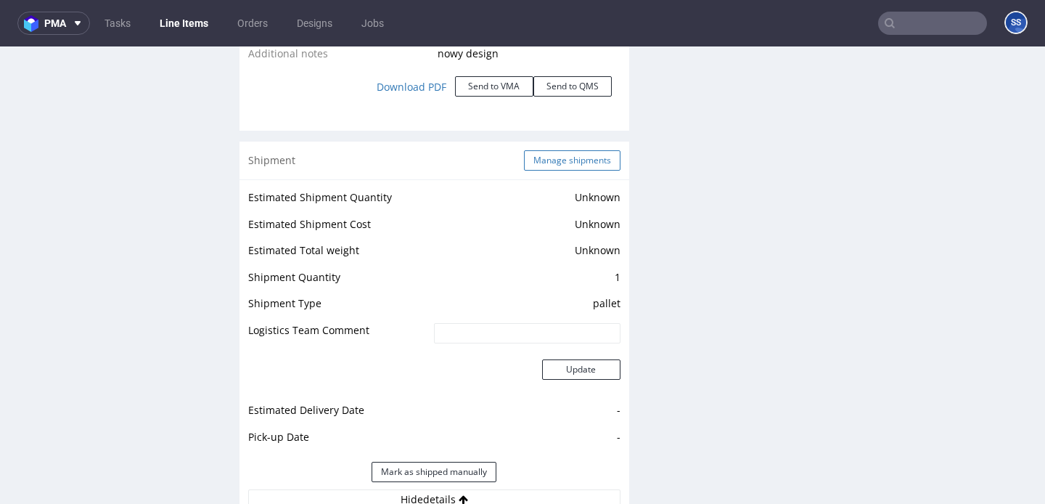
click at [594, 155] on button "Manage shipments" at bounding box center [572, 160] width 97 height 20
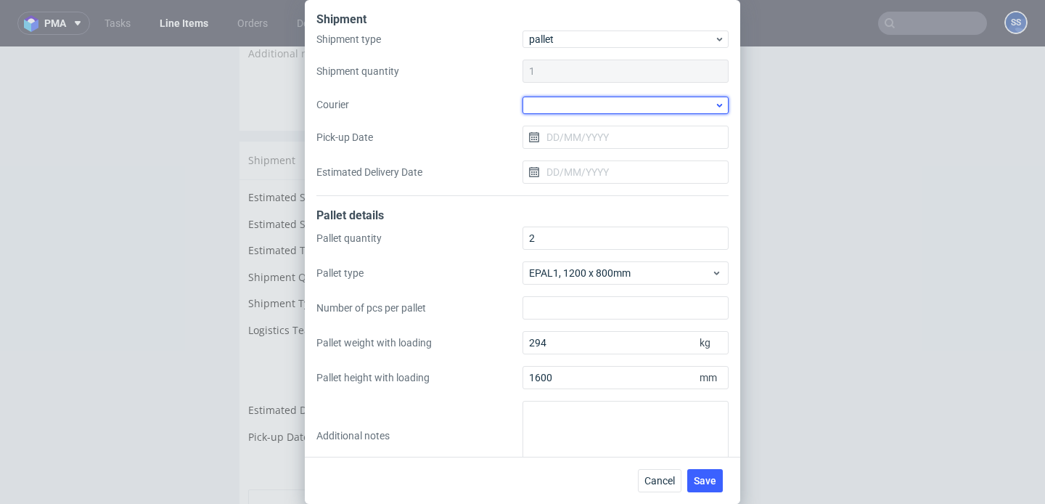
click at [574, 102] on div at bounding box center [626, 105] width 206 height 17
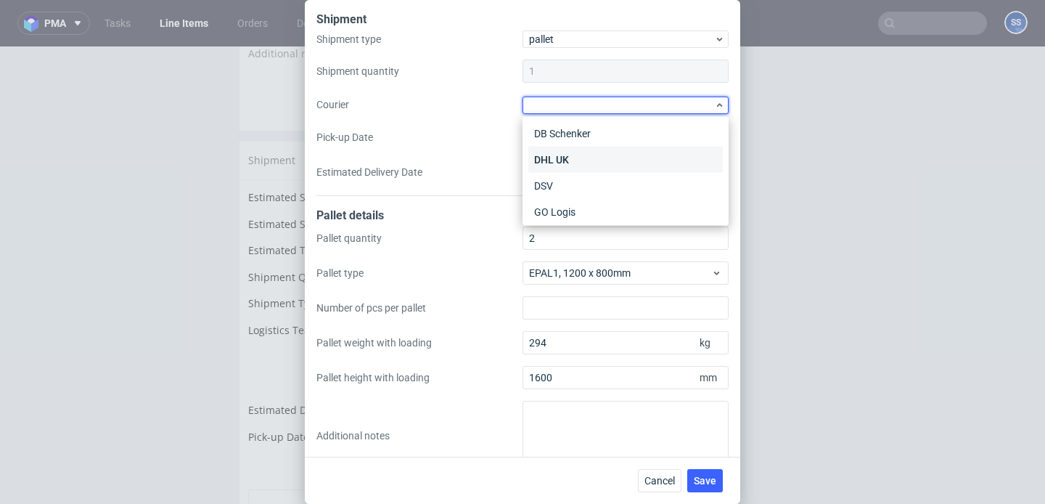
scroll to position [71, 0]
click at [568, 171] on div "DSV" at bounding box center [626, 169] width 195 height 26
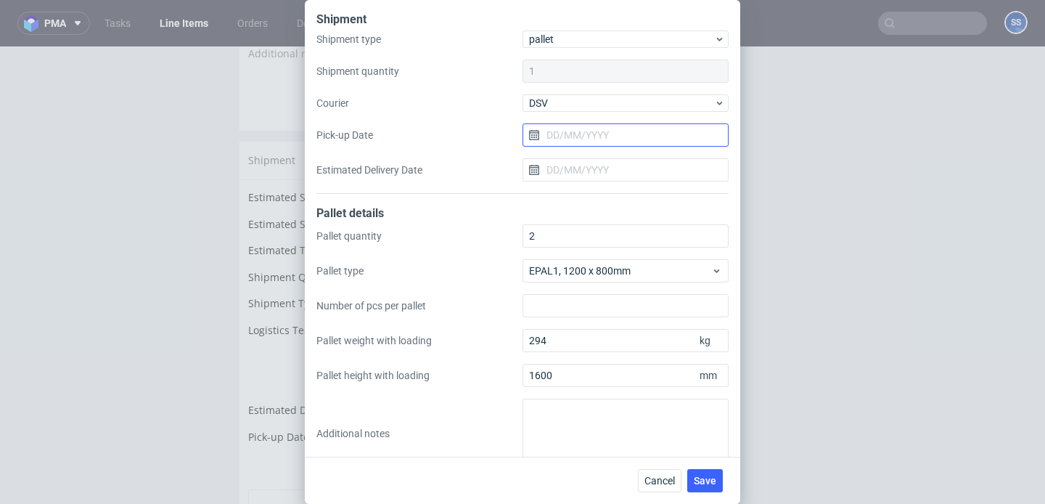
click at [561, 134] on input "Pick-up Date" at bounding box center [626, 134] width 206 height 23
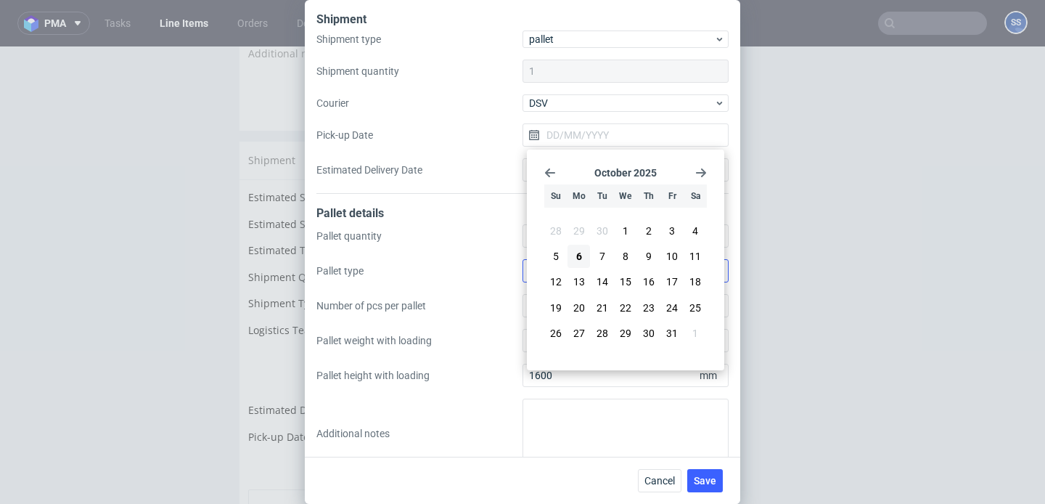
click at [610, 259] on button "7" at bounding box center [602, 256] width 23 height 23
type input "07/10/2025"
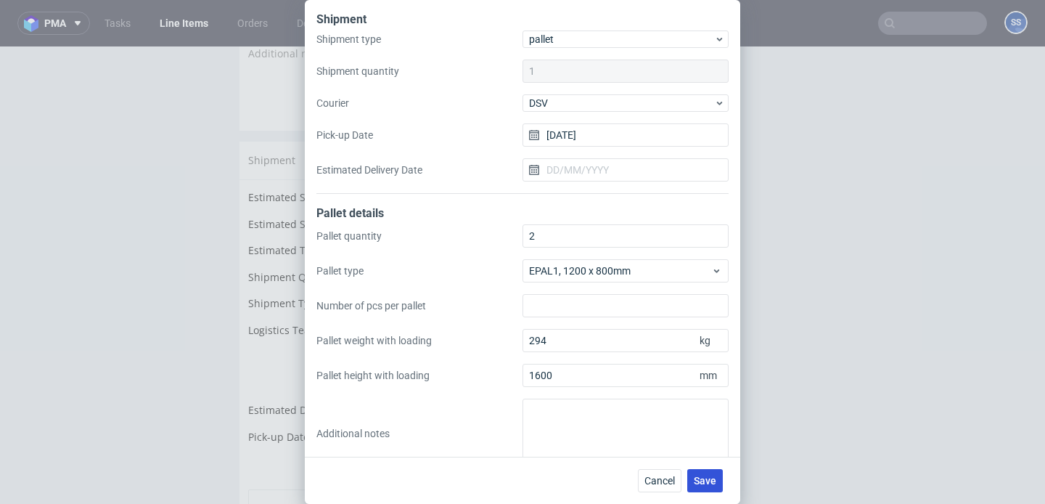
click at [699, 471] on button "Save" at bounding box center [706, 480] width 36 height 23
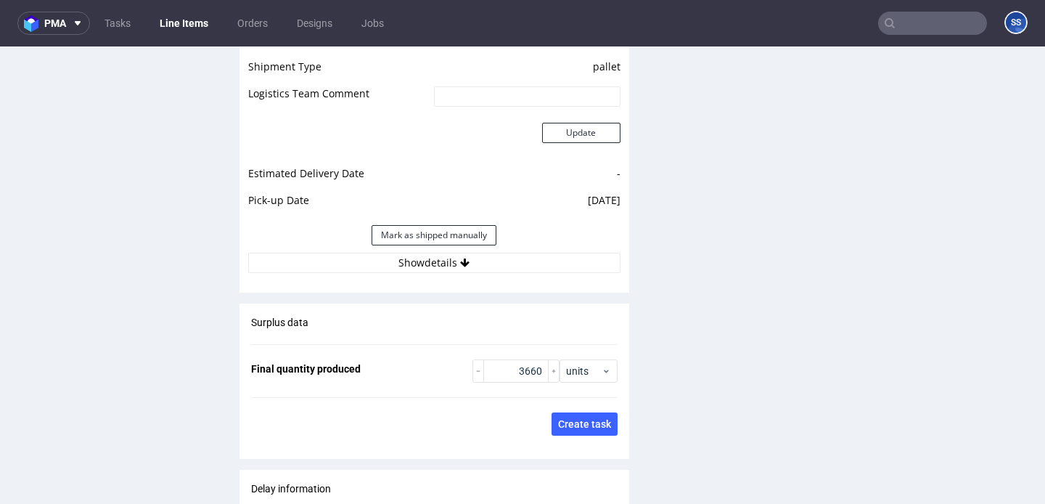
scroll to position [2041, 0]
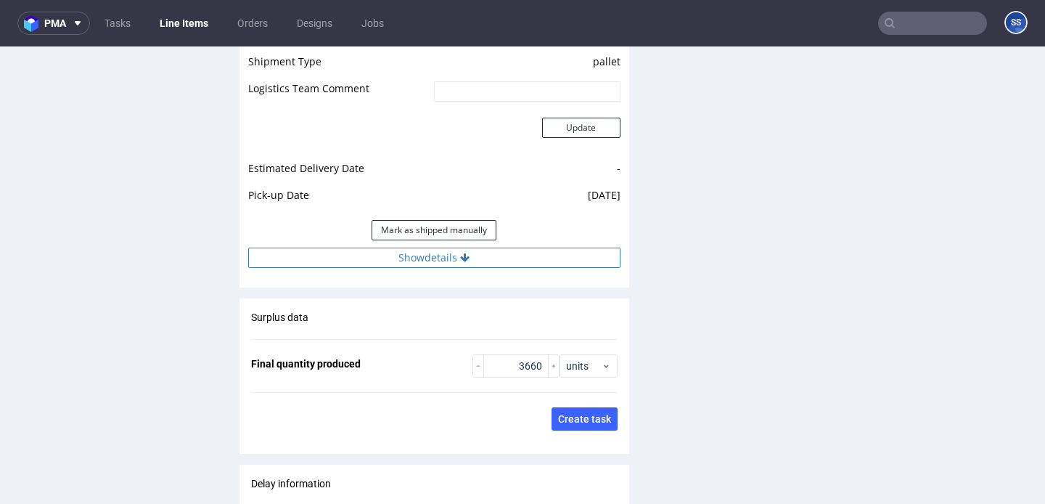
click at [436, 260] on button "Show details" at bounding box center [434, 258] width 372 height 20
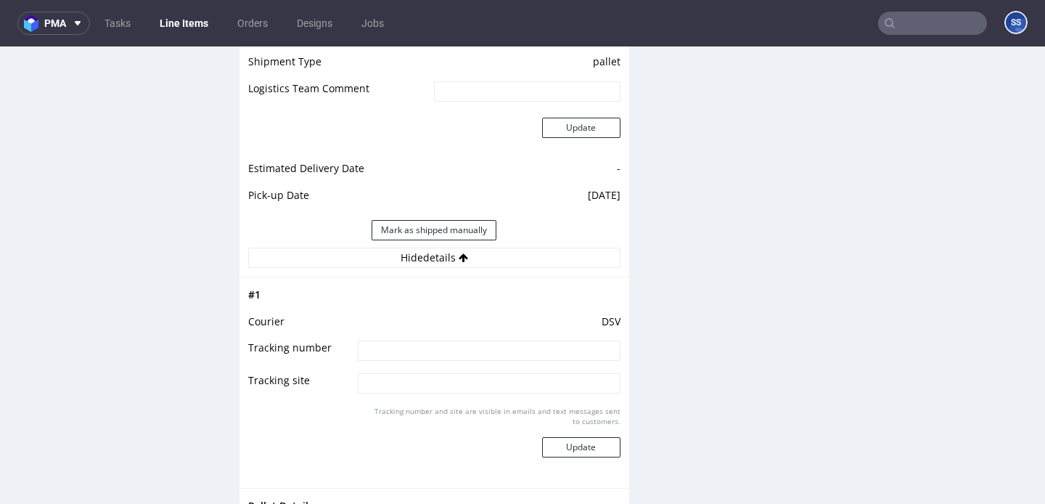
click at [415, 354] on input at bounding box center [489, 350] width 262 height 20
paste input "40257145950413815929"
type input "40257145950413815929"
click at [608, 443] on button "Update" at bounding box center [581, 447] width 78 height 20
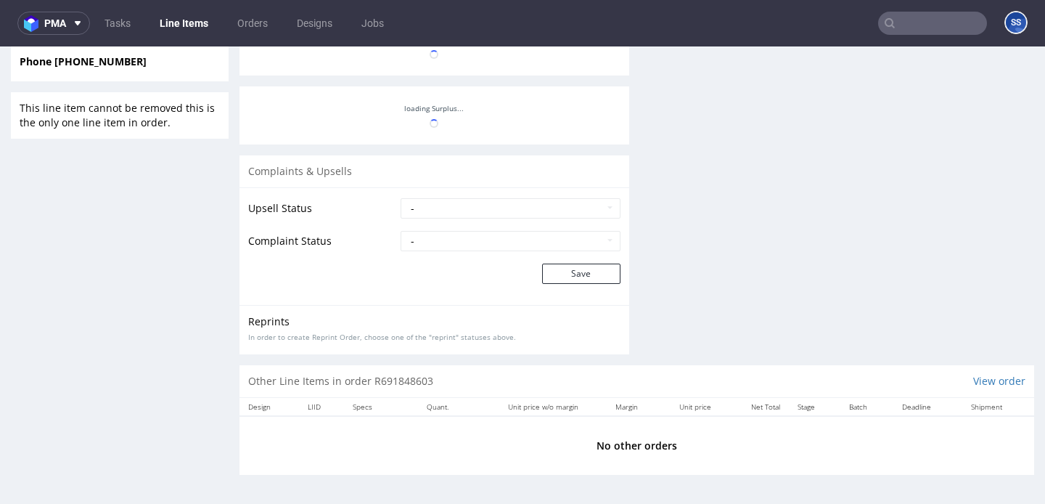
scroll to position [1238, 0]
click at [199, 33] on link "Line Items" at bounding box center [184, 23] width 66 height 23
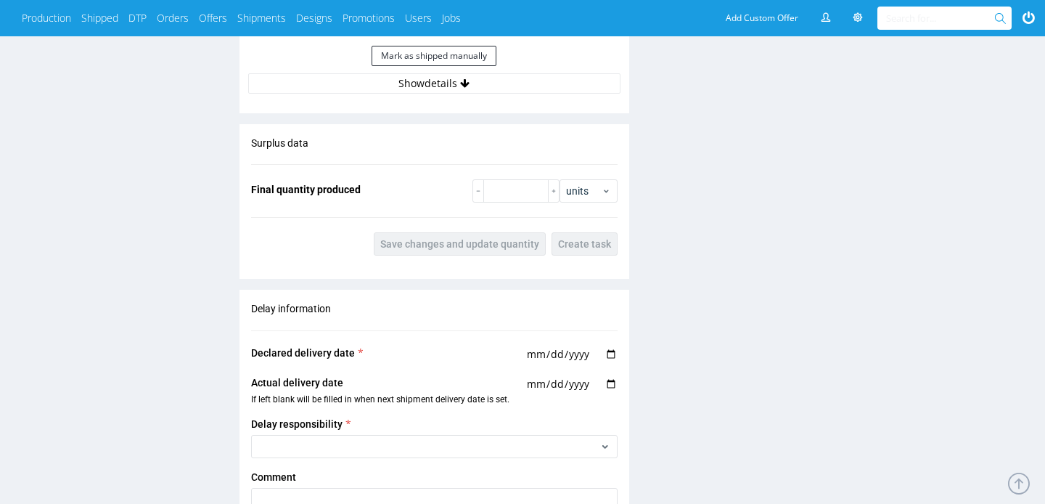
scroll to position [1554, 0]
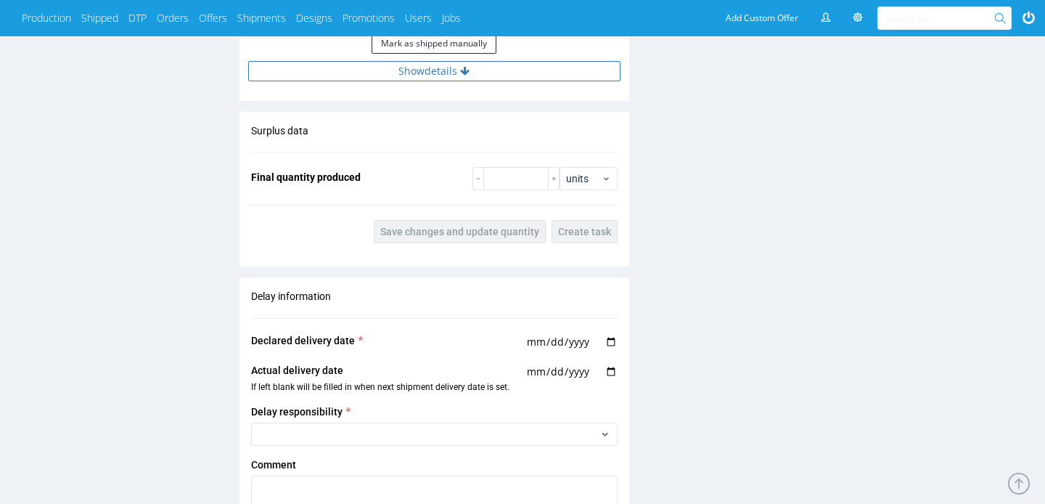
click at [427, 70] on button "Show details" at bounding box center [434, 71] width 372 height 20
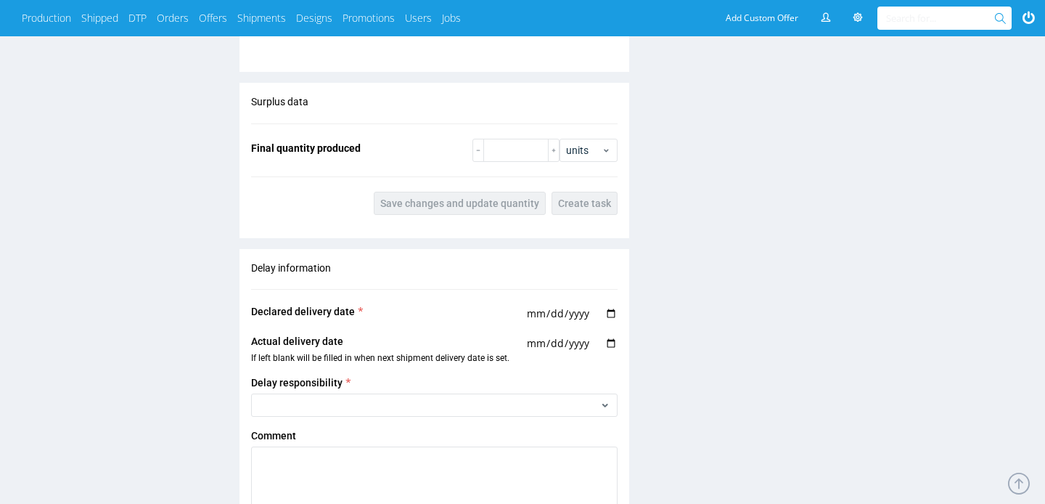
scroll to position [1851, 0]
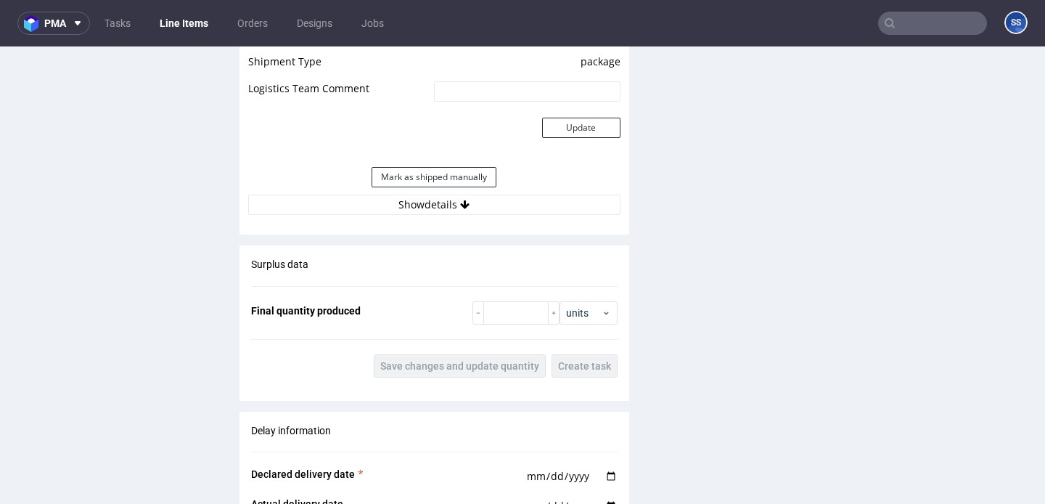
scroll to position [1569, 0]
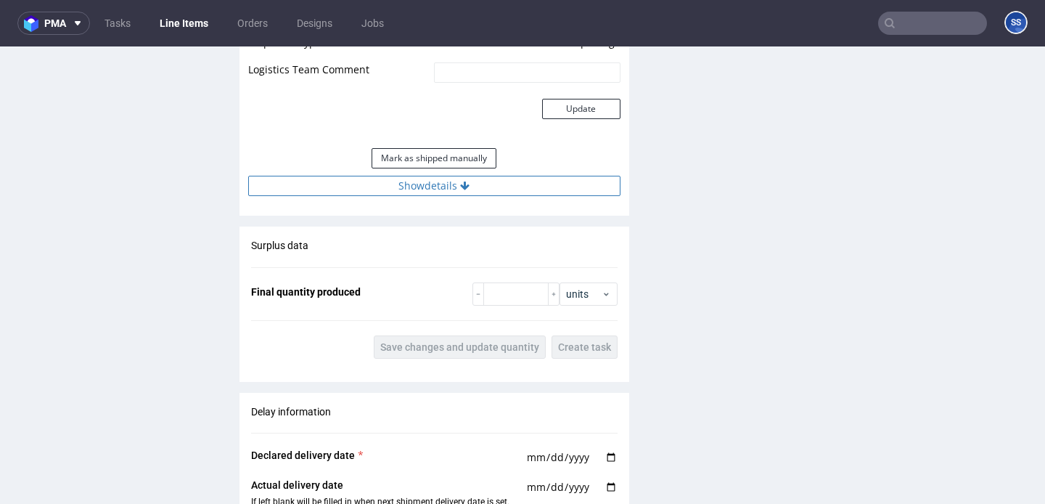
click at [465, 197] on div "Estimated Shipment Quantity 1 package Estimated Shipment Cost 85.88 PLN Estimat…" at bounding box center [435, 62] width 390 height 286
click at [466, 194] on button "Show details" at bounding box center [434, 186] width 372 height 20
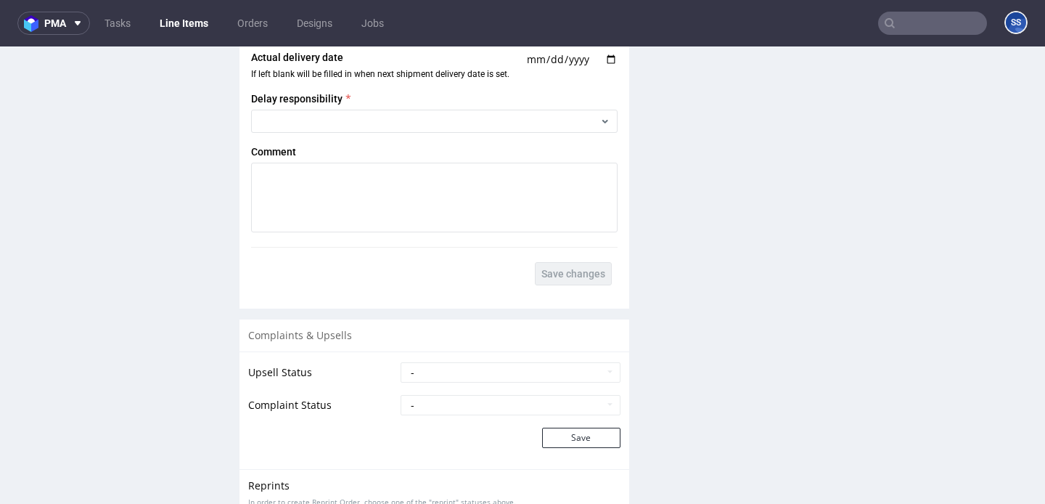
scroll to position [2233, 0]
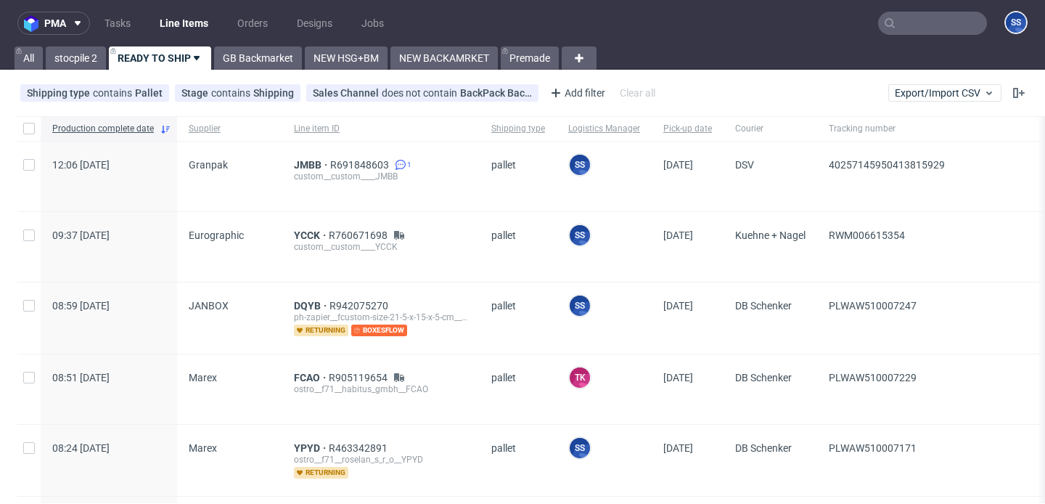
click at [275, 31] on ul "Tasks Line Items Orders Designs Jobs" at bounding box center [244, 23] width 309 height 23
click at [273, 54] on link "GB Backmarket" at bounding box center [258, 57] width 88 height 23
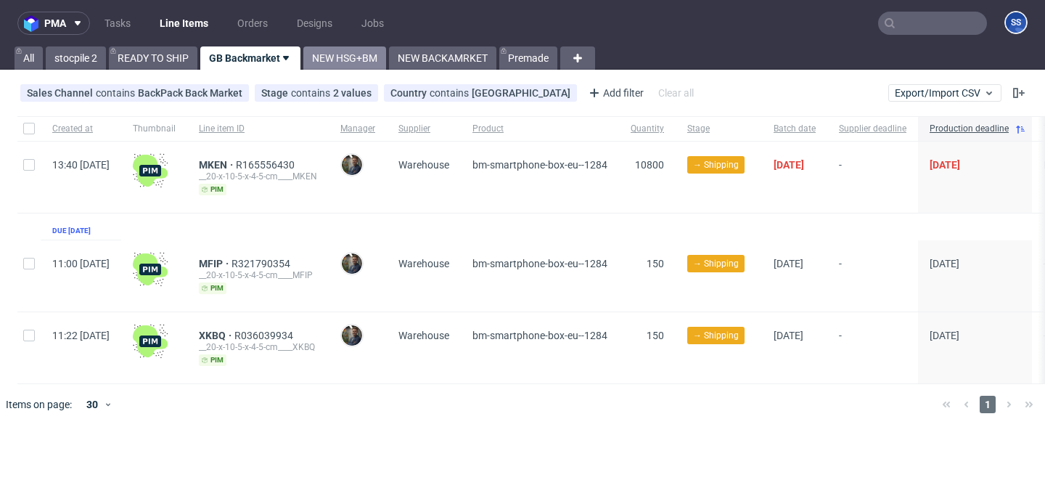
click at [334, 54] on link "NEW HSG+BM" at bounding box center [344, 57] width 83 height 23
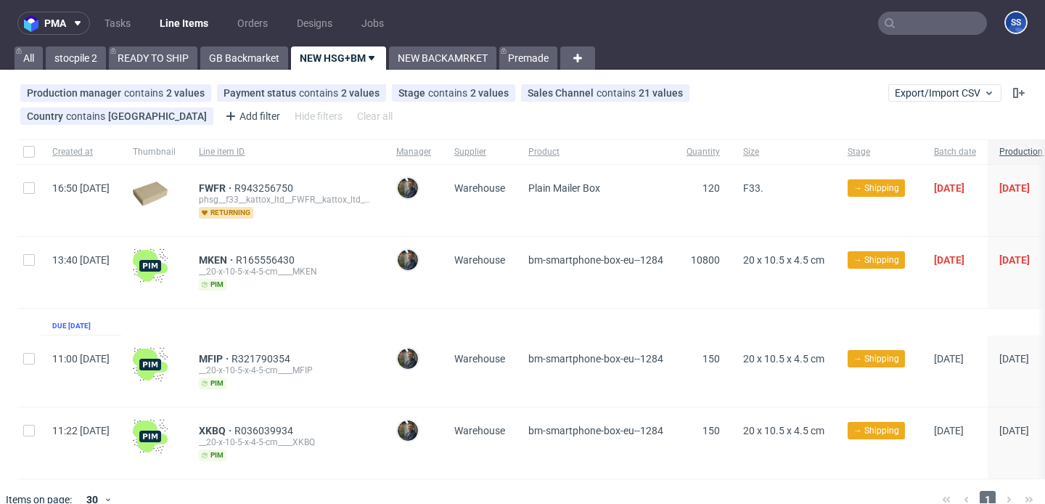
click at [196, 19] on link "Line Items" at bounding box center [184, 23] width 66 height 23
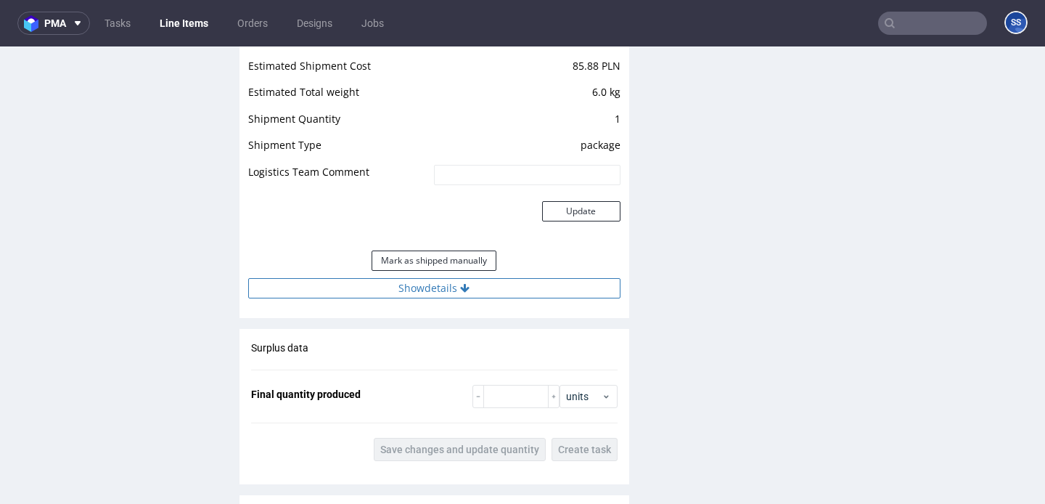
click at [429, 288] on button "Show details" at bounding box center [434, 288] width 372 height 20
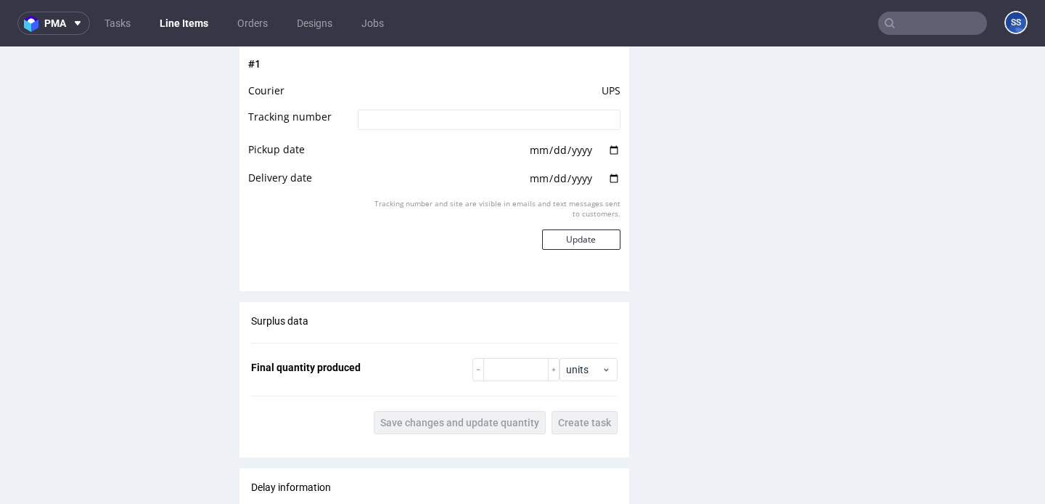
scroll to position [1740, 0]
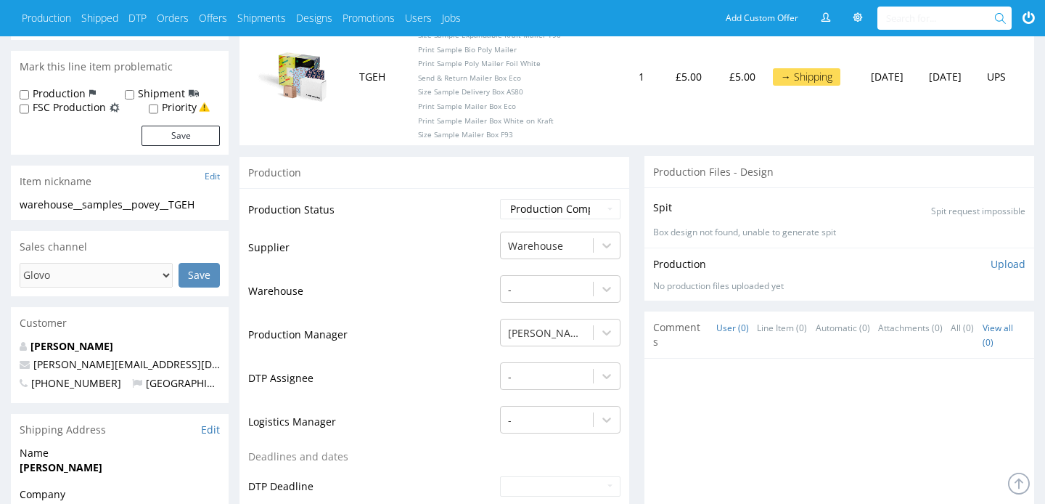
scroll to position [219, 0]
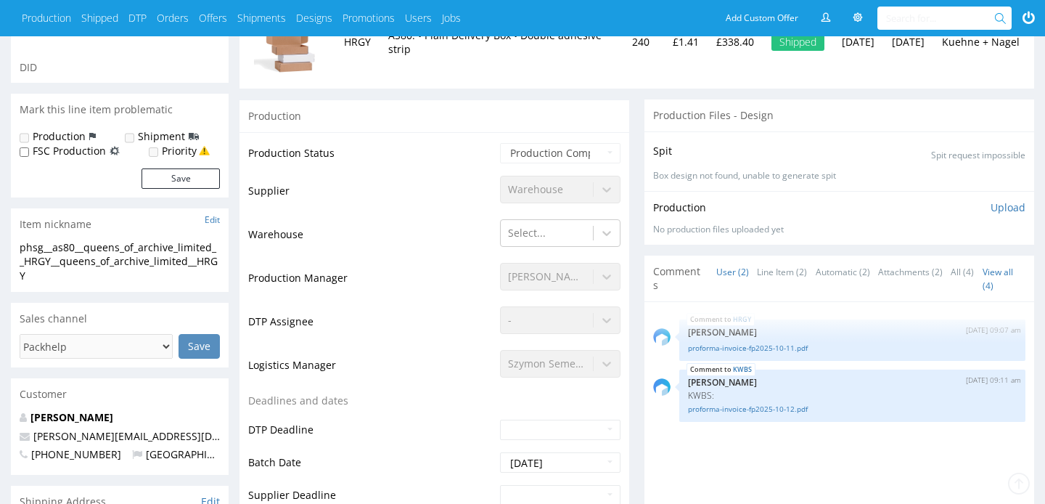
scroll to position [238, 0]
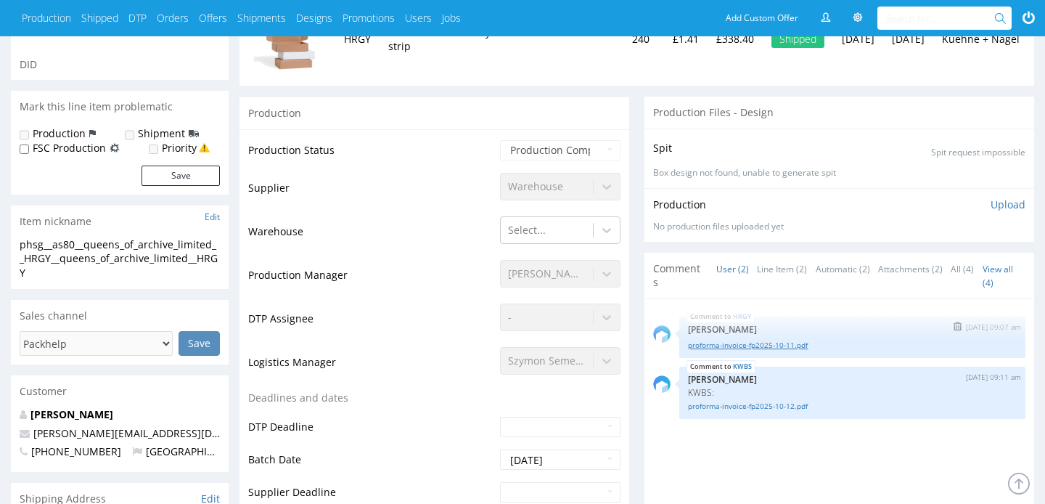
click at [722, 348] on link "proforma-invoice-fp2025-10-11.pdf" at bounding box center [852, 345] width 329 height 11
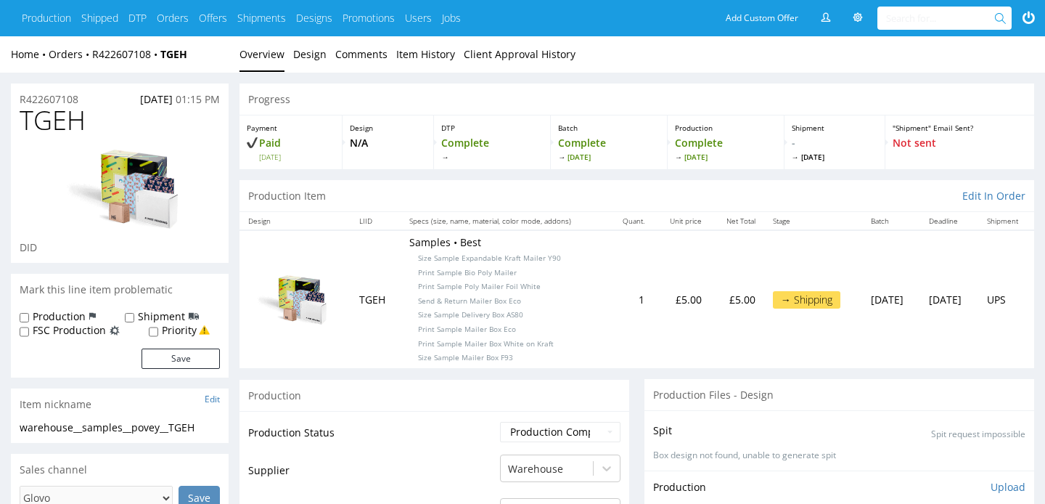
scroll to position [1, 0]
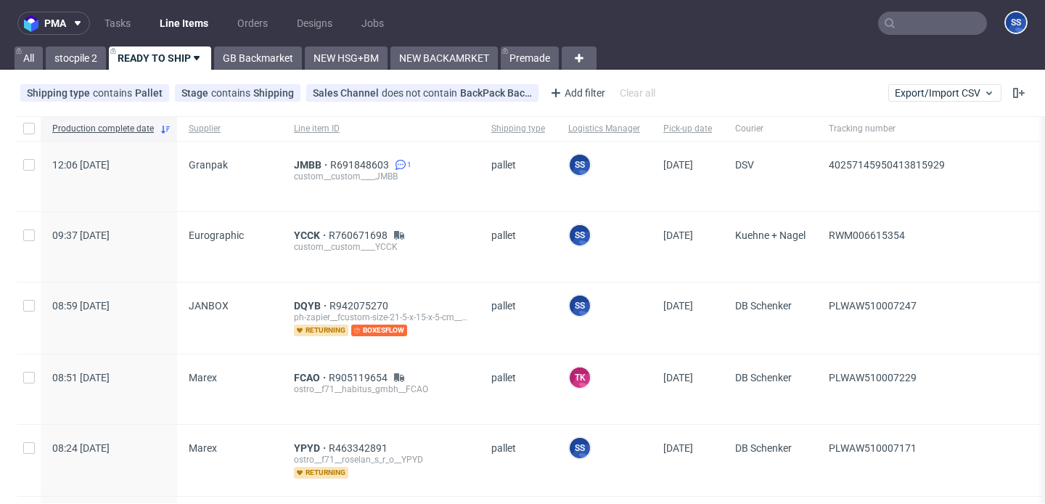
click at [889, 21] on input "text" at bounding box center [932, 23] width 109 height 23
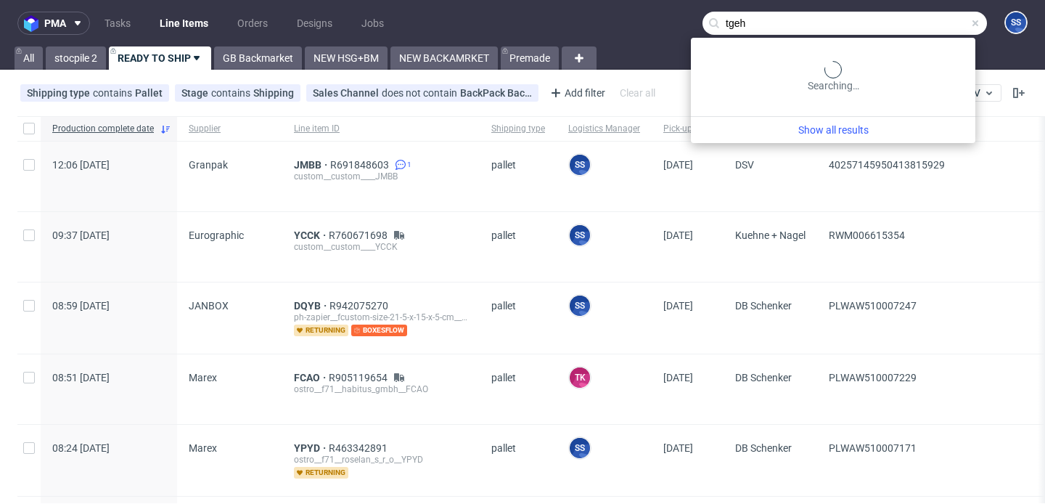
type input "tgeh"
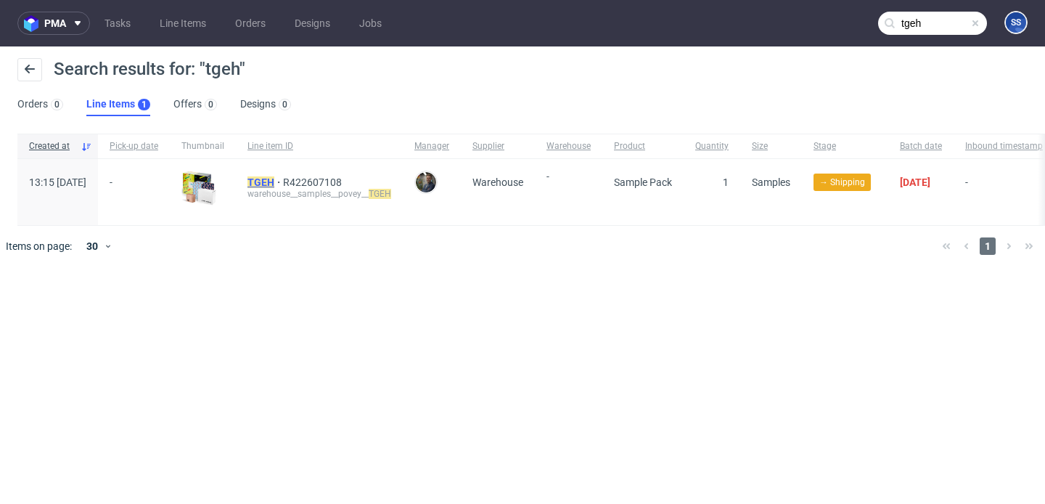
click at [274, 183] on mark "TGEH" at bounding box center [261, 182] width 27 height 12
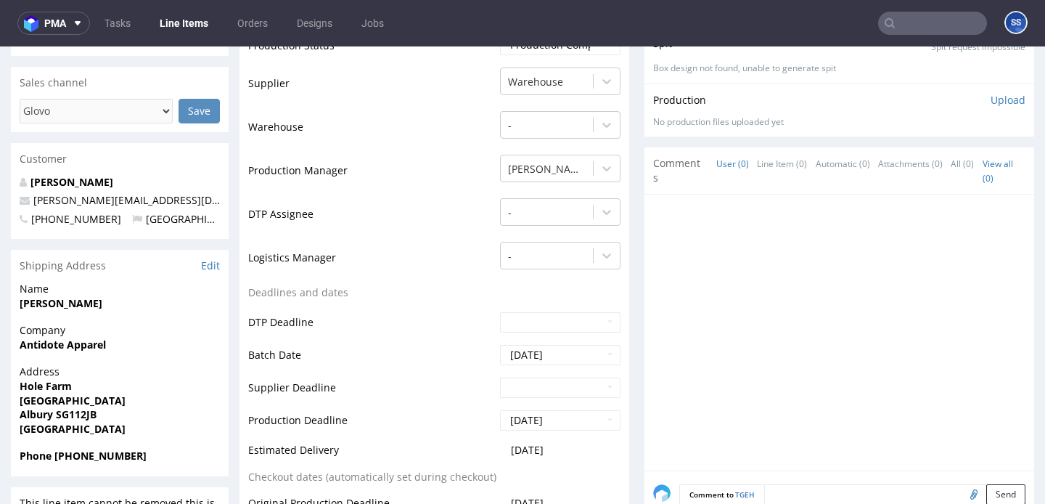
scroll to position [403, 0]
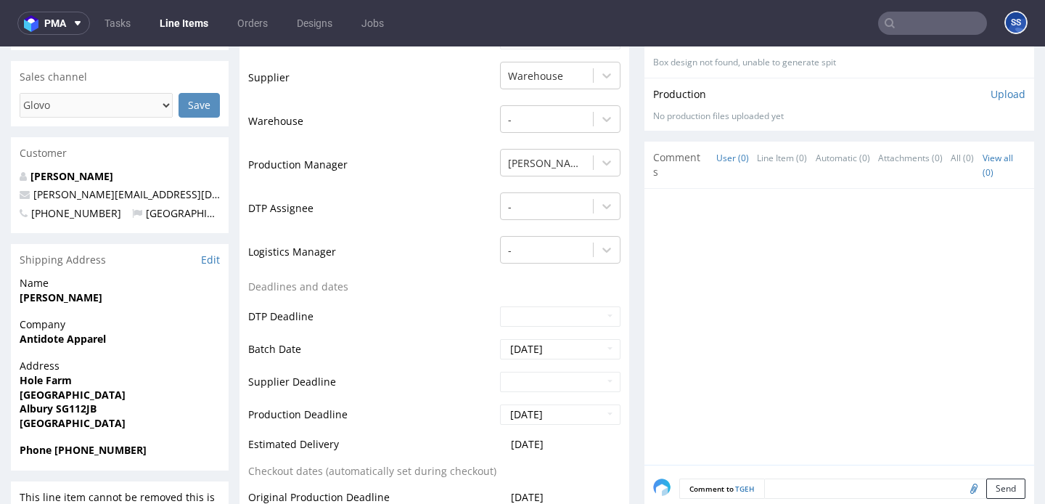
click at [76, 335] on strong "Antidote Apparel" at bounding box center [63, 339] width 86 height 14
copy strong "Antidote Apparel"
click at [68, 393] on strong "Albury Hall Park" at bounding box center [73, 395] width 106 height 14
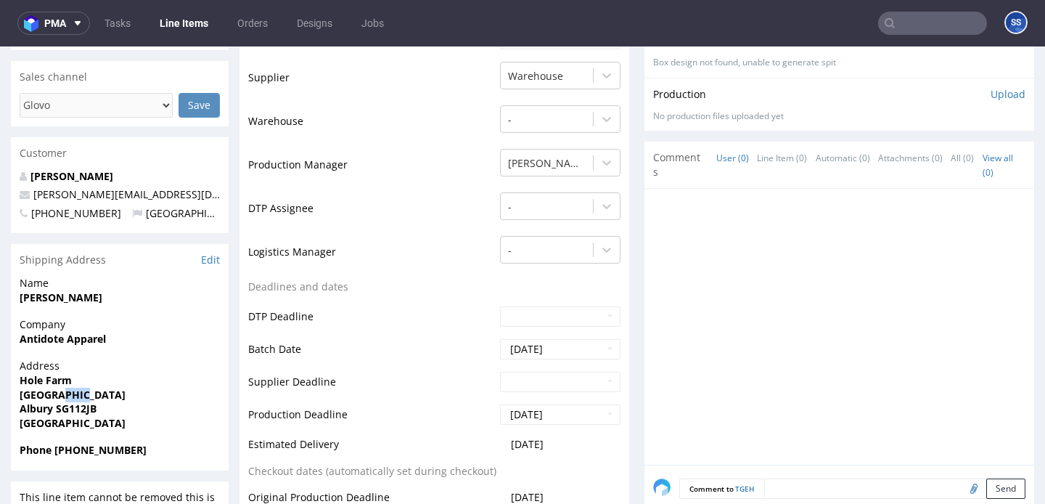
click at [68, 393] on strong "Albury Hall Park" at bounding box center [73, 395] width 106 height 14
copy strong "Albury Hall Park"
click at [43, 377] on strong "Hole Farm" at bounding box center [46, 380] width 52 height 14
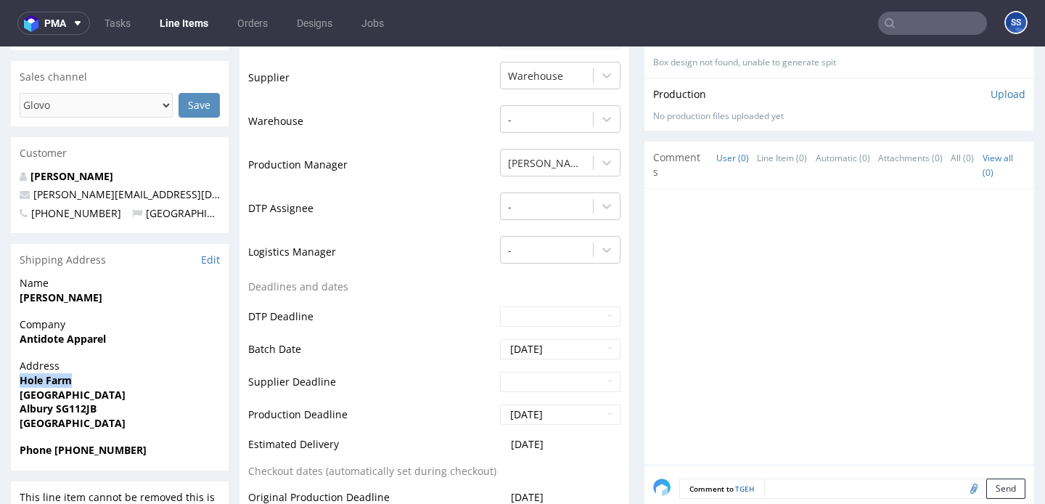
click at [43, 377] on strong "Hole Farm" at bounding box center [46, 380] width 52 height 14
copy strong "Hole Farm"
click at [67, 411] on strong "Albury SG112JB" at bounding box center [58, 408] width 77 height 14
click at [40, 409] on strong "Albury SG112JB" at bounding box center [58, 408] width 77 height 14
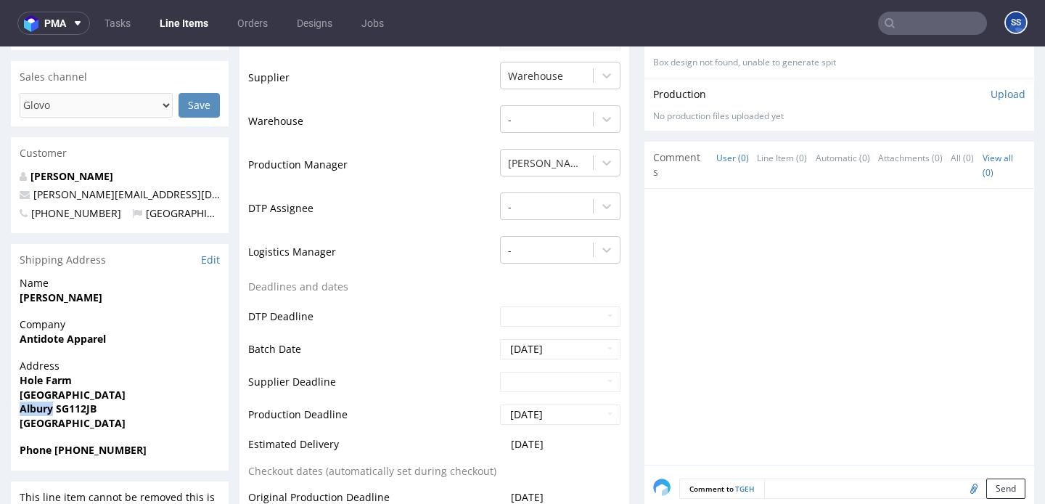
click at [40, 409] on strong "Albury SG112JB" at bounding box center [58, 408] width 77 height 14
copy strong "Albury"
click at [75, 410] on strong "Albury SG112JB" at bounding box center [58, 408] width 77 height 14
copy strong "SG112JB"
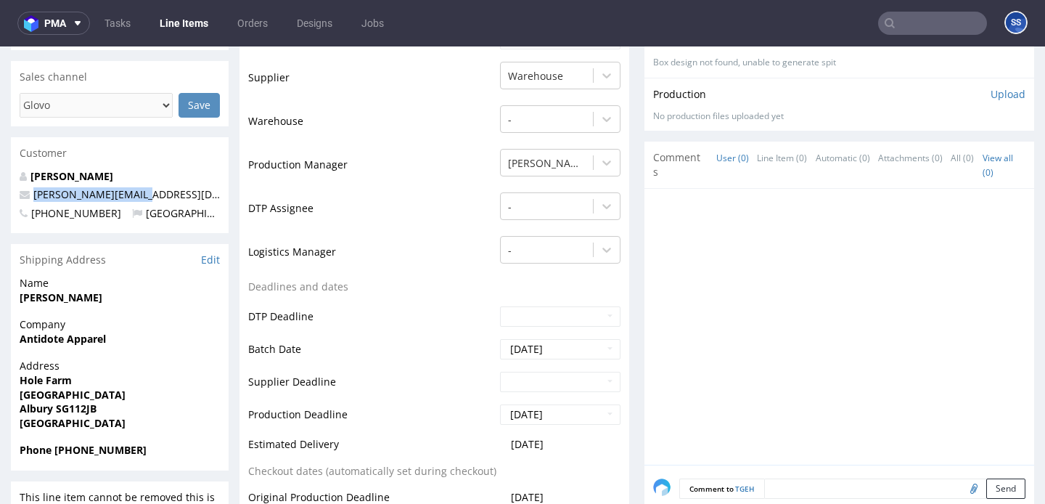
drag, startPoint x: 147, startPoint y: 194, endPoint x: 166, endPoint y: 79, distance: 116.2
click at [32, 196] on p "alex@antidote.london" at bounding box center [120, 194] width 200 height 15
copy link "alex@antidote.london"
click at [92, 450] on strong "Phone +447939807912" at bounding box center [83, 450] width 127 height 14
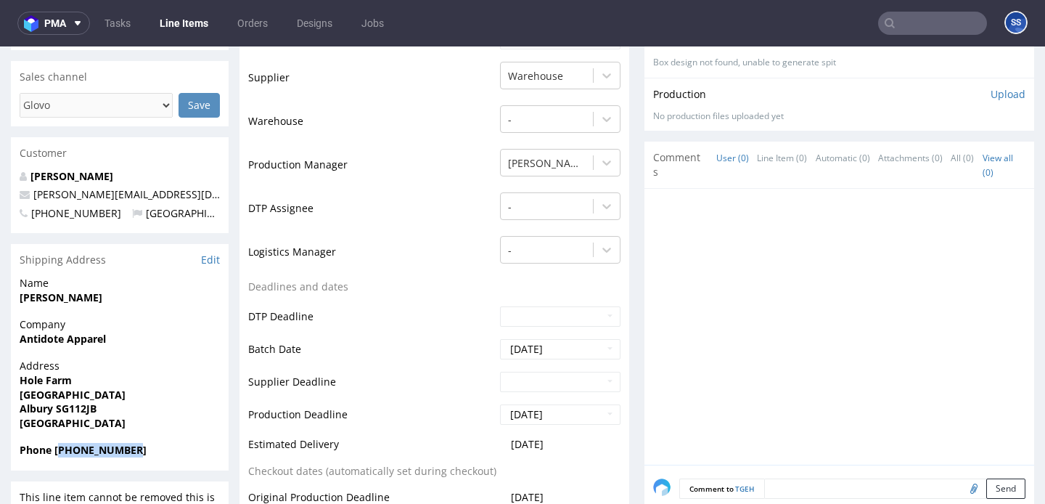
copy strong "447939807912"
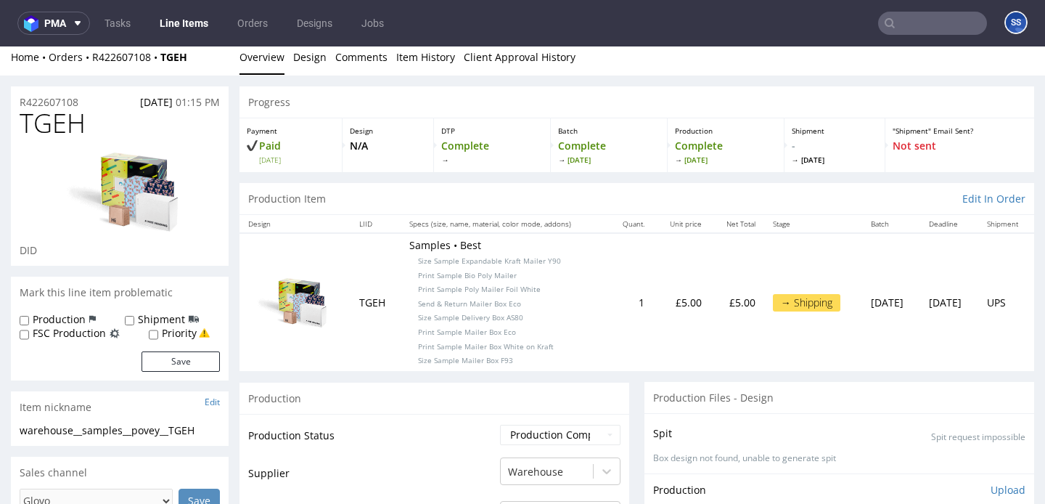
scroll to position [0, 0]
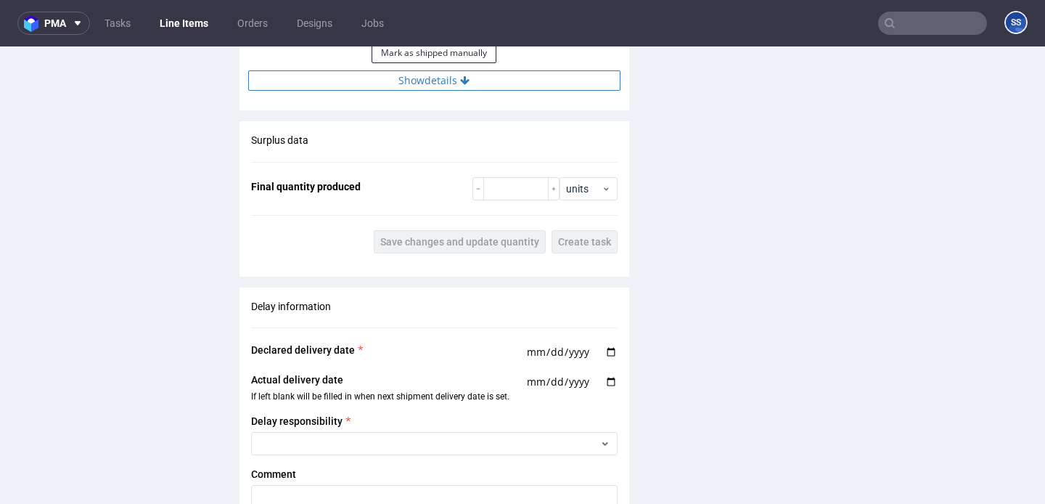
click at [439, 89] on button "Show details" at bounding box center [434, 80] width 372 height 20
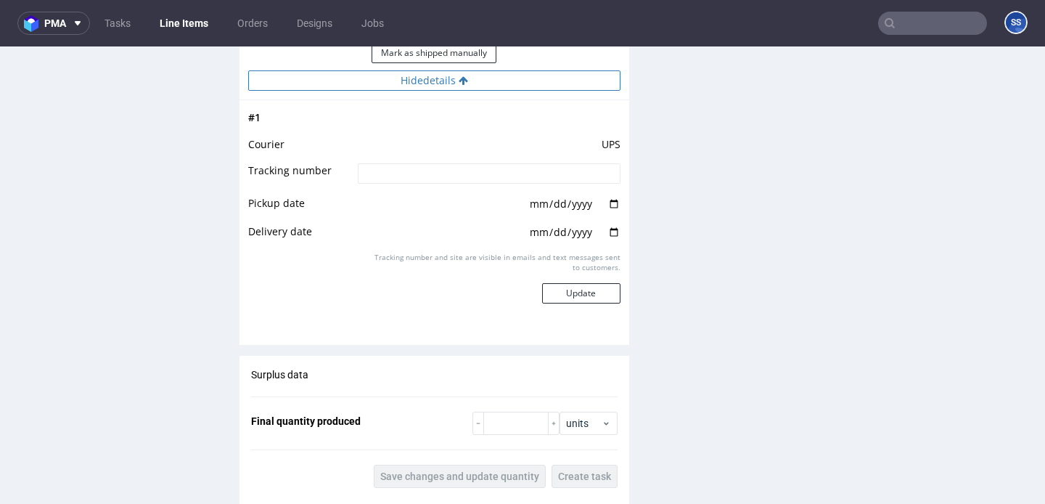
scroll to position [1559, 0]
click at [420, 177] on input at bounding box center [489, 174] width 262 height 20
paste input "1Z5A15806893147545"
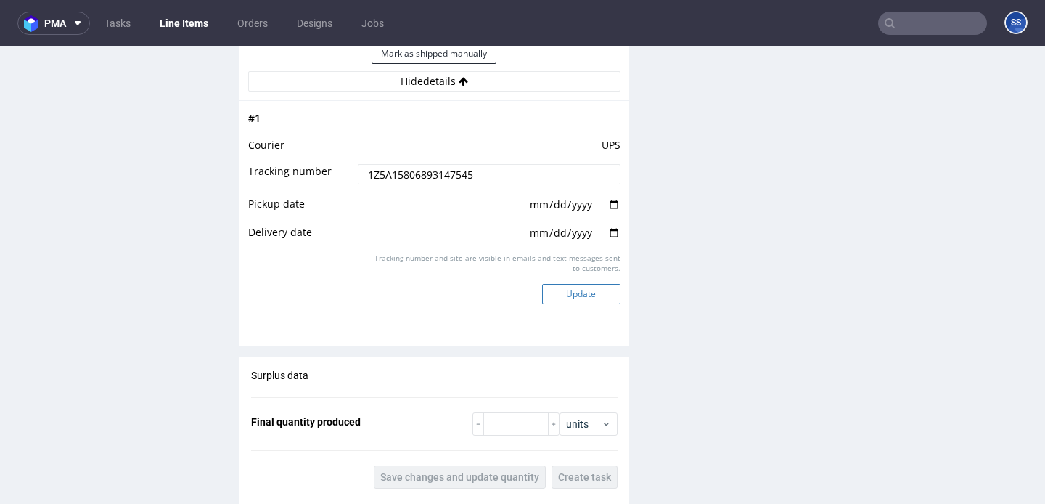
type input "1Z5A15806893147545"
click at [574, 295] on button "Update" at bounding box center [581, 294] width 78 height 20
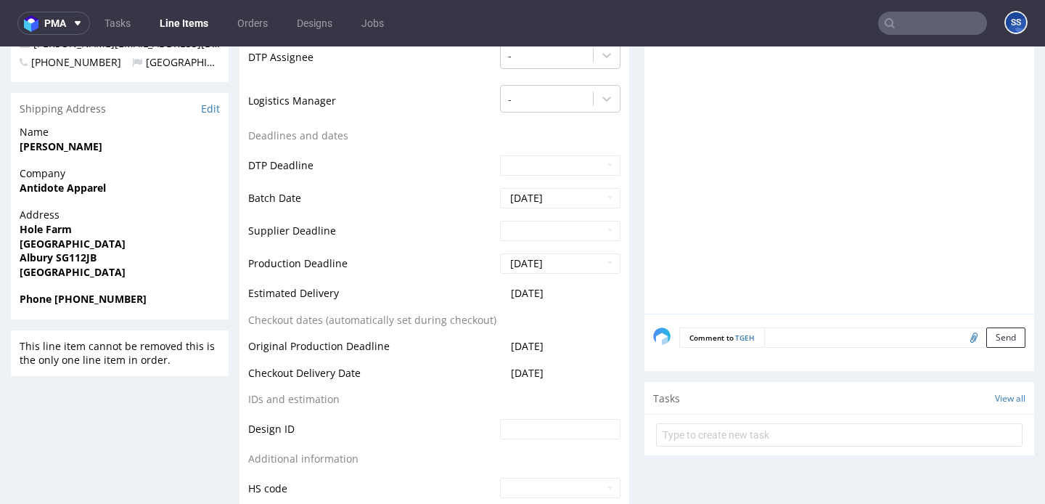
scroll to position [553, 0]
click at [178, 26] on link "Line Items" at bounding box center [184, 23] width 66 height 23
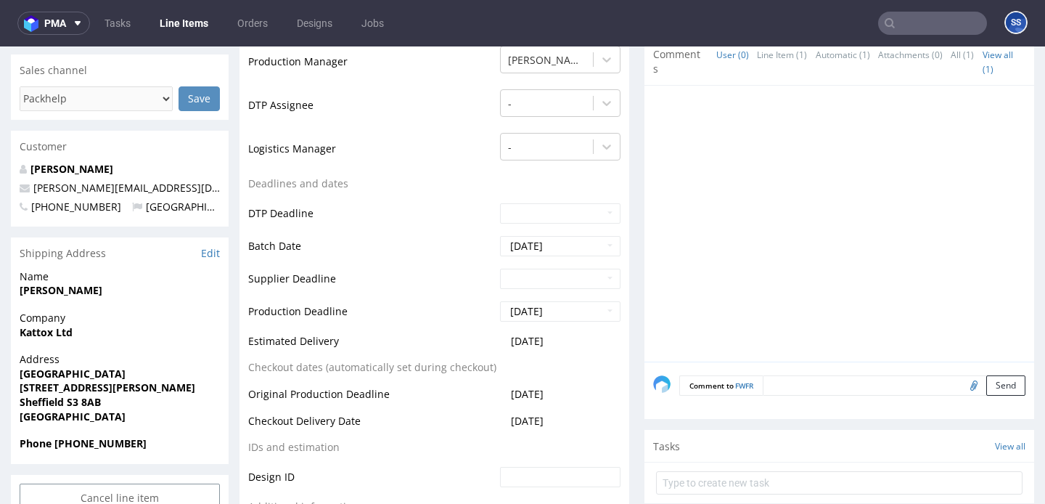
scroll to position [436, 0]
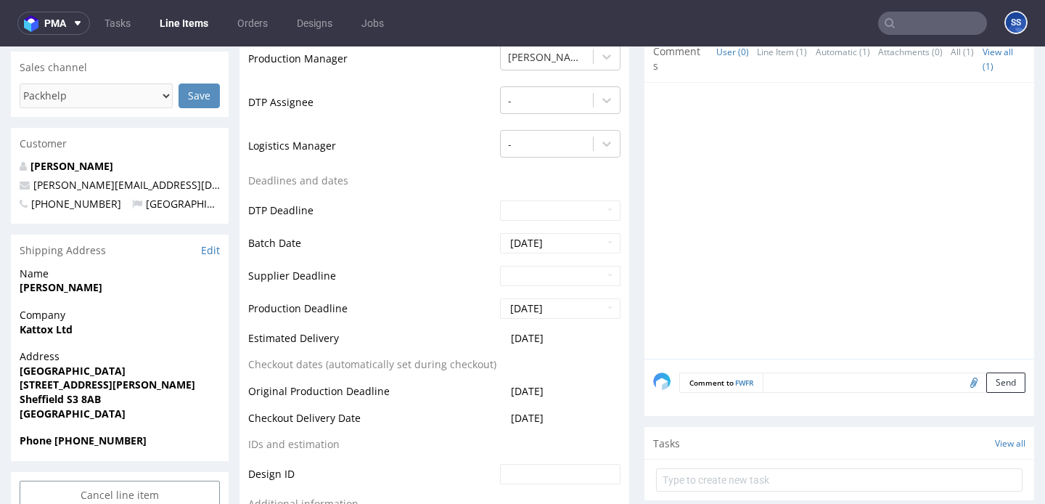
click at [41, 331] on strong "Kattox Ltd" at bounding box center [46, 329] width 53 height 14
copy strong "Kattox Ltd"
click at [62, 286] on strong "John Colreavy" at bounding box center [61, 287] width 83 height 14
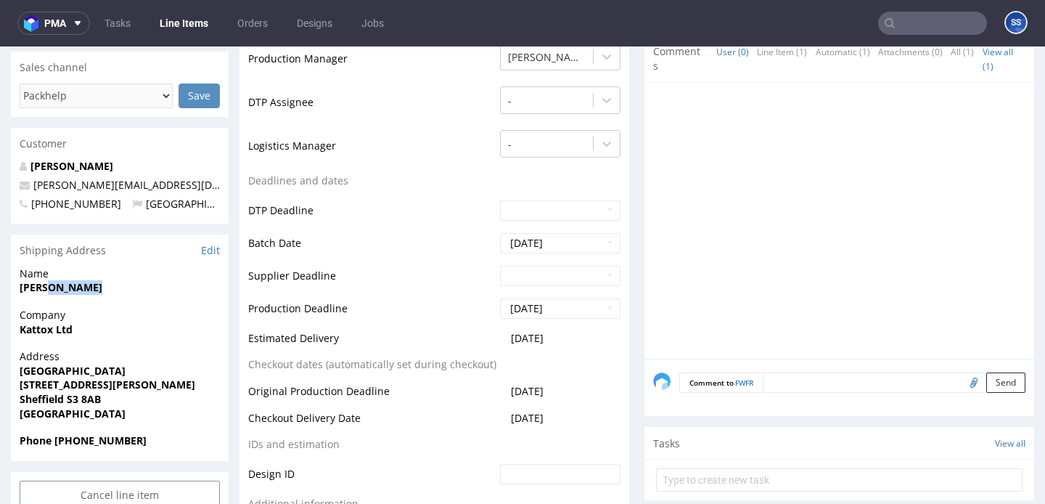
click at [62, 286] on strong "John Colreavy" at bounding box center [61, 287] width 83 height 14
click at [61, 286] on strong "John Colreavy" at bounding box center [61, 287] width 83 height 14
copy strong "John Colreavy"
click at [102, 373] on strong "Unit 5, Hillfoot Industrial Estate" at bounding box center [73, 371] width 106 height 14
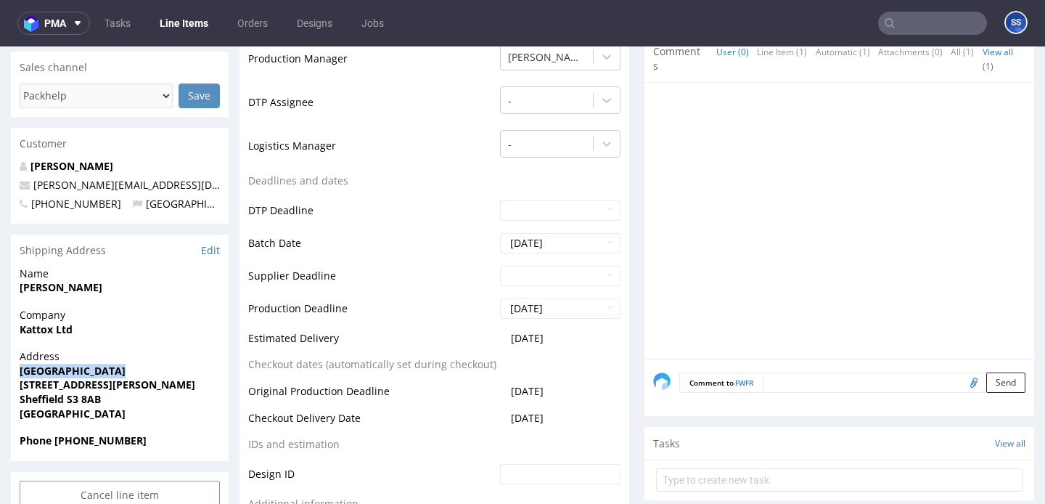
click at [102, 373] on strong "Unit 5, Hillfoot Industrial Estate" at bounding box center [73, 371] width 106 height 14
copy strong "Unit 5, Hillfoot Industrial Estate"
click at [64, 388] on strong "1-23 Hoyland Rd, Neepsend" at bounding box center [108, 385] width 176 height 14
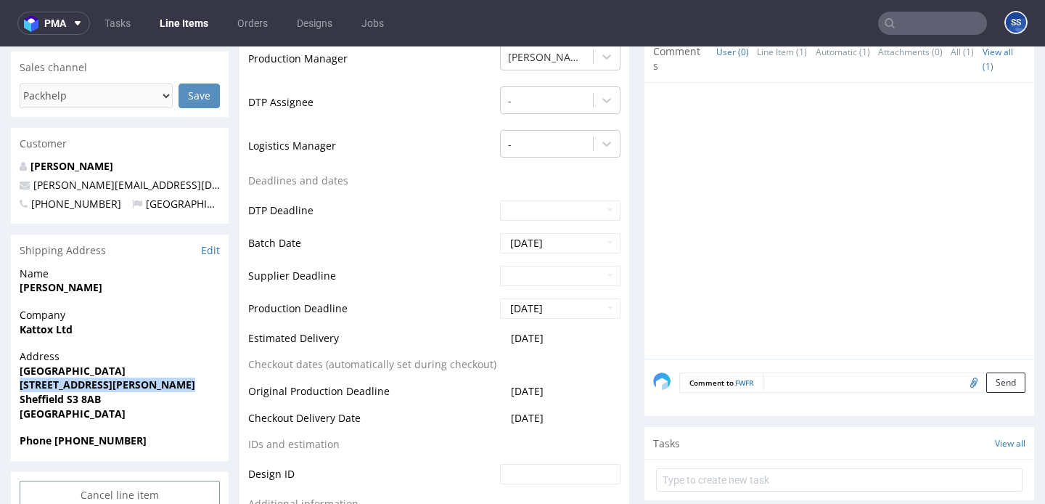
copy strong "1-23 Hoyland Rd, Neepsend"
click at [43, 396] on strong "Sheffield S3 8AB" at bounding box center [60, 399] width 81 height 14
copy strong "Sheffield"
drag, startPoint x: 68, startPoint y: 398, endPoint x: 172, endPoint y: 386, distance: 104.5
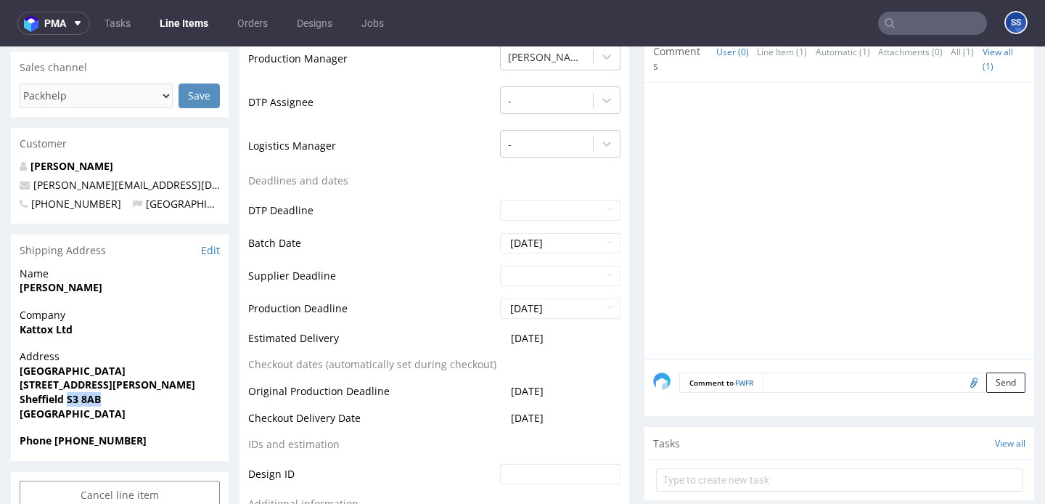
click at [151, 393] on span "Sheffield S3 8AB" at bounding box center [120, 399] width 200 height 15
copy strong "S3 8AB"
drag, startPoint x: 123, startPoint y: 181, endPoint x: 29, endPoint y: 188, distance: 94.6
click at [29, 188] on p "john@katto.shop" at bounding box center [120, 185] width 200 height 15
copy span "john@katto.shop"
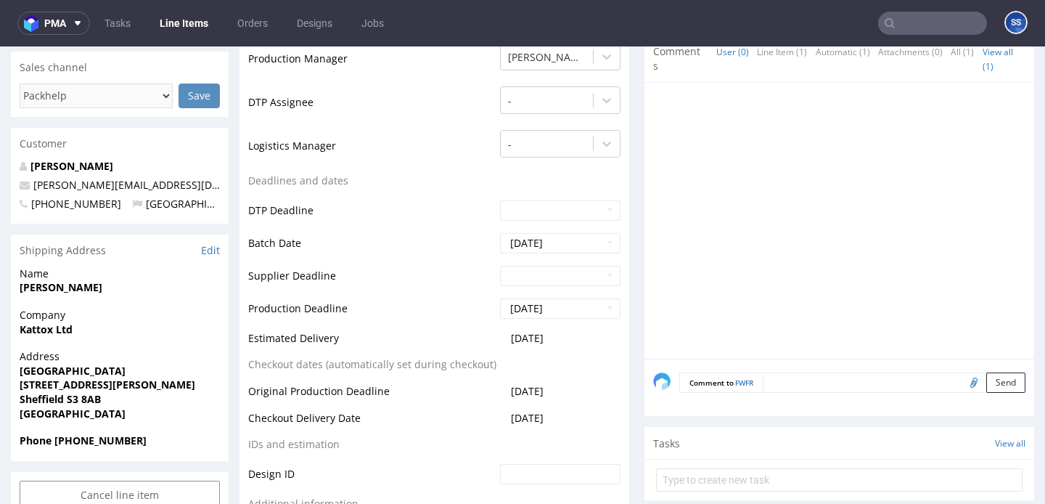
click at [89, 440] on strong "Phone +447900990848" at bounding box center [83, 440] width 127 height 14
copy strong "447900990848"
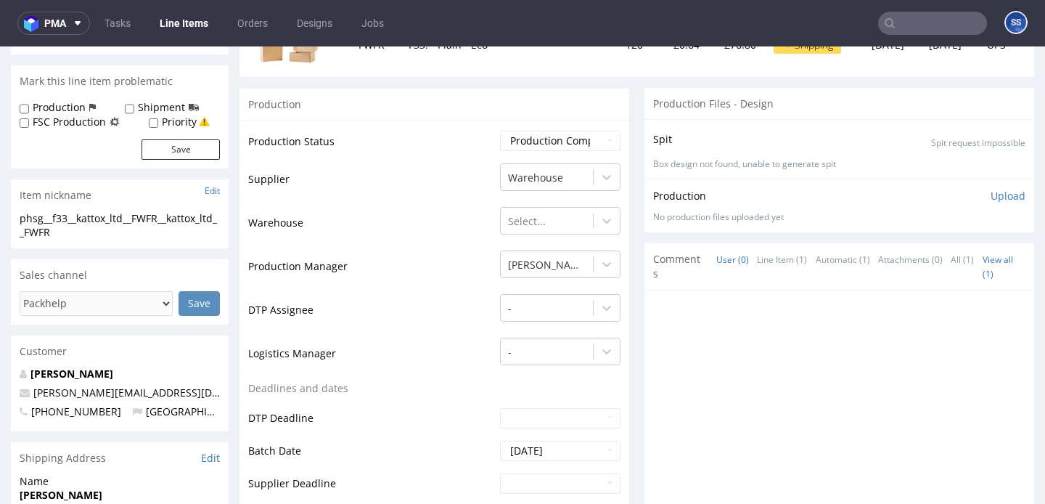
scroll to position [0, 0]
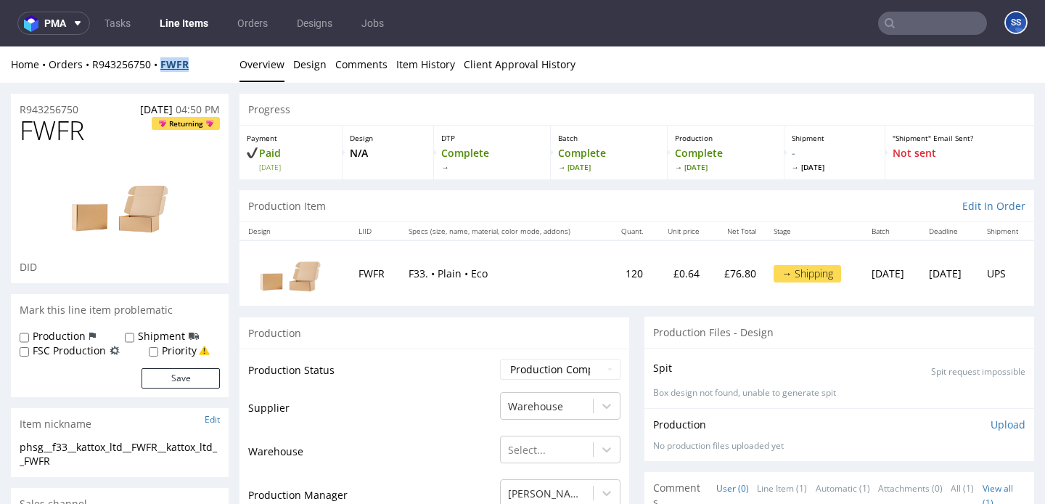
drag, startPoint x: 184, startPoint y: 70, endPoint x: 167, endPoint y: 70, distance: 17.4
click at [165, 70] on div "Home Orders R943256750 FWFR" at bounding box center [120, 64] width 218 height 15
copy strong "FWFR"
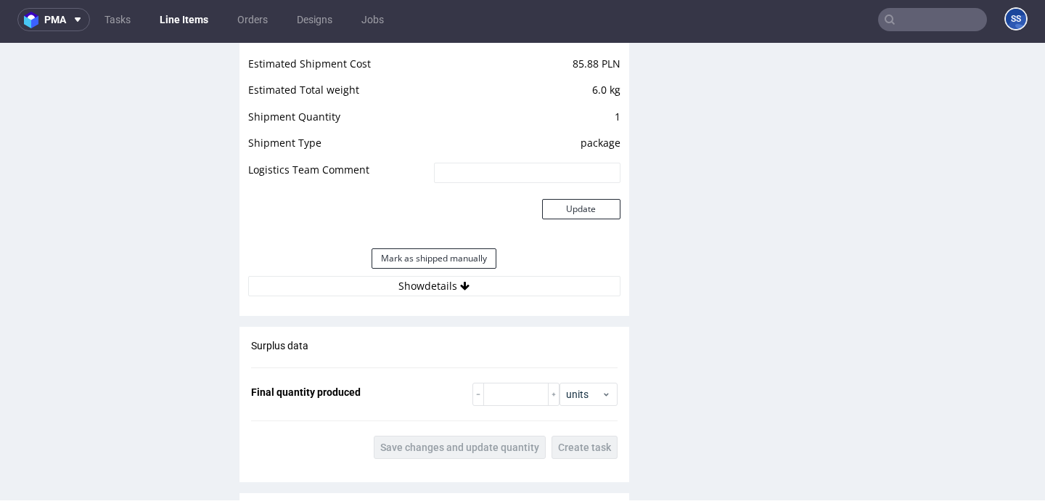
scroll to position [1474, 0]
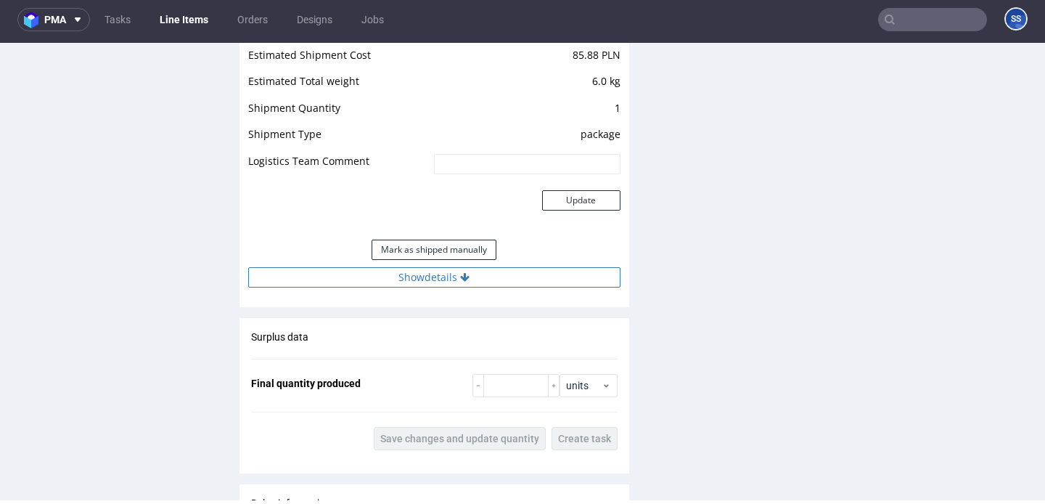
click at [407, 269] on button "Show details" at bounding box center [434, 277] width 372 height 20
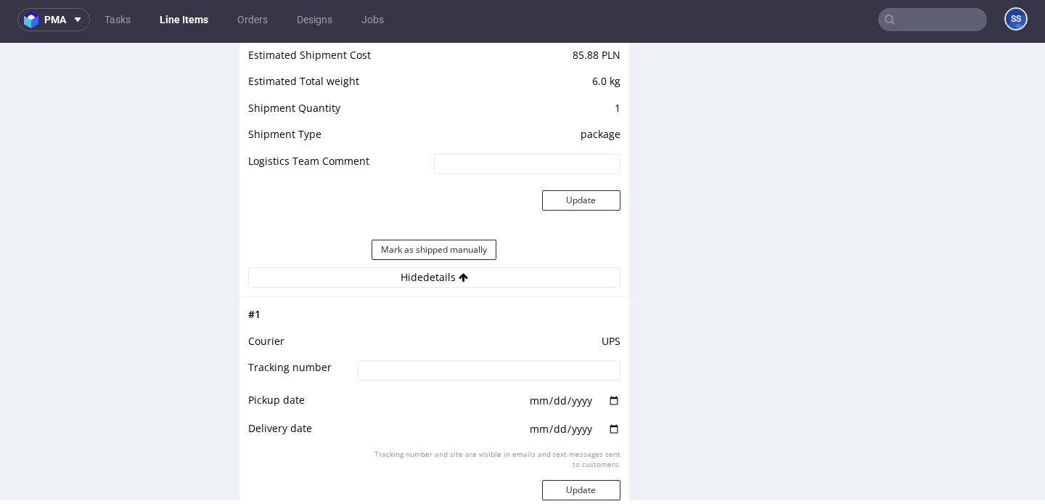
click at [431, 366] on input at bounding box center [489, 370] width 262 height 20
paste input "1Z5A15806892844356"
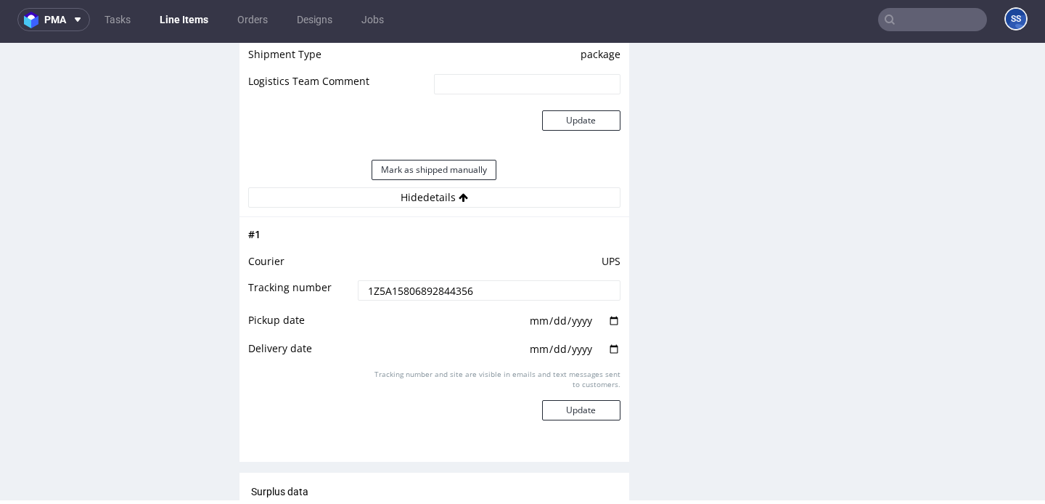
scroll to position [1572, 0]
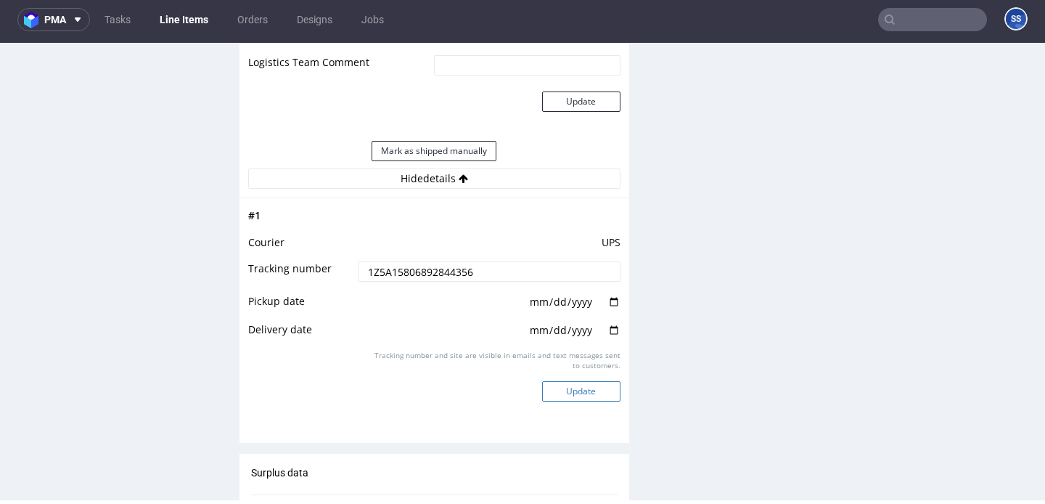
type input "1Z5A15806892844356"
click at [579, 392] on button "Update" at bounding box center [581, 391] width 78 height 20
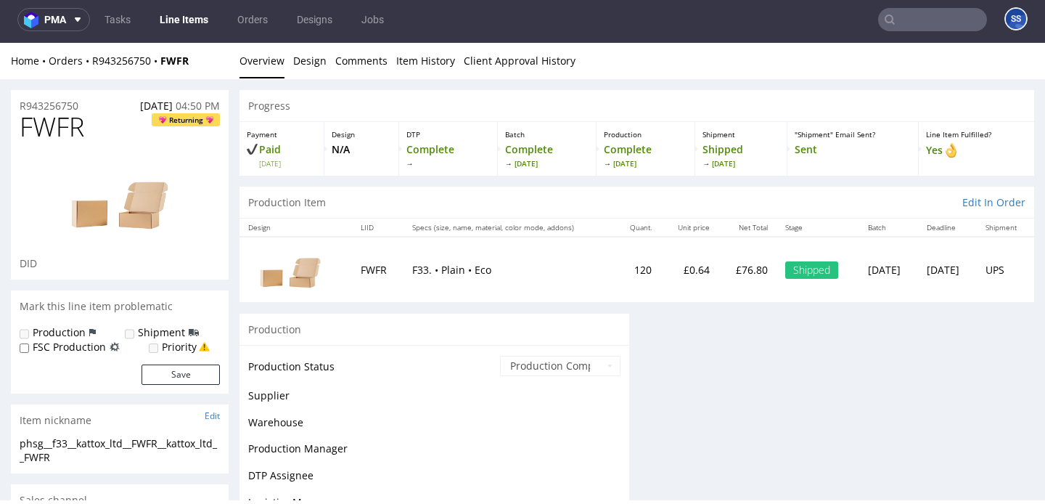
click at [166, 14] on link "Line Items" at bounding box center [184, 19] width 66 height 23
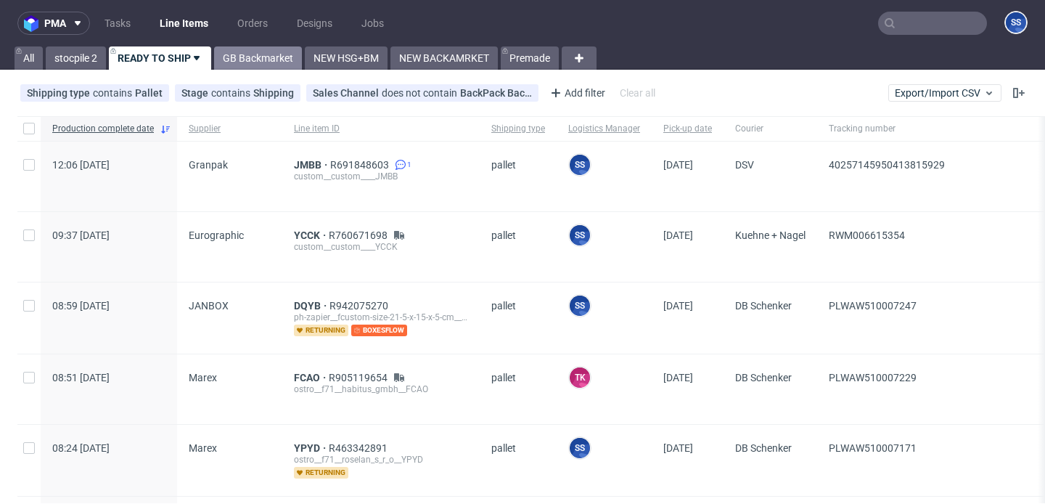
click at [254, 67] on link "GB Backmarket" at bounding box center [258, 57] width 88 height 23
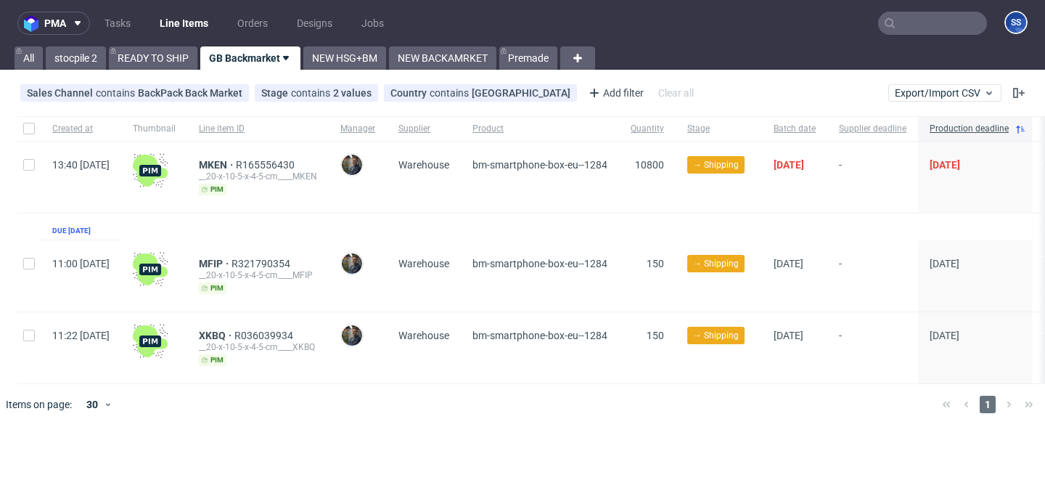
click at [353, 71] on div "pma Tasks Line Items Orders Designs Jobs SS All stocpile 2 READY TO SHIP GB Bac…" at bounding box center [522, 252] width 1045 height 504
click at [358, 65] on link "NEW HSG+BM" at bounding box center [344, 57] width 83 height 23
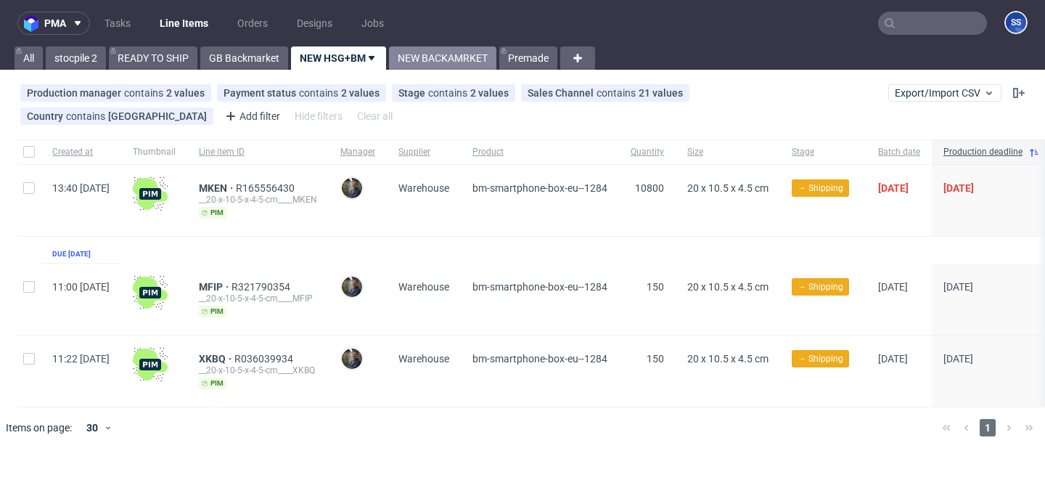
click at [430, 60] on link "NEW BACKAMRKET" at bounding box center [442, 57] width 107 height 23
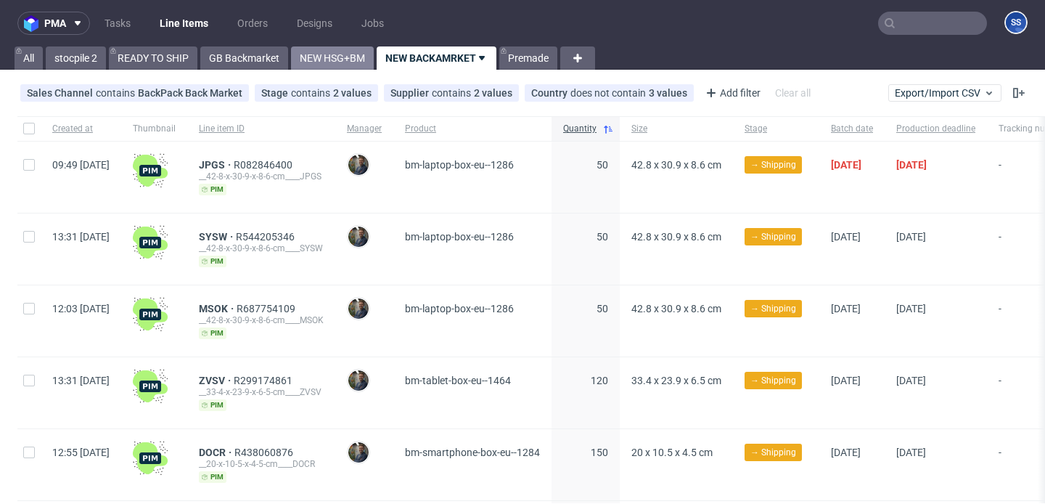
click at [341, 60] on link "NEW HSG+BM" at bounding box center [332, 57] width 83 height 23
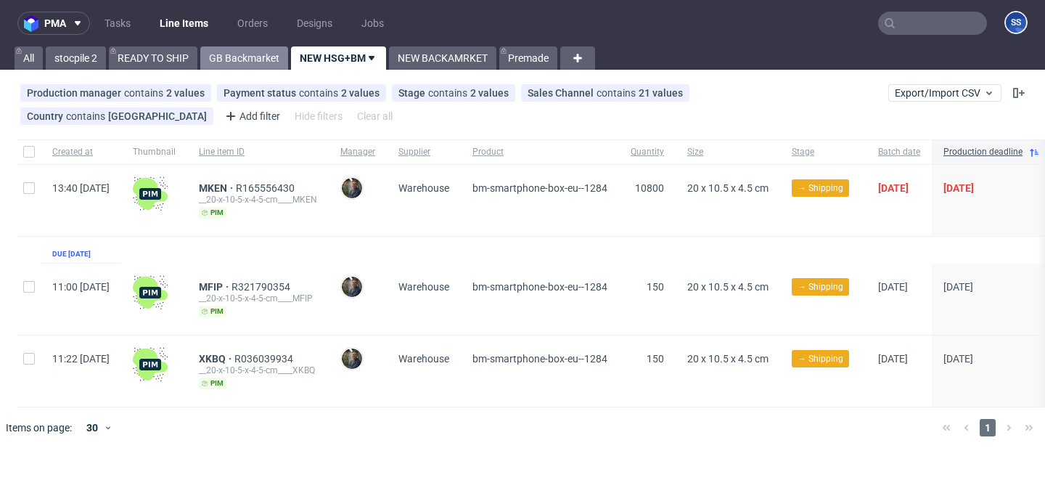
click at [234, 62] on link "GB Backmarket" at bounding box center [244, 57] width 88 height 23
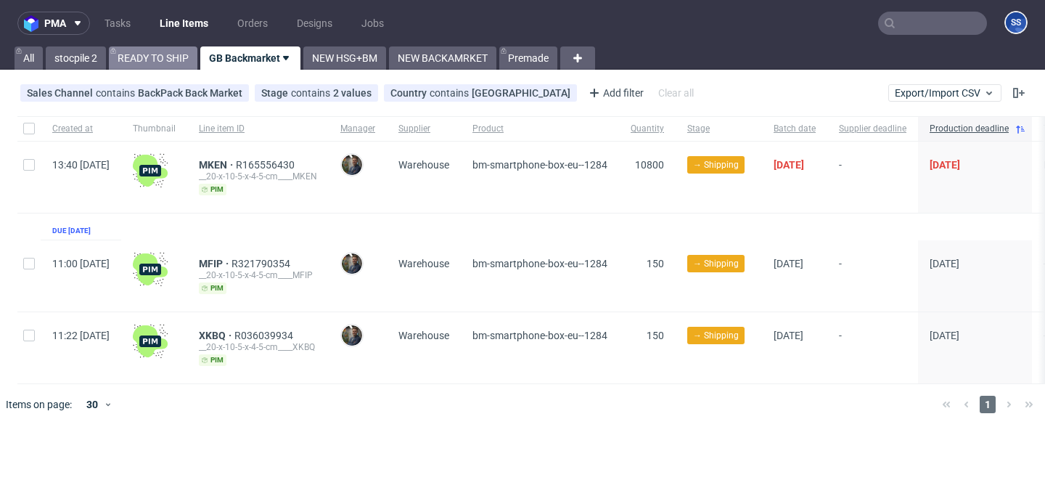
click at [187, 60] on link "READY TO SHIP" at bounding box center [153, 57] width 89 height 23
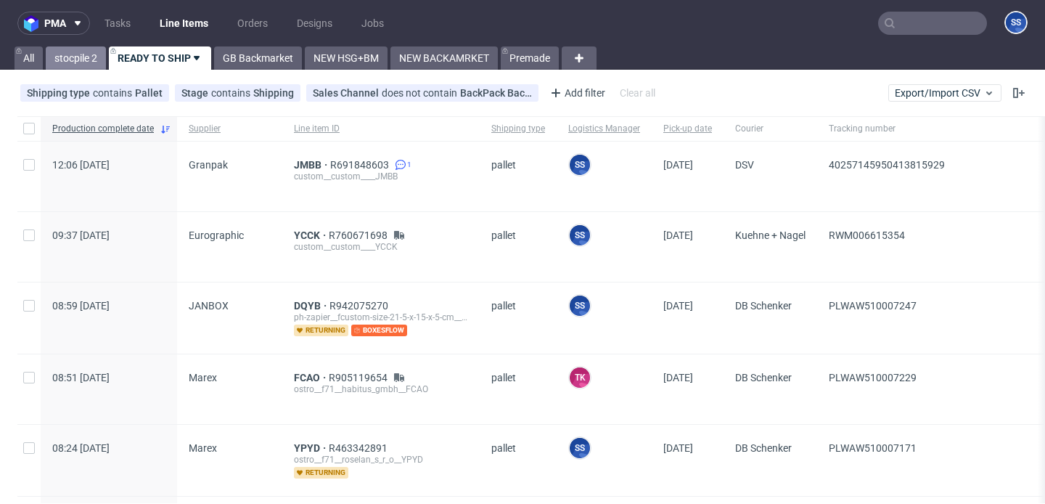
click at [87, 57] on link "stocpile 2" at bounding box center [76, 57] width 60 height 23
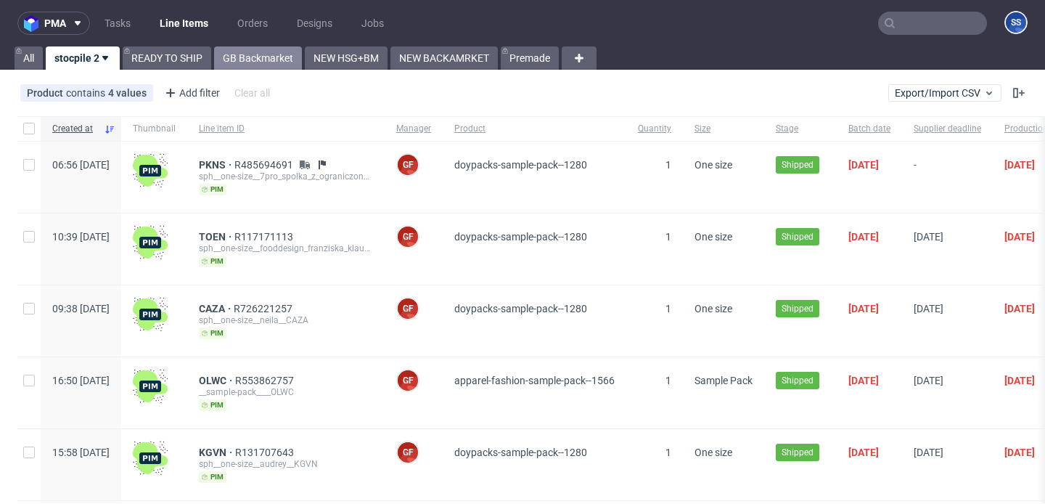
click at [260, 57] on link "GB Backmarket" at bounding box center [258, 57] width 88 height 23
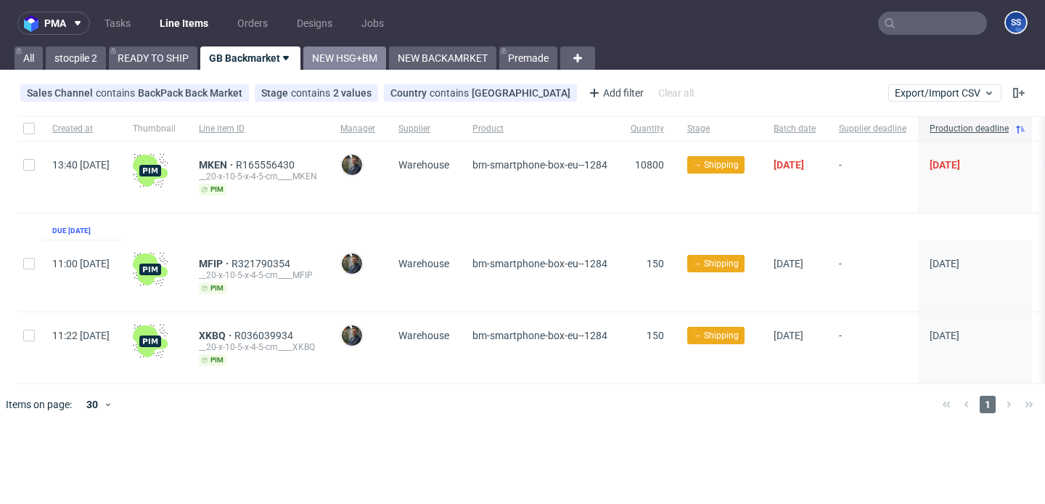
click at [329, 64] on link "NEW HSG+BM" at bounding box center [344, 57] width 83 height 23
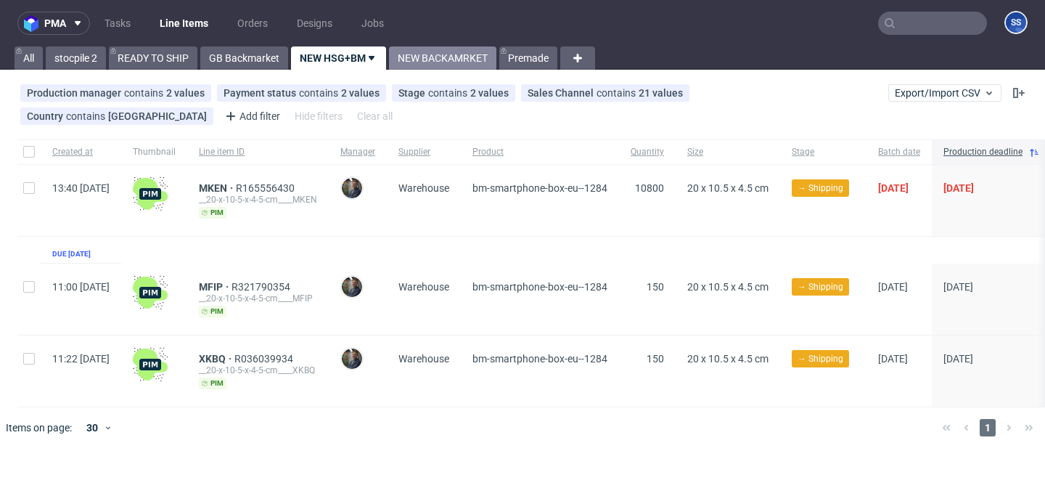
click at [425, 56] on link "NEW BACKAMRKET" at bounding box center [442, 57] width 107 height 23
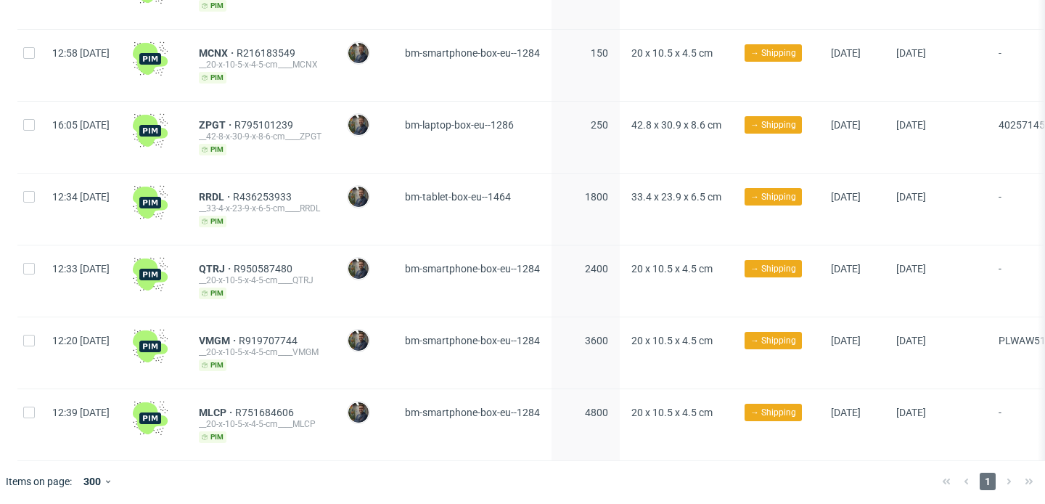
scroll to position [0, 261]
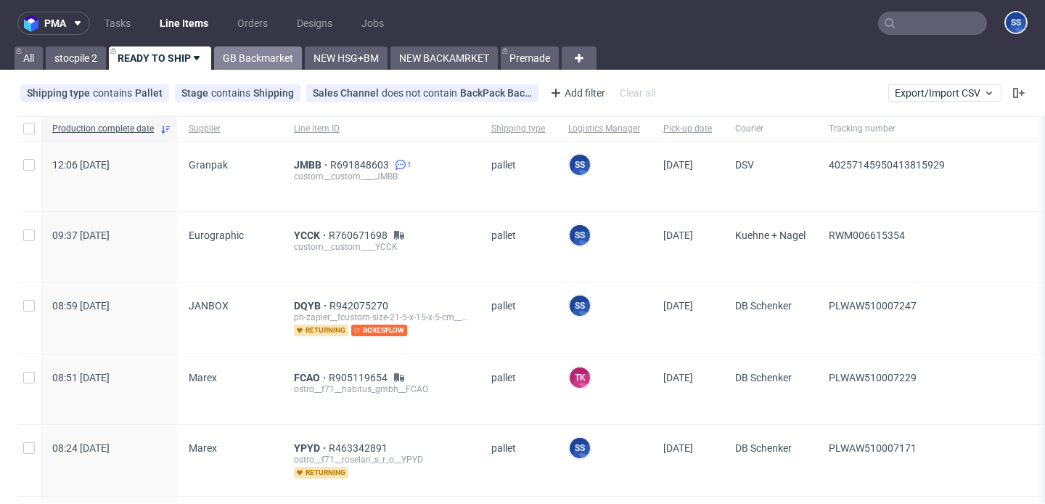
click at [245, 62] on link "GB Backmarket" at bounding box center [258, 57] width 88 height 23
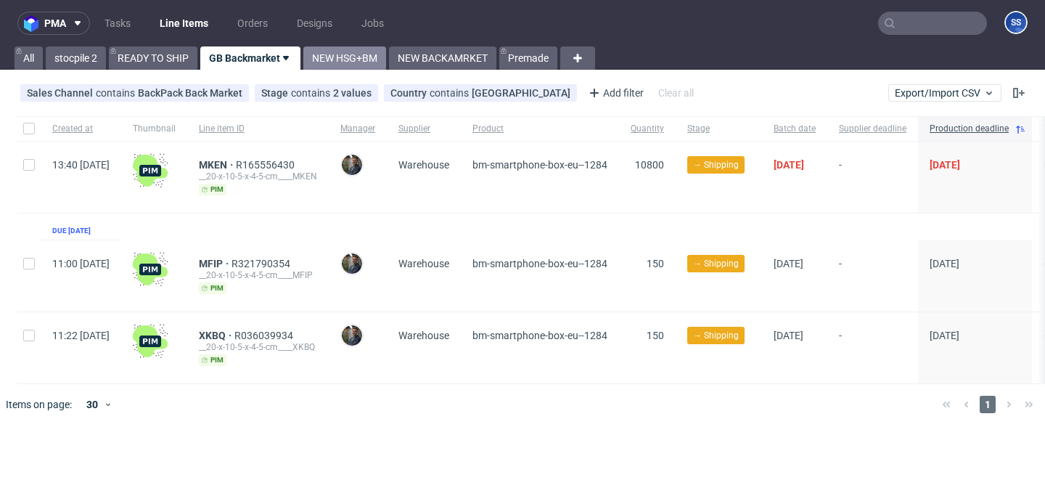
click at [336, 57] on link "NEW HSG+BM" at bounding box center [344, 57] width 83 height 23
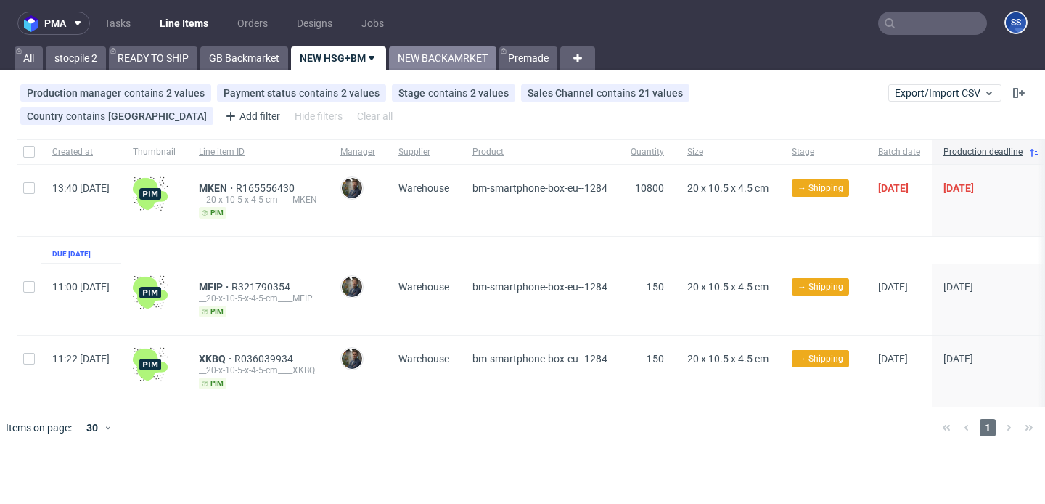
click at [409, 60] on link "NEW BACKAMRKET" at bounding box center [442, 57] width 107 height 23
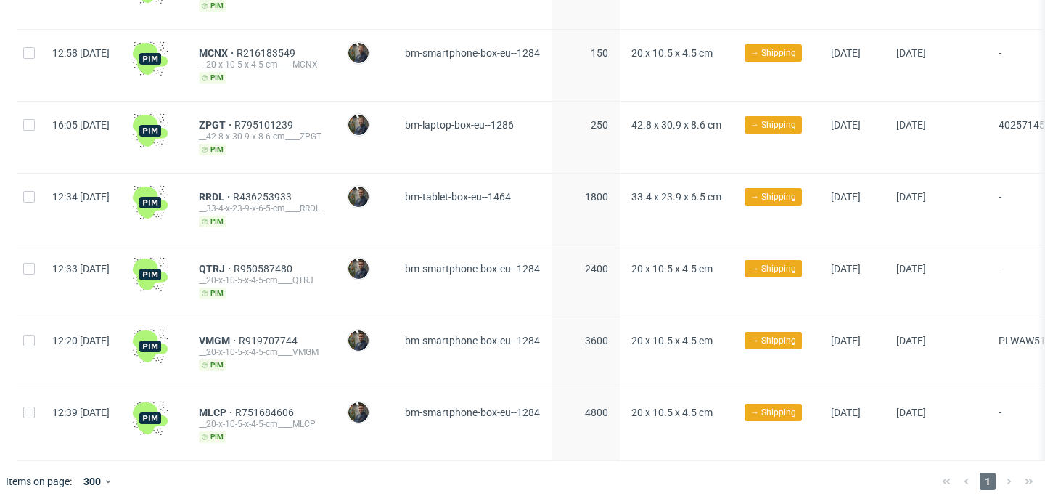
scroll to position [0, 261]
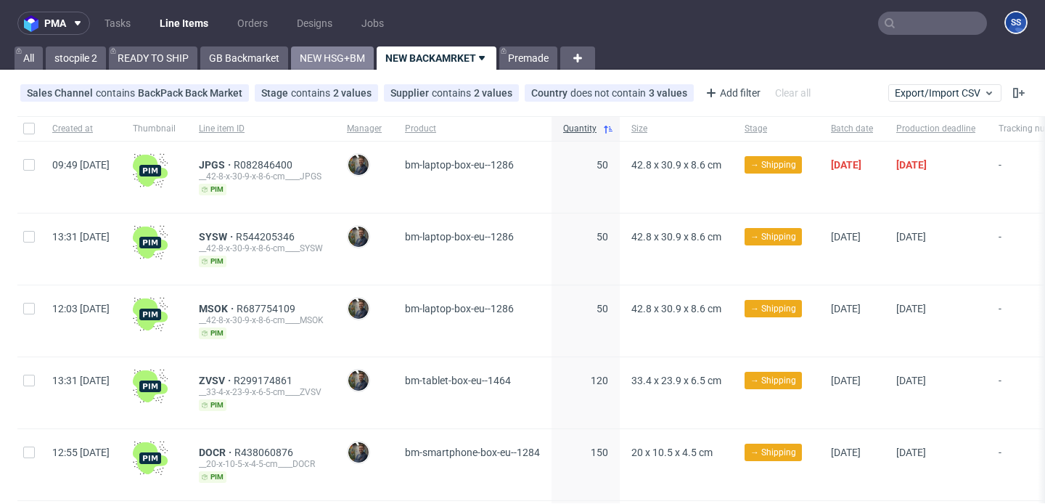
click at [325, 60] on link "NEW HSG+BM" at bounding box center [332, 57] width 83 height 23
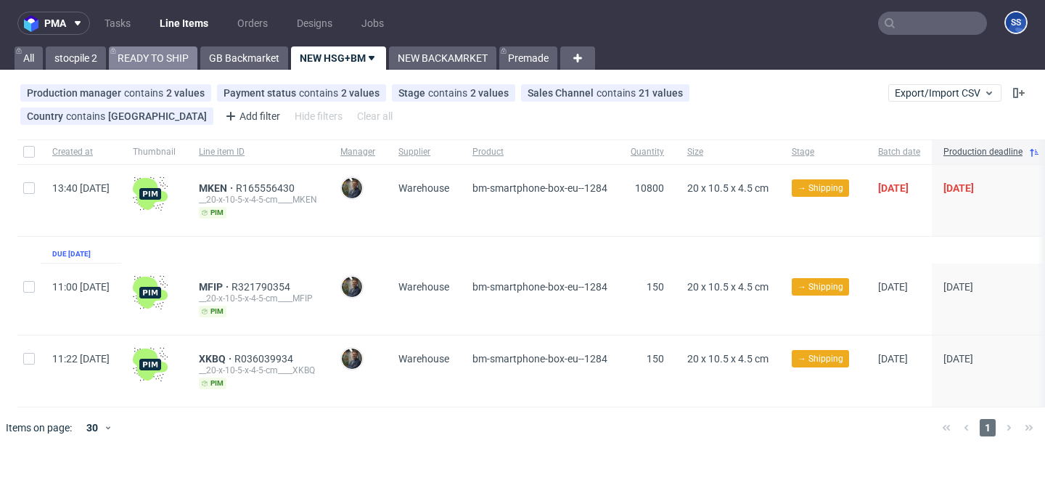
click at [175, 62] on link "READY TO SHIP" at bounding box center [153, 57] width 89 height 23
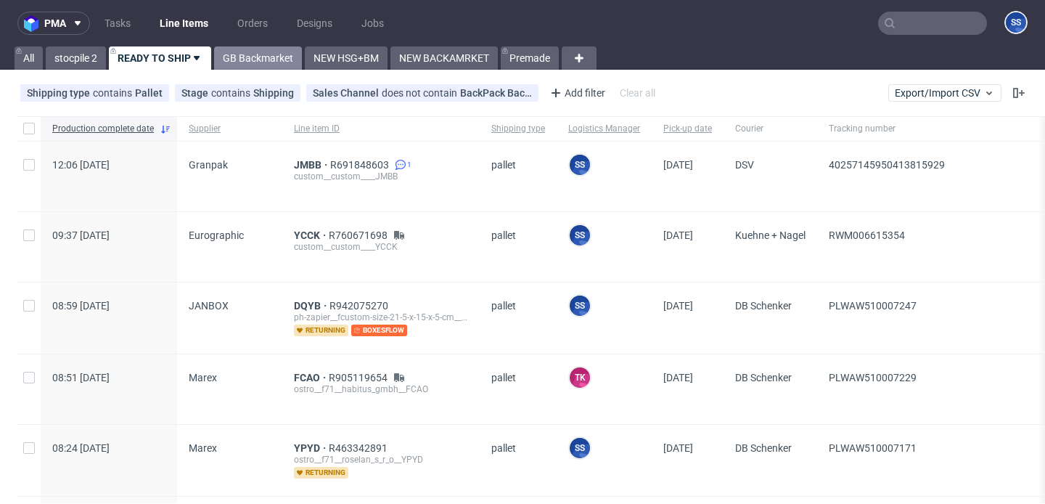
click at [277, 46] on link "GB Backmarket" at bounding box center [258, 57] width 88 height 23
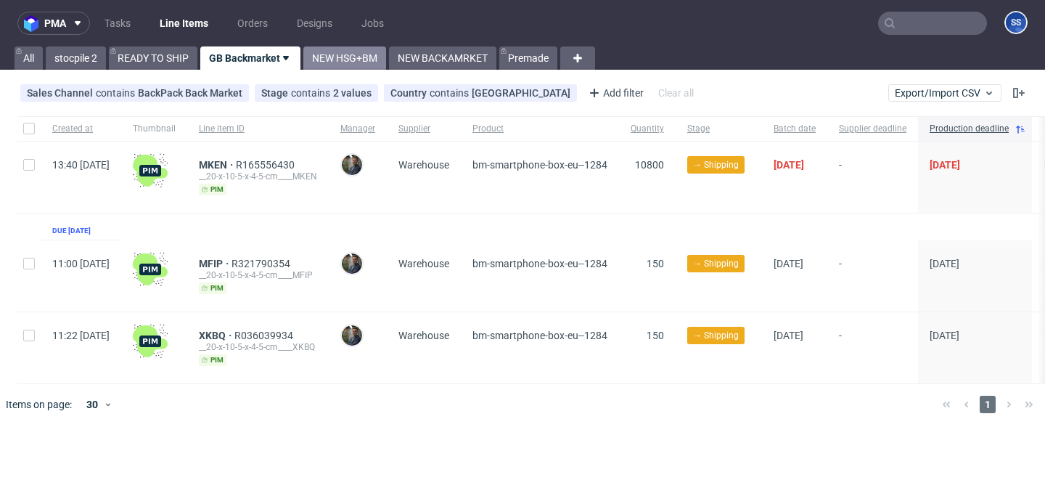
click at [338, 62] on link "NEW HSG+BM" at bounding box center [344, 57] width 83 height 23
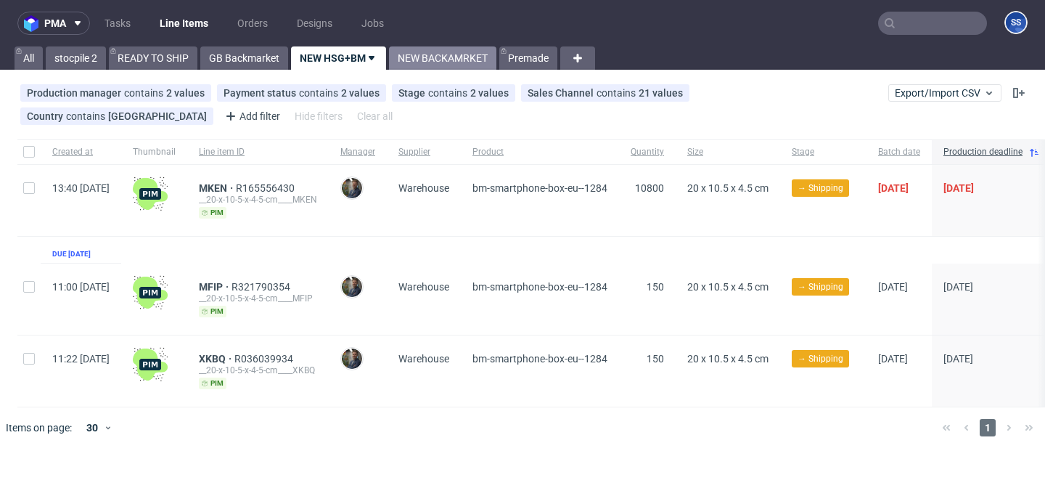
click at [431, 54] on link "NEW BACKAMRKET" at bounding box center [442, 57] width 107 height 23
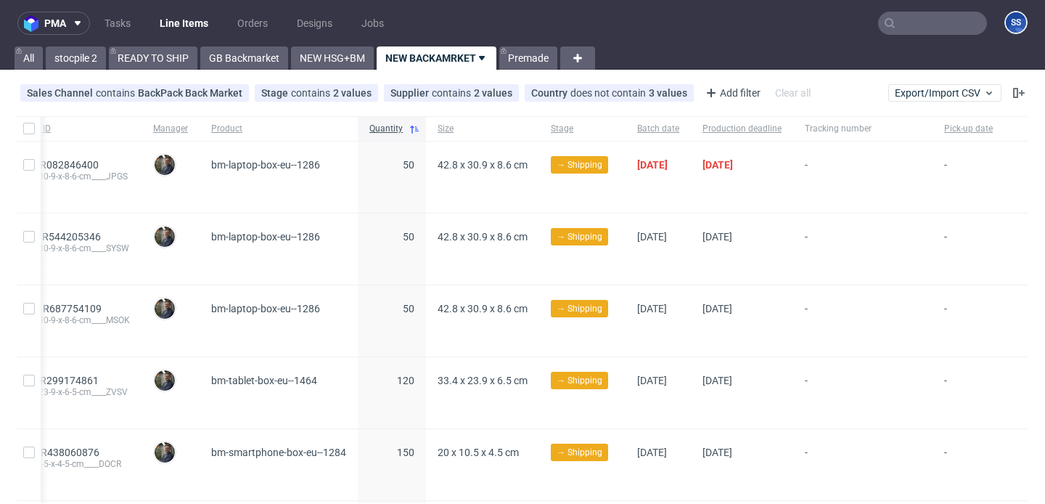
click at [884, 19] on icon at bounding box center [890, 23] width 12 height 12
click at [894, 25] on input "text" at bounding box center [932, 23] width 109 height 23
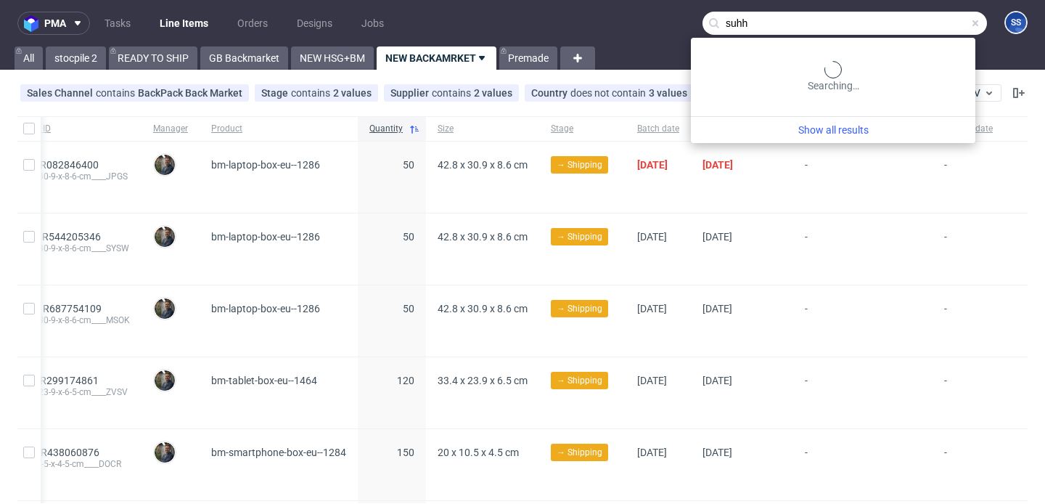
type input "suhh"
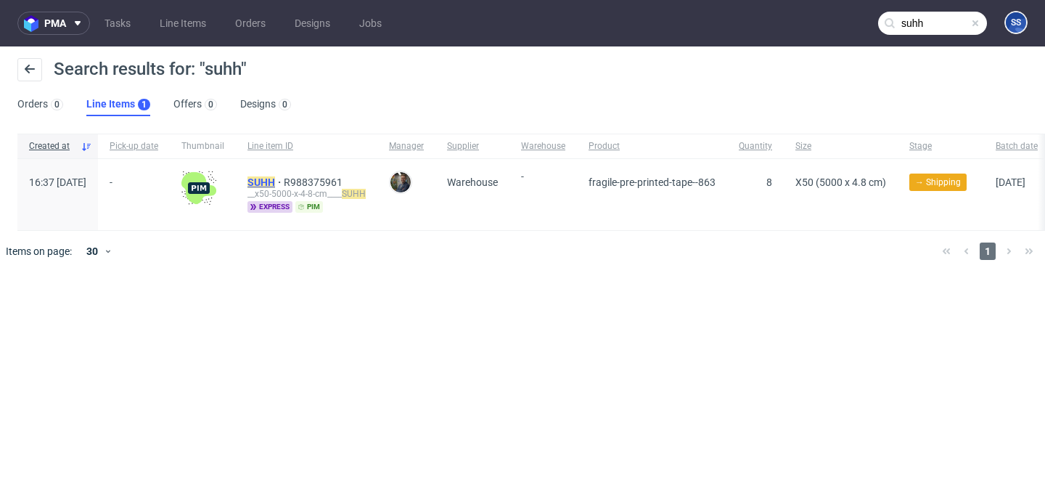
click at [275, 182] on mark "SUHH" at bounding box center [262, 182] width 28 height 12
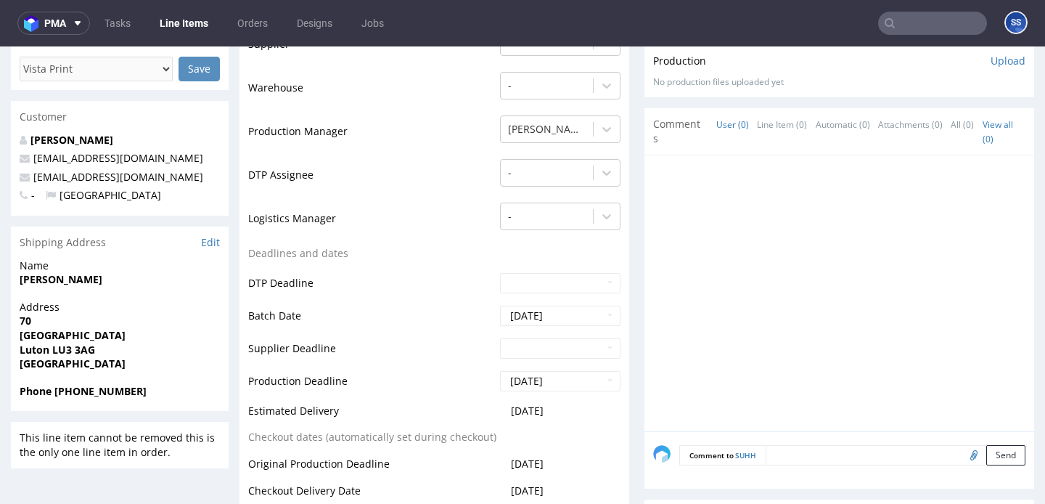
scroll to position [338, 0]
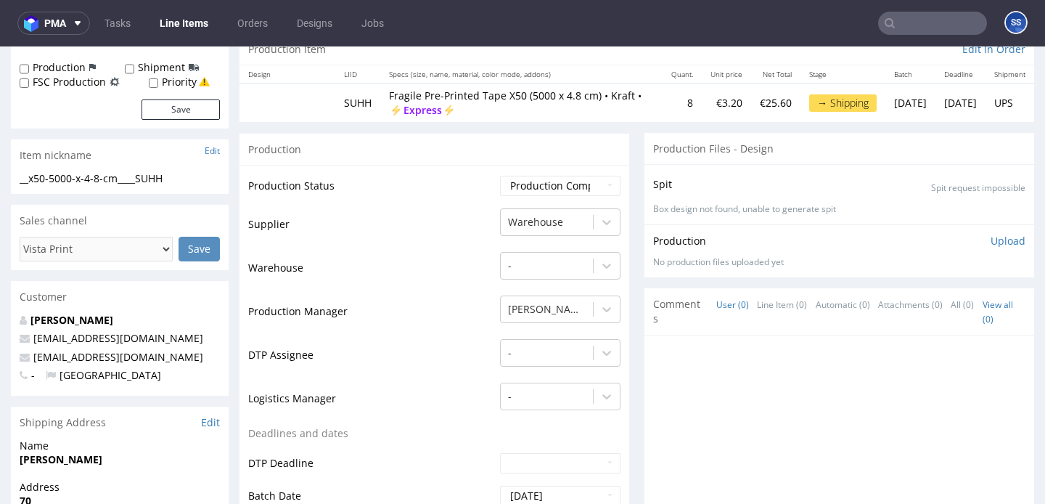
scroll to position [155, 0]
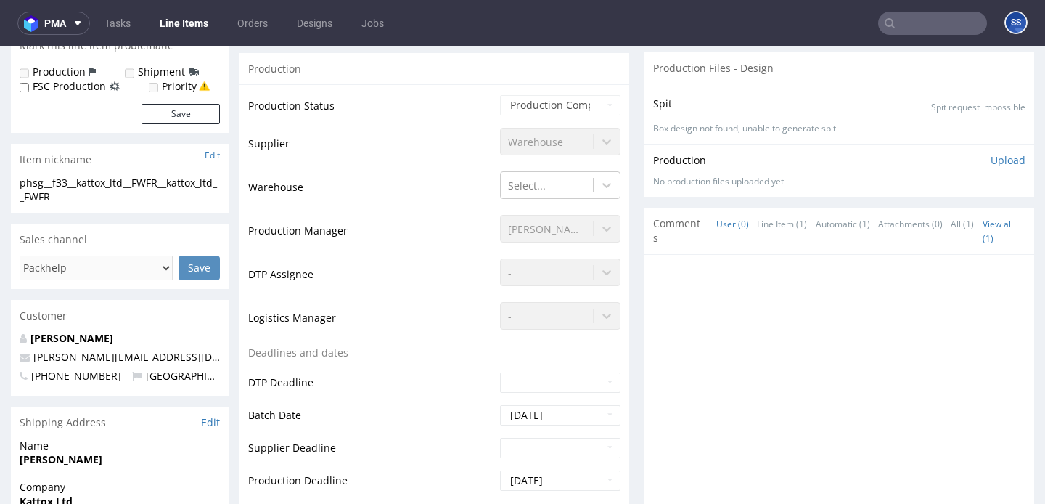
scroll to position [285, 0]
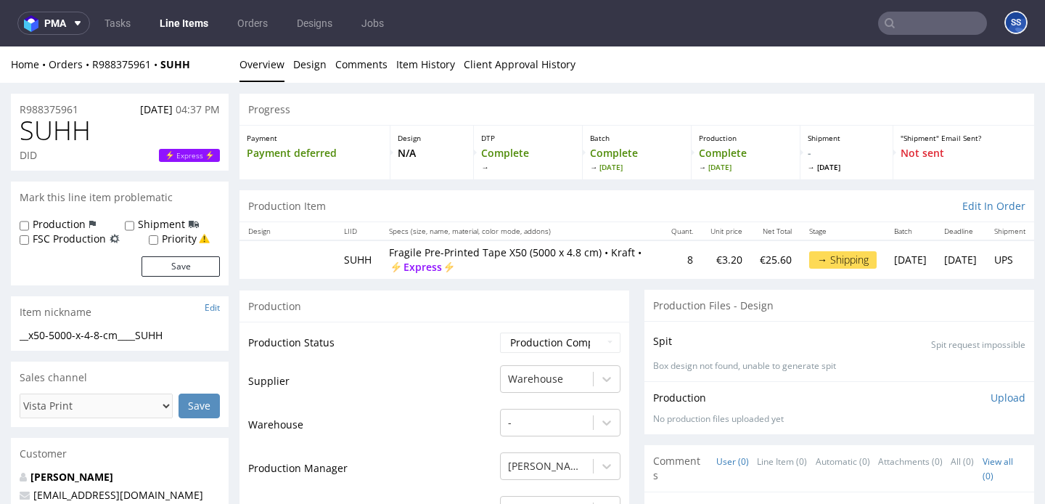
click at [187, 18] on link "Line Items" at bounding box center [184, 23] width 66 height 23
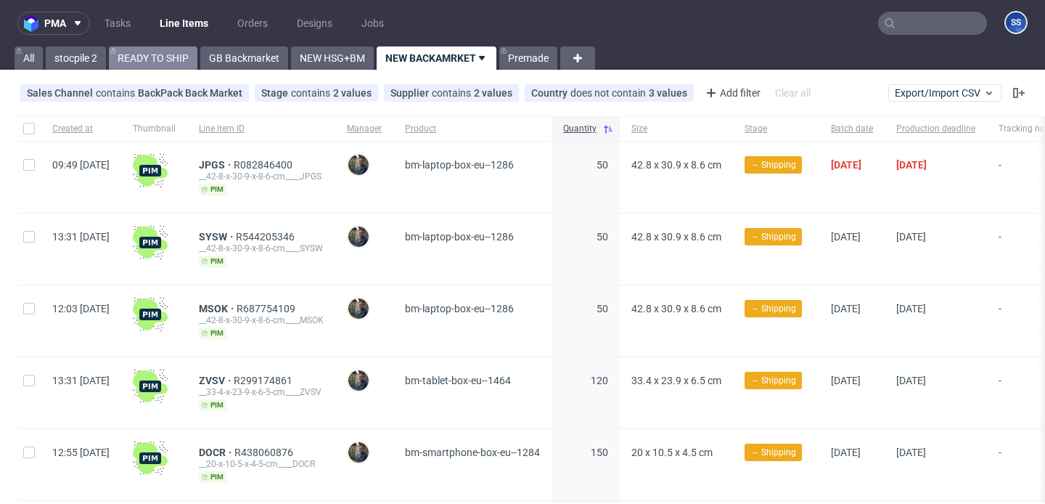
click at [168, 50] on link "READY TO SHIP" at bounding box center [153, 57] width 89 height 23
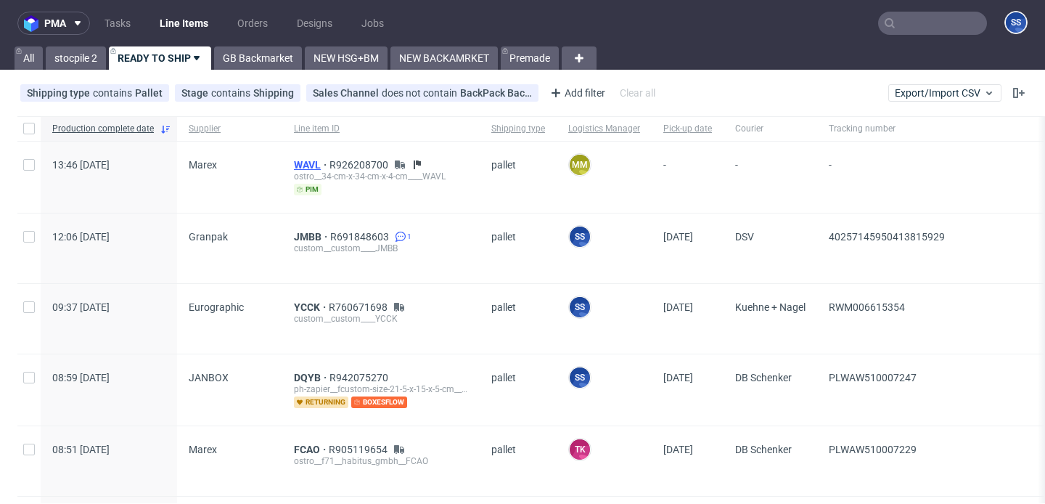
click at [299, 160] on span "WAVL" at bounding box center [312, 165] width 36 height 12
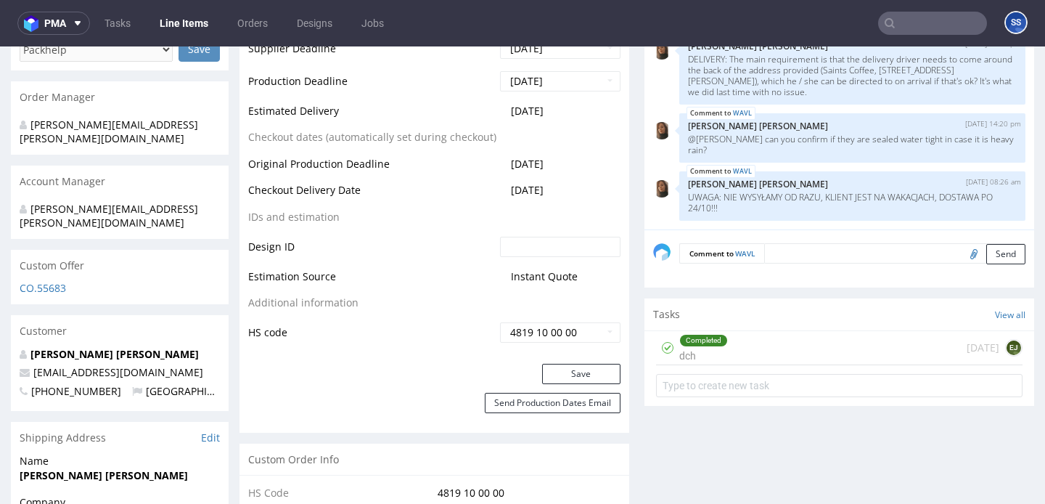
scroll to position [679, 0]
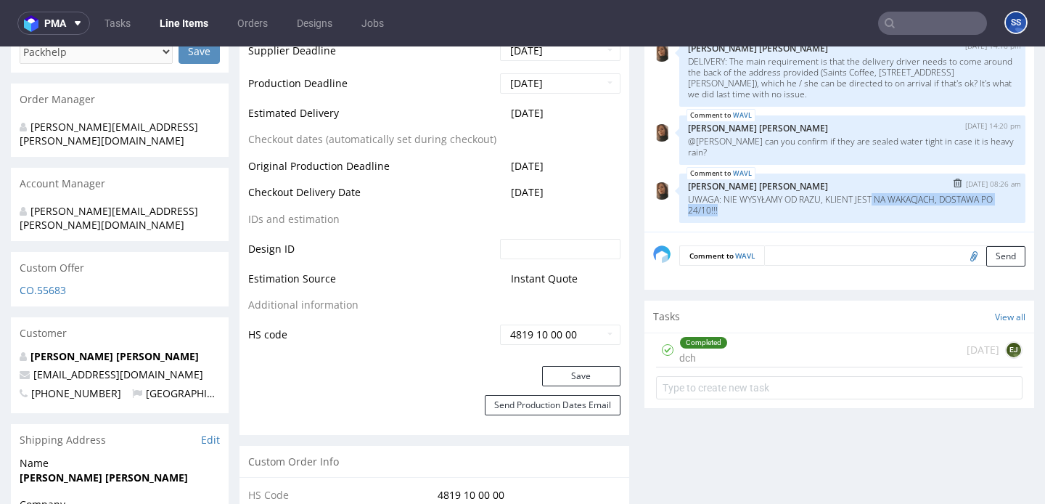
drag, startPoint x: 734, startPoint y: 211, endPoint x: 906, endPoint y: 205, distance: 172.2
click at [906, 205] on p "UWAGA: NIE WYSYŁAMY OD RAZU, KLIENT JEST NA WAKACJACH, DOSTAWA PO 24/10!!!" at bounding box center [852, 205] width 329 height 22
click at [181, 21] on link "Line Items" at bounding box center [184, 23] width 66 height 23
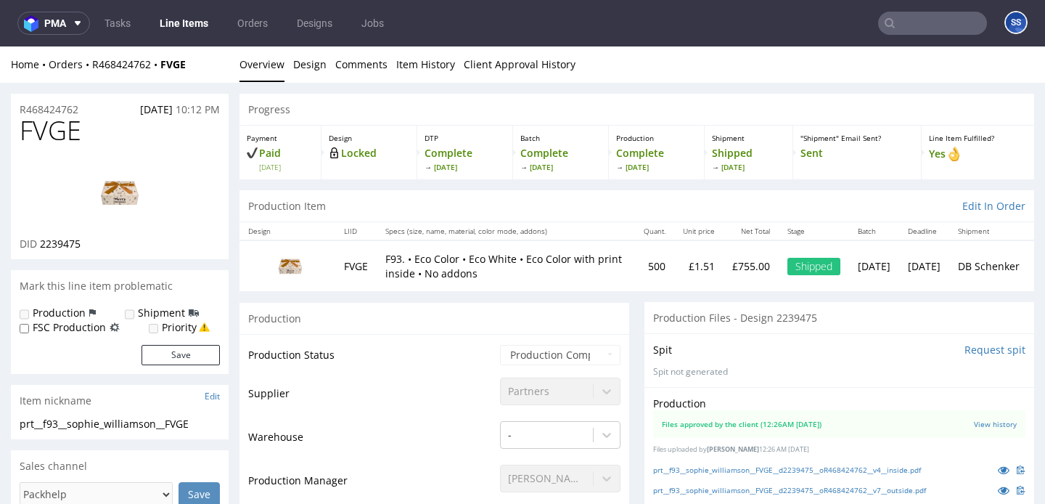
click at [197, 21] on link "Line Items" at bounding box center [184, 23] width 66 height 23
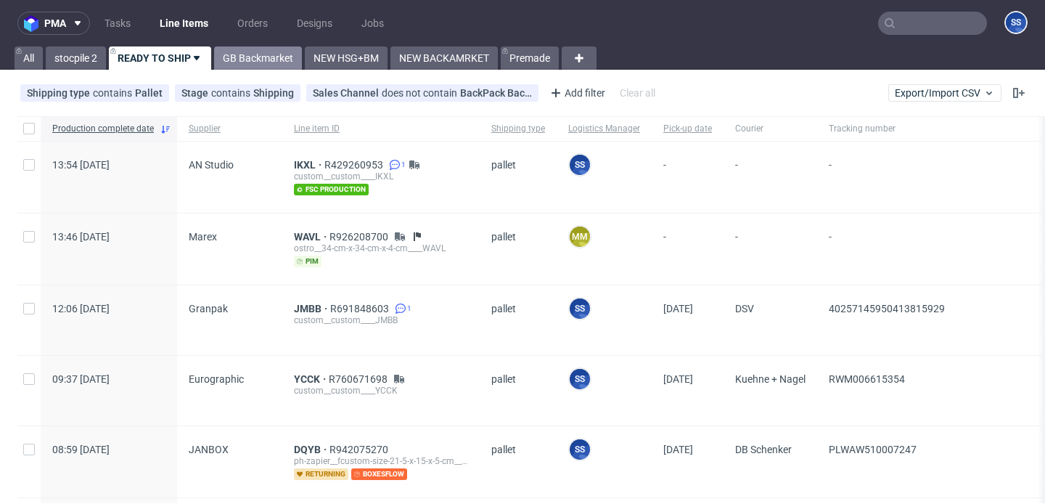
click at [248, 57] on link "GB Backmarket" at bounding box center [258, 57] width 88 height 23
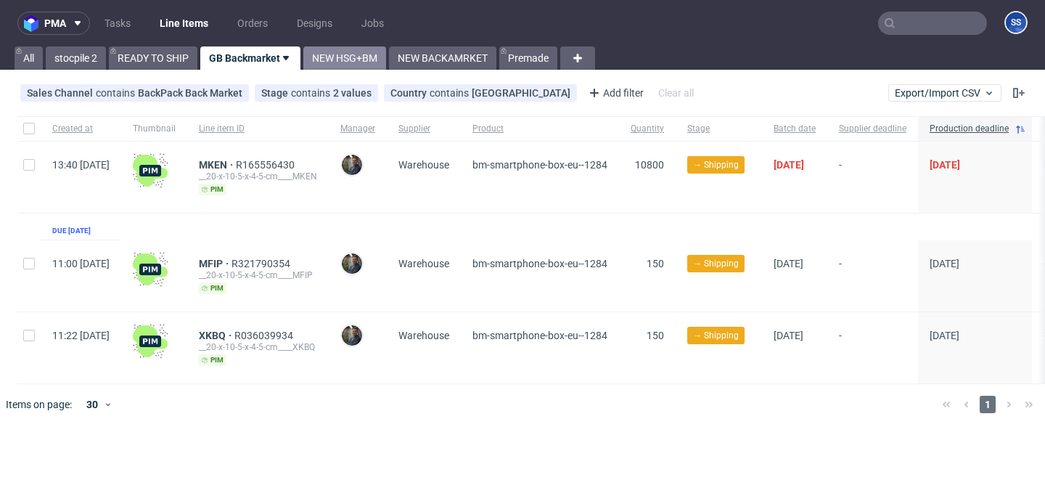
click at [362, 57] on link "NEW HSG+BM" at bounding box center [344, 57] width 83 height 23
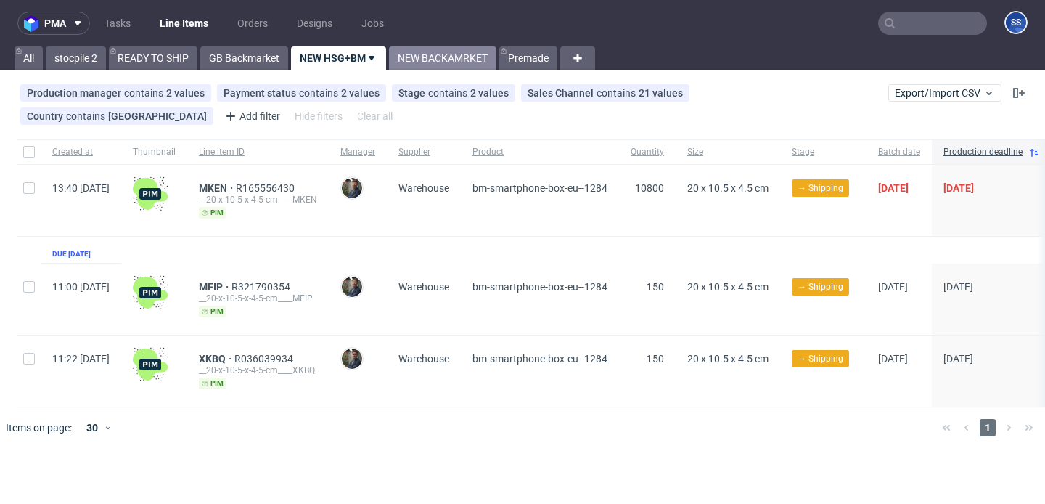
click at [423, 59] on link "NEW BACKAMRKET" at bounding box center [442, 57] width 107 height 23
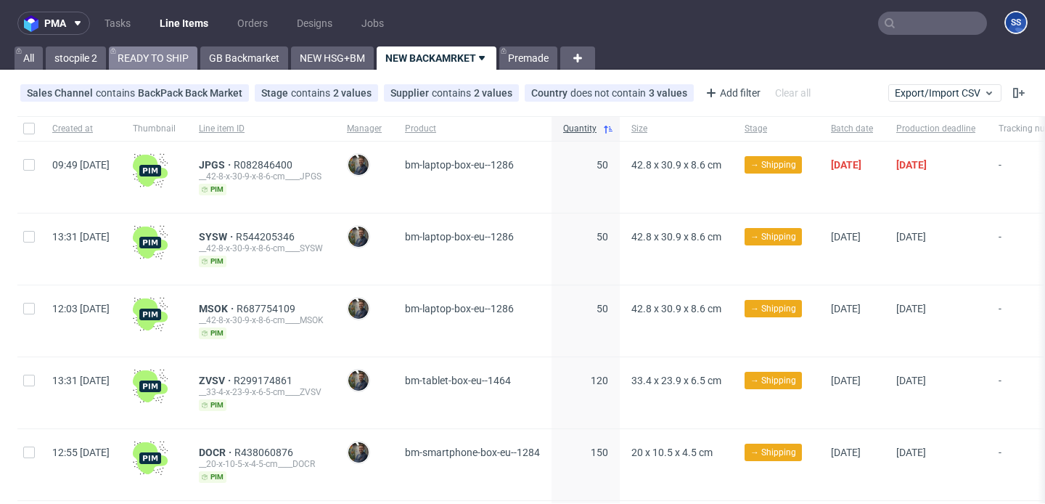
click at [137, 54] on link "READY TO SHIP" at bounding box center [153, 57] width 89 height 23
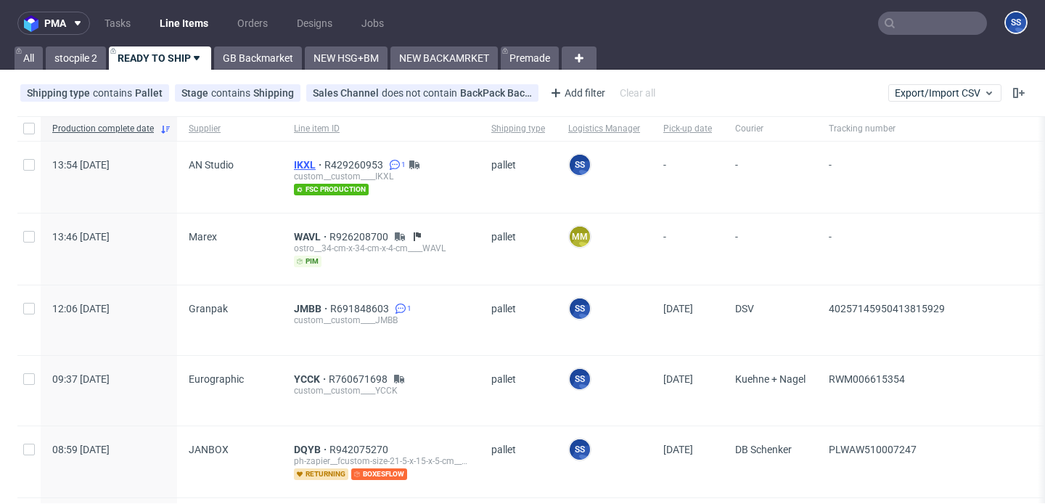
click at [303, 165] on span "IKXL" at bounding box center [309, 165] width 30 height 12
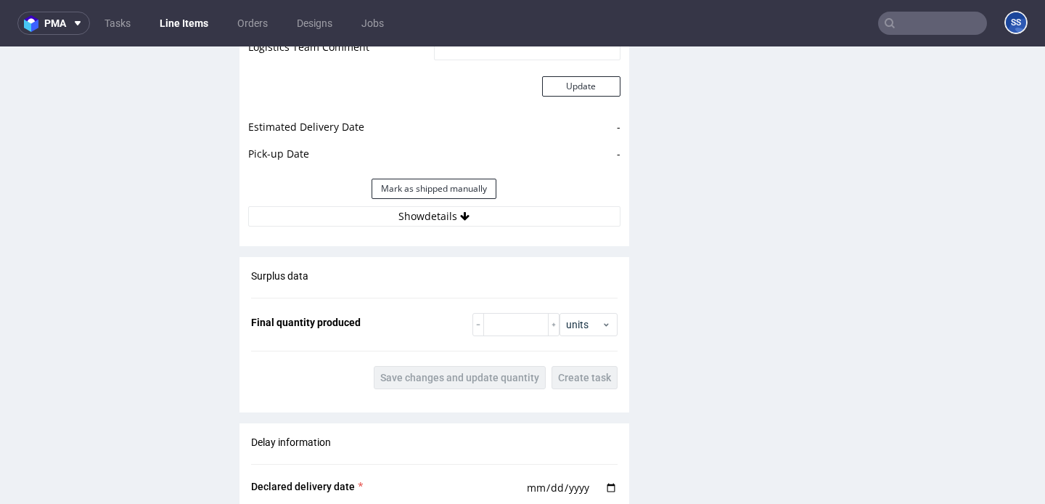
scroll to position [2371, 0]
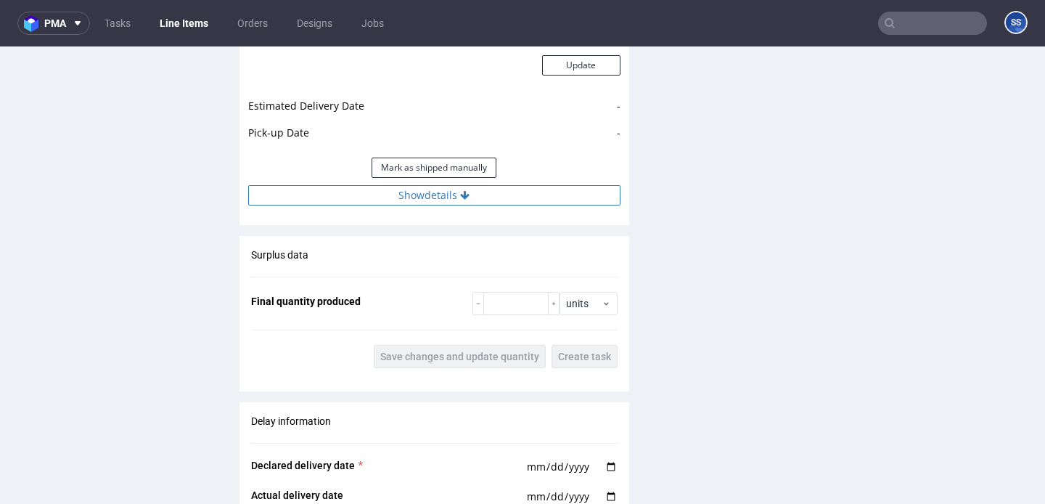
drag, startPoint x: 386, startPoint y: 197, endPoint x: 383, endPoint y: 207, distance: 9.9
click at [383, 206] on div "Estimated Shipment Quantity Unknown Estimated Shipment Cost Unknown Estimated T…" at bounding box center [435, 44] width 390 height 339
click at [383, 205] on button "Show details" at bounding box center [434, 195] width 372 height 20
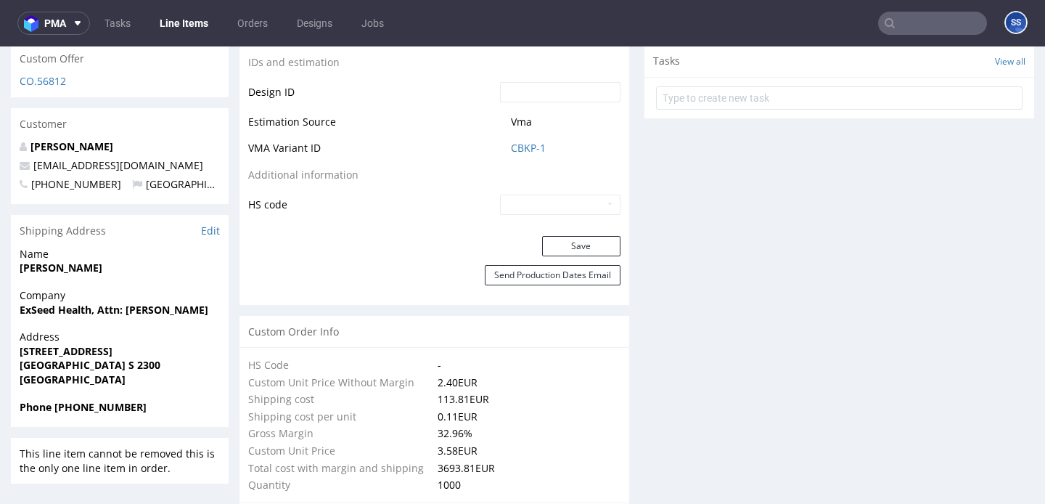
scroll to position [815, 0]
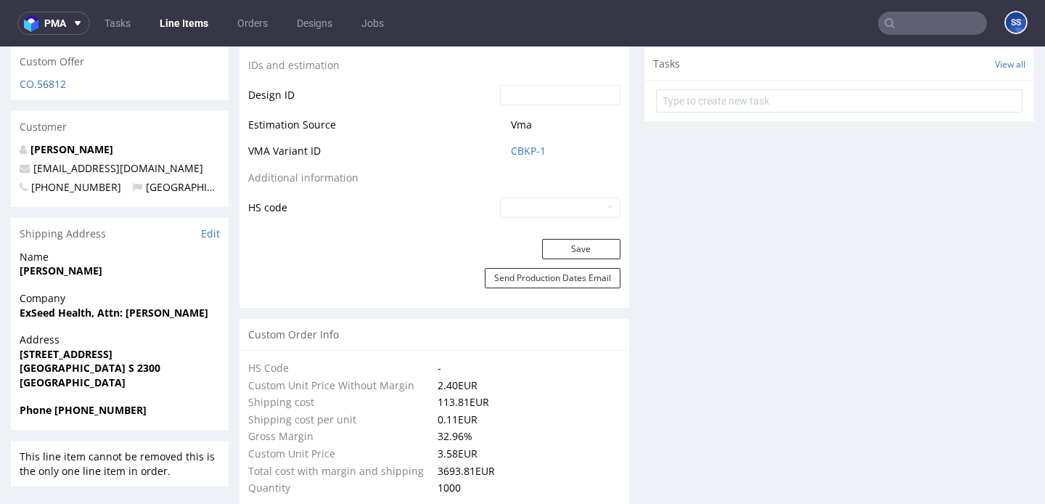
click at [185, 28] on link "Line Items" at bounding box center [184, 23] width 66 height 23
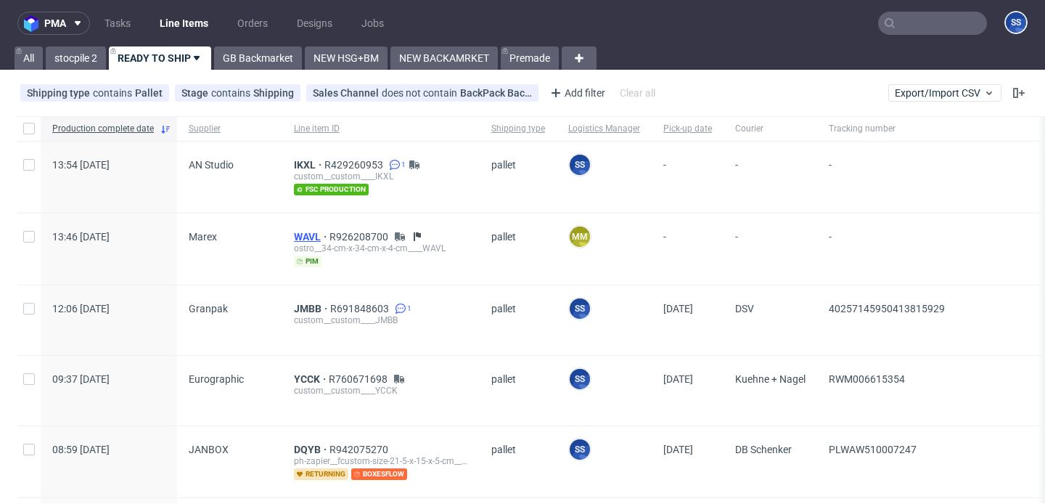
click at [299, 234] on span "WAVL" at bounding box center [312, 237] width 36 height 12
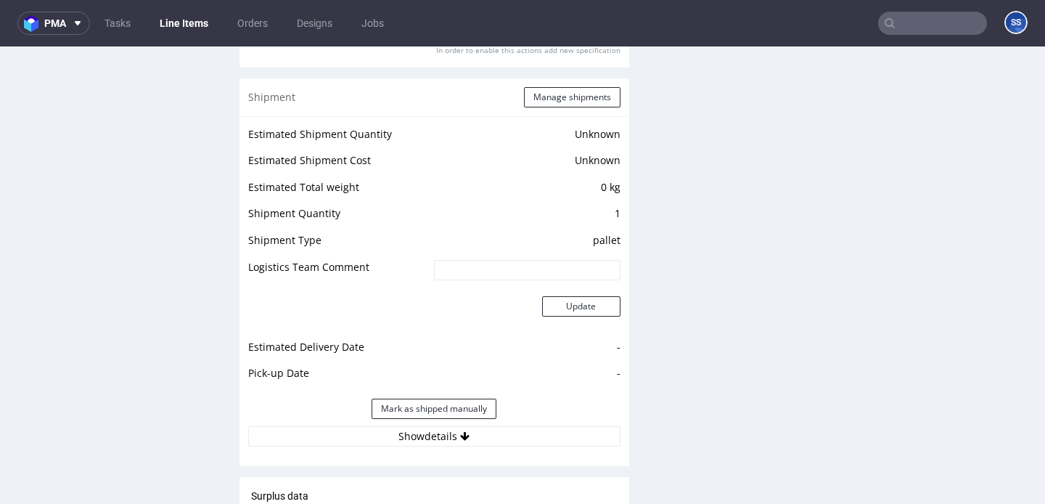
scroll to position [1589, 0]
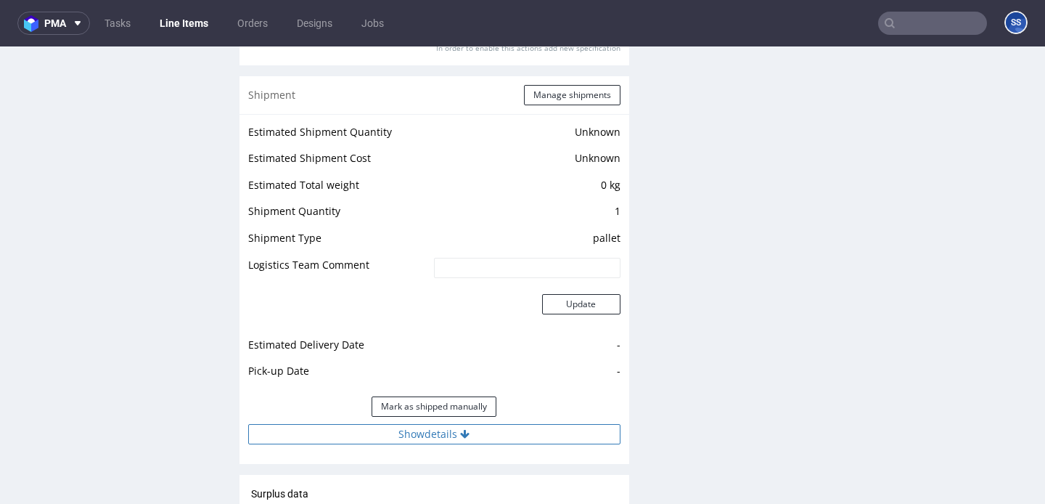
click at [467, 436] on icon at bounding box center [464, 434] width 9 height 10
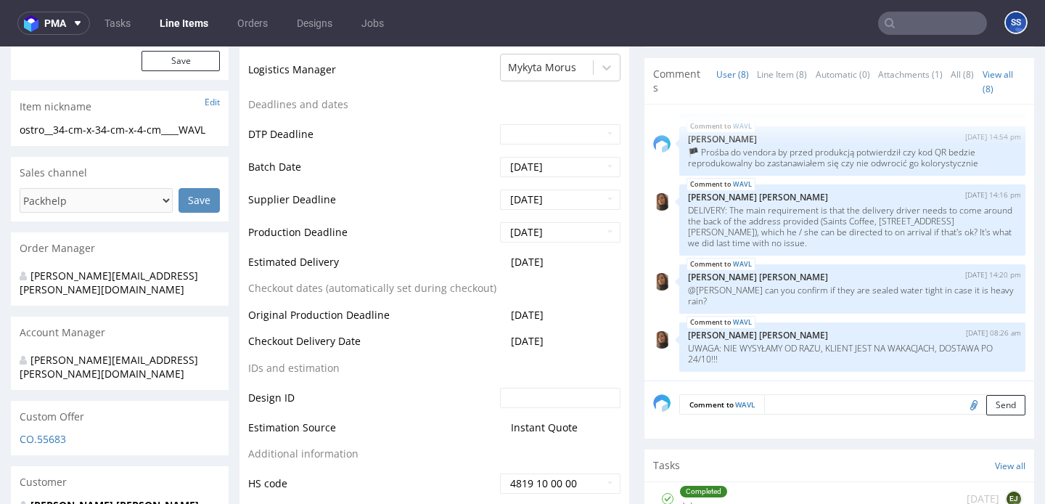
scroll to position [529, 0]
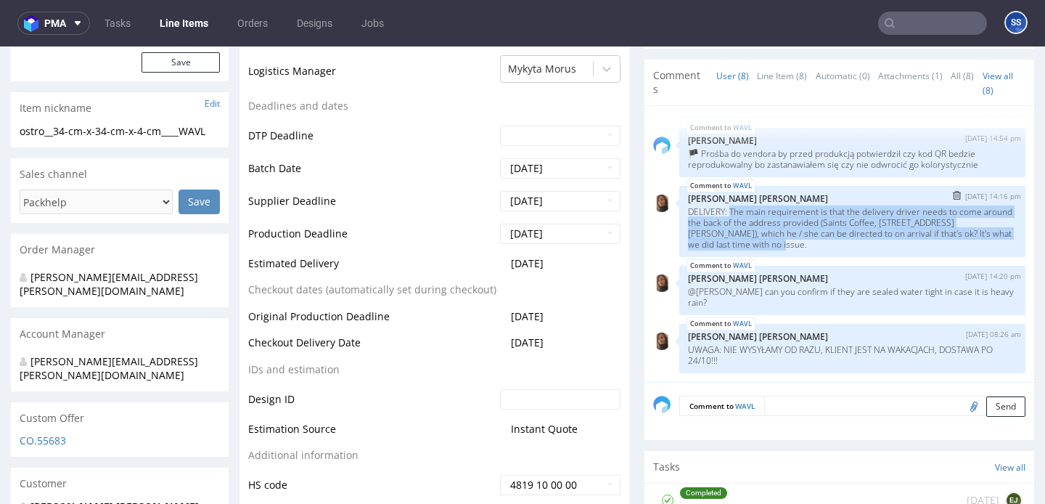
drag, startPoint x: 775, startPoint y: 245, endPoint x: 765, endPoint y: 225, distance: 22.4
click at [734, 214] on p "DELIVERY: The main requirement is that the delivery driver needs to come around…" at bounding box center [852, 228] width 329 height 44
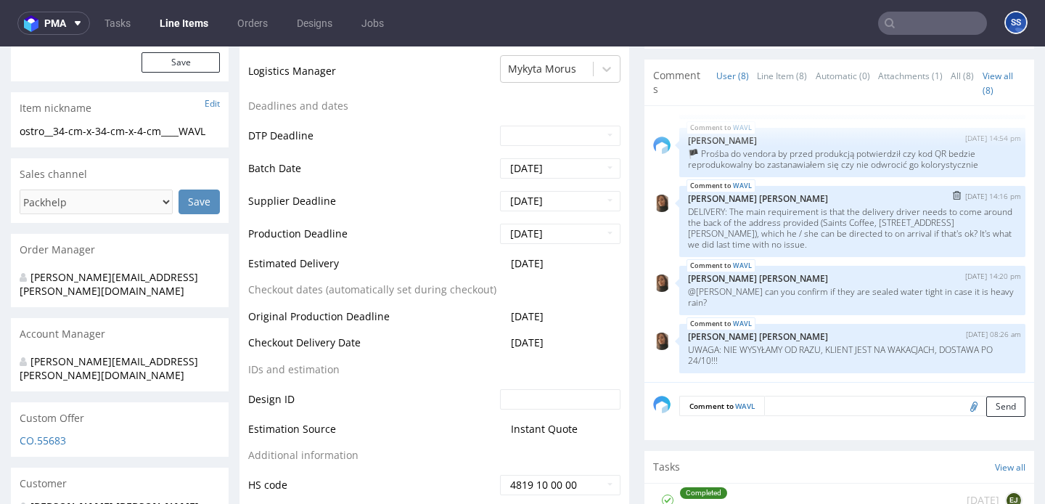
drag, startPoint x: 809, startPoint y: 254, endPoint x: 802, endPoint y: 250, distance: 8.1
click at [809, 253] on div "WAVL 16th Sep 25 | 14:16 pm Angelina Marć DELIVERY: The main requirement is tha…" at bounding box center [853, 221] width 346 height 71
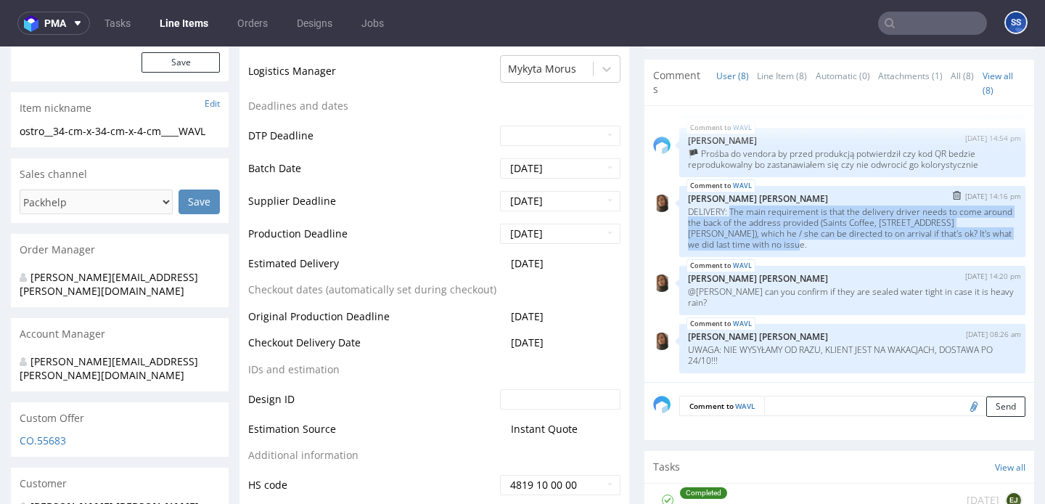
drag, startPoint x: 791, startPoint y: 245, endPoint x: 727, endPoint y: 210, distance: 73.8
click at [727, 210] on p "DELIVERY: The main requirement is that the delivery driver needs to come around…" at bounding box center [852, 228] width 329 height 44
copy p "The main requirement is that the delivery driver needs to come around the back …"
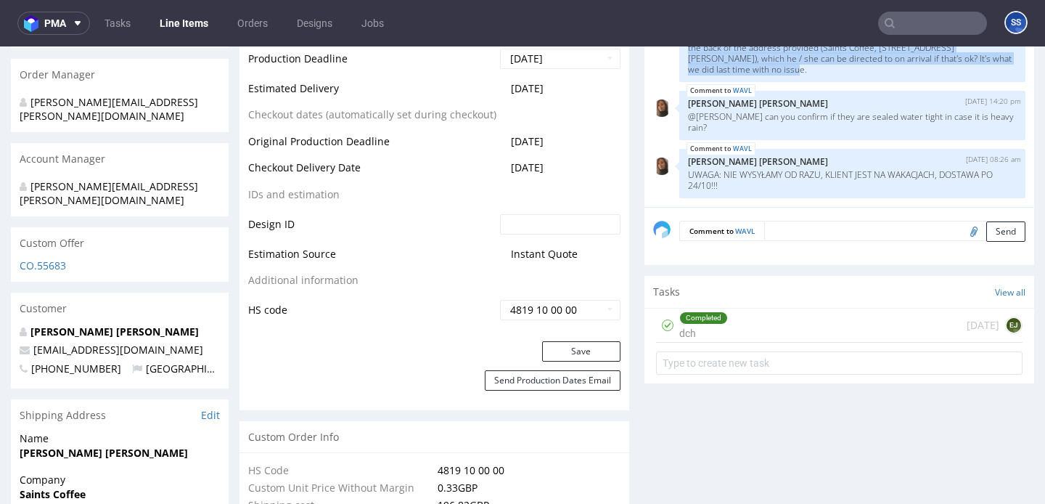
scroll to position [764, 0]
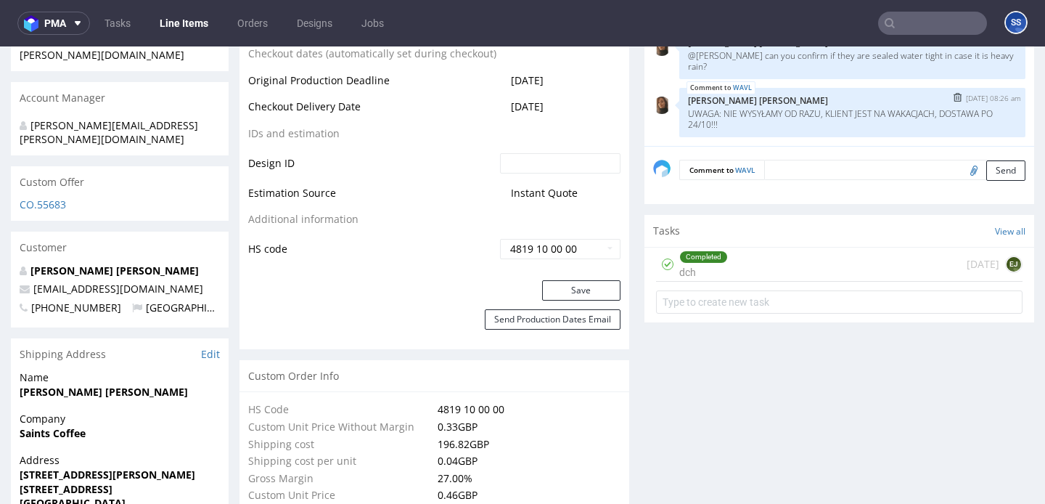
click at [741, 123] on p "UWAGA: NIE WYSYŁAMY OD RAZU, KLIENT JEST NA WAKACJACH, DOSTAWA PO 24/10!!!" at bounding box center [852, 119] width 329 height 22
drag, startPoint x: 733, startPoint y: 126, endPoint x: 955, endPoint y: 113, distance: 223.3
click at [955, 113] on p "UWAGA: NIE WYSYŁAMY OD RAZU, KLIENT JEST NA WAKACJACH, DOSTAWA PO 24/10!!!" at bounding box center [852, 119] width 329 height 22
copy p "DOSTAWA PO 24/10!!!"
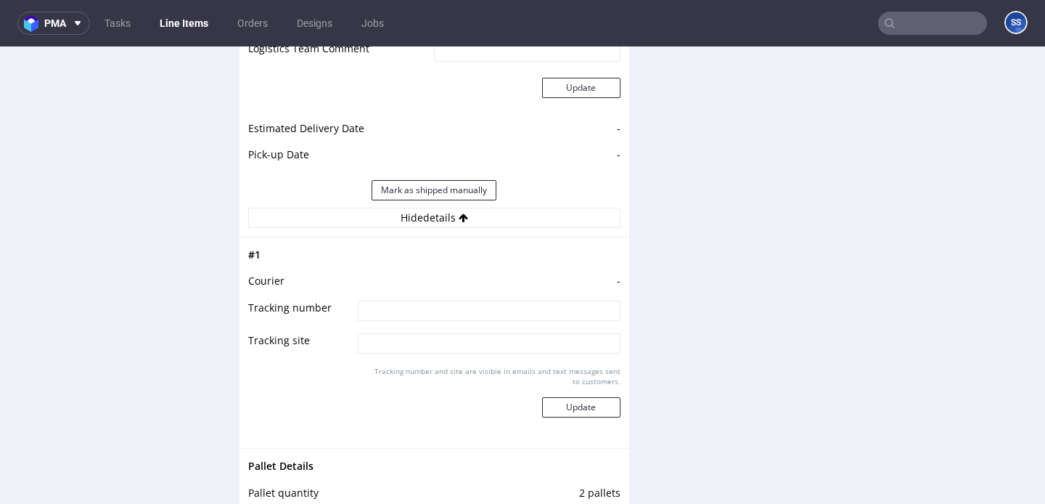
scroll to position [1810, 0]
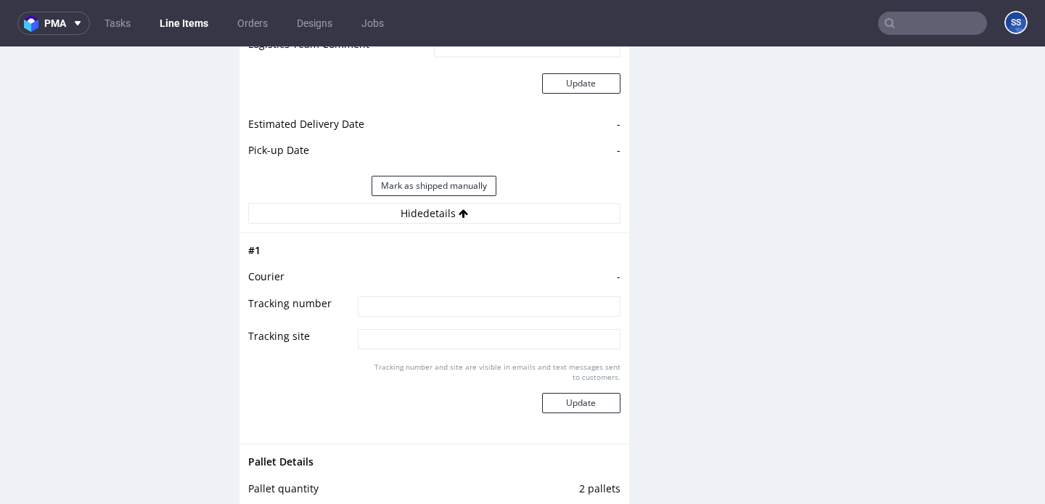
click at [441, 312] on input at bounding box center [489, 306] width 262 height 20
paste input "DOSTAWA PO 24/10!!!"
type input "DOSTAWA PO 24/10!!!"
click at [552, 399] on button "Update" at bounding box center [581, 403] width 78 height 20
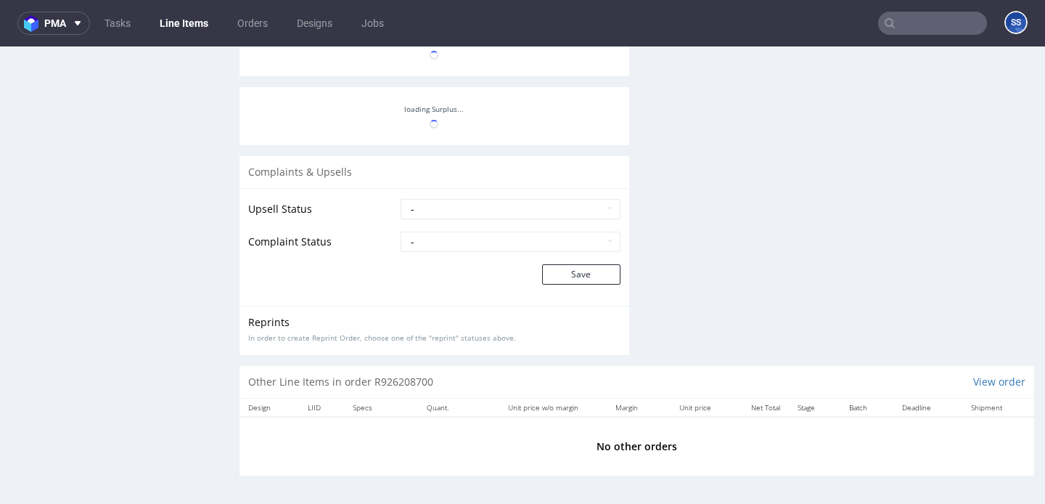
scroll to position [242, 0]
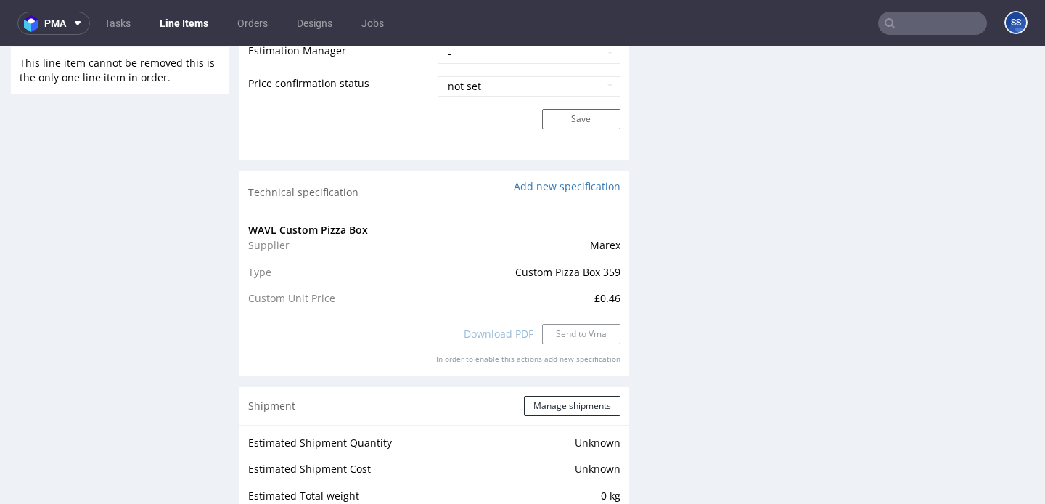
click at [186, 24] on link "Line Items" at bounding box center [184, 23] width 66 height 23
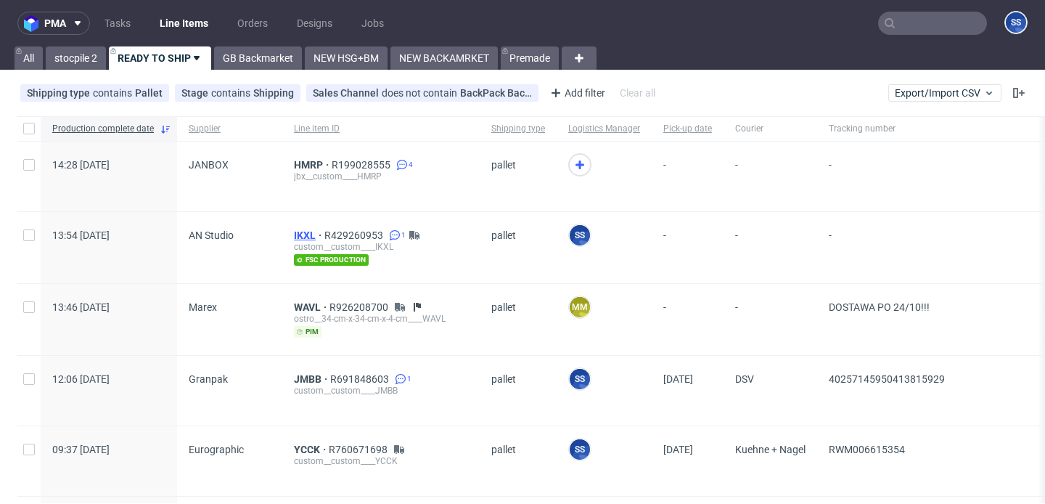
click at [300, 234] on span "IKXL" at bounding box center [309, 235] width 30 height 12
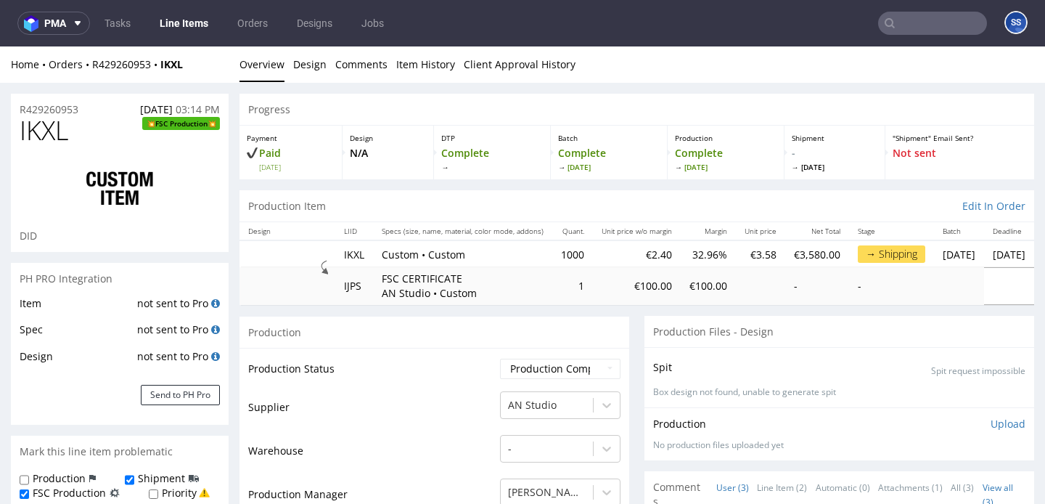
click at [170, 22] on link "Line Items" at bounding box center [184, 23] width 66 height 23
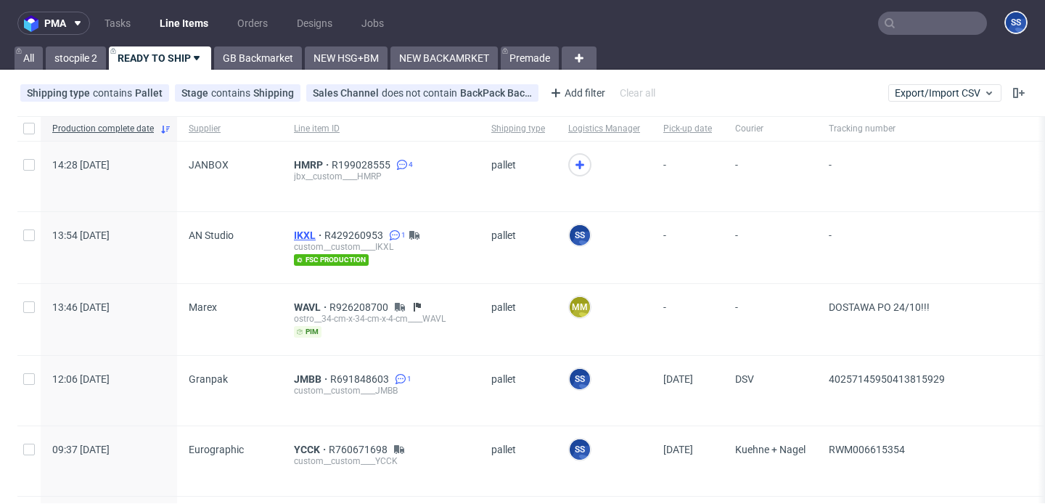
click at [301, 229] on span "IKXL" at bounding box center [309, 235] width 30 height 12
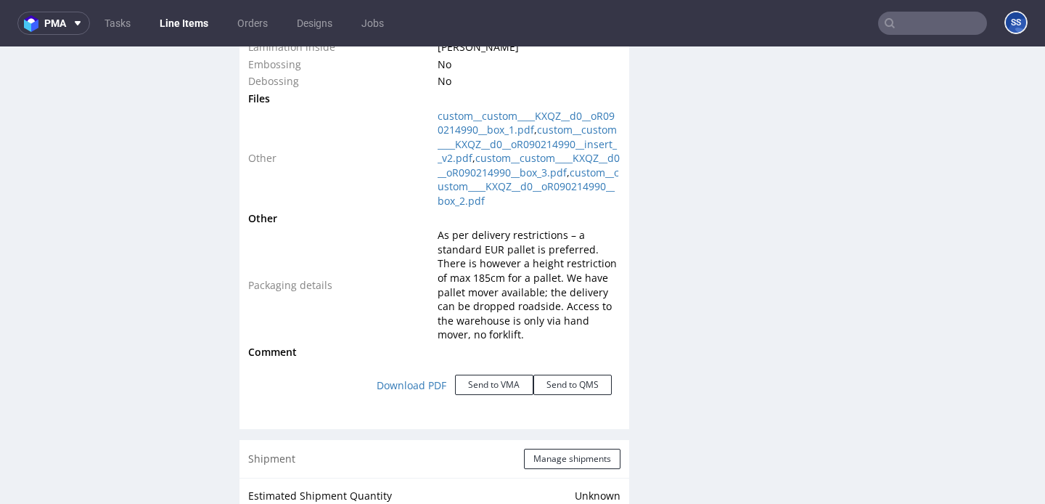
scroll to position [1767, 0]
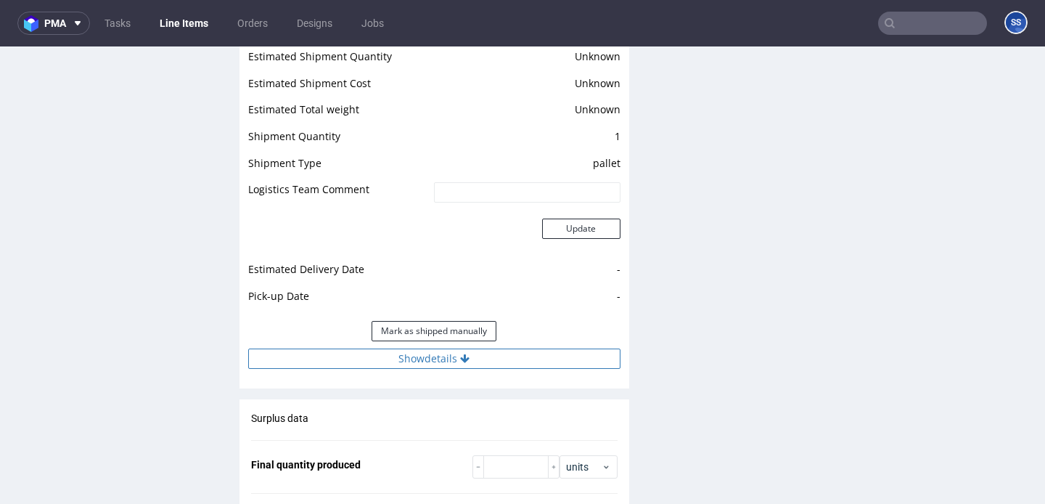
click at [447, 368] on button "Show details" at bounding box center [434, 358] width 372 height 20
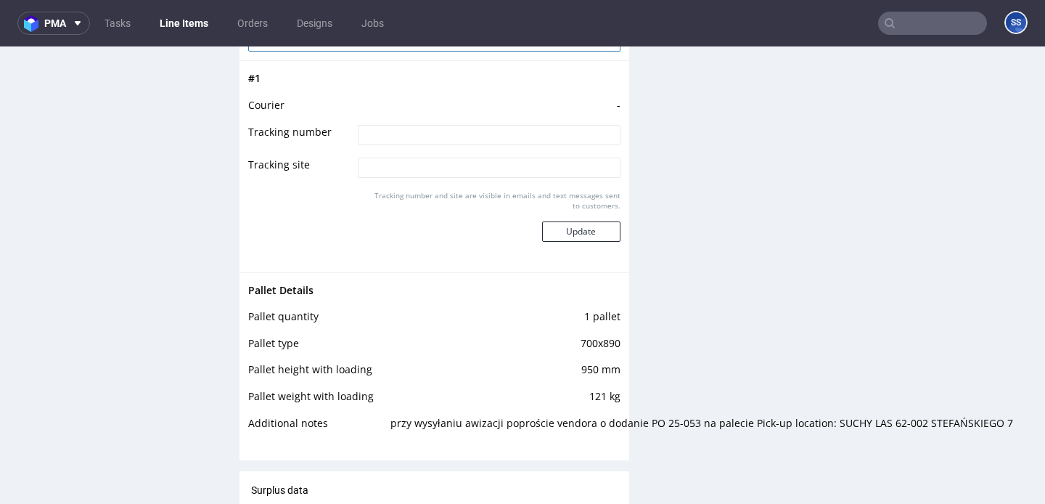
scroll to position [2524, 0]
click at [187, 17] on link "Line Items" at bounding box center [184, 23] width 66 height 23
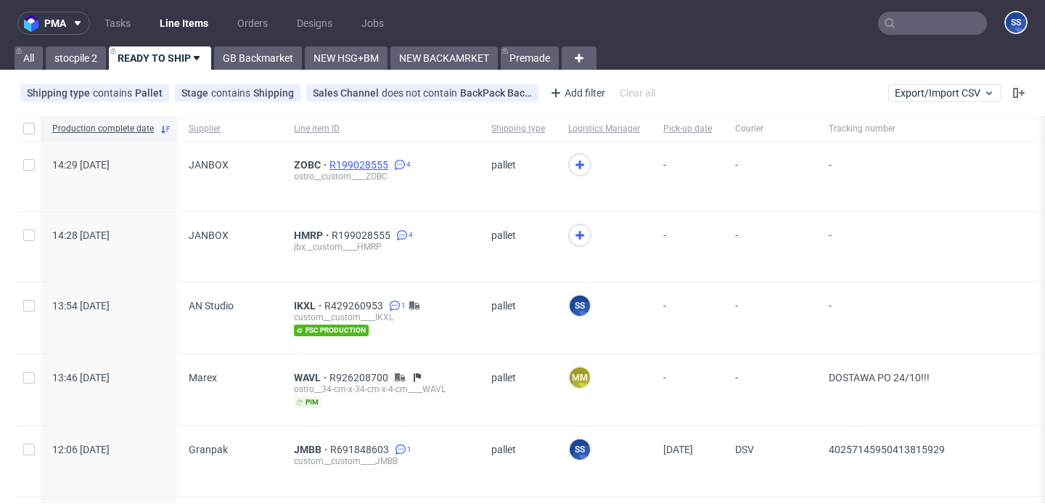
click at [348, 163] on span "R199028555" at bounding box center [361, 165] width 62 height 12
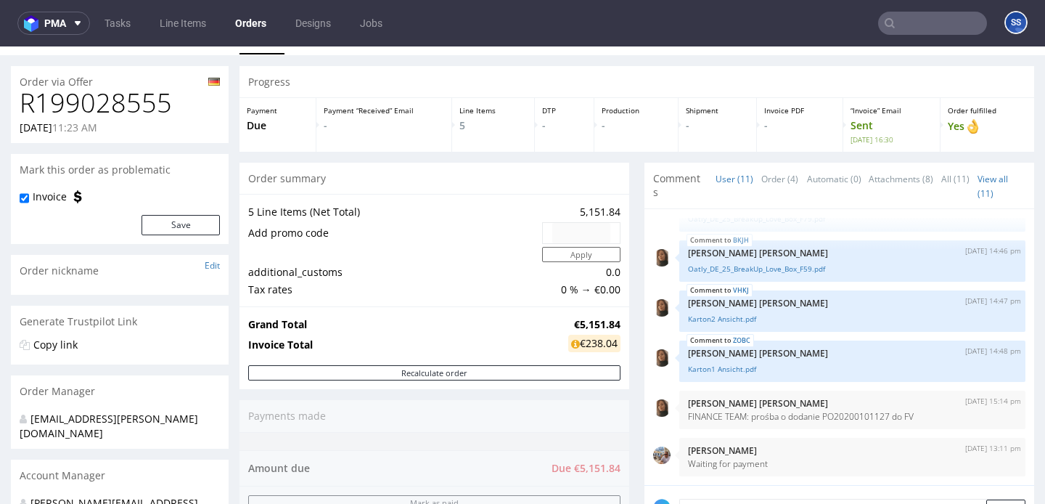
scroll to position [28, 0]
click at [178, 17] on link "Line Items" at bounding box center [183, 23] width 64 height 23
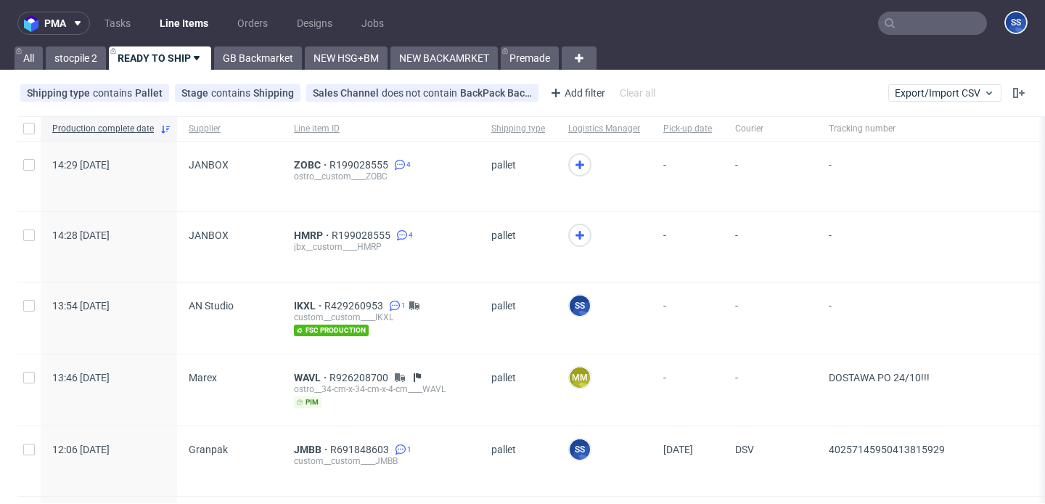
scroll to position [0, 5]
click at [298, 301] on span "IKXL" at bounding box center [309, 306] width 30 height 12
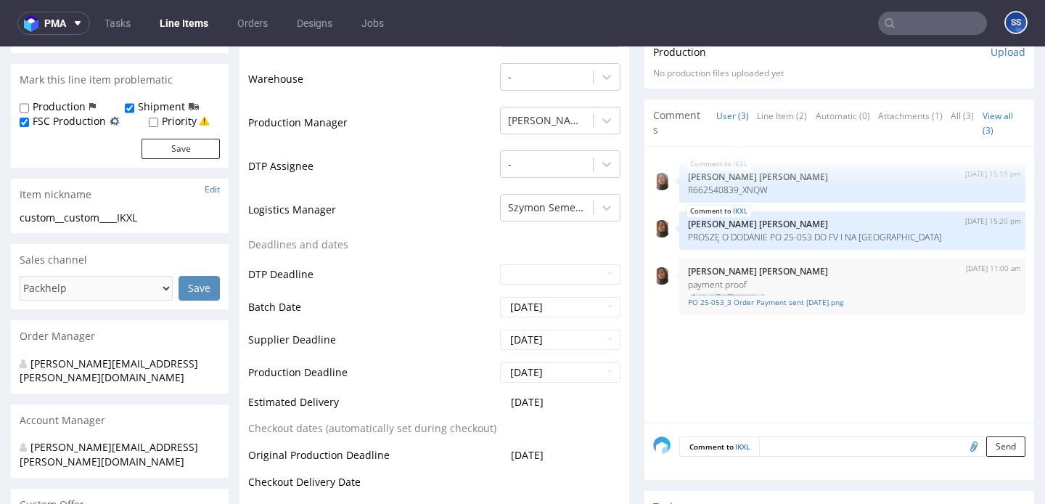
scroll to position [375, 0]
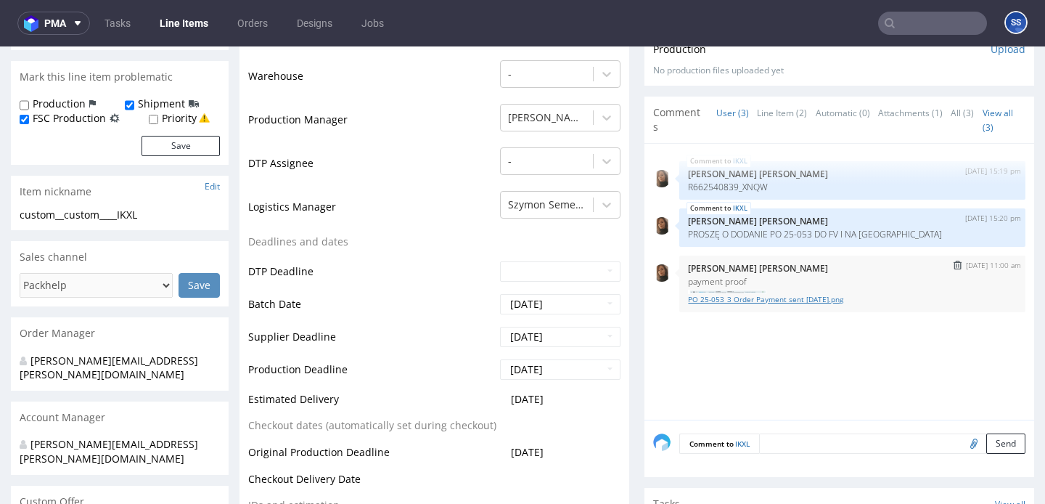
click at [747, 302] on link "PO 25-053_3 Order Payment sent [DATE].png" at bounding box center [852, 299] width 329 height 11
drag, startPoint x: 768, startPoint y: 233, endPoint x: 815, endPoint y: 239, distance: 47.5
click at [815, 239] on div "IKXL [DATE] 15:20 pm [PERSON_NAME] [PERSON_NAME] PROSZĘ O DODANIE PO 25-053 DO …" at bounding box center [853, 227] width 346 height 38
copy p "PO 25-053"
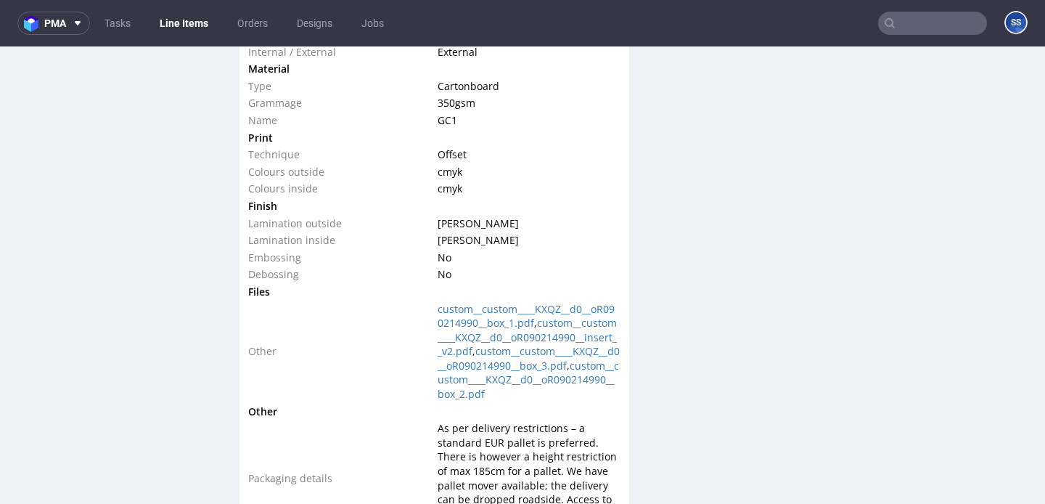
scroll to position [1575, 0]
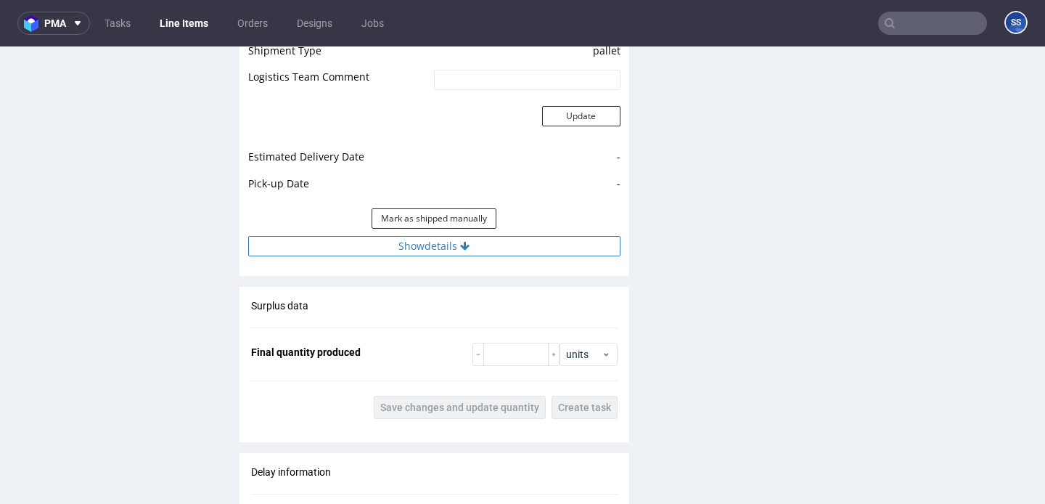
click at [467, 251] on icon at bounding box center [464, 246] width 9 height 10
click at [467, 256] on button "Show details" at bounding box center [434, 246] width 372 height 20
click at [467, 251] on icon at bounding box center [464, 246] width 9 height 10
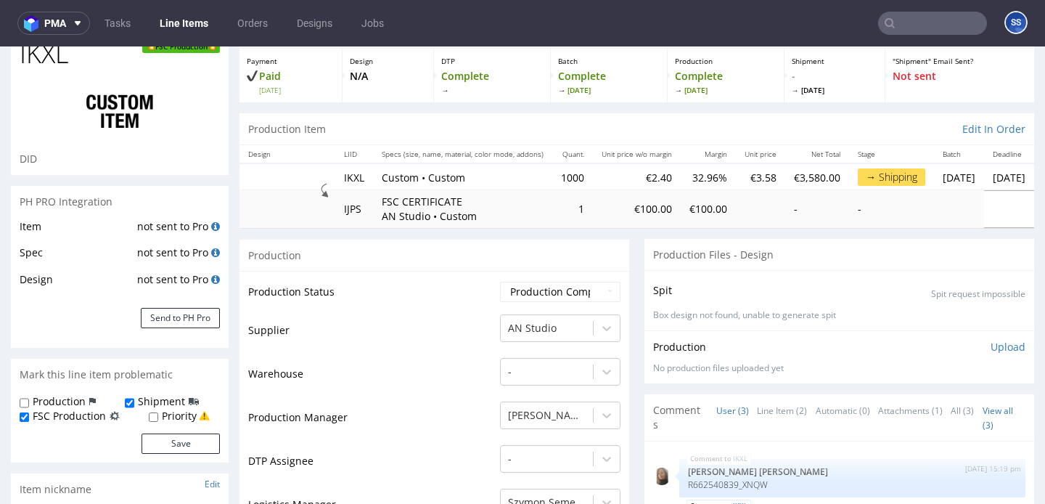
scroll to position [0, 0]
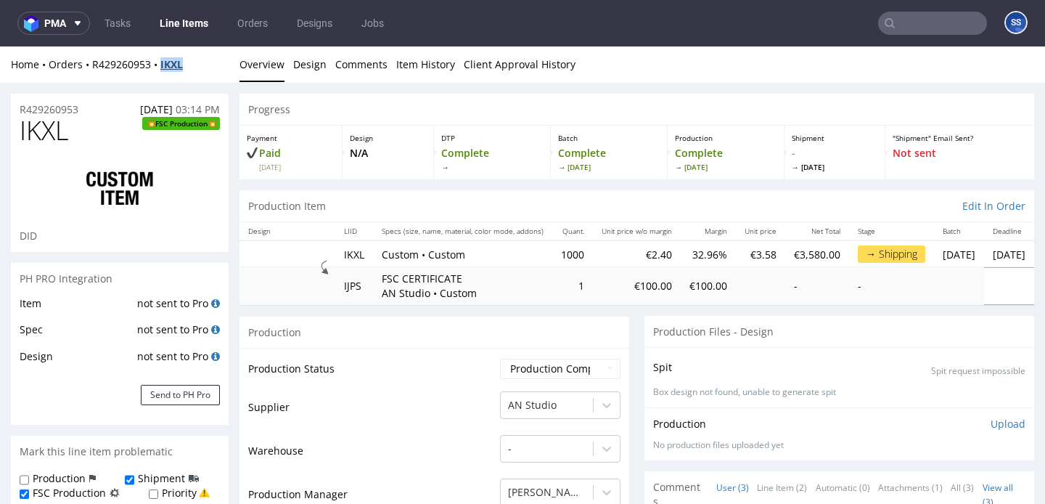
drag, startPoint x: 190, startPoint y: 62, endPoint x: 166, endPoint y: 67, distance: 24.4
click at [165, 67] on div "Home Orders R429260953 IKXL" at bounding box center [120, 64] width 218 height 15
copy strong "IKXL"
drag, startPoint x: 184, startPoint y: 66, endPoint x: 163, endPoint y: 68, distance: 21.2
click at [163, 68] on div "Home Orders R429260953 IKXL" at bounding box center [120, 64] width 218 height 15
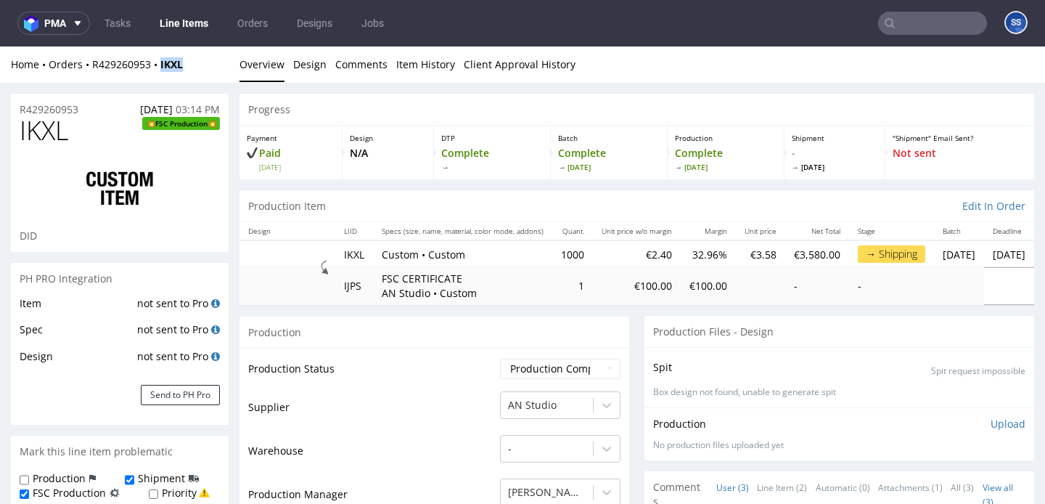
copy strong "IKXL"
click at [169, 23] on link "Line Items" at bounding box center [184, 23] width 66 height 23
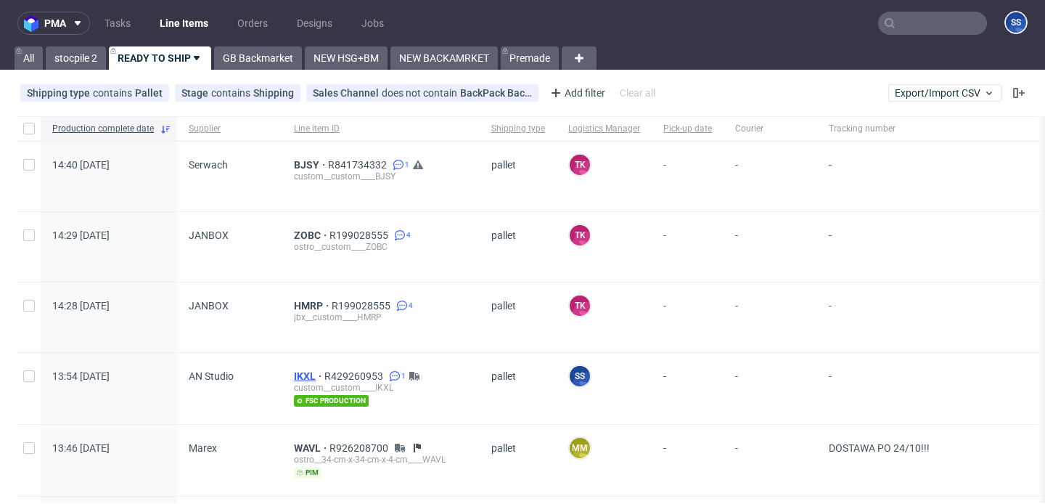
click at [300, 372] on span "IKXL" at bounding box center [309, 376] width 30 height 12
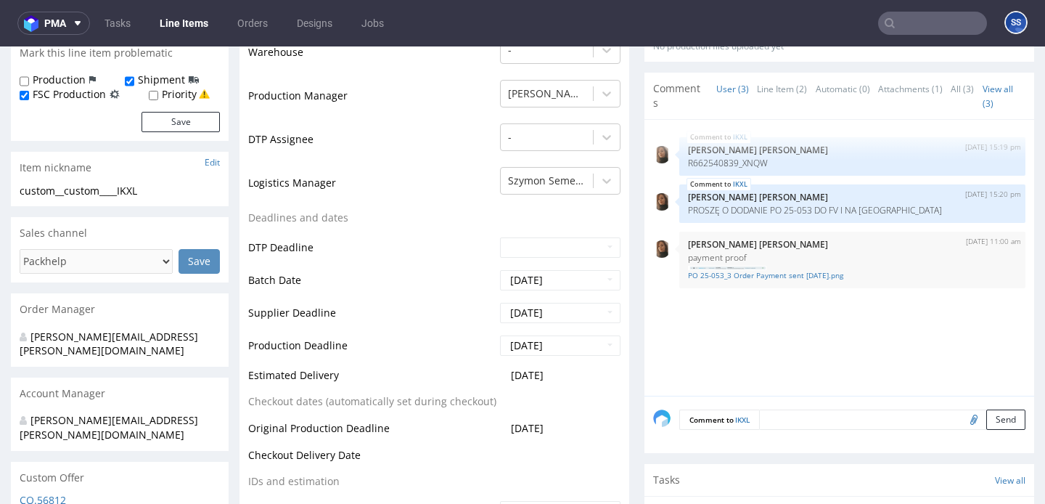
scroll to position [398, 0]
click at [712, 266] on img at bounding box center [727, 268] width 78 height 5
click at [194, 26] on link "Line Items" at bounding box center [184, 23] width 66 height 23
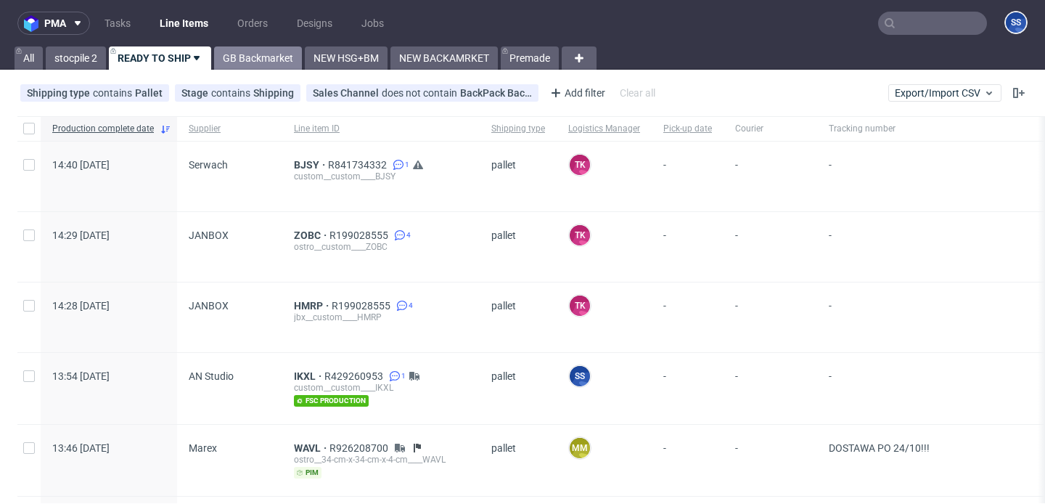
click at [274, 61] on link "GB Backmarket" at bounding box center [258, 57] width 88 height 23
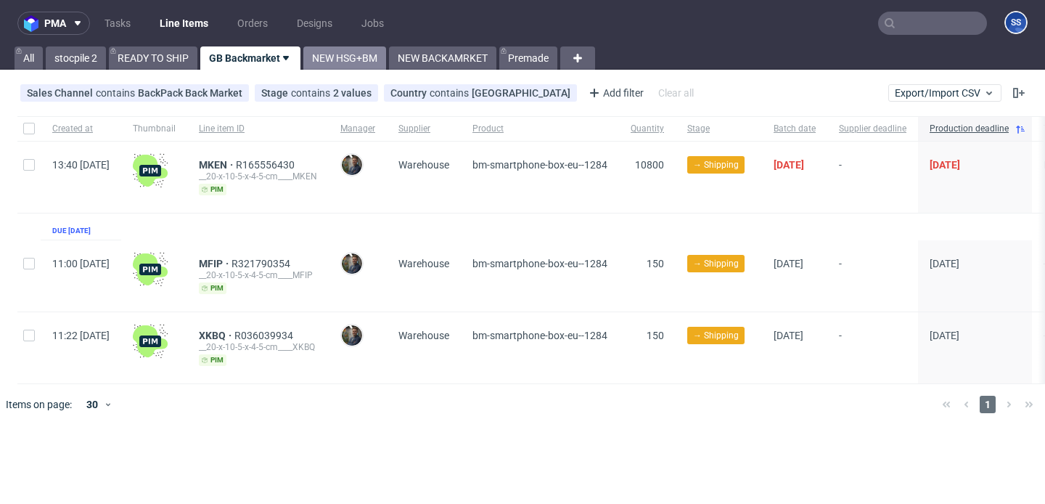
click at [351, 50] on link "NEW HSG+BM" at bounding box center [344, 57] width 83 height 23
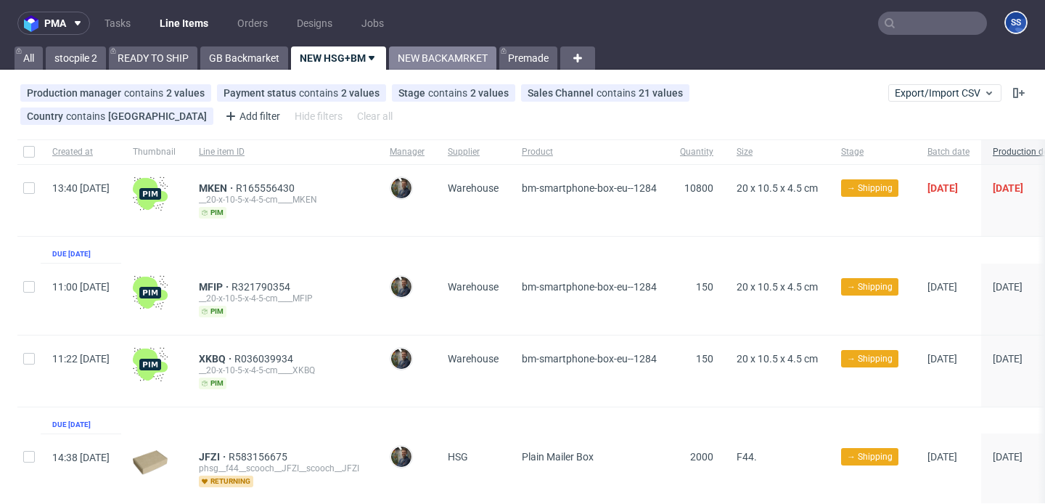
click at [408, 55] on link "NEW BACKAMRKET" at bounding box center [442, 57] width 107 height 23
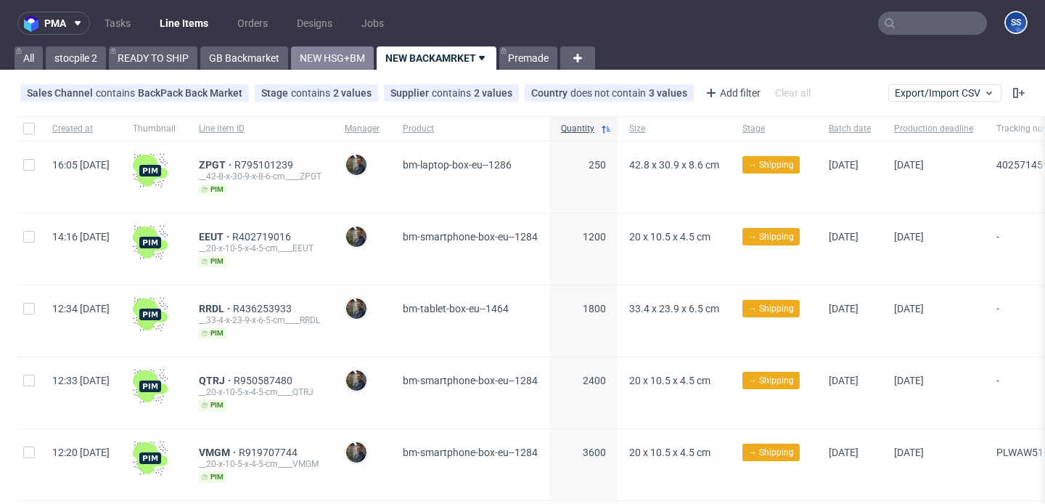
click at [349, 56] on link "NEW HSG+BM" at bounding box center [332, 57] width 83 height 23
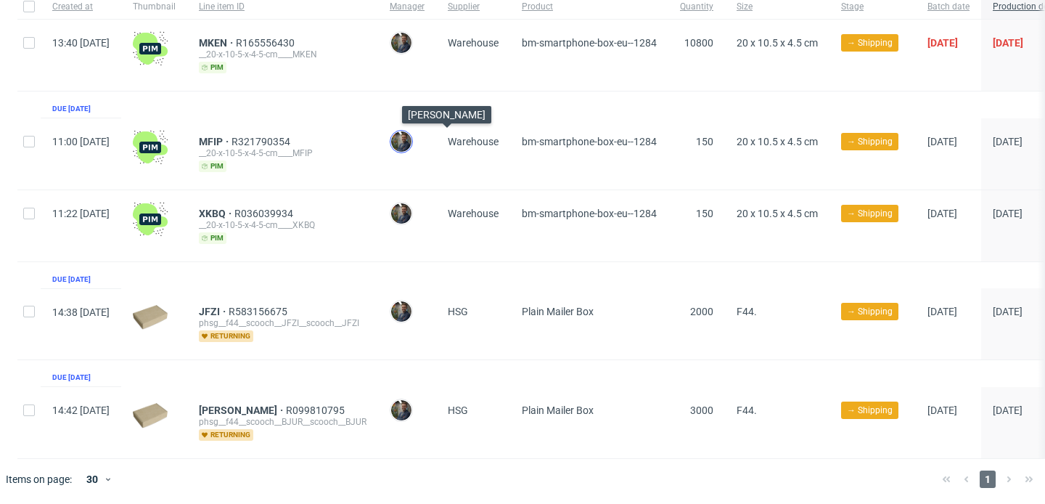
scroll to position [144, 0]
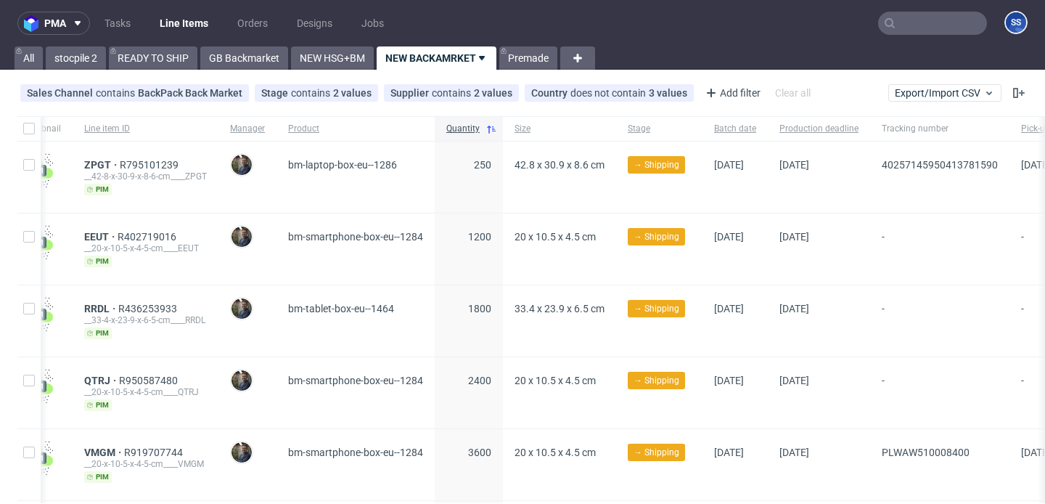
scroll to position [0, 258]
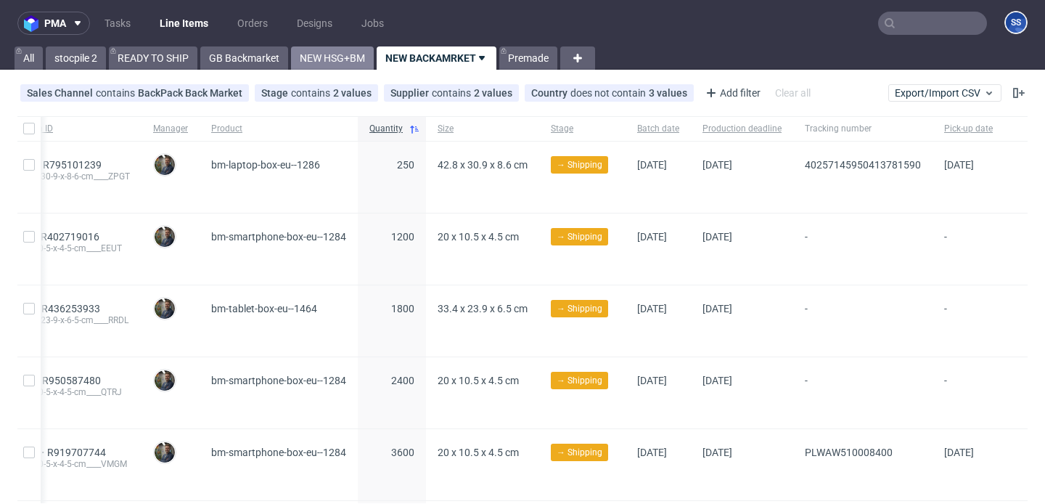
click at [344, 59] on link "NEW HSG+BM" at bounding box center [332, 57] width 83 height 23
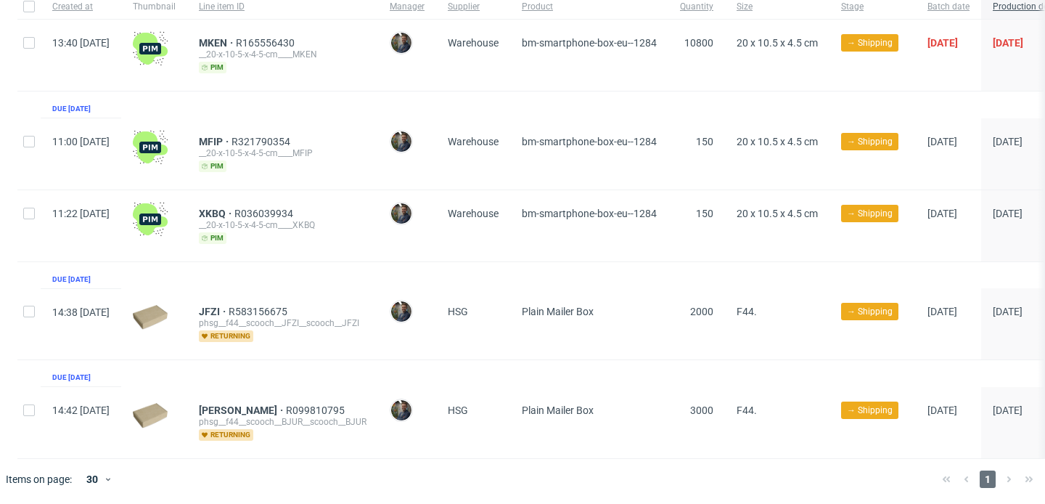
scroll to position [144, 0]
click at [23, 314] on input "checkbox" at bounding box center [29, 312] width 12 height 12
checkbox input "true"
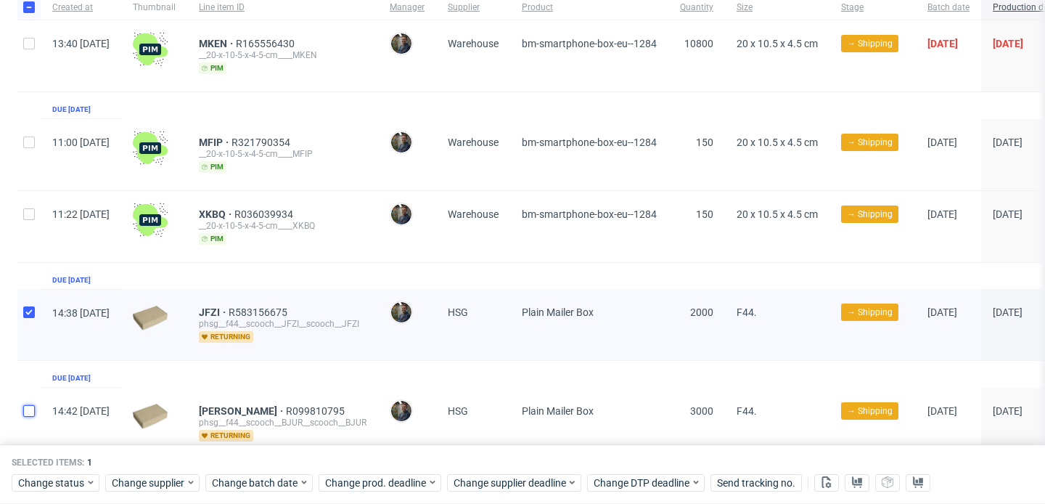
click at [28, 409] on input "checkbox" at bounding box center [29, 411] width 12 height 12
checkbox input "true"
click at [131, 478] on span "Change supplier" at bounding box center [149, 483] width 74 height 15
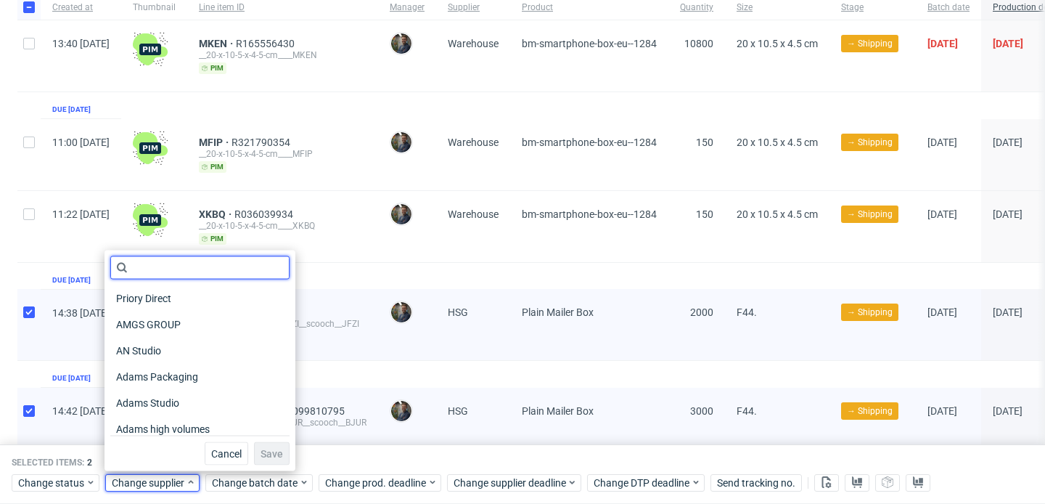
click at [163, 262] on input "text" at bounding box center [199, 267] width 179 height 23
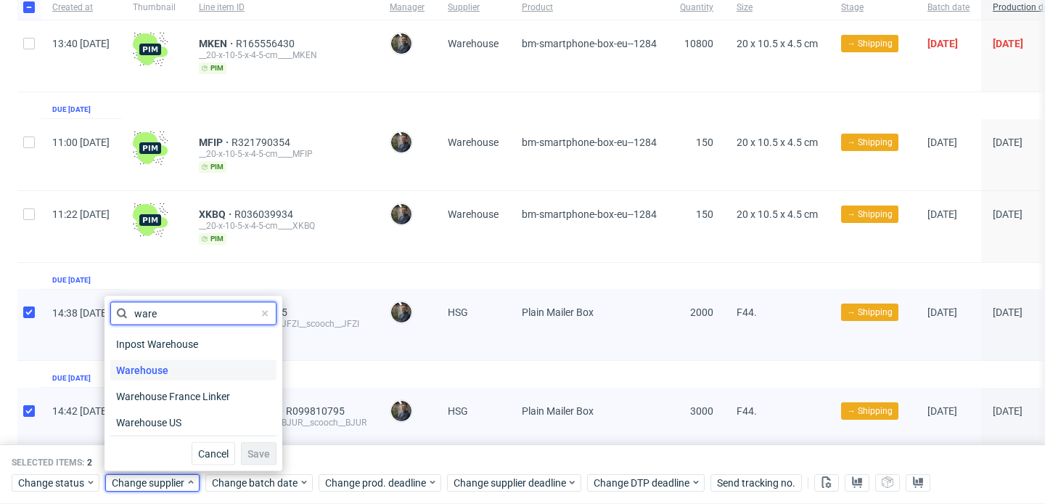
type input "ware"
click at [160, 369] on span "Warehouse" at bounding box center [142, 370] width 64 height 20
click at [252, 457] on span "Save" at bounding box center [259, 454] width 23 height 10
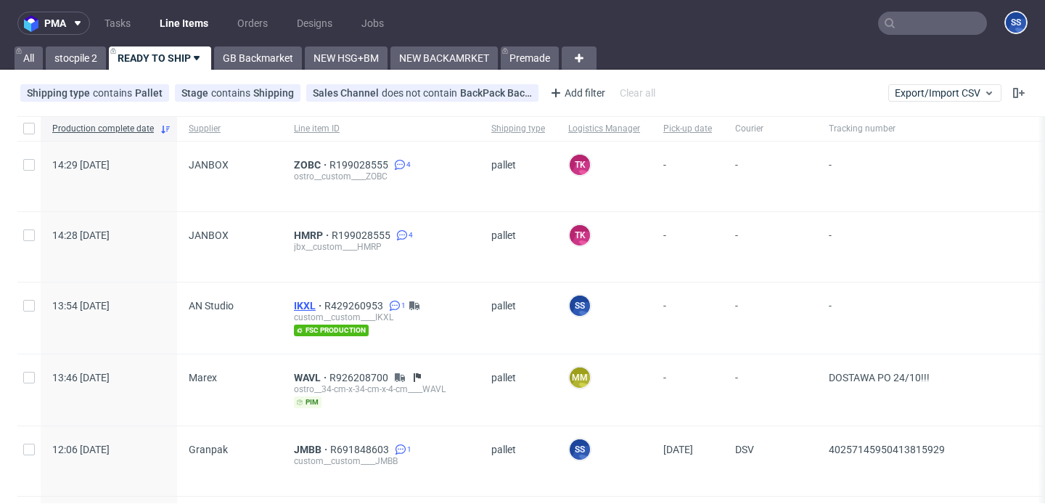
click at [307, 305] on span "IKXL" at bounding box center [309, 306] width 30 height 12
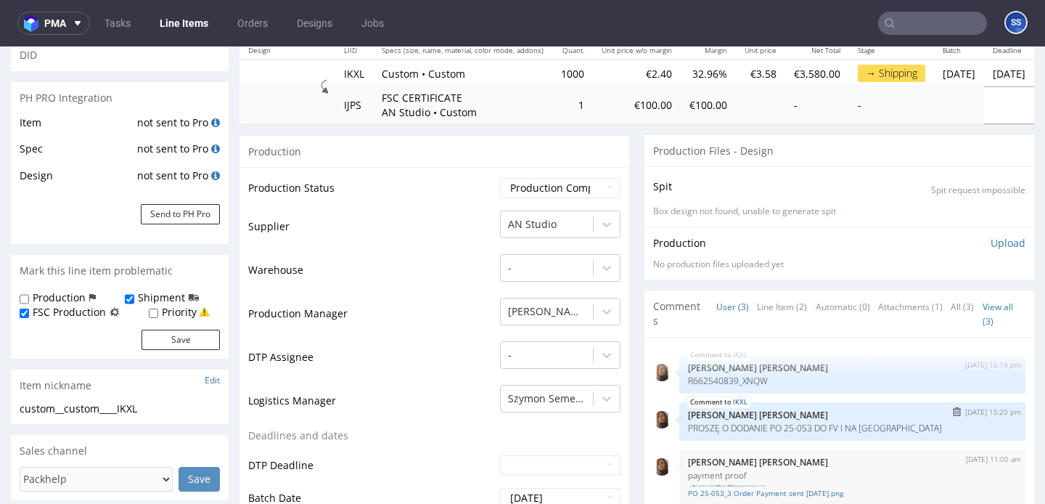
scroll to position [179, 0]
click at [764, 299] on link "Line Item (2)" at bounding box center [782, 308] width 50 height 31
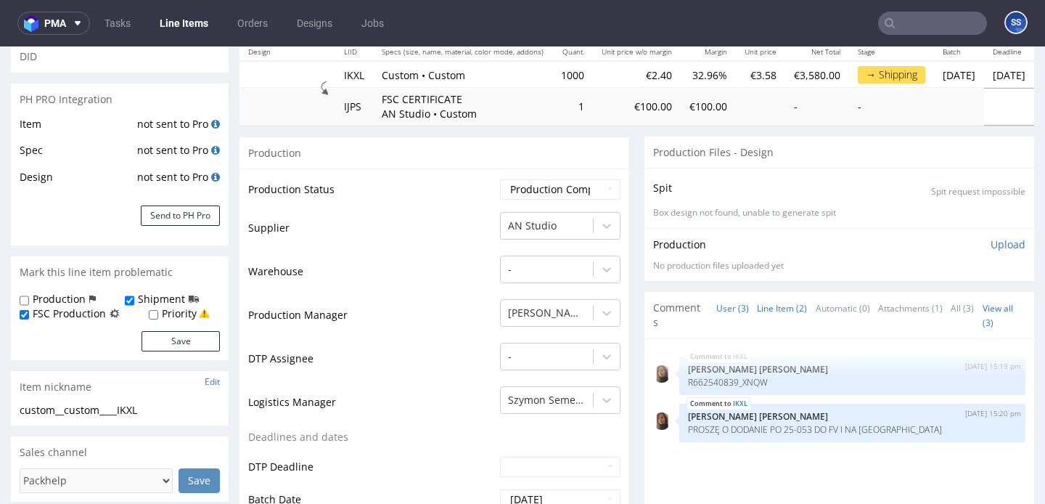
click at [726, 306] on link "User (3)" at bounding box center [733, 308] width 33 height 31
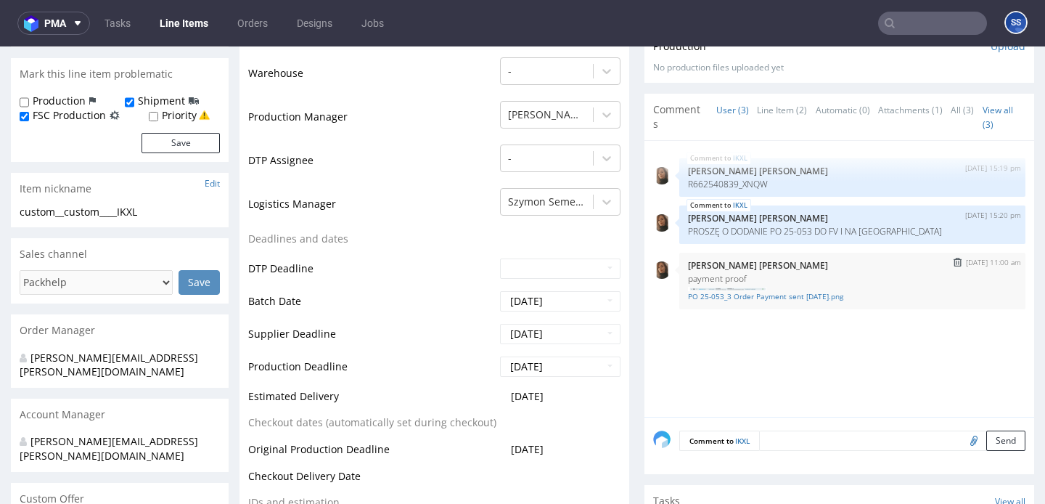
scroll to position [421, 0]
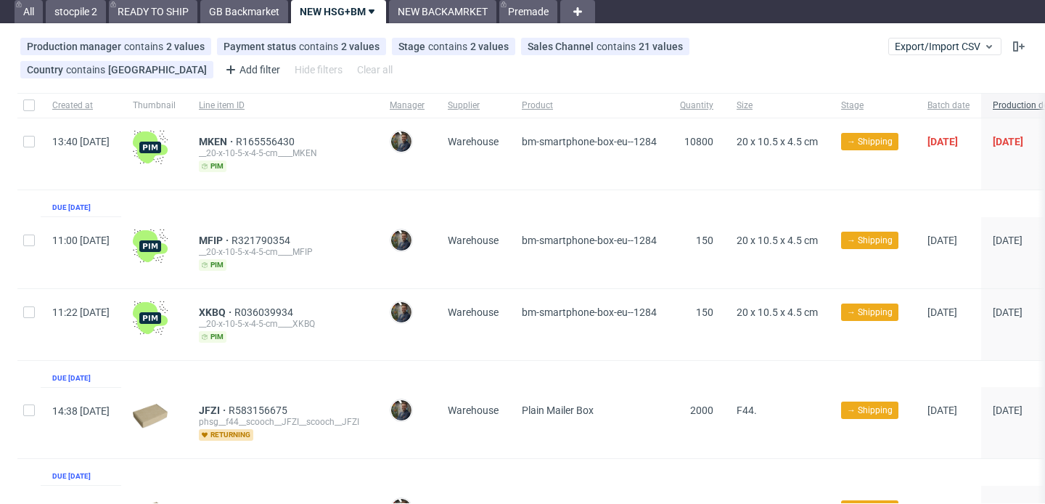
scroll to position [44, 0]
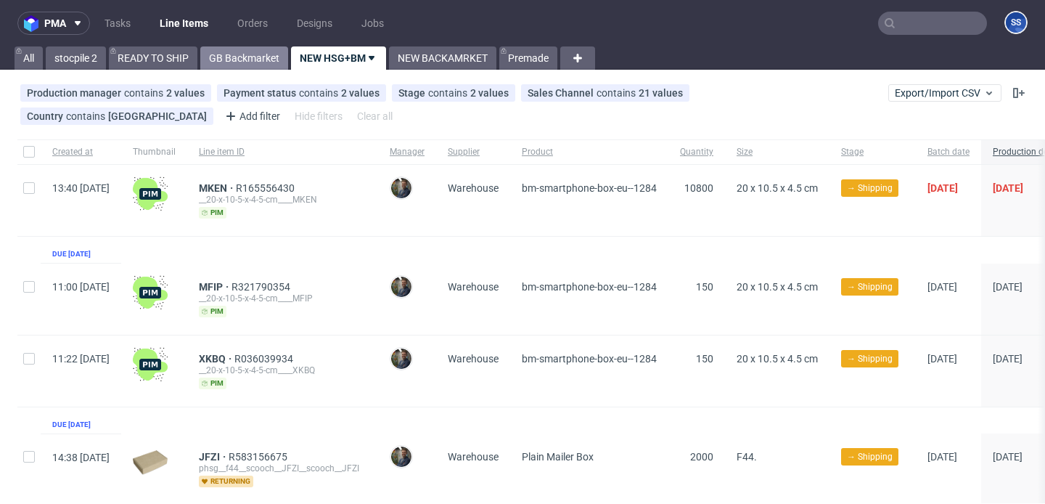
click at [220, 56] on link "GB Backmarket" at bounding box center [244, 57] width 88 height 23
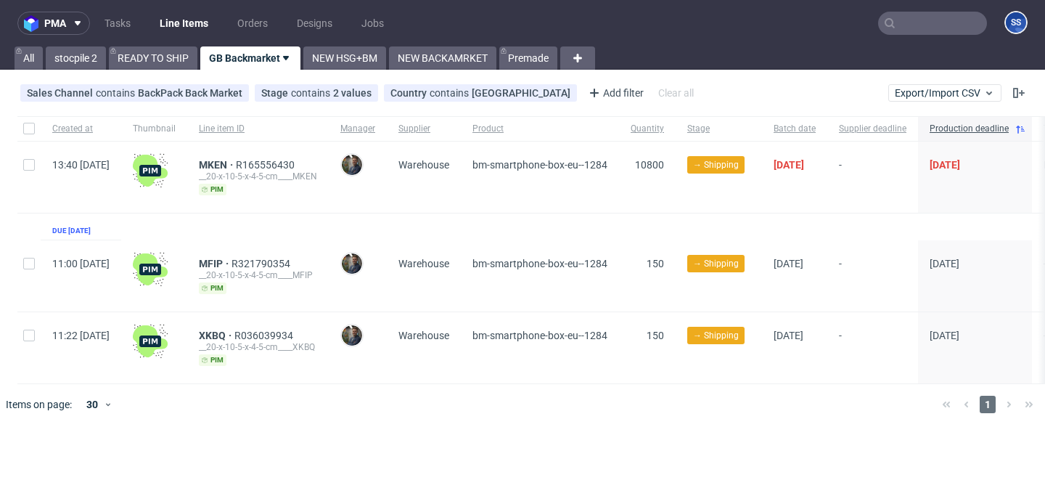
click at [915, 33] on input "text" at bounding box center [932, 23] width 109 height 23
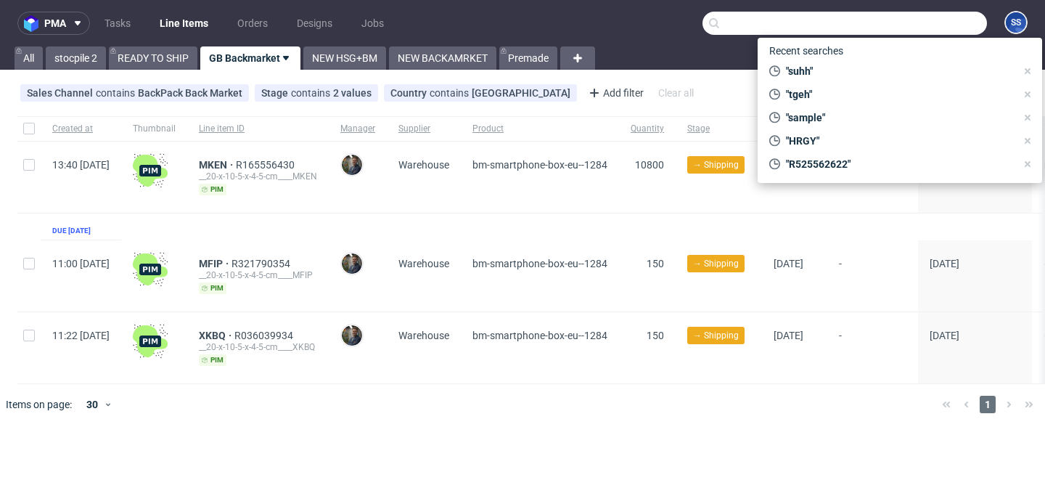
paste input "HRGY"
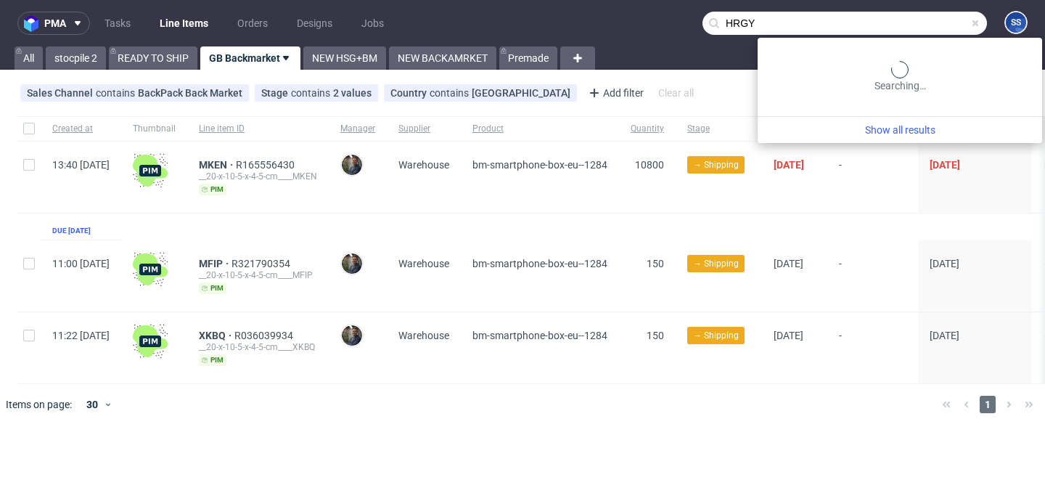
type input "HRGY"
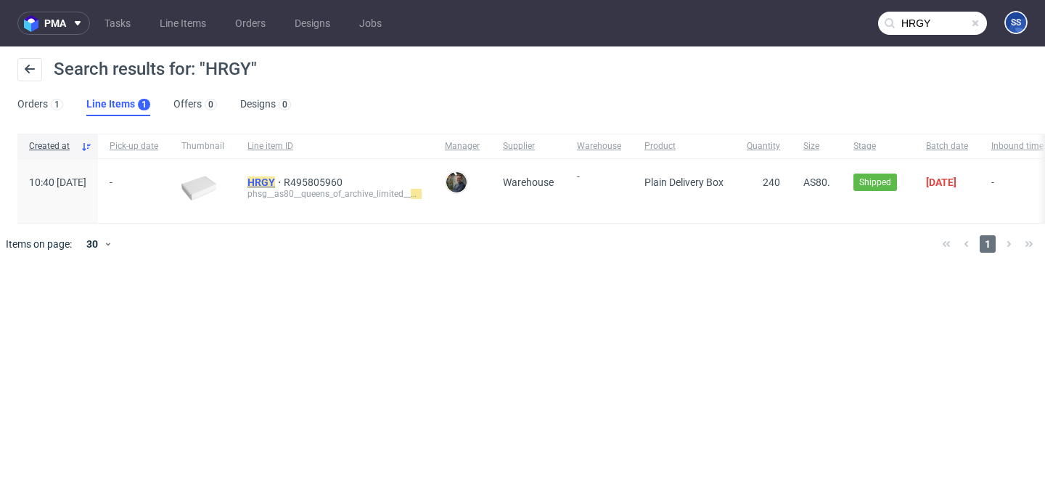
click at [275, 181] on mark "HRGY" at bounding box center [262, 182] width 28 height 12
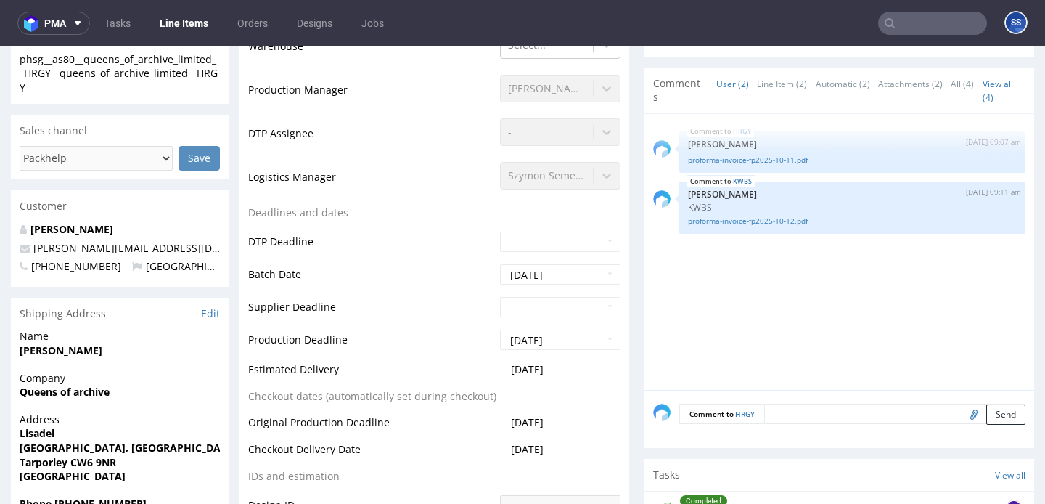
scroll to position [709, 0]
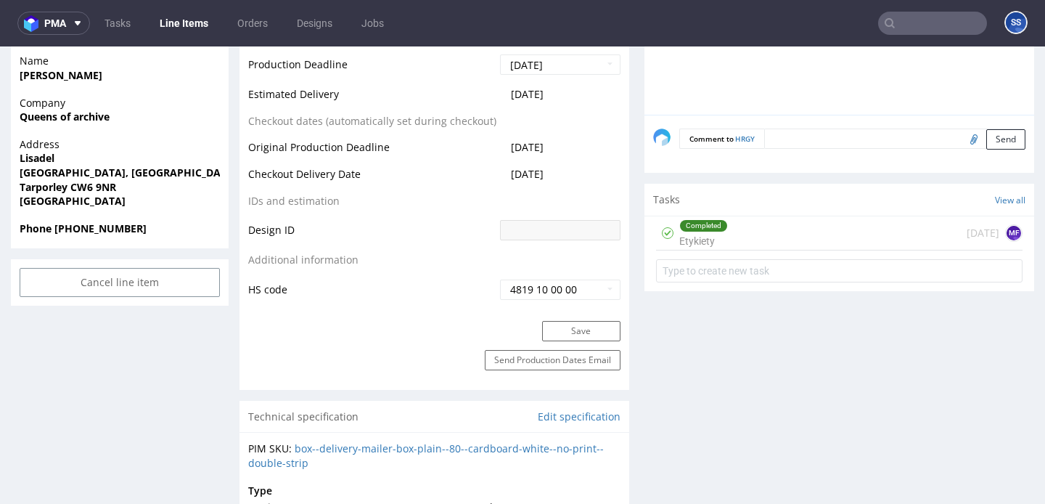
click at [857, 225] on div "Completed Etykiety [DATE] MF" at bounding box center [839, 233] width 367 height 34
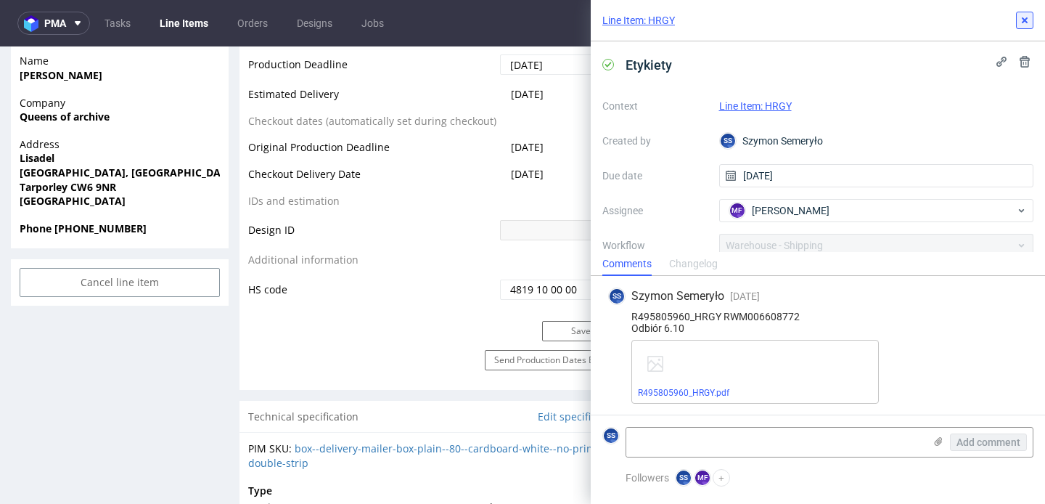
click at [1020, 20] on icon at bounding box center [1025, 21] width 12 height 12
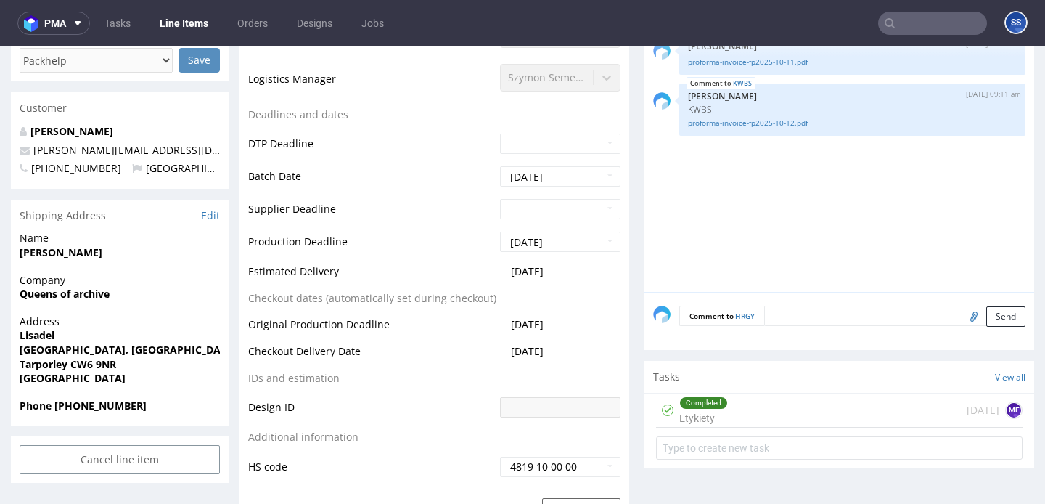
scroll to position [524, 0]
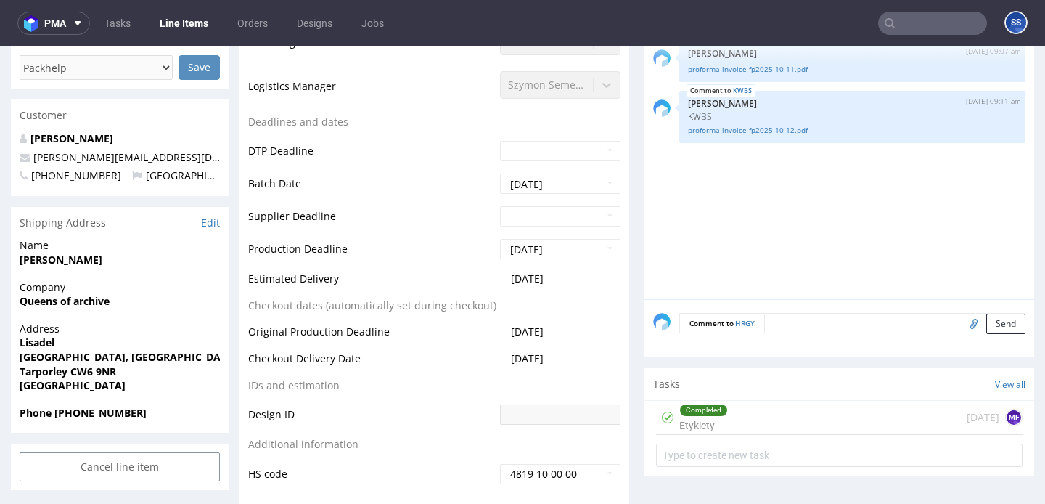
click at [849, 417] on div "Completed Etykiety [DATE] MF" at bounding box center [839, 418] width 367 height 34
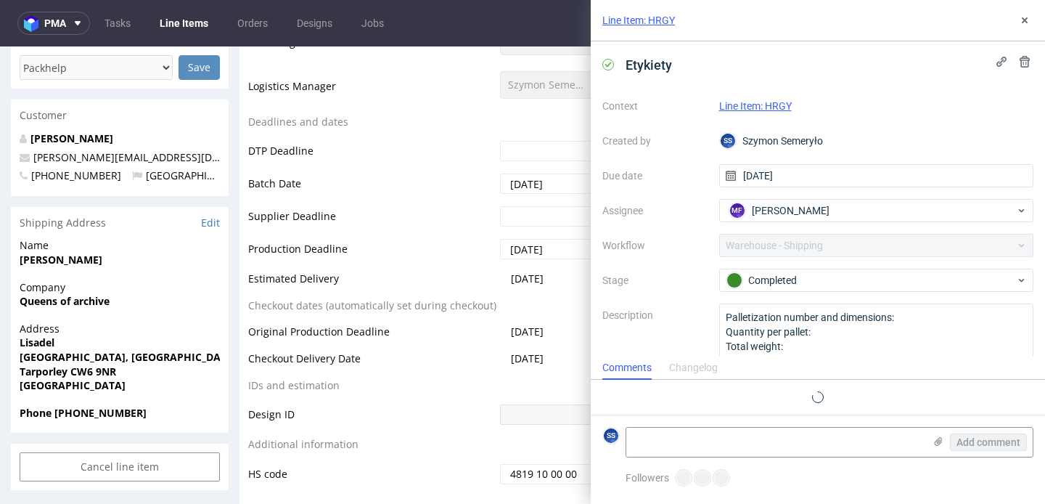
scroll to position [1, 0]
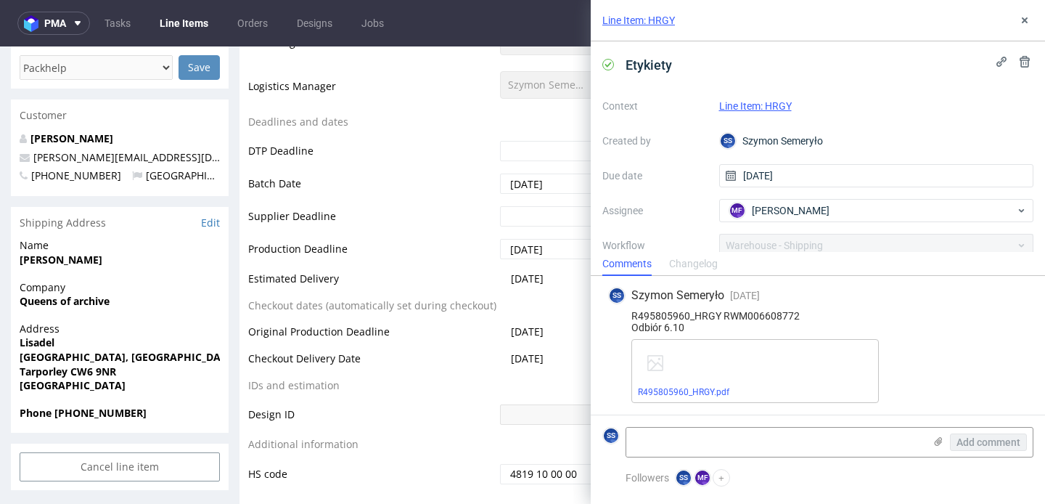
click at [766, 317] on div "R495805960_HRGY RWM006608772 Odbiór 6.10" at bounding box center [818, 321] width 420 height 23
click at [754, 309] on div "SS Szymon Semeryło [DATE] [DATE] 09:57 R495805960_HRGY RWM006608772 Odbiór 6.10…" at bounding box center [818, 344] width 431 height 139
click at [756, 320] on div "R495805960_HRGY RWM006608772 Odbiór 6.10" at bounding box center [818, 321] width 420 height 23
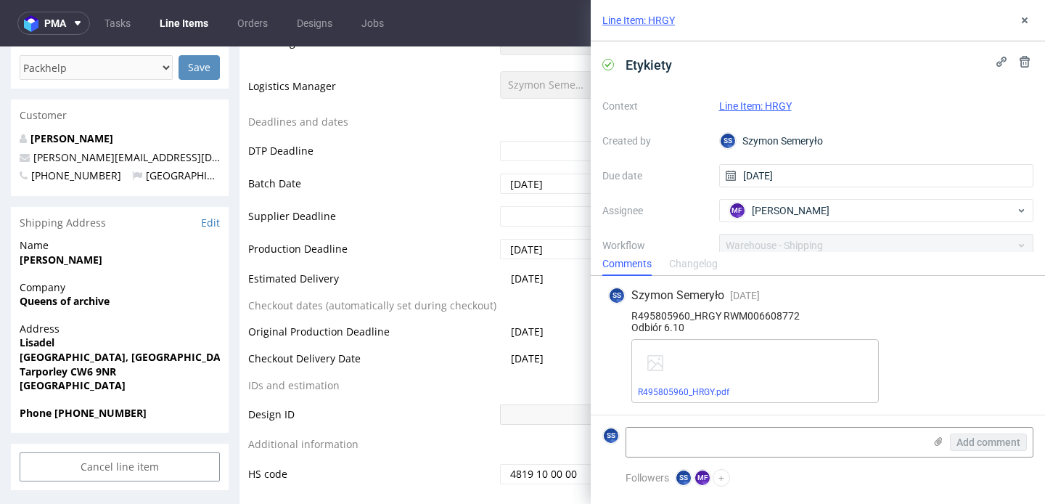
click at [756, 320] on div "R495805960_HRGY RWM006608772 Odbiór 6.10" at bounding box center [818, 321] width 420 height 23
copy div "RWM006608772"
click at [219, 107] on div "Customer" at bounding box center [120, 115] width 218 height 32
click at [176, 20] on link "Line Items" at bounding box center [184, 23] width 66 height 23
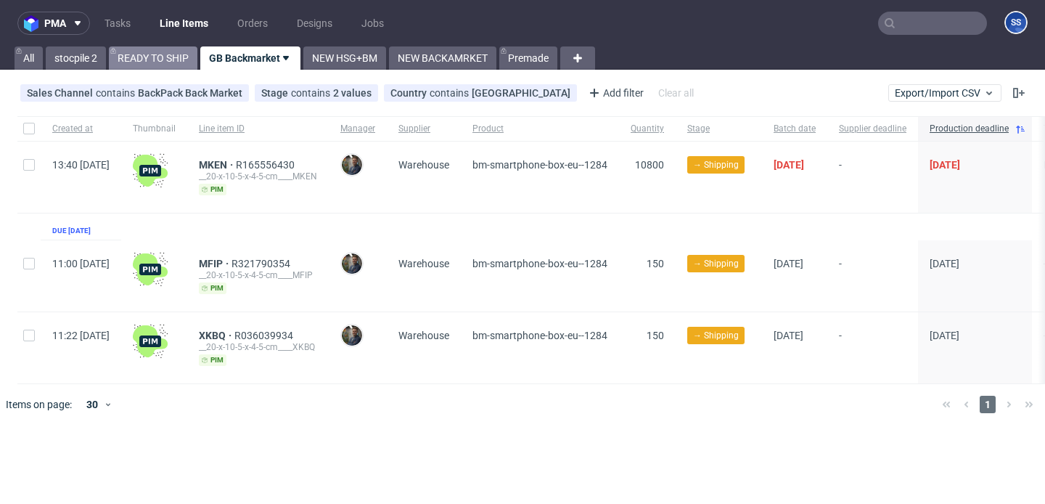
click at [176, 54] on link "READY TO SHIP" at bounding box center [153, 57] width 89 height 23
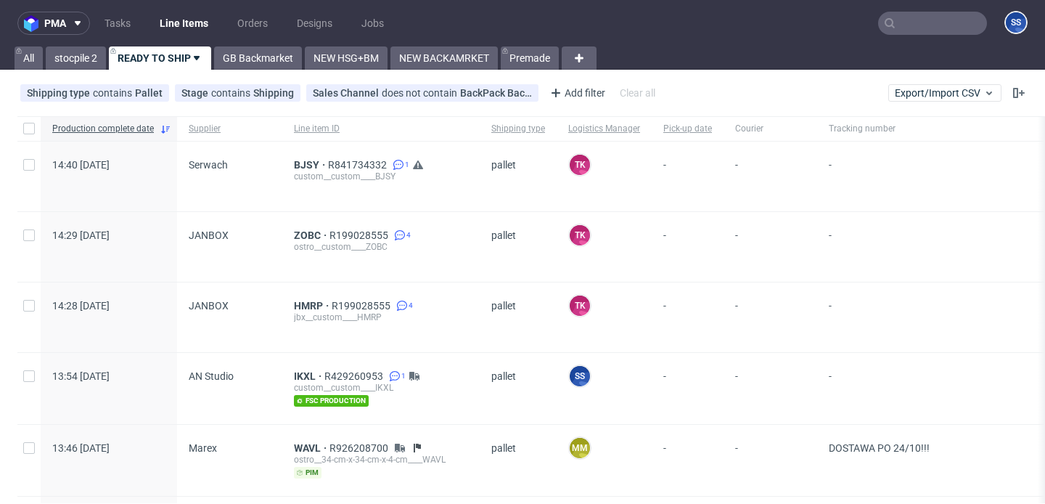
click at [248, 70] on div "pma Tasks Line Items Orders Designs Jobs SS All stocpile 2 READY TO SHIP GB Bac…" at bounding box center [522, 252] width 1045 height 504
click at [255, 65] on link "GB Backmarket" at bounding box center [258, 57] width 88 height 23
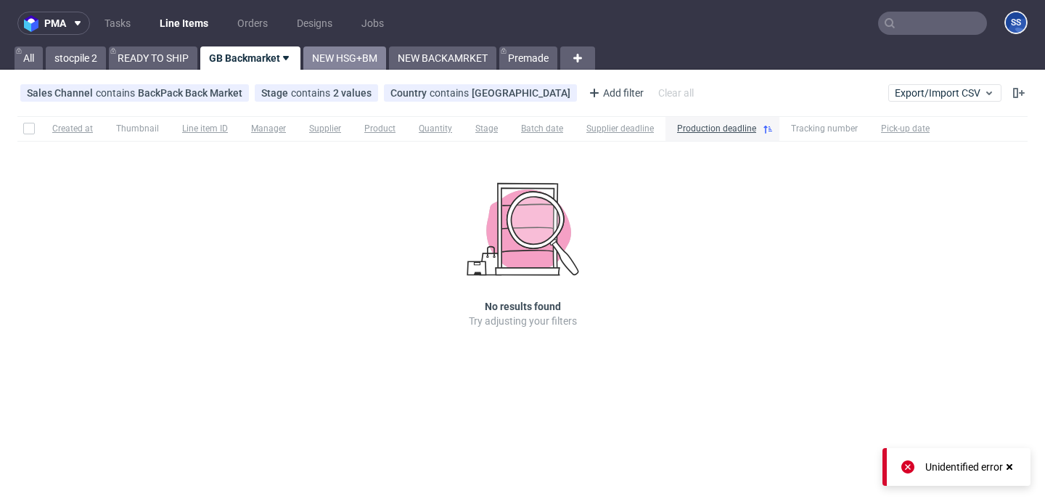
click at [341, 62] on link "NEW HSG+BM" at bounding box center [344, 57] width 83 height 23
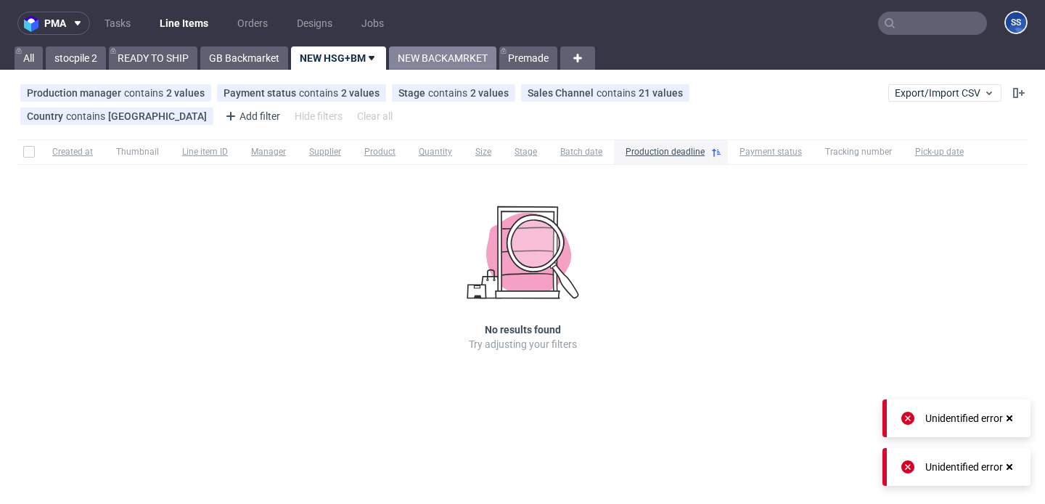
click at [443, 69] on link "NEW BACKAMRKET" at bounding box center [442, 57] width 107 height 23
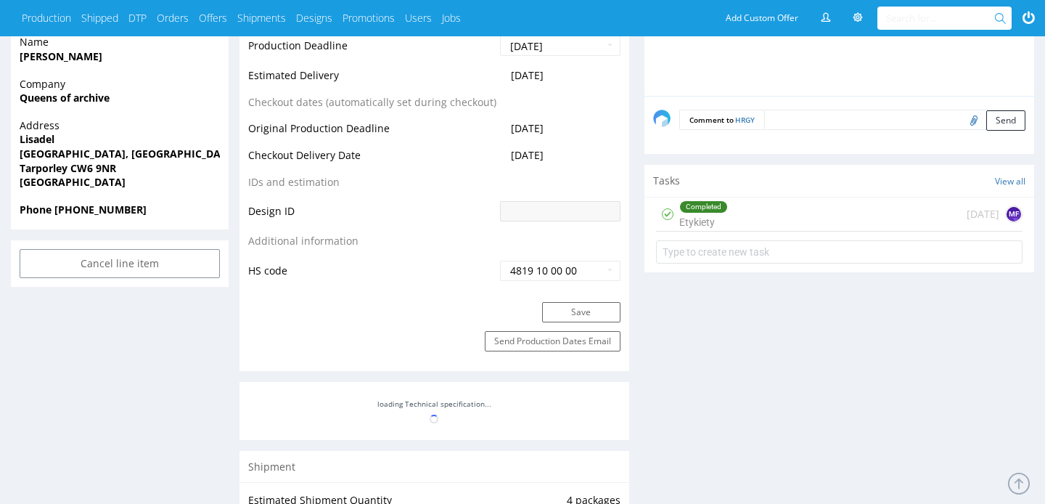
scroll to position [715, 0]
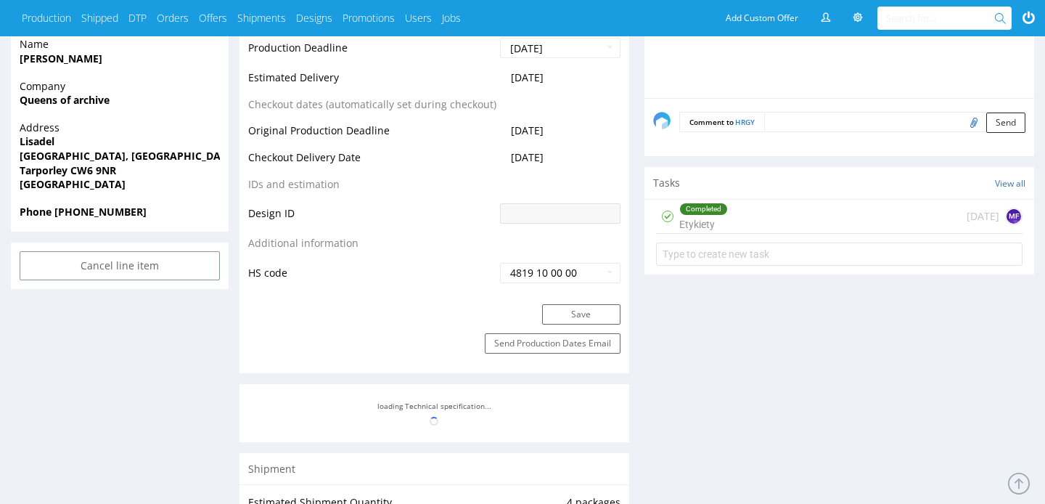
click at [791, 225] on div "Completed Etykiety [DATE] MF" at bounding box center [839, 217] width 367 height 34
click at [777, 218] on div "Completed Etykiety today MF" at bounding box center [839, 217] width 367 height 34
click at [725, 216] on div "Completed Etykiety" at bounding box center [704, 216] width 49 height 33
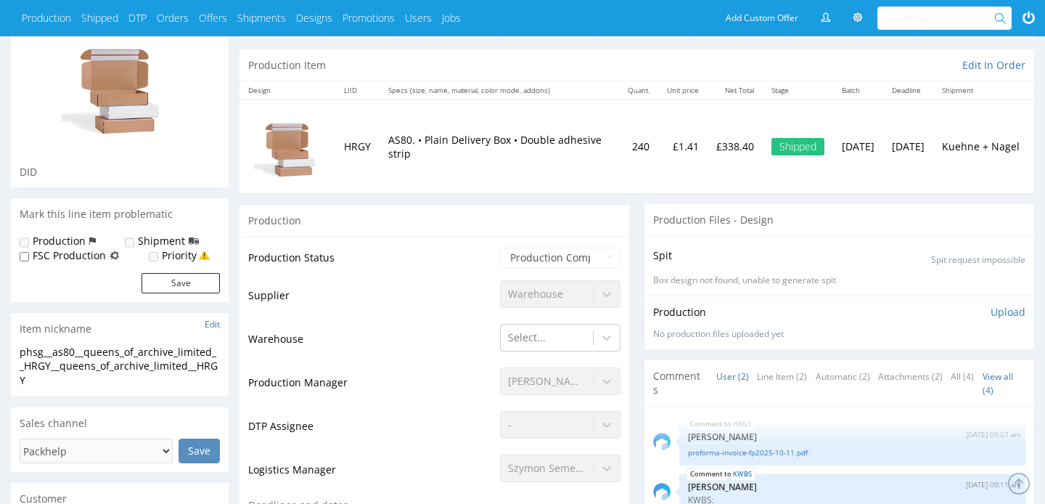
scroll to position [0, 0]
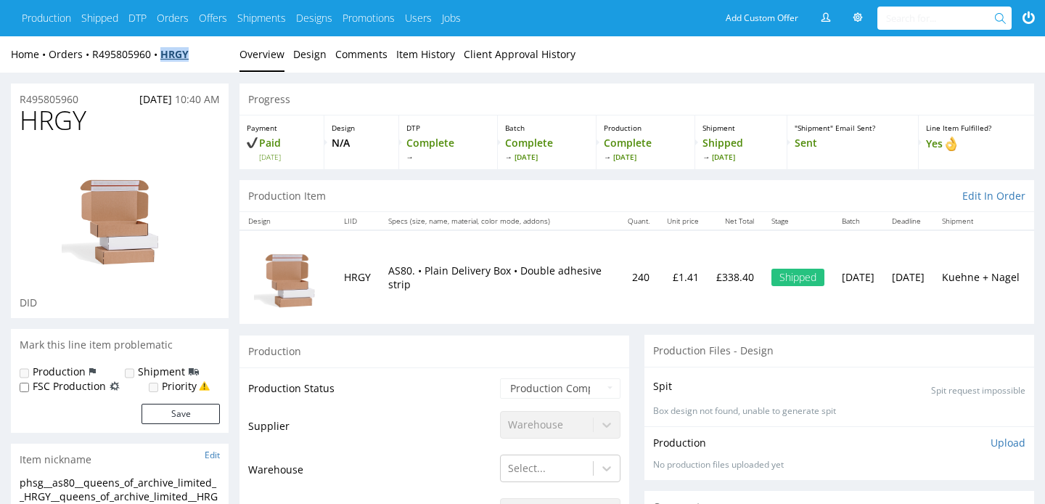
drag, startPoint x: 200, startPoint y: 52, endPoint x: 167, endPoint y: 58, distance: 34.0
click at [167, 58] on div "Home Orders R495805960 HRGY" at bounding box center [120, 54] width 218 height 15
copy strong "HRGY"
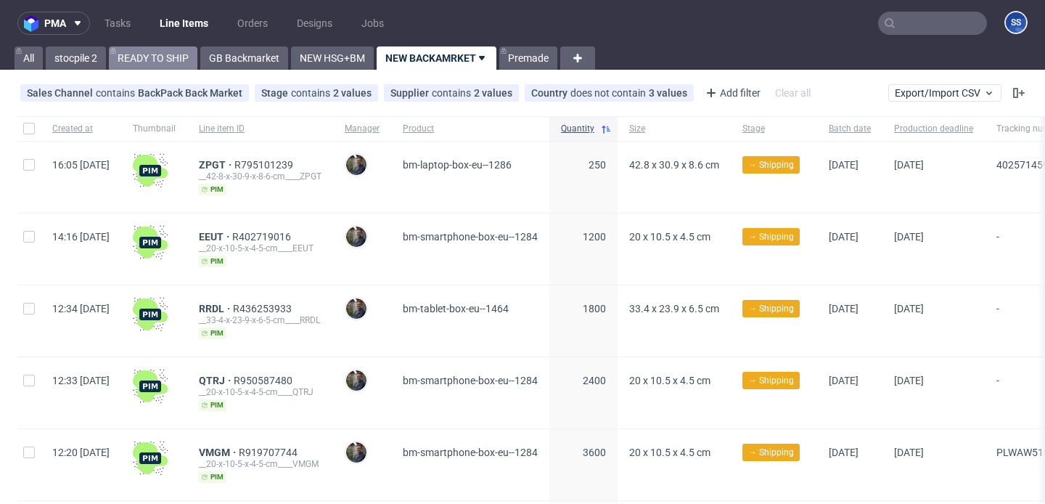
click at [169, 52] on link "READY TO SHIP" at bounding box center [153, 57] width 89 height 23
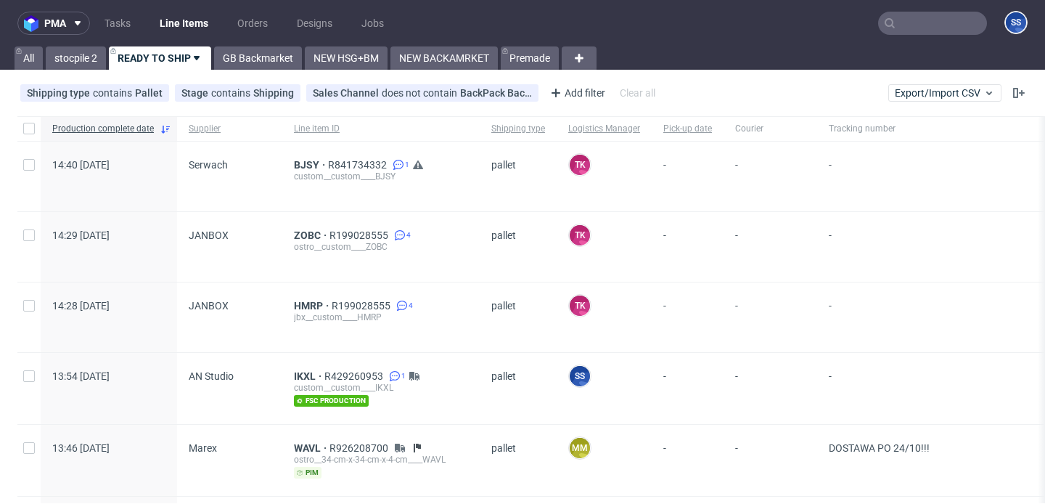
scroll to position [98, 0]
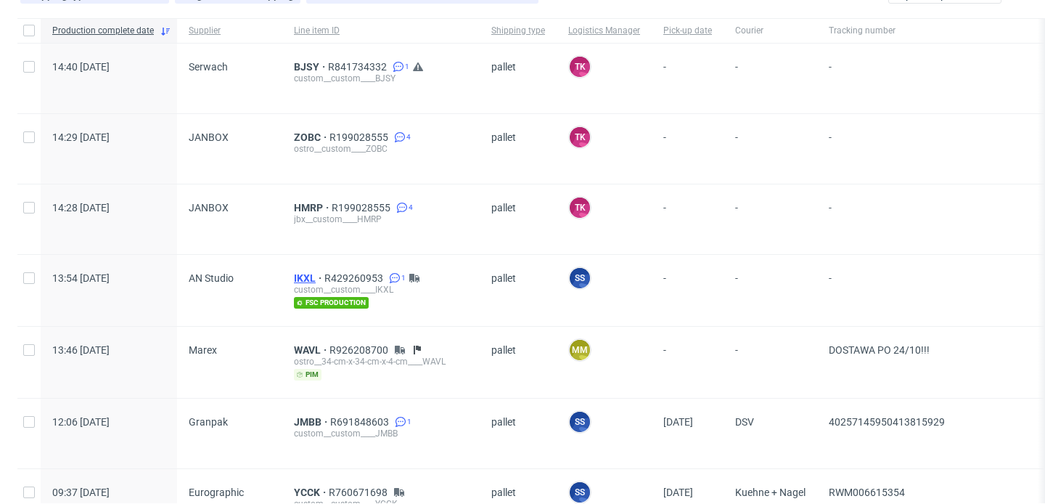
click at [308, 274] on span "IKXL" at bounding box center [309, 278] width 30 height 12
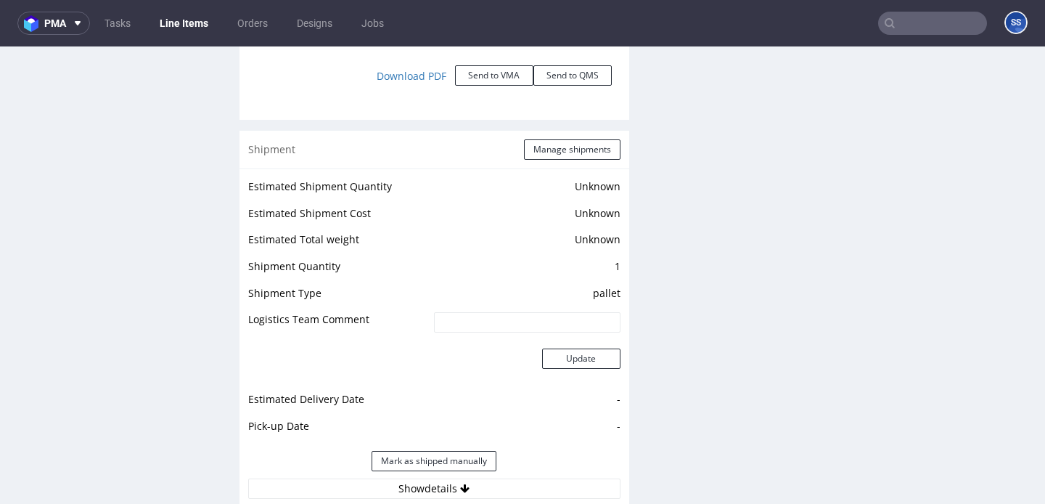
scroll to position [2144, 0]
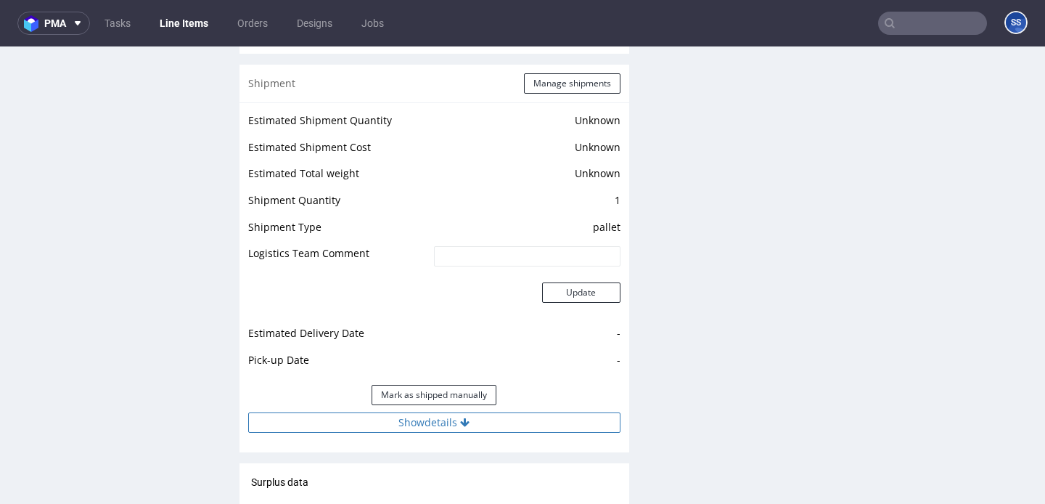
click at [466, 428] on icon at bounding box center [464, 422] width 9 height 10
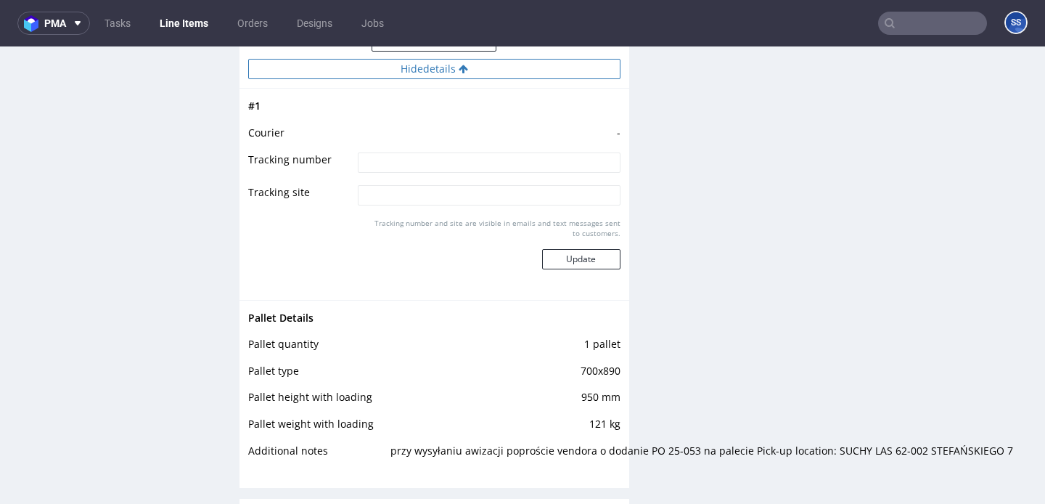
scroll to position [2478, 0]
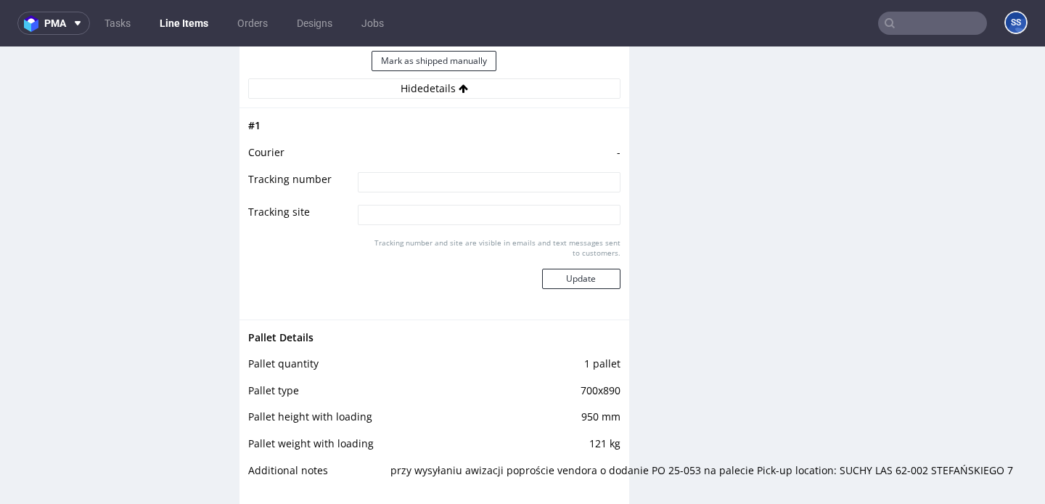
click at [372, 190] on input at bounding box center [489, 182] width 262 height 20
type input "czekamy na info"
click at [566, 289] on button "Update" at bounding box center [581, 279] width 78 height 20
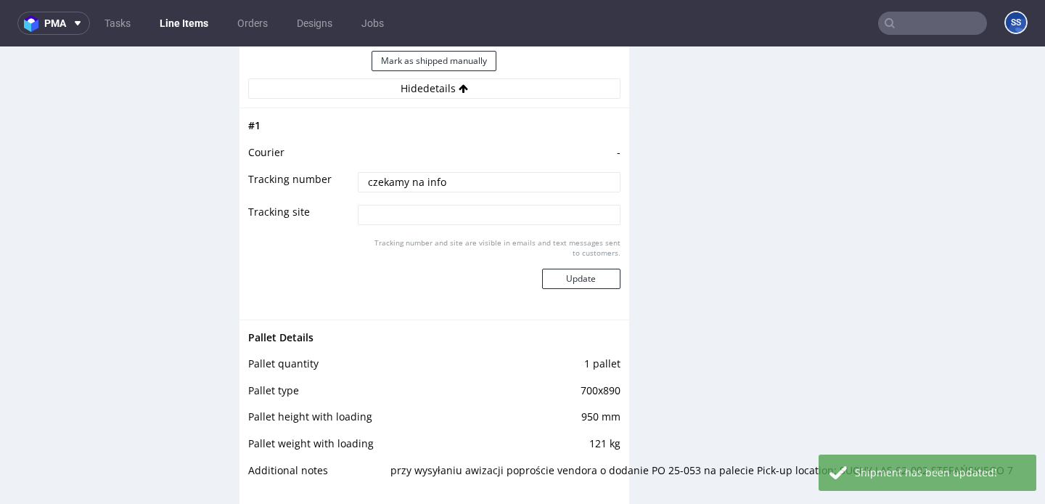
click at [198, 28] on link "Line Items" at bounding box center [184, 23] width 66 height 23
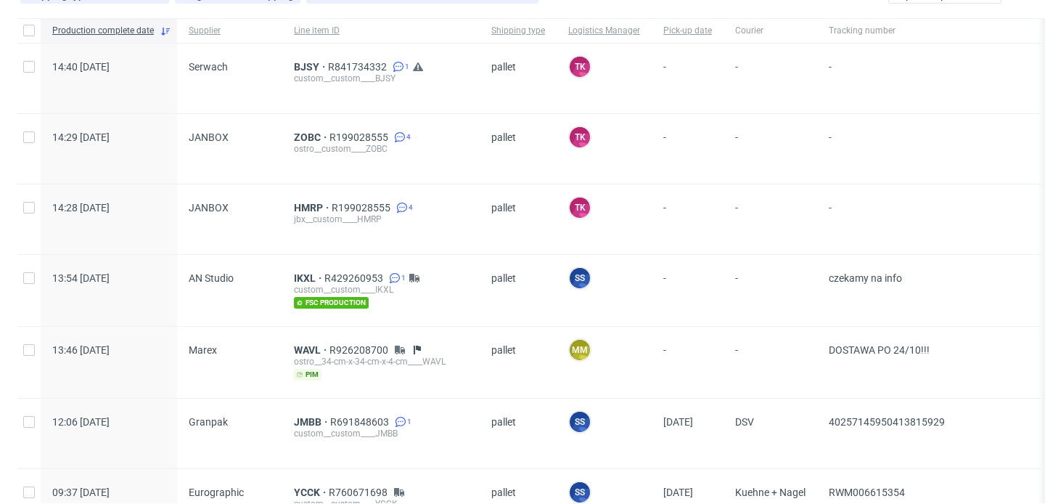
scroll to position [94, 0]
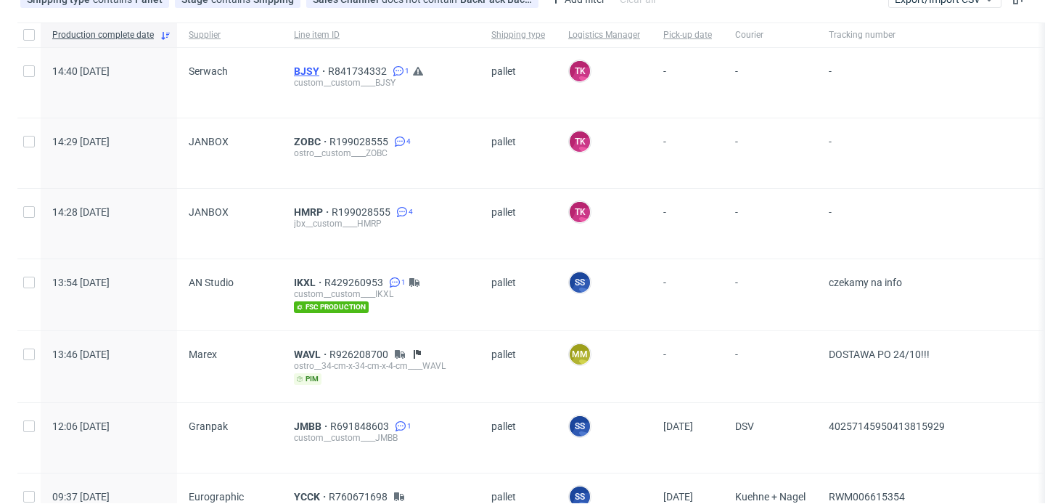
click at [301, 68] on span "BJSY" at bounding box center [311, 71] width 34 height 12
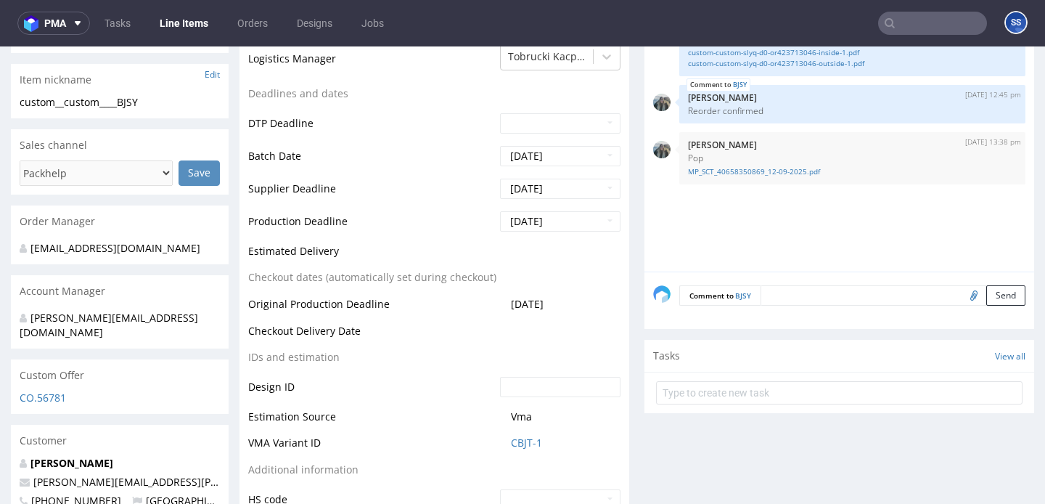
scroll to position [509, 0]
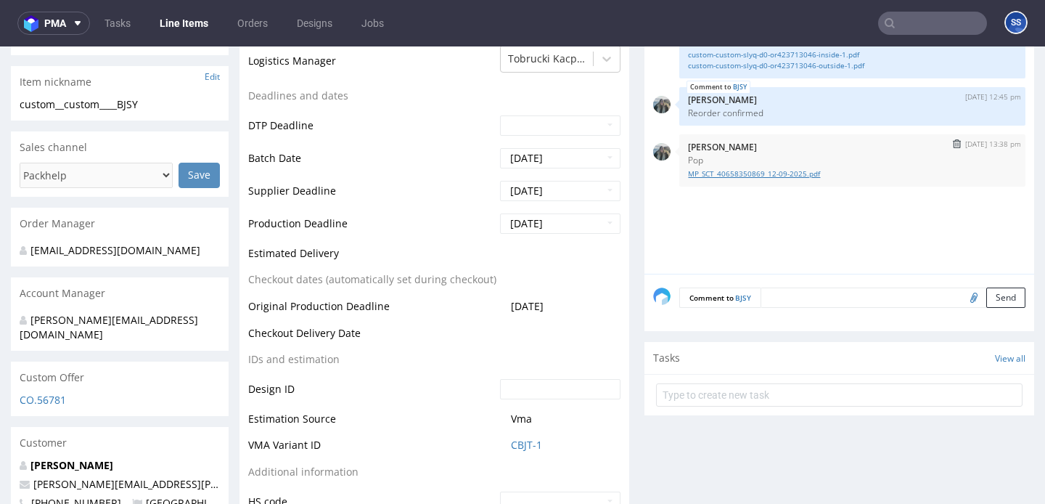
click at [741, 172] on link "MP_SCT_40658350869_12-09-2025.pdf" at bounding box center [852, 173] width 329 height 11
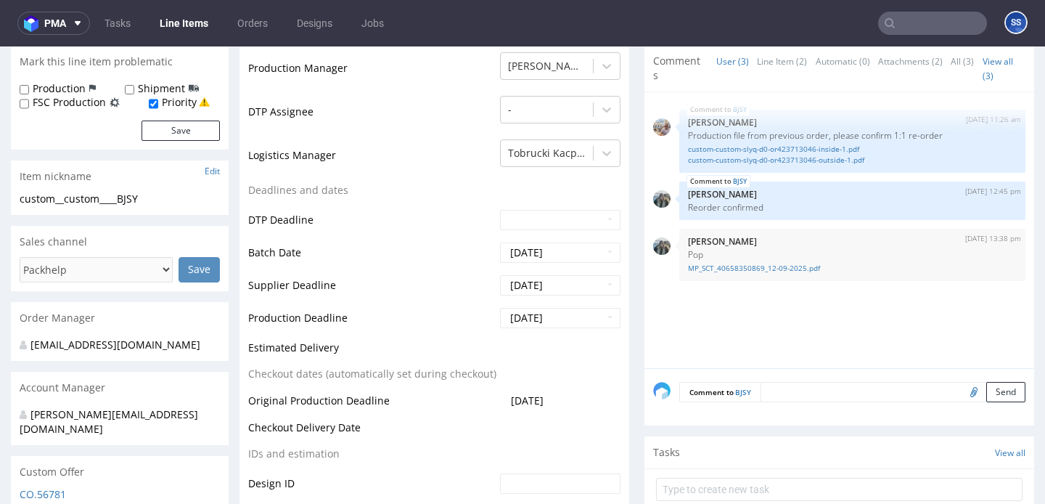
scroll to position [413, 0]
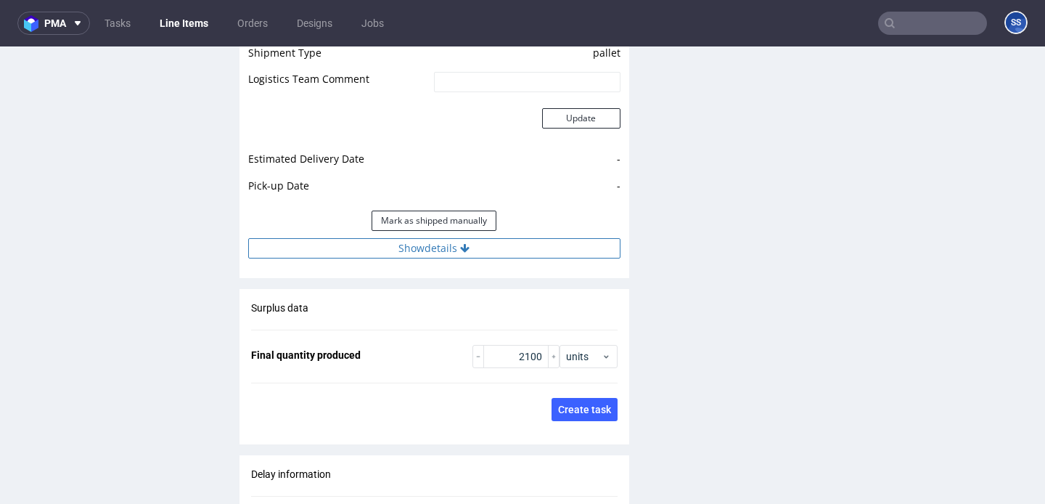
click at [484, 238] on button "Show details" at bounding box center [434, 248] width 372 height 20
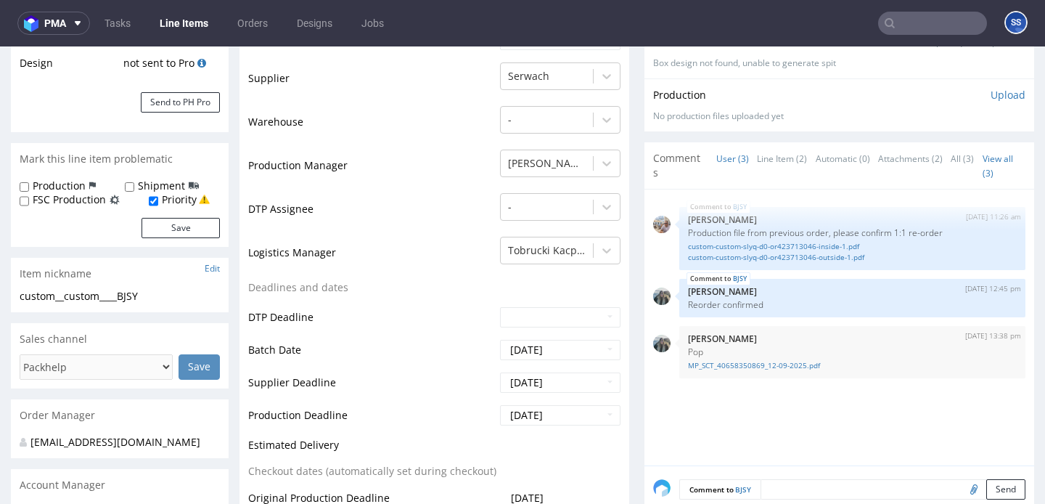
scroll to position [0, 0]
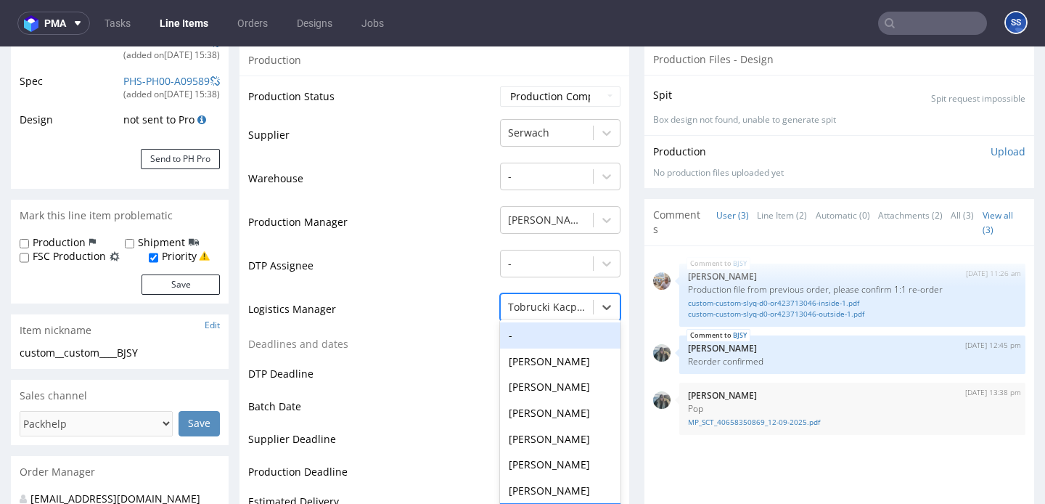
click at [549, 314] on div "-, 1 of 21. 21 results available. Use Up and Down to choose options, press Ente…" at bounding box center [560, 303] width 121 height 20
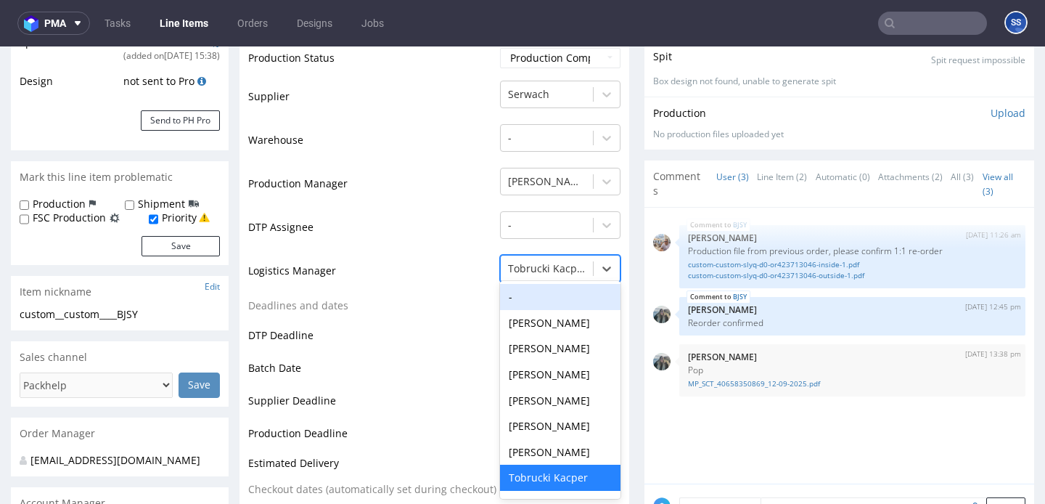
scroll to position [1, 0]
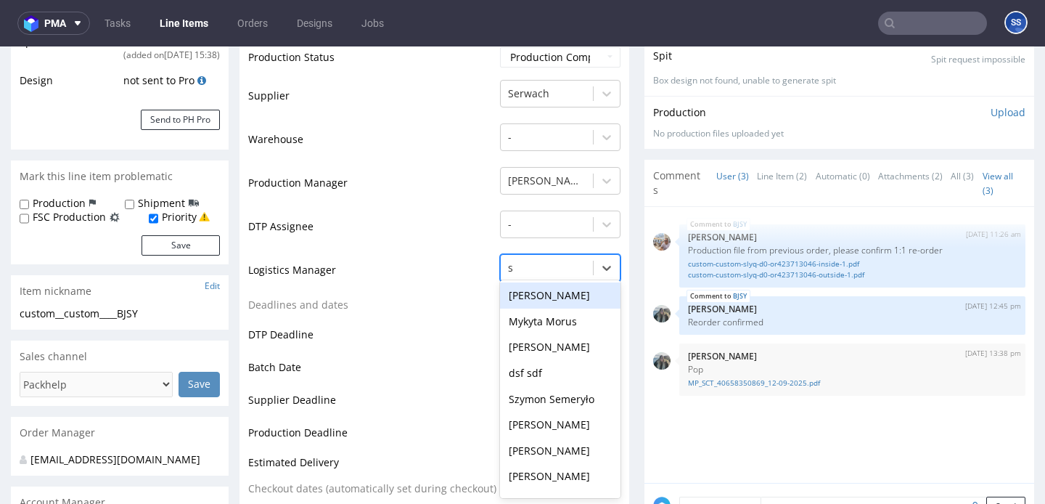
type input "sz"
click at [550, 298] on div "Szymon Semeryło" at bounding box center [560, 296] width 121 height 26
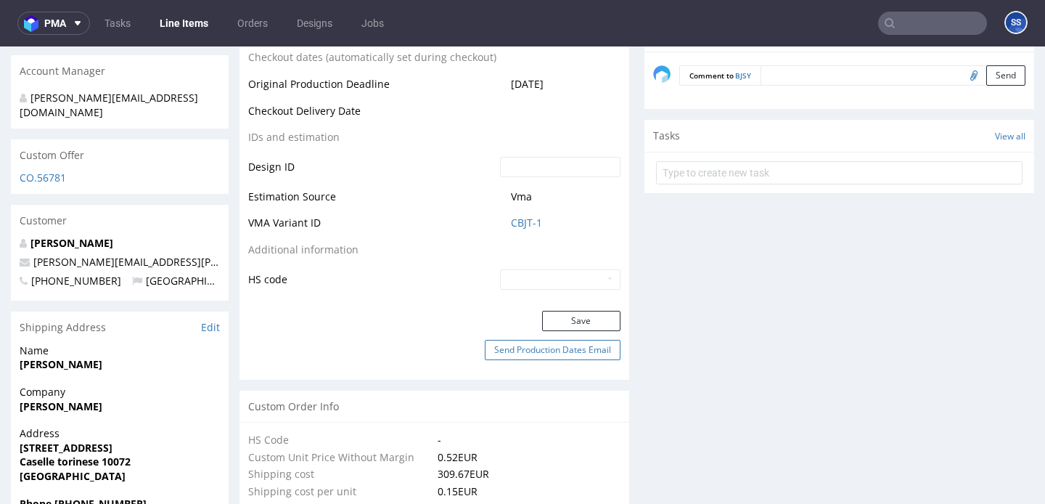
scroll to position [740, 0]
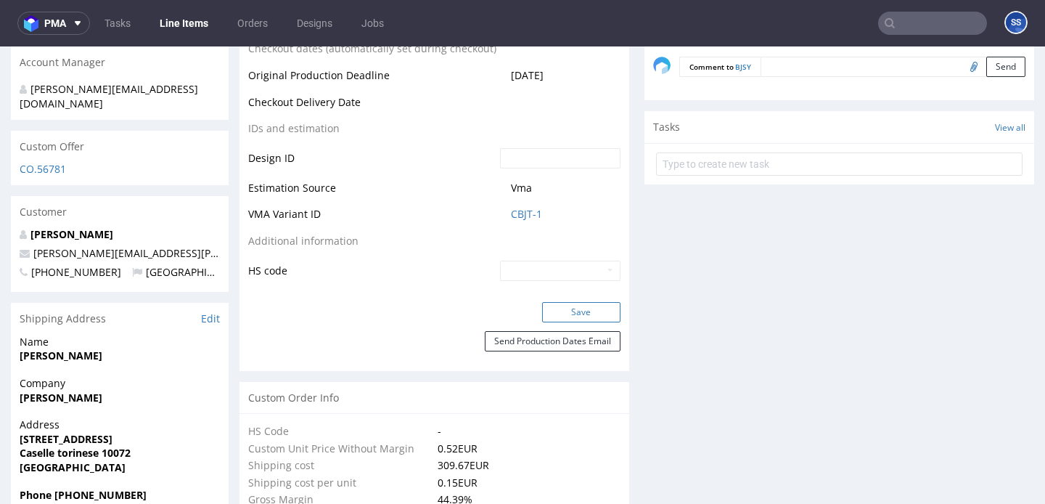
click at [566, 314] on button "Save" at bounding box center [581, 312] width 78 height 20
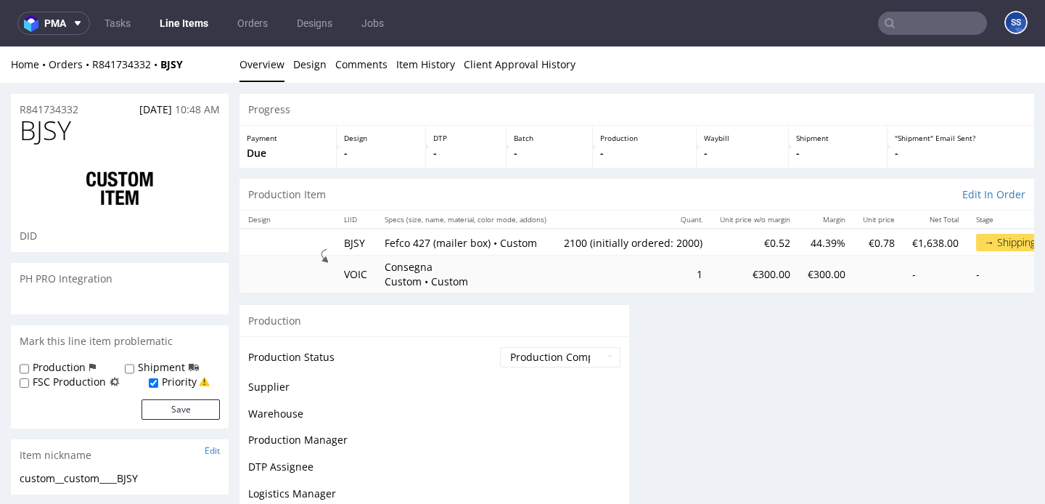
scroll to position [0, 0]
click at [177, 22] on link "Line Items" at bounding box center [184, 23] width 66 height 23
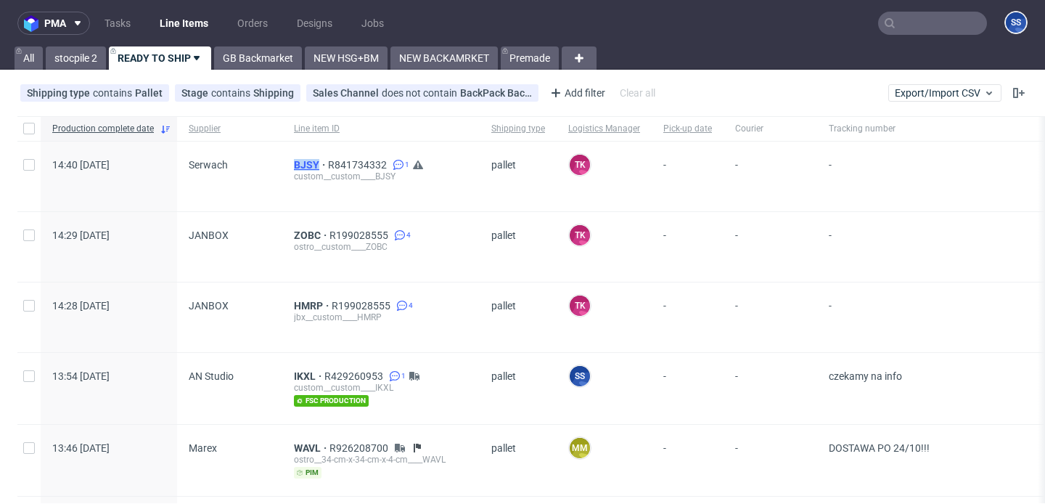
drag, startPoint x: 277, startPoint y: 159, endPoint x: 317, endPoint y: 160, distance: 39.2
copy div "BJSY"
click at [304, 168] on span "BJSY" at bounding box center [311, 165] width 34 height 12
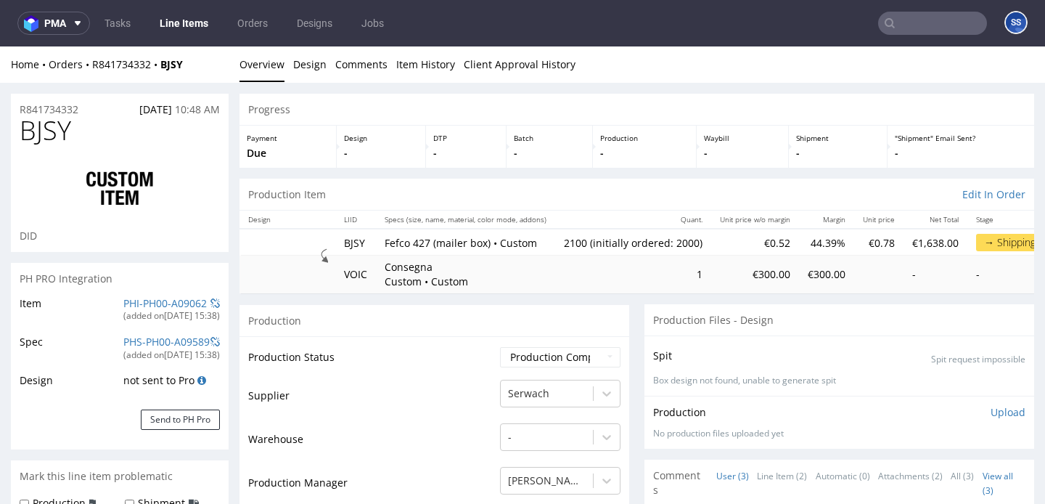
click at [200, 15] on link "Line Items" at bounding box center [184, 23] width 66 height 23
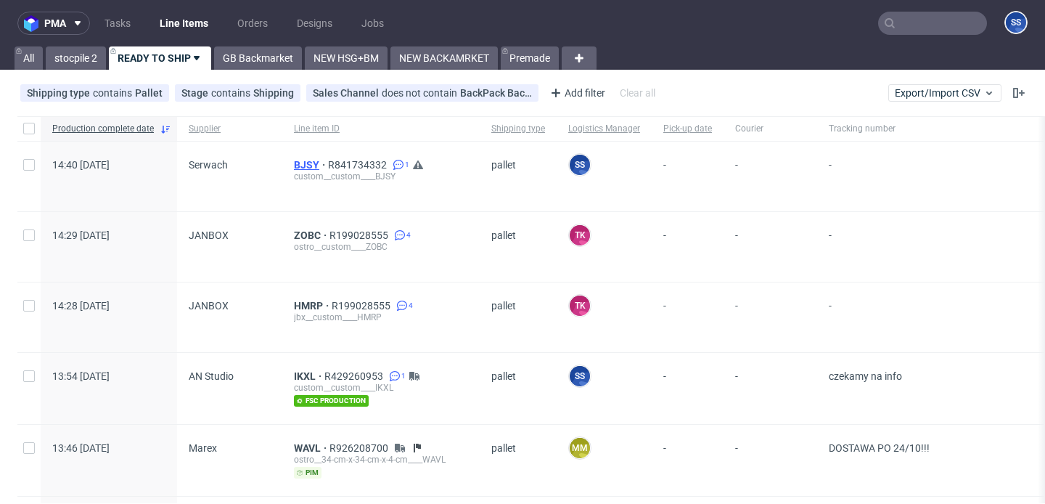
click at [302, 167] on span "BJSY" at bounding box center [311, 165] width 34 height 12
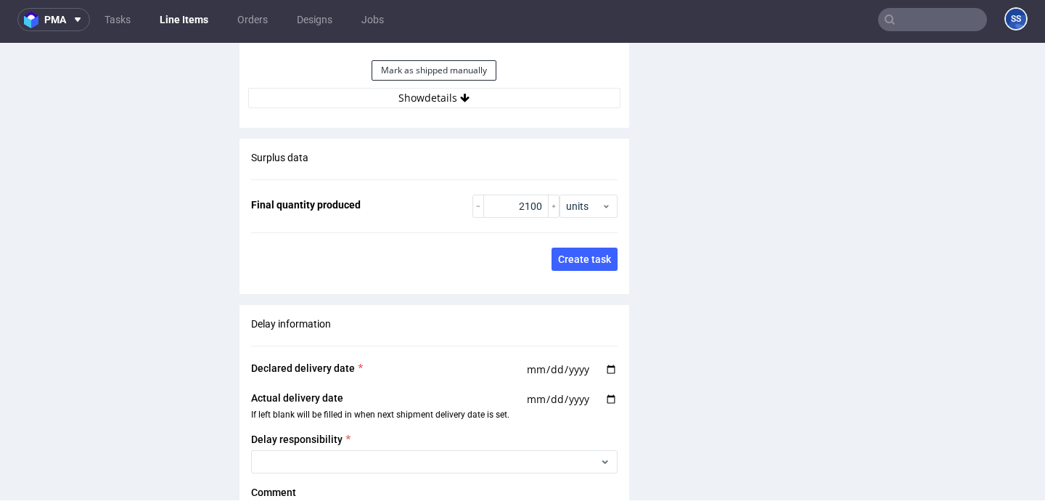
scroll to position [2313, 0]
click at [404, 89] on button "Show details" at bounding box center [434, 99] width 372 height 20
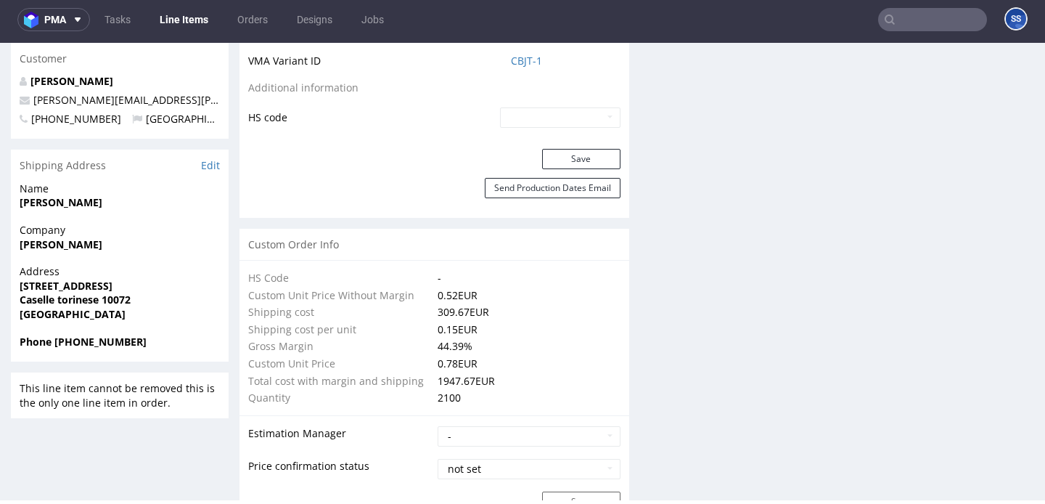
scroll to position [888, 0]
click at [65, 239] on strong "Alessandro Bellone" at bounding box center [61, 246] width 83 height 14
copy strong "[PERSON_NAME]"
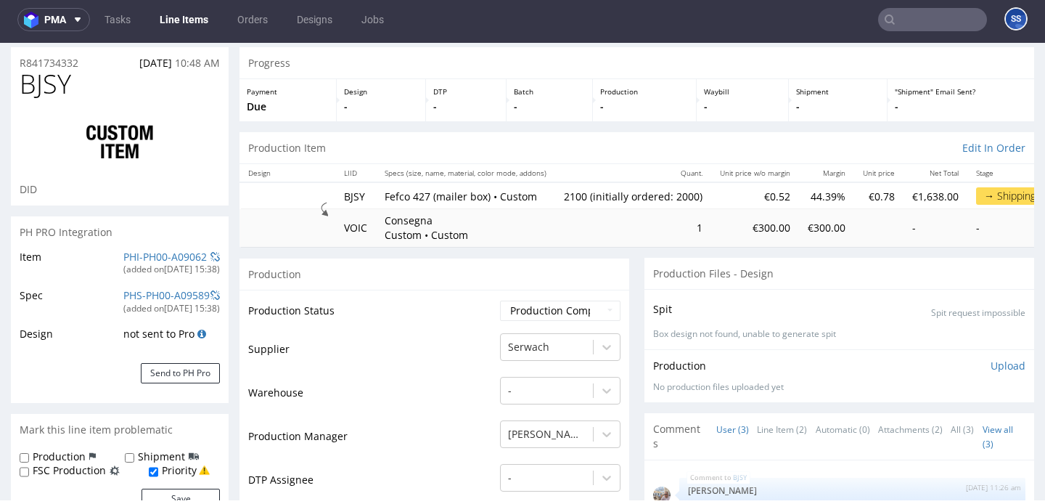
scroll to position [0, 0]
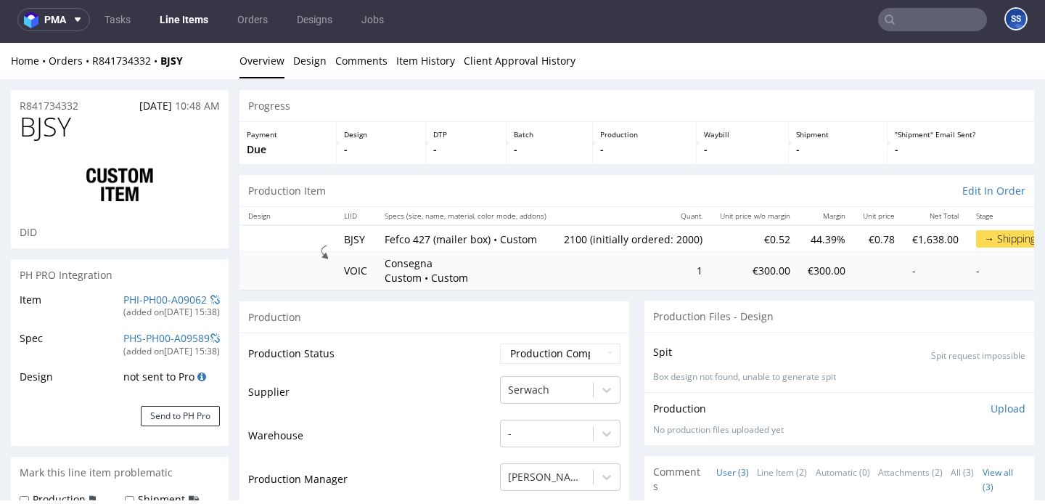
click at [199, 62] on div "Home Orders R841734332 BJSY" at bounding box center [120, 61] width 218 height 15
drag, startPoint x: 197, startPoint y: 60, endPoint x: 200, endPoint y: 88, distance: 27.7
click at [109, 59] on div "Home Orders R841734332 BJSY" at bounding box center [120, 61] width 218 height 15
drag, startPoint x: 202, startPoint y: 88, endPoint x: 205, endPoint y: 65, distance: 22.8
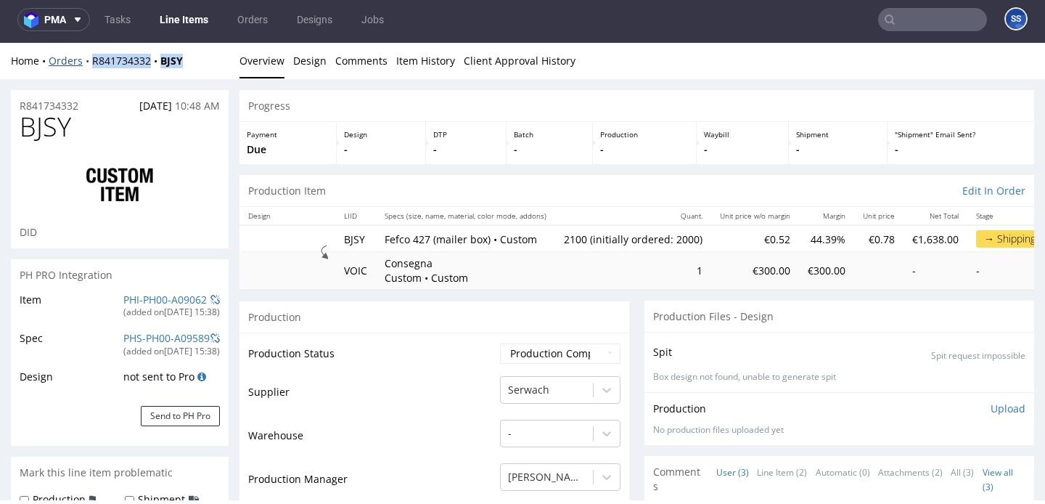
drag, startPoint x: 201, startPoint y: 55, endPoint x: 89, endPoint y: 62, distance: 112.0
click at [89, 62] on div "Home Orders R841734332 BJSY" at bounding box center [120, 61] width 218 height 15
copy div "R841734332 BJSY"
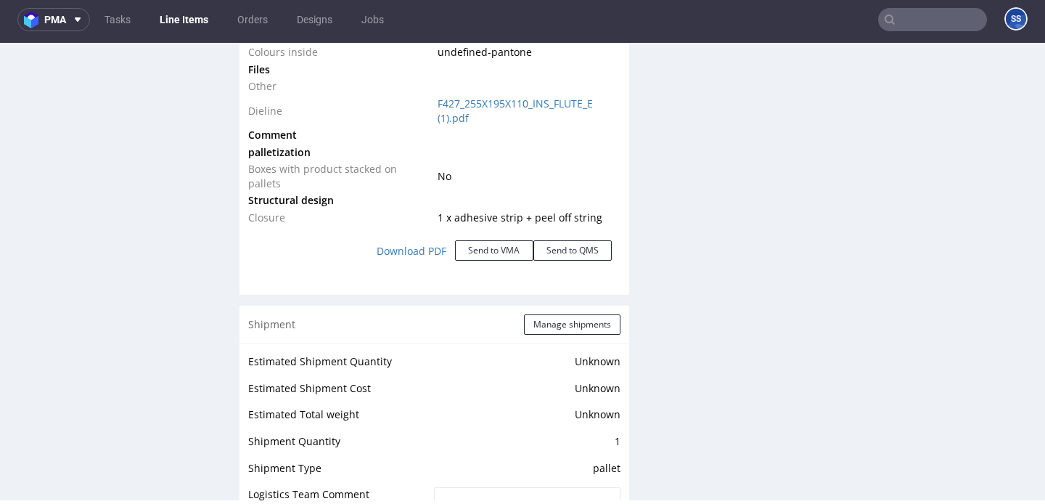
scroll to position [1750, 0]
click at [614, 313] on button "Manage shipments" at bounding box center [572, 323] width 97 height 20
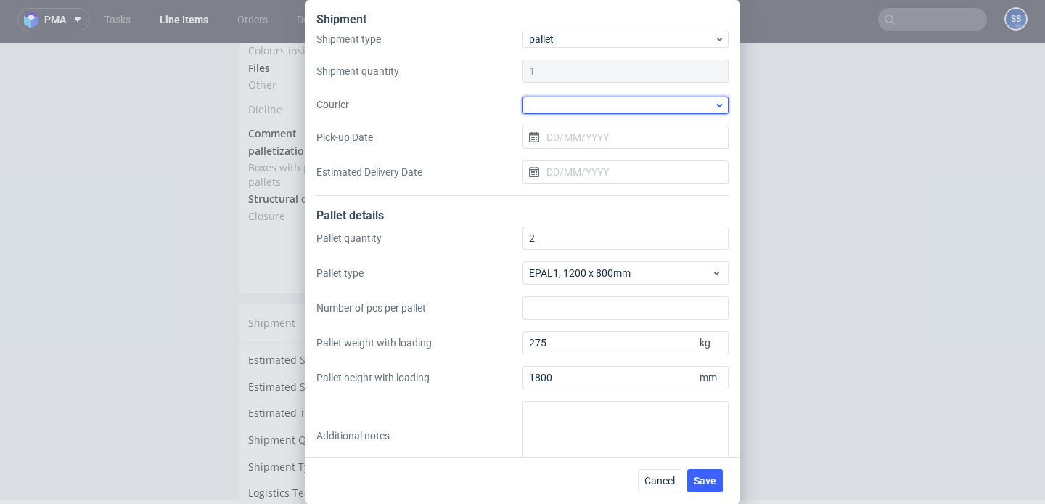
click at [576, 113] on div at bounding box center [626, 105] width 206 height 17
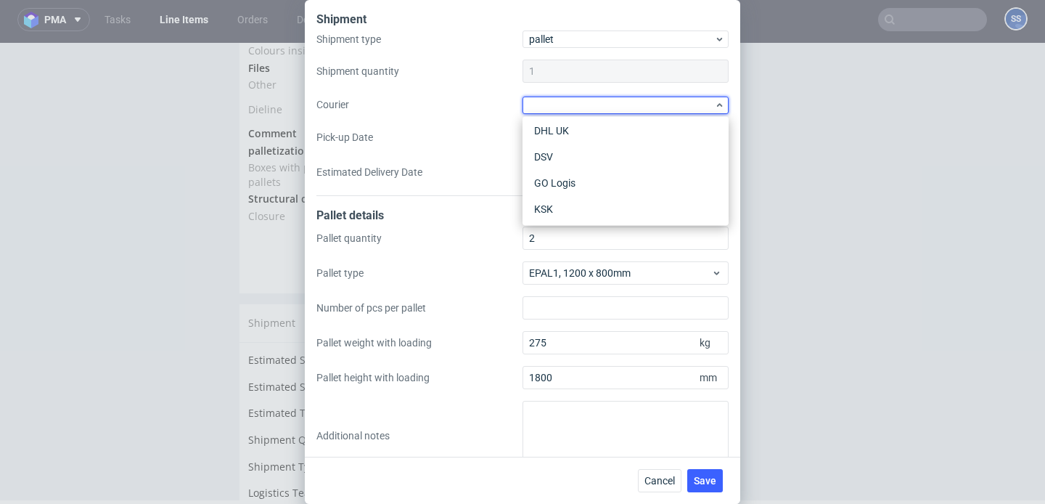
scroll to position [81, 0]
click at [579, 157] on div "DSV" at bounding box center [626, 160] width 195 height 26
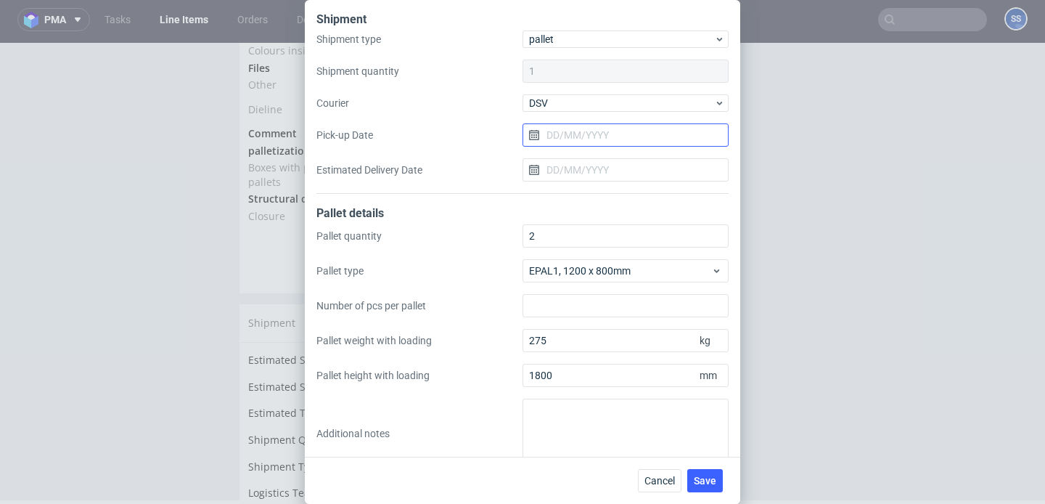
click at [573, 135] on input "Pick-up Date" at bounding box center [626, 134] width 206 height 23
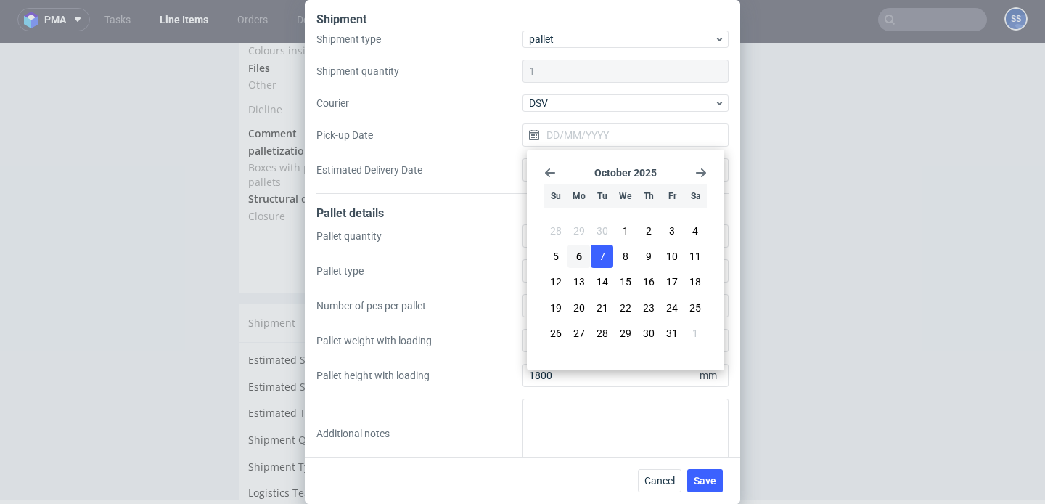
click at [601, 264] on button "7" at bounding box center [602, 256] width 23 height 23
type input "[DATE]"
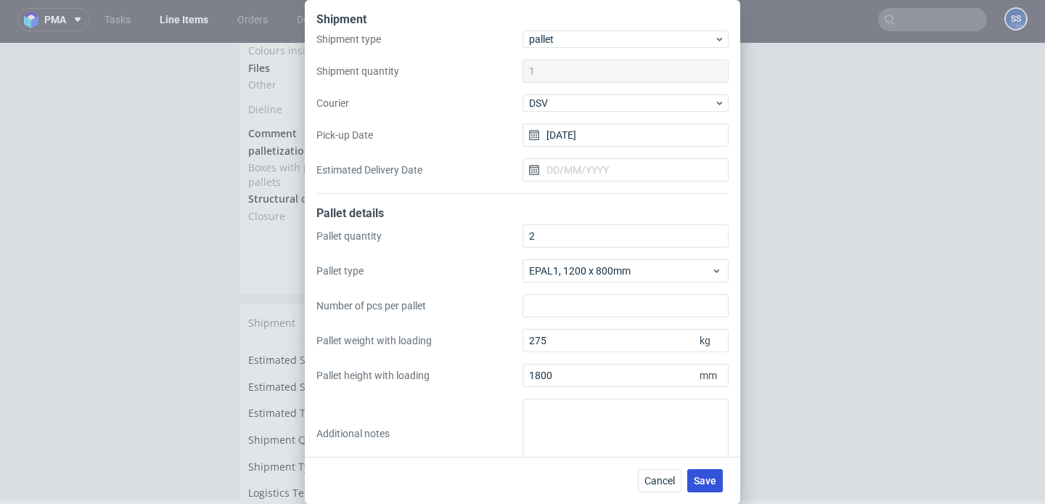
click at [714, 478] on span "Save" at bounding box center [705, 481] width 23 height 10
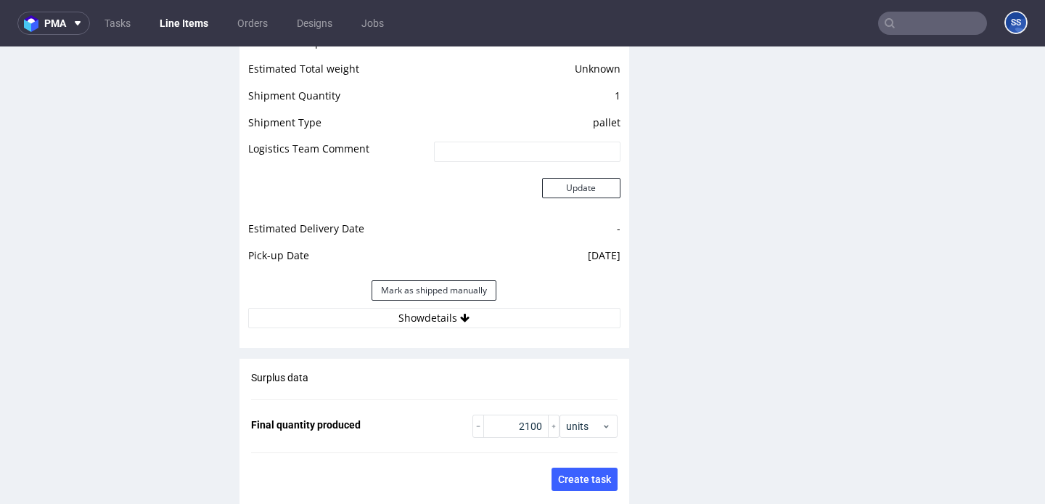
scroll to position [2106, 0]
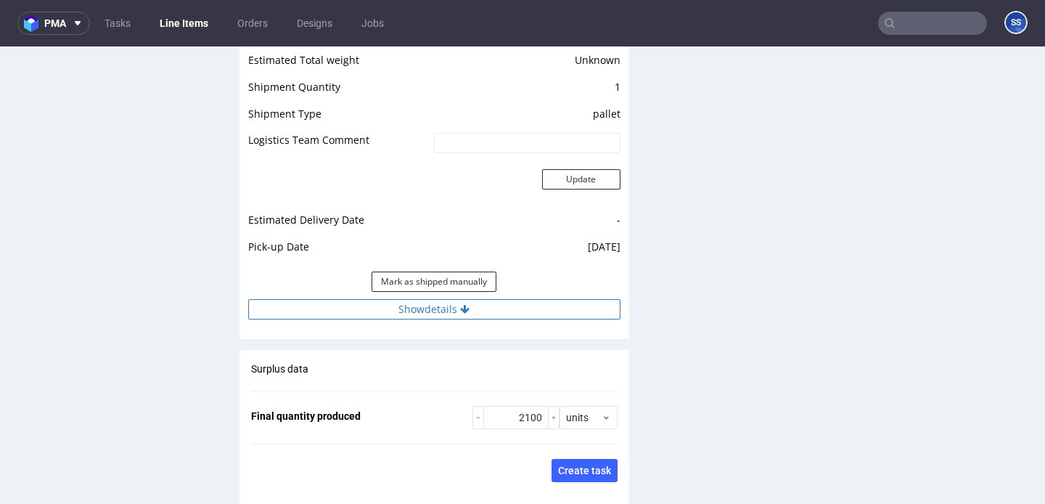
click at [478, 299] on button "Show details" at bounding box center [434, 309] width 372 height 20
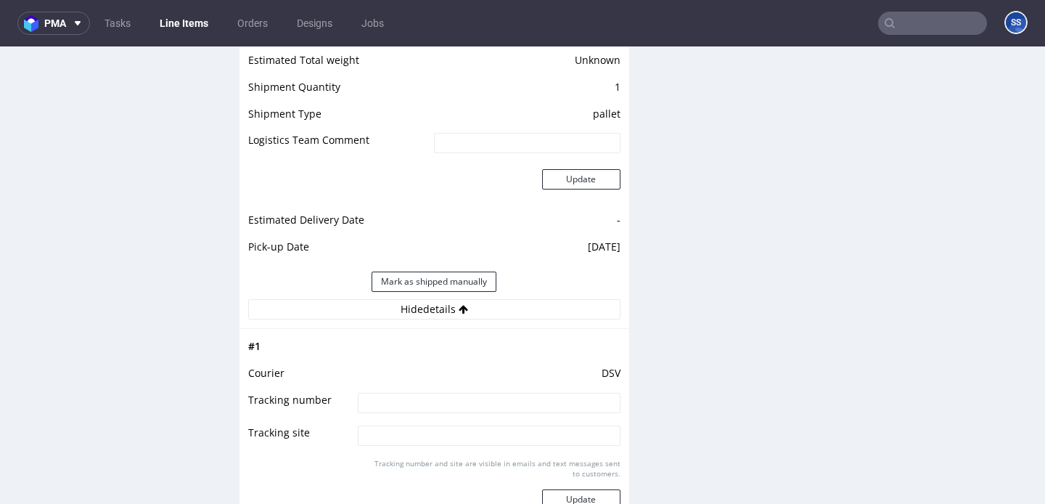
click at [454, 393] on input at bounding box center [489, 403] width 262 height 20
paste input "40257145950413887018"
type input "40257145950413887018"
click at [568, 489] on button "Update" at bounding box center [581, 499] width 78 height 20
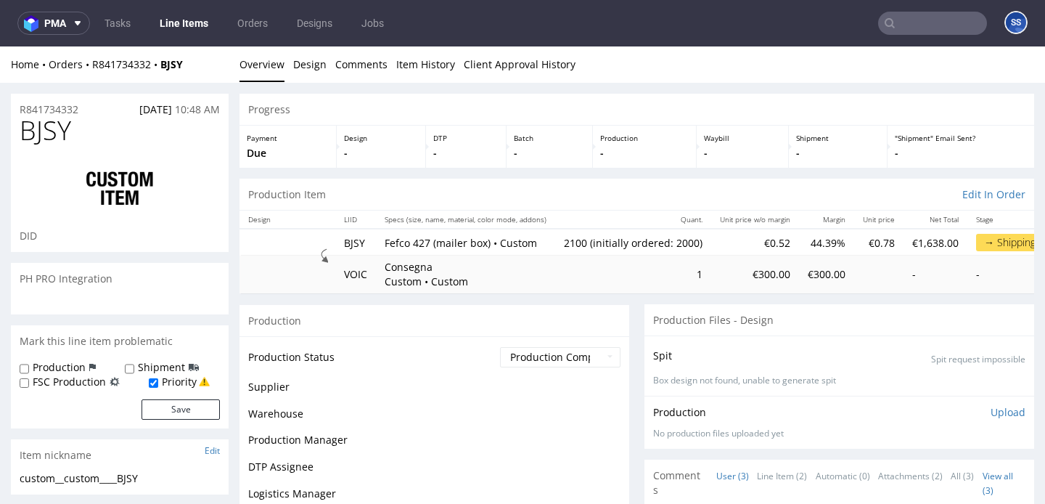
scroll to position [1244, 0]
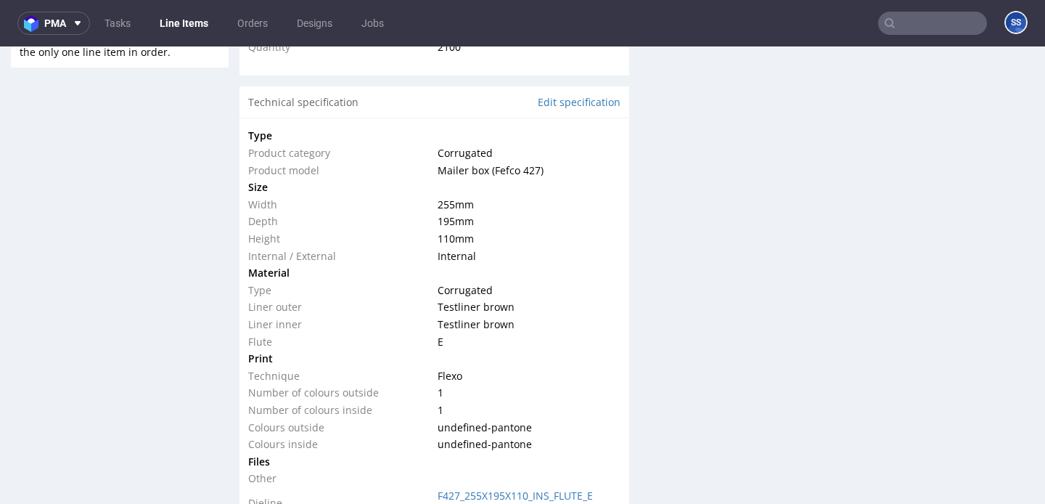
click at [190, 23] on link "Line Items" at bounding box center [184, 23] width 66 height 23
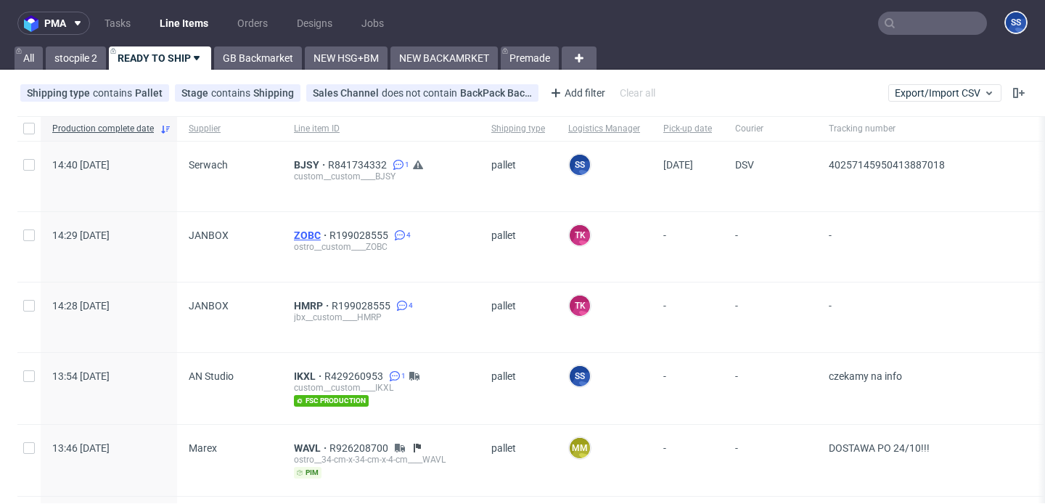
click at [309, 234] on span "ZOBC" at bounding box center [312, 235] width 36 height 12
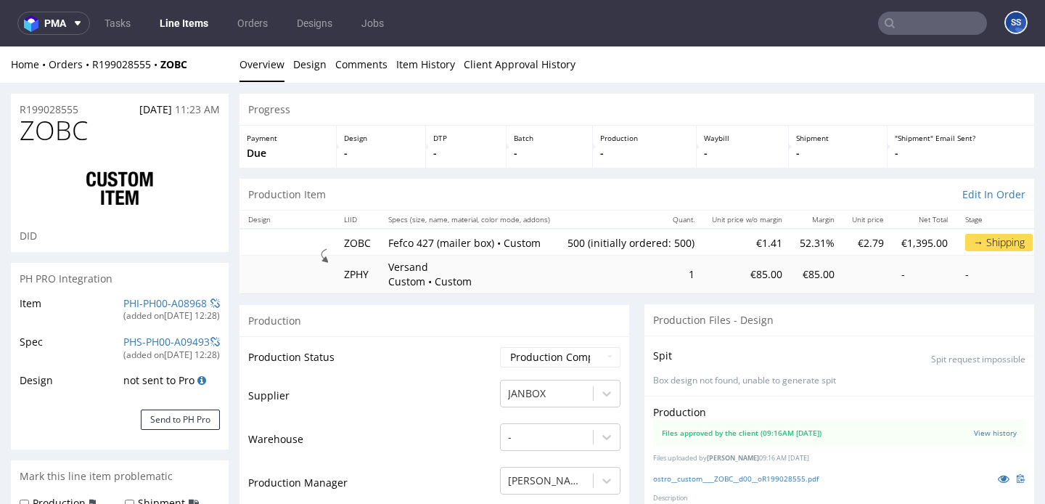
click at [200, 18] on link "Line Items" at bounding box center [184, 23] width 66 height 23
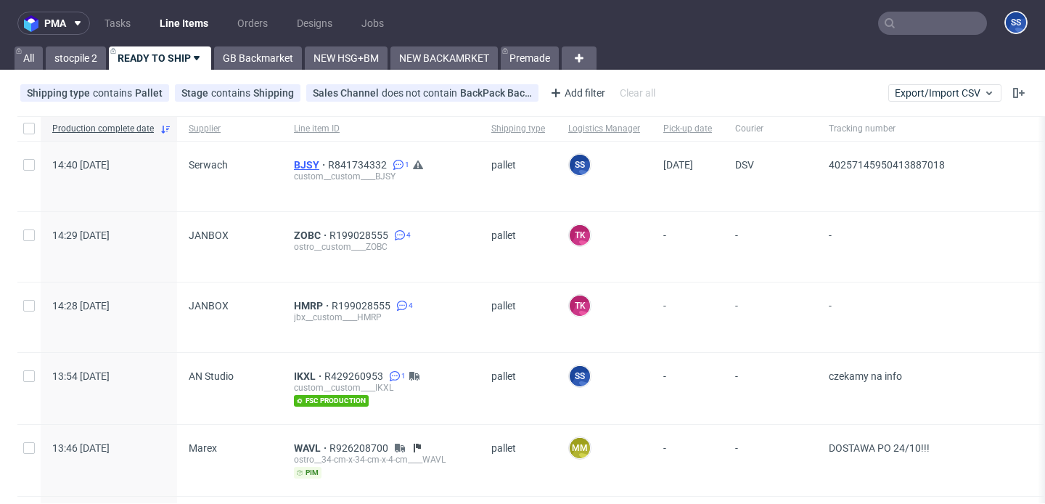
click at [304, 164] on span "BJSY" at bounding box center [311, 165] width 34 height 12
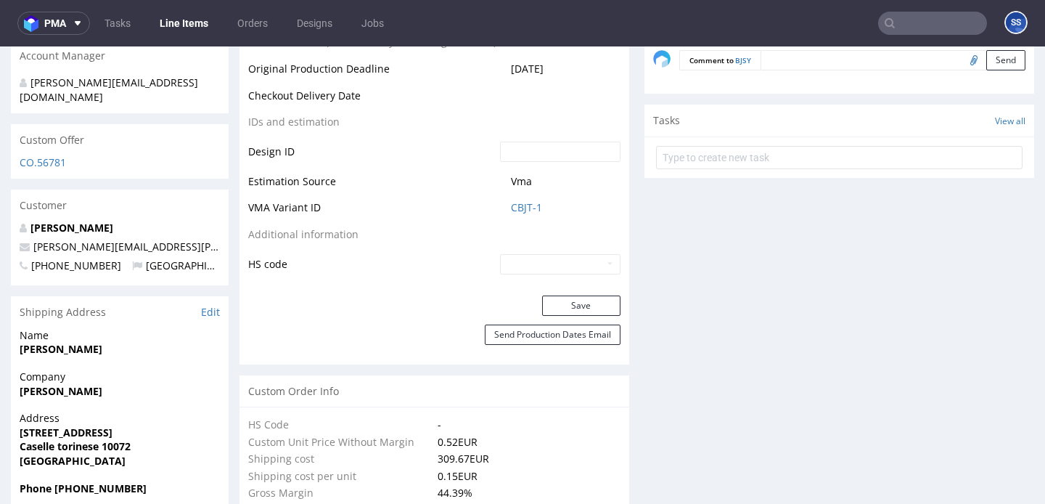
scroll to position [749, 0]
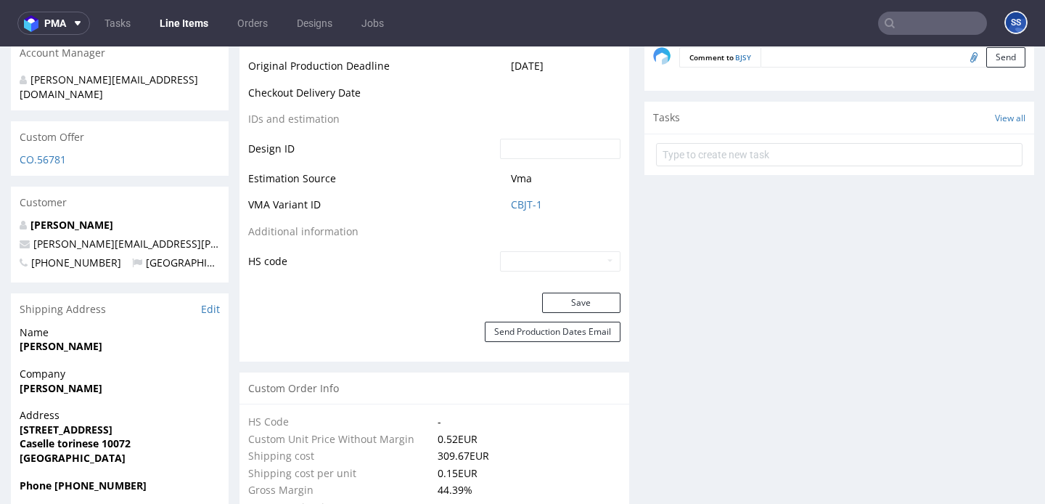
click at [175, 33] on link "Line Items" at bounding box center [184, 23] width 66 height 23
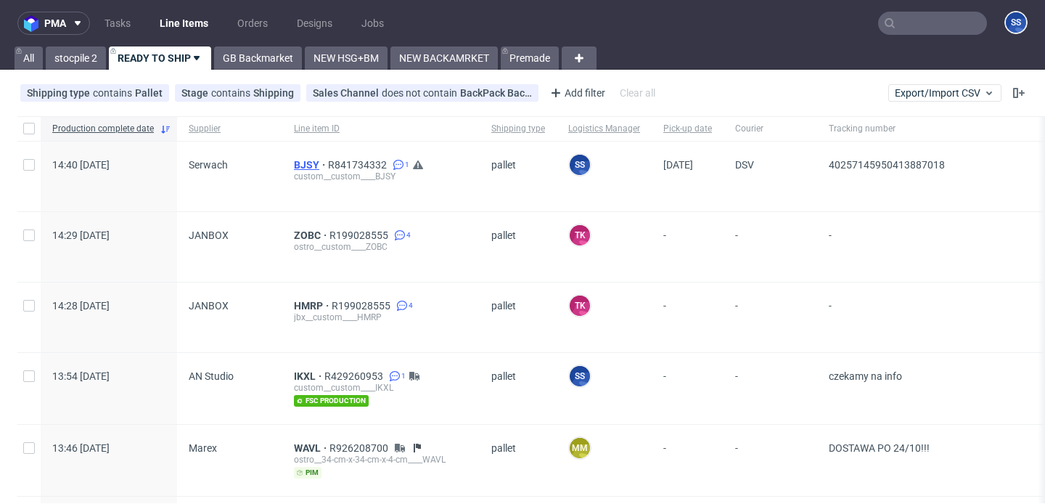
click at [302, 169] on span "BJSY" at bounding box center [311, 165] width 34 height 12
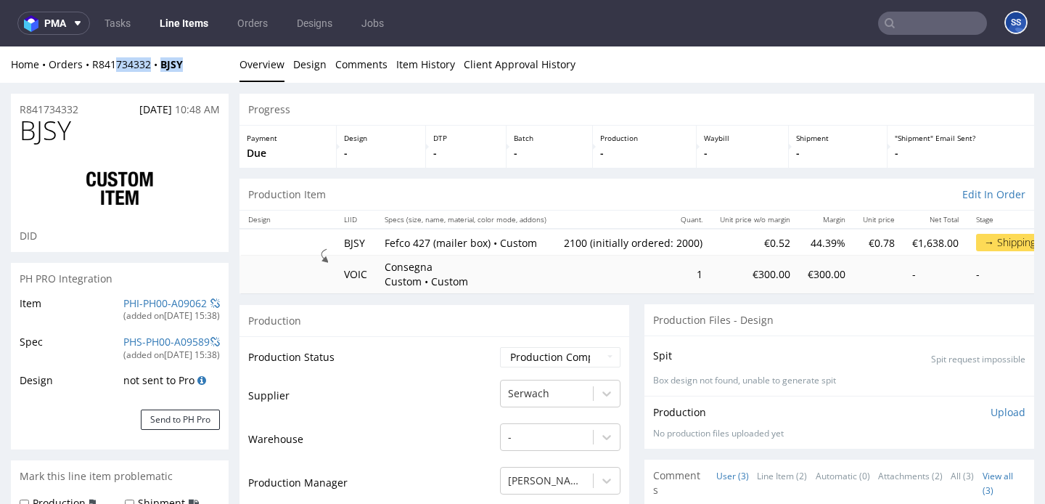
drag, startPoint x: 201, startPoint y: 68, endPoint x: 171, endPoint y: 327, distance: 261.0
click at [124, 65] on div "Home Orders R841734332 BJSY" at bounding box center [120, 64] width 218 height 15
click at [180, 15] on link "Line Items" at bounding box center [184, 23] width 66 height 23
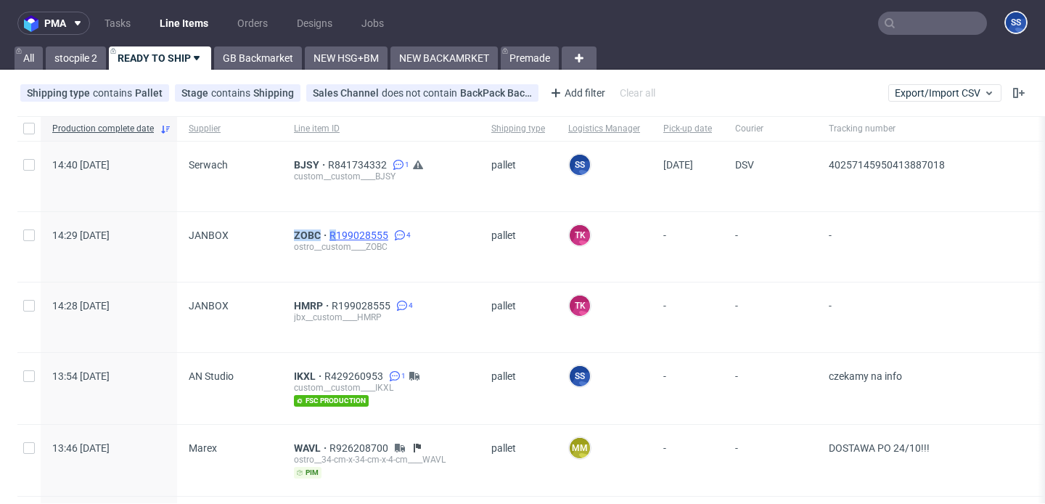
drag, startPoint x: 284, startPoint y: 232, endPoint x: 333, endPoint y: 234, distance: 49.4
click at [333, 234] on div "ZOBC R199028555 4 ostro__custom____ZOBC" at bounding box center [380, 247] width 197 height 70
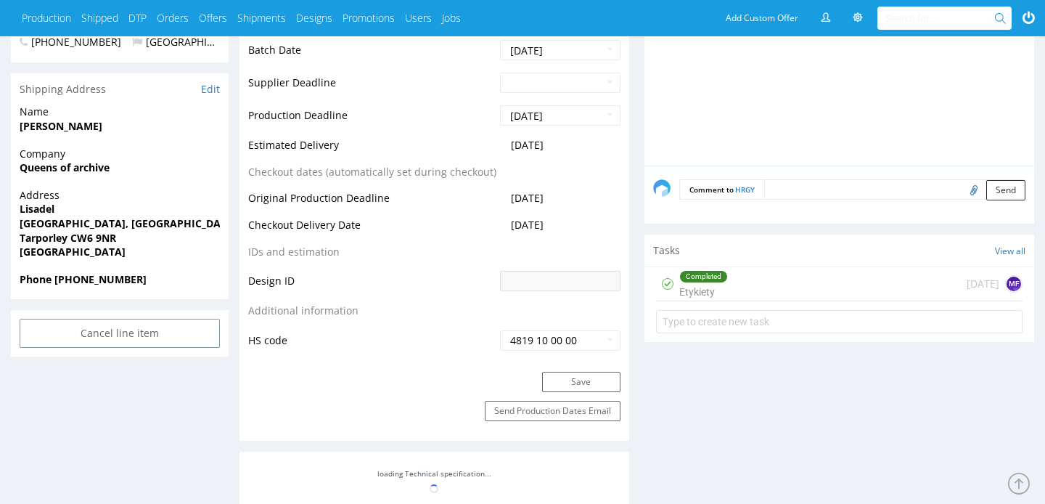
scroll to position [644, 0]
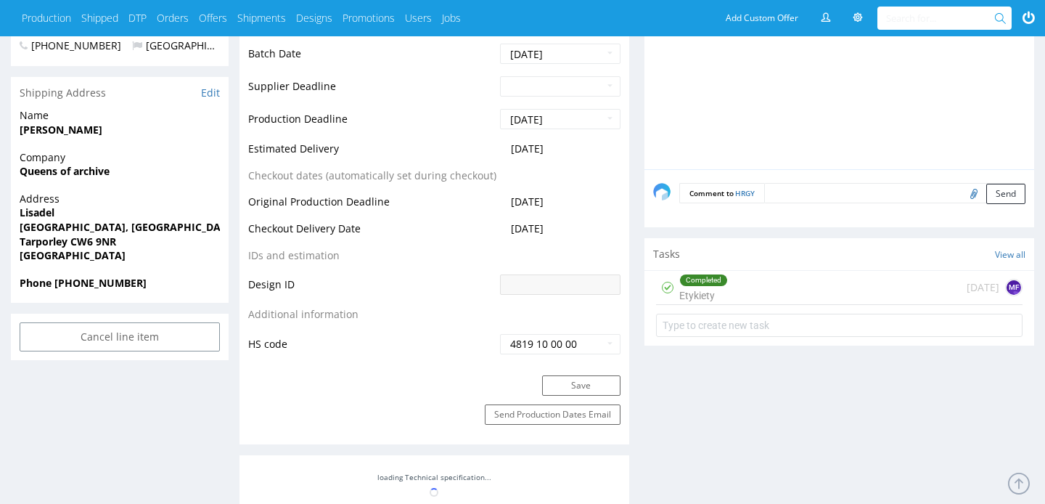
click at [783, 282] on div "Completed Etykiety [DATE] MF" at bounding box center [839, 288] width 367 height 34
click at [770, 285] on div "Completed Etykiety [DATE] MF" at bounding box center [839, 288] width 367 height 34
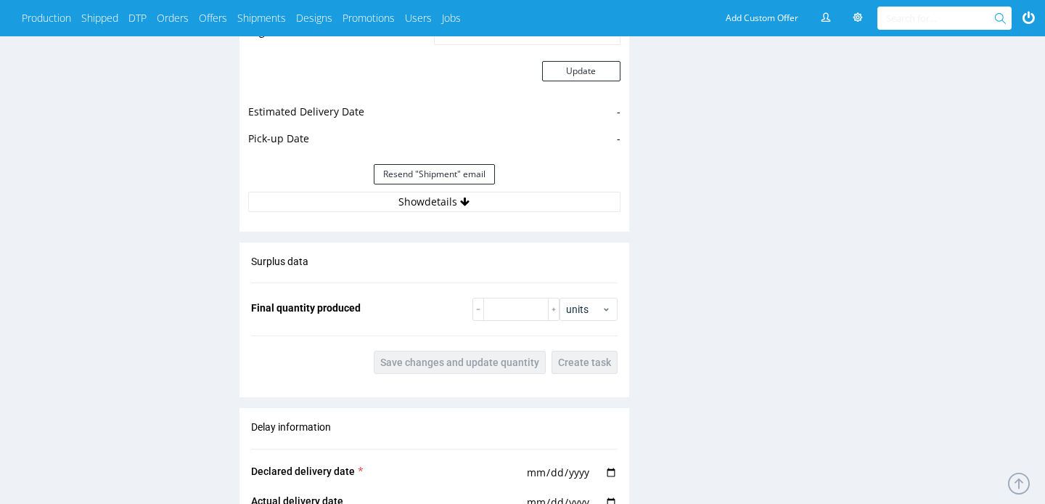
scroll to position [1329, 0]
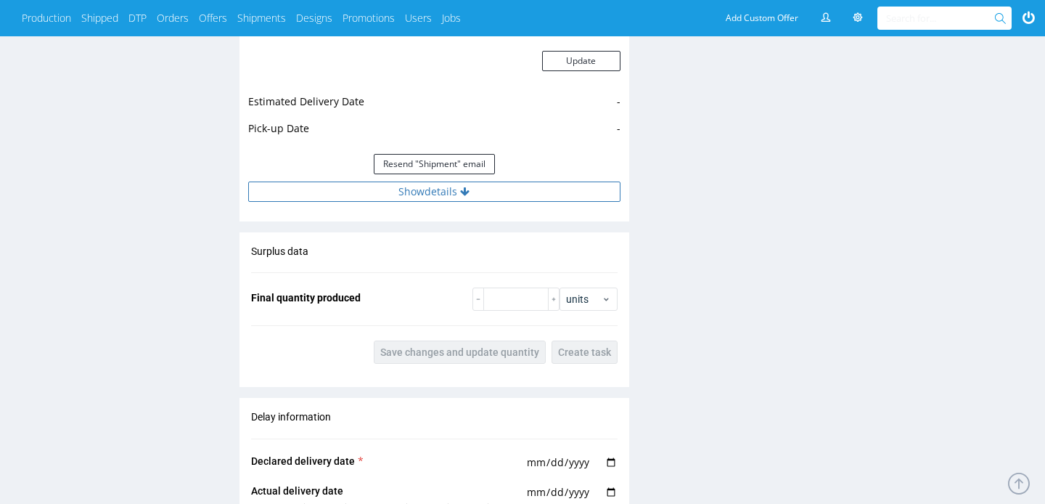
click at [473, 190] on button "Show details" at bounding box center [434, 191] width 372 height 20
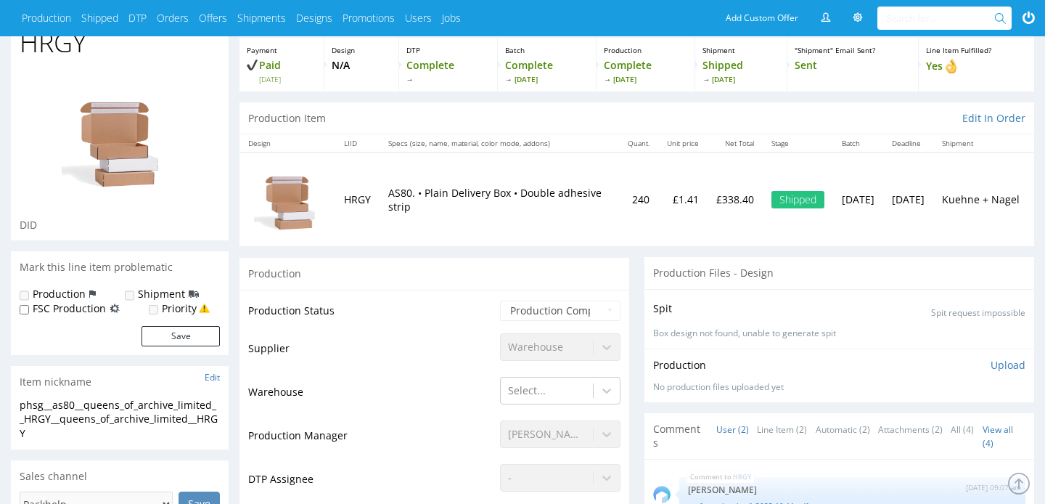
scroll to position [0, 0]
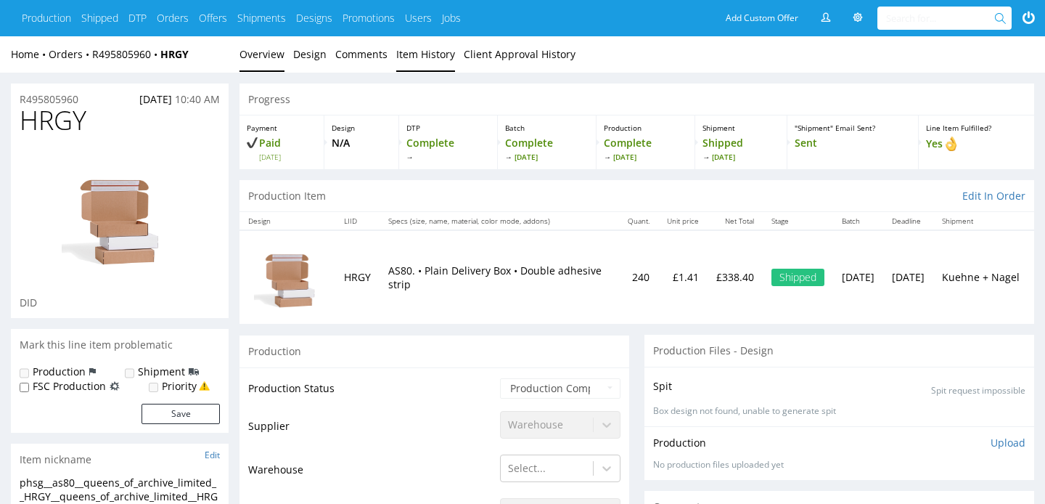
click at [396, 52] on link "Item History" at bounding box center [425, 54] width 59 height 36
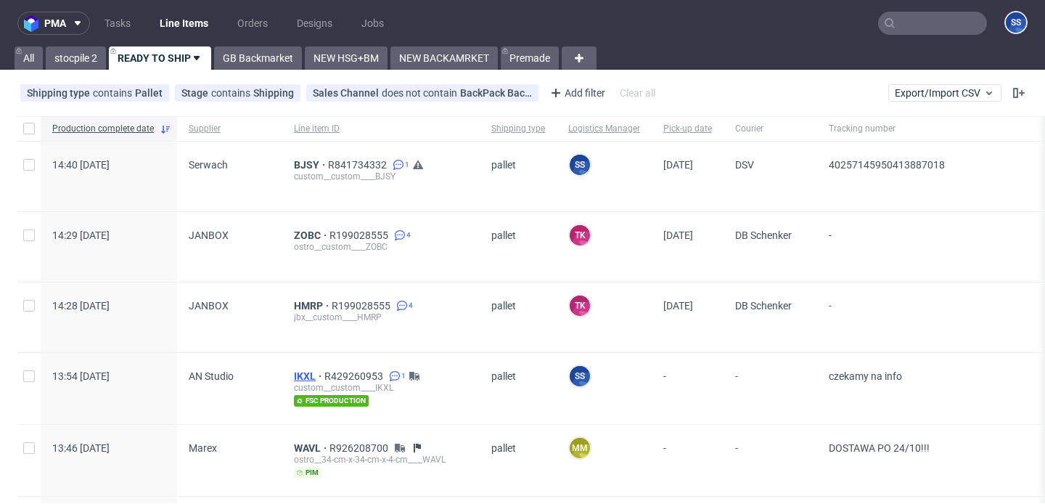
click at [301, 374] on span "IKXL" at bounding box center [309, 376] width 30 height 12
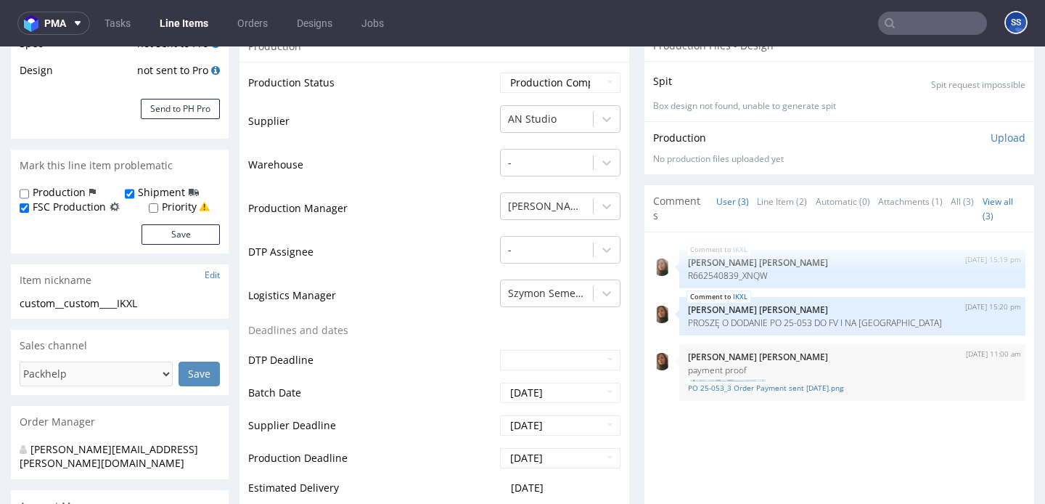
scroll to position [288, 0]
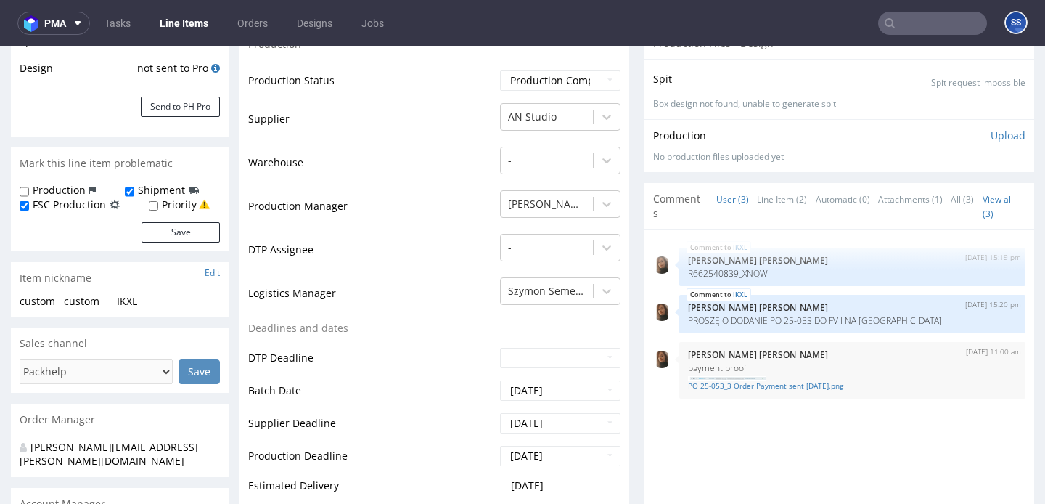
click at [168, 25] on link "Line Items" at bounding box center [184, 23] width 66 height 23
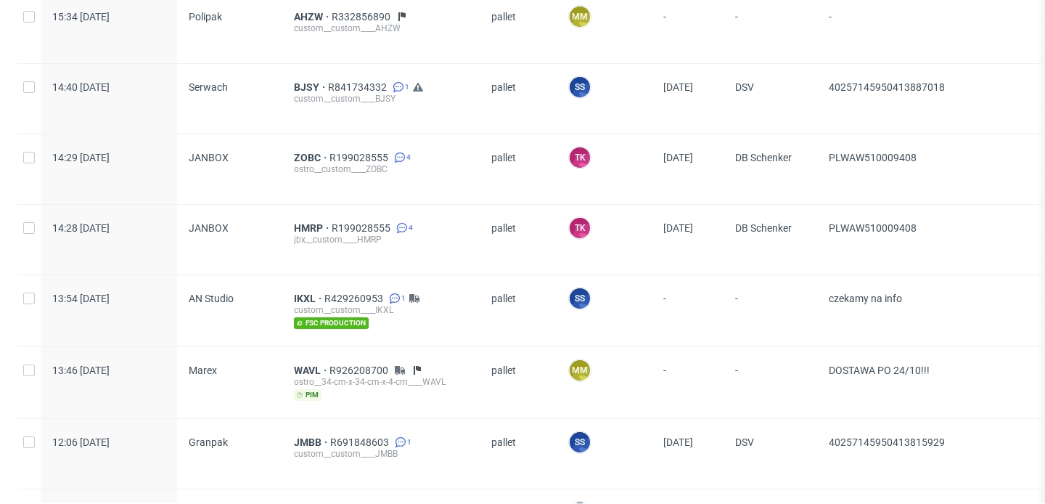
scroll to position [152, 0]
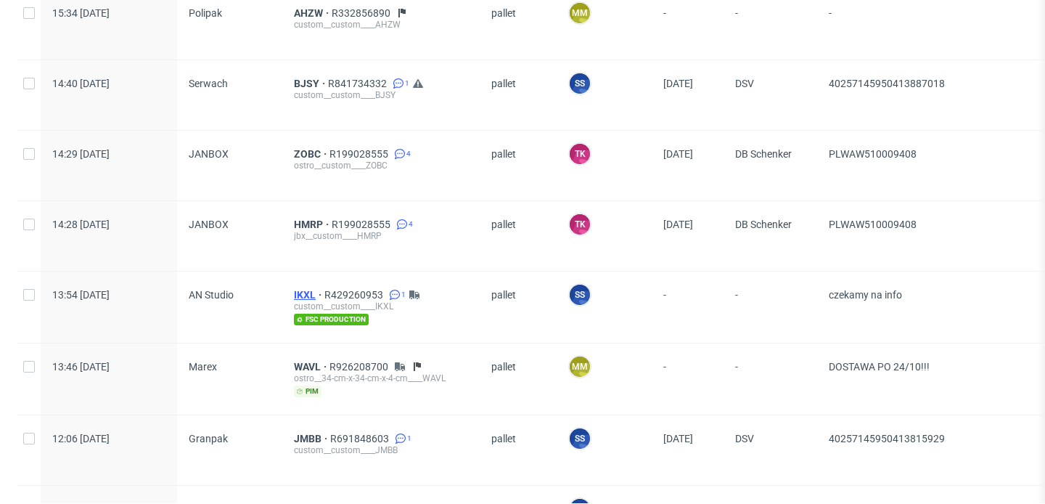
click at [298, 290] on span "IKXL" at bounding box center [309, 295] width 30 height 12
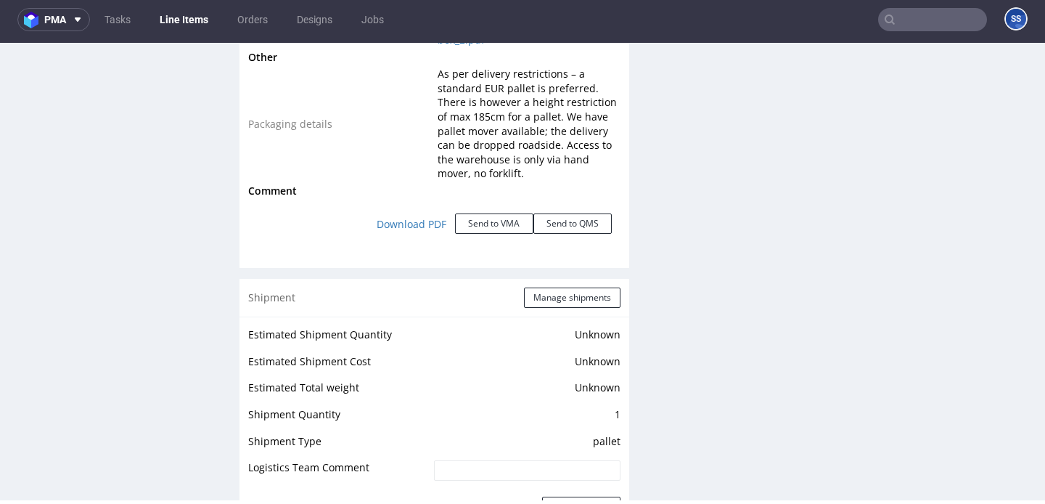
scroll to position [1922, 0]
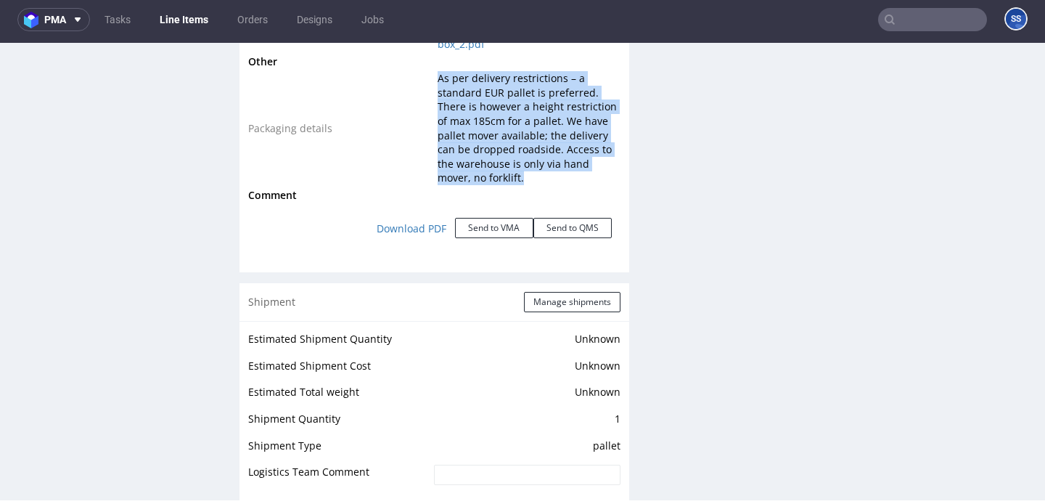
drag, startPoint x: 490, startPoint y: 194, endPoint x: 623, endPoint y: 62, distance: 187.4
click at [436, 89] on td "As per delivery restrictions – a standard EUR pallet is preferred. There is how…" at bounding box center [527, 128] width 186 height 117
copy span "As per delivery restrictions – a standard EUR pallet is preferred. There is how…"
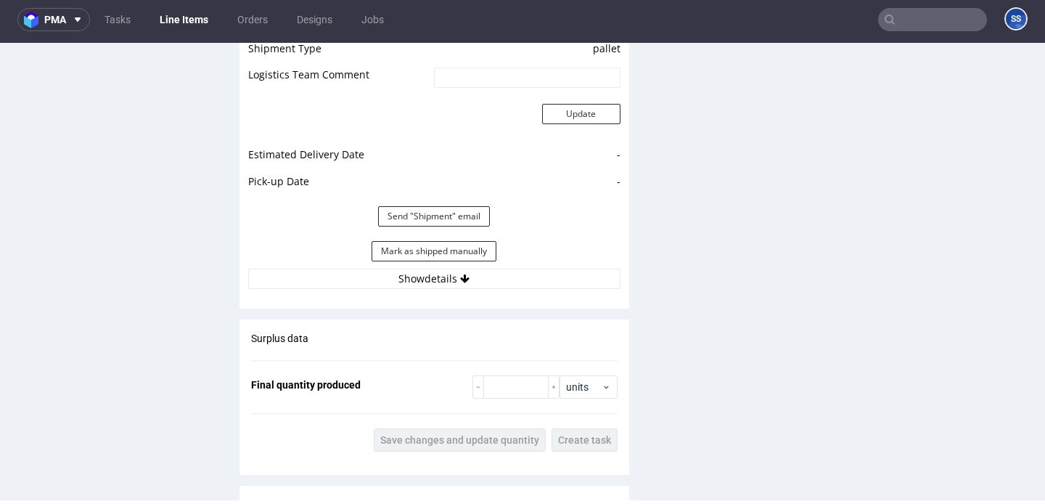
scroll to position [2322, 0]
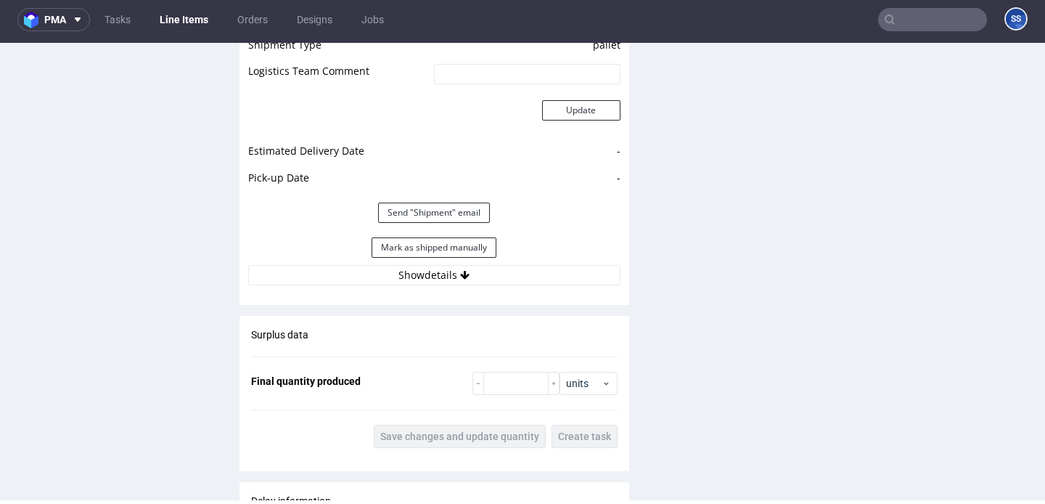
click at [471, 265] on div "Mark as shipped manually" at bounding box center [434, 247] width 372 height 35
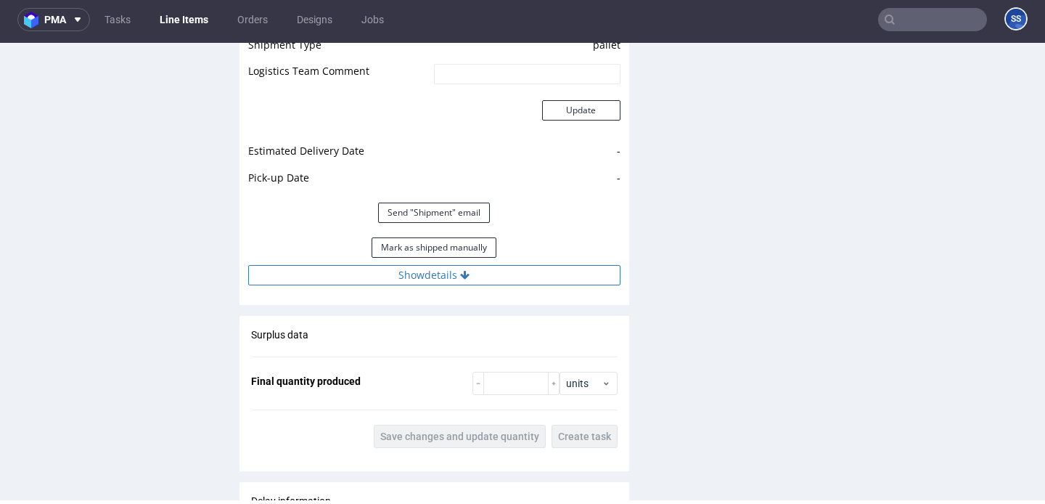
click at [494, 280] on button "Show details" at bounding box center [434, 275] width 372 height 20
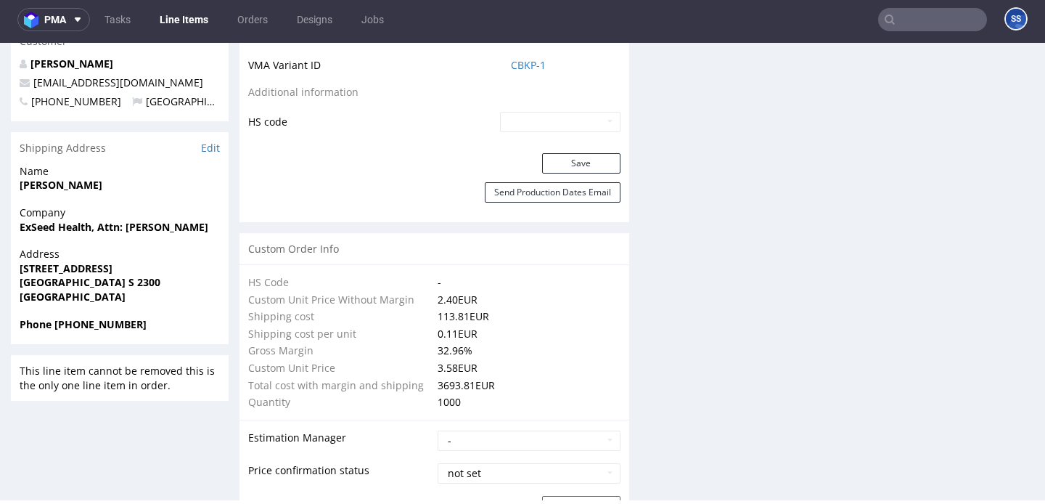
scroll to position [900, 0]
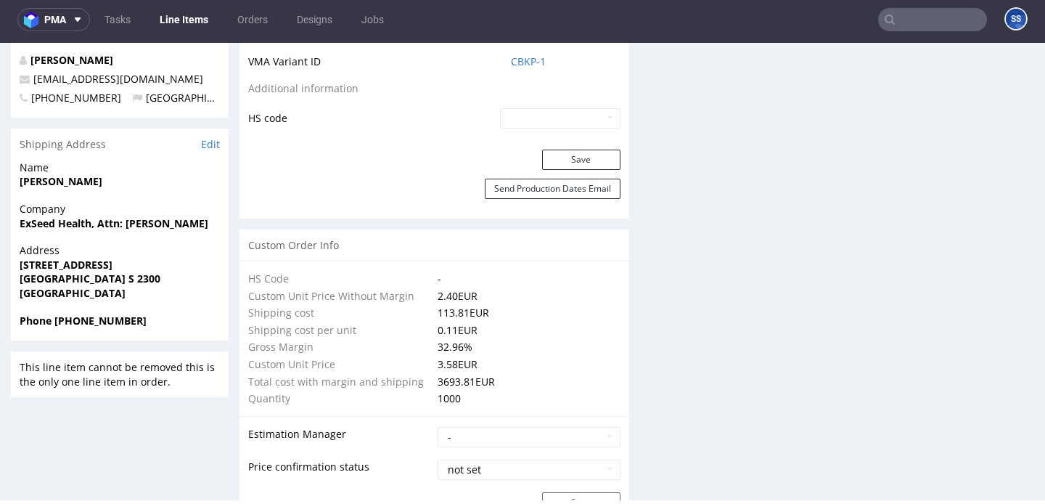
click at [65, 216] on strong "ExSeed Health, Attn: Lukas Tietz" at bounding box center [114, 223] width 189 height 14
copy strong "ExSeed Health, Attn: Lukas Tietz"
click at [56, 174] on strong "[PERSON_NAME]" at bounding box center [61, 181] width 83 height 14
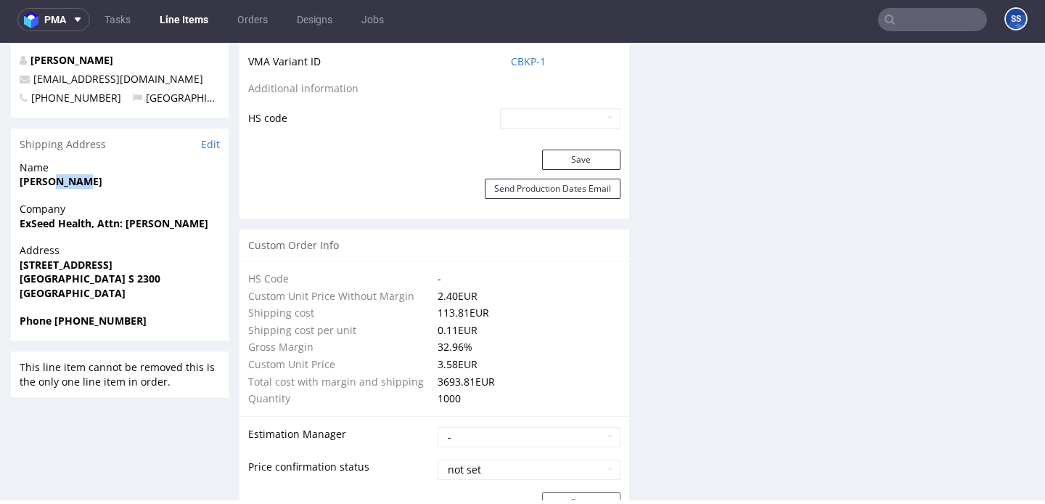
click at [56, 174] on strong "[PERSON_NAME]" at bounding box center [61, 181] width 83 height 14
copy strong "[PERSON_NAME]"
click at [96, 272] on strong "[GEOGRAPHIC_DATA] S 2300" at bounding box center [90, 279] width 141 height 14
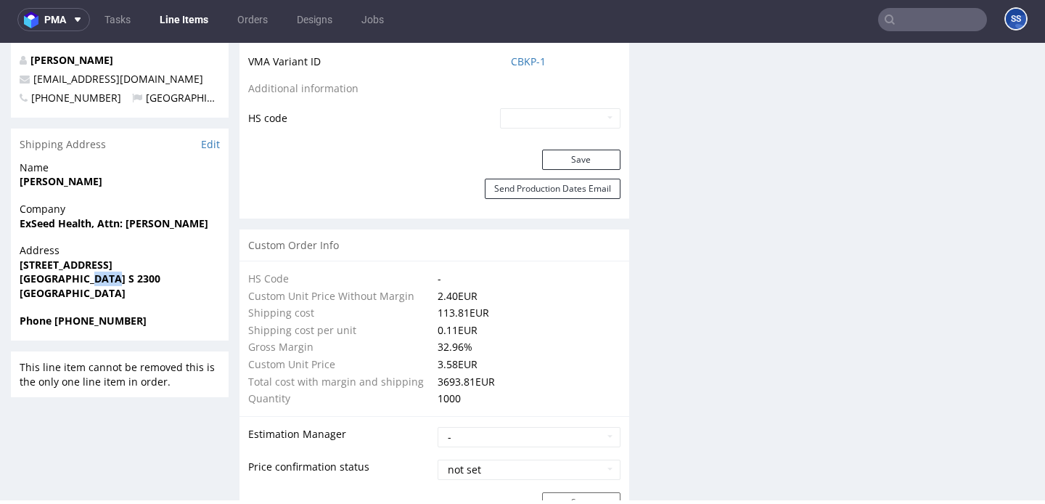
copy strong "2300"
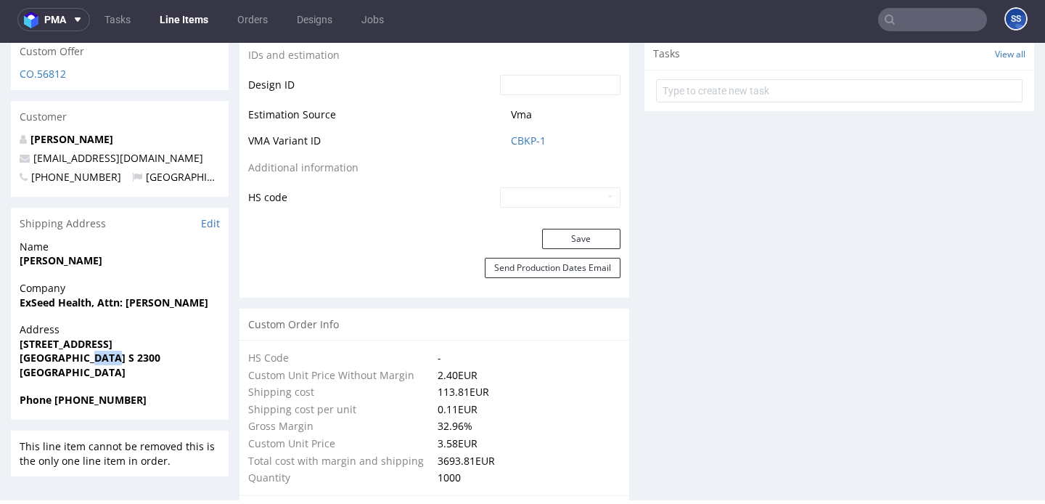
scroll to position [814, 0]
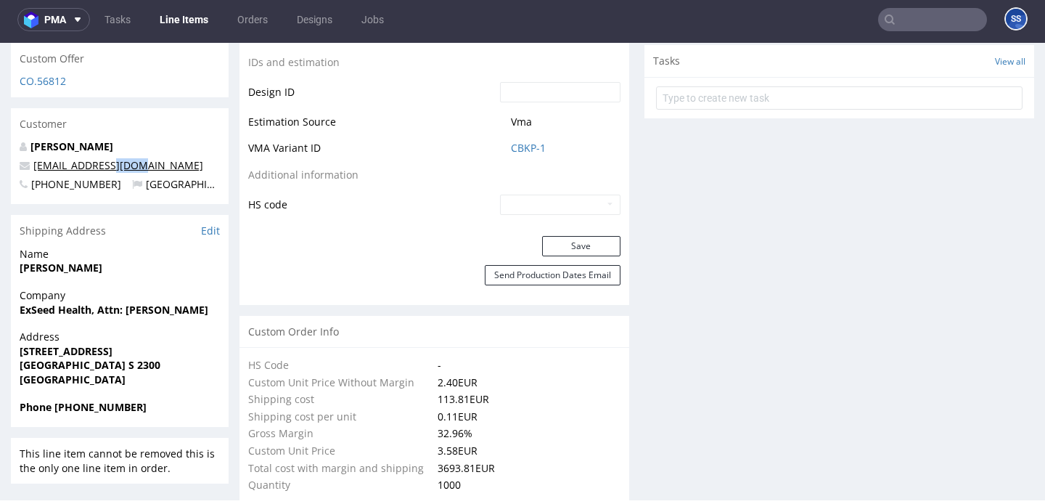
drag, startPoint x: 146, startPoint y: 136, endPoint x: 106, endPoint y: 136, distance: 39.9
click at [106, 158] on p "[EMAIL_ADDRESS][DOMAIN_NAME]" at bounding box center [120, 165] width 200 height 15
click at [46, 344] on strong "[STREET_ADDRESS]" at bounding box center [66, 351] width 93 height 14
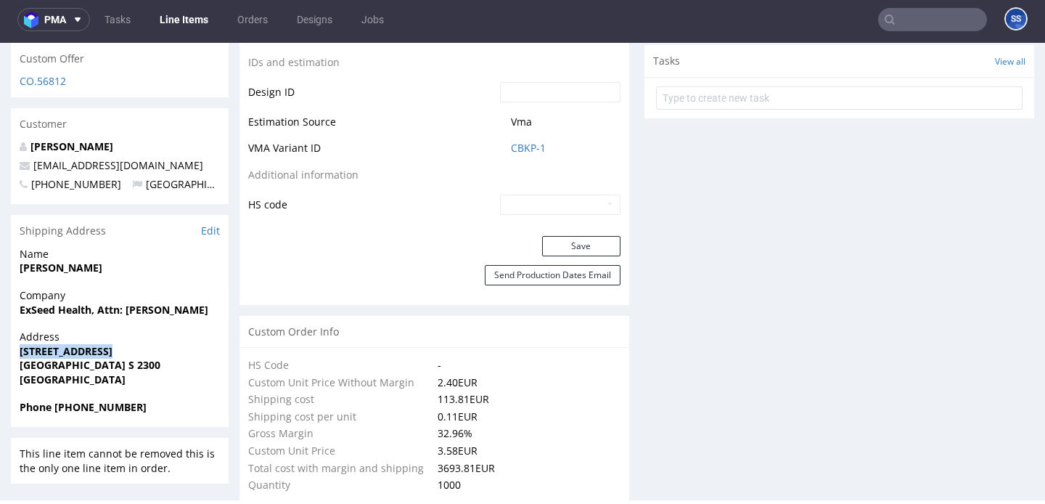
copy strong "[STREET_ADDRESS]"
drag, startPoint x: 144, startPoint y: 134, endPoint x: 30, endPoint y: 137, distance: 114.8
click at [30, 158] on p "[EMAIL_ADDRESS][DOMAIN_NAME]" at bounding box center [120, 165] width 200 height 15
copy link "[EMAIL_ADDRESS][DOMAIN_NAME]"
click at [92, 400] on strong "Phone [PHONE_NUMBER]" at bounding box center [83, 407] width 127 height 14
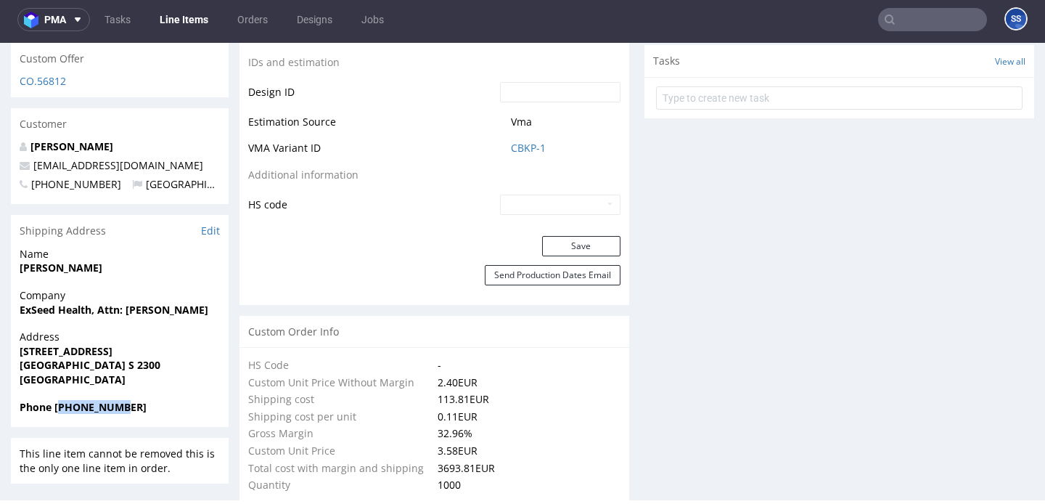
click at [92, 400] on strong "Phone [PHONE_NUMBER]" at bounding box center [83, 407] width 127 height 14
copy strong "4571457142"
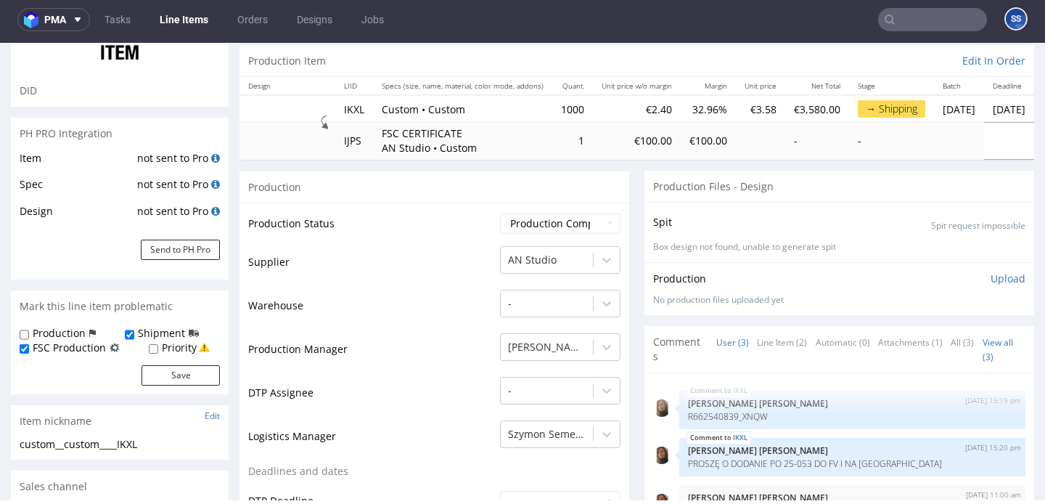
scroll to position [0, 0]
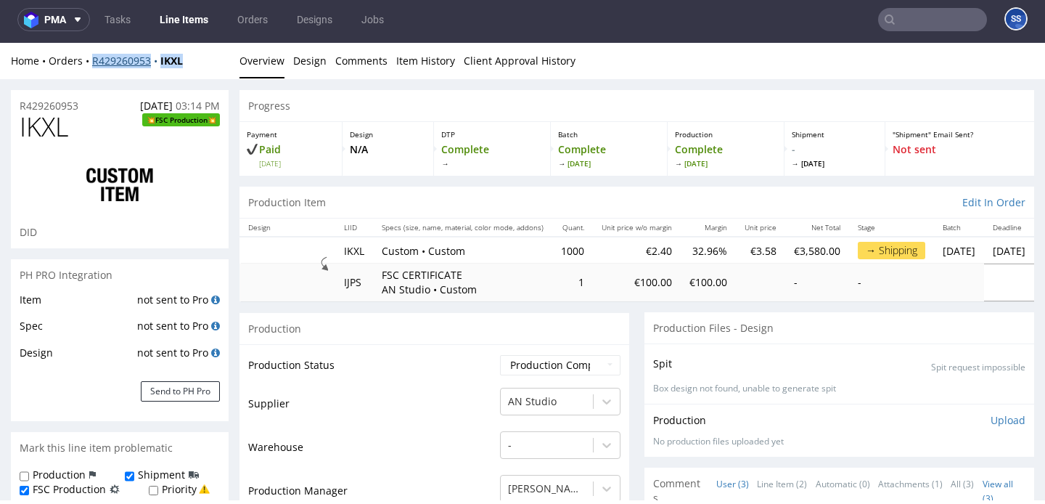
drag, startPoint x: 197, startPoint y: 62, endPoint x: 92, endPoint y: 62, distance: 105.3
click at [92, 62] on div "Home Orders R429260953 IKXL" at bounding box center [120, 61] width 218 height 15
copy div "R429260953 IKXL"
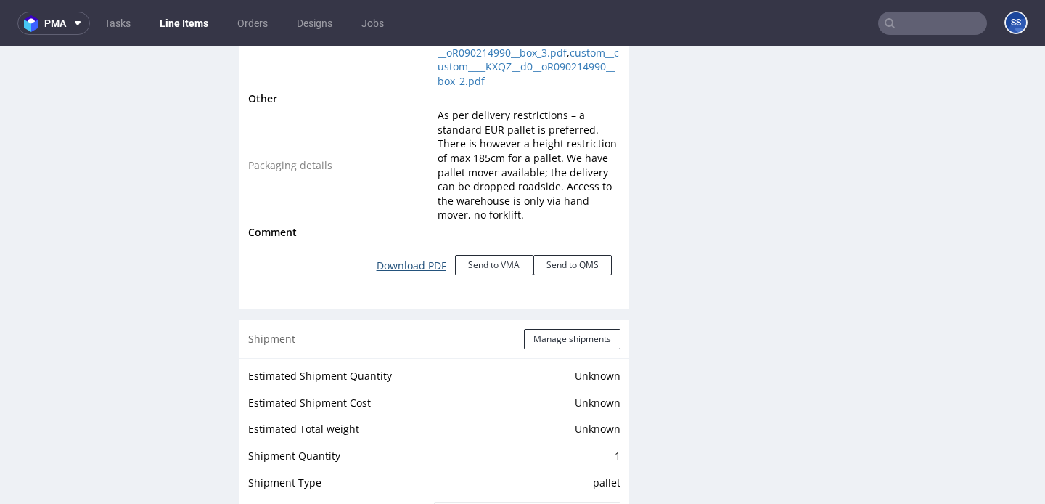
scroll to position [1887, 0]
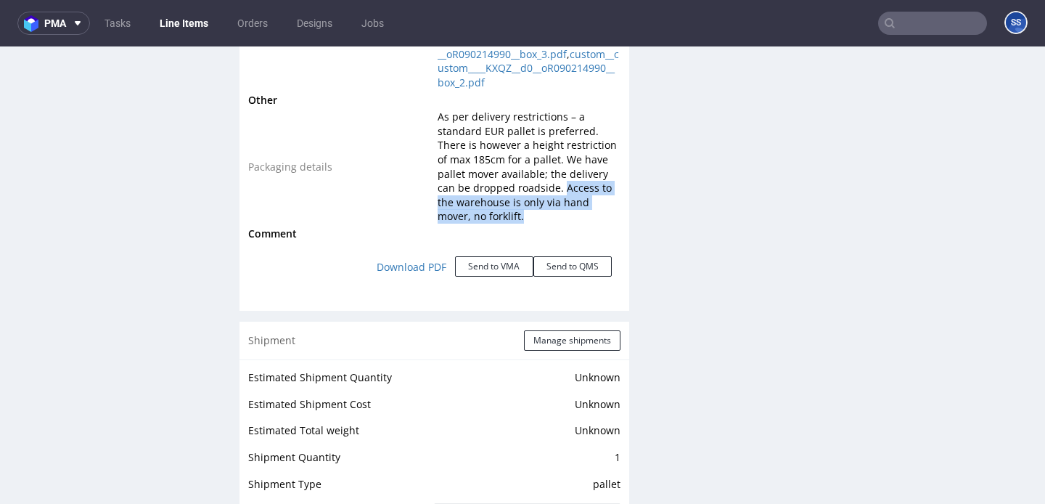
drag, startPoint x: 492, startPoint y: 231, endPoint x: 557, endPoint y: 203, distance: 70.3
click at [557, 203] on td "As per delivery restrictions – a standard EUR pallet is preferred. There is how…" at bounding box center [527, 166] width 186 height 117
copy span "Access to the warehouse is only via hand mover, no forklift."
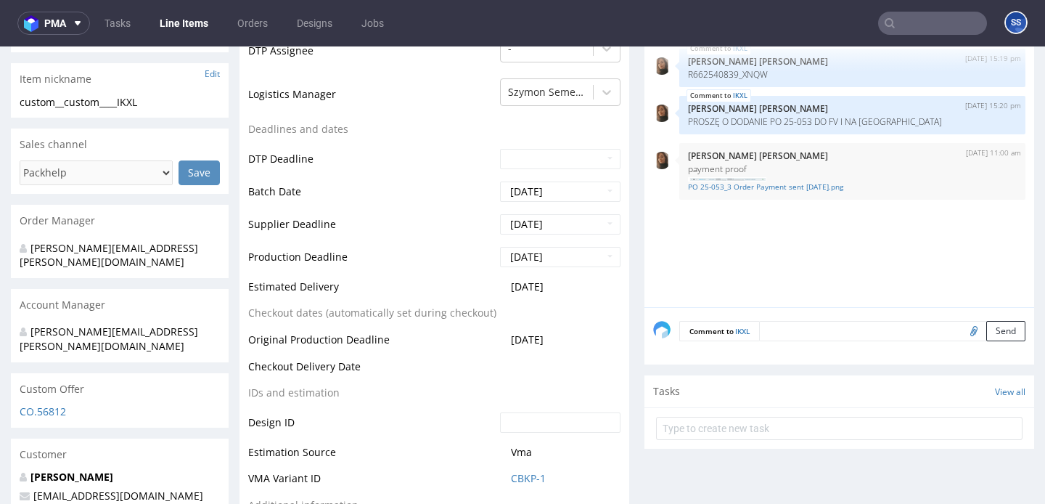
scroll to position [486, 0]
drag, startPoint x: 769, startPoint y: 122, endPoint x: 812, endPoint y: 150, distance: 50.9
click at [815, 129] on div "IKXL 16th Sep 25 | 15:20 pm Angelina Marć PROSZĘ O DODANIE PO 25-053 DO FV I NA…" at bounding box center [853, 116] width 346 height 38
click at [796, 119] on p "PROSZĘ O DODANIE PO 25-053 DO FV I NA [GEOGRAPHIC_DATA]" at bounding box center [852, 123] width 329 height 11
drag, startPoint x: 770, startPoint y: 124, endPoint x: 817, endPoint y: 157, distance: 58.0
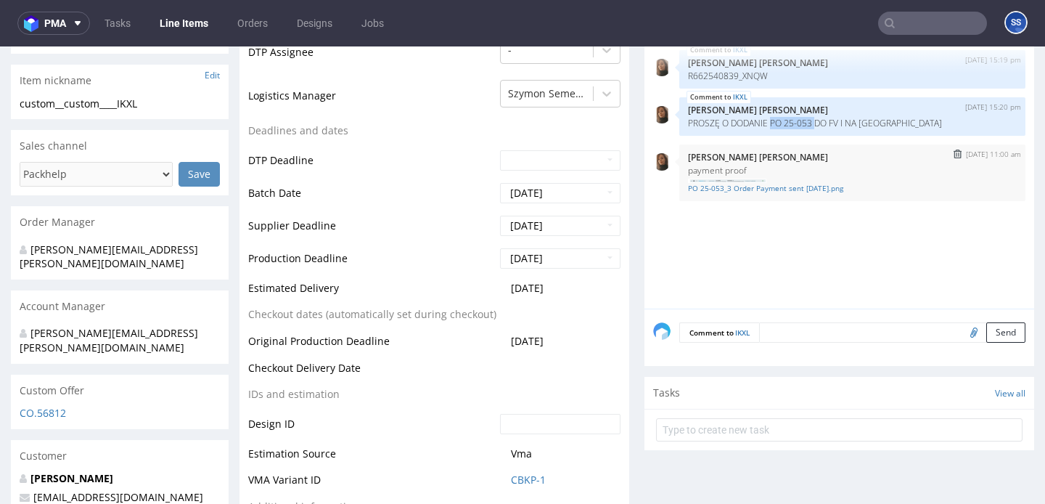
click at [817, 128] on div "IKXL 16th Sep 25 | 15:20 pm Angelina Marć PROSZĘ O DODANIE PO 25-053 DO FV I NA…" at bounding box center [853, 116] width 346 height 38
click at [812, 123] on p "PROSZĘ O DODANIE PO 25-053 DO FV I NA [GEOGRAPHIC_DATA]" at bounding box center [852, 123] width 329 height 11
drag, startPoint x: 814, startPoint y: 121, endPoint x: 770, endPoint y: 123, distance: 44.3
click at [770, 123] on p "PROSZĘ O DODANIE PO 25-053 DO FV I NA [GEOGRAPHIC_DATA]" at bounding box center [852, 123] width 329 height 11
copy p "PO 25-053"
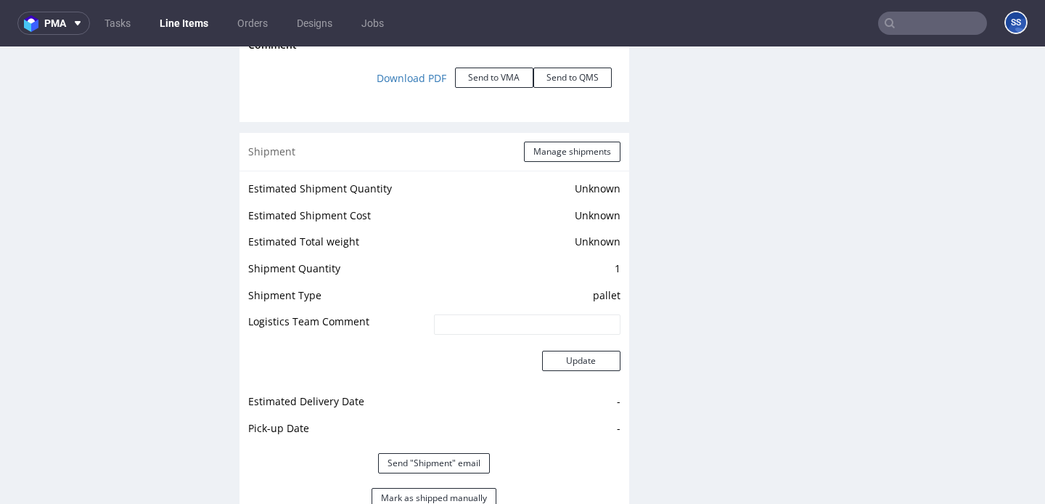
scroll to position [2079, 0]
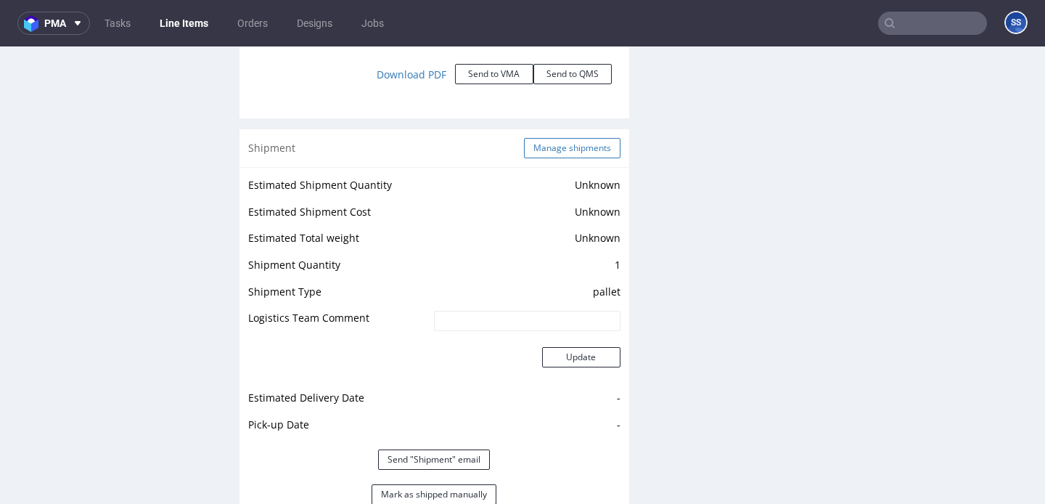
click at [549, 158] on button "Manage shipments" at bounding box center [572, 148] width 97 height 20
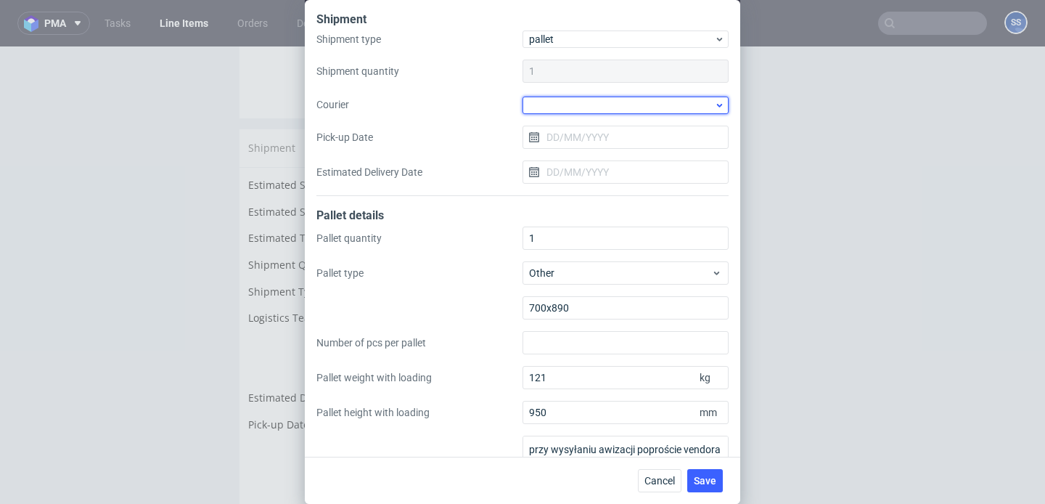
click at [571, 110] on div at bounding box center [626, 105] width 206 height 17
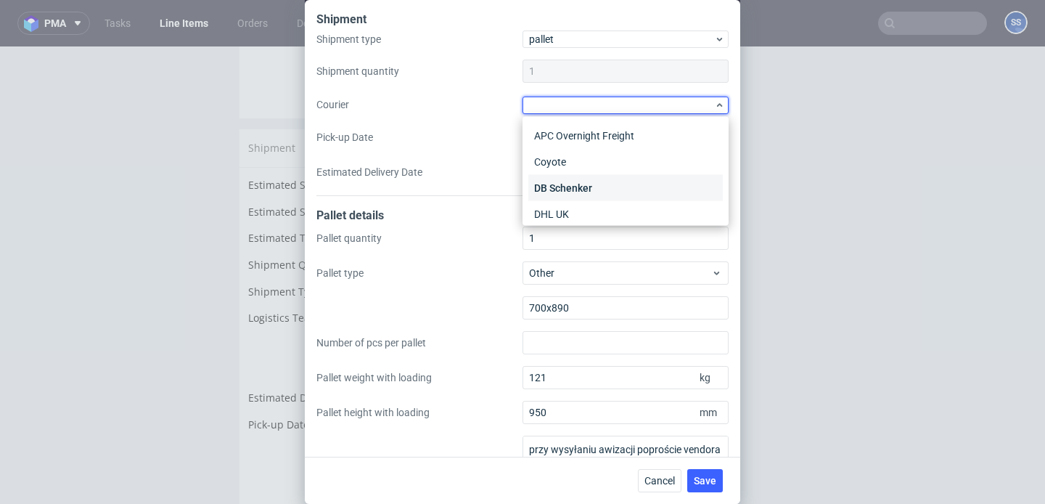
click at [587, 178] on div "DB Schenker" at bounding box center [626, 188] width 195 height 26
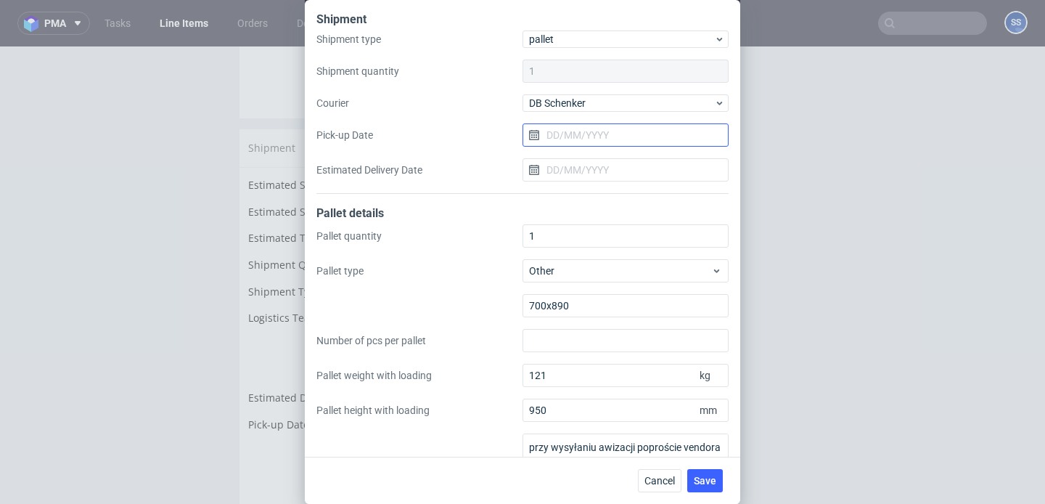
click at [581, 133] on input "Pick-up Date" at bounding box center [626, 134] width 206 height 23
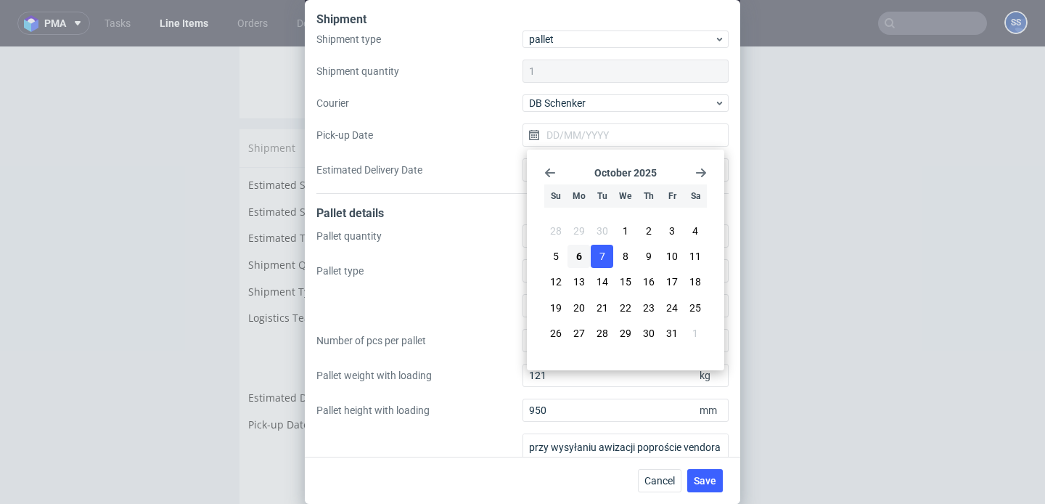
click at [600, 257] on span "7" at bounding box center [603, 256] width 6 height 15
type input "[DATE]"
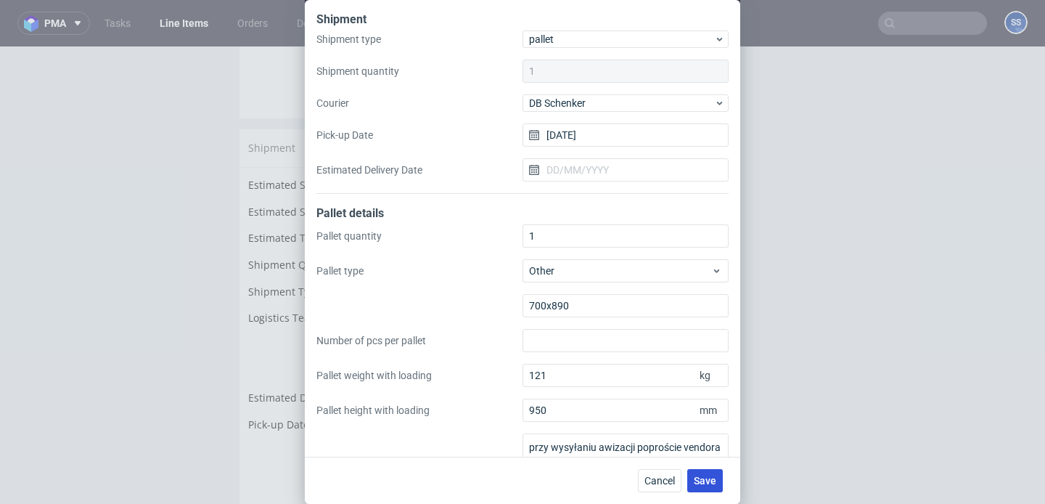
click at [709, 469] on button "Save" at bounding box center [706, 480] width 36 height 23
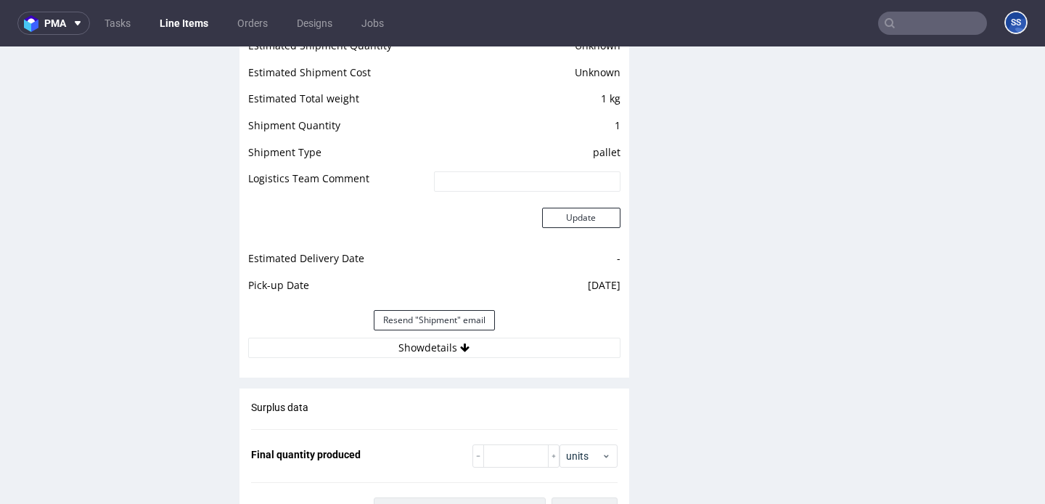
scroll to position [1257, 0]
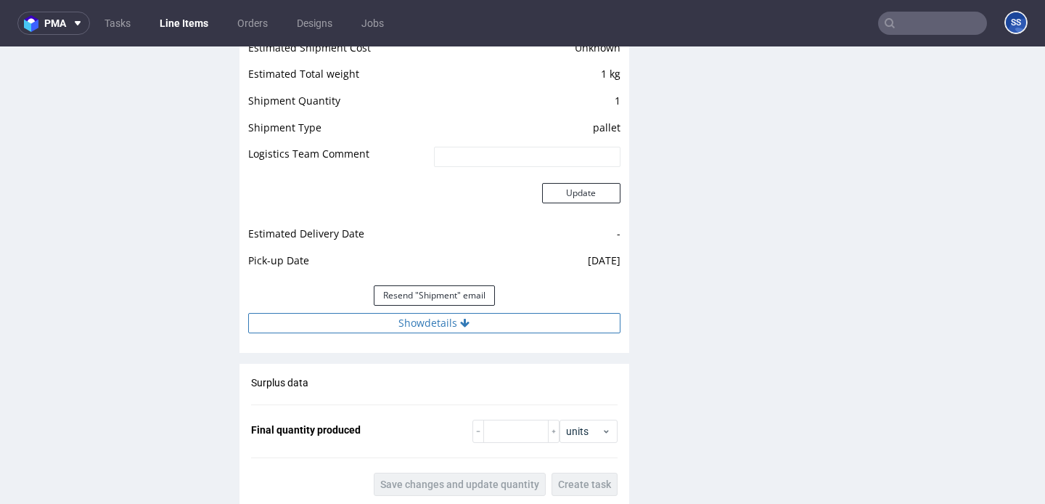
click at [514, 324] on button "Show details" at bounding box center [434, 323] width 372 height 20
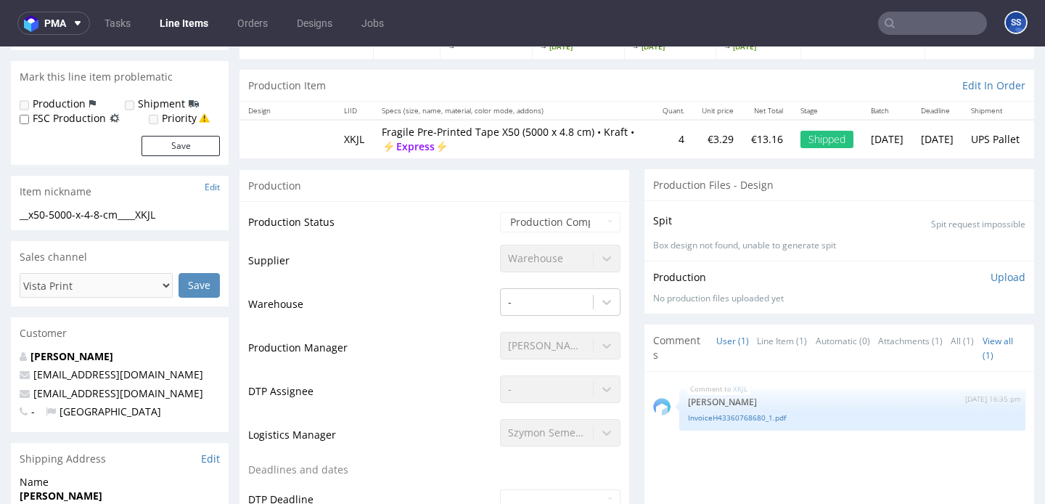
scroll to position [123, 0]
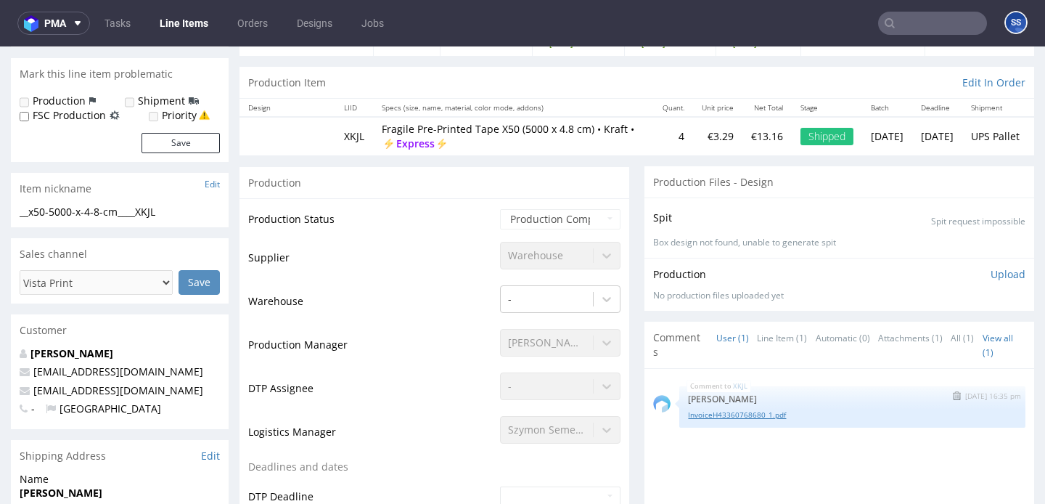
click at [759, 417] on link "InvoiceH43360768680_1.pdf" at bounding box center [852, 414] width 329 height 11
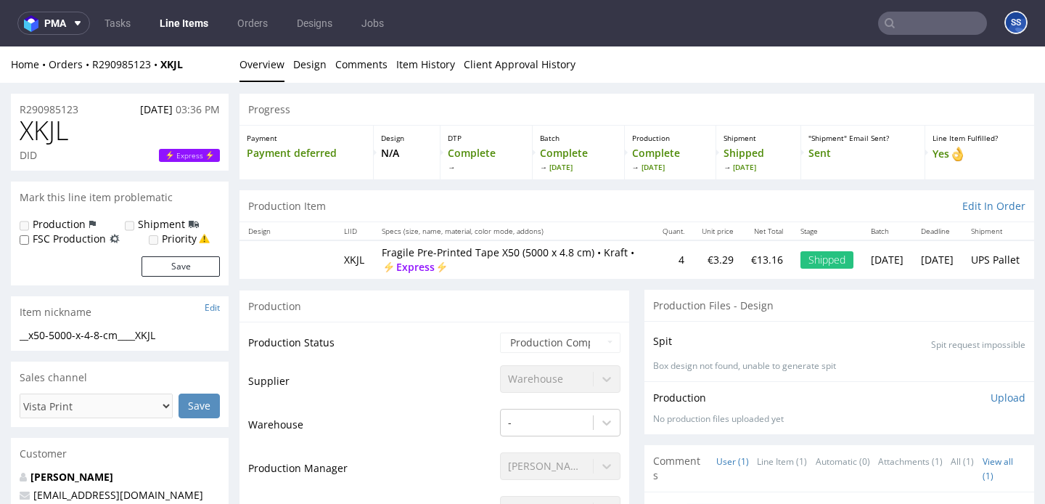
click at [325, 70] on li "Design" at bounding box center [314, 64] width 42 height 15
click at [433, 64] on link "Item History" at bounding box center [425, 64] width 59 height 36
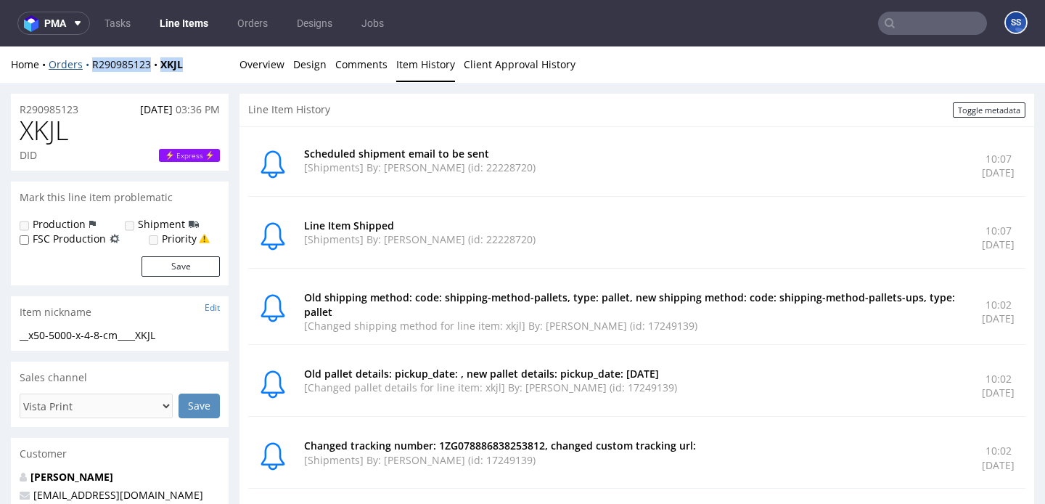
drag, startPoint x: 140, startPoint y: 66, endPoint x: 81, endPoint y: 60, distance: 59.1
click at [81, 60] on div "Home Orders R290985123 XKJL" at bounding box center [120, 64] width 218 height 15
copy div "R290985123 XKJL"
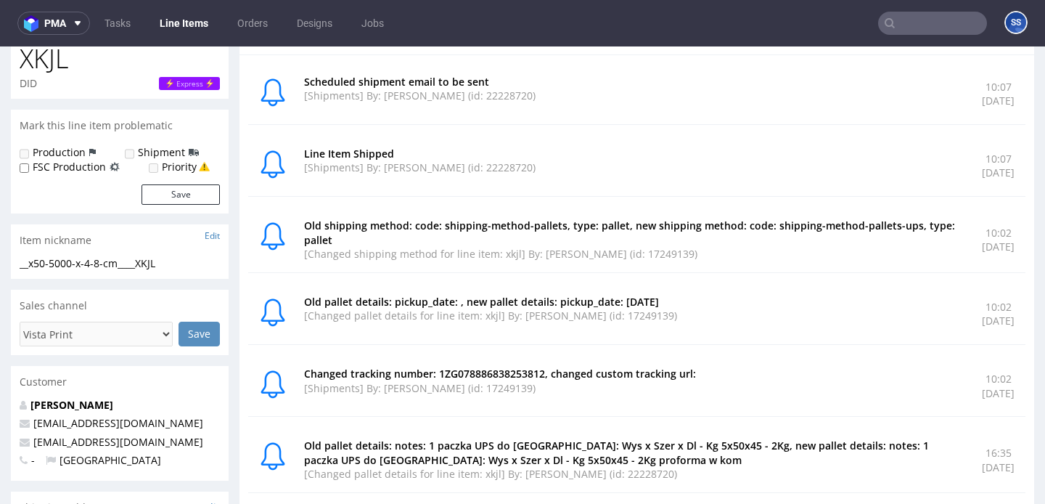
scroll to position [73, 0]
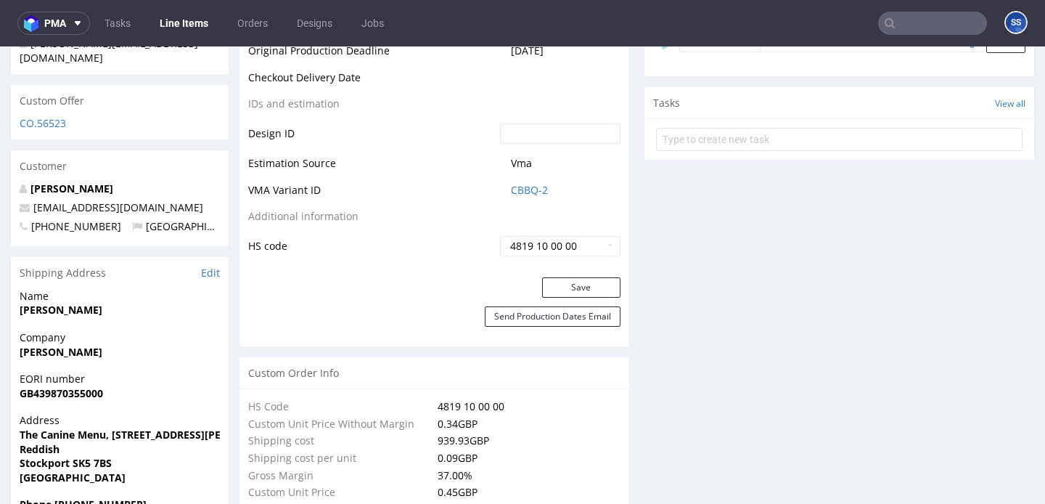
scroll to position [775, 0]
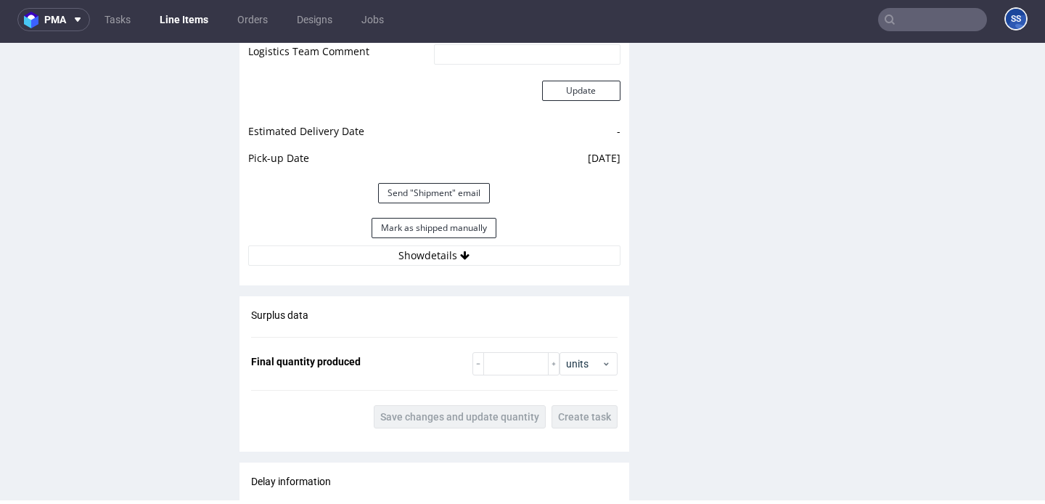
scroll to position [2359, 0]
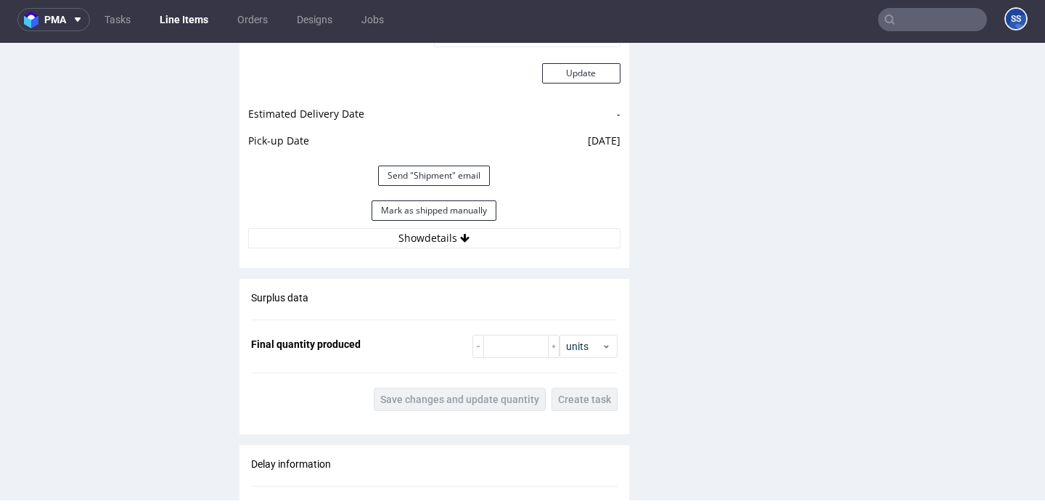
click at [484, 257] on div "Estimated Shipment Quantity Unknown Estimated Shipment Cost Unknown Estimated T…" at bounding box center [435, 70] width 390 height 374
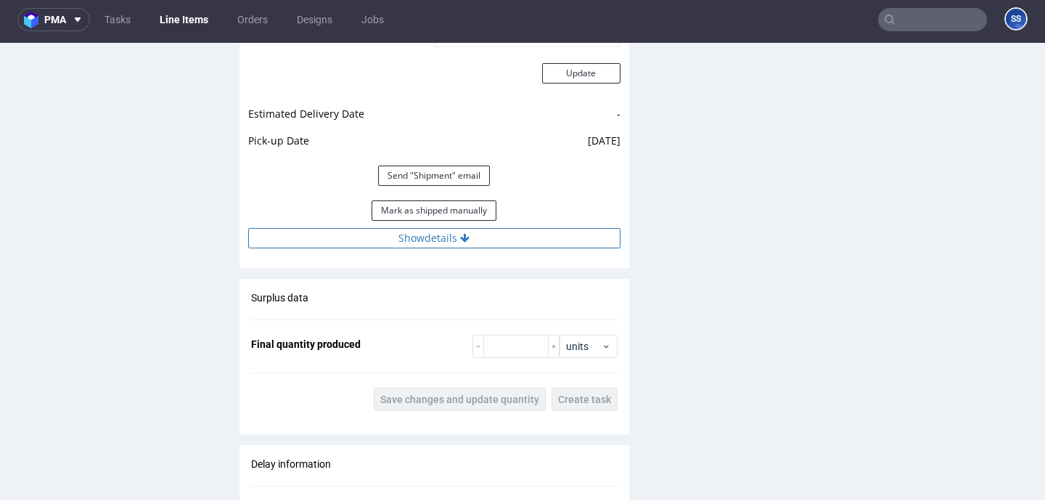
click at [485, 248] on button "Show details" at bounding box center [434, 238] width 372 height 20
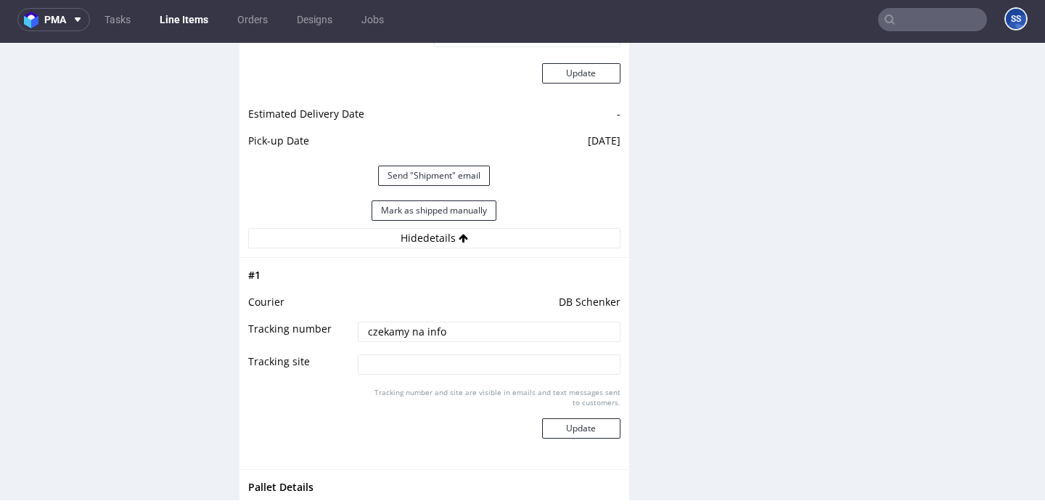
drag, startPoint x: 431, startPoint y: 350, endPoint x: 346, endPoint y: 343, distance: 85.2
click at [346, 343] on tr "Tracking number czekamy na info" at bounding box center [434, 336] width 372 height 33
paste input "PLWAW510009448"
type input "PLWAW510009448"
click at [590, 438] on button "Update" at bounding box center [581, 428] width 78 height 20
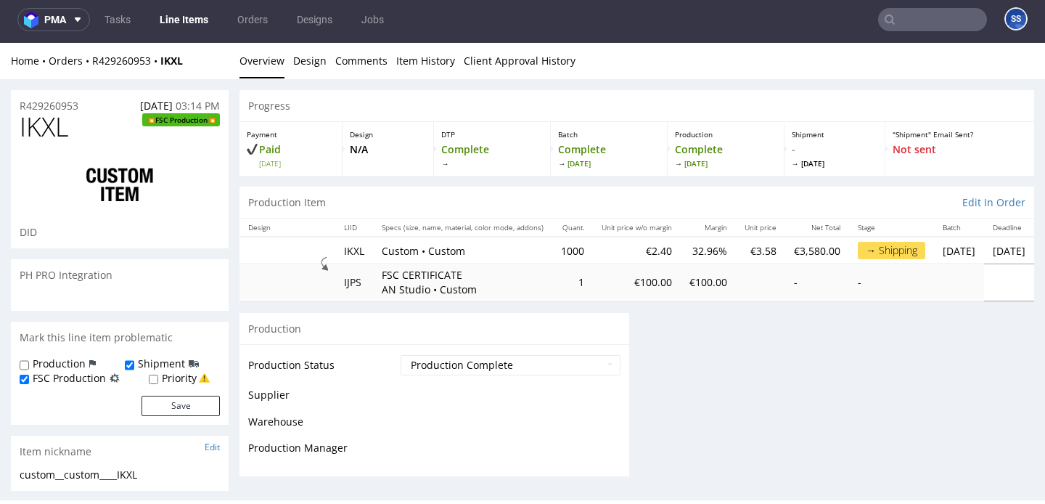
scroll to position [0, 0]
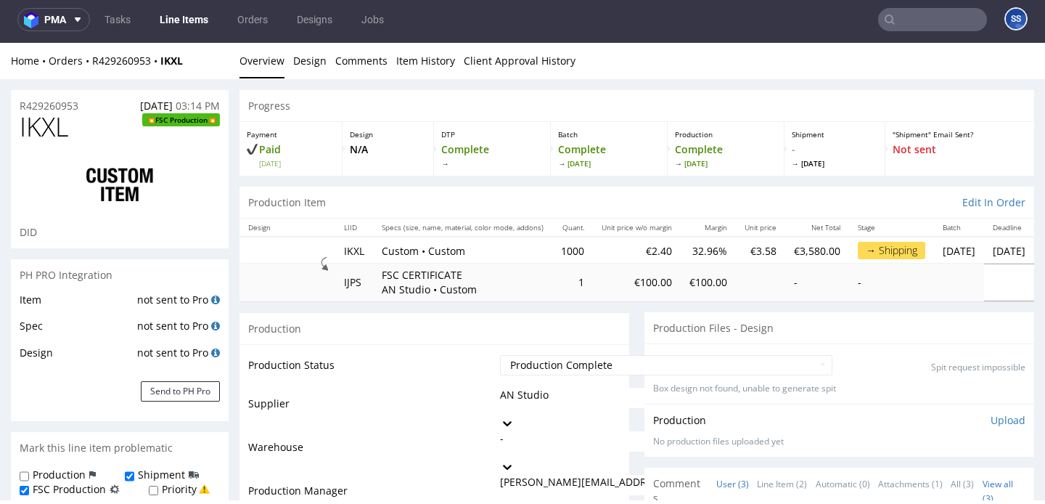
click at [188, 20] on link "Line Items" at bounding box center [184, 19] width 66 height 23
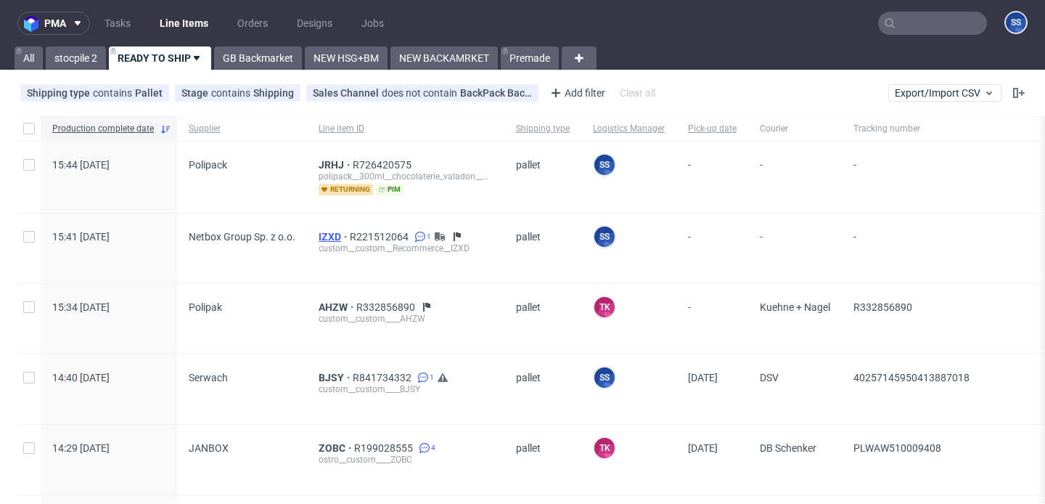
click at [327, 235] on span "IZXD" at bounding box center [334, 237] width 31 height 12
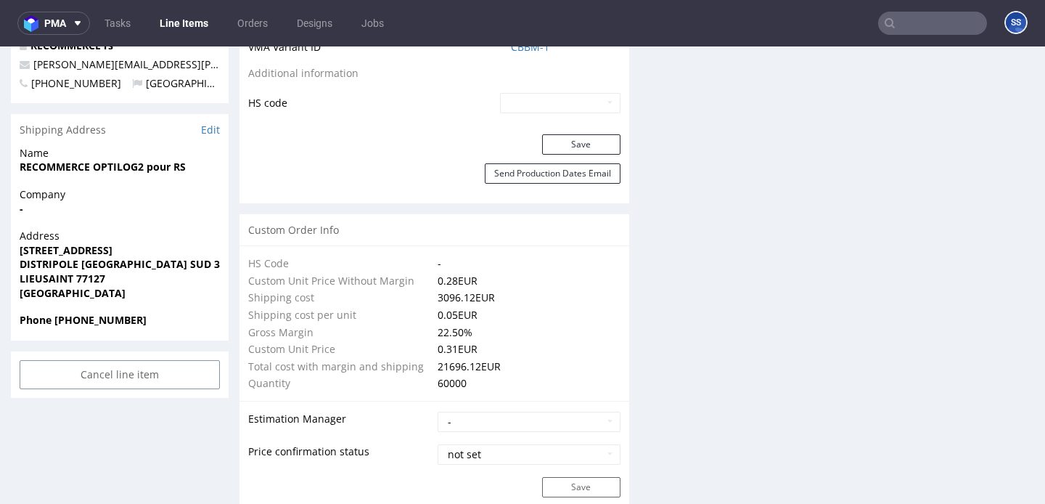
scroll to position [923, 0]
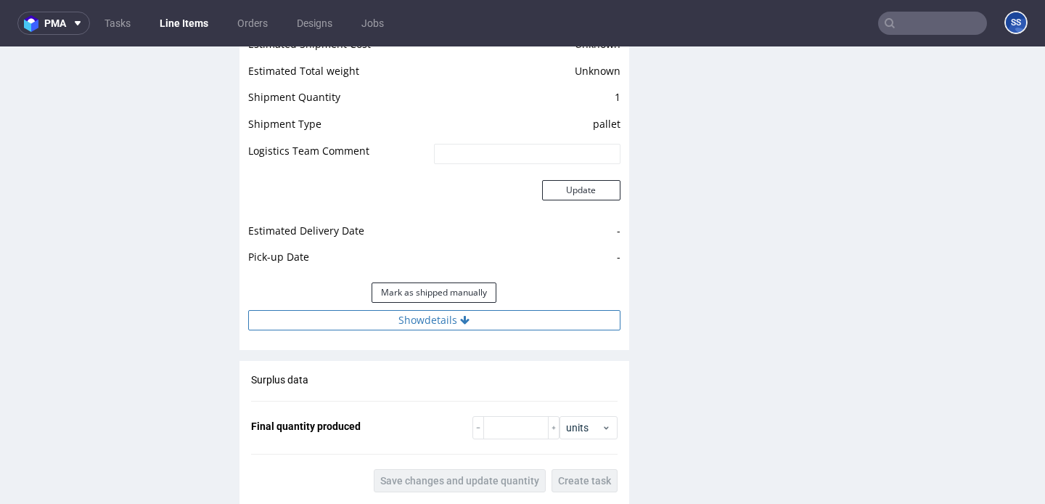
drag, startPoint x: 395, startPoint y: 290, endPoint x: 390, endPoint y: 296, distance: 8.3
click at [395, 310] on button "Show details" at bounding box center [434, 320] width 372 height 20
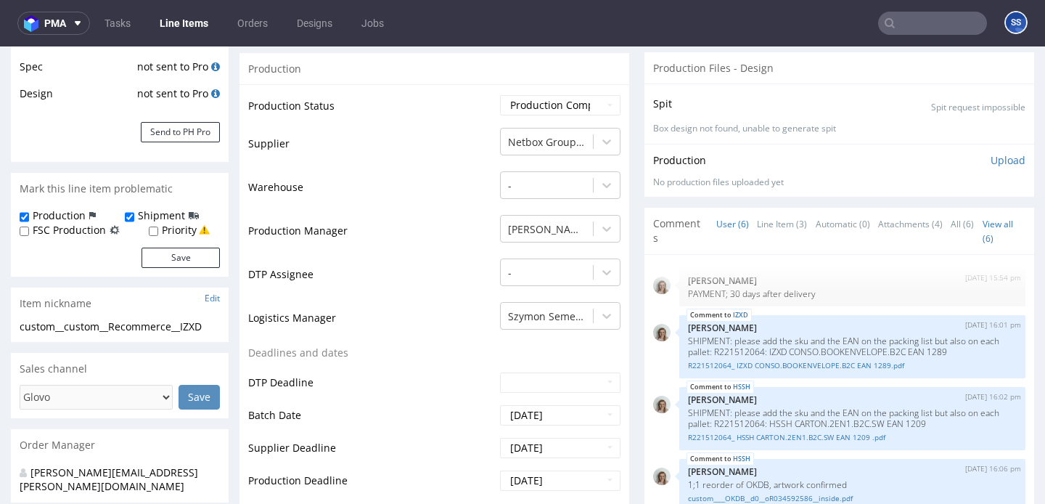
scroll to position [0, 0]
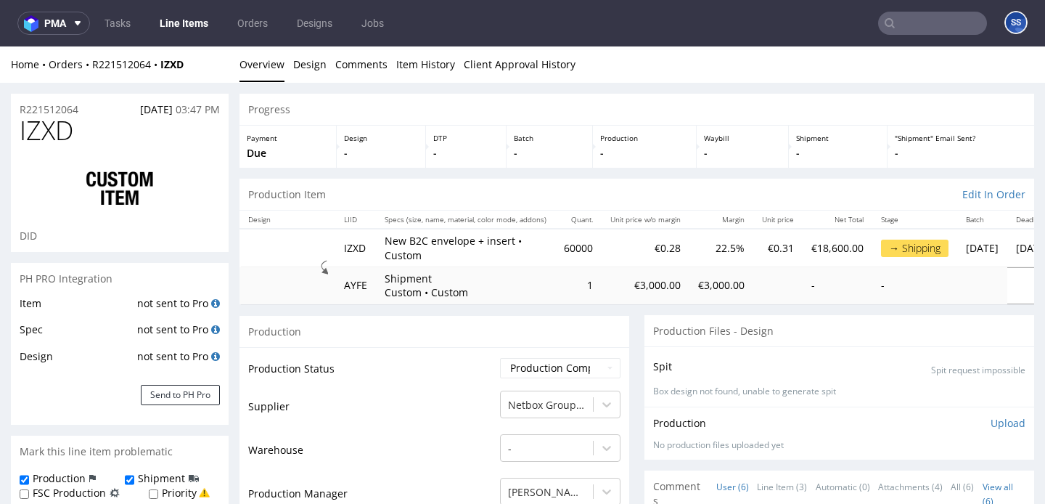
click at [188, 26] on link "Line Items" at bounding box center [184, 23] width 66 height 23
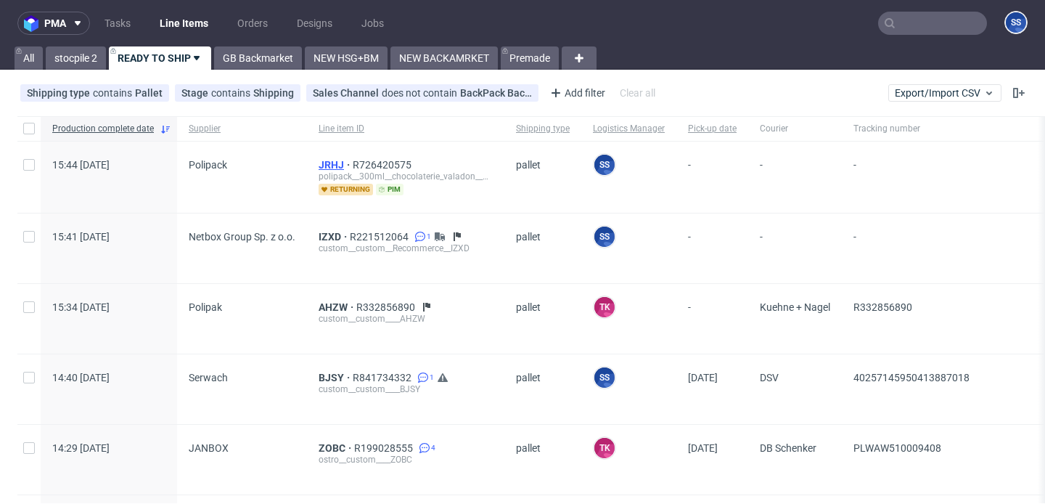
click at [327, 162] on span "JRHJ" at bounding box center [336, 165] width 34 height 12
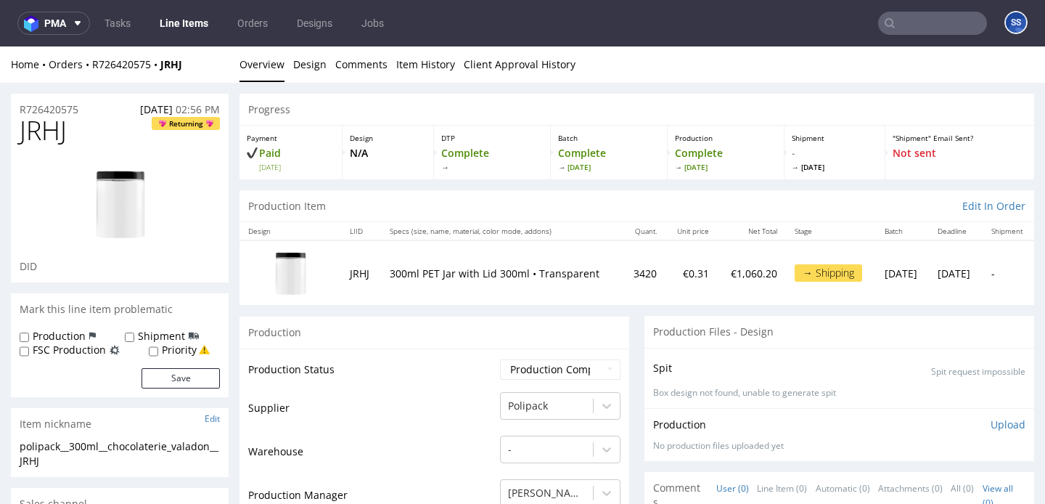
click at [174, 23] on link "Line Items" at bounding box center [184, 23] width 66 height 23
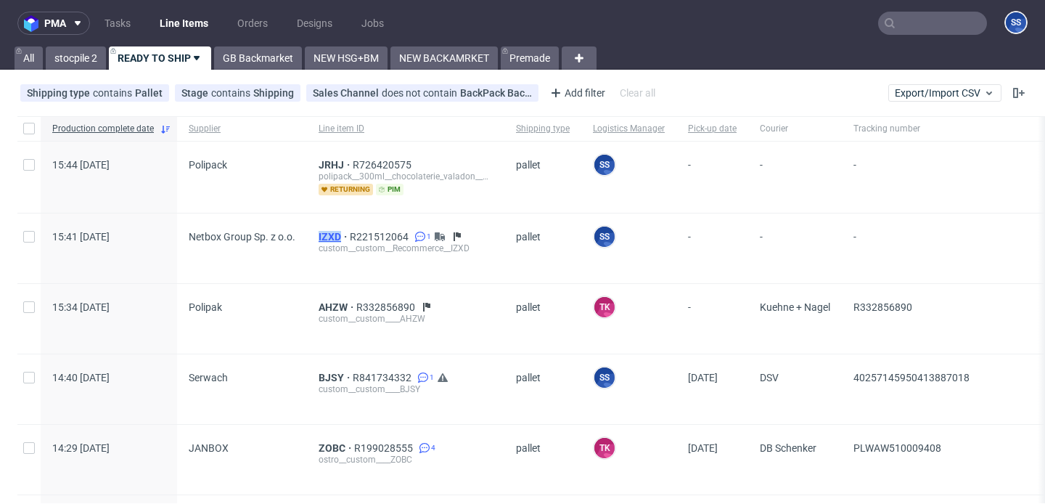
drag, startPoint x: 311, startPoint y: 233, endPoint x: 338, endPoint y: 232, distance: 27.6
click at [338, 232] on div "IZXD R221512064 1 custom__custom__Recommerce__IZXD" at bounding box center [405, 248] width 197 height 70
copy span "IZXD"
click at [326, 240] on span "IZXD" at bounding box center [334, 237] width 31 height 12
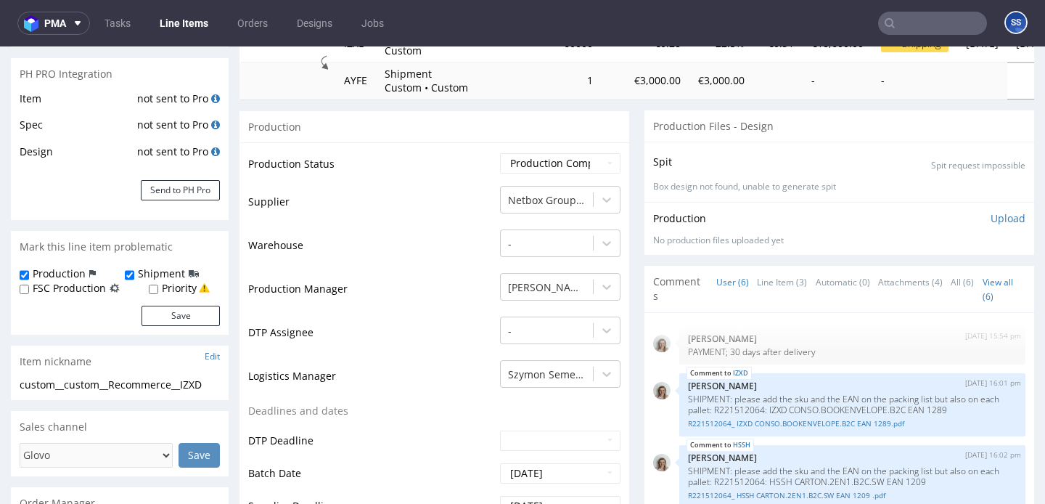
scroll to position [210, 0]
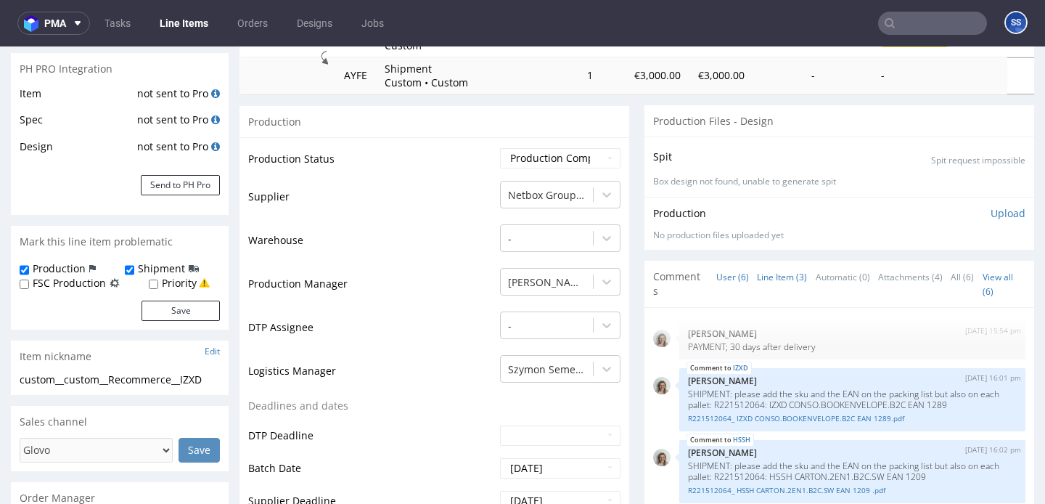
click at [770, 285] on link "Line Item (3)" at bounding box center [782, 276] width 50 height 31
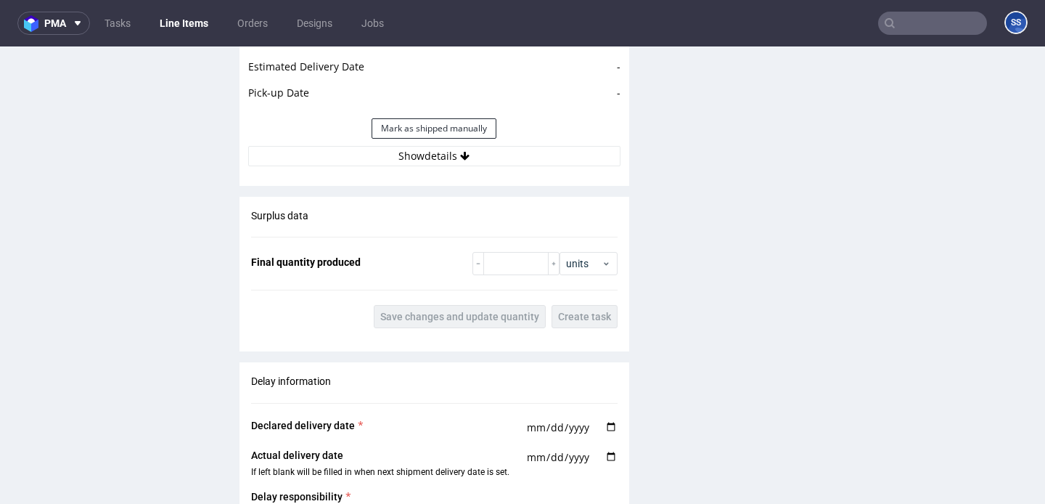
scroll to position [2316, 0]
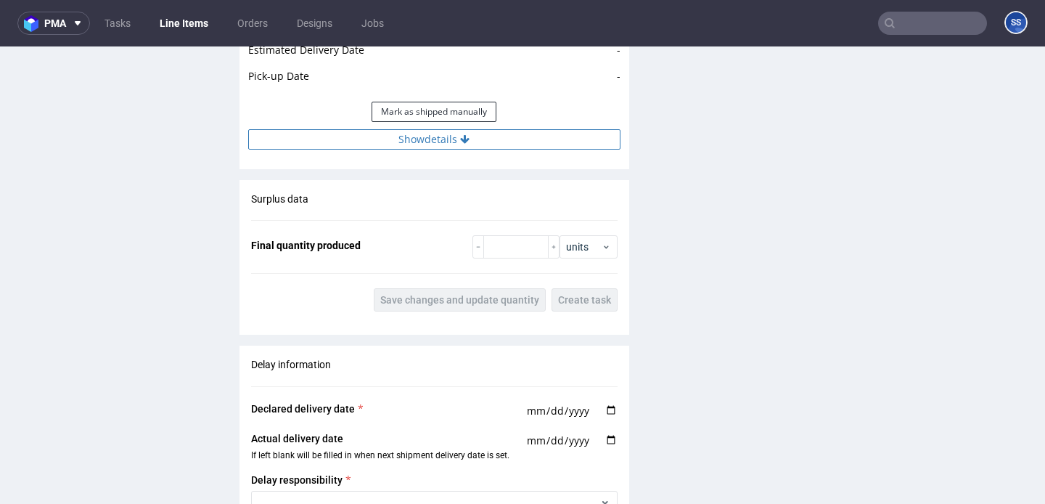
click at [404, 129] on button "Show details" at bounding box center [434, 139] width 372 height 20
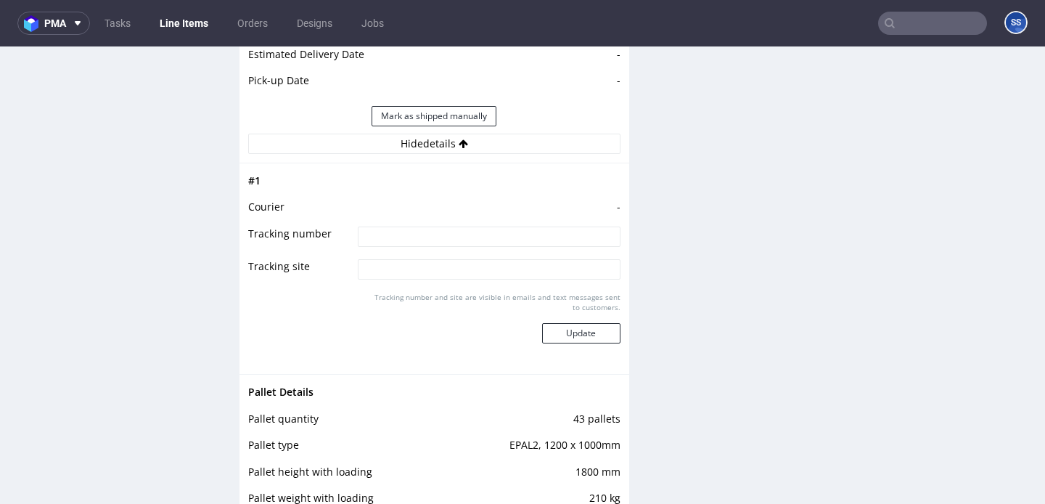
scroll to position [2311, 0]
click at [391, 227] on input at bounding box center [489, 237] width 262 height 20
type input "szukamy"
click at [176, 28] on link "Line Items" at bounding box center [184, 23] width 66 height 23
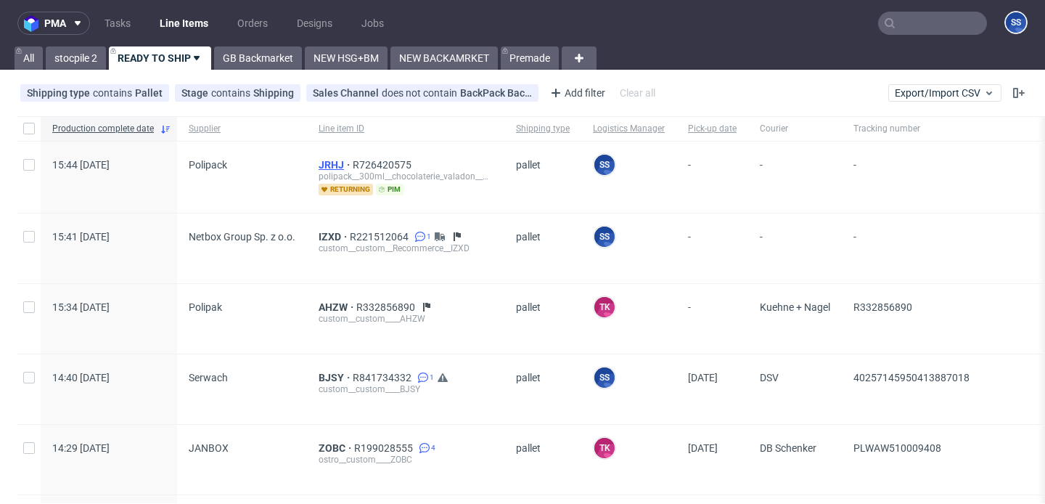
click at [323, 163] on span "JRHJ" at bounding box center [336, 165] width 34 height 12
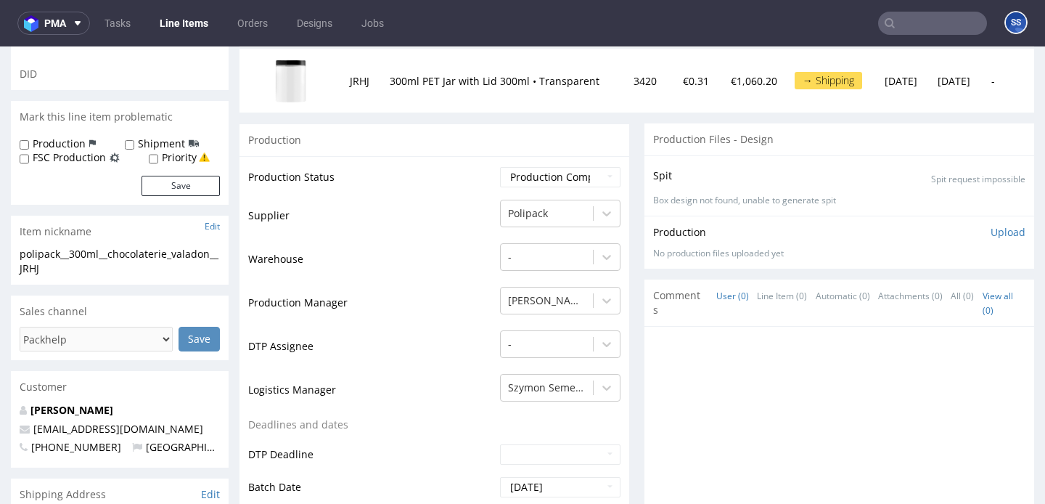
scroll to position [267, 0]
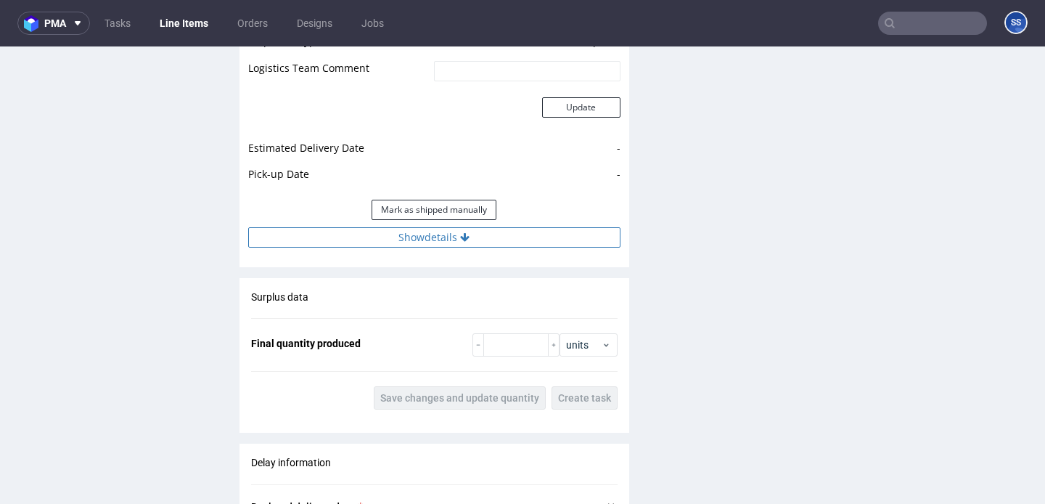
click at [398, 241] on button "Show details" at bounding box center [434, 237] width 372 height 20
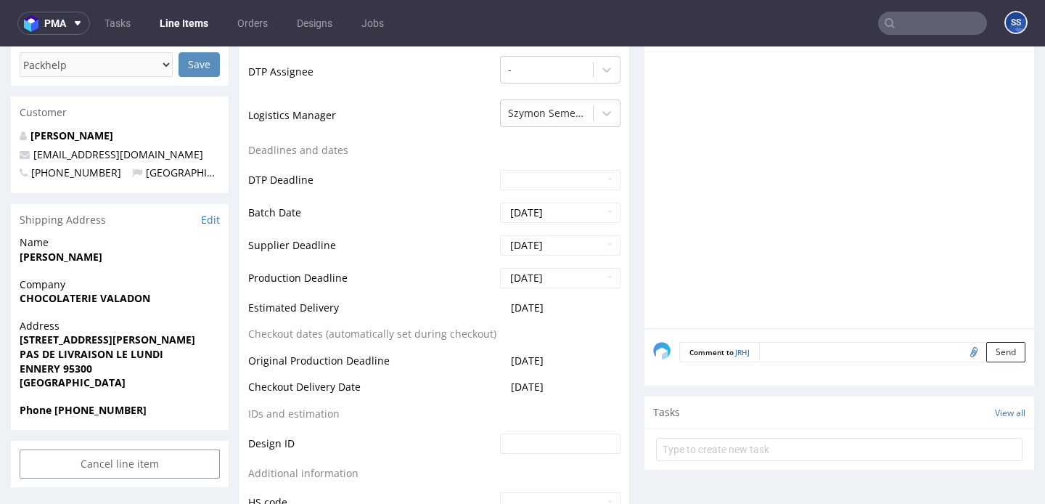
scroll to position [0, 0]
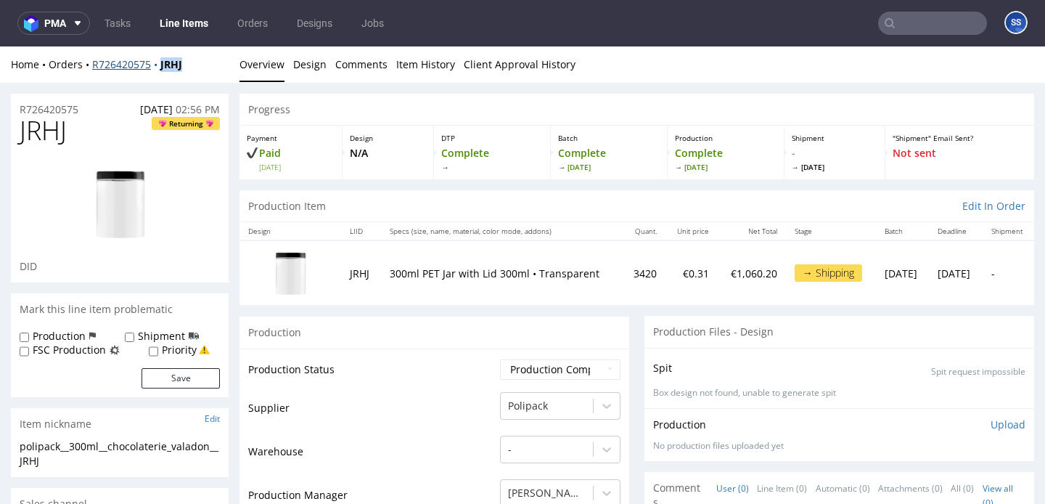
drag, startPoint x: 200, startPoint y: 63, endPoint x: 162, endPoint y: 66, distance: 37.9
click at [162, 66] on div "Home Orders R726420575 JRHJ" at bounding box center [120, 64] width 218 height 15
copy strong "JRHJ"
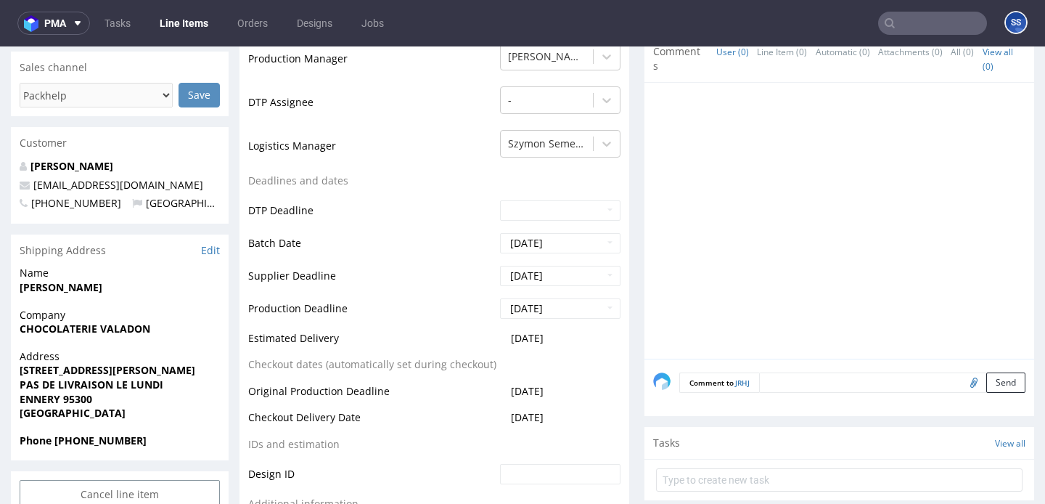
scroll to position [444, 0]
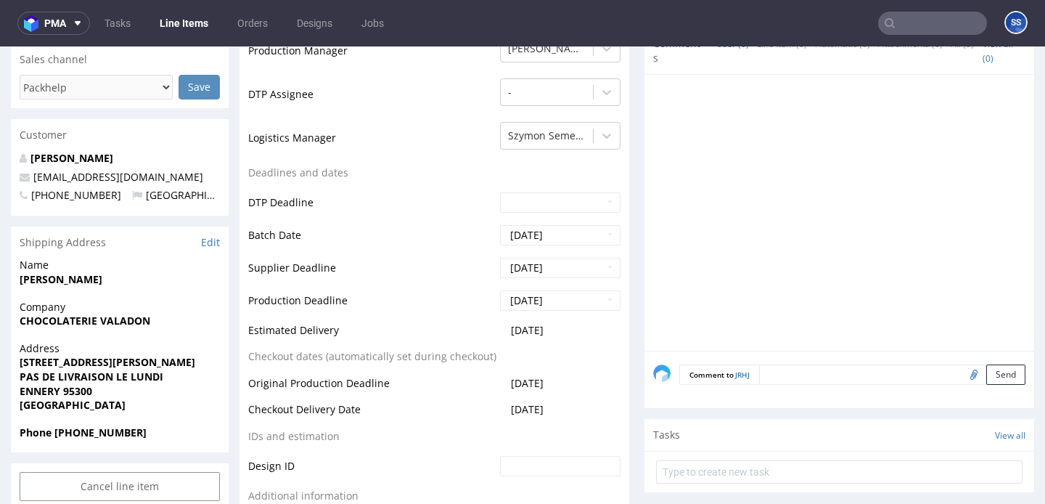
click at [87, 320] on strong "CHOCOLATERIE VALADON" at bounding box center [85, 321] width 131 height 14
copy strong "CHOCOLATERIE VALADON"
click at [62, 360] on strong "5 RUE FERRIE ( CELLULE A10 )" at bounding box center [108, 362] width 176 height 14
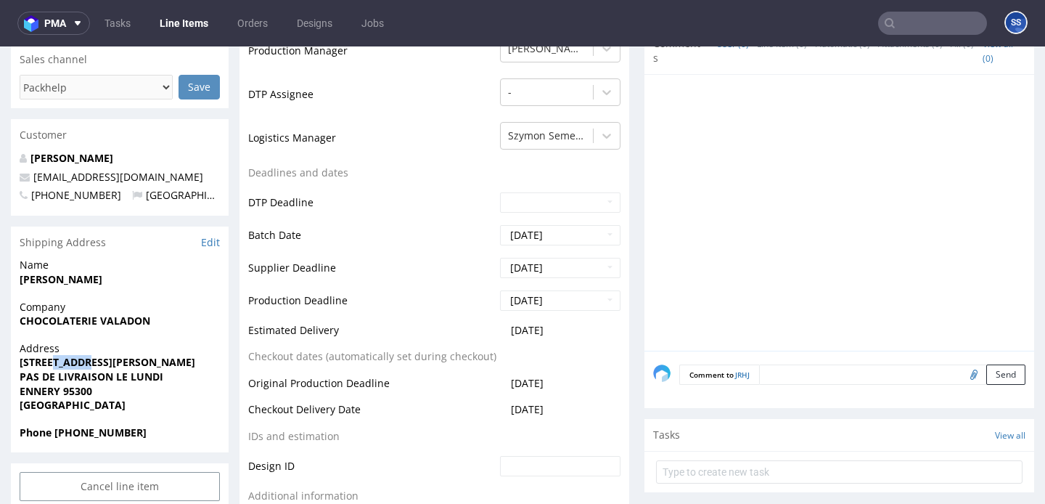
click at [62, 360] on strong "5 RUE FERRIE ( CELLULE A10 )" at bounding box center [108, 362] width 176 height 14
copy strong "5 RUE FERRIE ( CELLULE A10 )"
click at [73, 391] on strong "ENNERY 95300" at bounding box center [56, 391] width 73 height 14
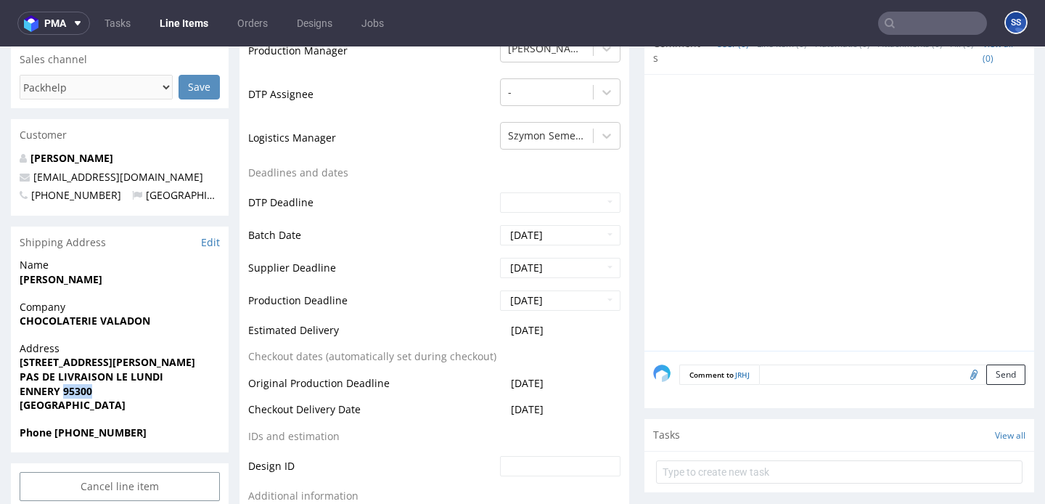
click at [73, 391] on strong "ENNERY 95300" at bounding box center [56, 391] width 73 height 14
copy strong "95300"
drag, startPoint x: 192, startPoint y: 178, endPoint x: 31, endPoint y: 177, distance: 161.2
click at [31, 177] on p "chocolaterie-valadon@orange.fr" at bounding box center [120, 177] width 200 height 15
copy link "chocolaterie-valadon@orange.fr"
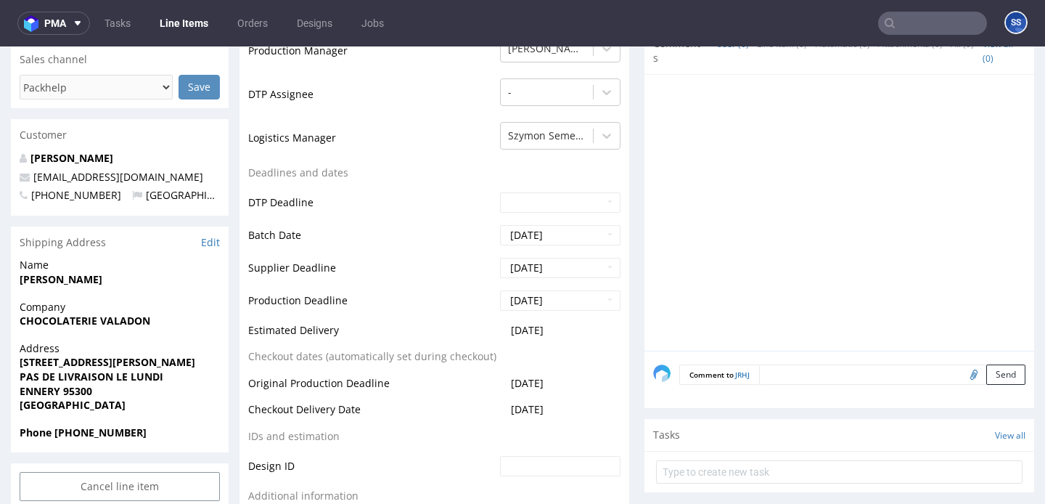
click at [100, 428] on strong "Phone +33622074114" at bounding box center [83, 432] width 127 height 14
copy strong "33622074114"
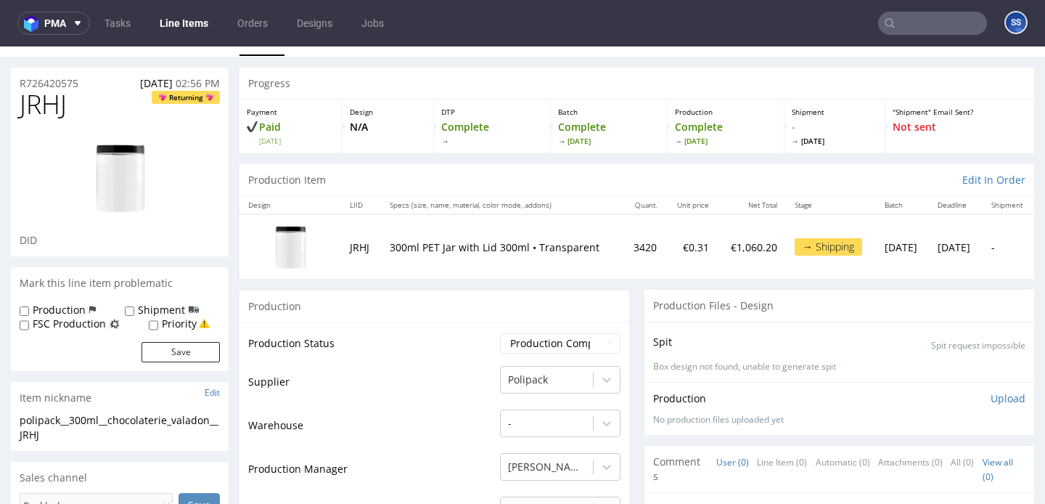
scroll to position [0, 0]
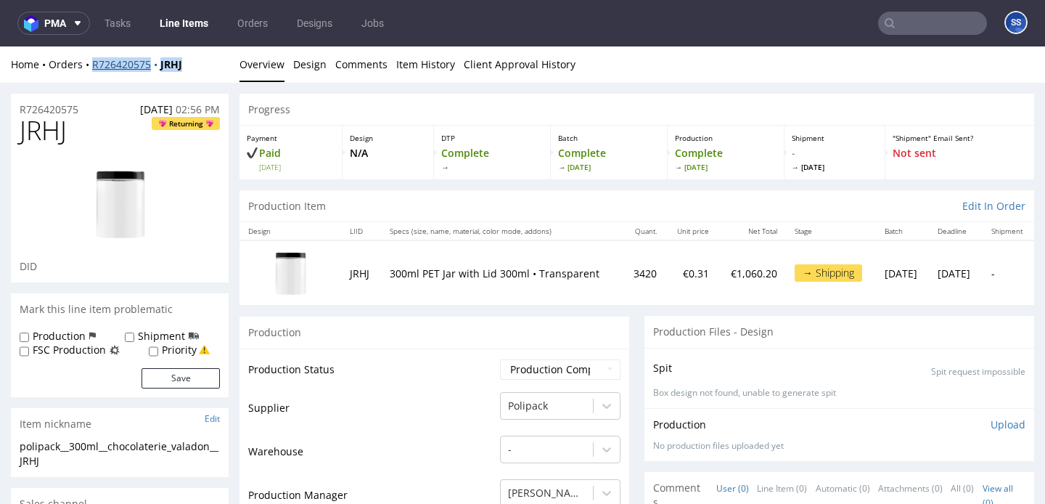
drag, startPoint x: 208, startPoint y: 68, endPoint x: 93, endPoint y: 69, distance: 114.7
click at [93, 69] on div "Home Orders R726420575 JRHJ" at bounding box center [120, 64] width 218 height 15
copy div "R726420575 JRHJ"
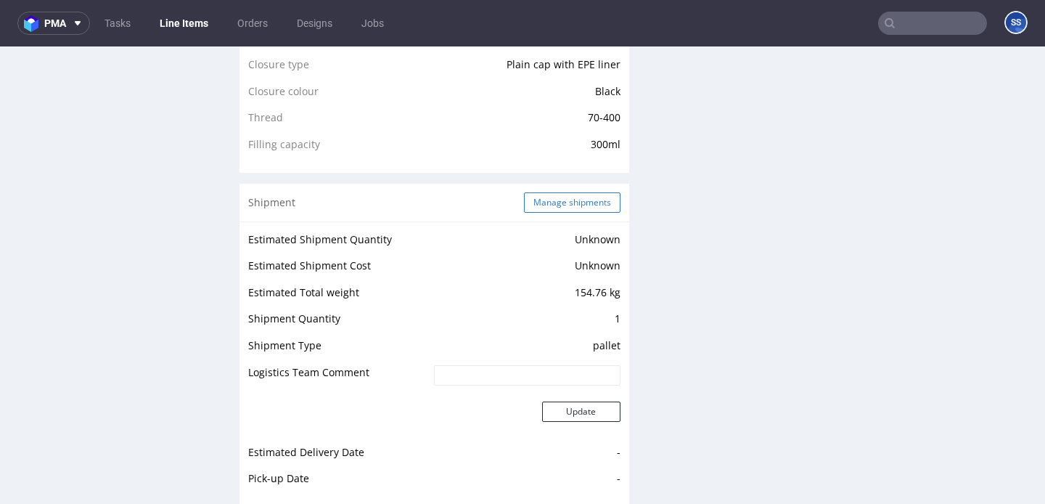
scroll to position [1171, 0]
click at [544, 193] on button "Manage shipments" at bounding box center [572, 203] width 97 height 20
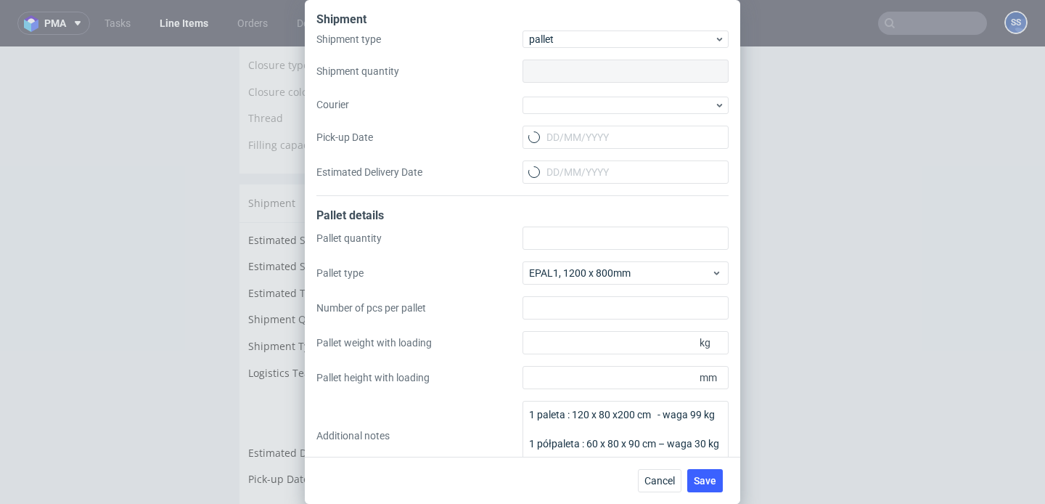
type input "1"
type input "2"
type input "130"
type input "2000"
click at [581, 97] on div at bounding box center [626, 105] width 206 height 17
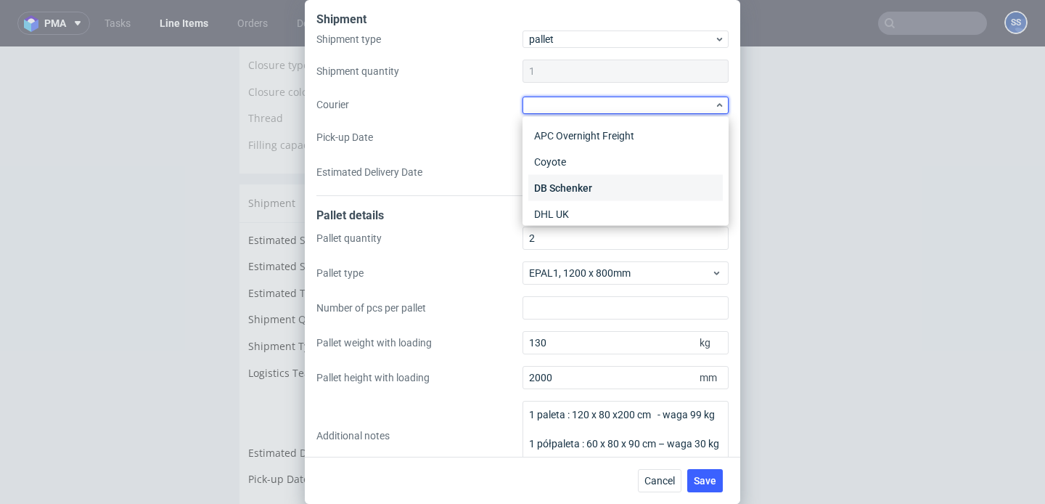
click at [585, 187] on div "DB Schenker" at bounding box center [626, 188] width 195 height 26
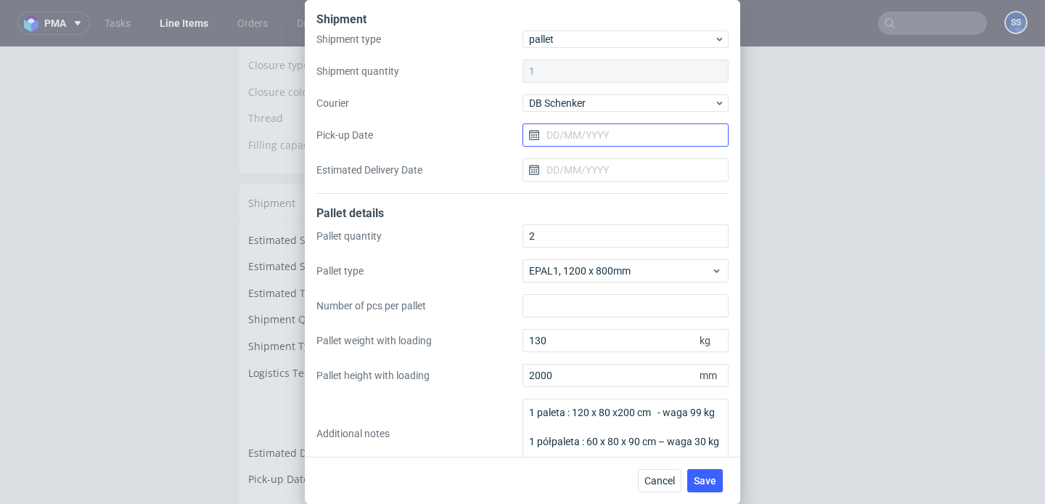
click at [579, 129] on input "Pick-up Date" at bounding box center [626, 134] width 206 height 23
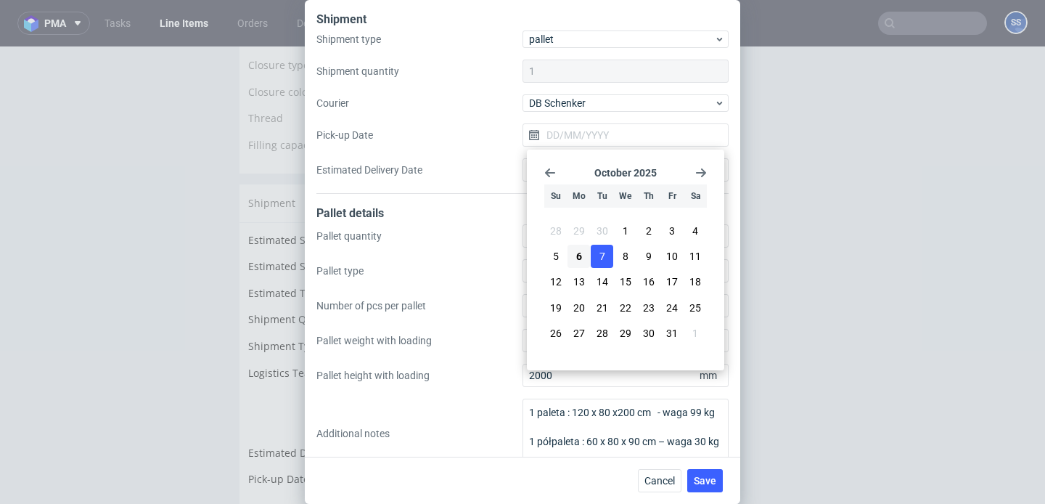
drag, startPoint x: 600, startPoint y: 258, endPoint x: 659, endPoint y: 314, distance: 81.6
click at [601, 258] on span "7" at bounding box center [603, 256] width 6 height 15
type input "[DATE]"
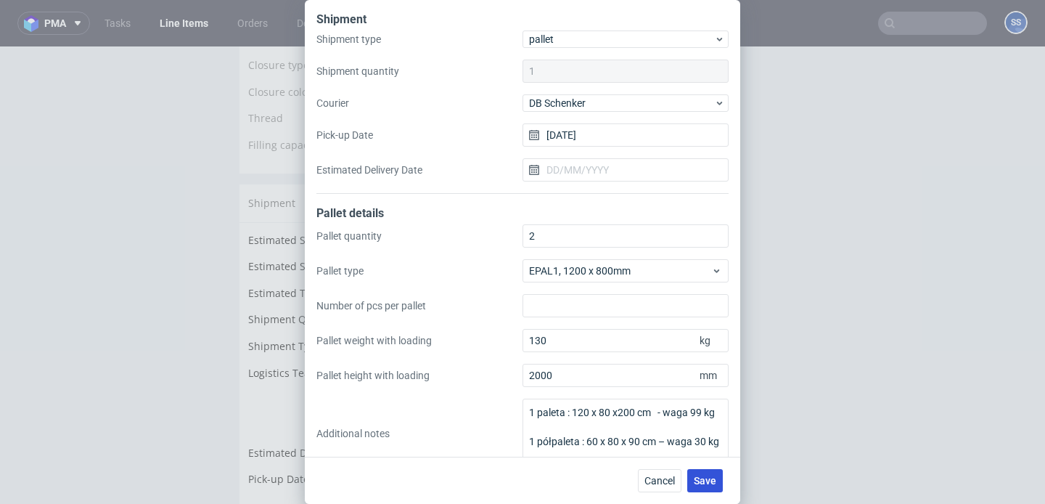
click at [704, 470] on button "Save" at bounding box center [706, 480] width 36 height 23
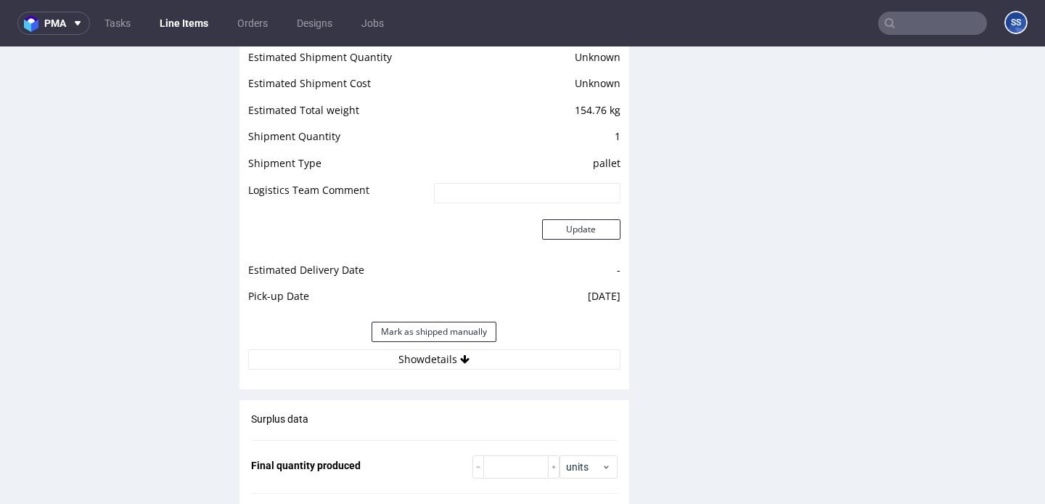
scroll to position [1355, 0]
click at [484, 356] on button "Show details" at bounding box center [434, 358] width 372 height 20
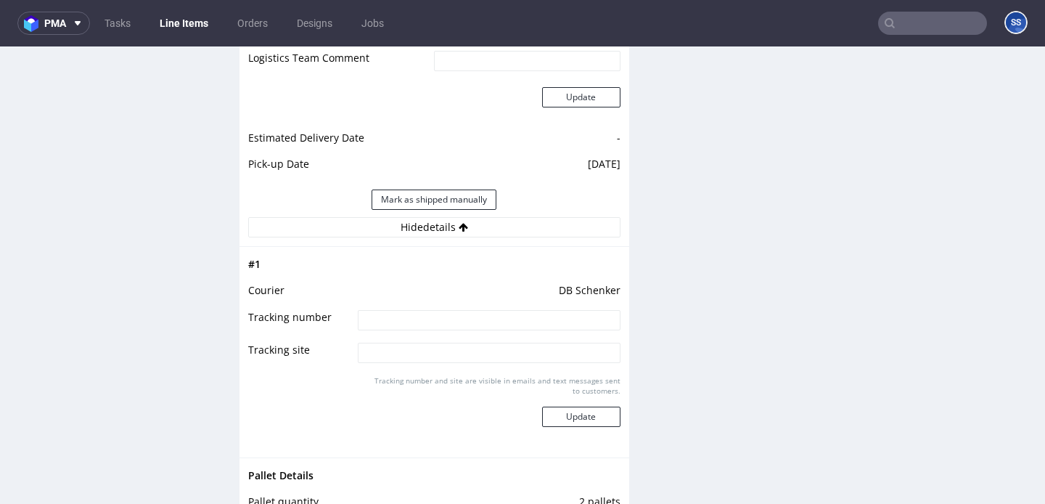
scroll to position [1500, 0]
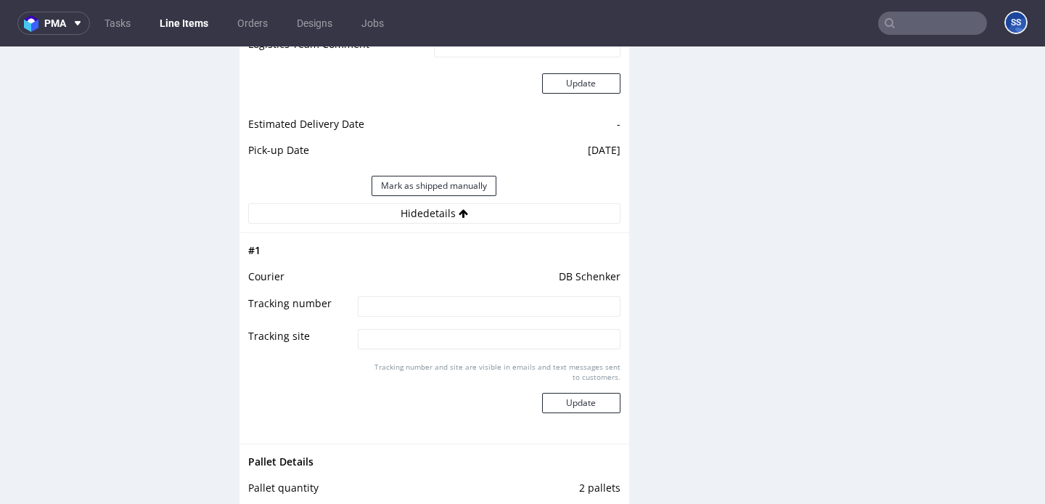
click at [448, 309] on input at bounding box center [489, 306] width 262 height 20
paste input "PLWAW510009479"
type input "PLWAW510009479"
click at [593, 409] on button "Update" at bounding box center [581, 403] width 78 height 20
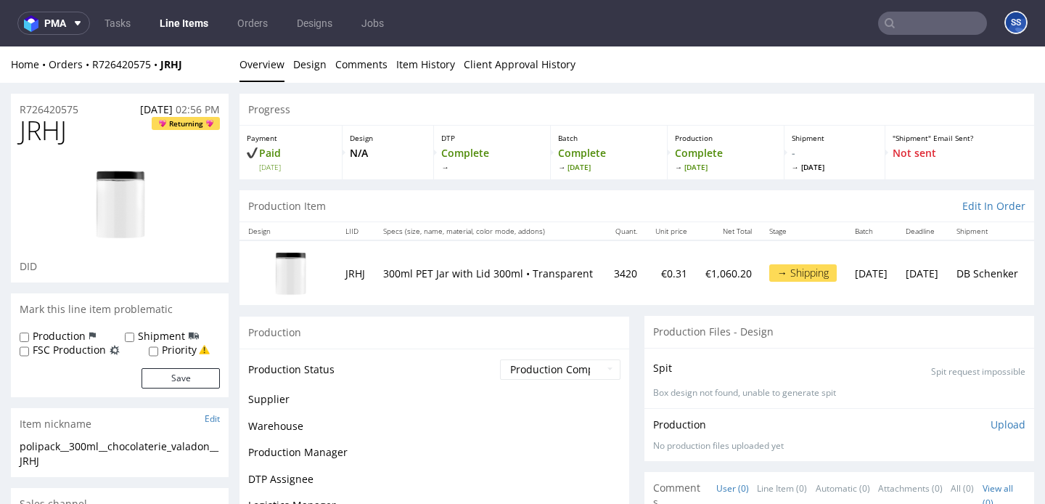
click at [199, 16] on link "Line Items" at bounding box center [184, 23] width 66 height 23
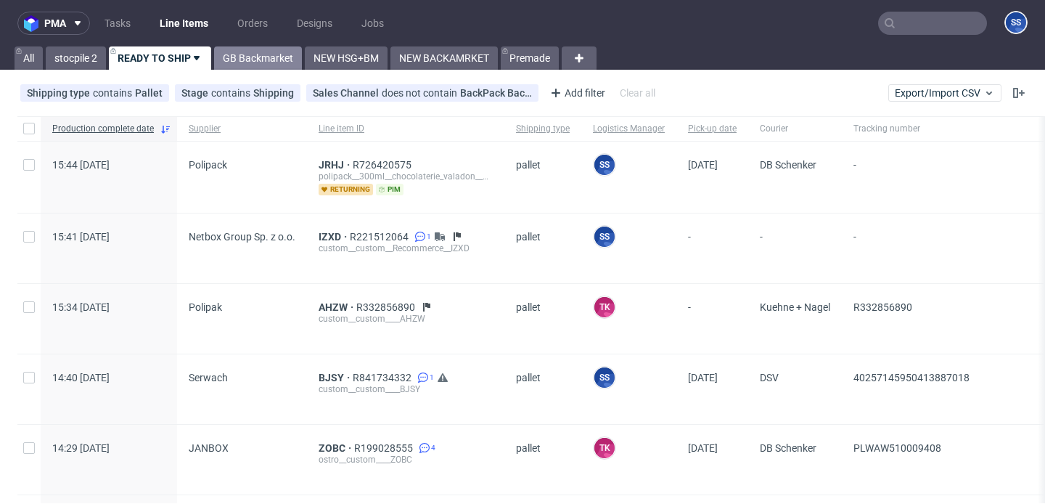
click at [264, 51] on link "GB Backmarket" at bounding box center [258, 57] width 88 height 23
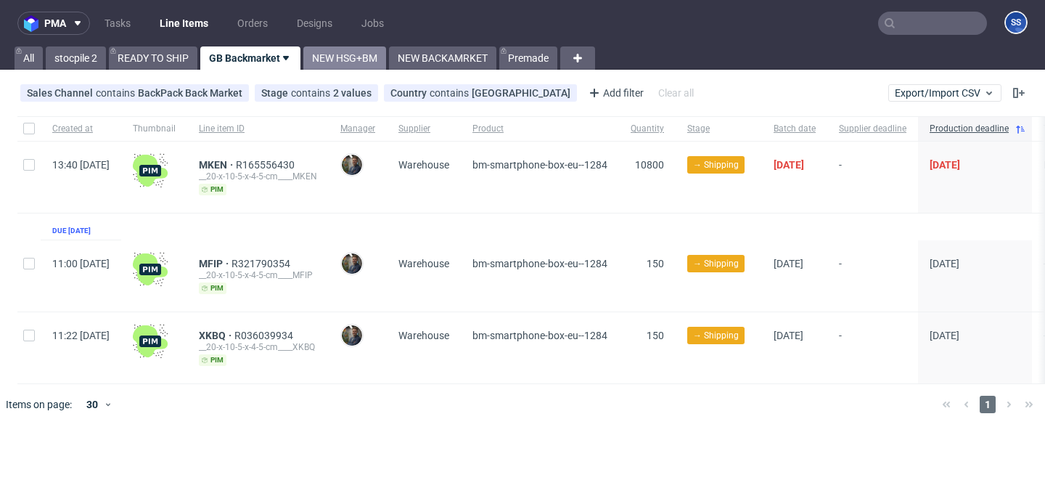
click at [340, 57] on link "NEW HSG+BM" at bounding box center [344, 57] width 83 height 23
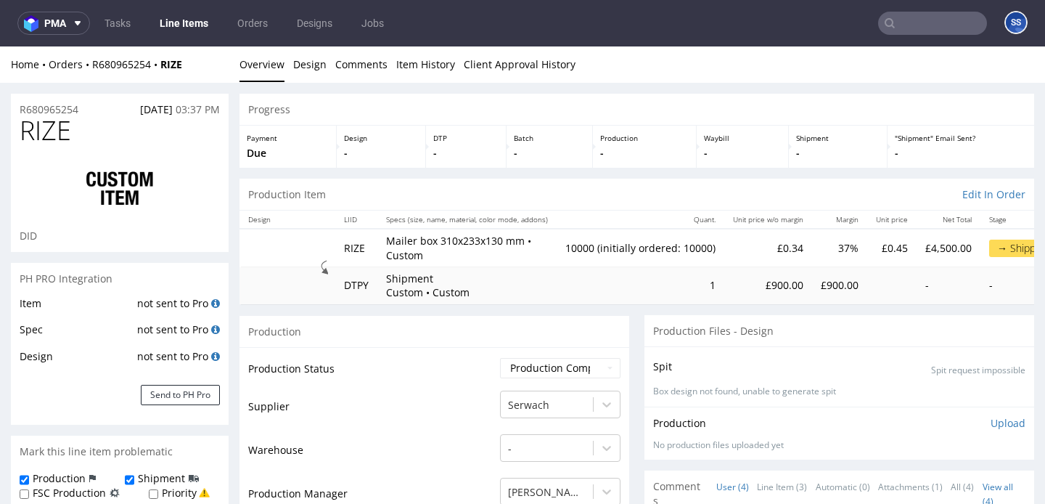
scroll to position [1, 0]
click at [187, 30] on link "Line Items" at bounding box center [184, 23] width 66 height 23
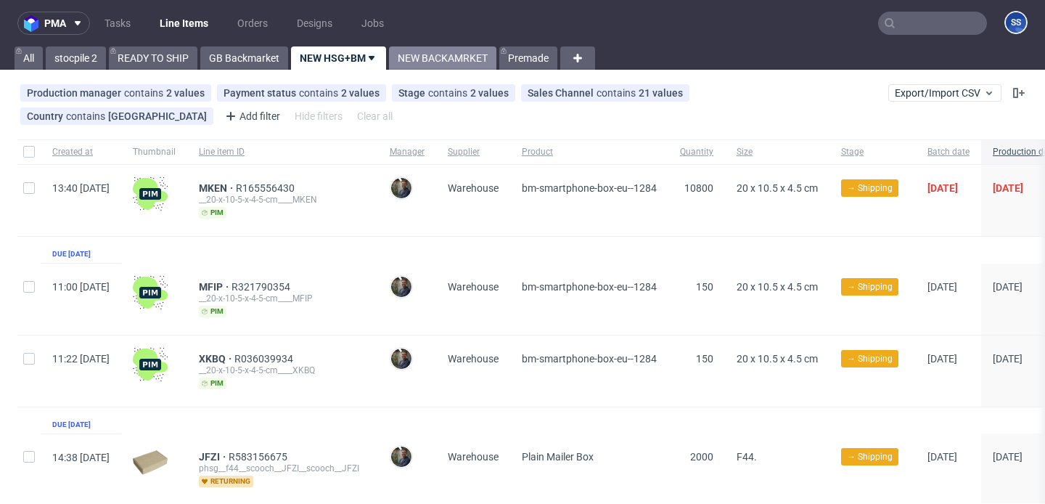
click at [412, 55] on link "NEW BACKAMRKET" at bounding box center [442, 57] width 107 height 23
